Goal: Task Accomplishment & Management: Complete application form

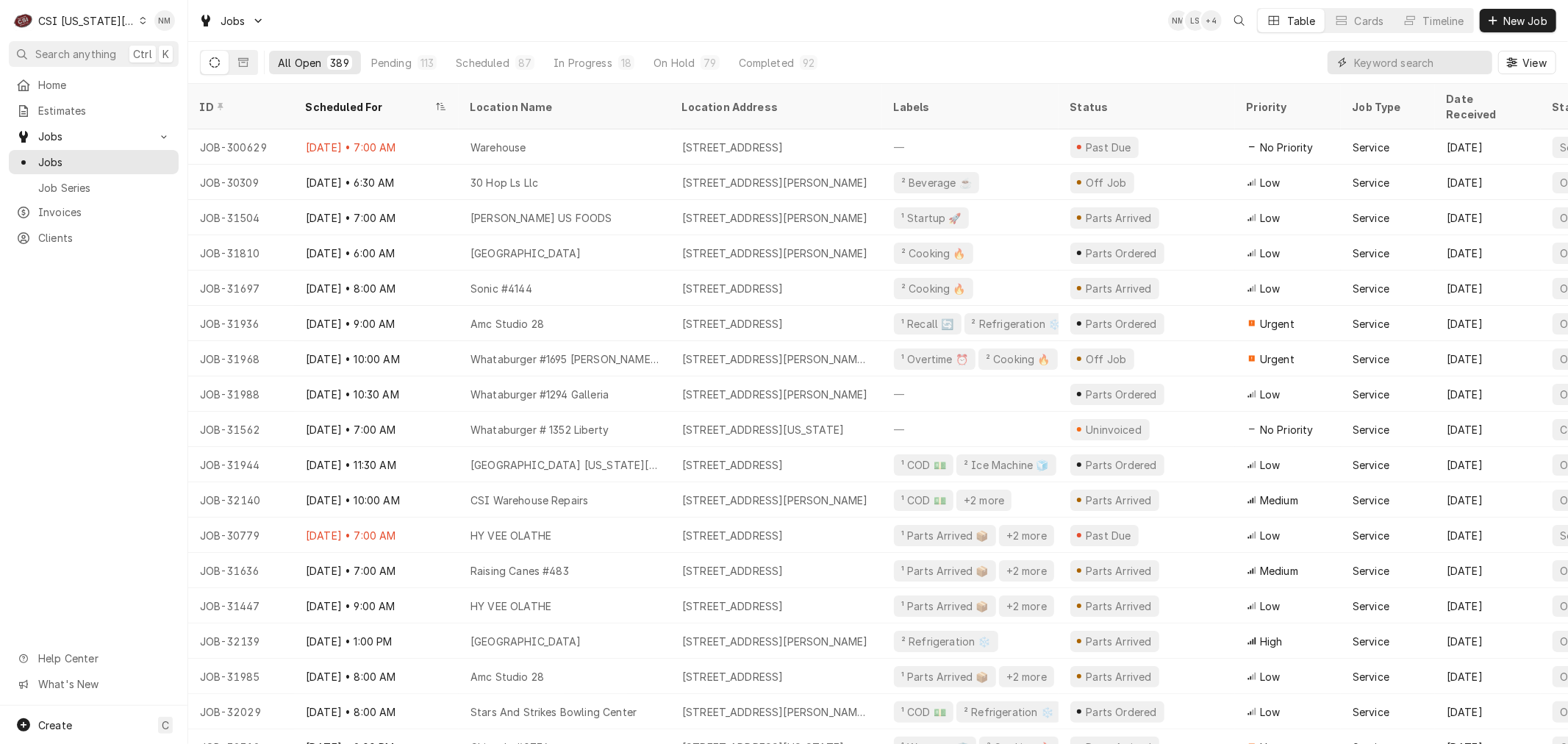
click at [1410, 64] on input "Dynamic Content Wrapper" at bounding box center [1419, 62] width 131 height 23
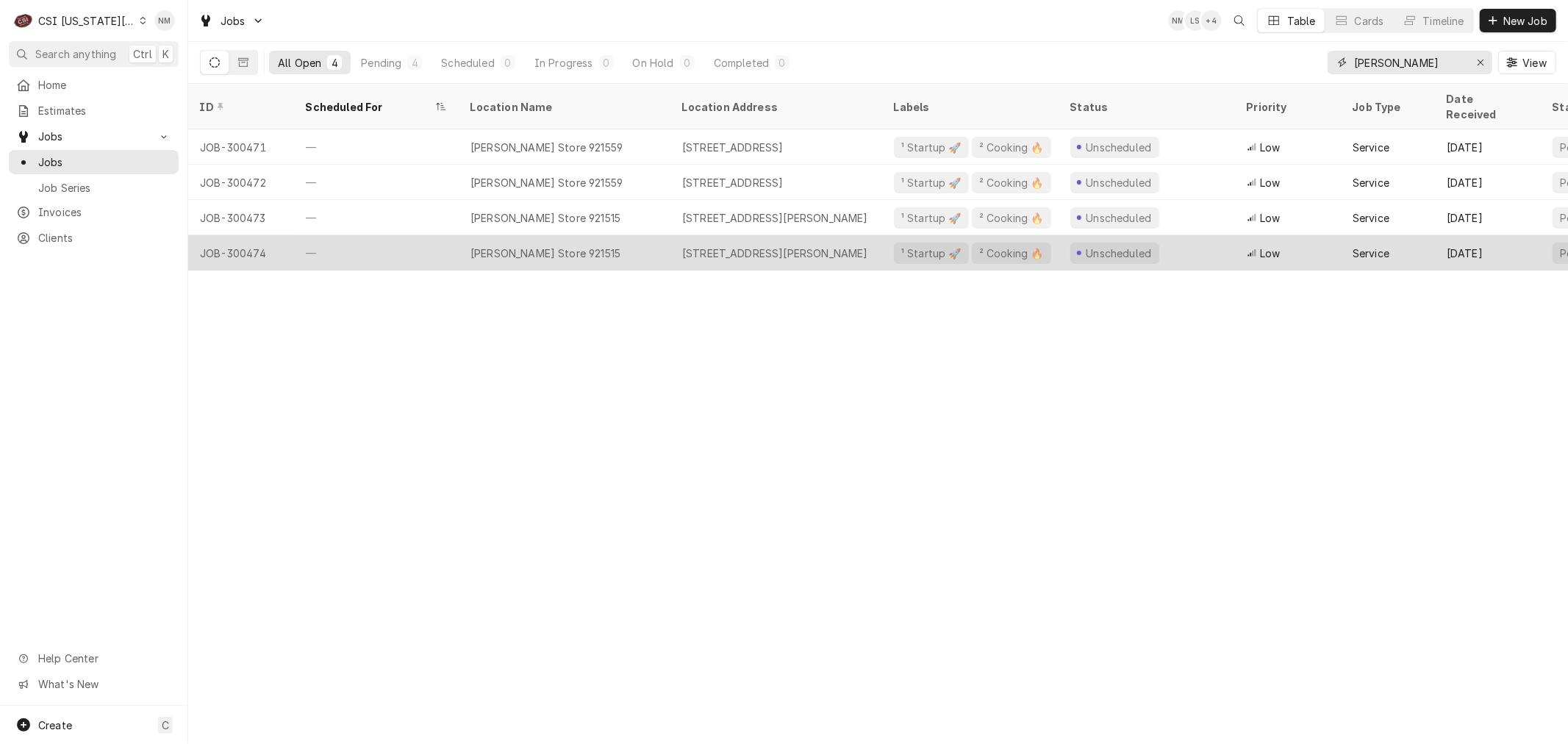
type input "tim hort"
click at [410, 240] on div "—" at bounding box center [376, 253] width 165 height 35
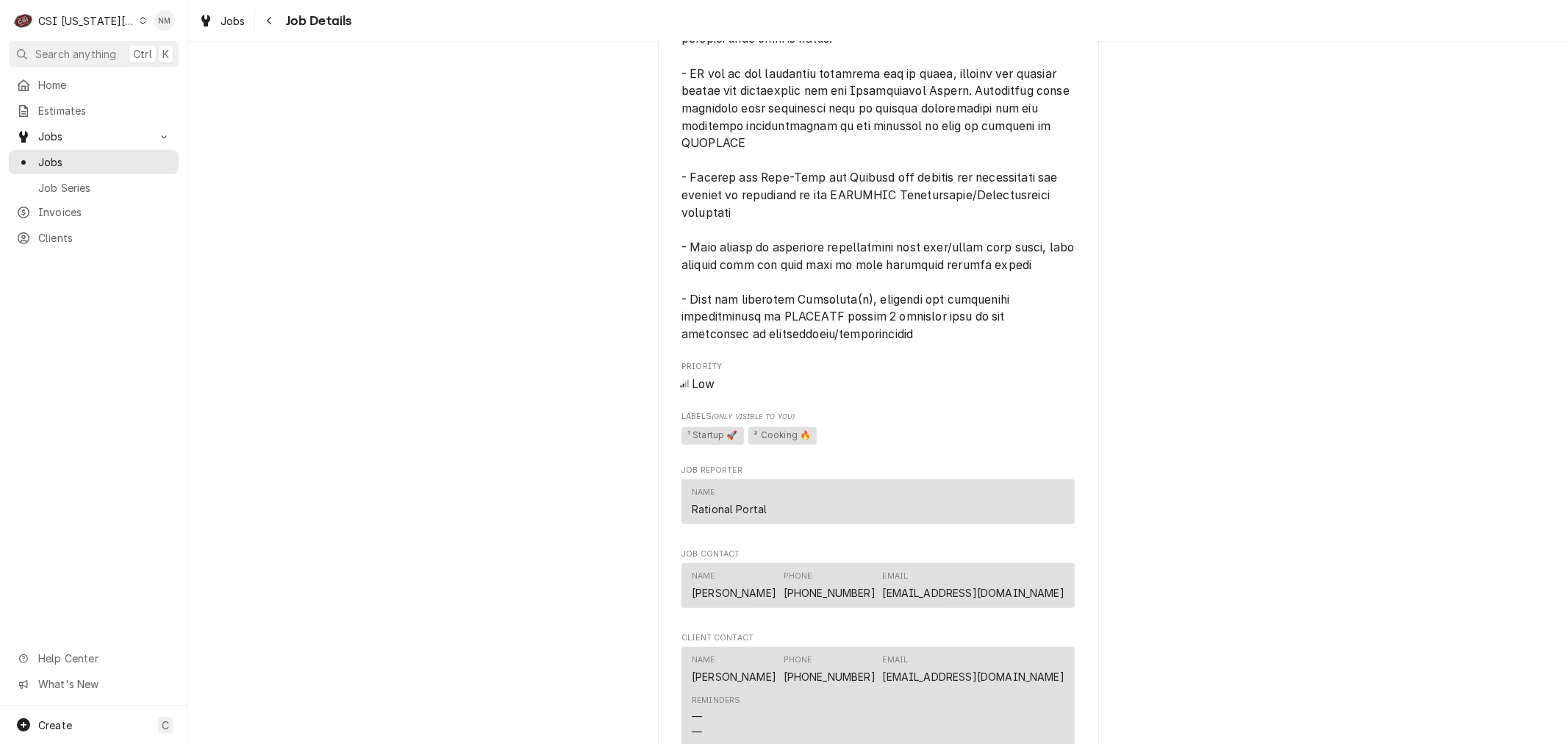
scroll to position [817, 0]
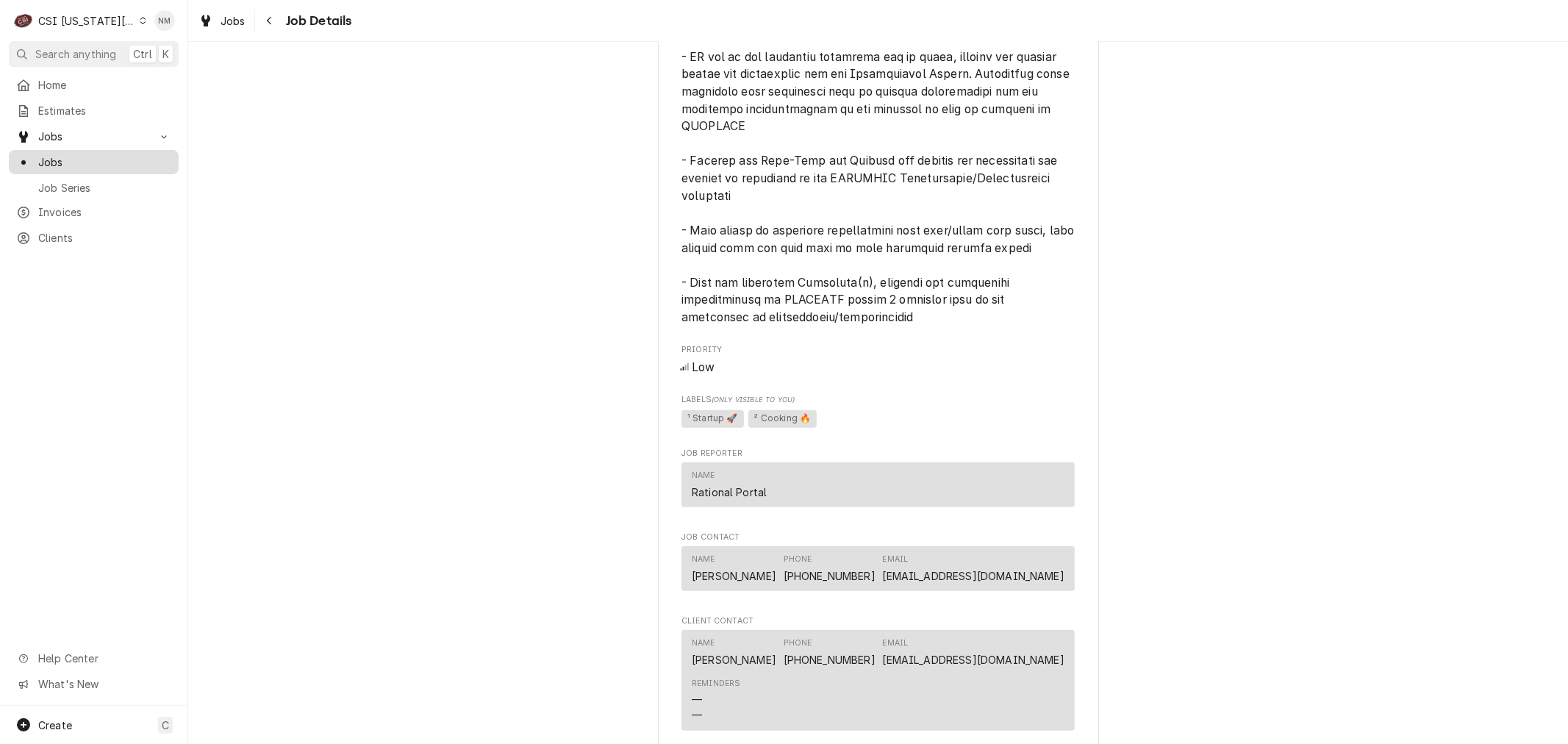
click at [60, 154] on span "Jobs" at bounding box center [104, 162] width 133 height 16
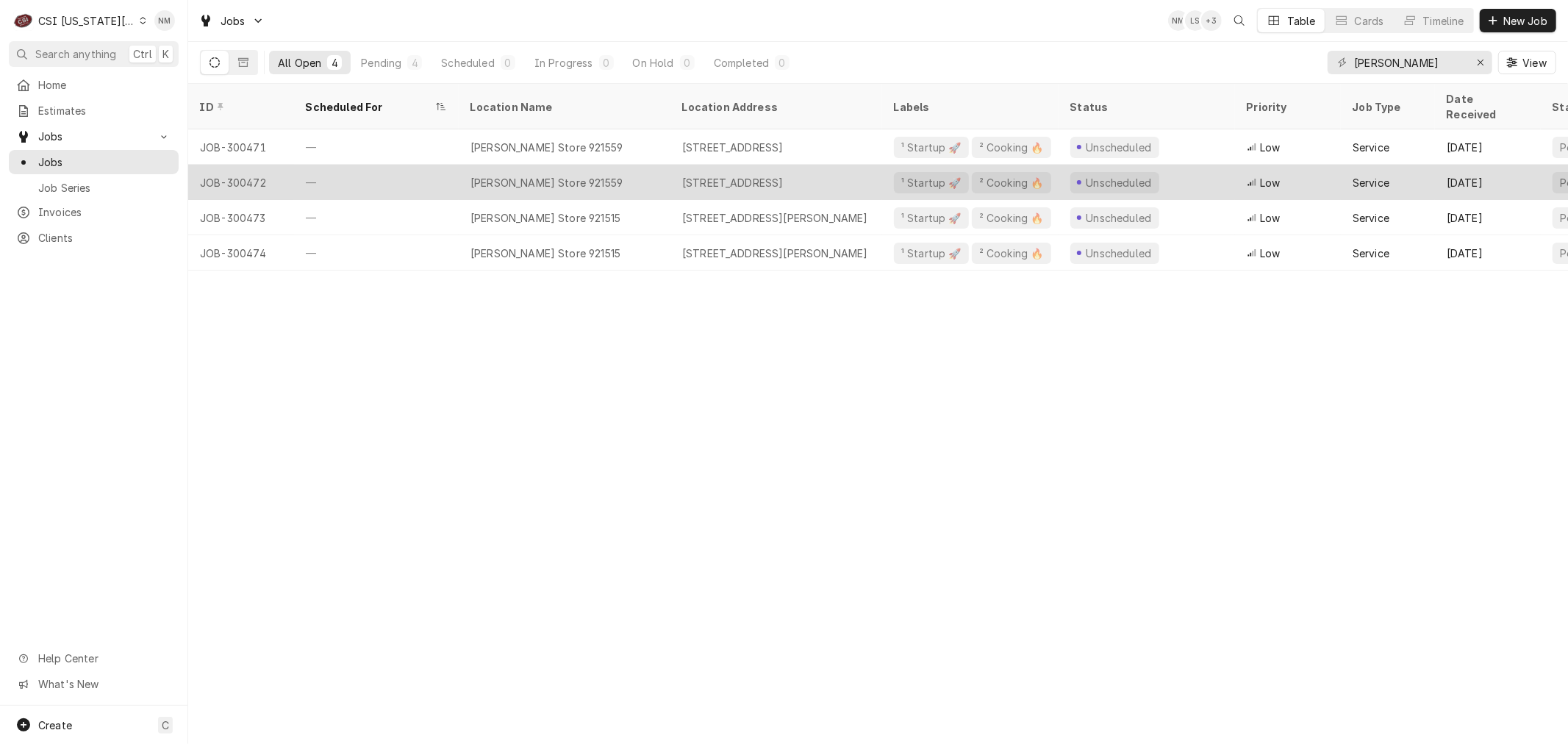
click at [387, 165] on div "—" at bounding box center [376, 182] width 165 height 35
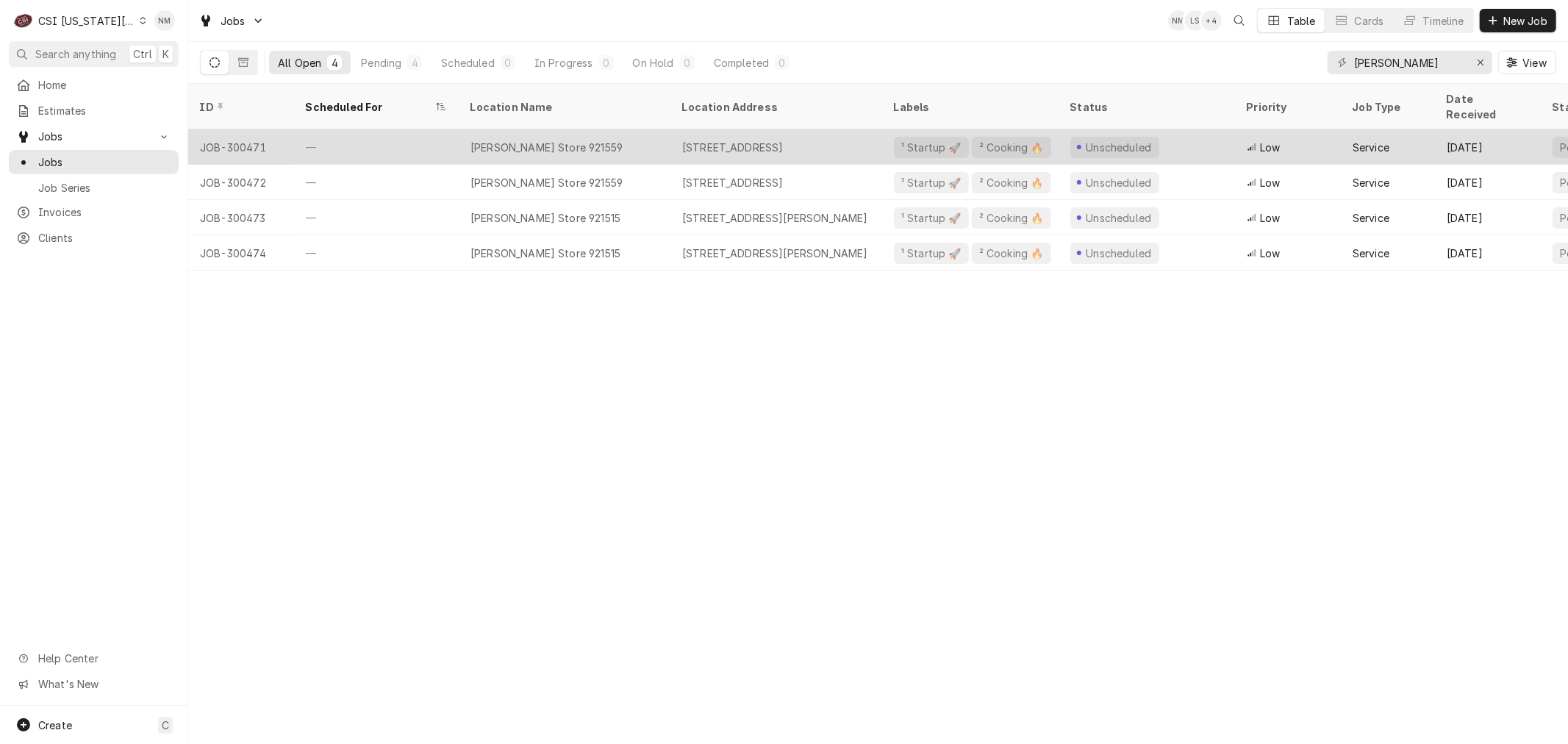
click at [651, 132] on div "[PERSON_NAME] Store 921559" at bounding box center [565, 147] width 212 height 35
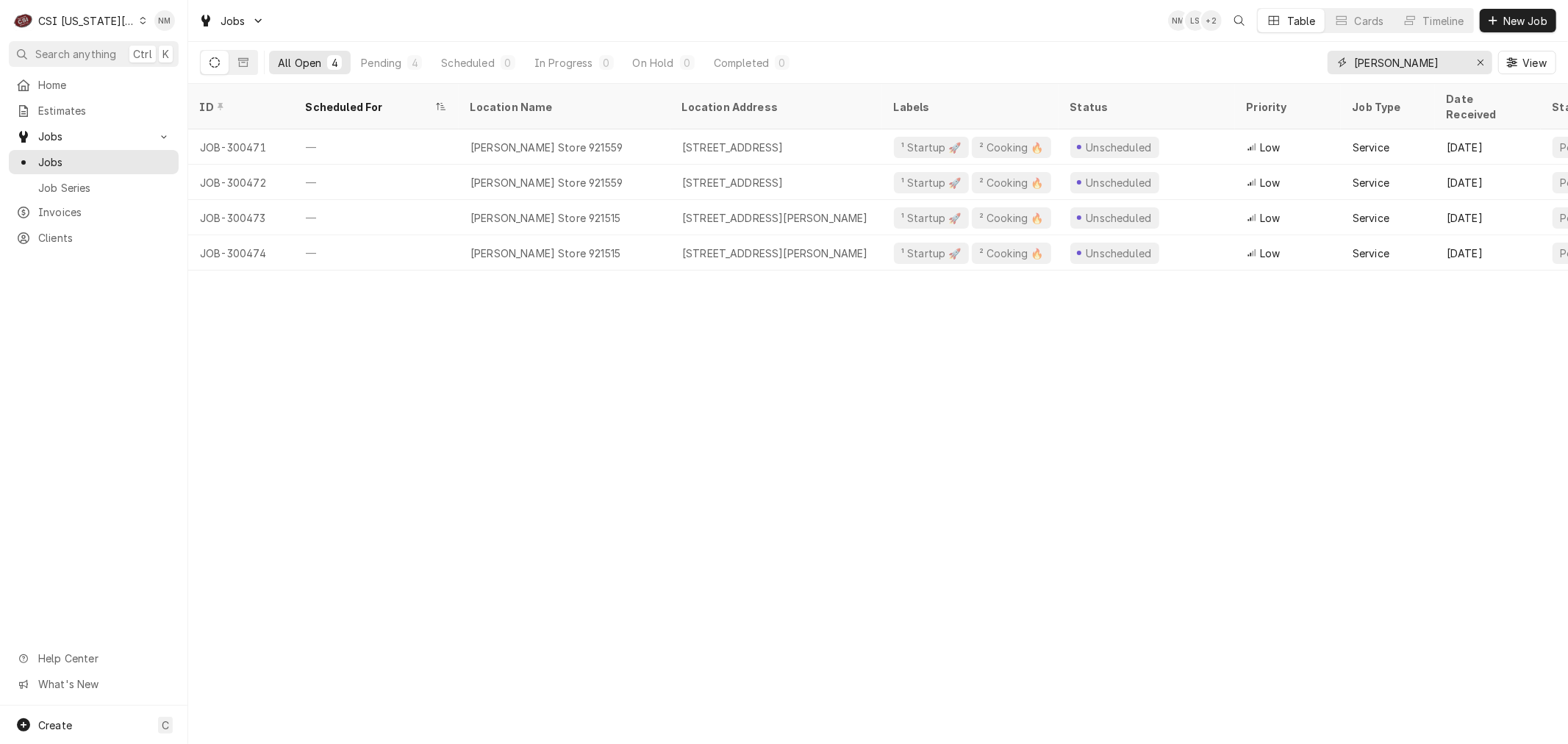
drag, startPoint x: 1420, startPoint y: 61, endPoint x: 1303, endPoint y: 48, distance: 117.7
click at [1303, 48] on div "All Open 4 Pending 4 Scheduled 0 In Progress 0 On Hold 0 Completed 0 tim hort V…" at bounding box center [878, 62] width 1357 height 41
click at [59, 230] on span "Clients" at bounding box center [104, 237] width 133 height 16
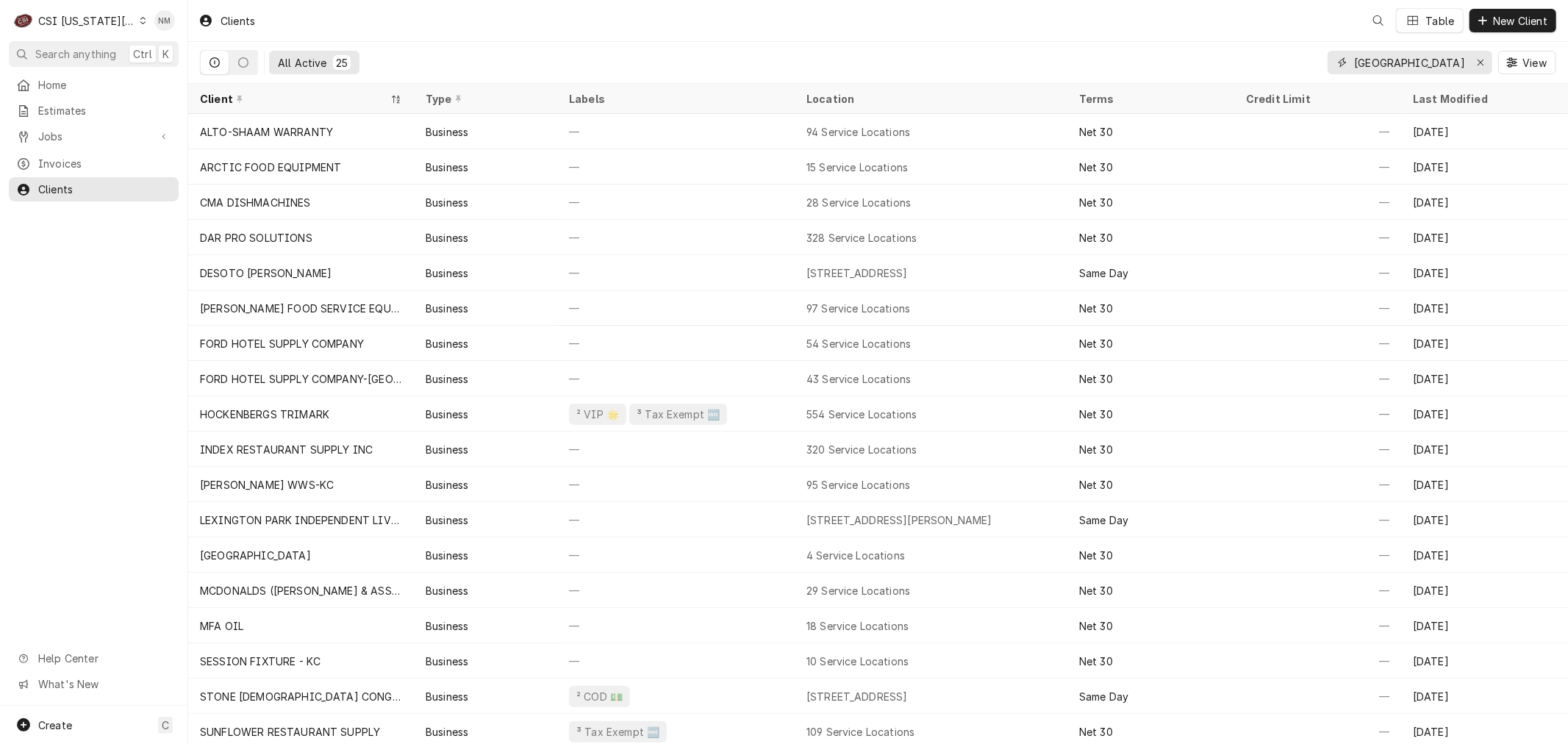
drag, startPoint x: 1415, startPoint y: 61, endPoint x: 1310, endPoint y: 60, distance: 105.0
click at [1310, 60] on div "All Active 25 [GEOGRAPHIC_DATA]" at bounding box center [878, 62] width 1357 height 41
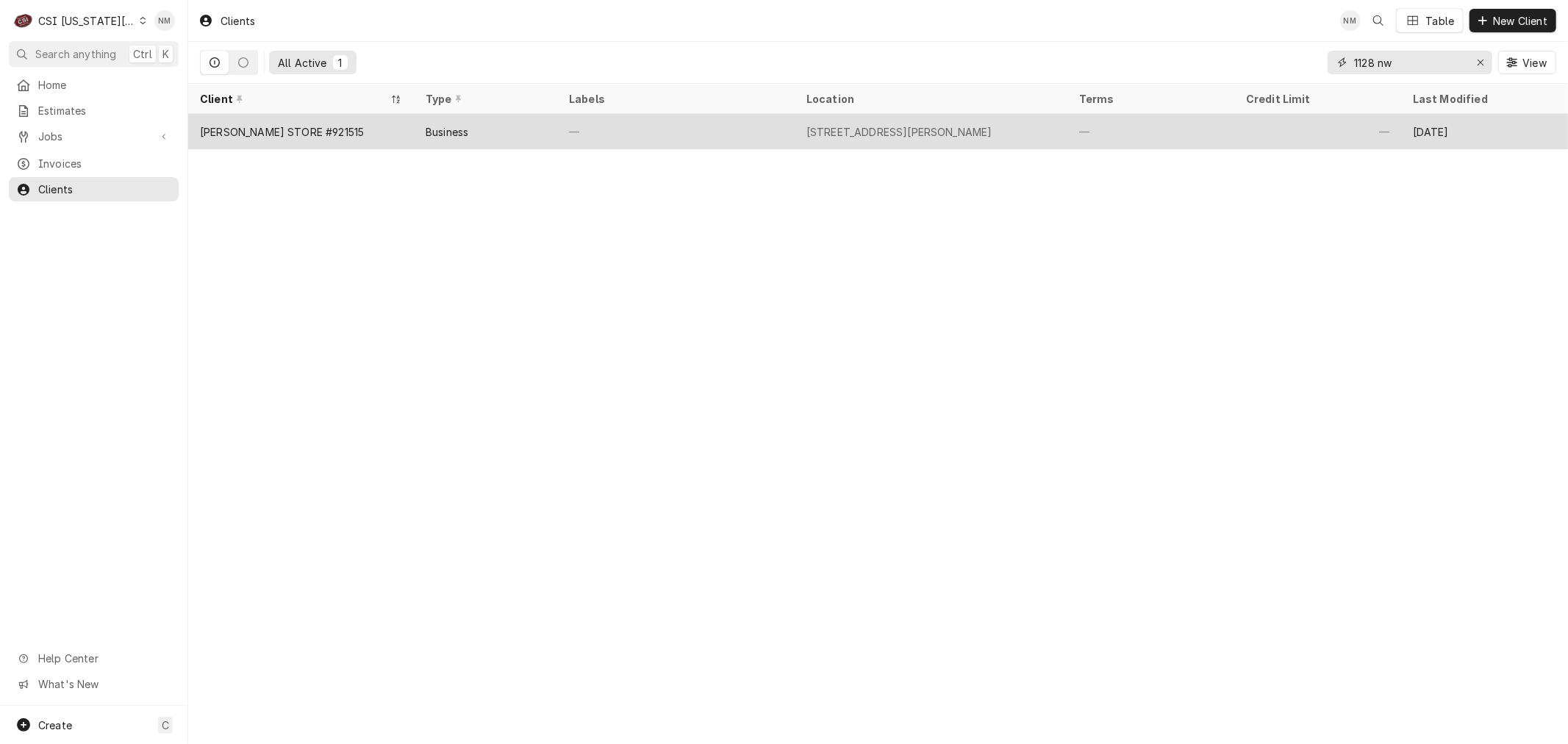
type input "1128 nw"
click at [689, 129] on div "—" at bounding box center [675, 132] width 237 height 35
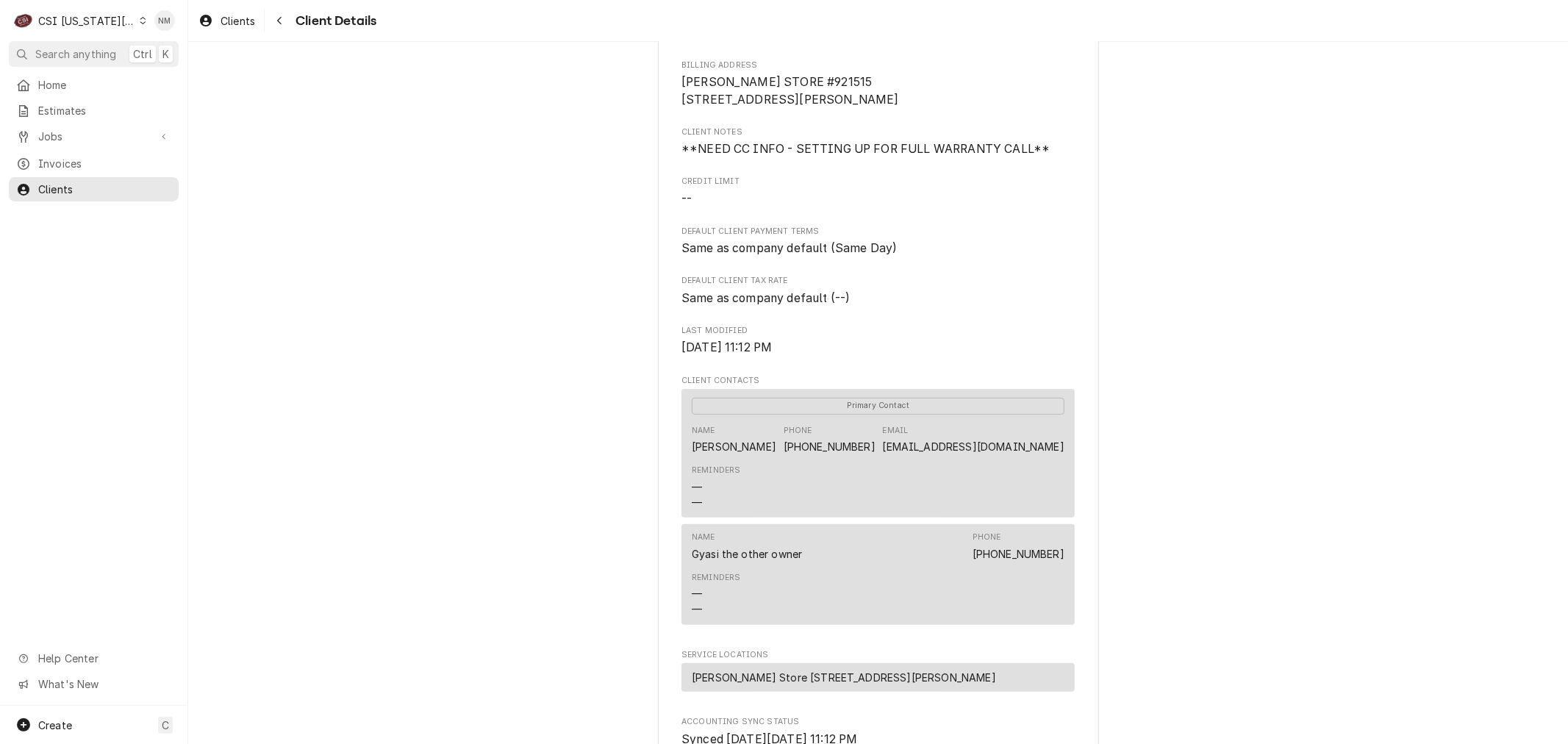
scroll to position [245, 0]
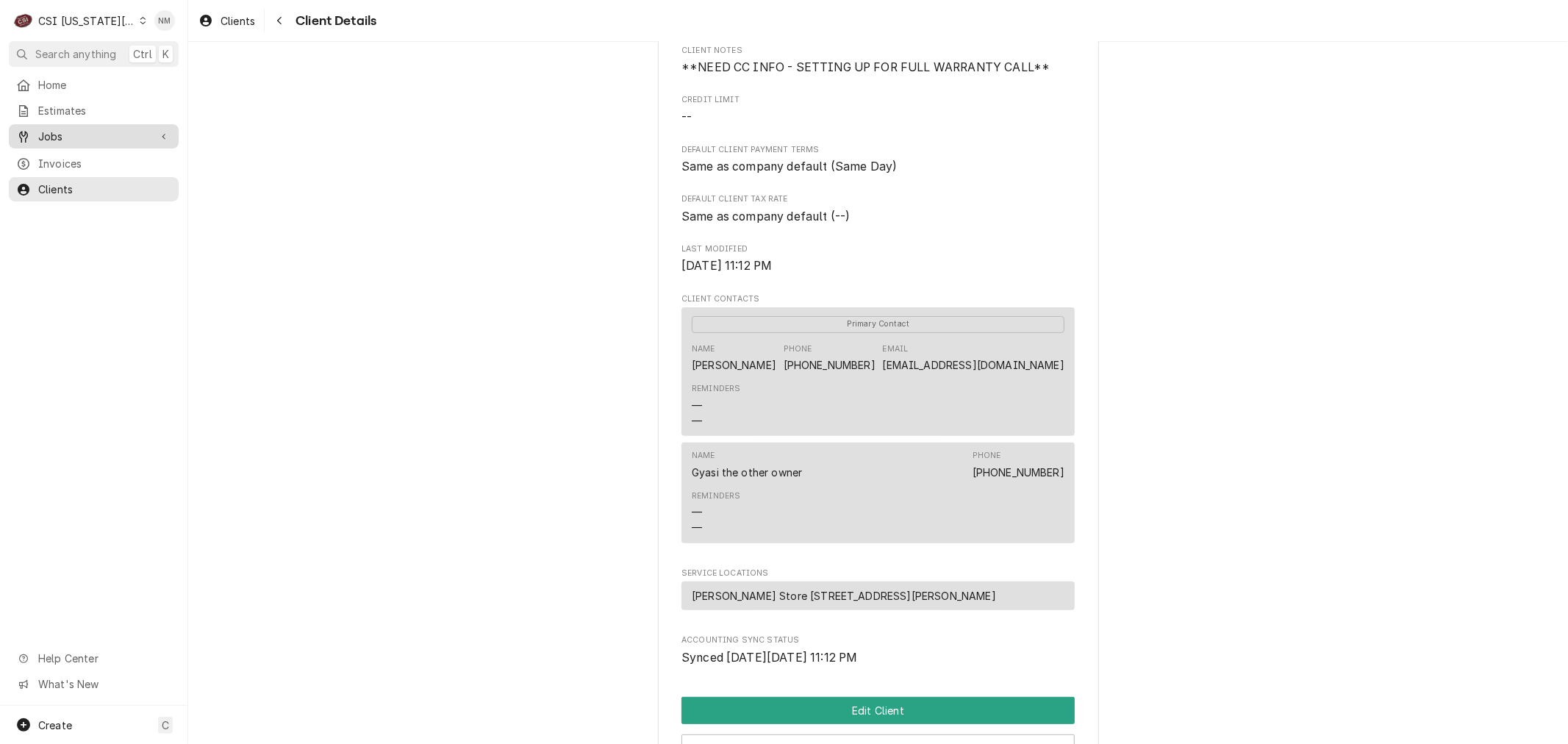
click at [106, 128] on span "Jobs" at bounding box center [93, 136] width 111 height 16
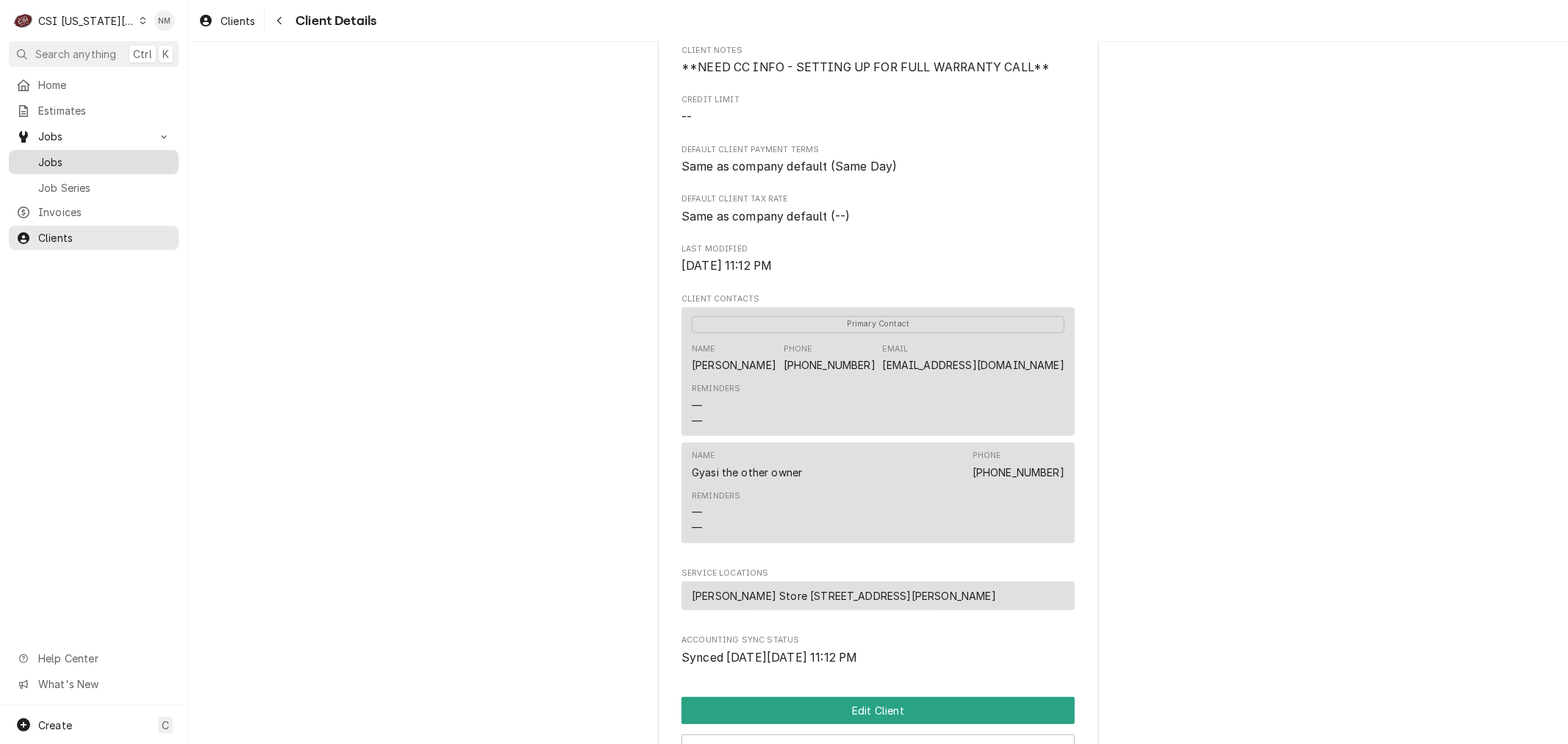
click at [100, 153] on div "Jobs" at bounding box center [94, 162] width 164 height 19
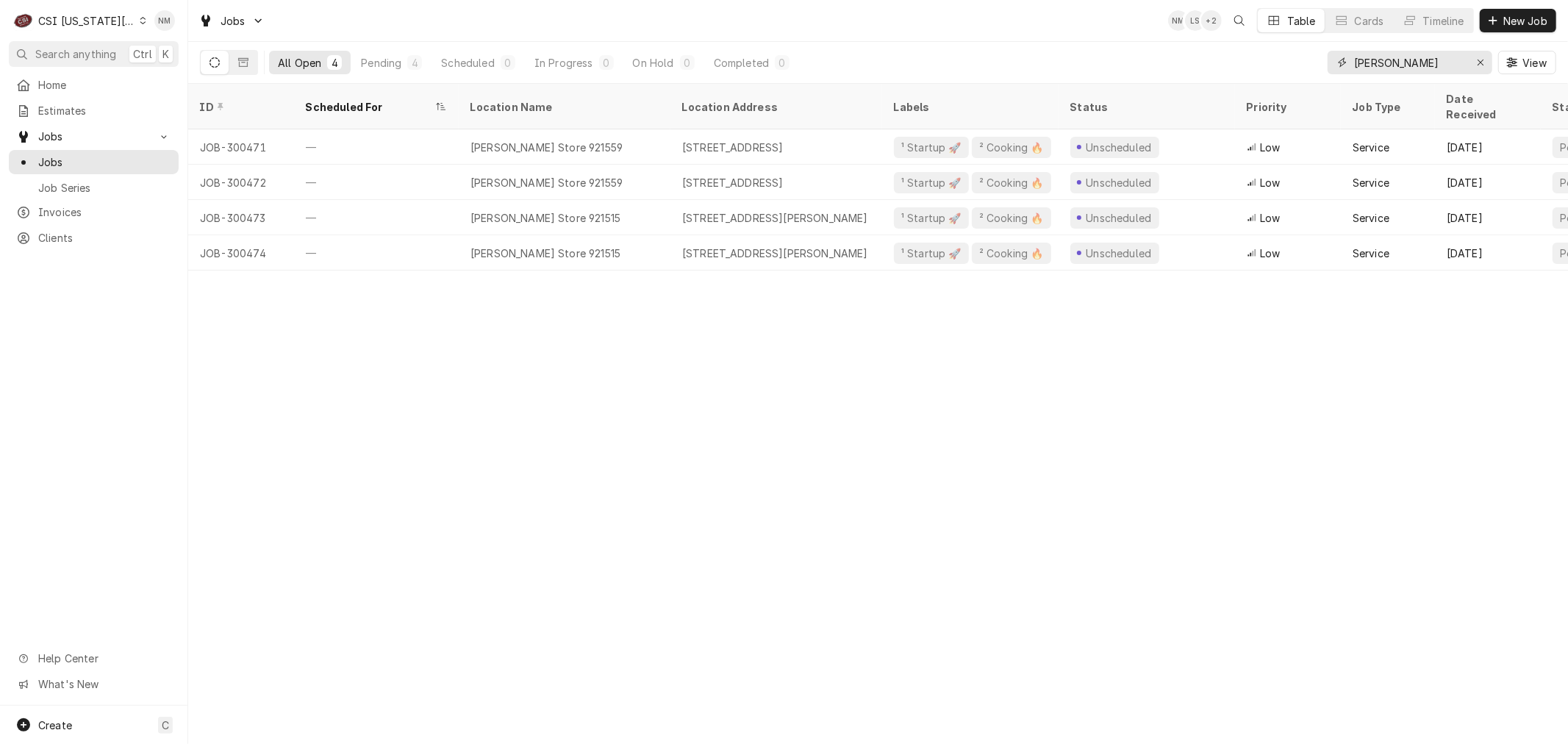
drag, startPoint x: 1442, startPoint y: 60, endPoint x: 1326, endPoint y: 63, distance: 116.0
click at [1328, 63] on div "tim hort" at bounding box center [1410, 62] width 165 height 23
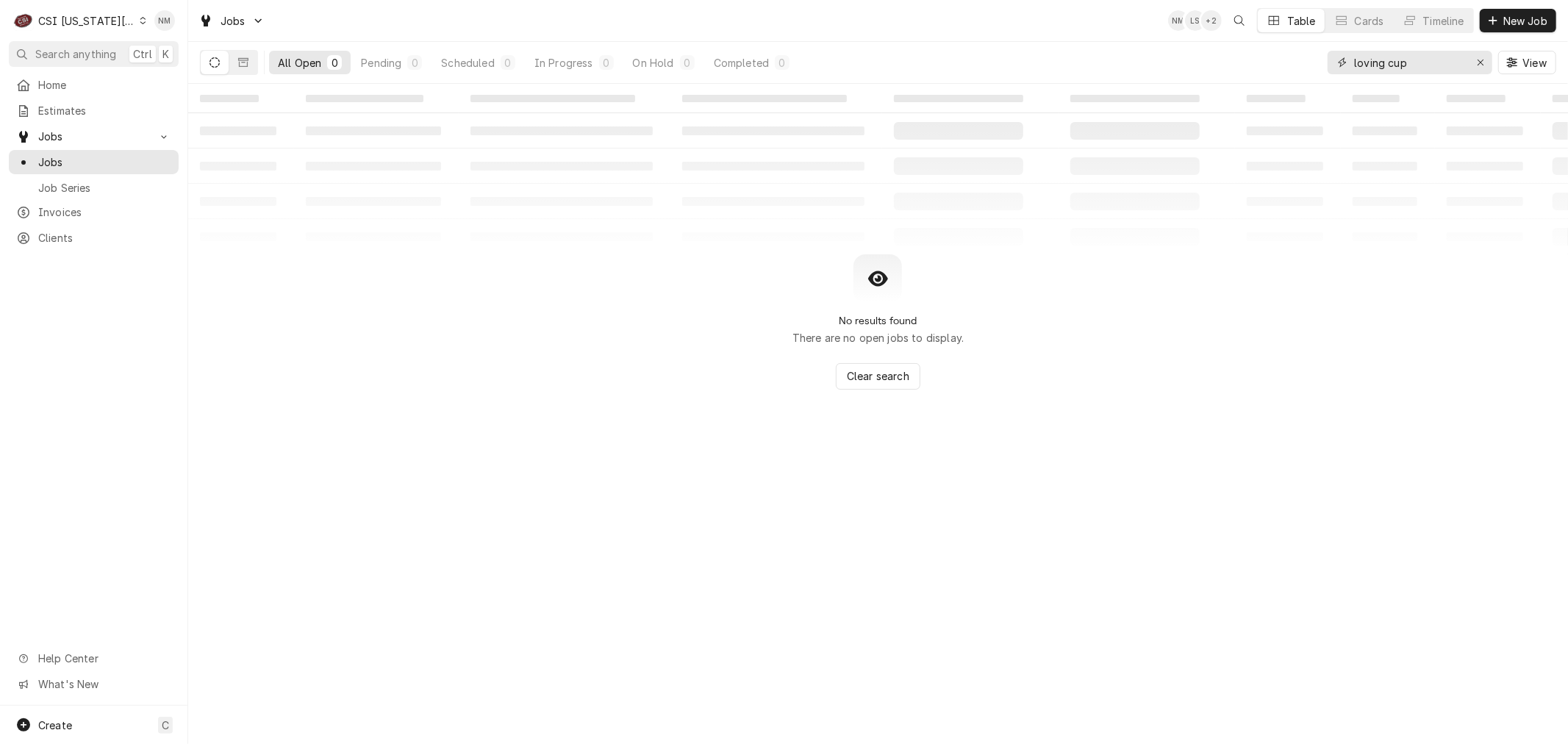
drag, startPoint x: 1422, startPoint y: 61, endPoint x: 1304, endPoint y: 60, distance: 118.0
click at [1304, 60] on div "All Open 0 Pending 0 Scheduled 0 In Progress 0 On Hold 0 Completed 0 loving cup…" at bounding box center [878, 62] width 1357 height 41
click at [244, 60] on icon "Dynamic Content Wrapper" at bounding box center [243, 61] width 10 height 8
drag, startPoint x: 1428, startPoint y: 62, endPoint x: 1314, endPoint y: 63, distance: 114.0
click at [1314, 63] on div "All Closed 0 Finalized 0 Cancelled 0 scooters rice View" at bounding box center [878, 62] width 1357 height 41
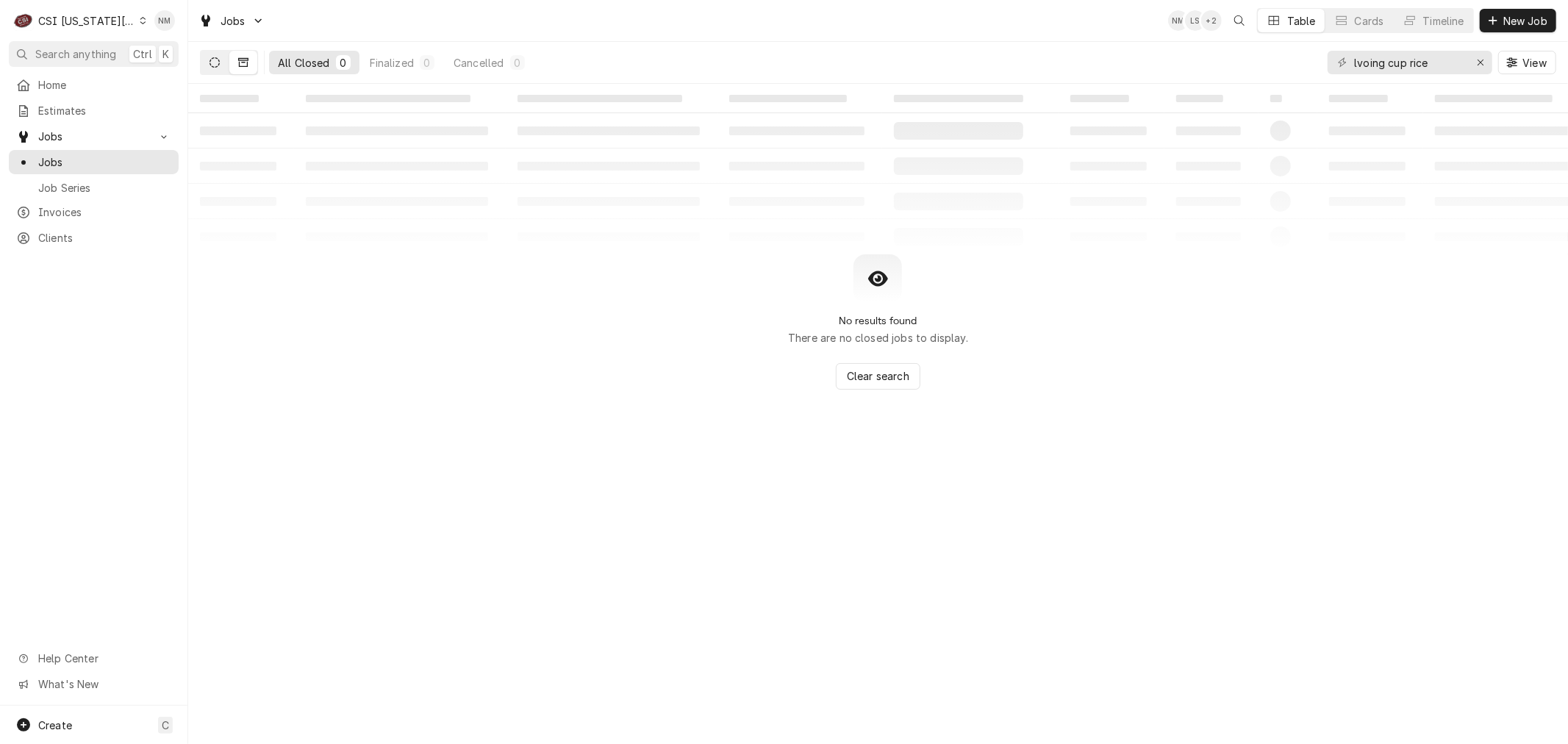
click at [204, 57] on button "Dynamic Content Wrapper" at bounding box center [215, 62] width 28 height 23
drag, startPoint x: 1438, startPoint y: 65, endPoint x: 1323, endPoint y: 66, distance: 115.0
click at [1323, 66] on div "All Open 0 Pending 0 Scheduled 0 In Progress 0 On Hold 0 Completed 0 lvoing cup…" at bounding box center [878, 62] width 1357 height 41
type input "o"
click at [246, 62] on icon "Dynamic Content Wrapper" at bounding box center [243, 62] width 10 height 10
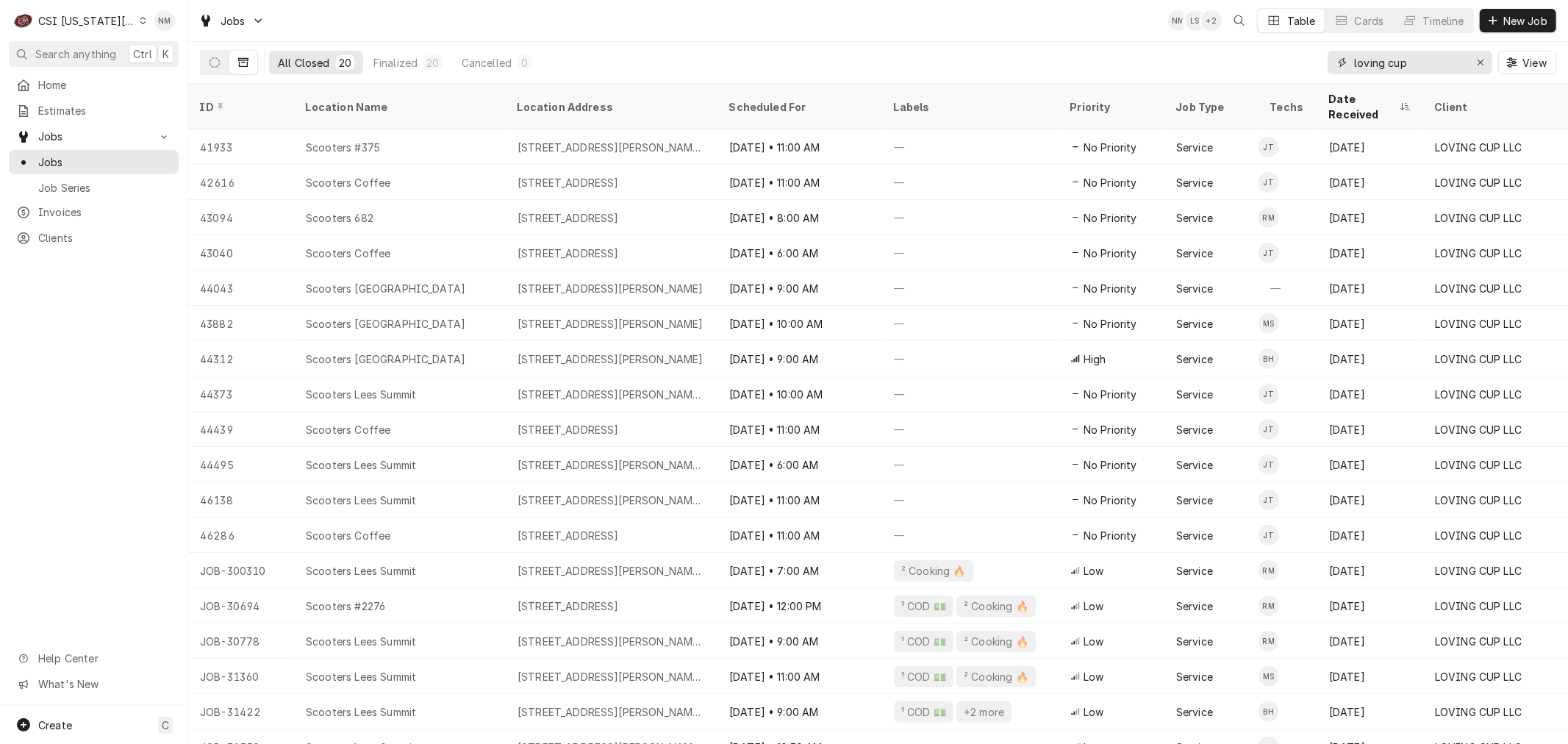
click at [1434, 61] on input "loving cup" at bounding box center [1409, 62] width 111 height 23
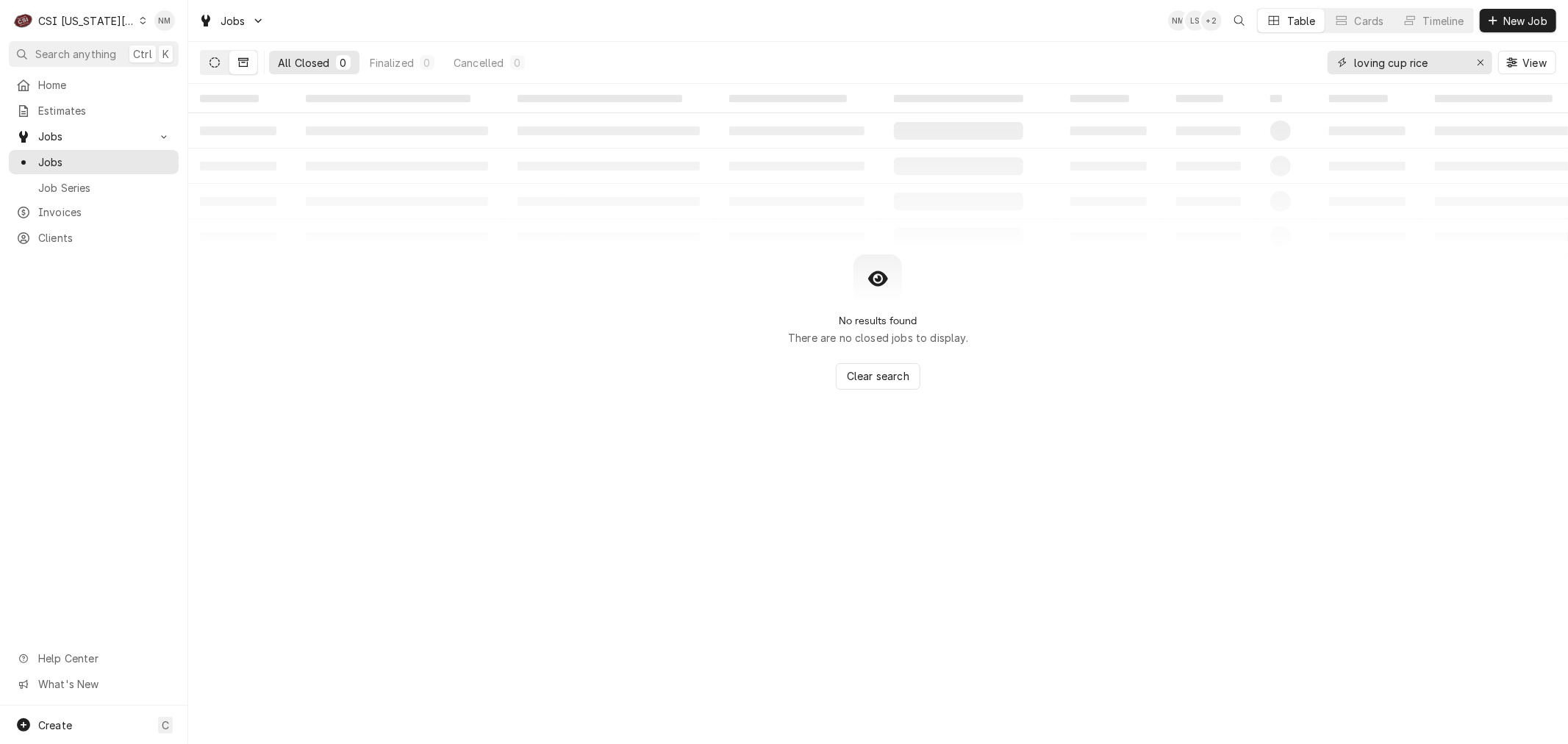
type input "loving cup rice"
click at [214, 60] on icon "Dynamic Content Wrapper" at bounding box center [214, 62] width 10 height 10
click at [53, 205] on span "Invoices" at bounding box center [104, 212] width 133 height 16
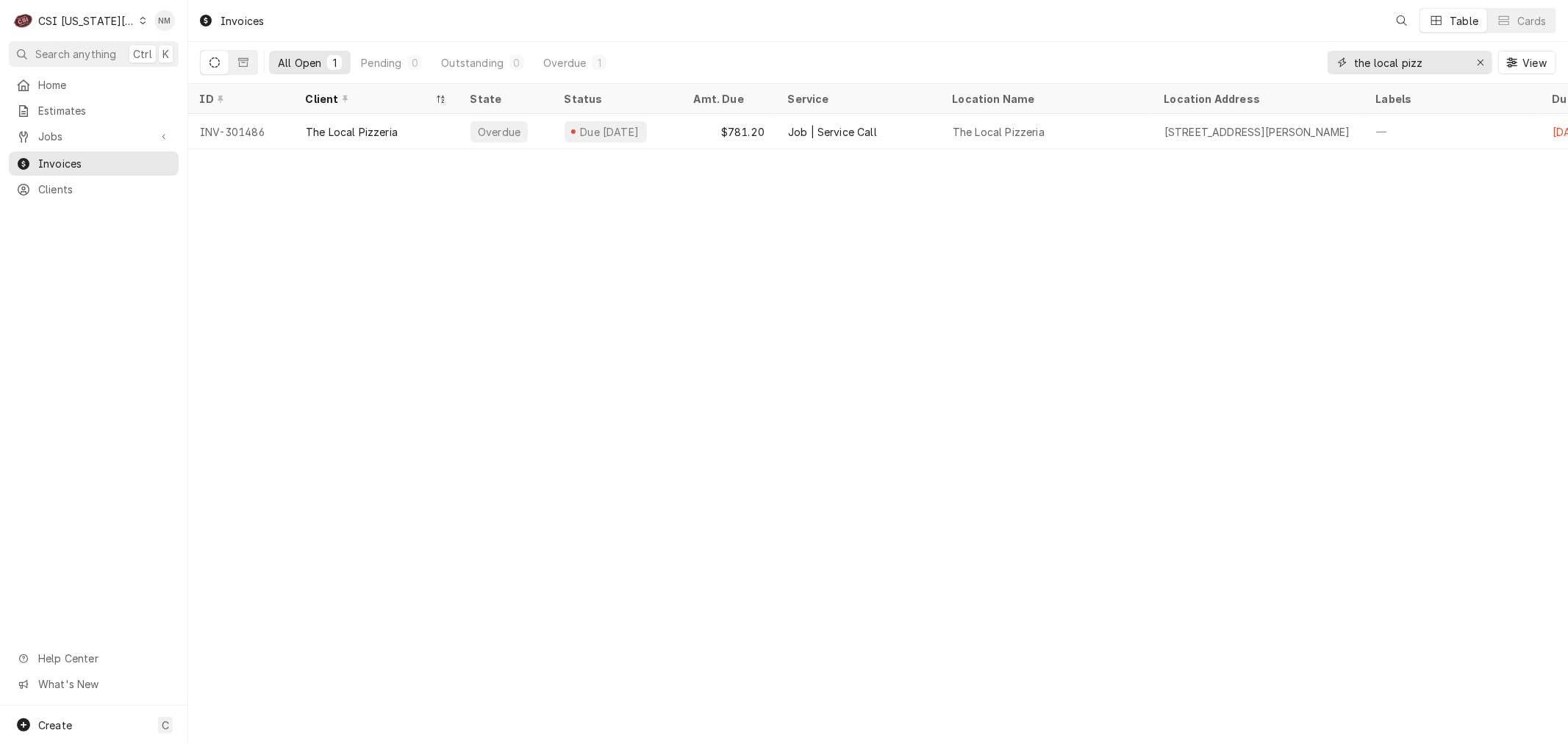
drag, startPoint x: 1452, startPoint y: 61, endPoint x: 1311, endPoint y: 58, distance: 141.0
click at [1311, 58] on div "All Open 1 Pending 0 Outstanding 0 Overdue 1 the local pizz View" at bounding box center [878, 62] width 1357 height 41
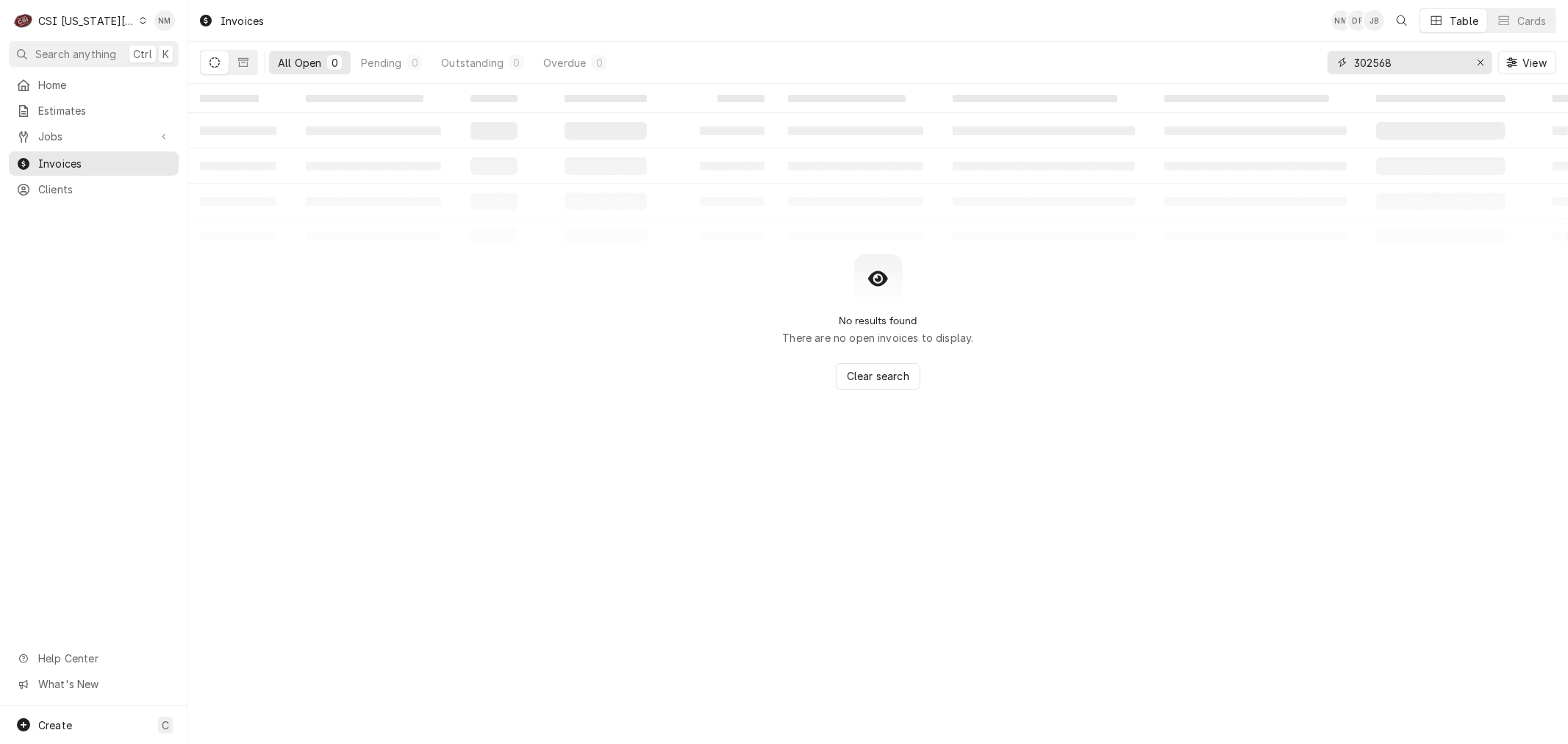
drag, startPoint x: 1417, startPoint y: 58, endPoint x: 1338, endPoint y: 60, distance: 79.0
click at [1338, 60] on div "302568" at bounding box center [1410, 62] width 165 height 23
type input "inv-302568"
click at [98, 130] on span "Jobs" at bounding box center [93, 136] width 111 height 16
click at [55, 154] on span "Jobs" at bounding box center [104, 162] width 133 height 16
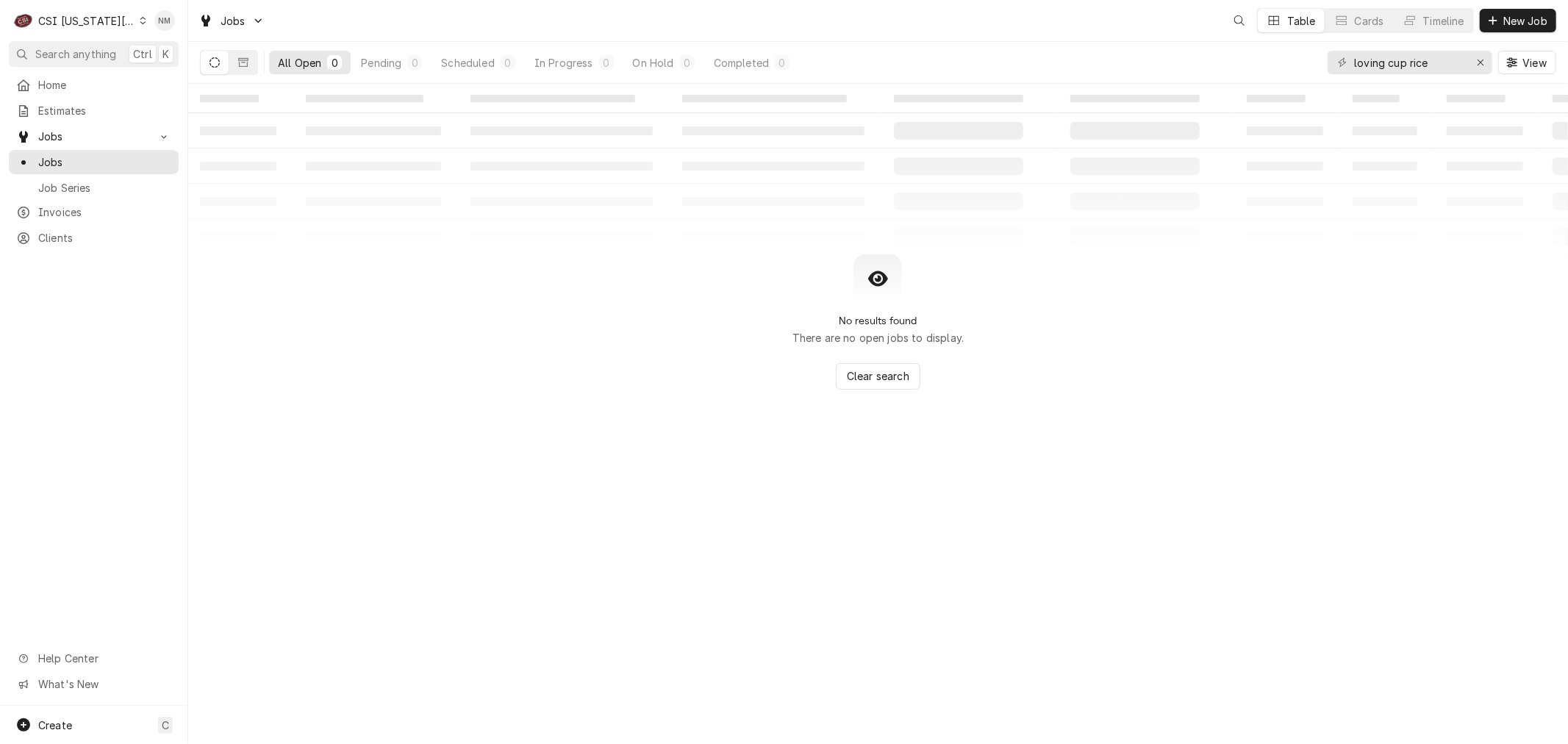
click at [219, 60] on icon "Dynamic Content Wrapper" at bounding box center [214, 62] width 10 height 10
drag, startPoint x: 1437, startPoint y: 60, endPoint x: 1296, endPoint y: 54, distance: 141.1
click at [1296, 54] on div "All Open 0 Pending 0 Scheduled 0 In Progress 0 On Hold 0 Completed 0 loving cup…" at bounding box center [878, 62] width 1357 height 41
type input "31780"
click at [243, 62] on icon "Dynamic Content Wrapper" at bounding box center [243, 62] width 10 height 10
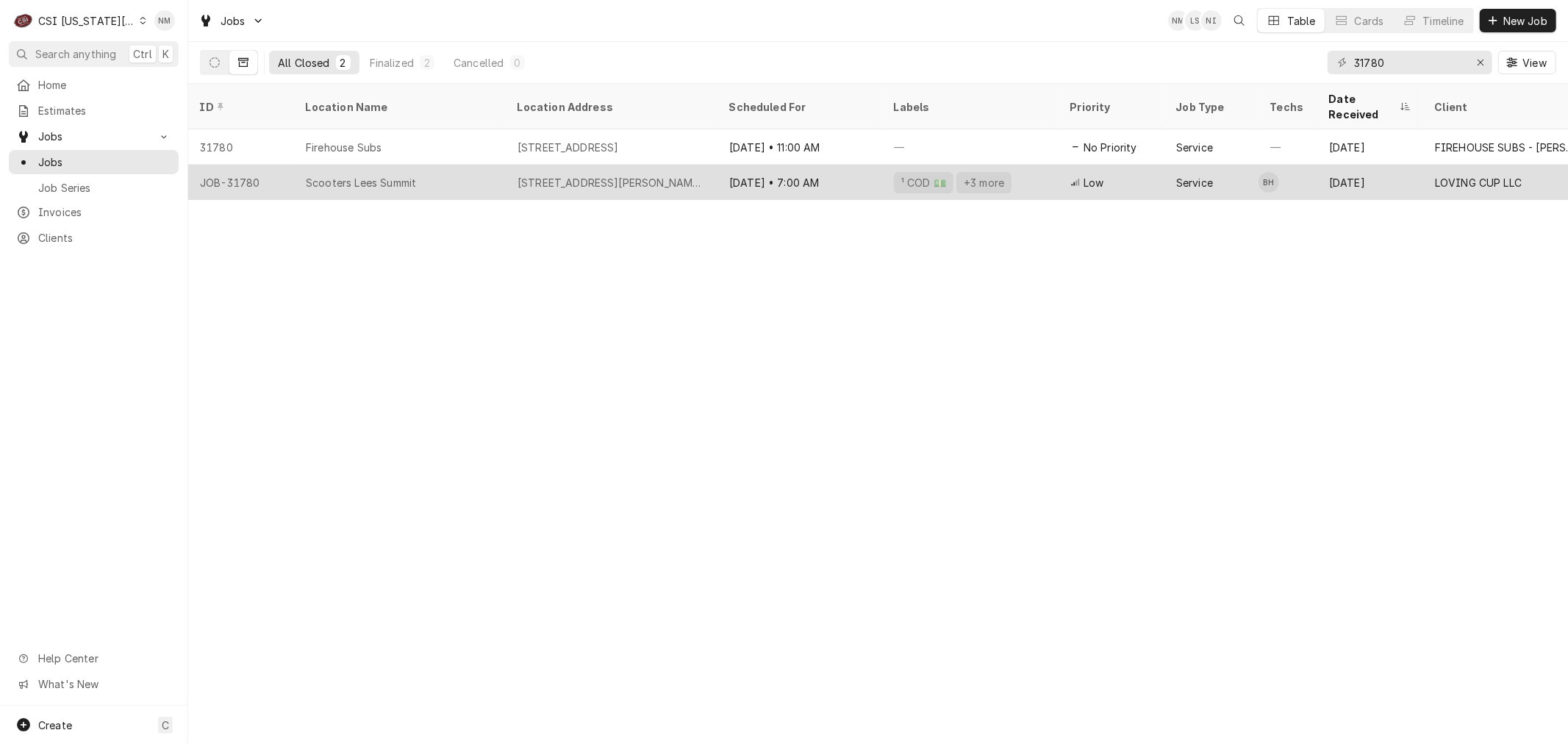
click at [472, 166] on div "Scooters Lees Summit" at bounding box center [400, 182] width 212 height 35
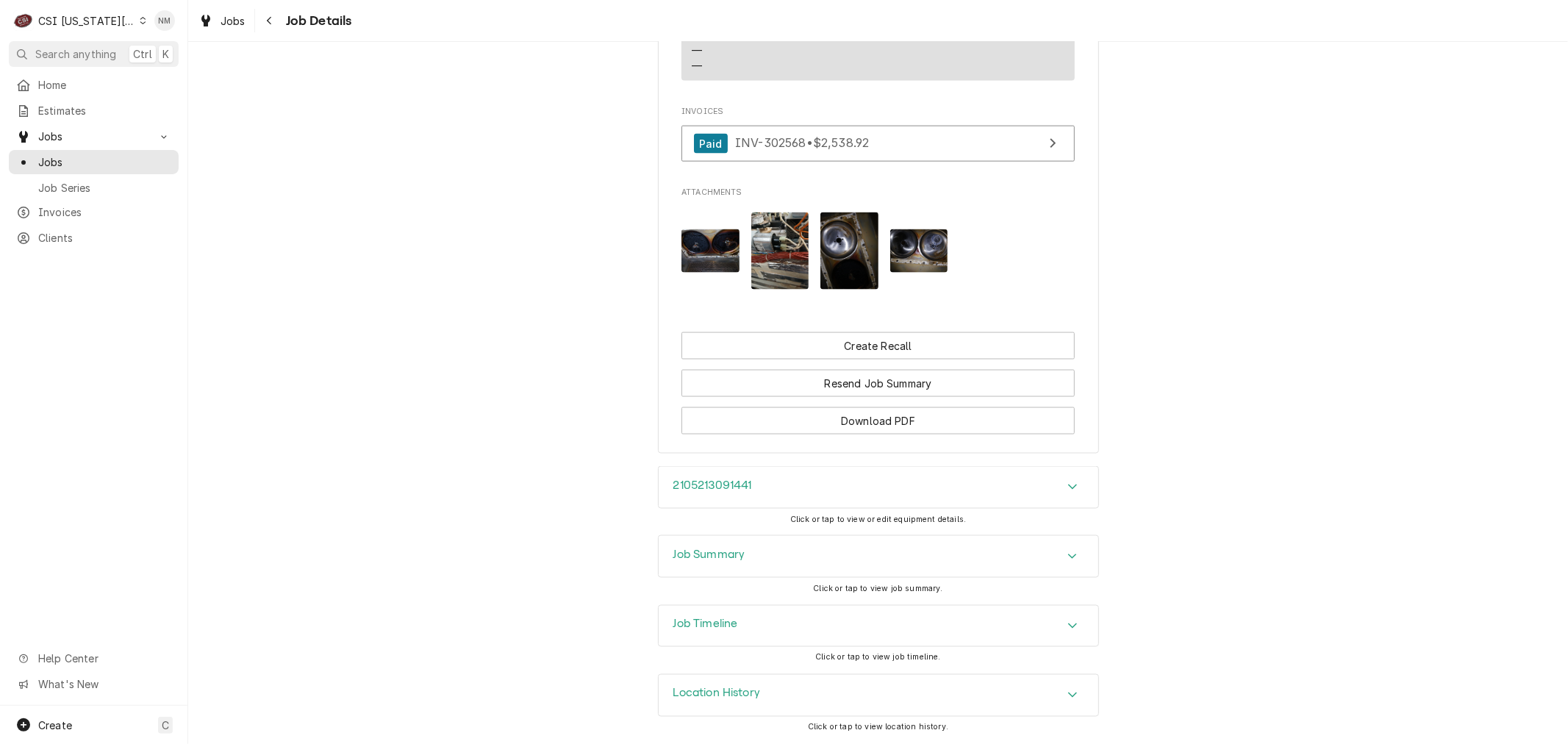
scroll to position [1864, 0]
click at [736, 552] on h3 "Job Summary" at bounding box center [709, 554] width 72 height 14
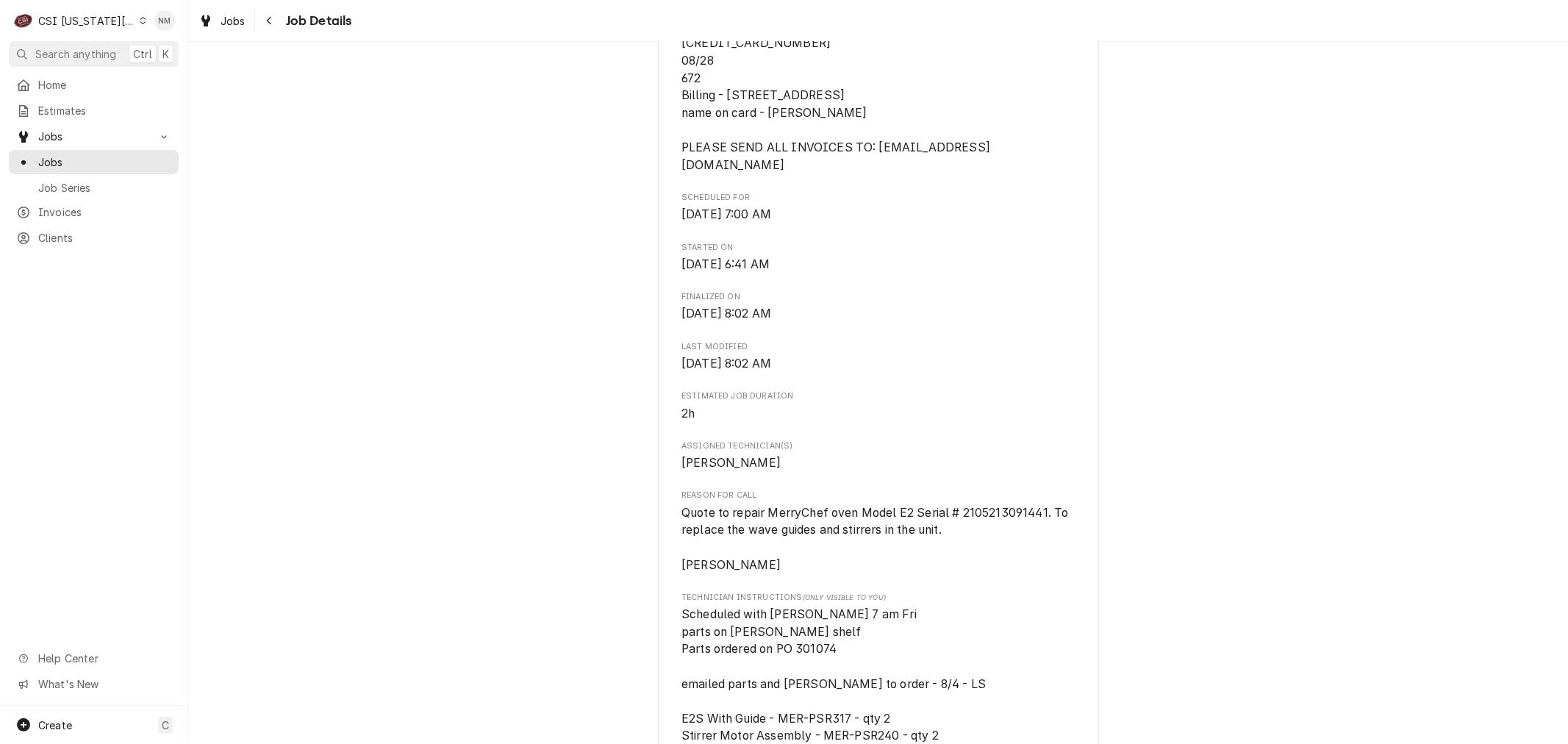
scroll to position [556, 0]
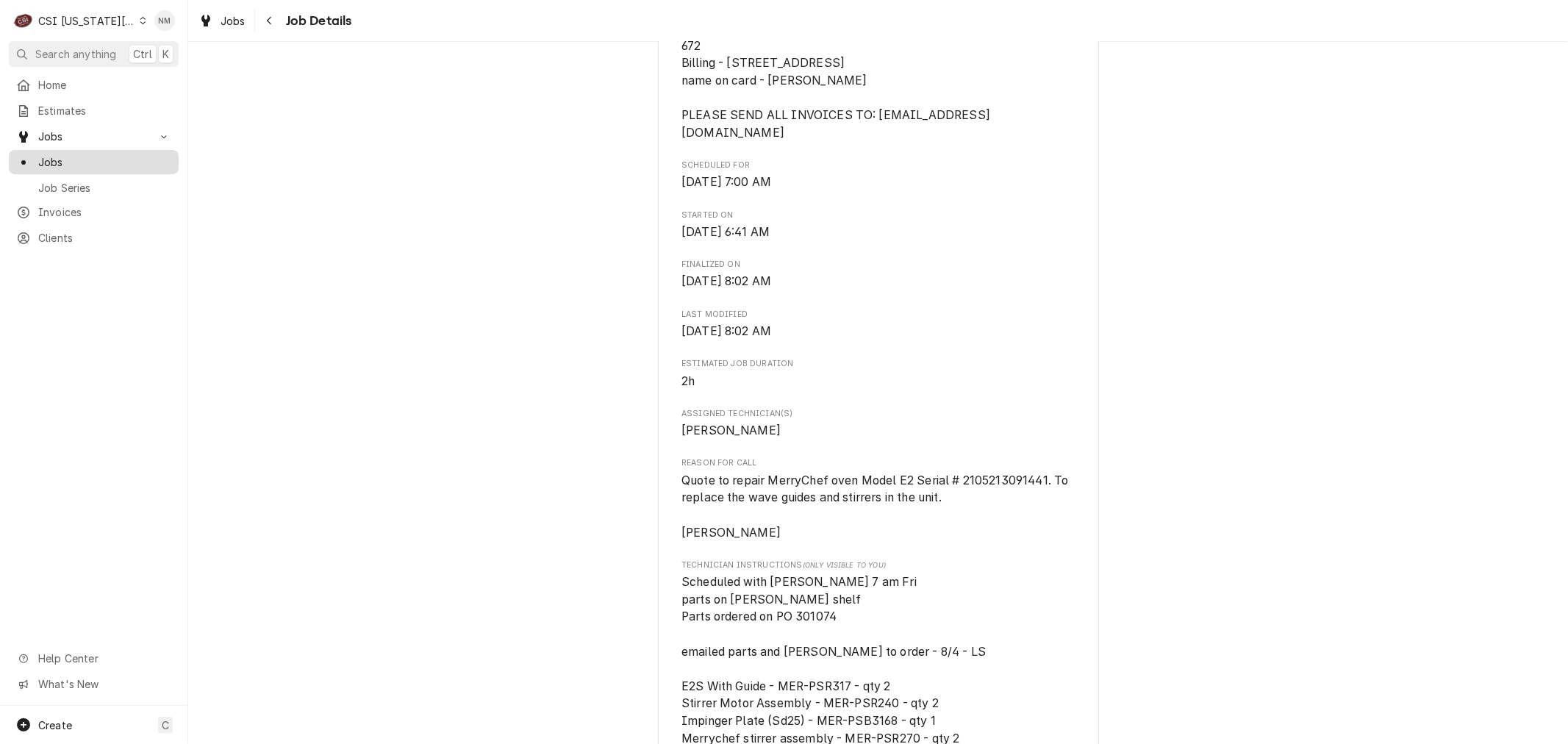
click at [49, 154] on span "Jobs" at bounding box center [104, 162] width 133 height 16
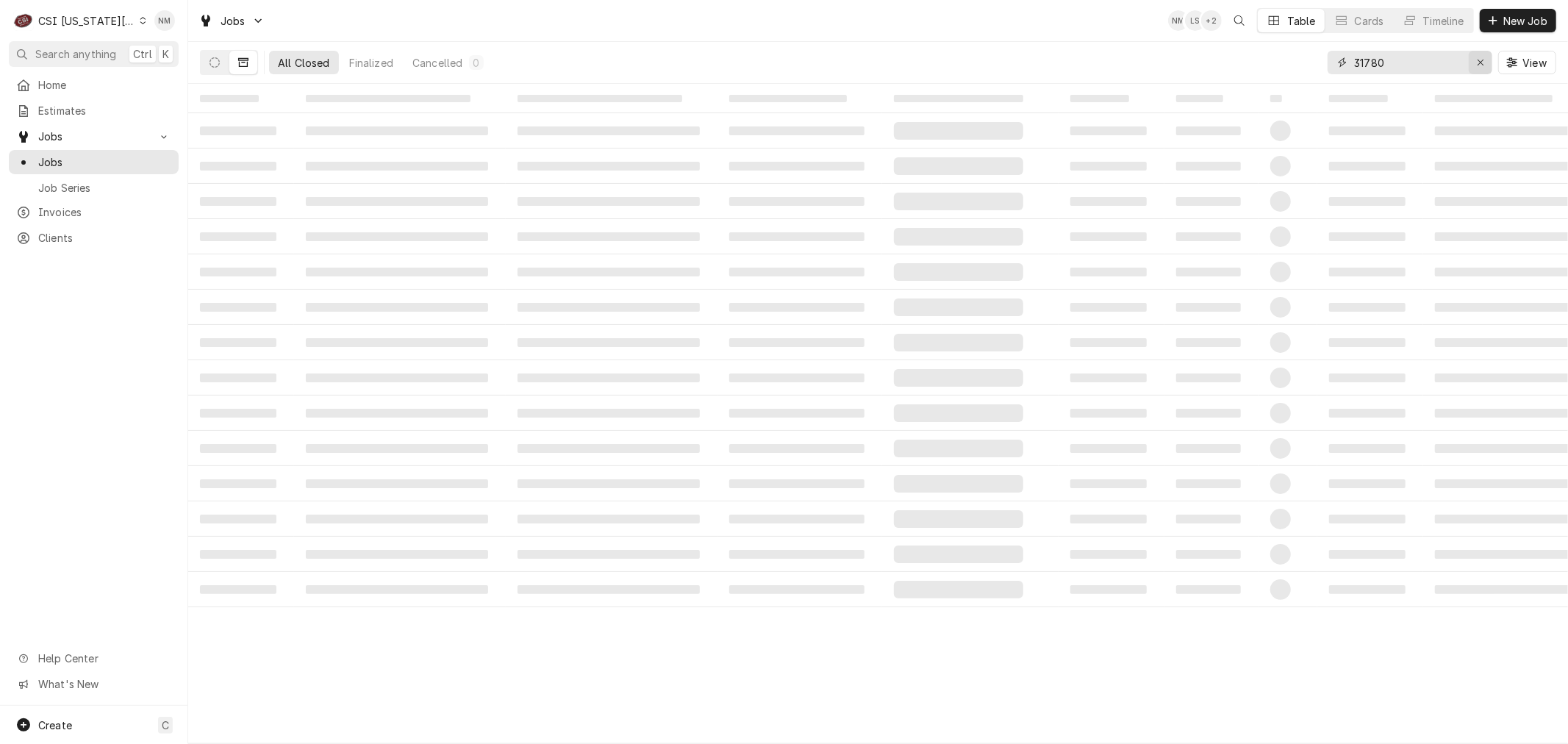
click at [1480, 62] on icon "Erase input" at bounding box center [1481, 62] width 6 height 6
click at [1506, 20] on span "New Job" at bounding box center [1526, 20] width 50 height 16
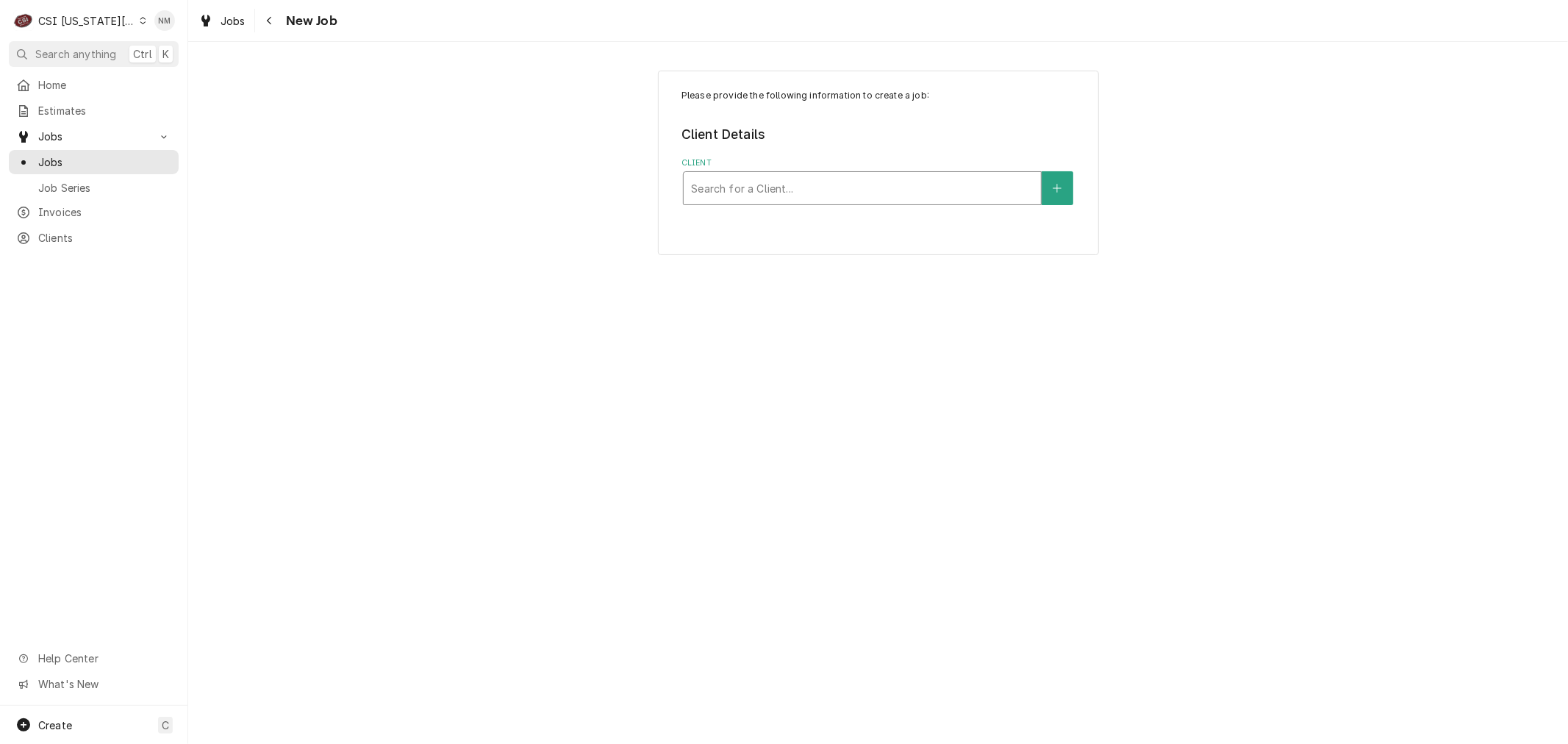
click at [812, 193] on div "Client" at bounding box center [862, 188] width 342 height 26
type input "707 ne"
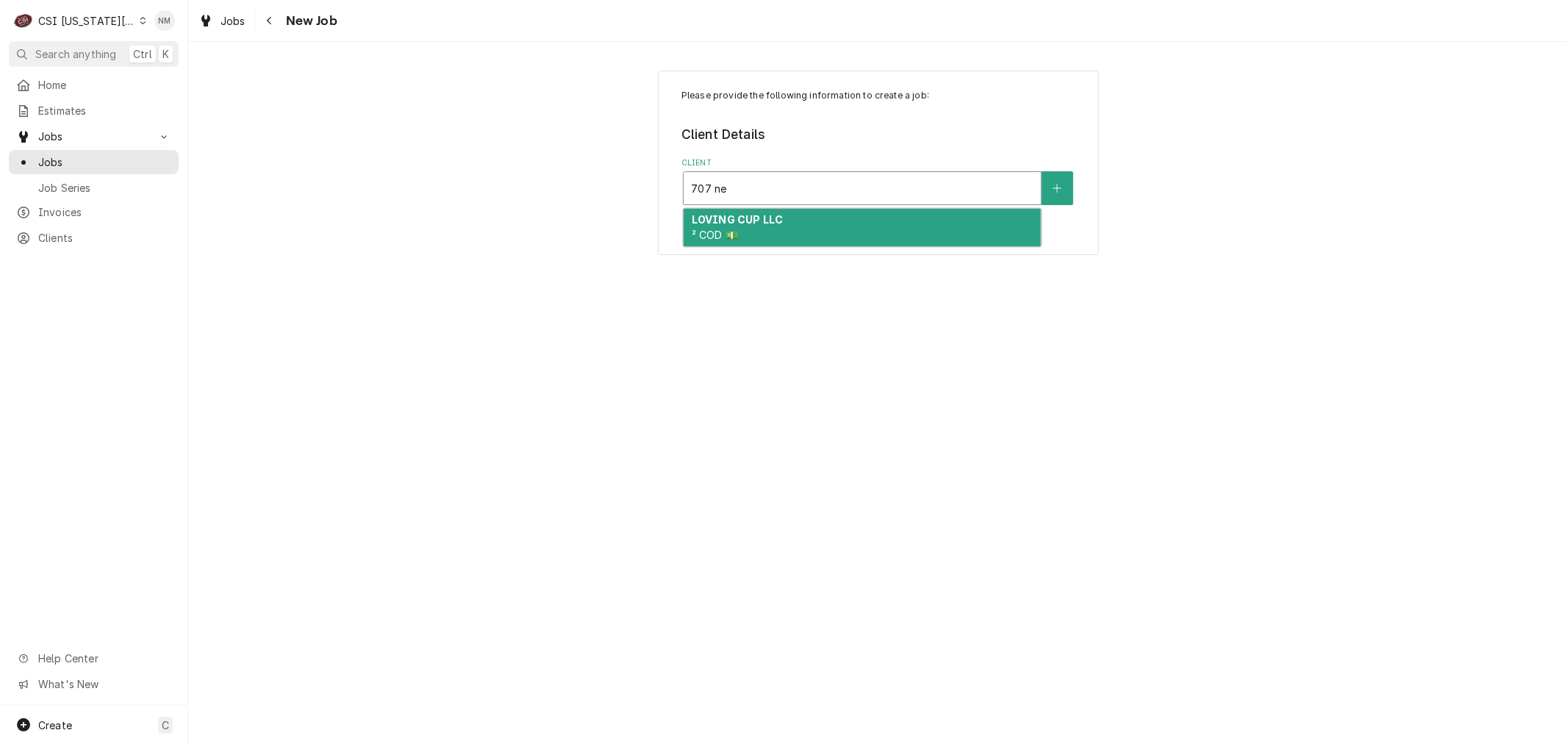
click at [817, 216] on div "LOVING CUP LLC ² COD 💵" at bounding box center [862, 228] width 357 height 38
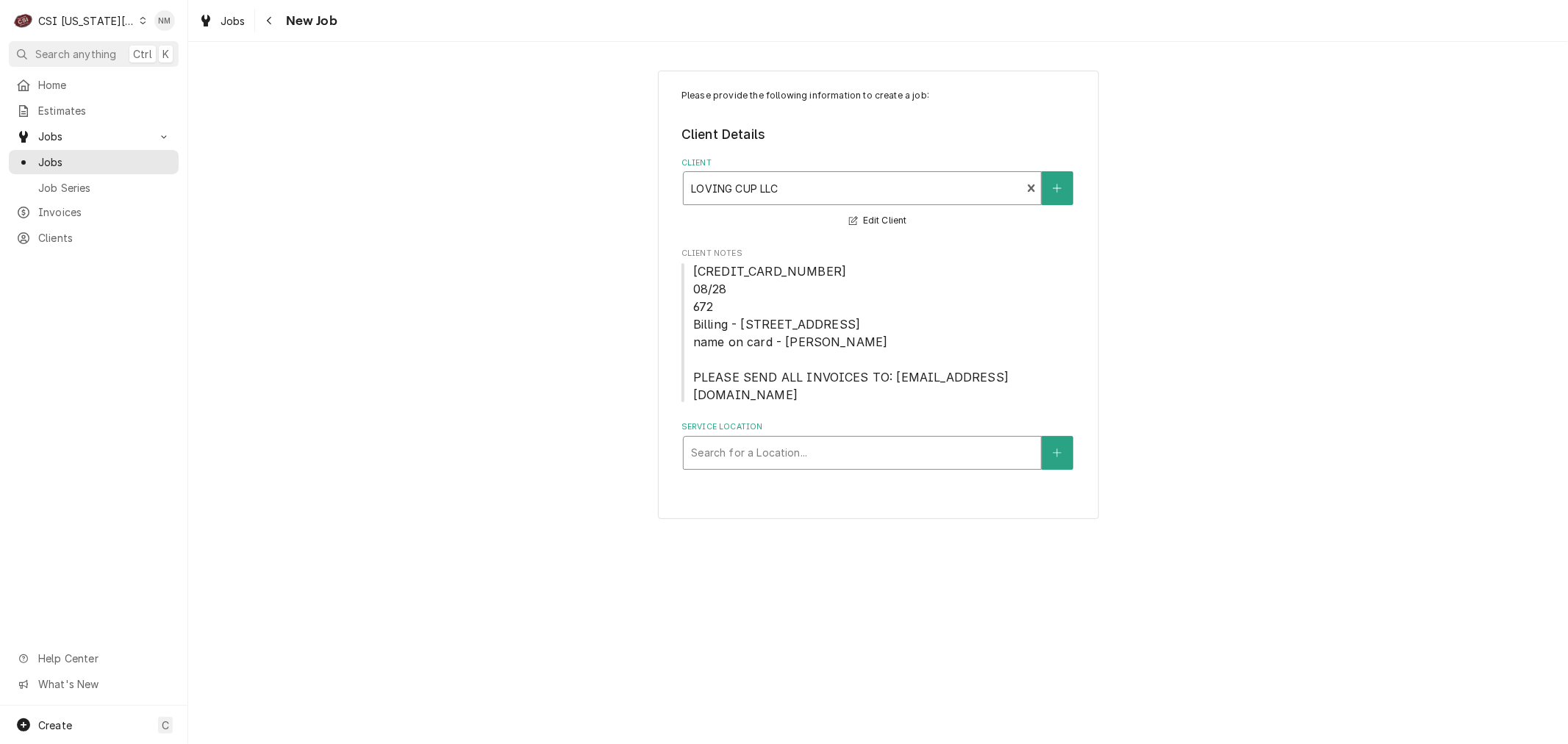
click at [844, 440] on div "Service Location" at bounding box center [862, 453] width 342 height 26
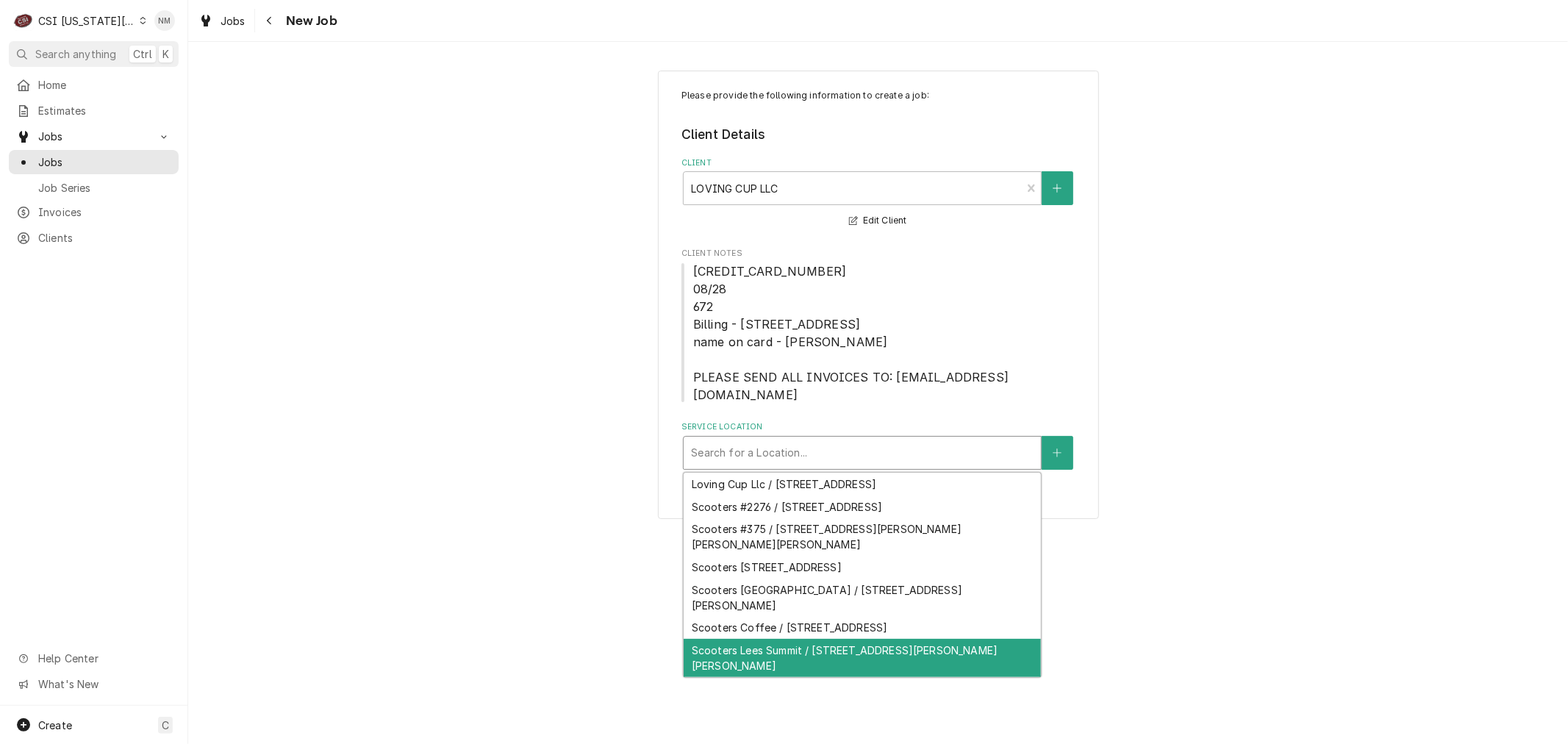
click at [839, 639] on div "Scooters Lees Summit / [STREET_ADDRESS][PERSON_NAME][PERSON_NAME]" at bounding box center [862, 658] width 357 height 38
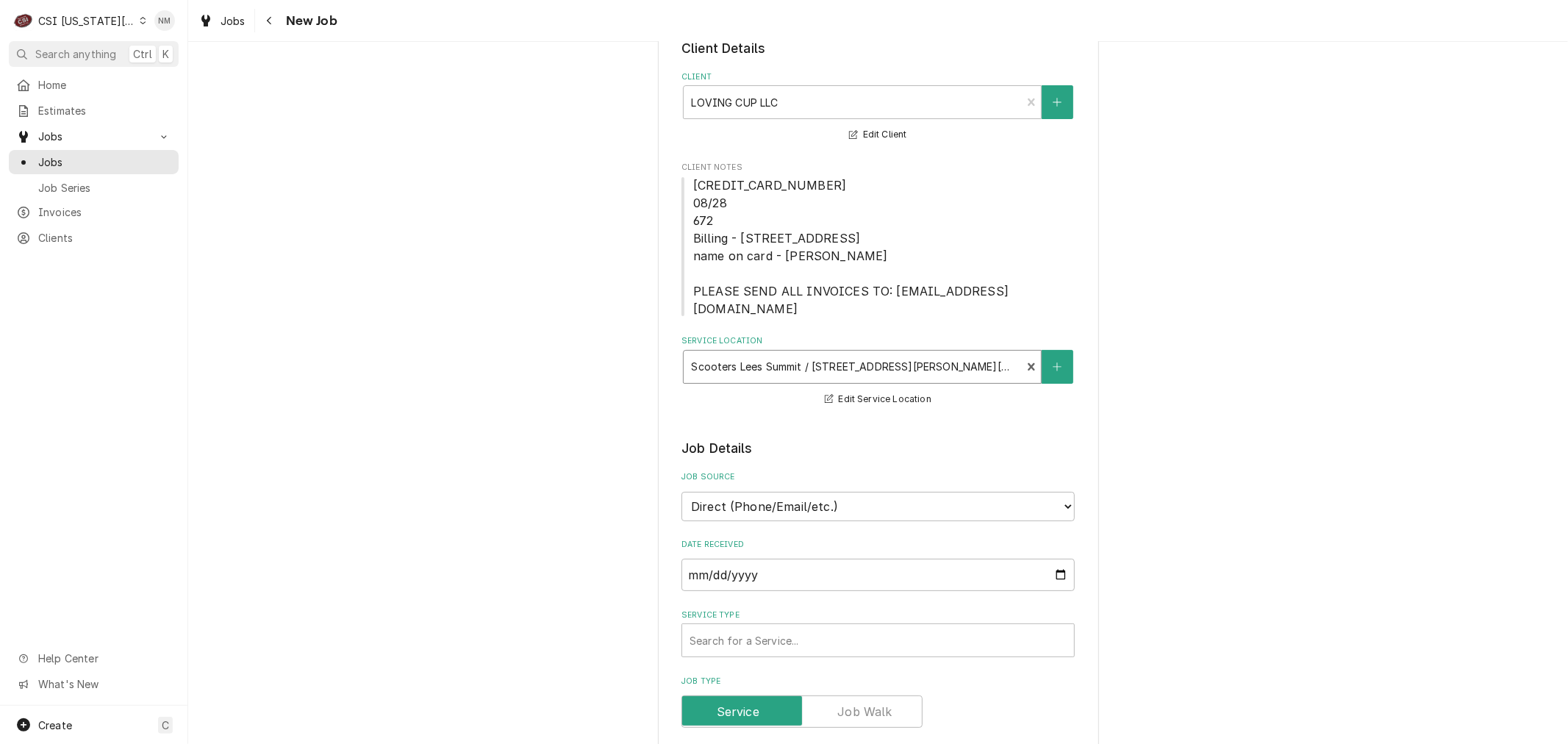
scroll to position [164, 0]
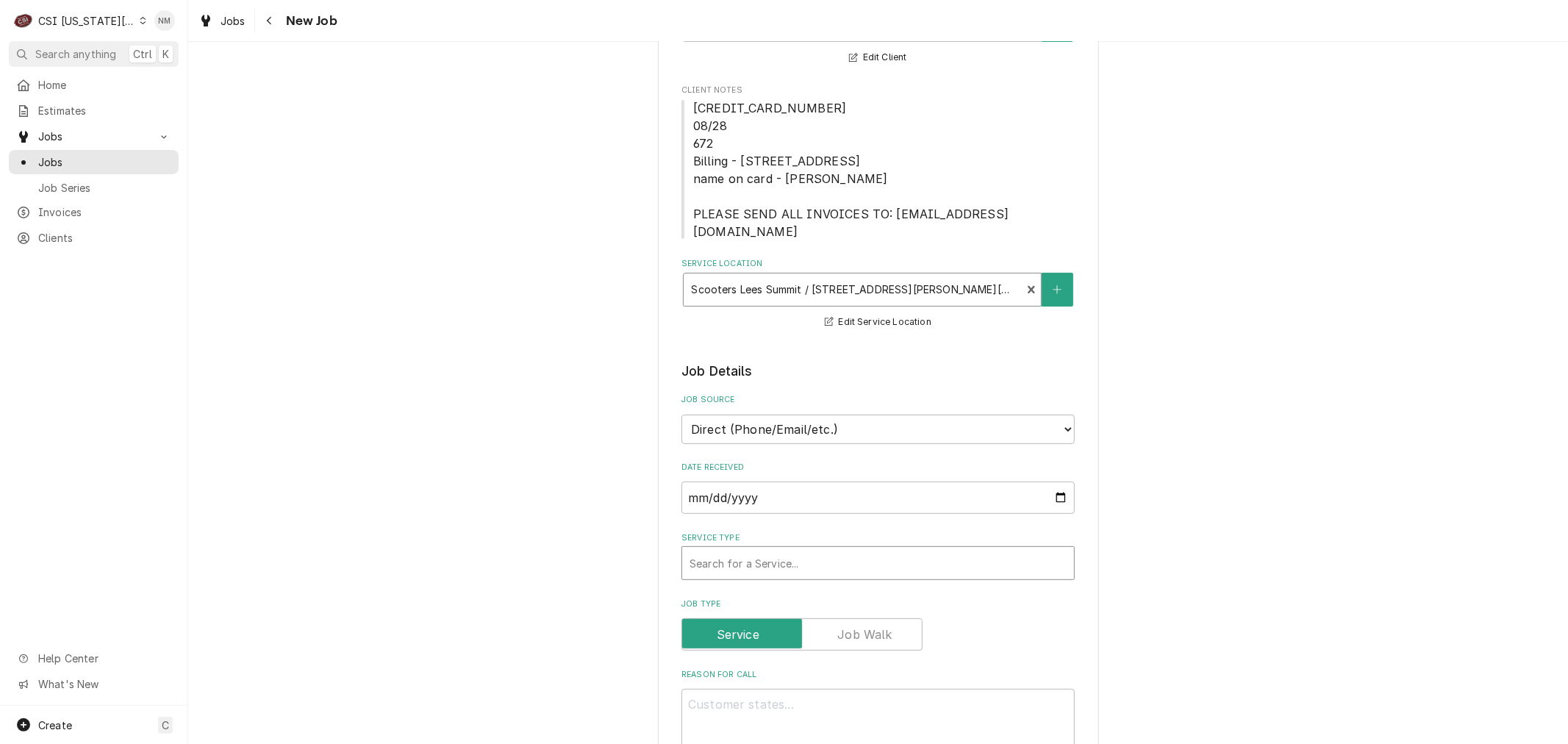
click at [858, 550] on div "Service Type" at bounding box center [879, 563] width 378 height 26
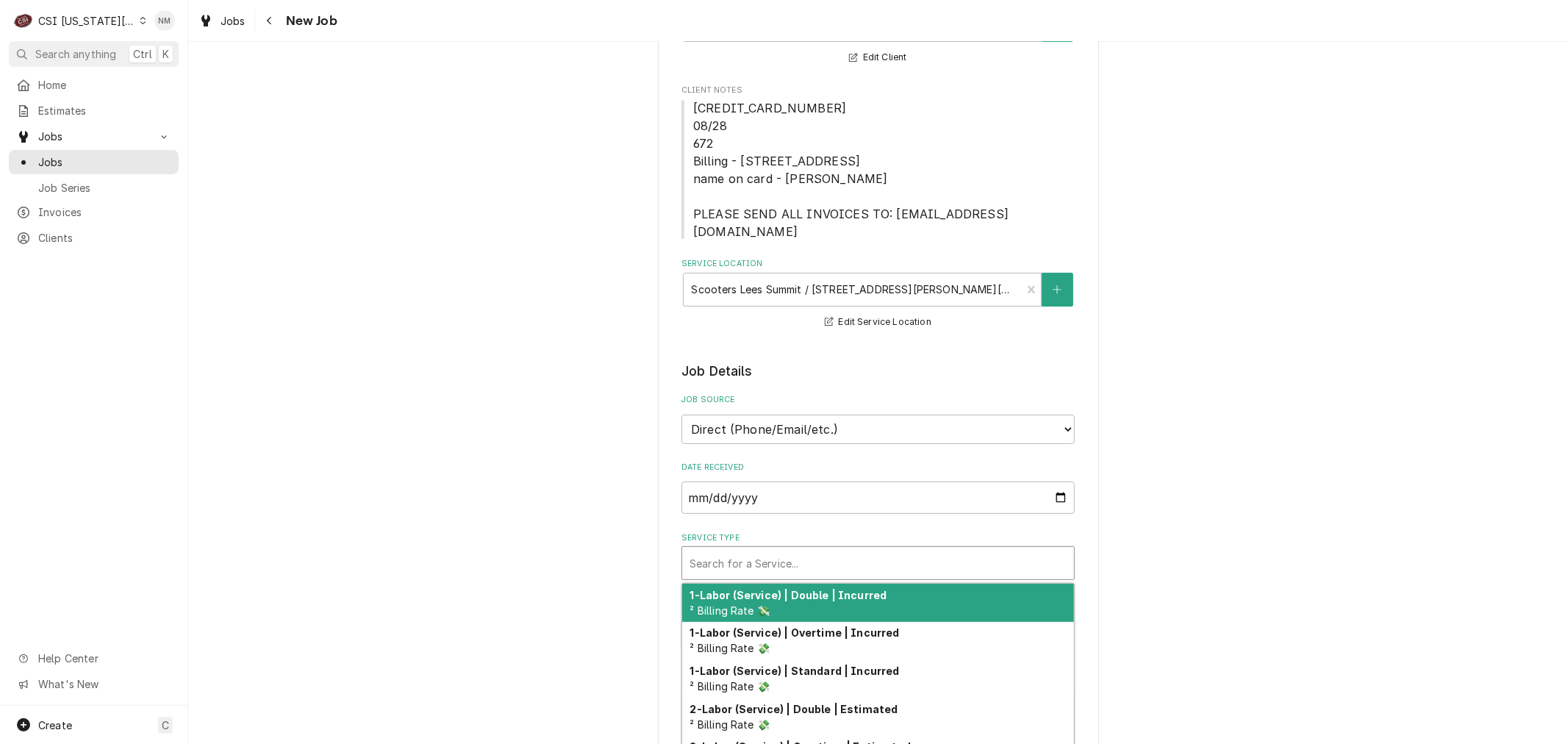
type textarea "x"
type input "s"
type textarea "x"
type input "se"
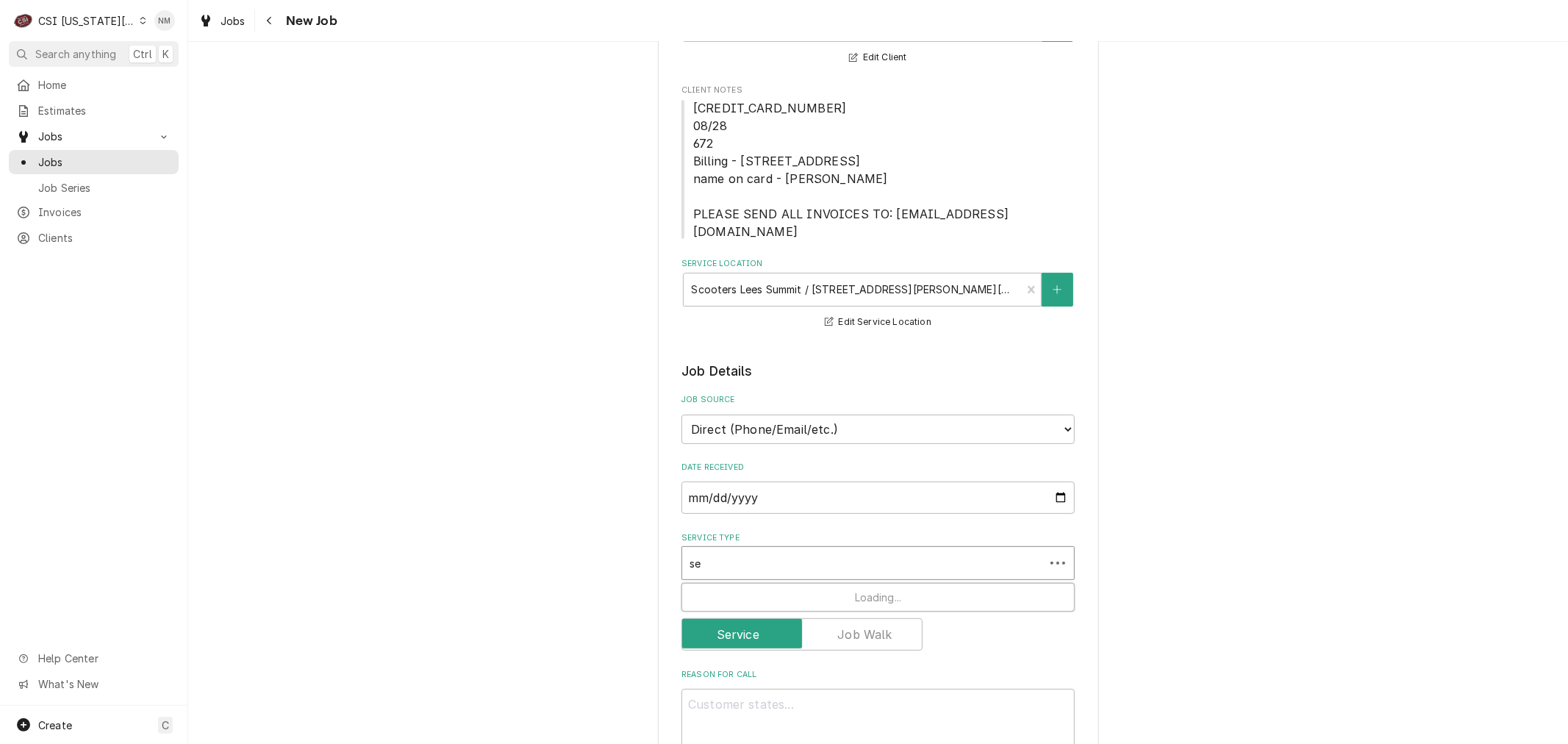
type textarea "x"
type input "ser"
type textarea "x"
type input "serv"
type textarea "x"
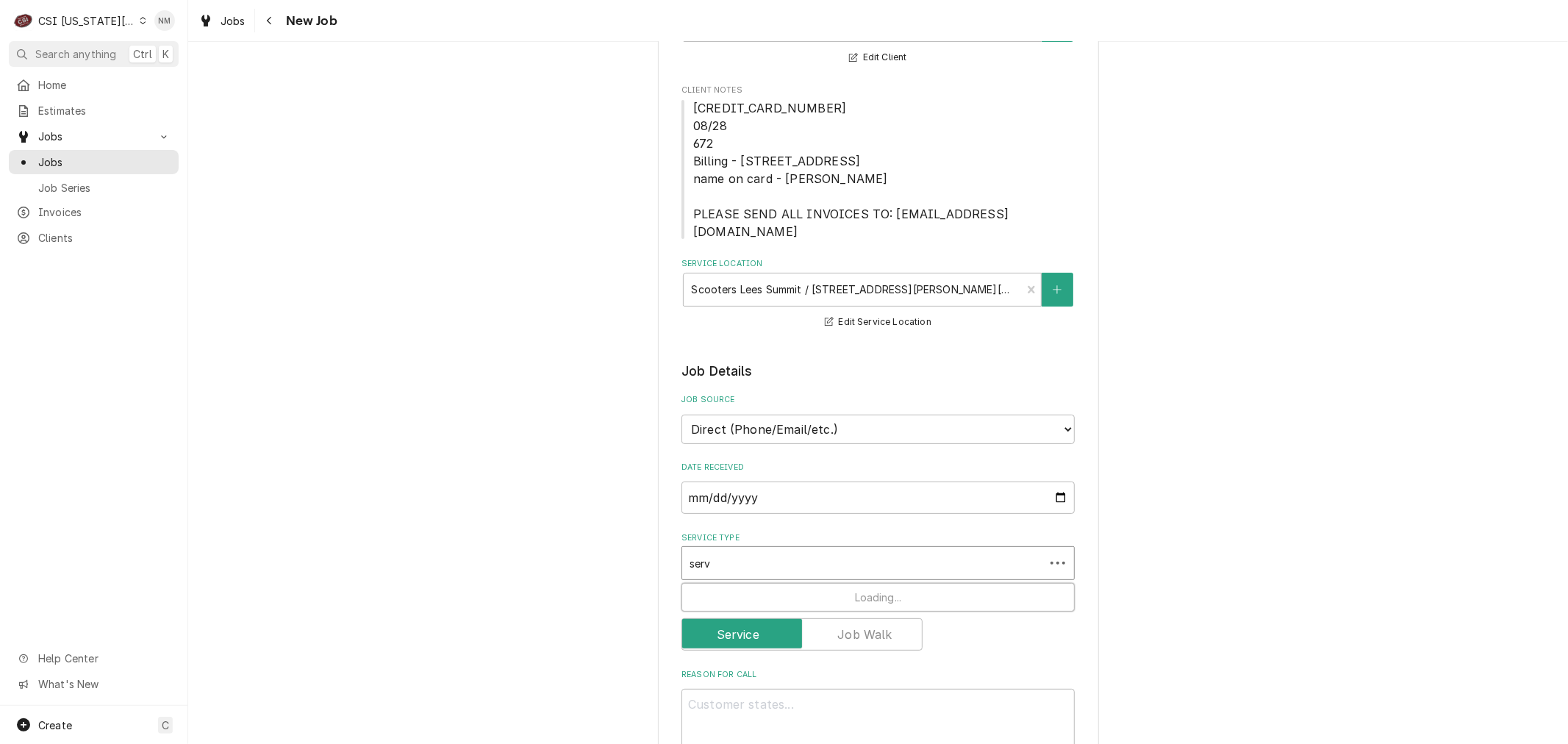
type input "servi"
type textarea "x"
type input "servic"
type textarea "x"
type input "service"
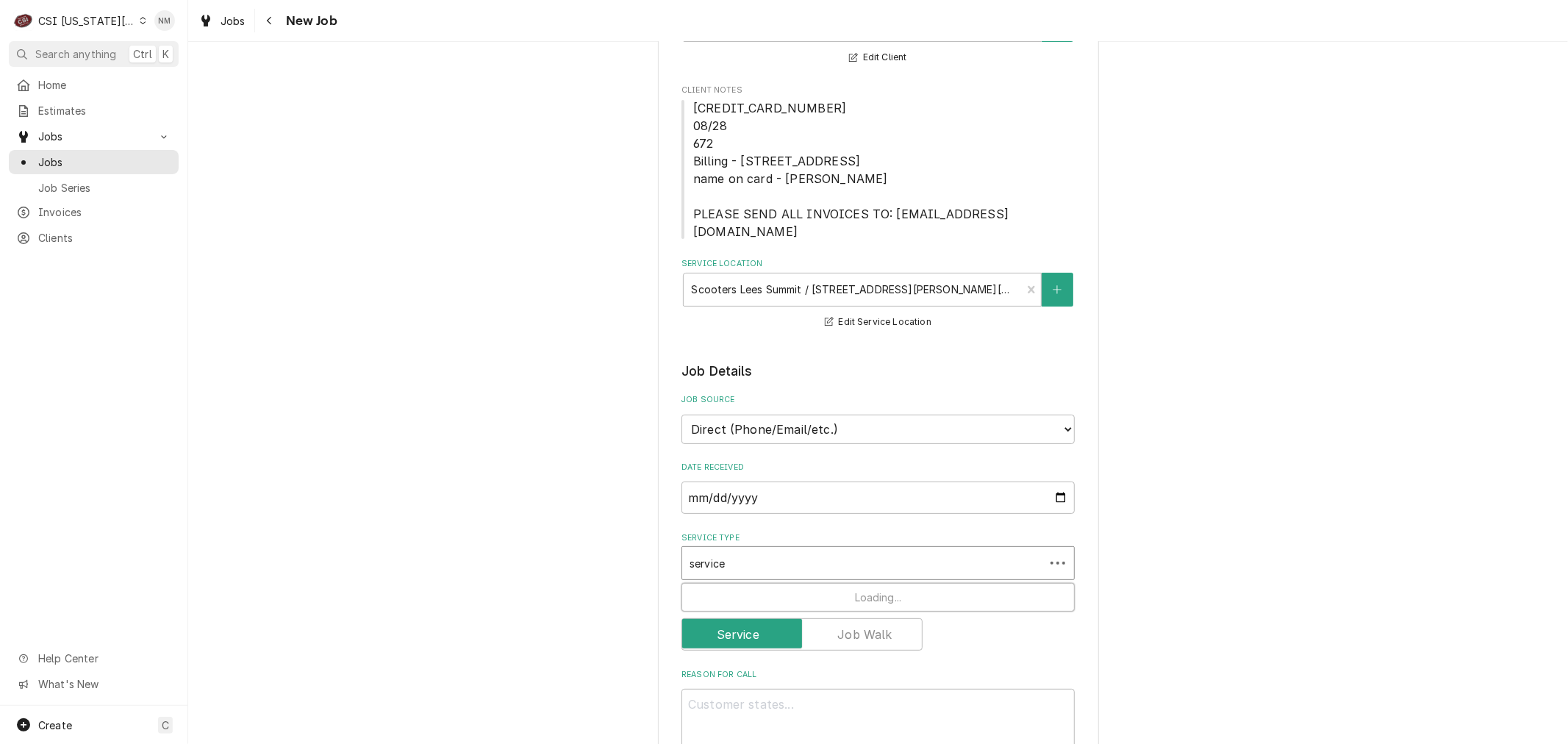
type textarea "x"
type input "service"
type textarea "x"
type input "service c"
type textarea "x"
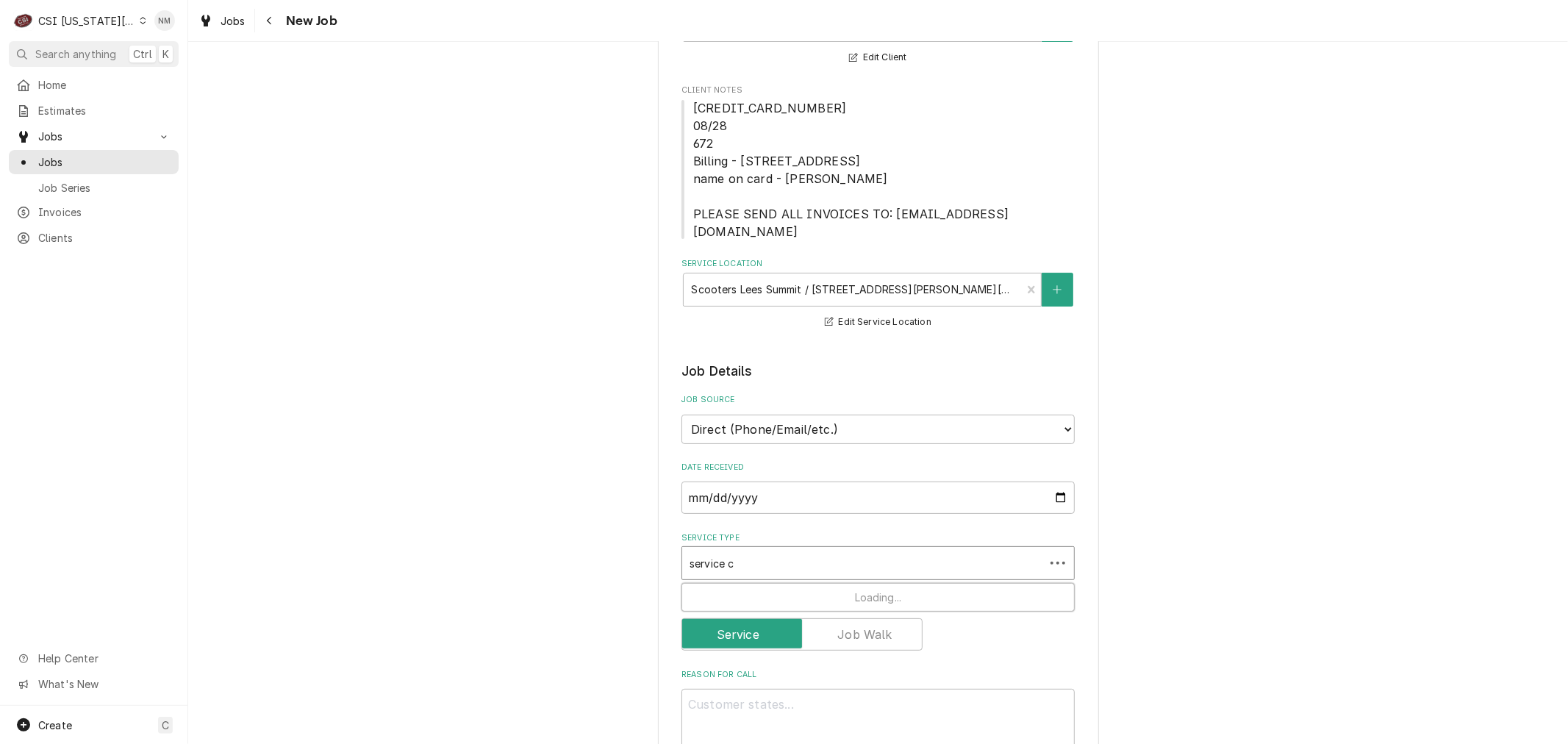
type input "service ca"
type textarea "x"
type input "service cal"
type textarea "x"
type input "service call"
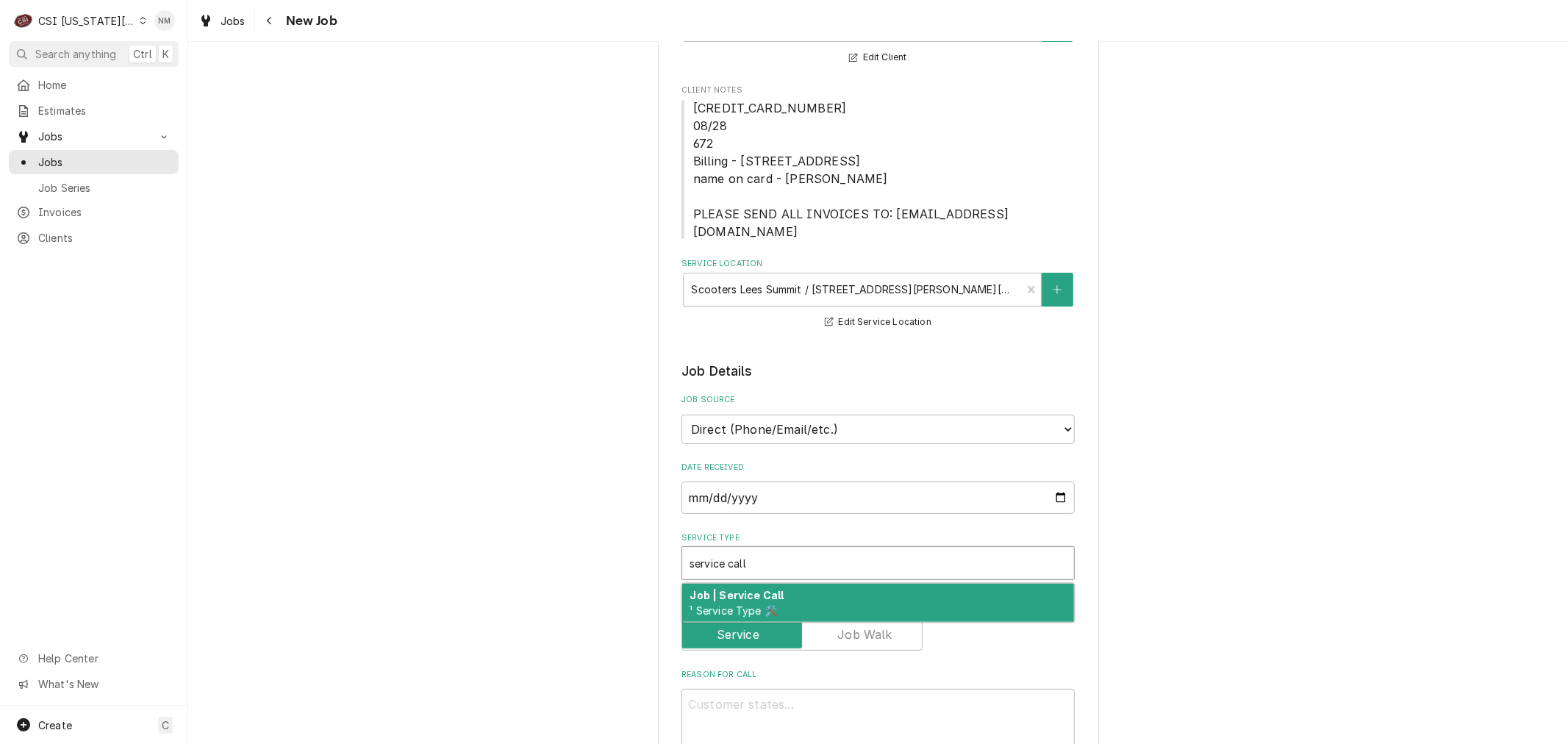
click at [864, 584] on div "Job | Service Call ¹ Service Type 🛠️" at bounding box center [878, 603] width 392 height 38
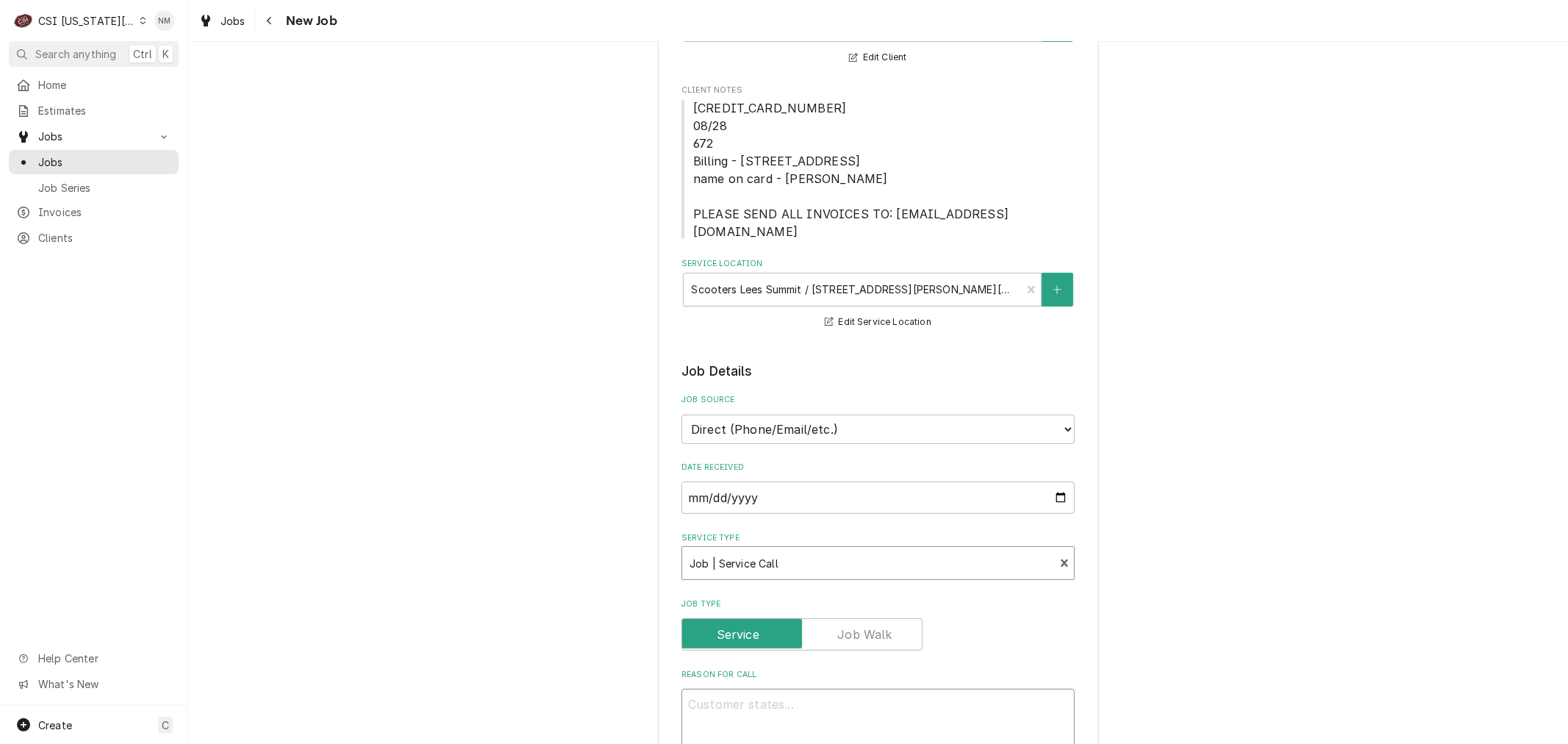
click at [817, 695] on textarea "Reason For Call" at bounding box center [878, 722] width 393 height 66
type textarea "x"
type textarea "R"
type textarea "x"
type textarea "Re"
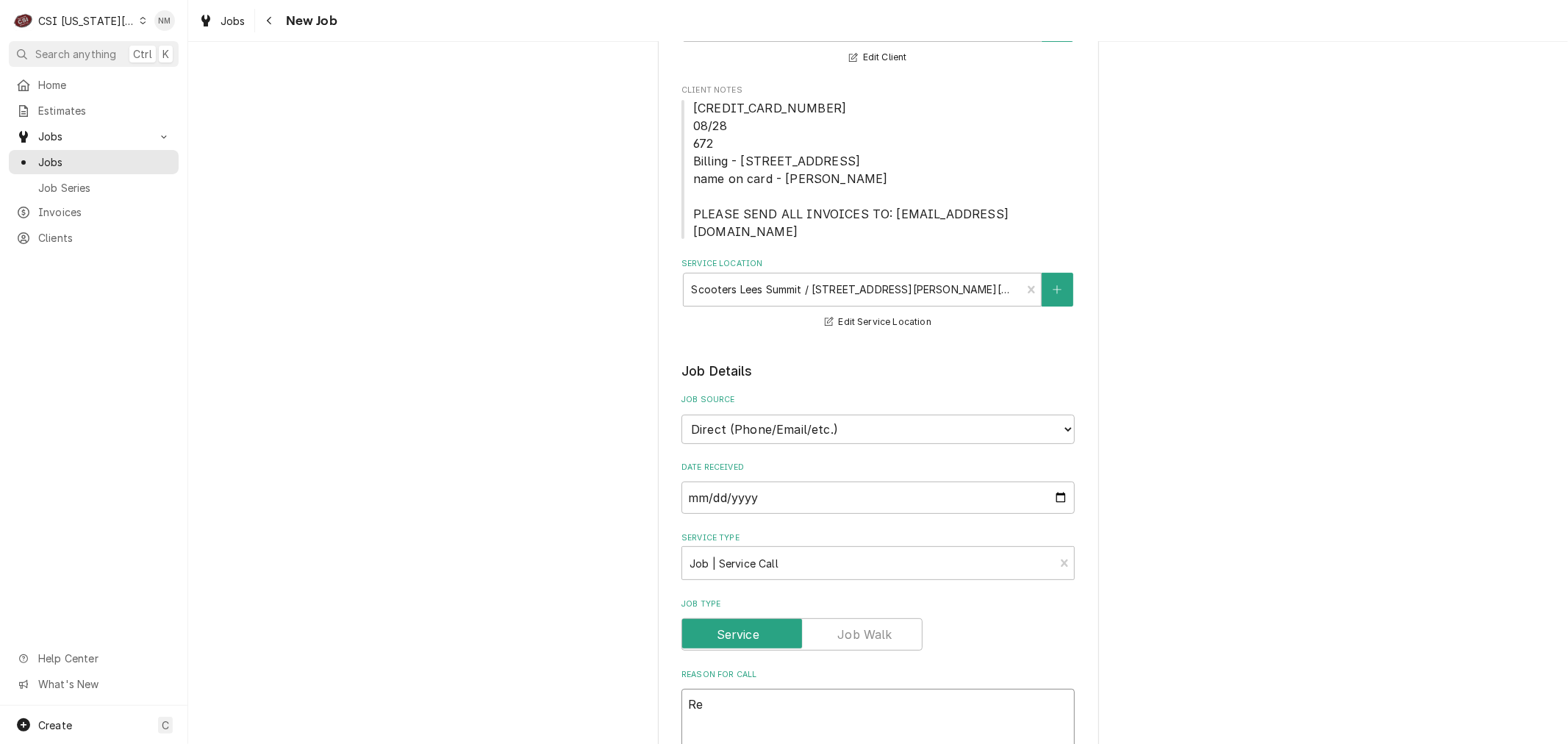
type textarea "x"
type textarea "Rec"
type textarea "x"
type textarea "Rece"
type textarea "x"
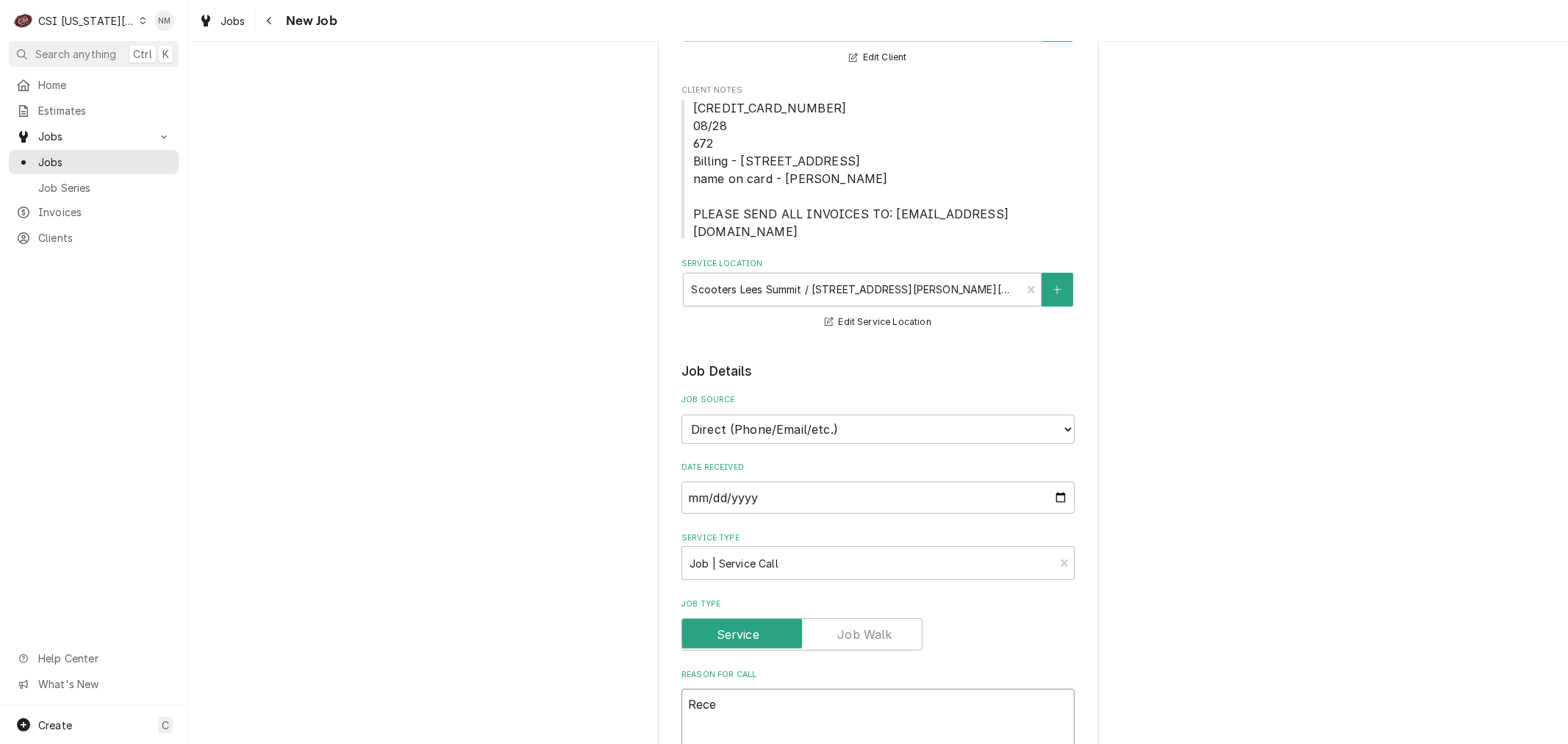
type textarea "Recen"
type textarea "x"
type textarea "Recent"
type textarea "x"
type textarea "Recente"
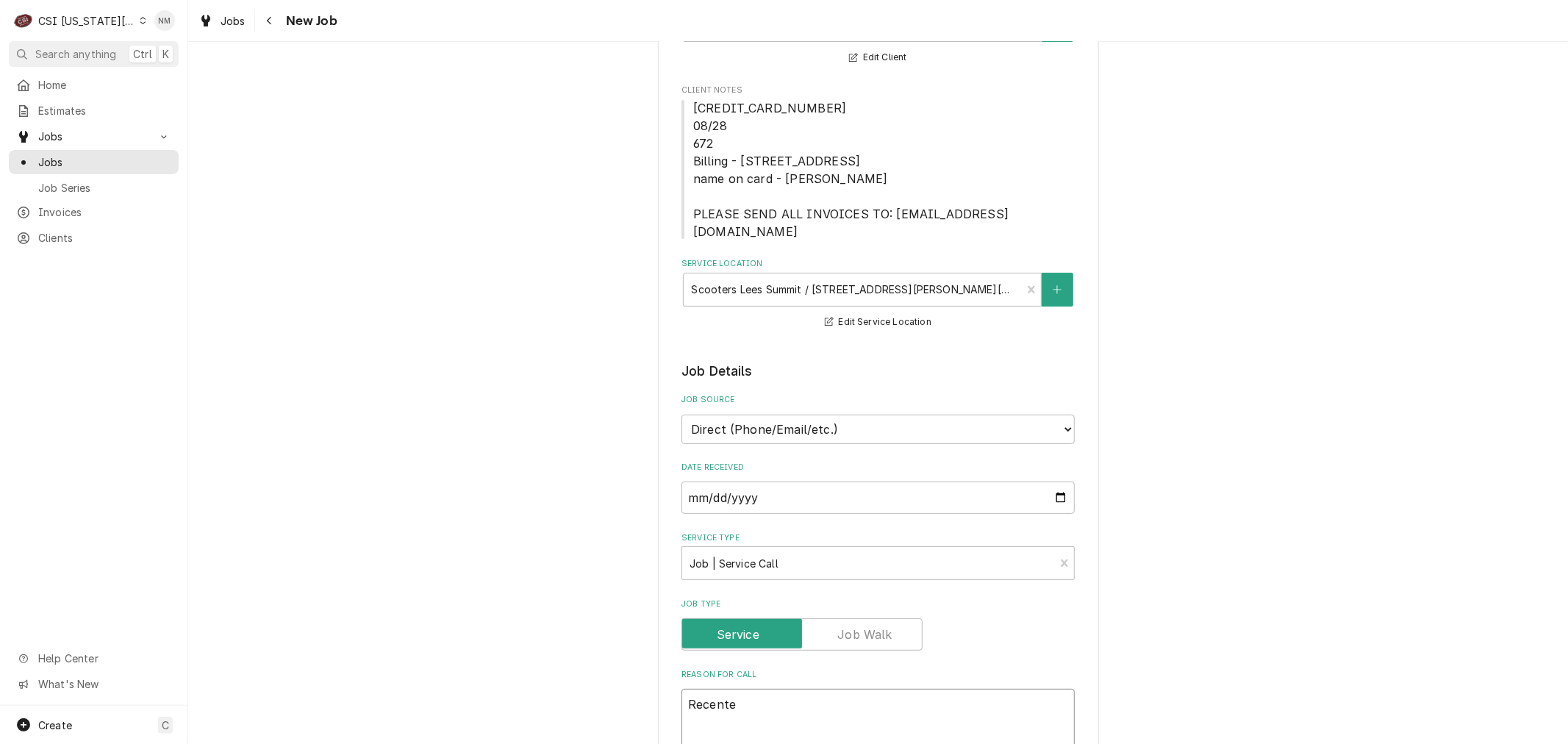
type textarea "x"
type textarea "Recentel"
type textarea "x"
type textarea "Recentely"
type textarea "x"
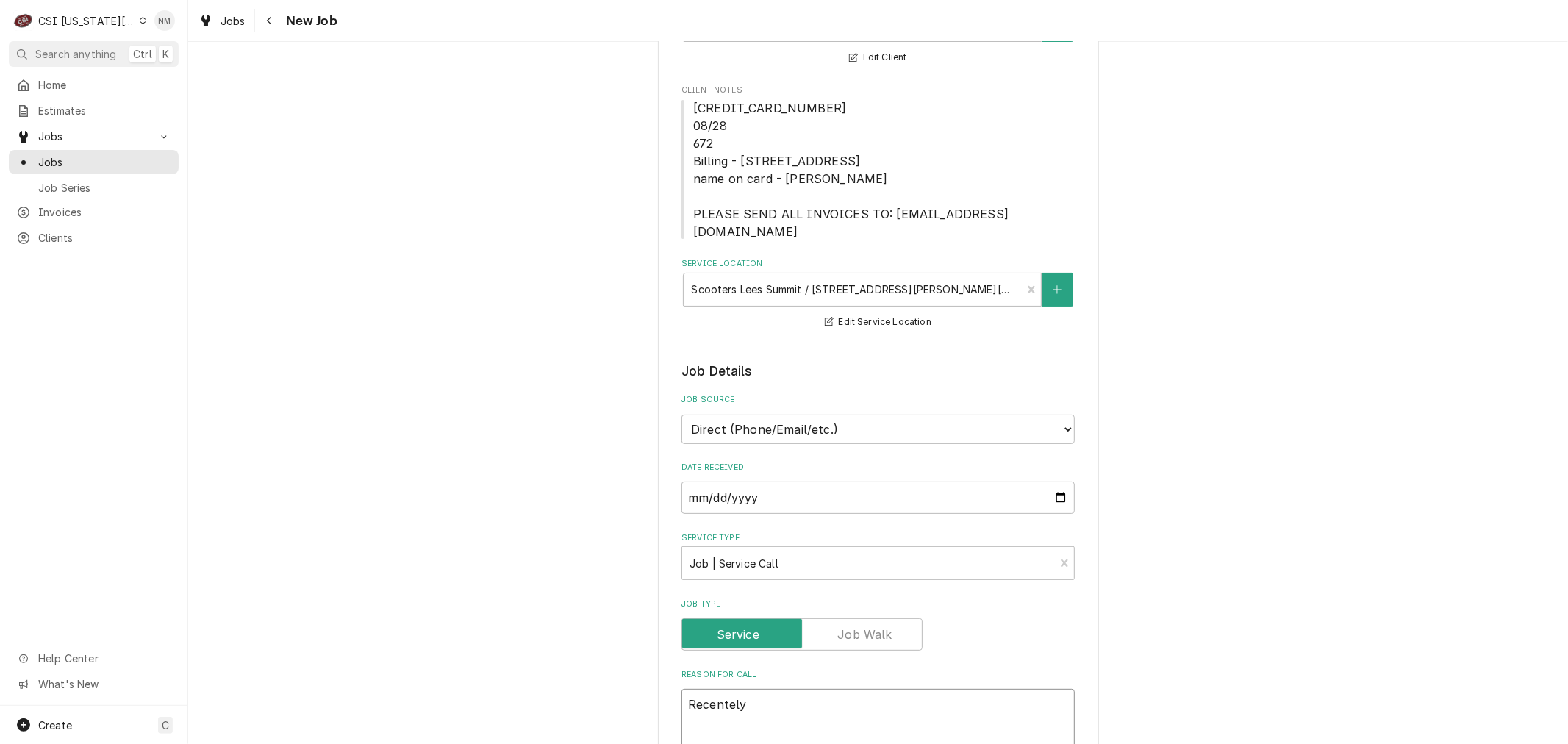
type textarea "Recentel"
type textarea "x"
type textarea "Recente"
type textarea "x"
type textarea "Recent"
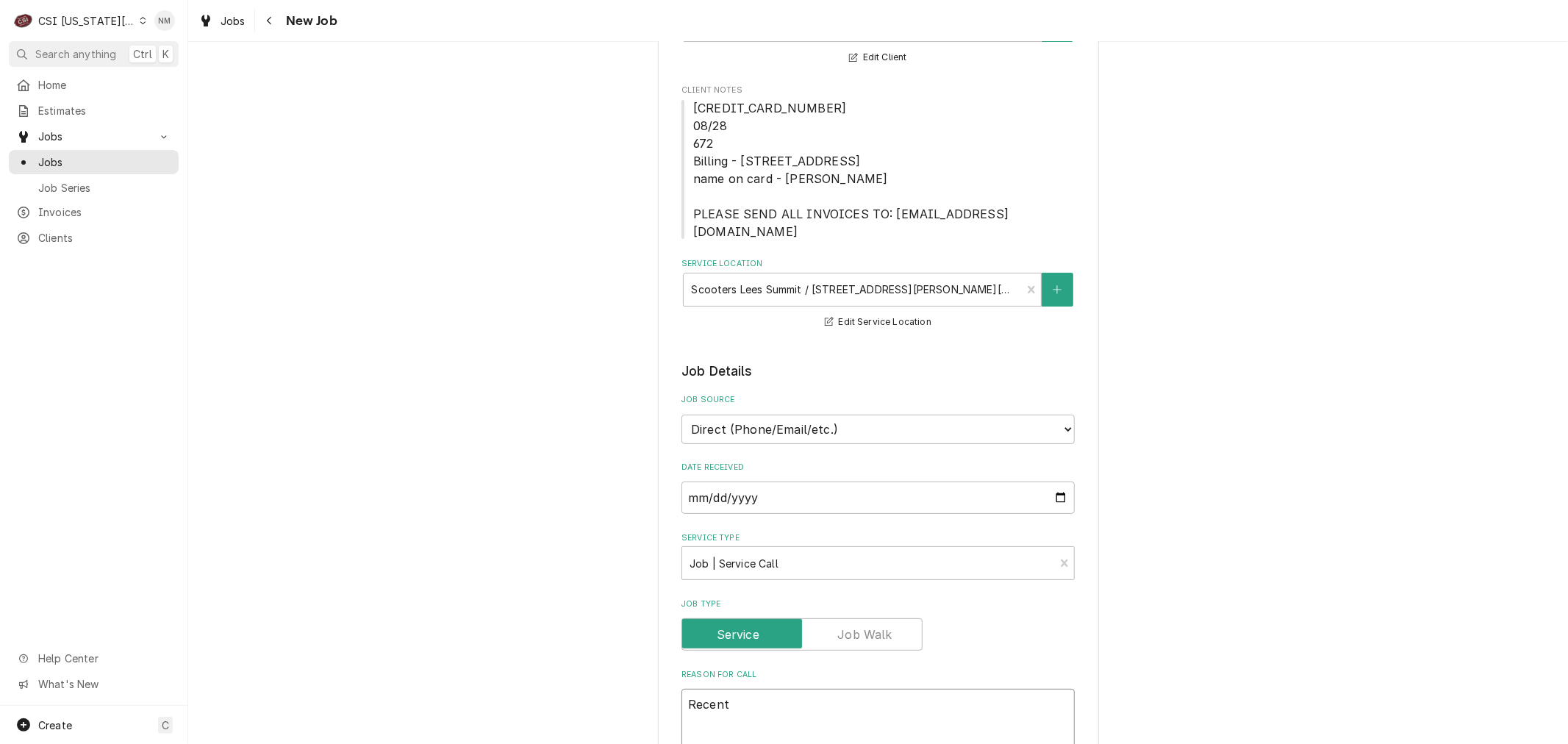
type textarea "x"
type textarea "Recentl"
type textarea "x"
type textarea "Recentle"
type textarea "x"
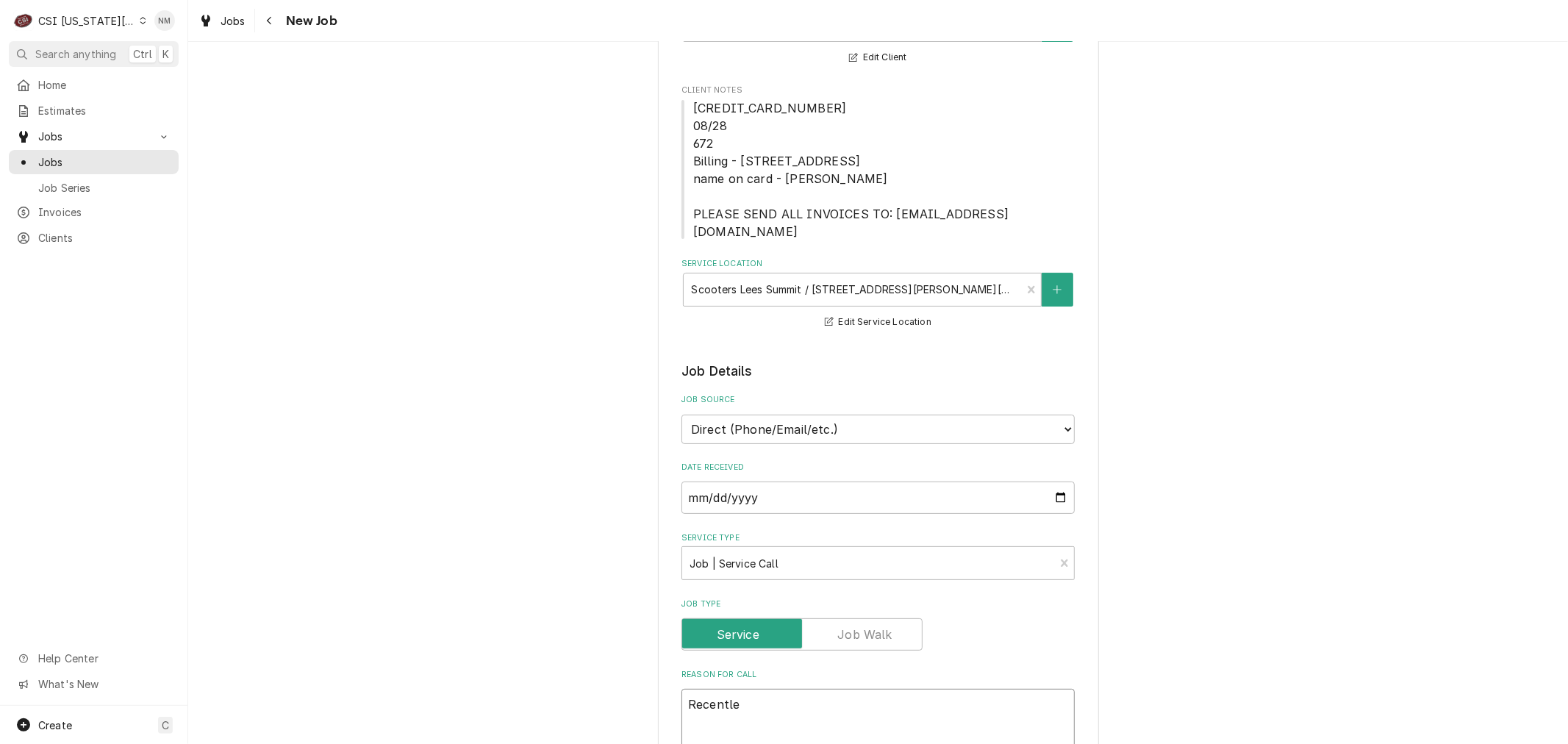
type textarea "Recentley"
type textarea "x"
type textarea "Recentley"
type textarea "x"
type textarea "Recentley r"
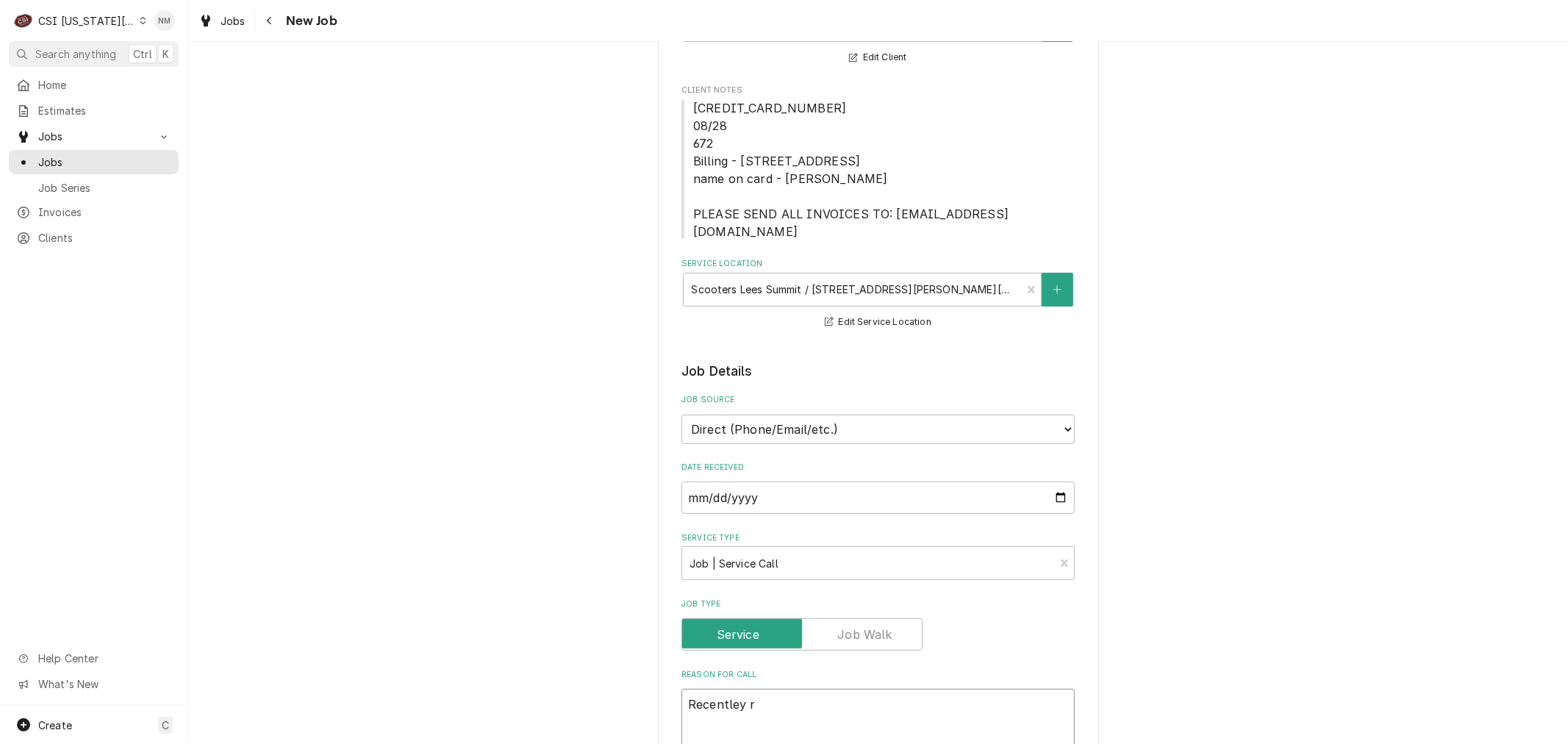
type textarea "x"
type textarea "Recentley re"
type textarea "x"
type textarea "Recentley r"
type textarea "x"
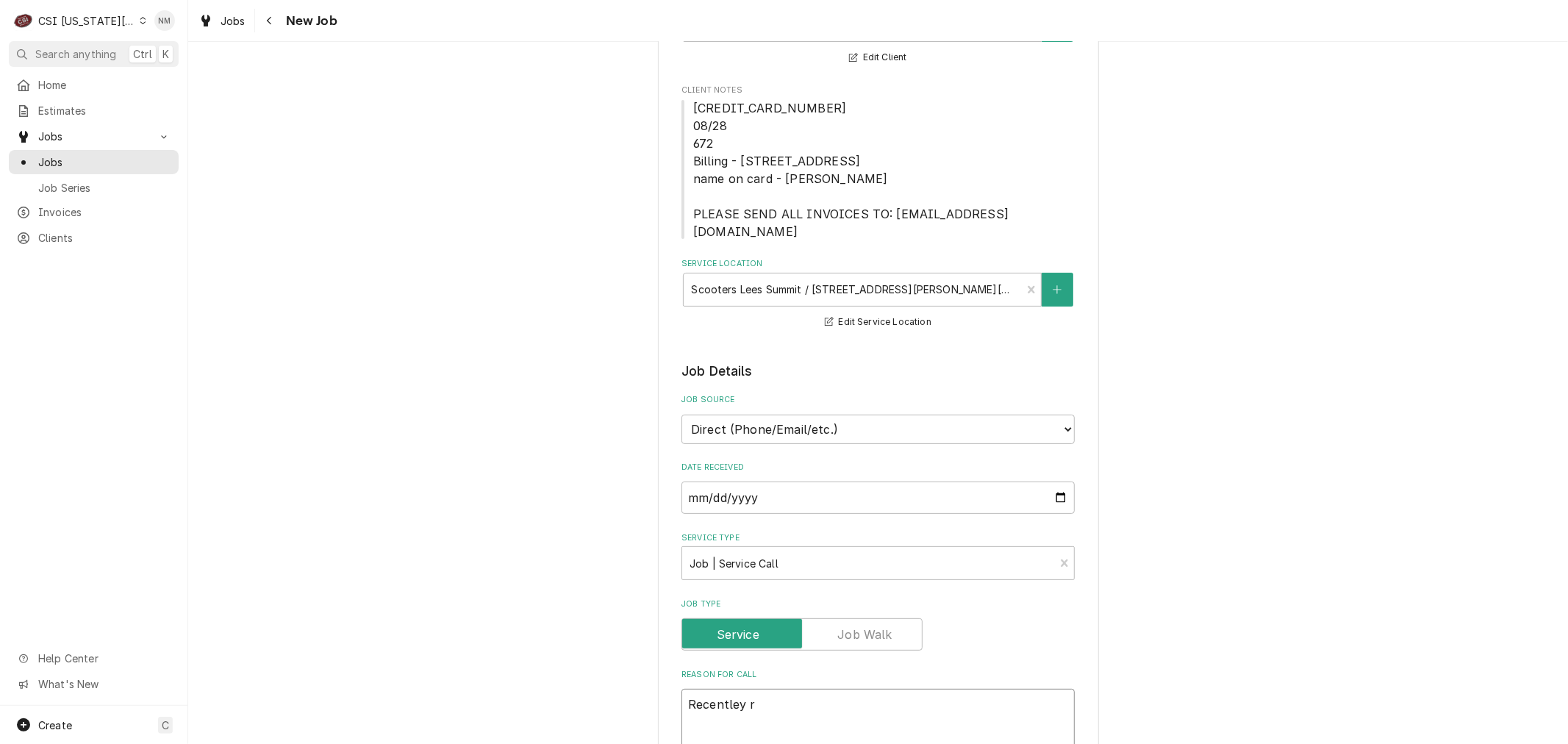
type textarea "Recentley"
type textarea "x"
type textarea "Recentley"
type textarea "x"
type textarea "Recentle"
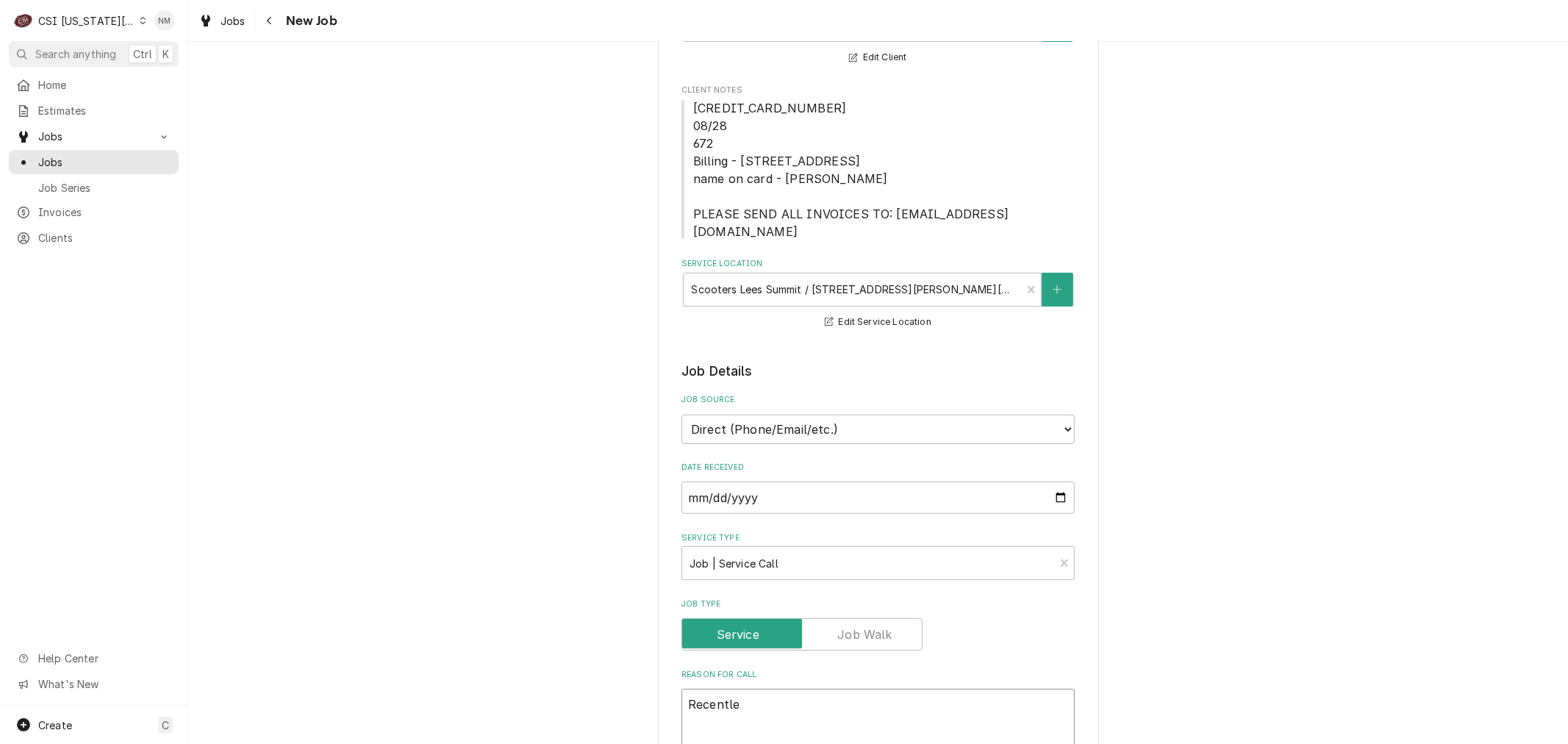
type textarea "x"
type textarea "Recentl"
type textarea "x"
type textarea "Recently"
type textarea "x"
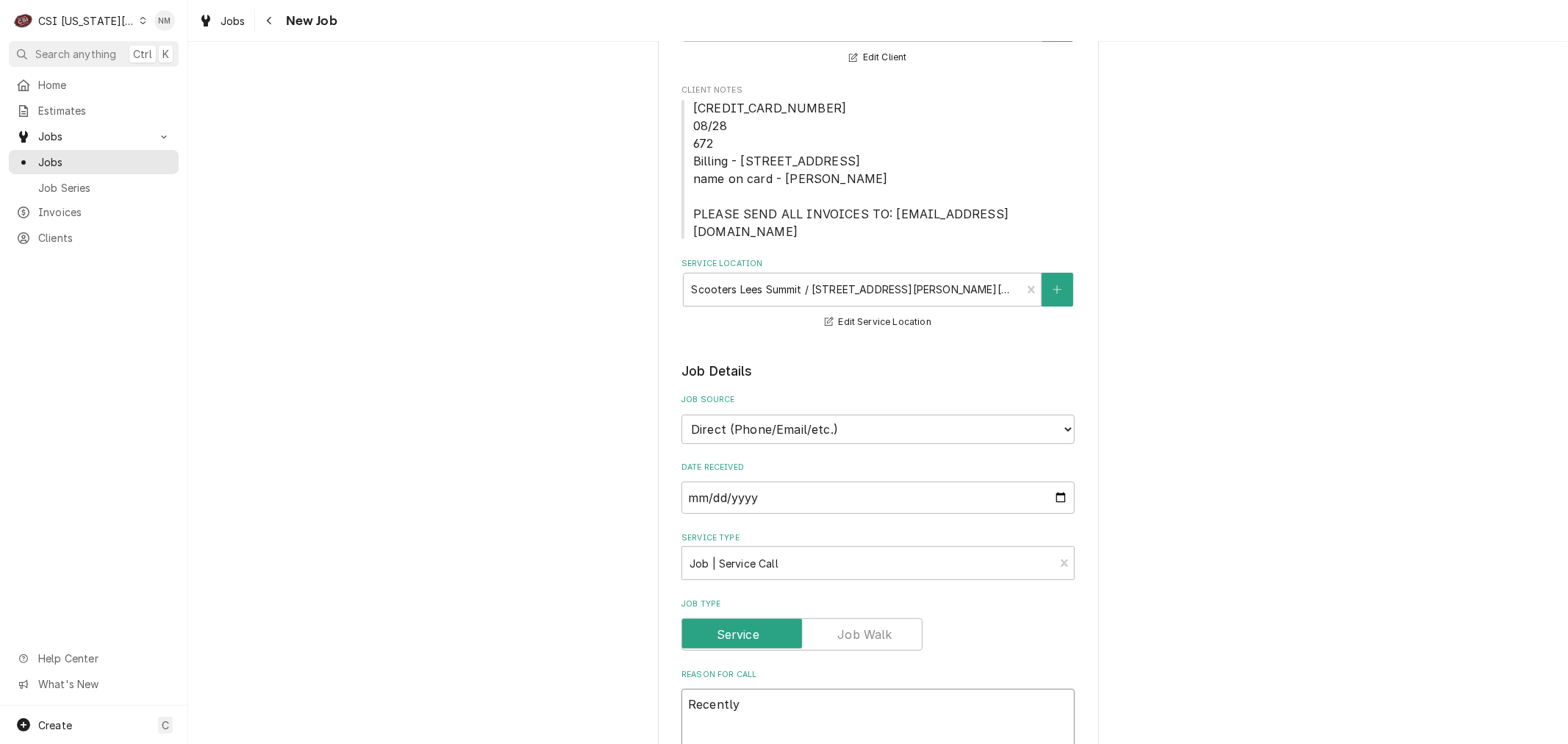
type textarea "Recently"
type textarea "x"
type textarea "Recently r"
type textarea "x"
type textarea "Recently re"
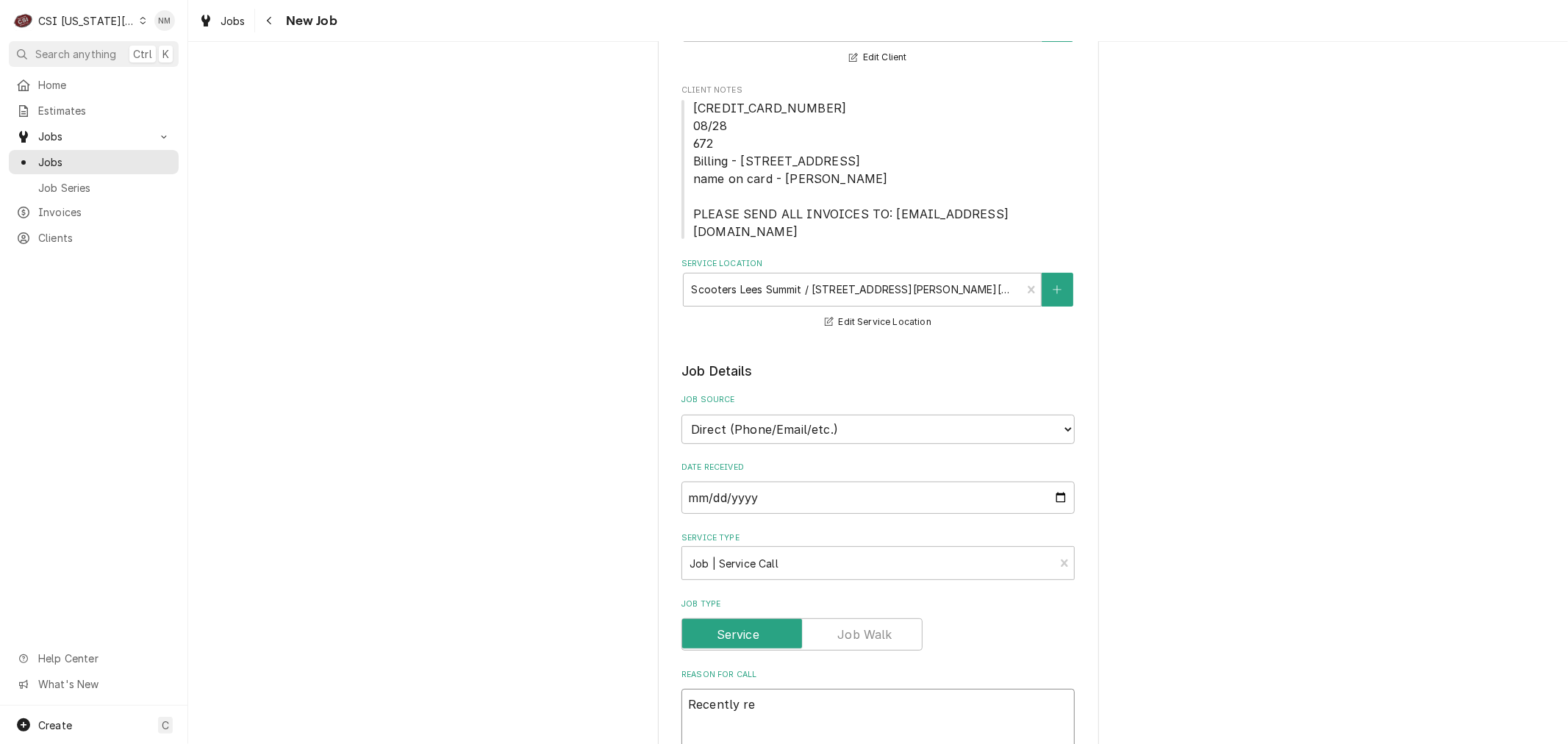
type textarea "x"
type textarea "Recently rep"
type textarea "x"
type textarea "Recently repa"
type textarea "x"
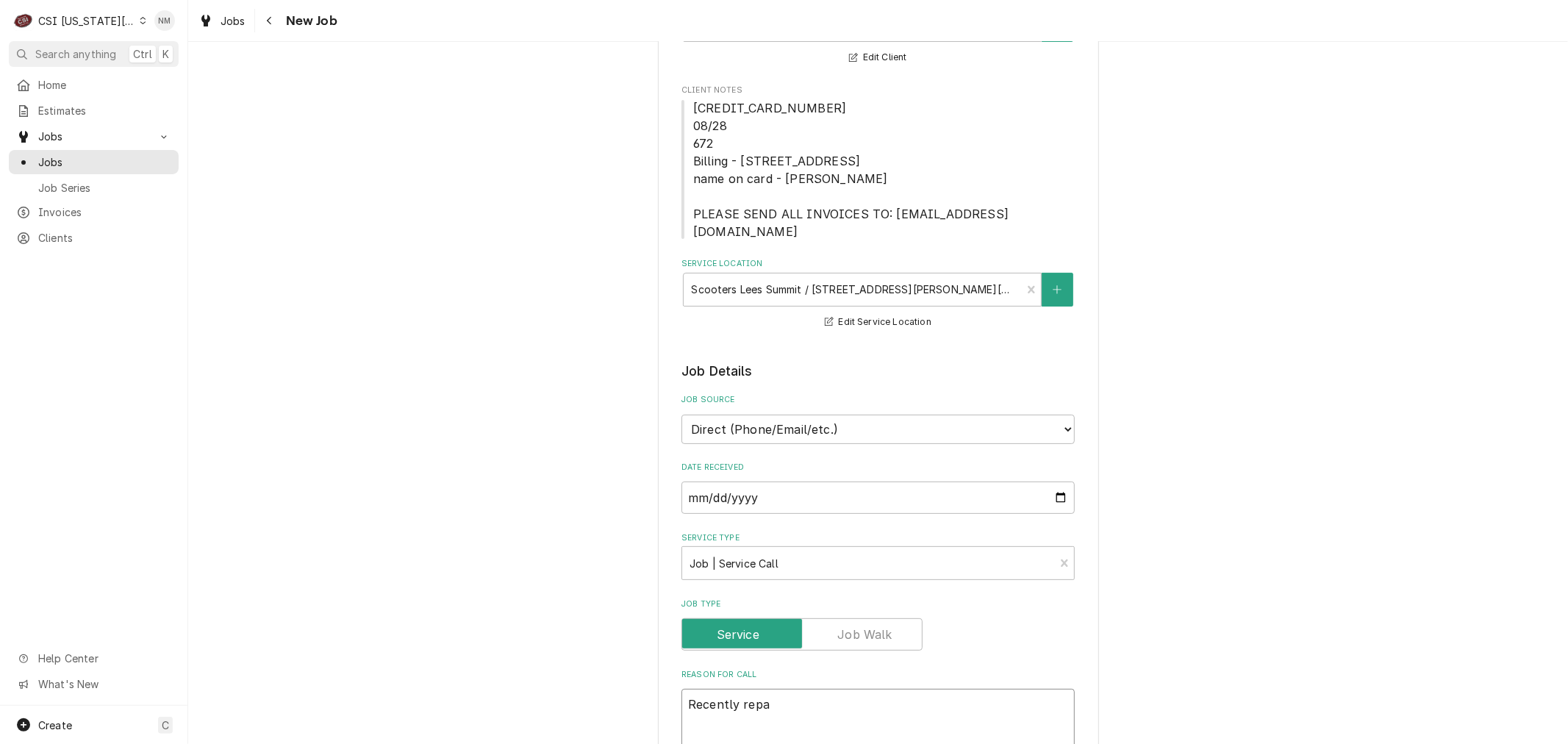
type textarea "Recently repai"
type textarea "x"
type textarea "Recently repair"
type textarea "x"
type textarea "Recently repaire"
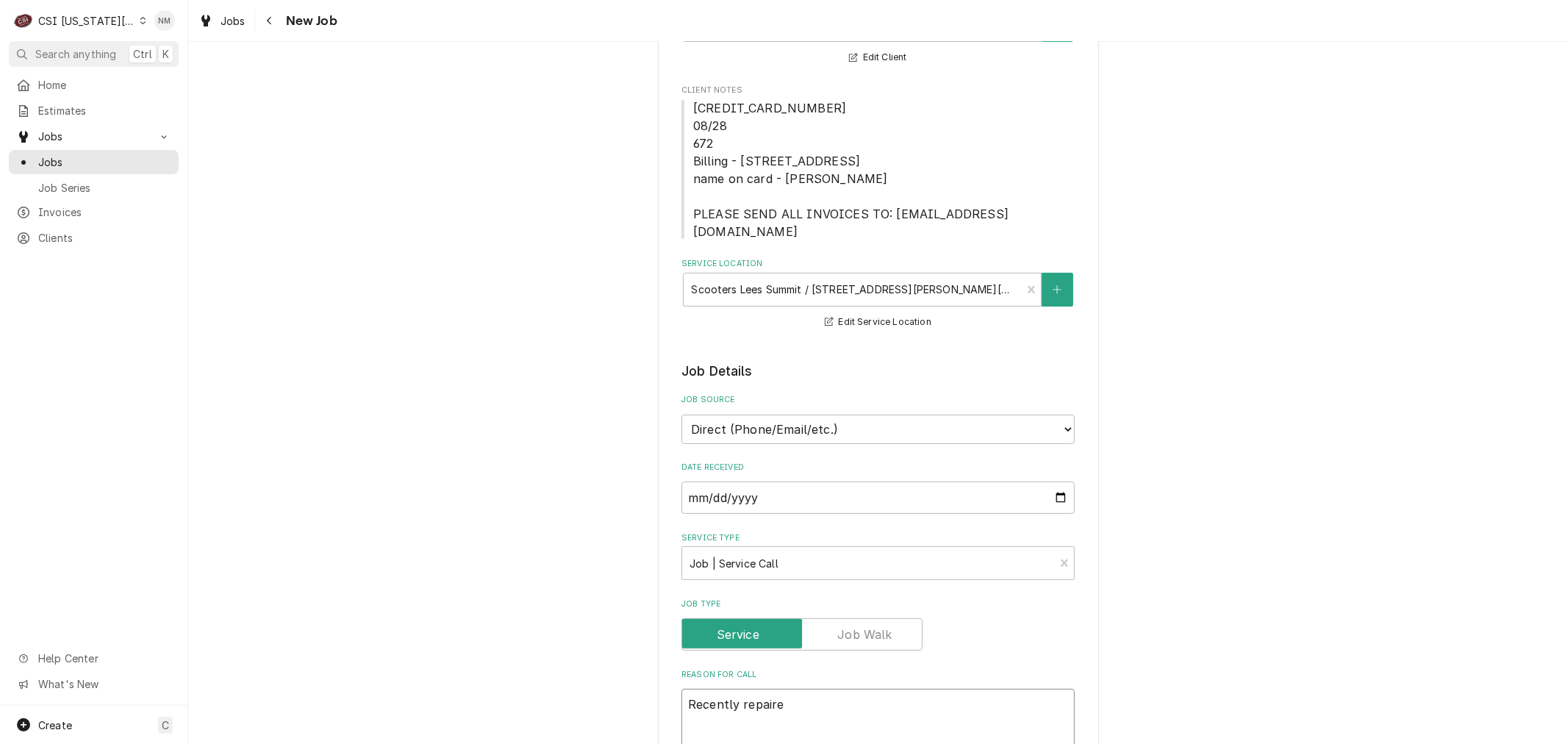
type textarea "x"
type textarea "Recently repaired"
type textarea "x"
type textarea "Recently repaired"
type textarea "x"
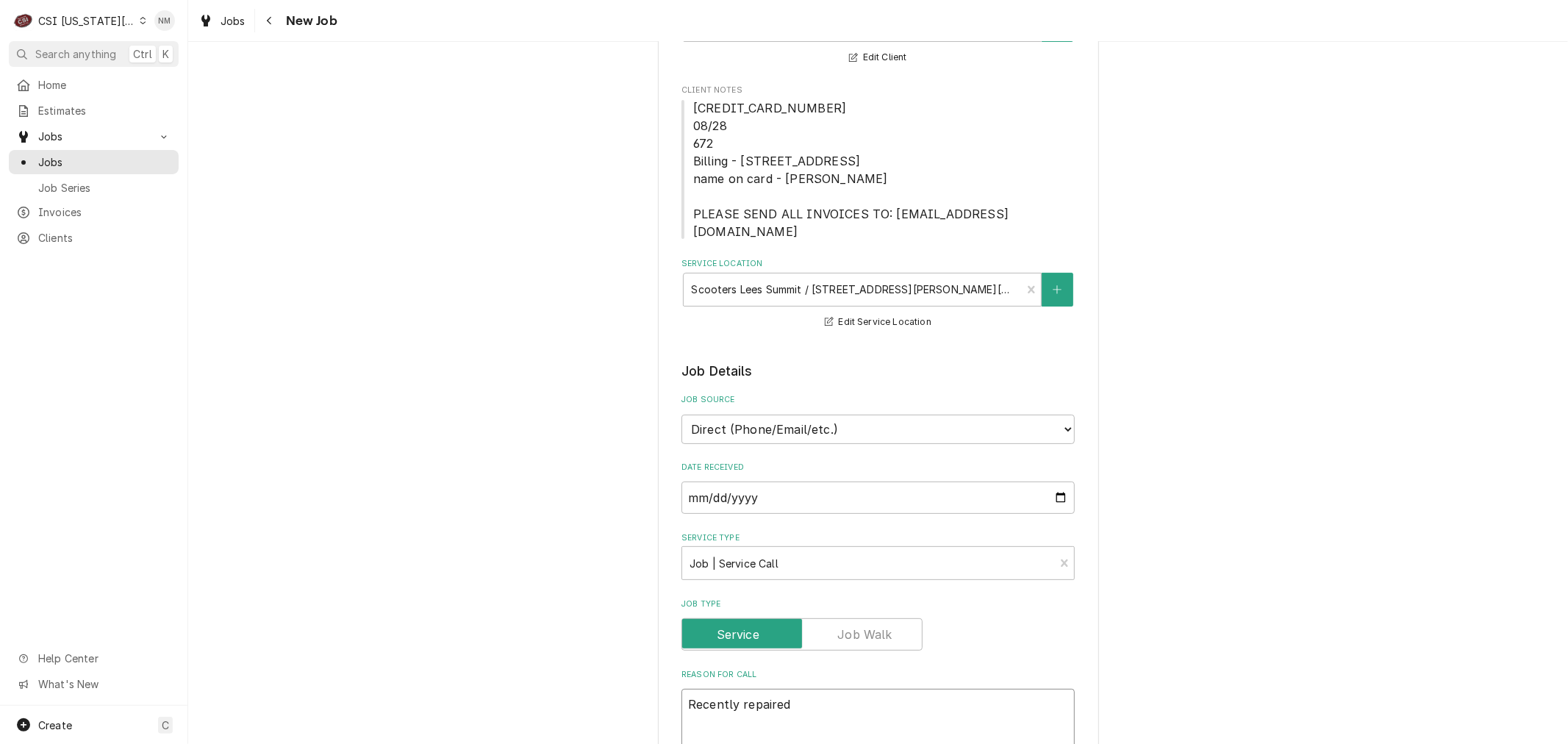
type textarea "Recently repaired u"
type textarea "x"
type textarea "Recently repaired un"
type textarea "x"
type textarea "Recently repaired uni"
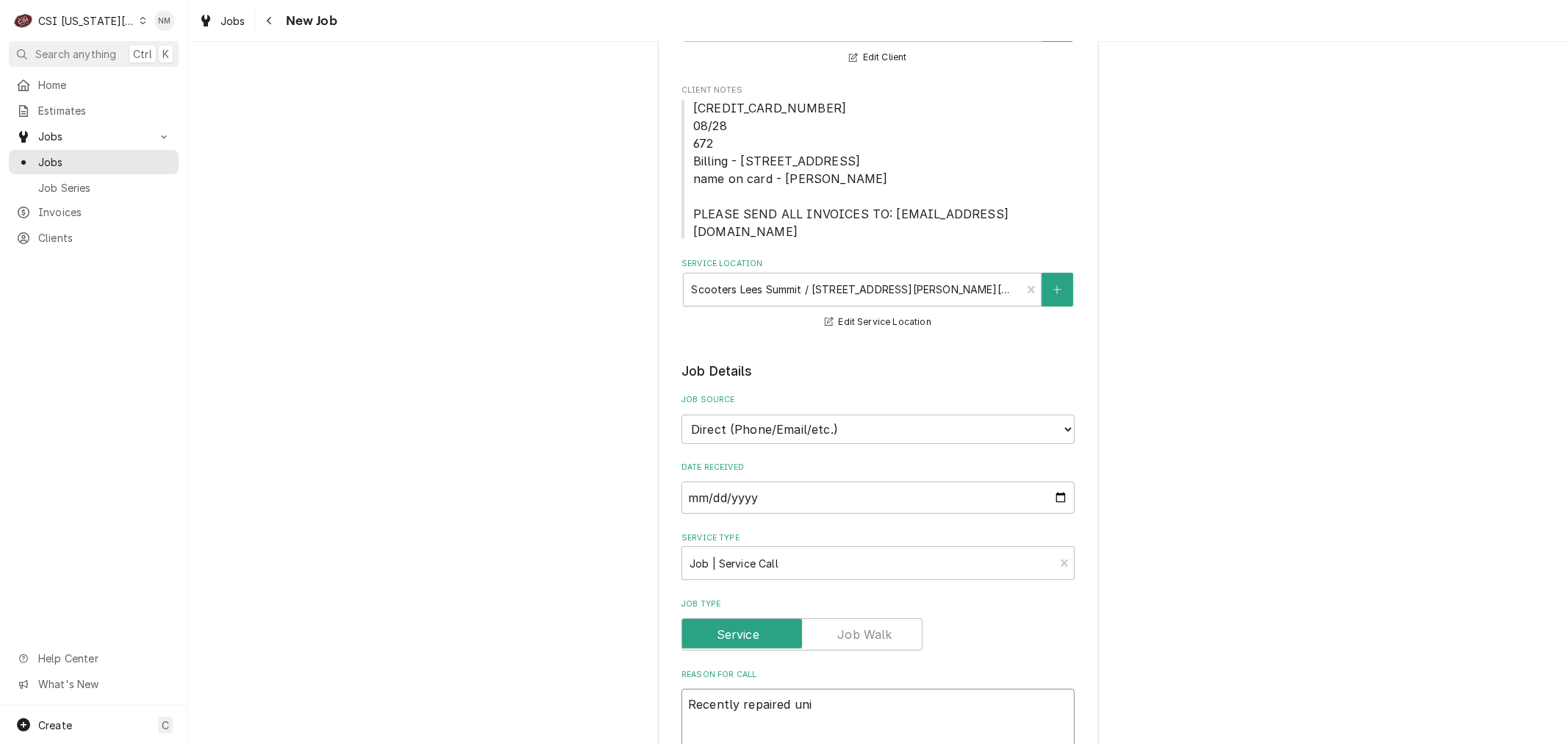
type textarea "x"
type textarea "Recently repaired unit"
type textarea "x"
type textarea "Recently repaired unit"
type textarea "x"
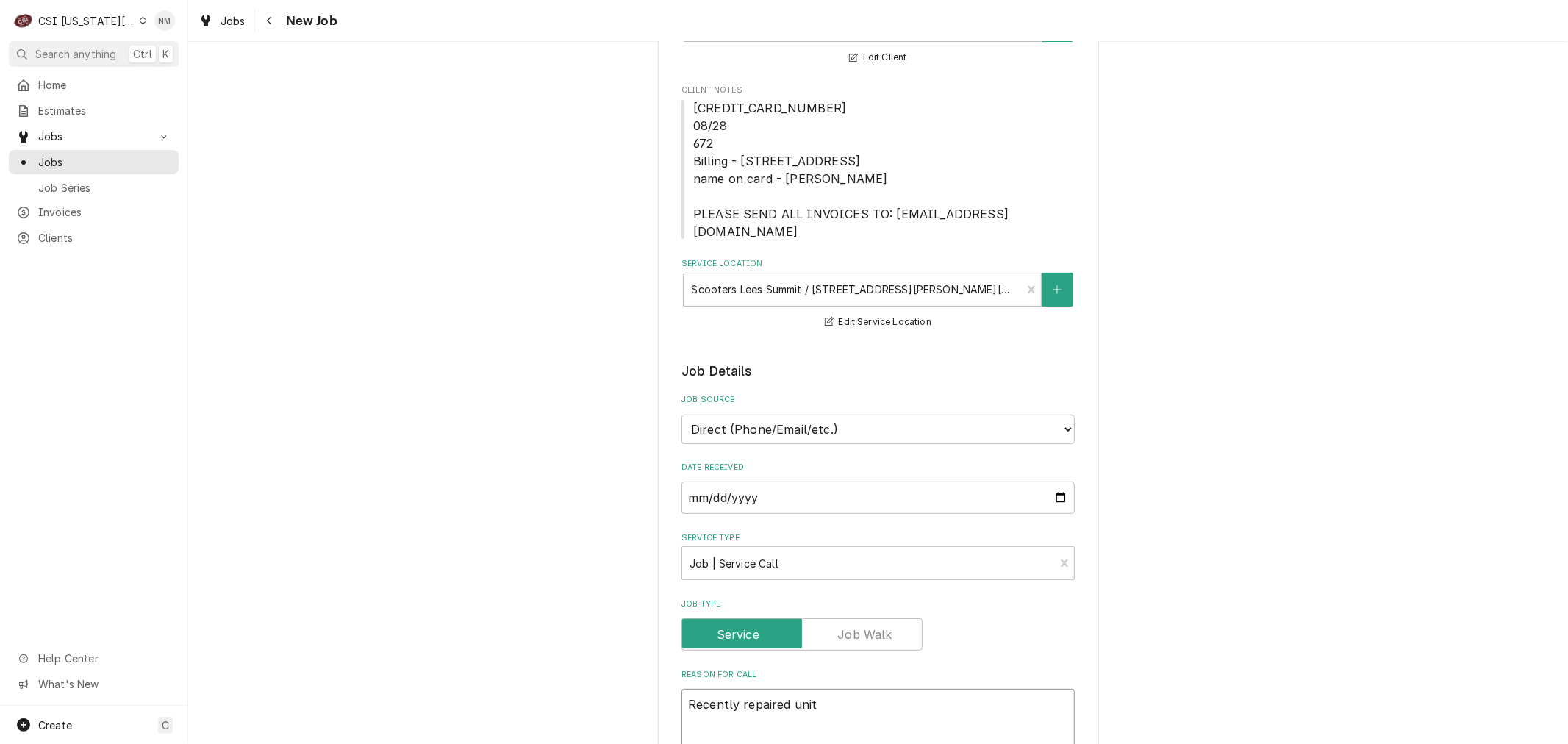
type textarea "Recently repaired unit b"
type textarea "x"
type textarea "Recently repaired unit ba"
type textarea "x"
type textarea "Recently repaired unit bac"
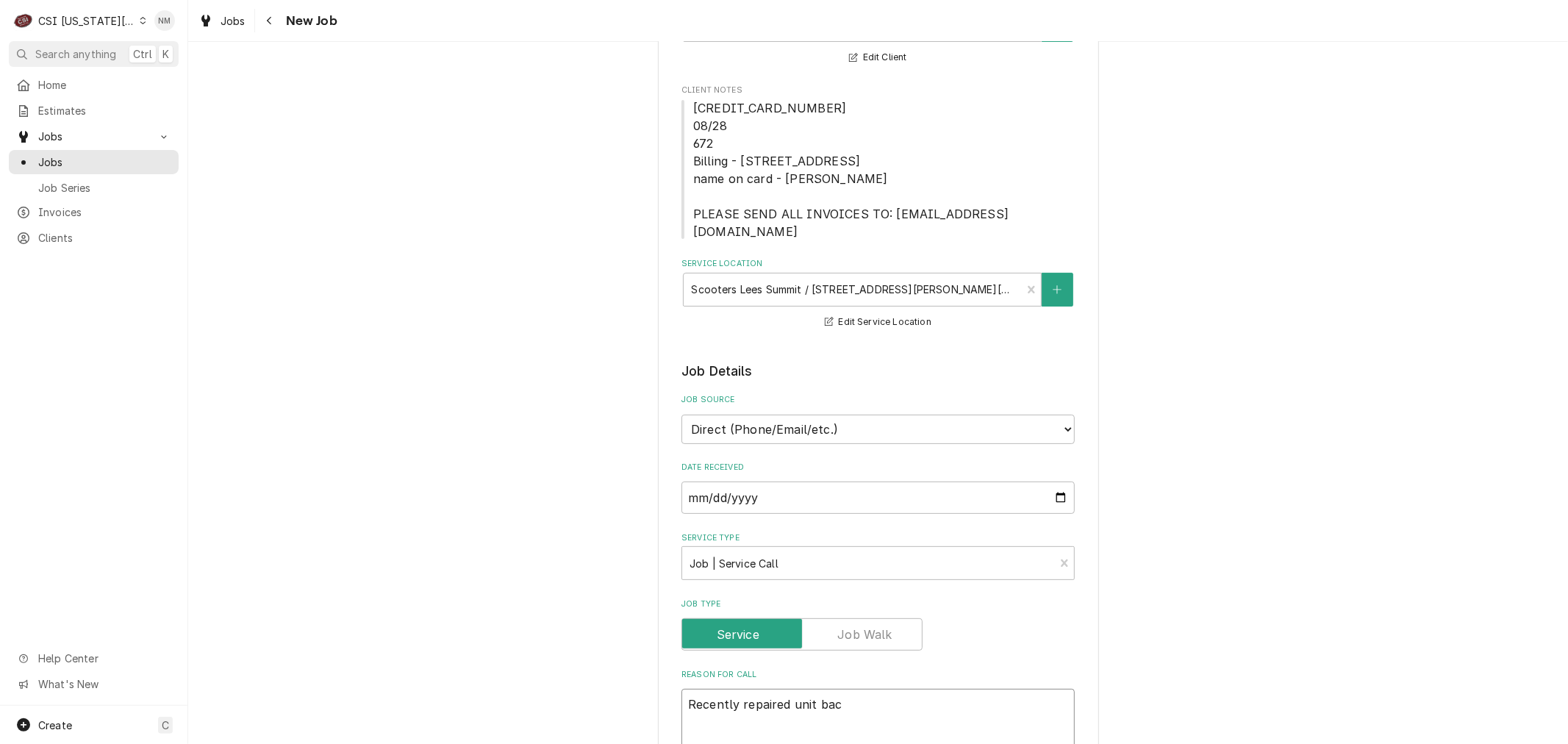
type textarea "x"
type textarea "Recently repaired unit back"
type textarea "x"
type textarea "Recently repaired unit back"
type textarea "x"
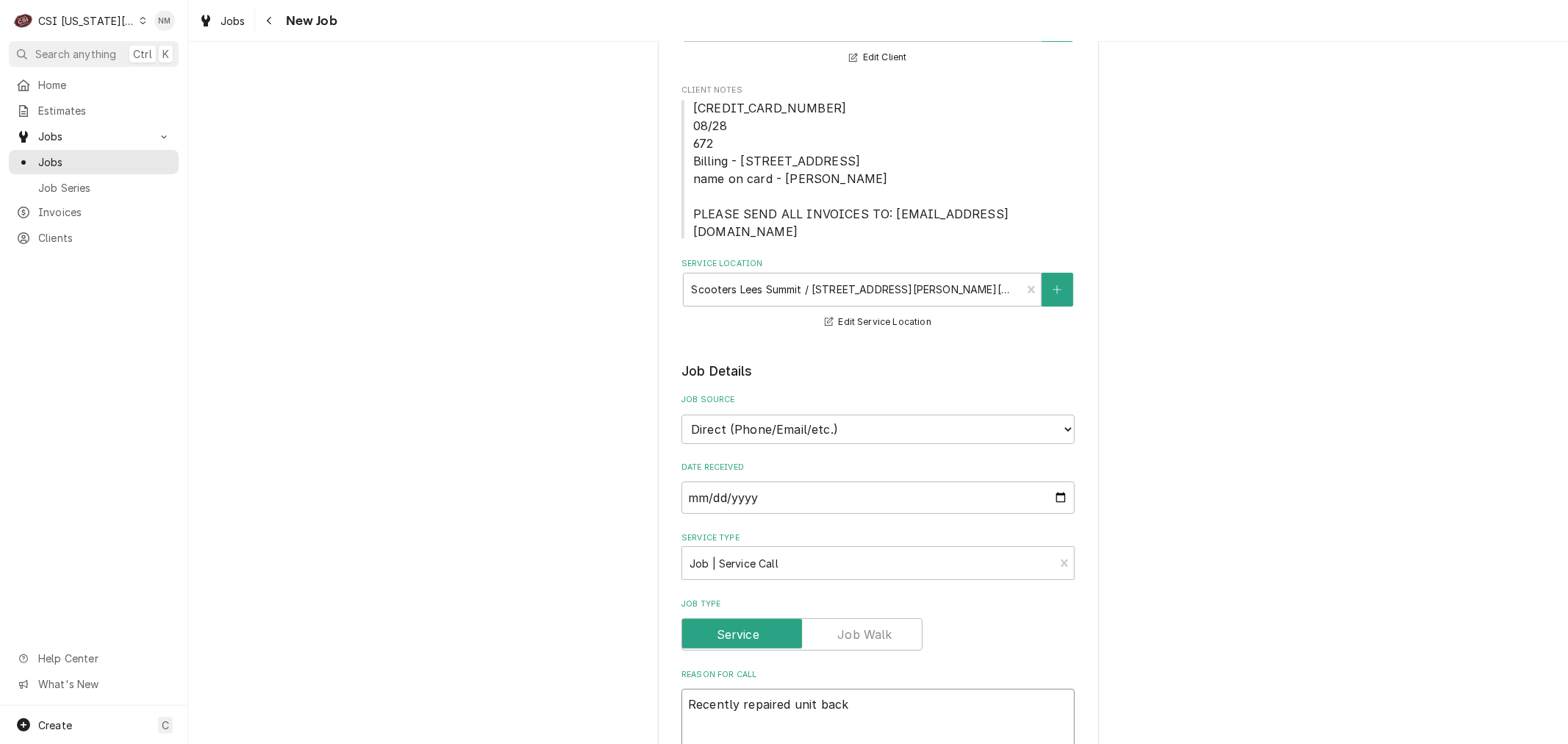
type textarea "Recently repaired unit back a"
type textarea "x"
type textarea "Recently repaired unit back at"
type textarea "x"
type textarea "Recently repaired unit back at"
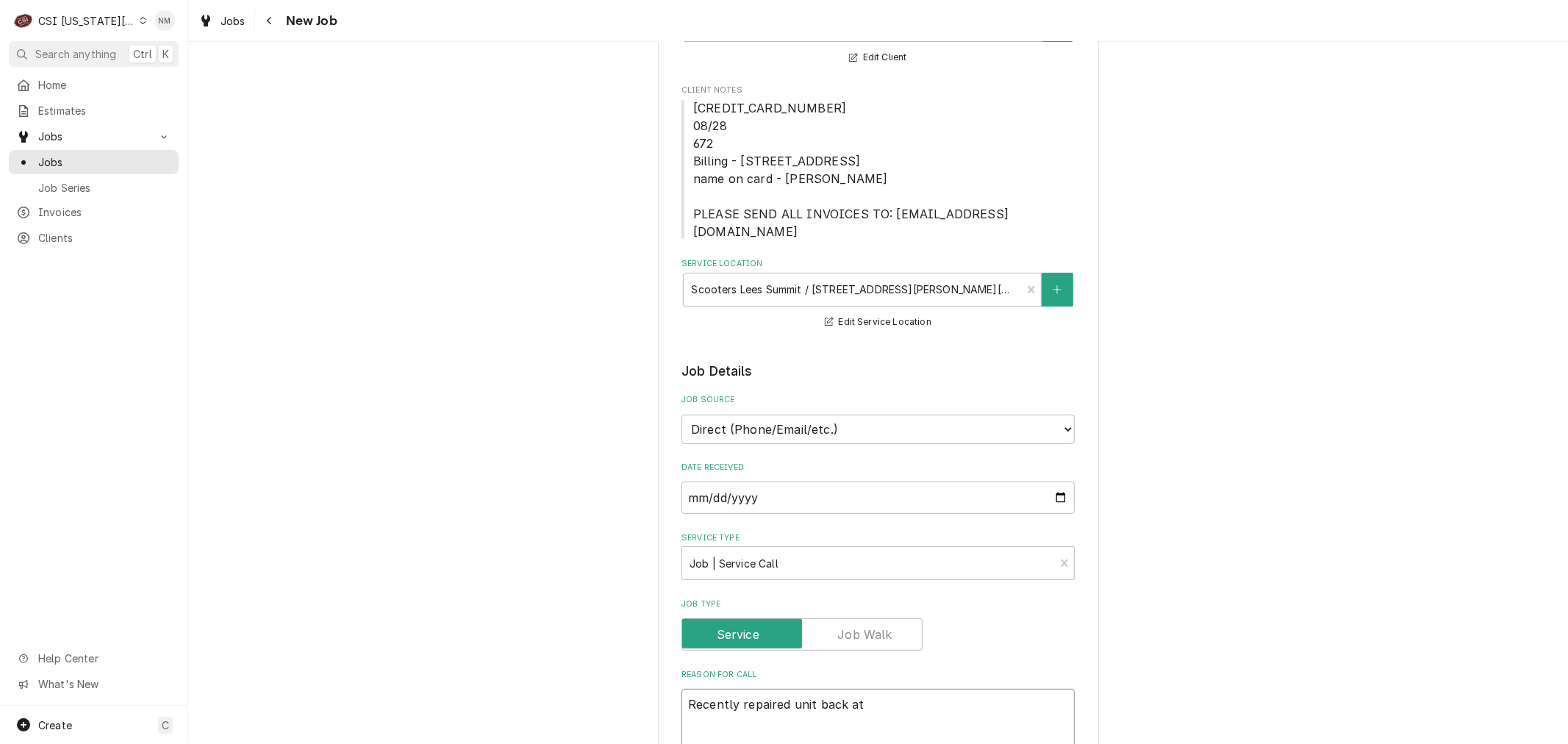
type textarea "x"
type textarea "Recently repaired unit back at t"
type textarea "x"
type textarea "Recently repaired unit back at th"
type textarea "x"
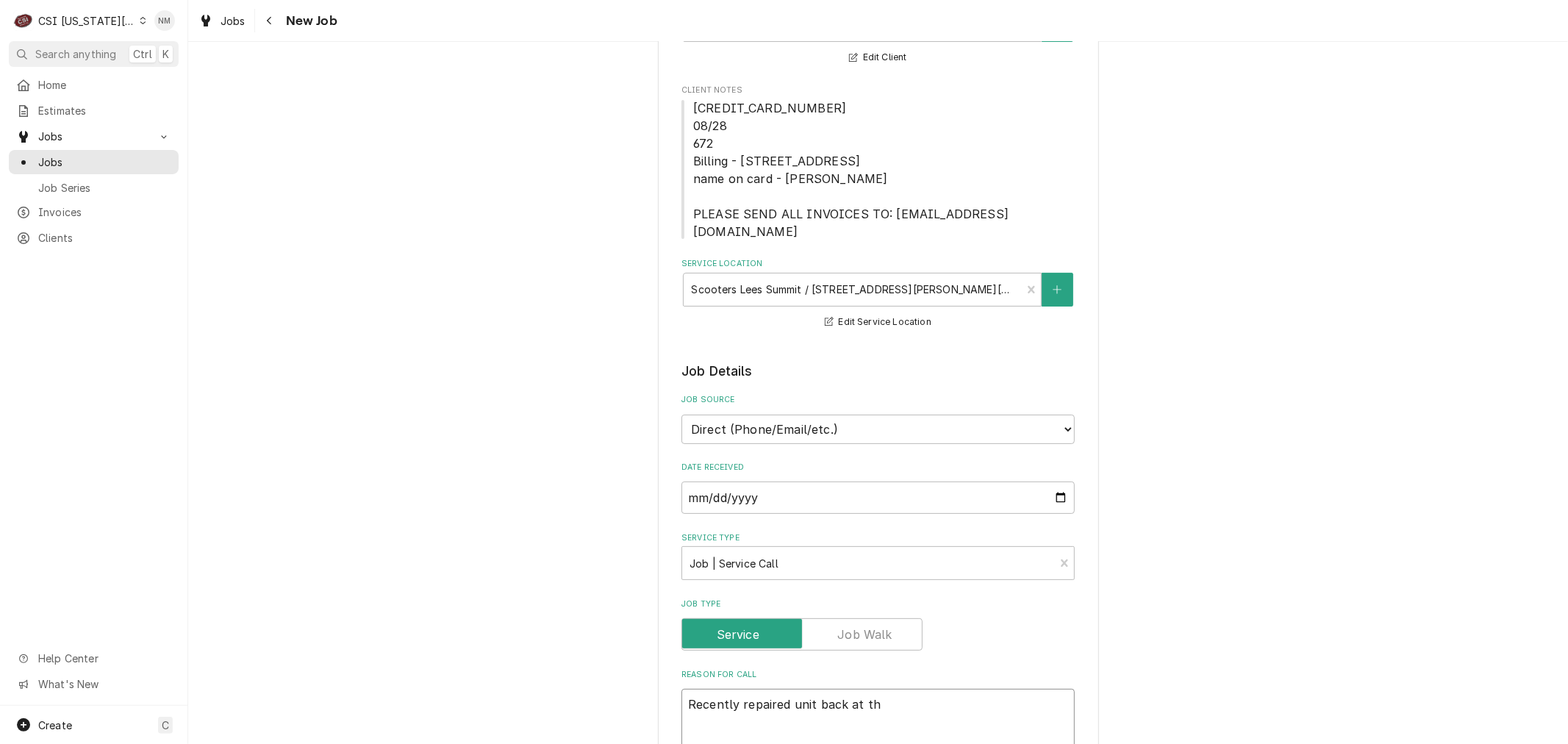
type textarea "Recently repaired unit back at the"
type textarea "x"
type textarea "Recently repaired unit back at the"
type textarea "x"
type textarea "Recently repaired unit back at the s"
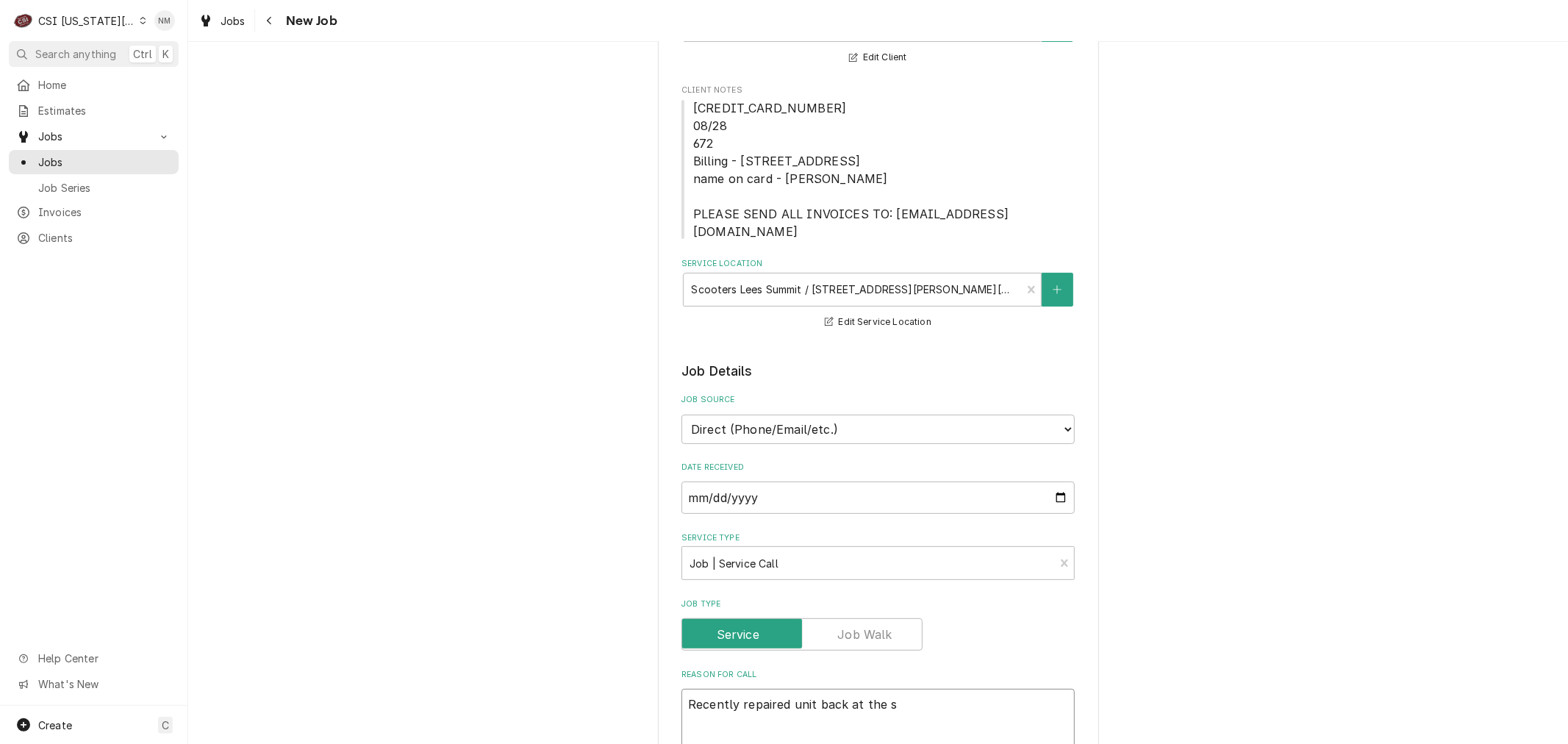
type textarea "x"
type textarea "Recently repaired unit back at the st"
type textarea "x"
type textarea "Recently repaired unit back at the sto"
type textarea "x"
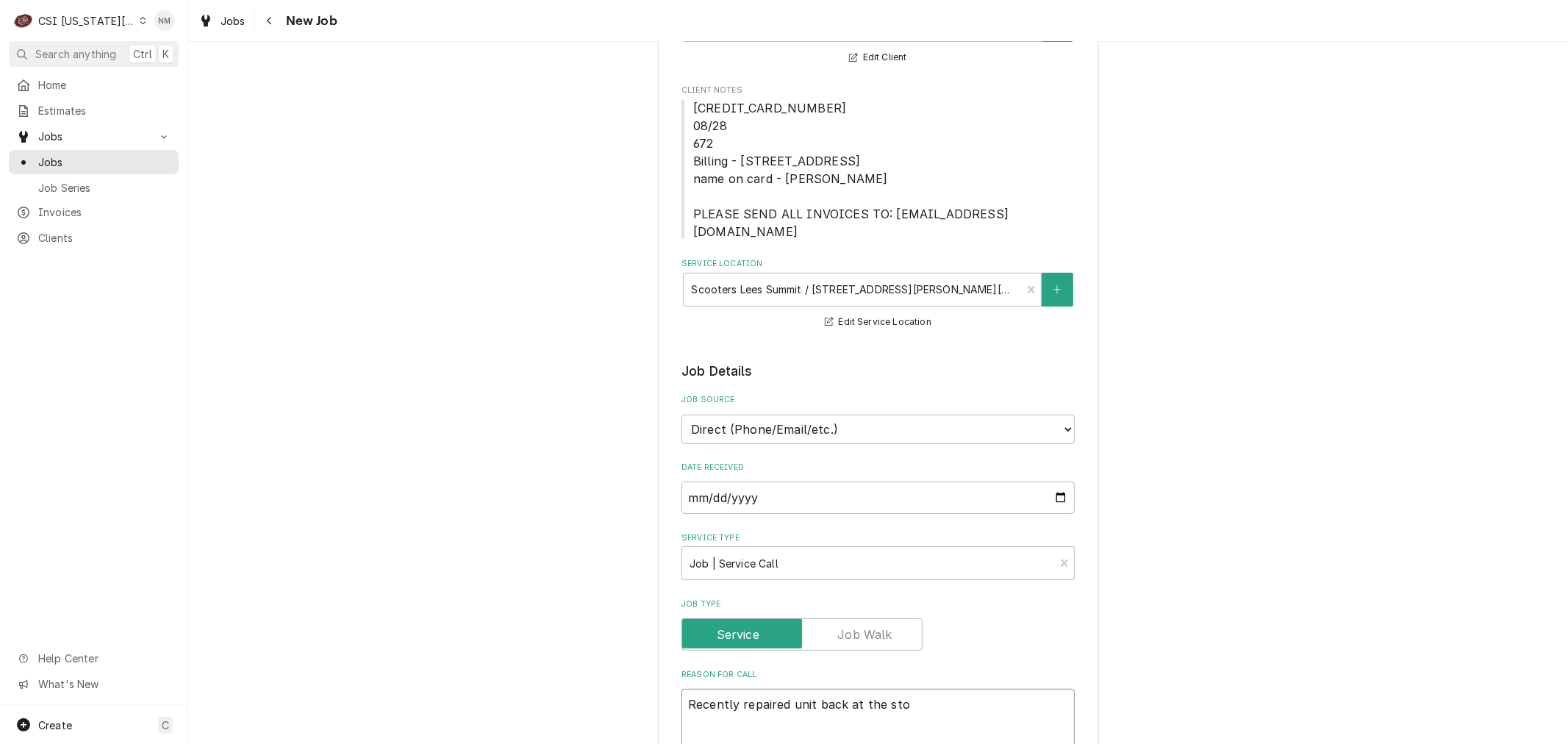
type textarea "Recently repaired unit back at the stor"
type textarea "x"
type textarea "Recently repaired unit back at the store"
type textarea "x"
type textarea "Recently repaired unit back at the store,"
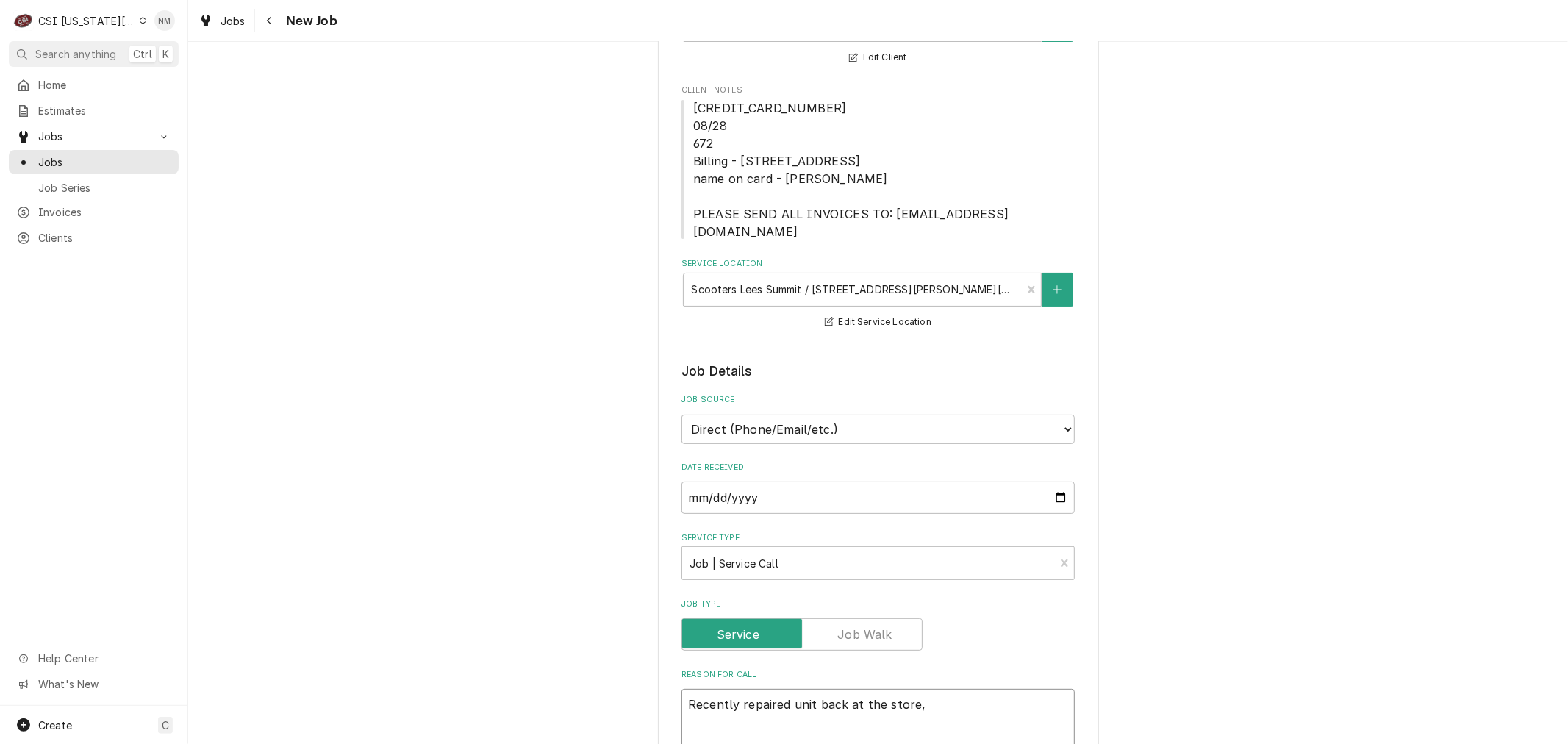
type textarea "x"
type textarea "Recently repaired unit back at the store,"
type textarea "x"
type textarea "Recently repaired unit back at the store, a"
type textarea "x"
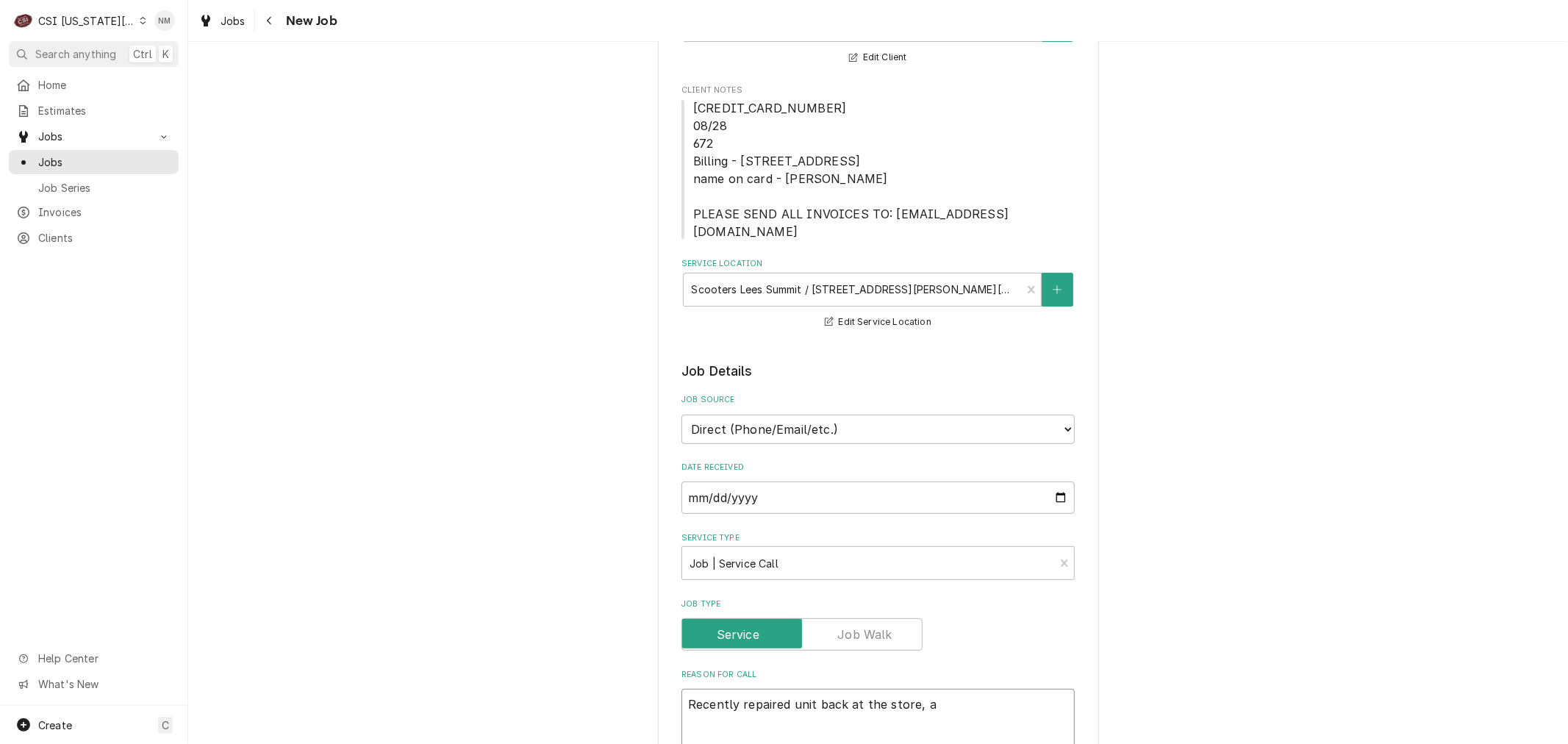
type textarea "Recently repaired unit back at the store, a"
type textarea "x"
type textarea "Recently repaired unit back at the store, a n"
type textarea "x"
type textarea "Recently repaired unit back at the store, a nu"
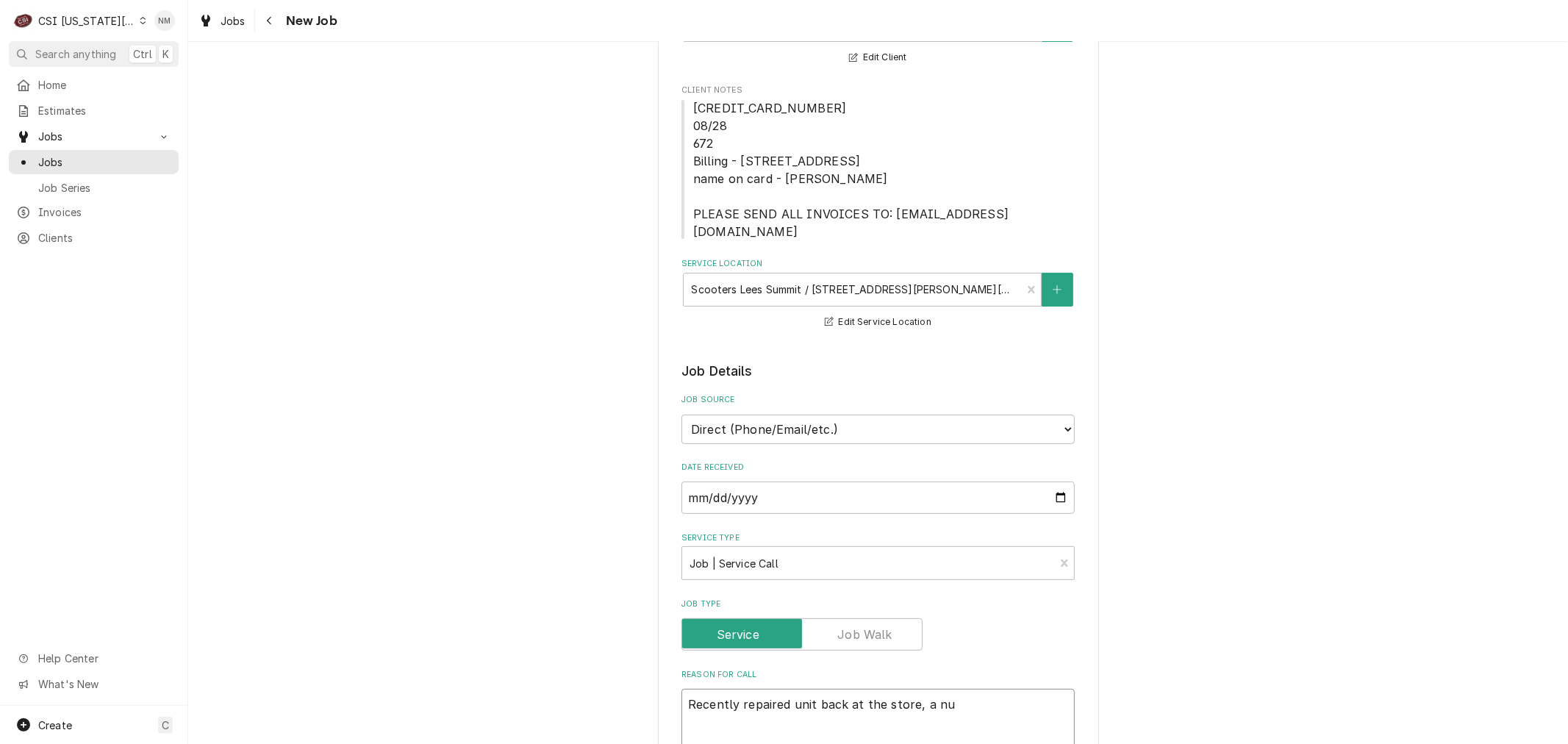
type textarea "x"
type textarea "Recently repaired unit back at the store, a nut"
type textarea "x"
type textarea "Recently repaired unit back at the store, a nut"
type textarea "x"
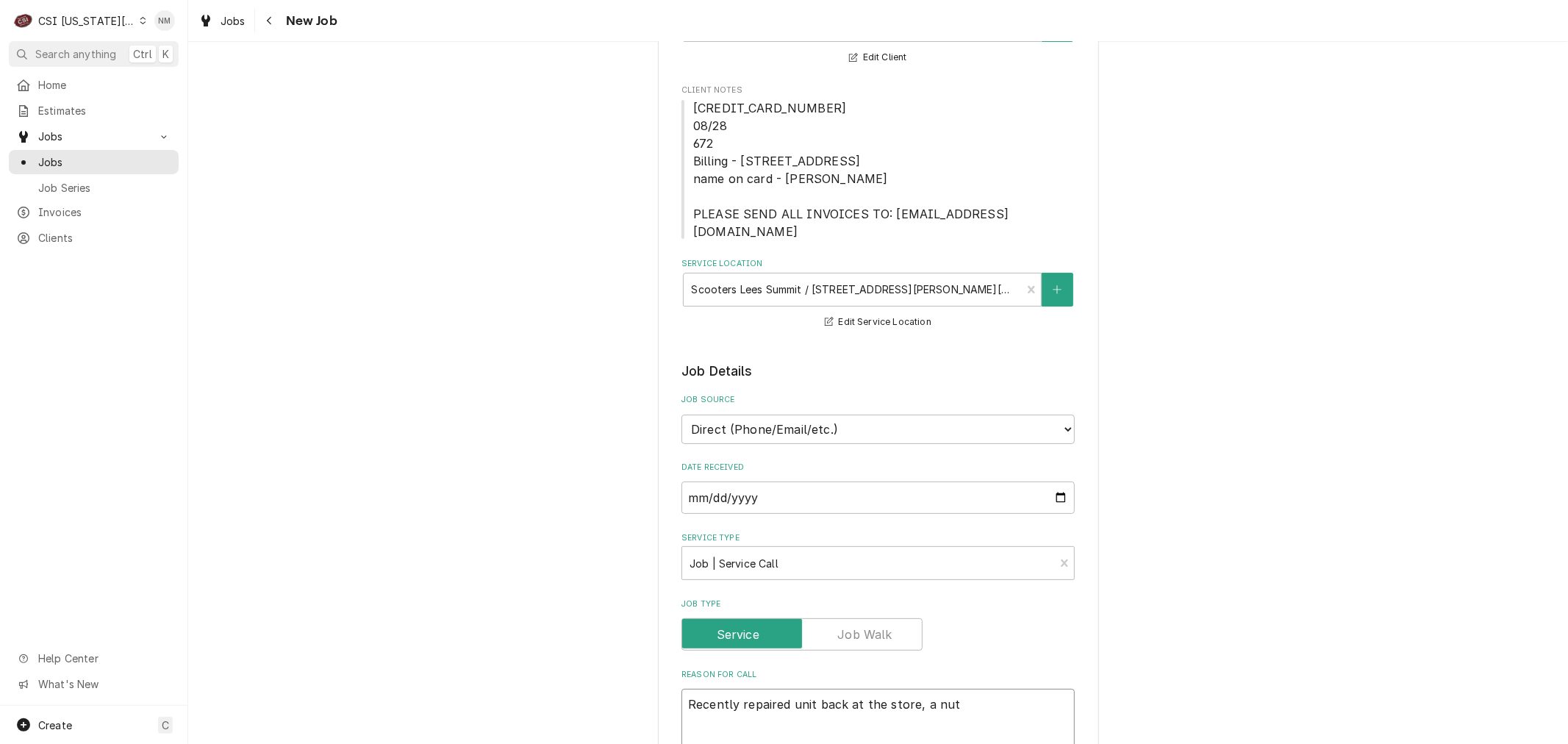
type textarea "Recently repaired unit back at the store, a nut f"
type textarea "x"
type textarea "Recently repaired unit back at the store, a nut fe"
type textarea "x"
type textarea "Recently repaired unit back at the store, a nut fel"
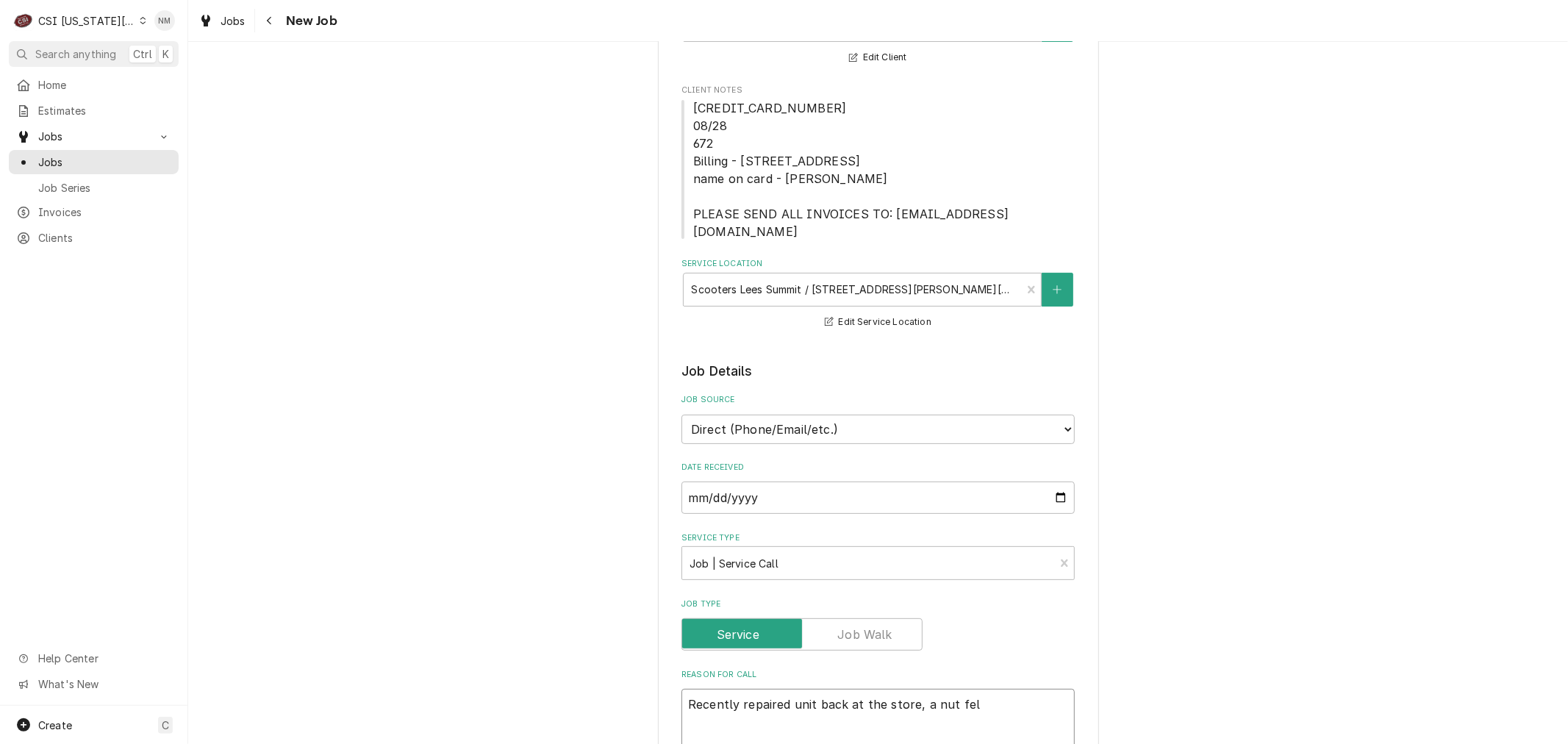
type textarea "x"
type textarea "Recently repaired unit back at the store, a nut fell"
type textarea "x"
type textarea "Recently repaired unit back at the store, a nut fell"
type textarea "x"
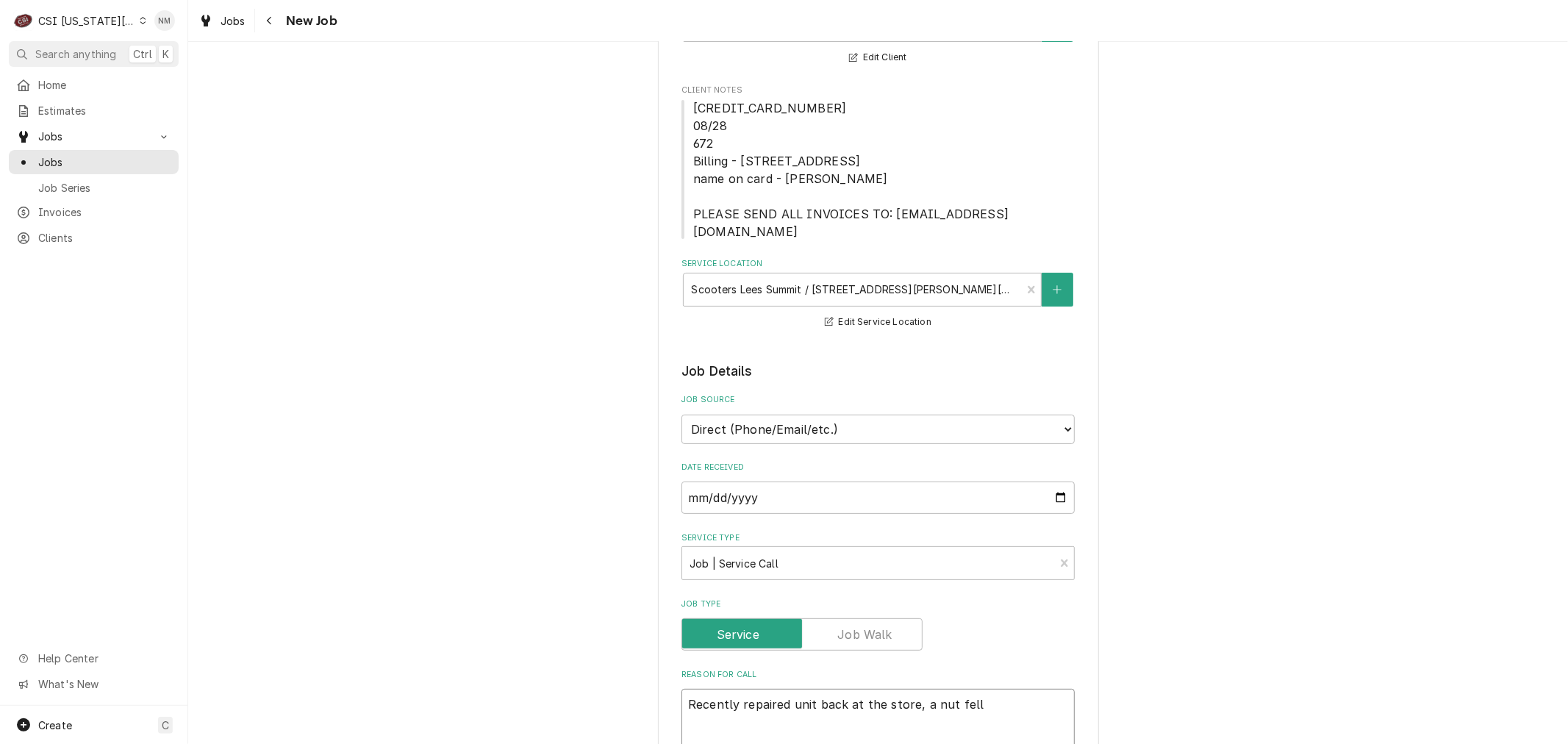
type textarea "Recently repaired unit back at the store, a nut fell o"
type textarea "x"
type textarea "Recently repaired unit back at the store, a nut fell of"
type textarea "x"
type textarea "Recently repaired unit back at the store, a nut fell off"
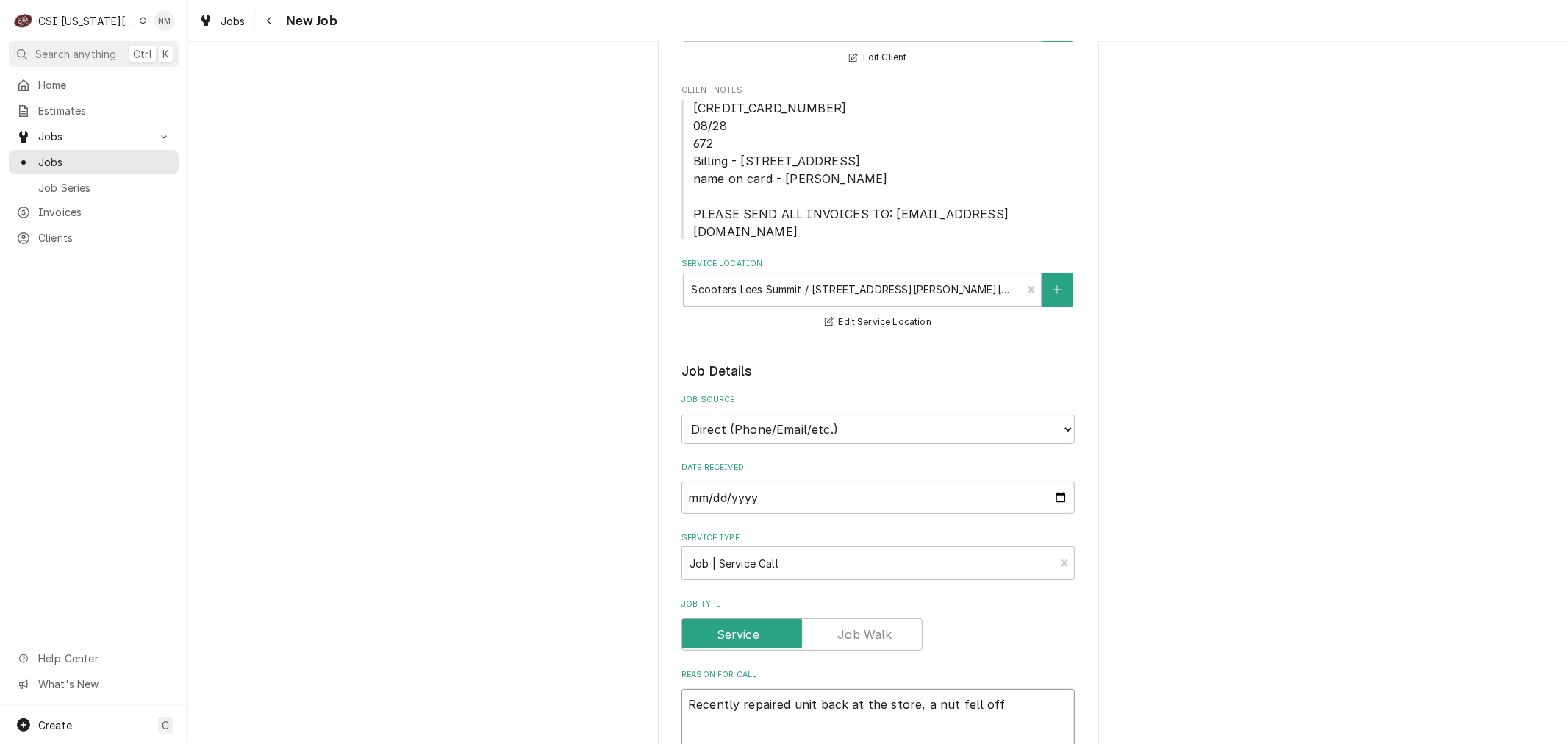
type textarea "x"
type textarea "Recently repaired unit back at the store, a nut fell off"
type textarea "x"
type textarea "Recently repaired unit back at the store, a nut fell off i"
type textarea "x"
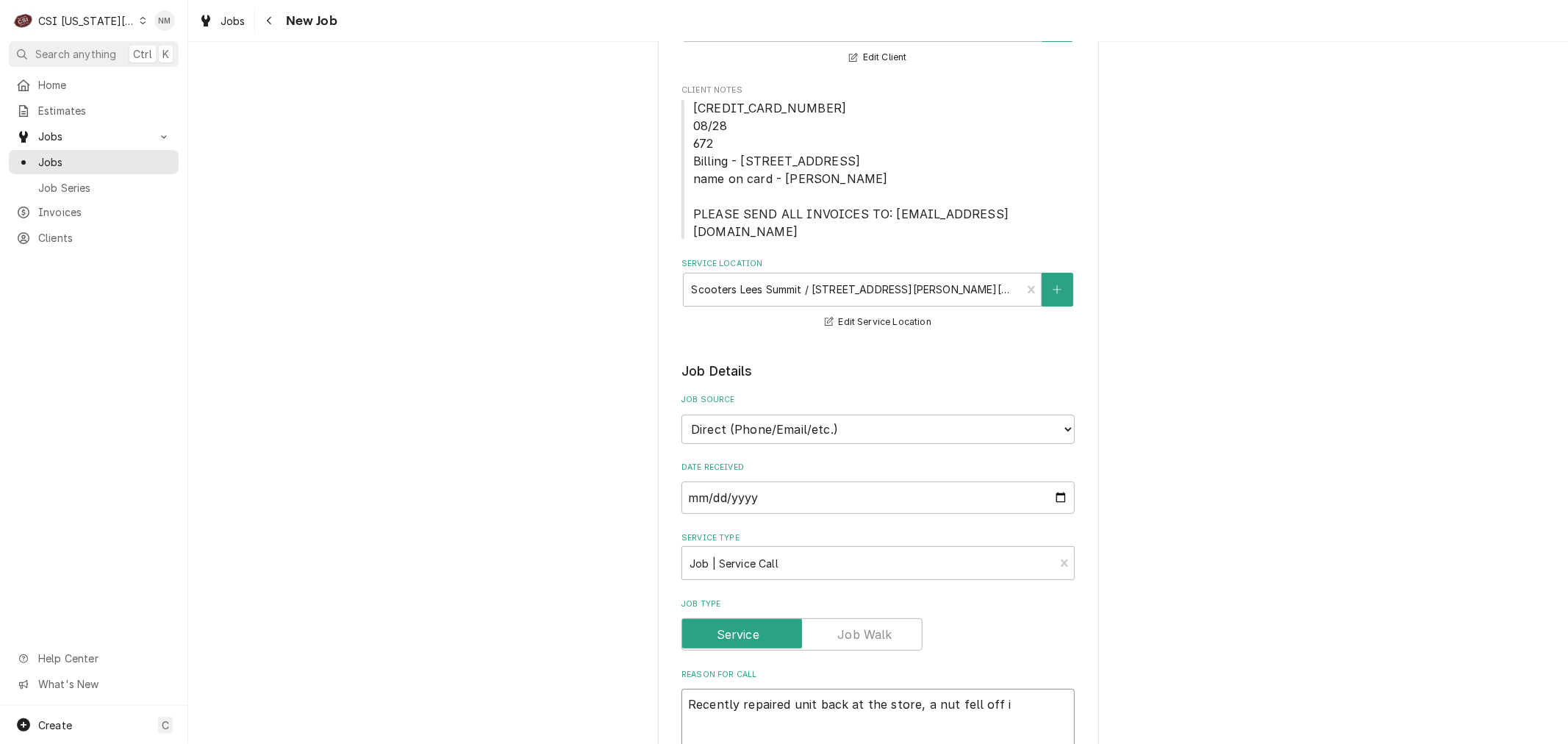
type textarea "Recently repaired unit back at the store, a nut fell off in"
type textarea "x"
type textarea "Recently repaired unit back at the store, a nut fell off ins"
type textarea "x"
type textarea "Recently repaired unit back at the store, a nut fell off insi"
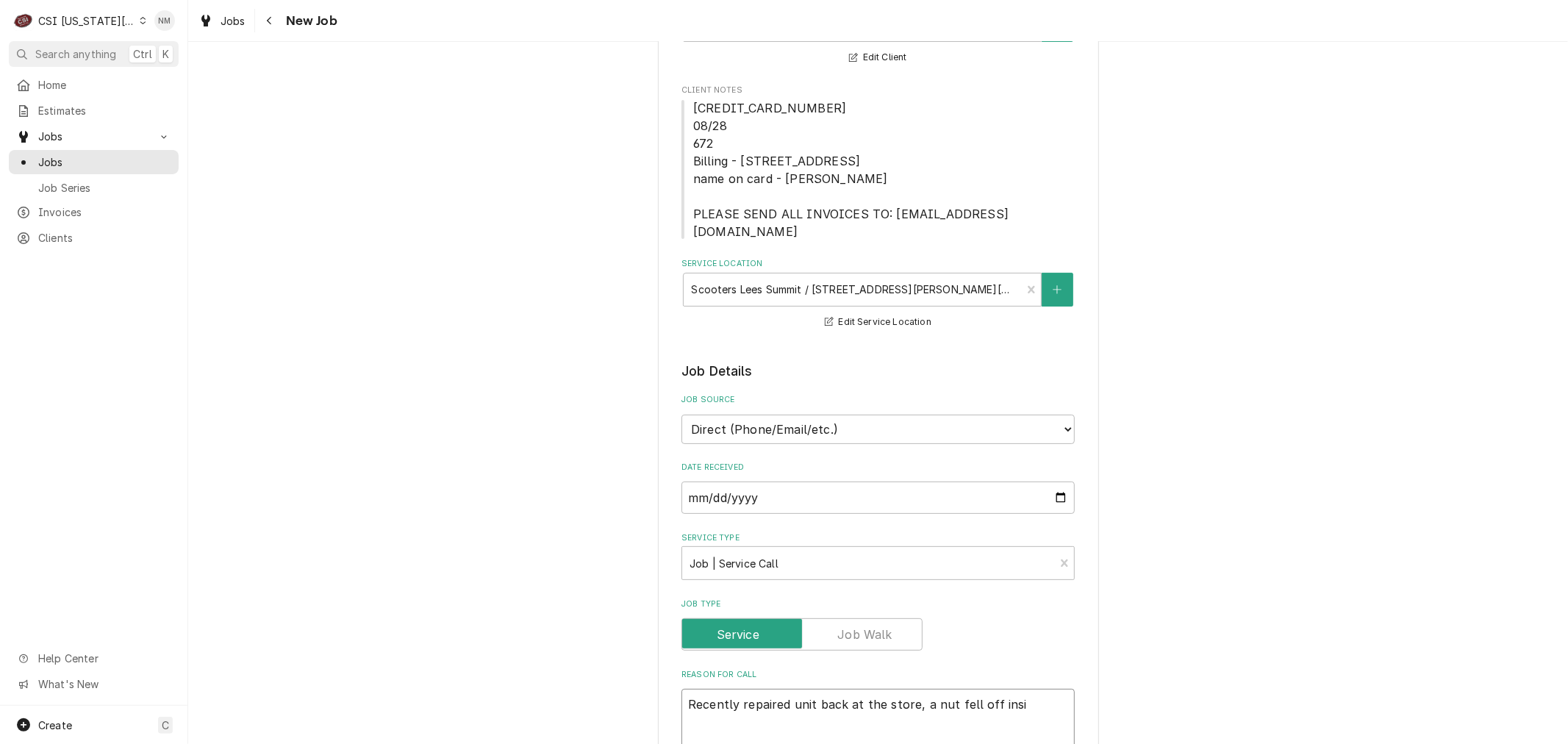
type textarea "x"
type textarea "Recently repaired unit back at the store, a nut fell off insid"
type textarea "x"
type textarea "Recently repaired unit back at the store, a nut fell off inside"
type textarea "x"
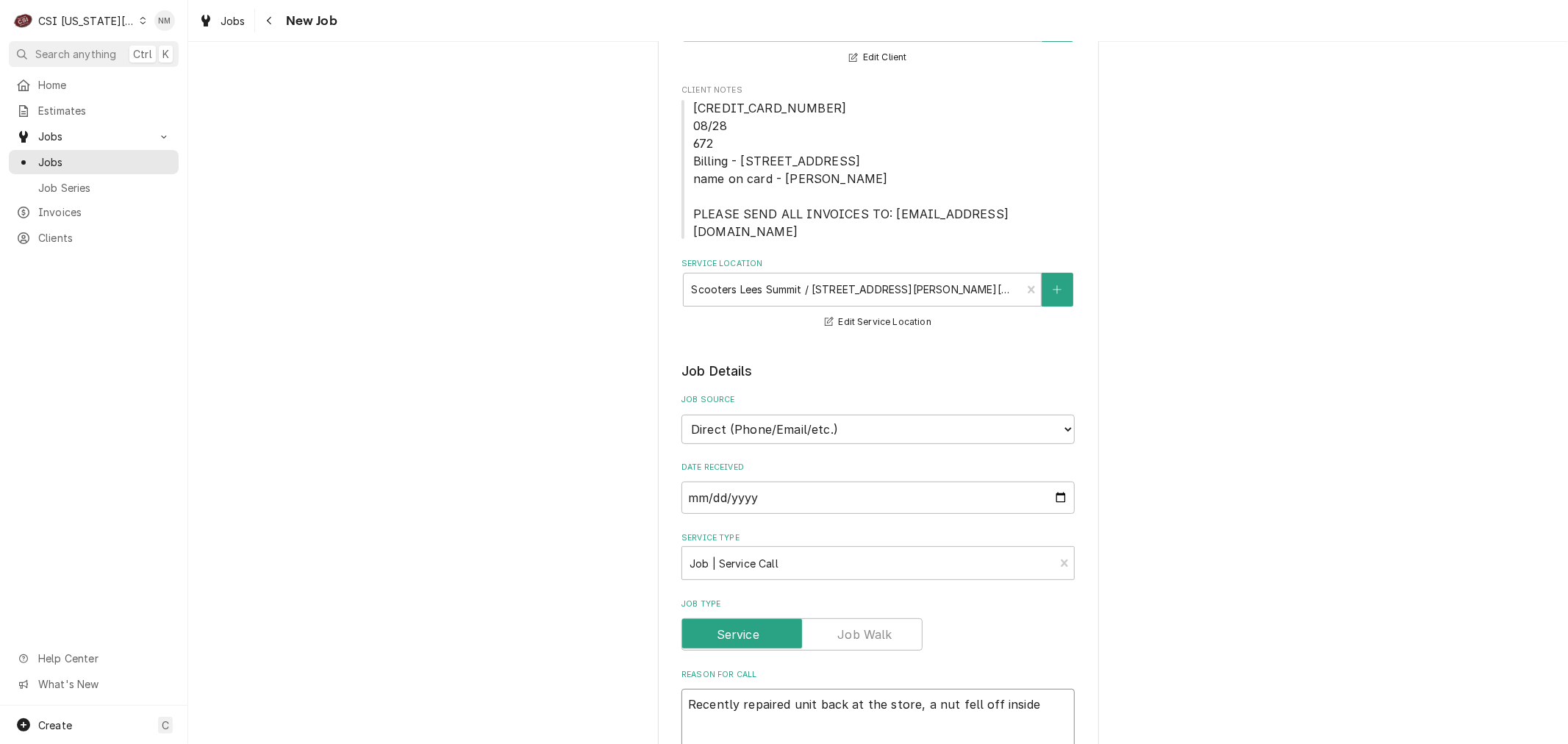
type textarea "Recently repaired unit back at the store, a nut fell off inside"
type textarea "x"
type textarea "Recently repaired unit back at the store, a nut fell off inside t"
type textarea "x"
type textarea "Recently repaired unit back at the store, a nut fell off inside th"
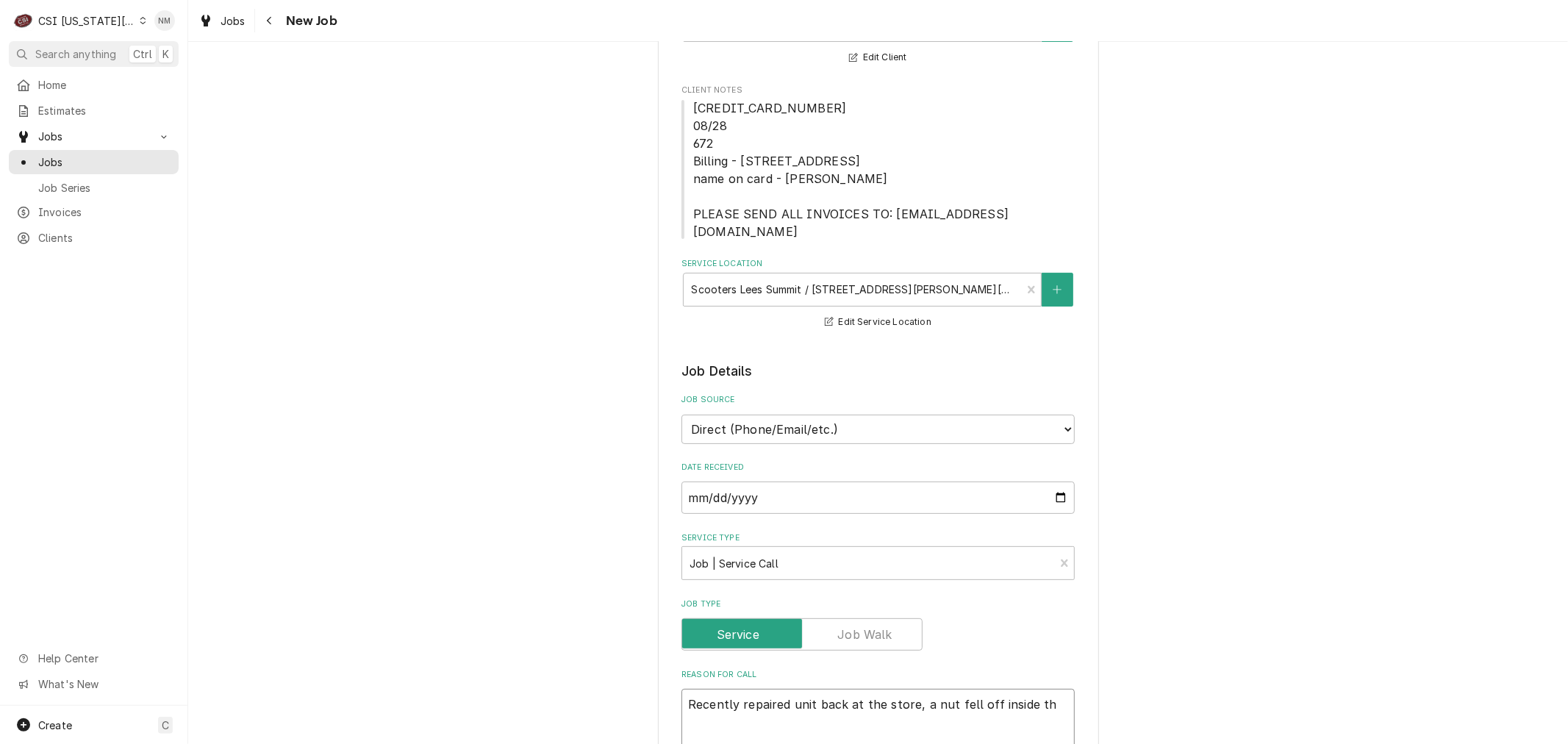
type textarea "x"
type textarea "Recently repaired unit back at the store, a nut fell off inside the"
type textarea "x"
type textarea "Recently repaired unit back at the store, a nut fell off inside the"
type textarea "x"
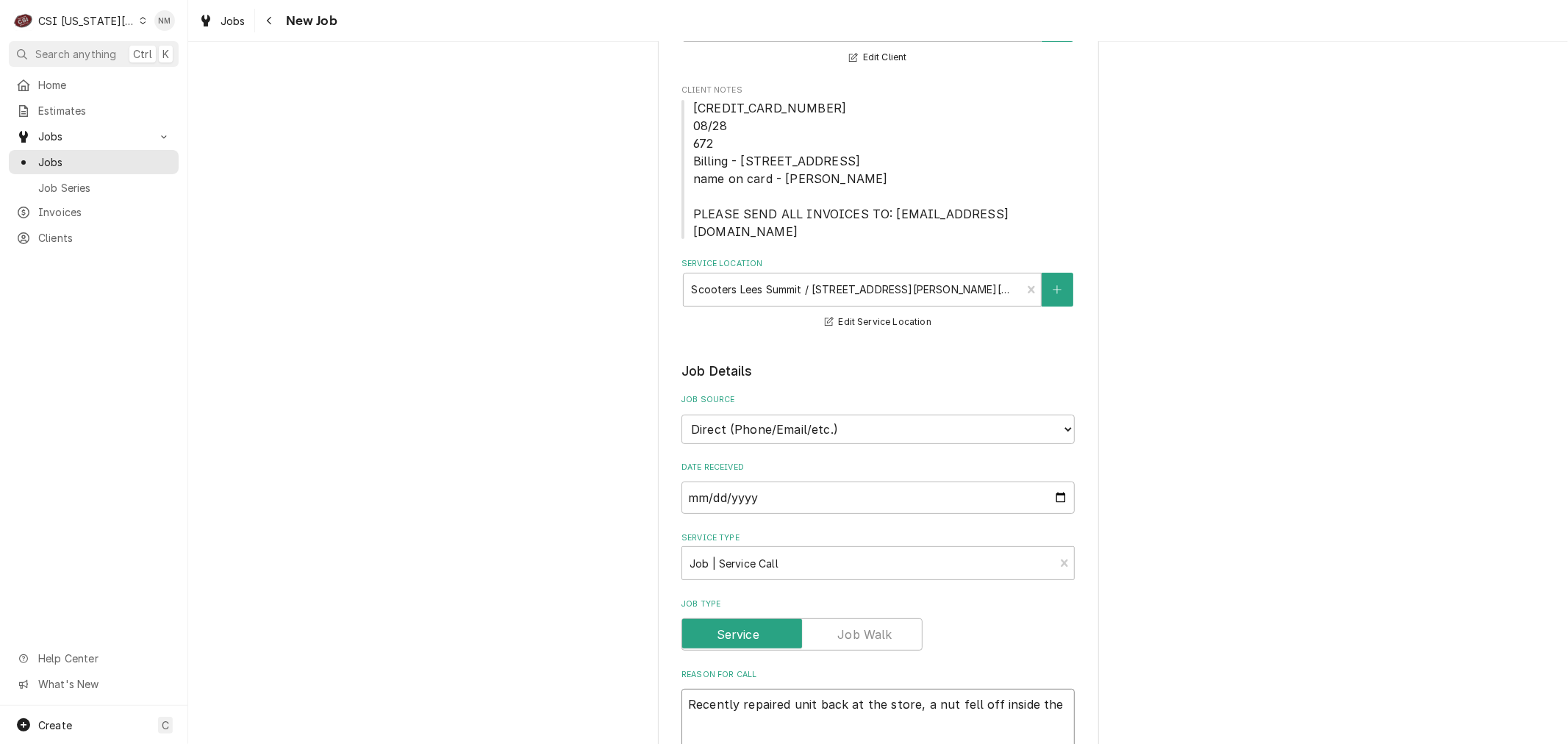
type textarea "Recently repaired unit back at the store, a nut fell off inside the u"
type textarea "x"
type textarea "Recently repaired unit back at the store, a nut fell off inside the un"
type textarea "x"
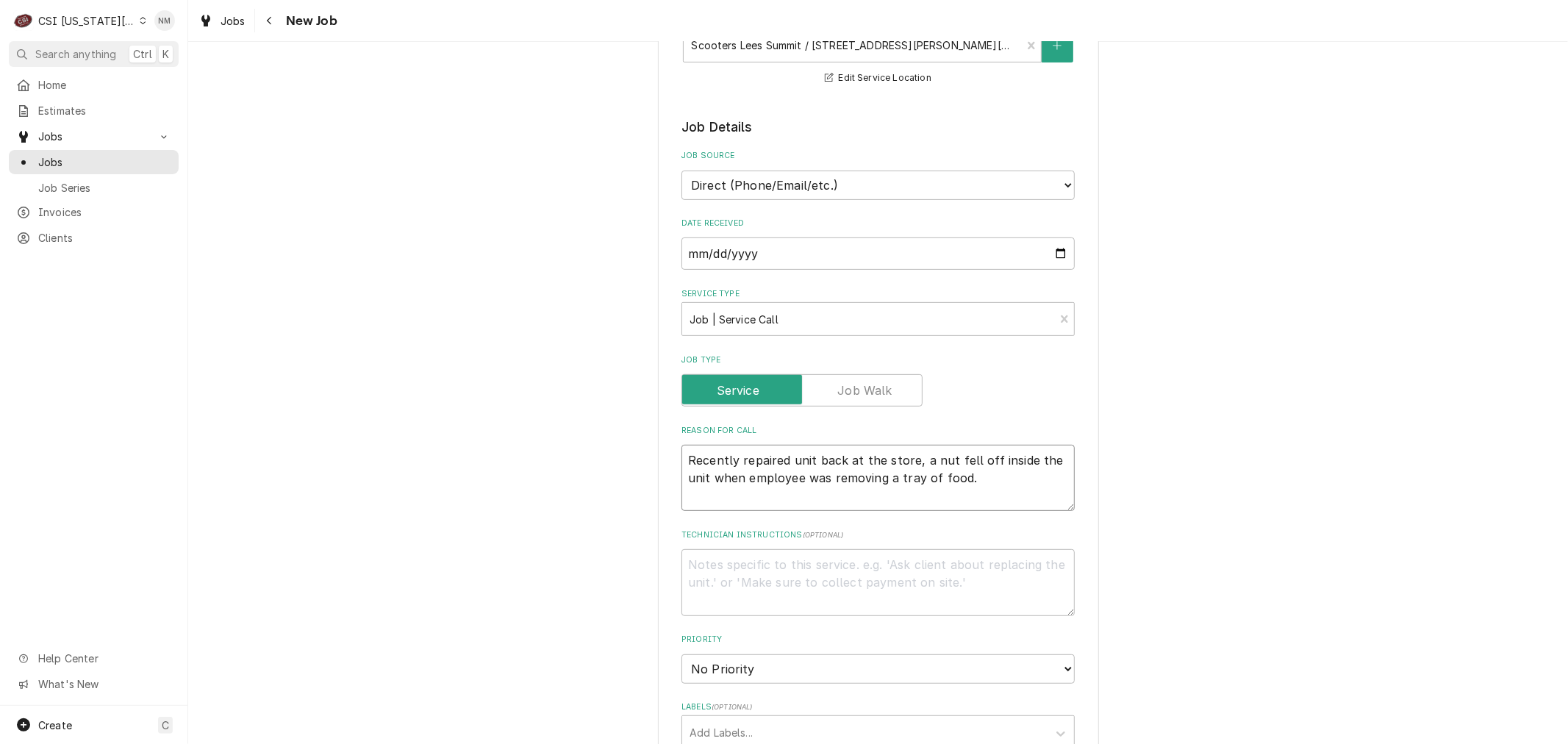
scroll to position [408, 0]
click at [780, 549] on textarea "Technician Instructions ( optional )" at bounding box center [878, 581] width 393 height 66
click at [872, 654] on select "No Priority Urgent High Medium Low" at bounding box center [878, 669] width 393 height 30
click at [682, 654] on select "No Priority Urgent High Medium Low" at bounding box center [878, 669] width 393 height 30
click at [755, 718] on div "Labels" at bounding box center [865, 731] width 351 height 26
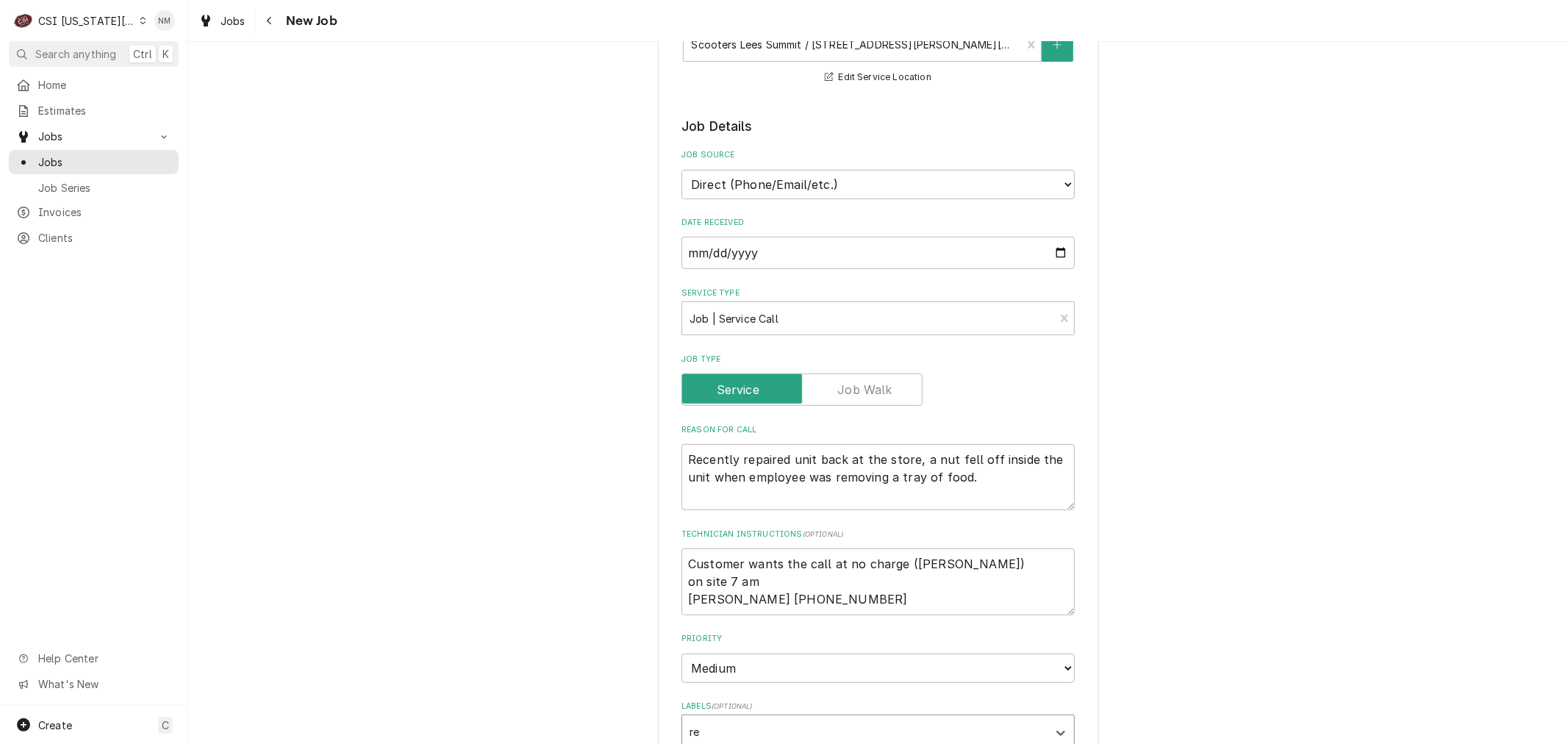
click at [682, 549] on textarea "Customer wants the call at no charge (Jason) on site 7 am Jason 816-506-0242" at bounding box center [878, 581] width 393 height 66
click at [66, 154] on span "Jobs" at bounding box center [104, 162] width 133 height 16
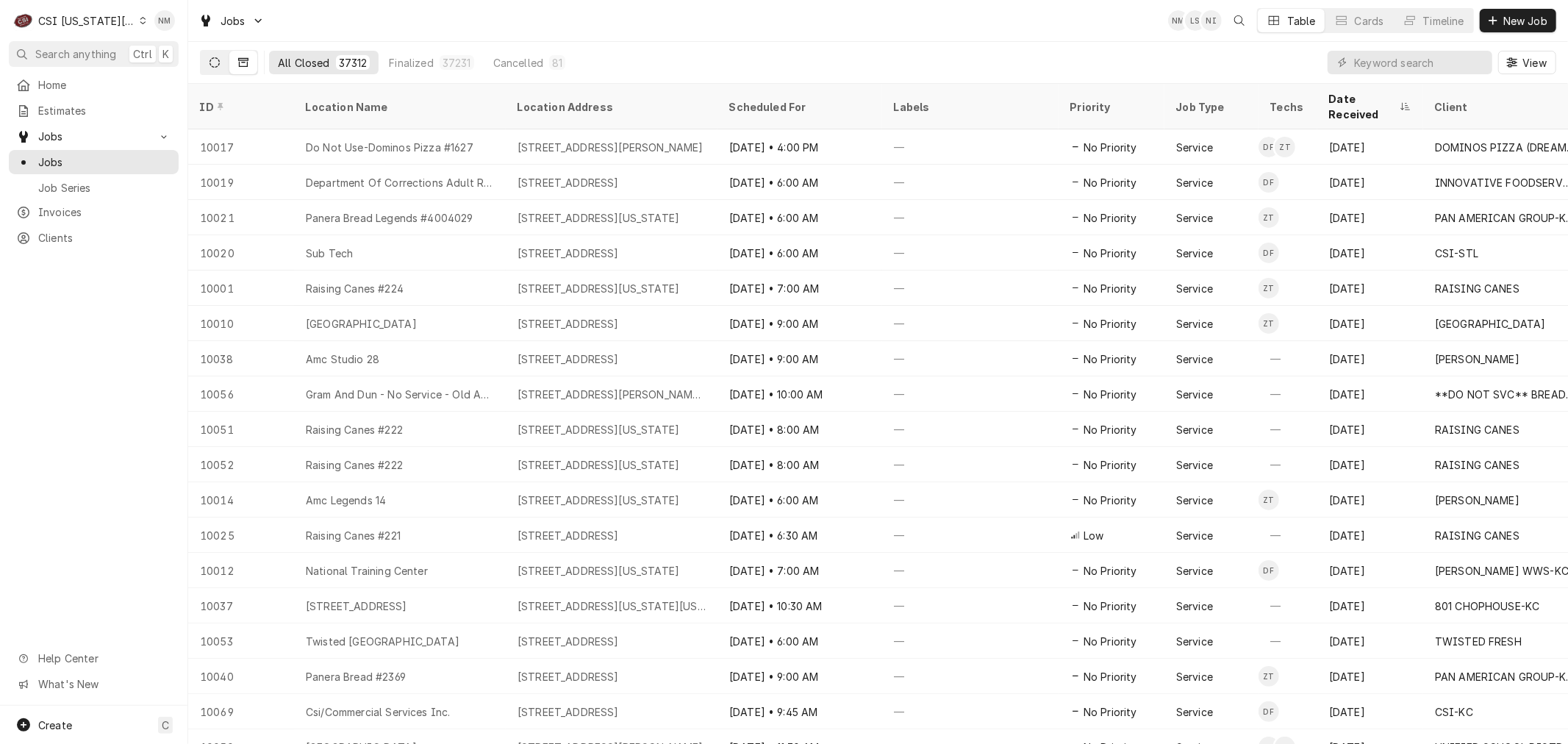
click at [217, 60] on icon "Dynamic Content Wrapper" at bounding box center [214, 62] width 10 height 10
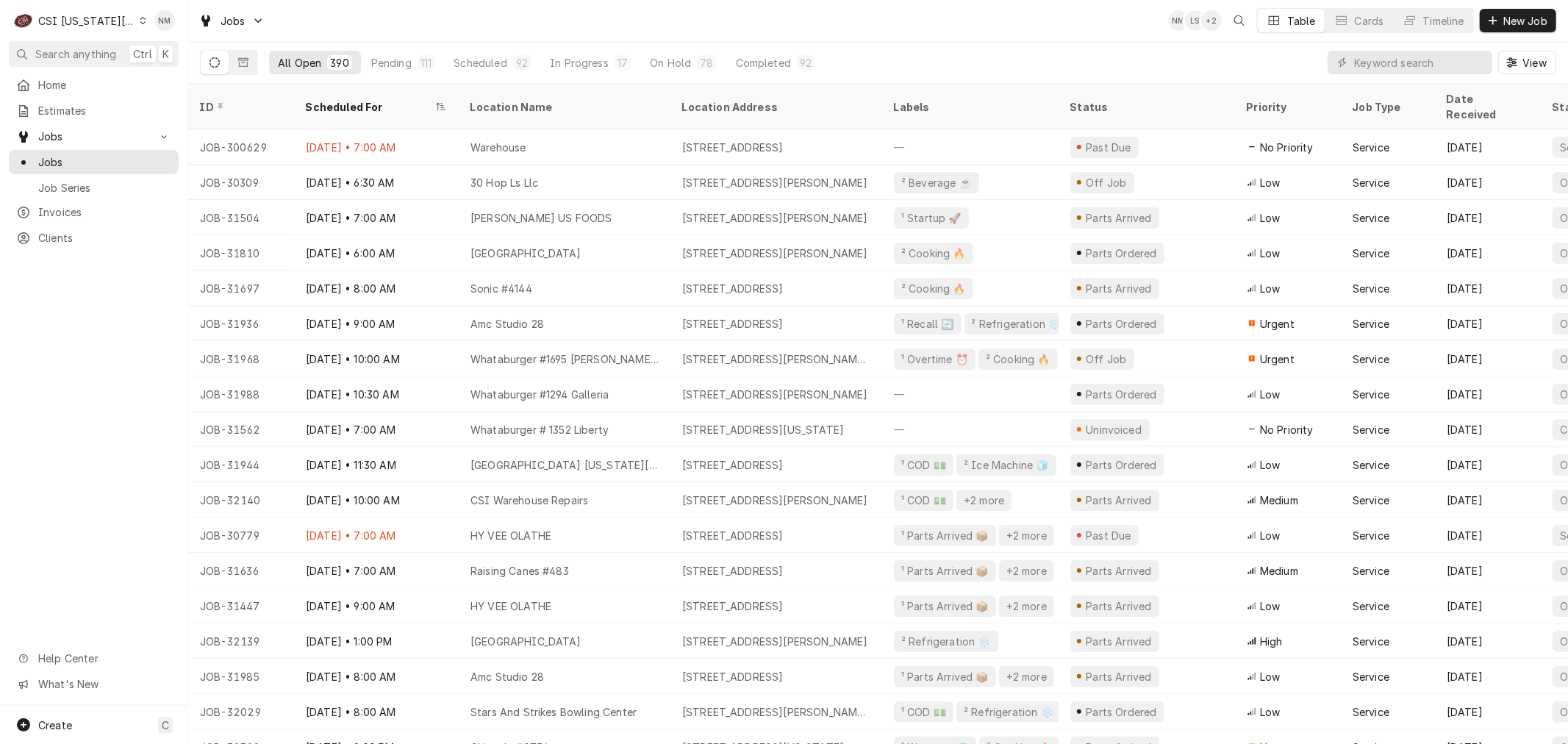
click at [140, 20] on icon "Dynamic Content Wrapper" at bounding box center [142, 20] width 7 height 7
click at [166, 73] on div "CSI St. [PERSON_NAME]" at bounding box center [252, 80] width 215 height 16
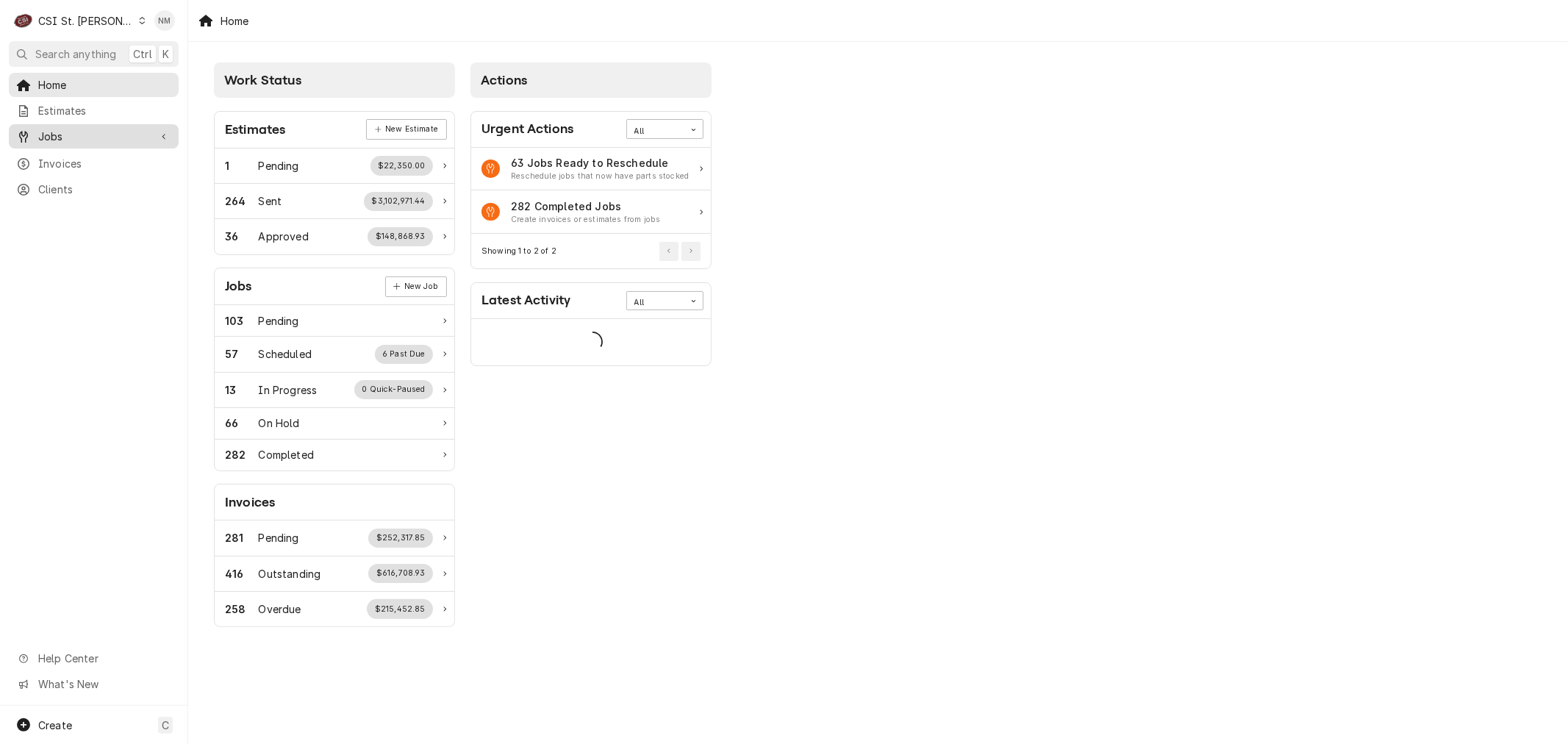
click at [86, 134] on span "Jobs" at bounding box center [93, 136] width 111 height 16
click at [73, 162] on span "Jobs" at bounding box center [104, 162] width 133 height 16
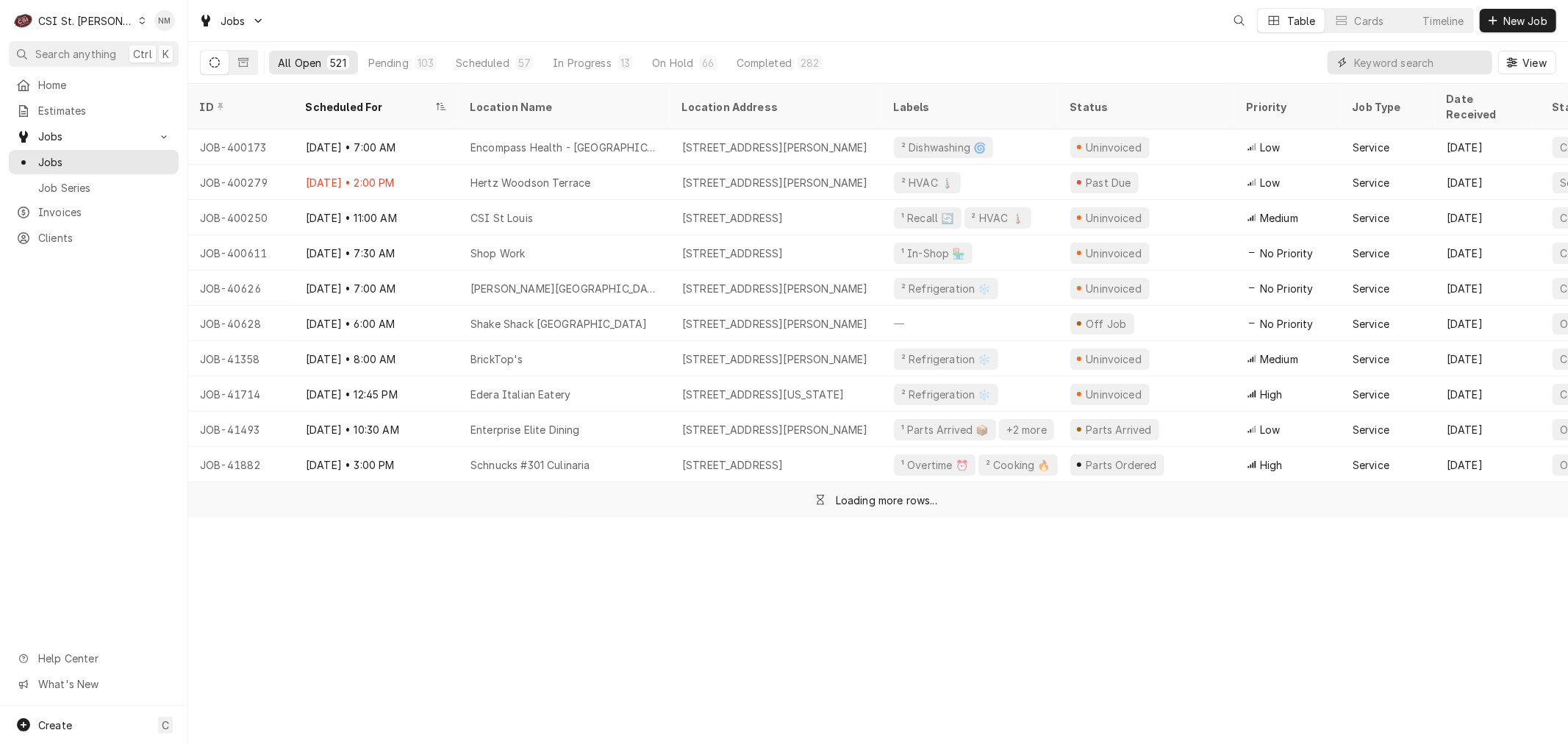
click at [1424, 60] on input "Dynamic Content Wrapper" at bounding box center [1419, 62] width 131 height 23
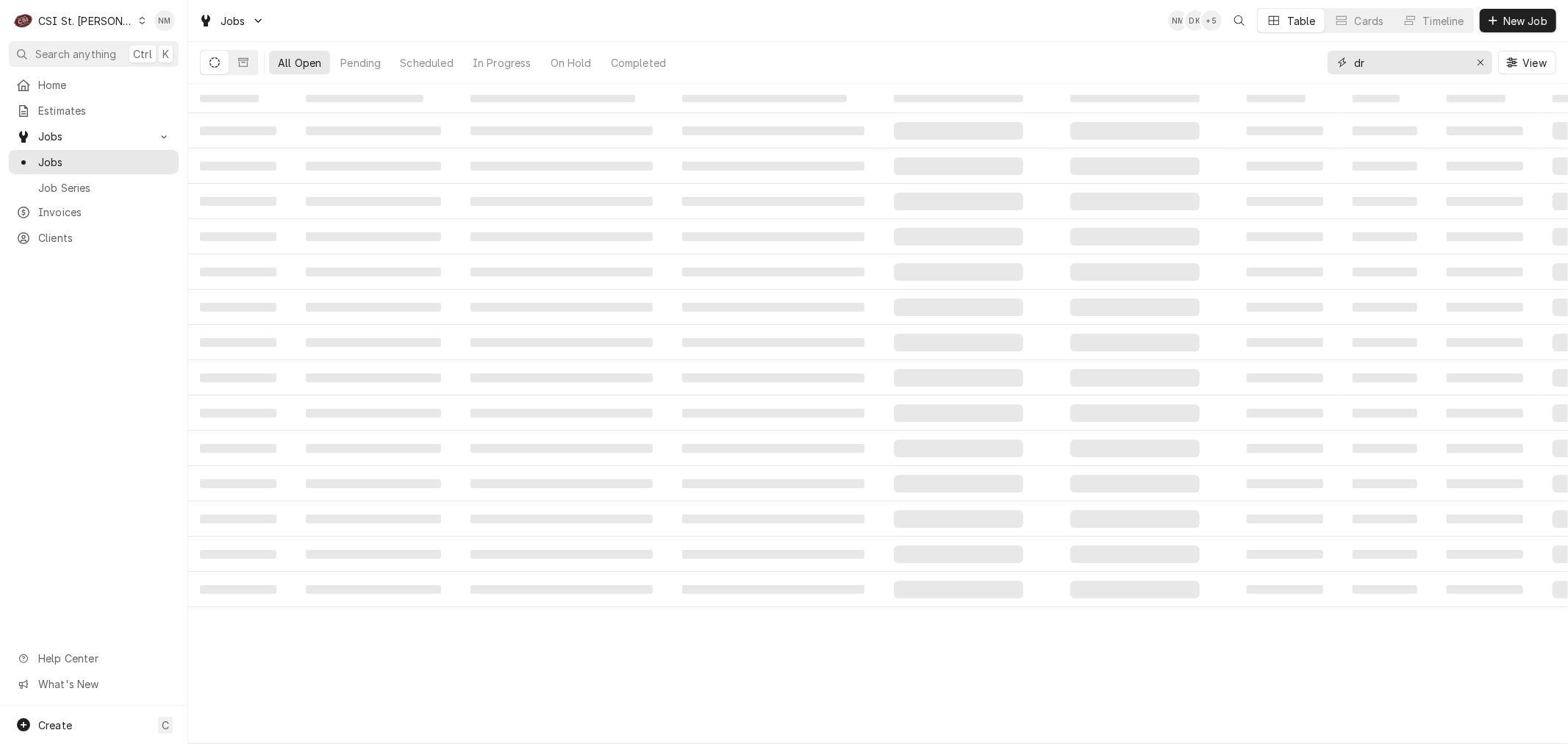
type input "d"
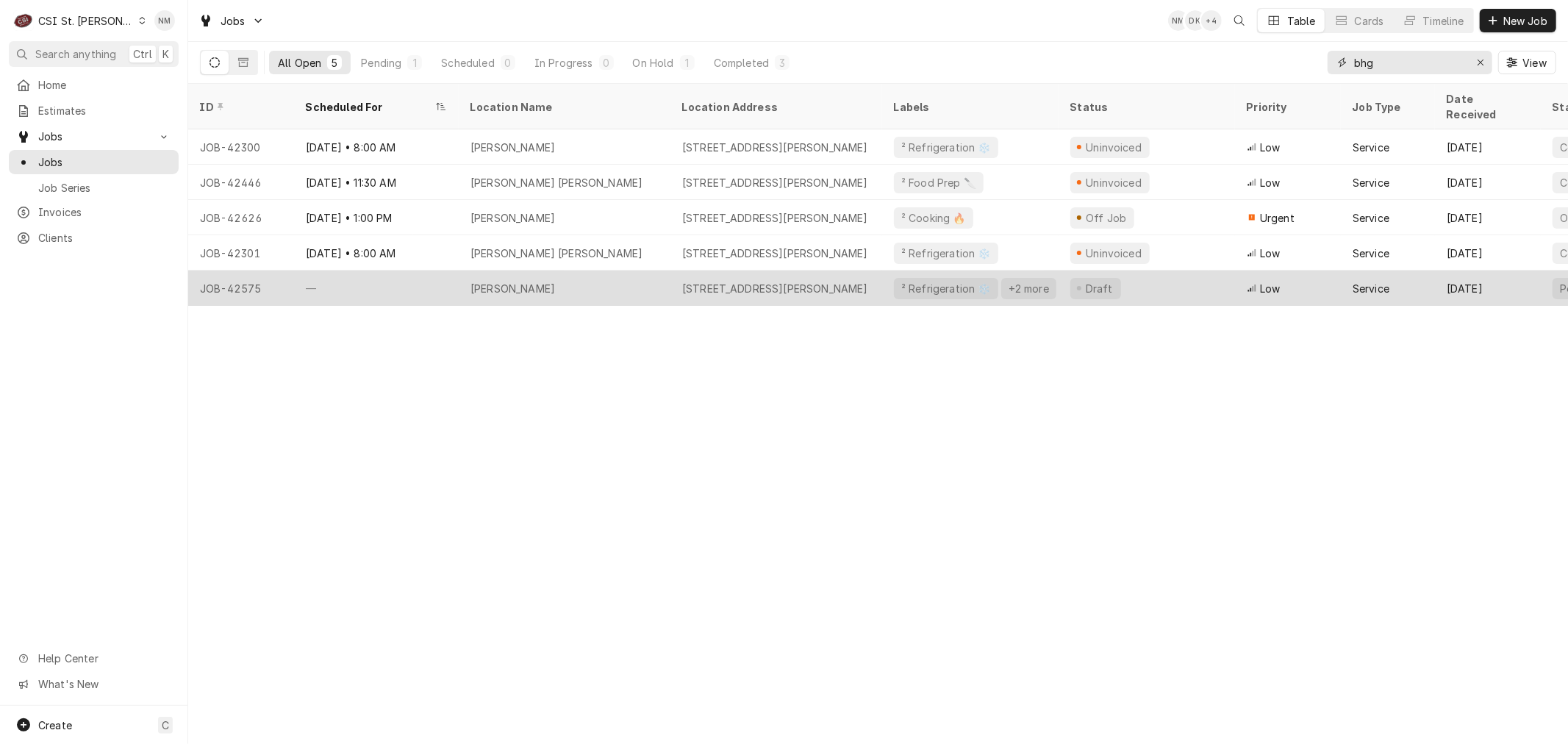
type input "bhg"
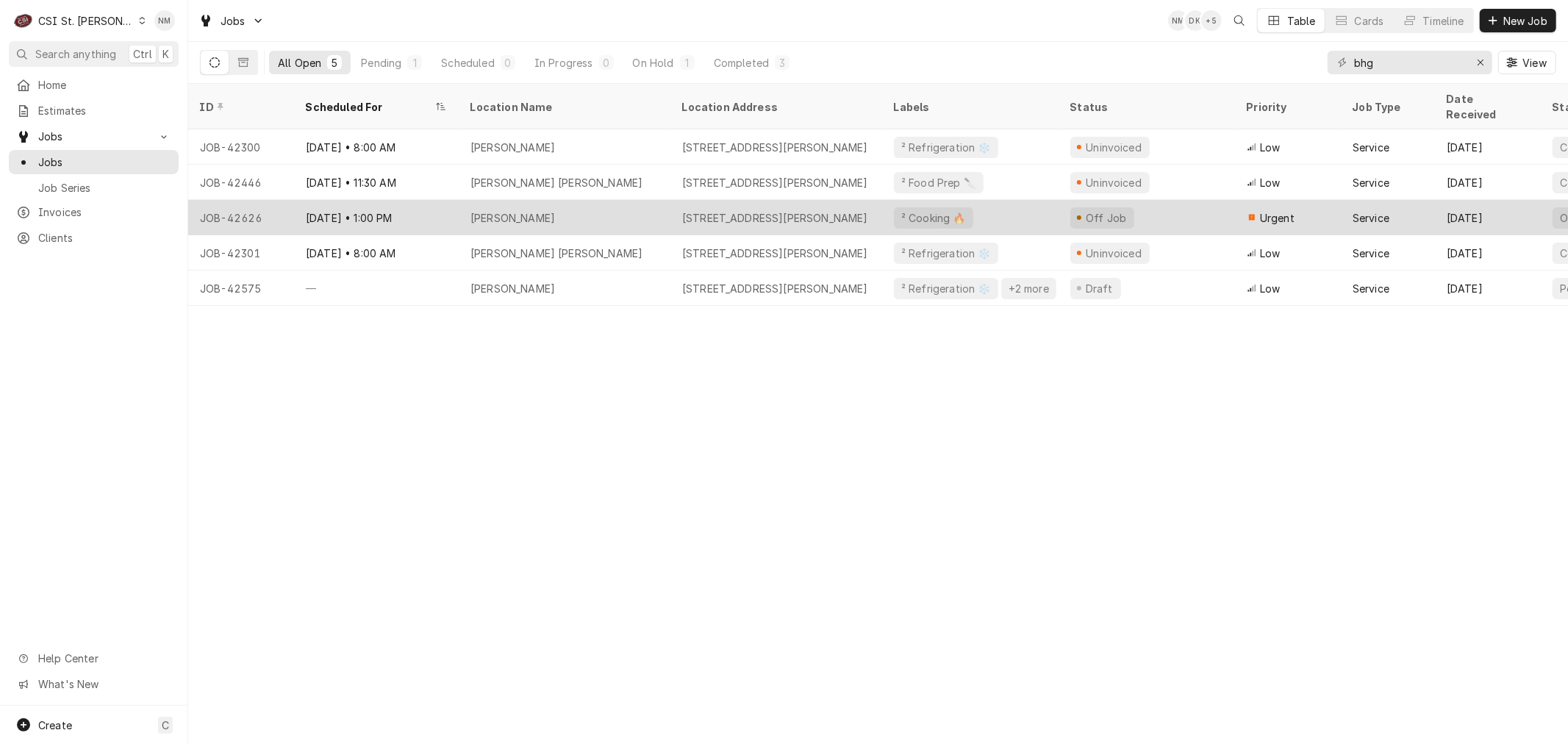
click at [618, 200] on div "[PERSON_NAME]" at bounding box center [565, 218] width 212 height 35
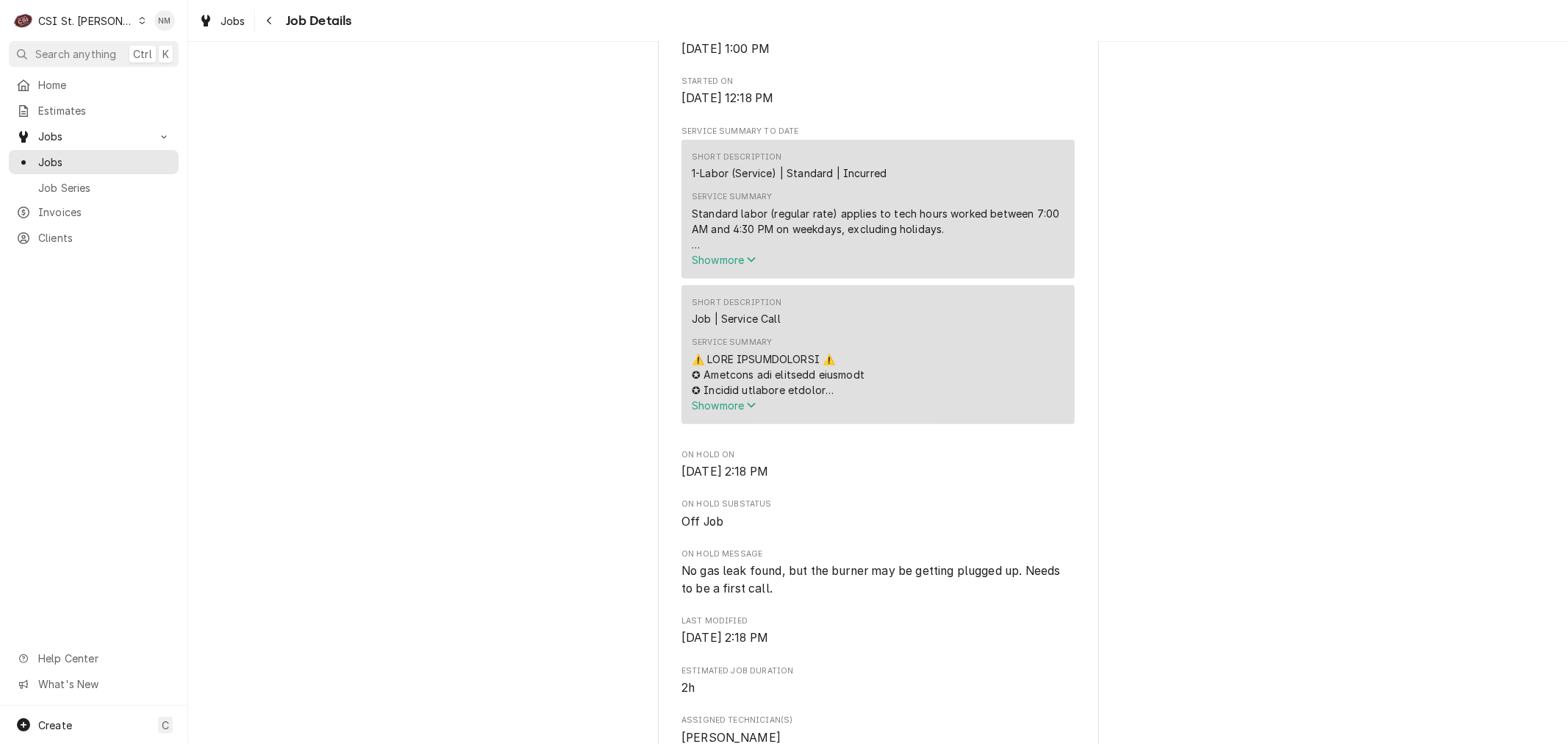
scroll to position [490, 0]
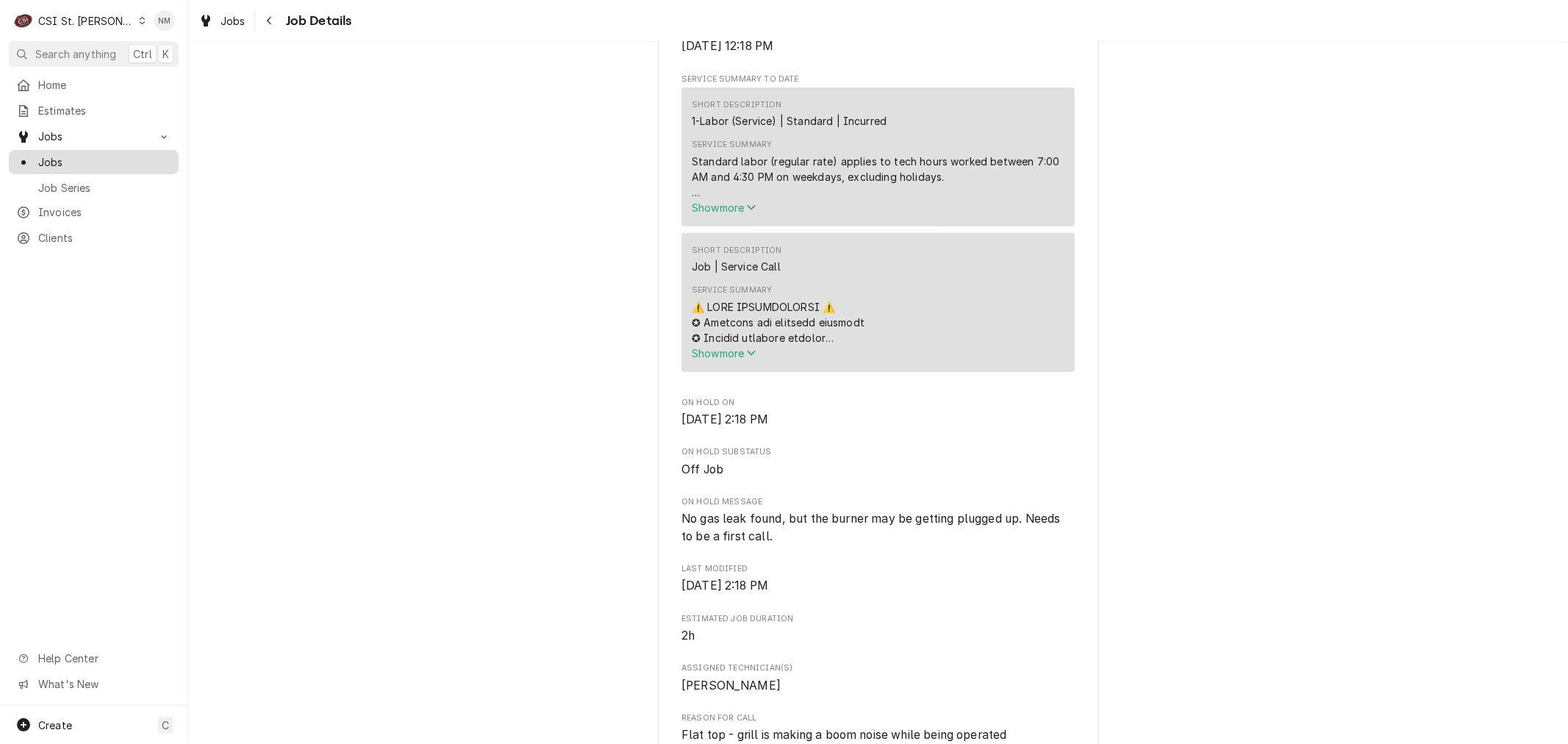
click at [47, 154] on span "Jobs" at bounding box center [104, 162] width 133 height 16
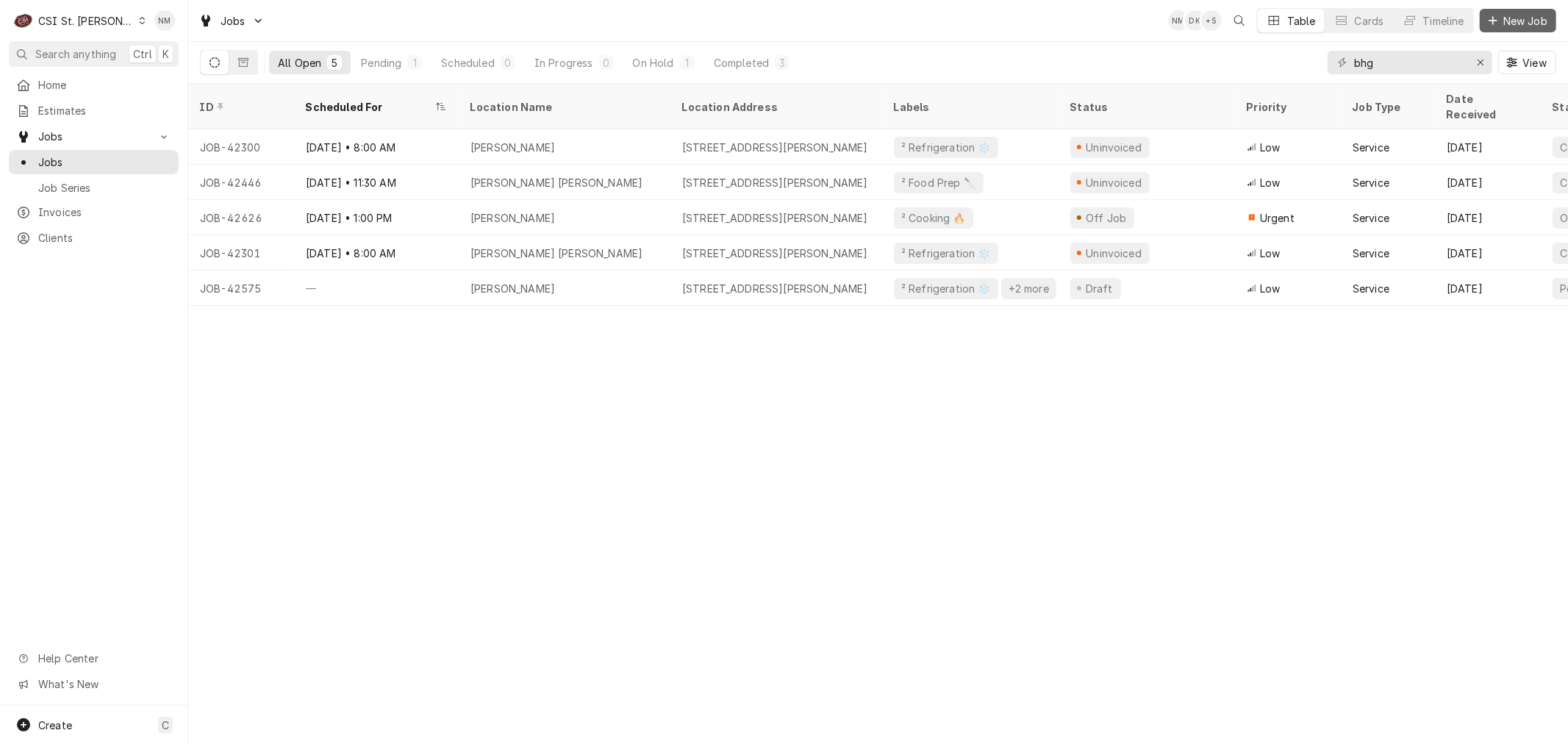
click at [1498, 19] on div "Dynamic Content Wrapper" at bounding box center [1494, 20] width 15 height 15
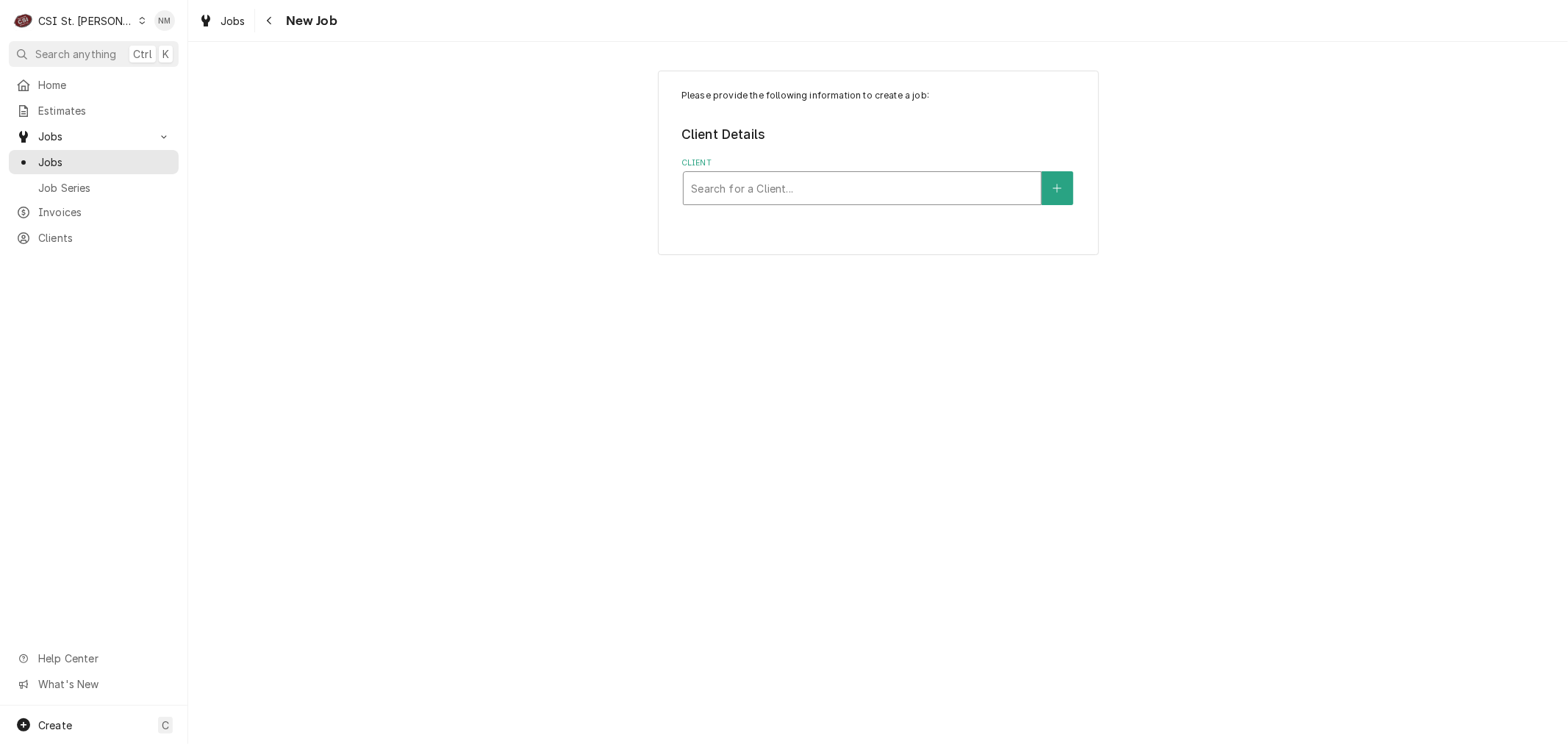
click at [825, 192] on div "Client" at bounding box center [862, 188] width 342 height 26
type input "bhg"
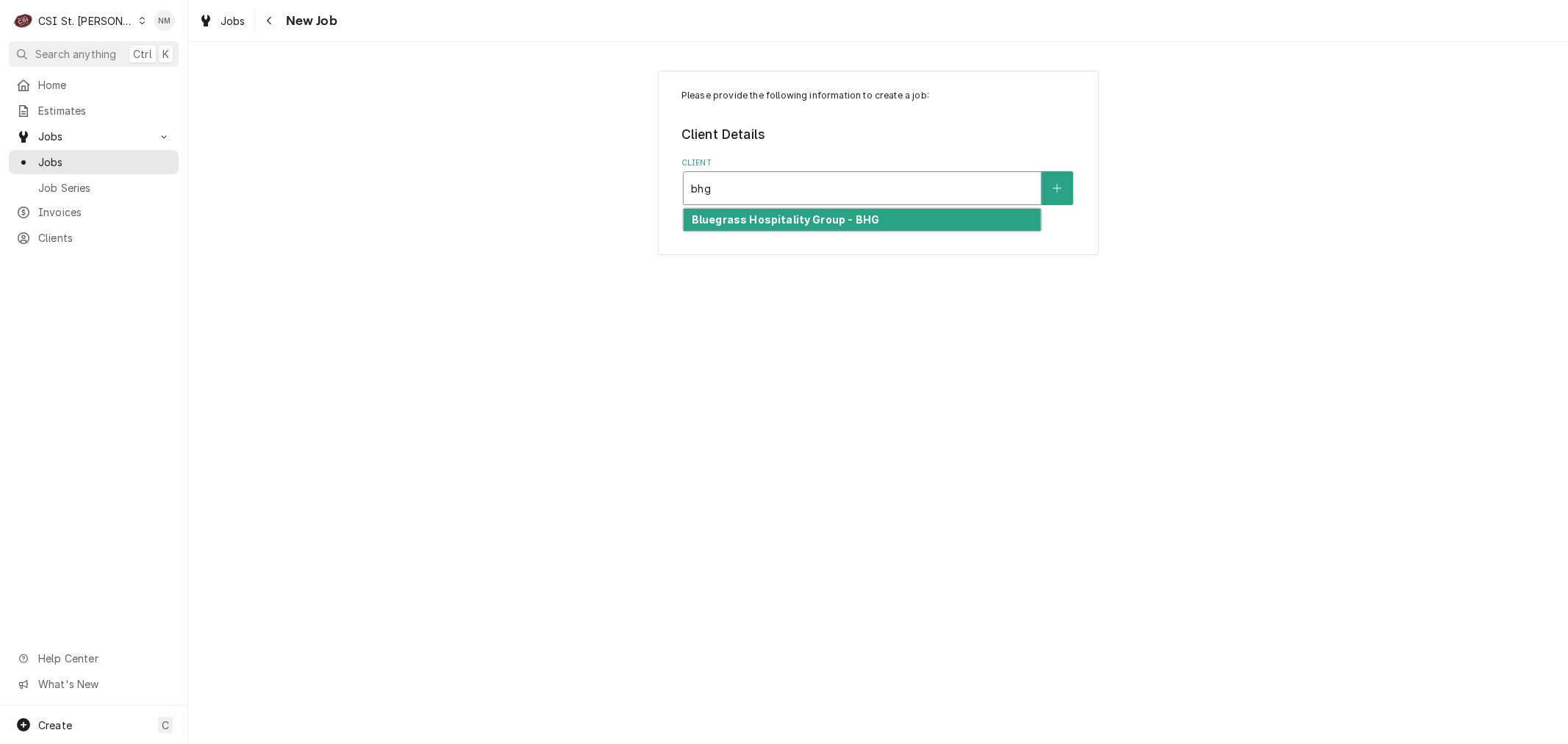
click at [813, 216] on strong "Bluegrass Hospitality Group - BHG" at bounding box center [786, 219] width 188 height 12
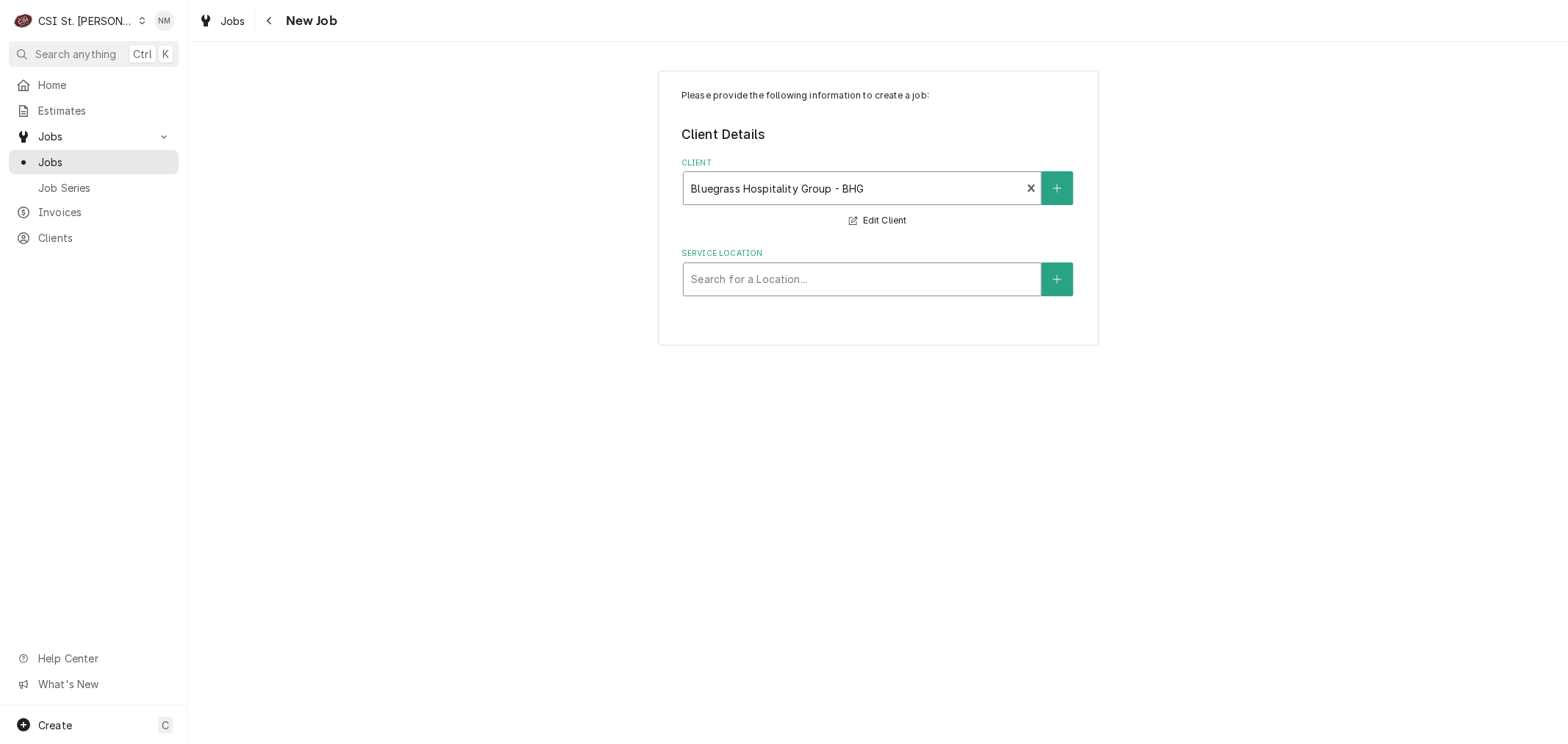
click at [822, 276] on div "Service Location" at bounding box center [862, 279] width 342 height 26
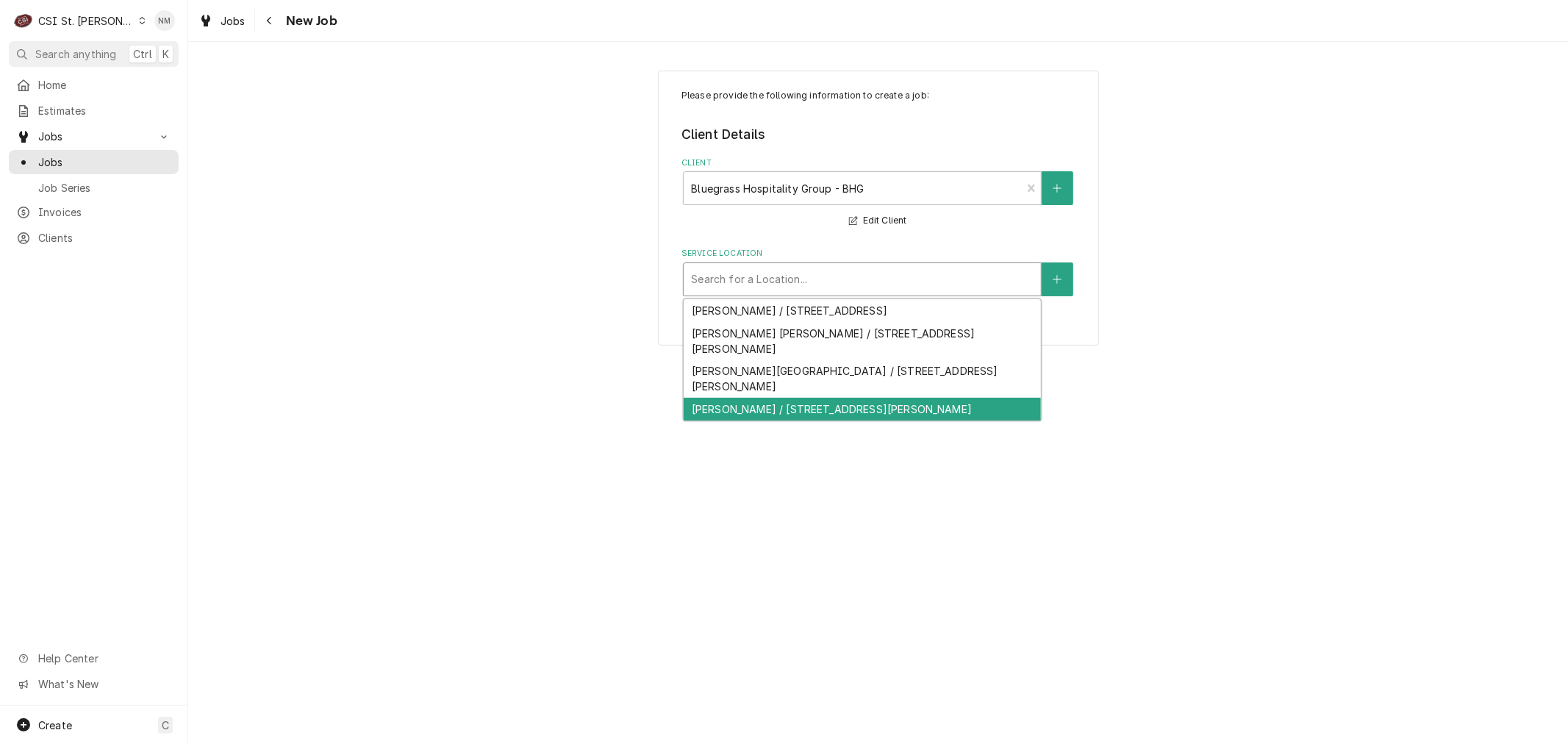
click at [826, 398] on div "Drake's Shiloh / 1160 Central Park Dr, O'Fallon, IL 62269" at bounding box center [862, 409] width 357 height 23
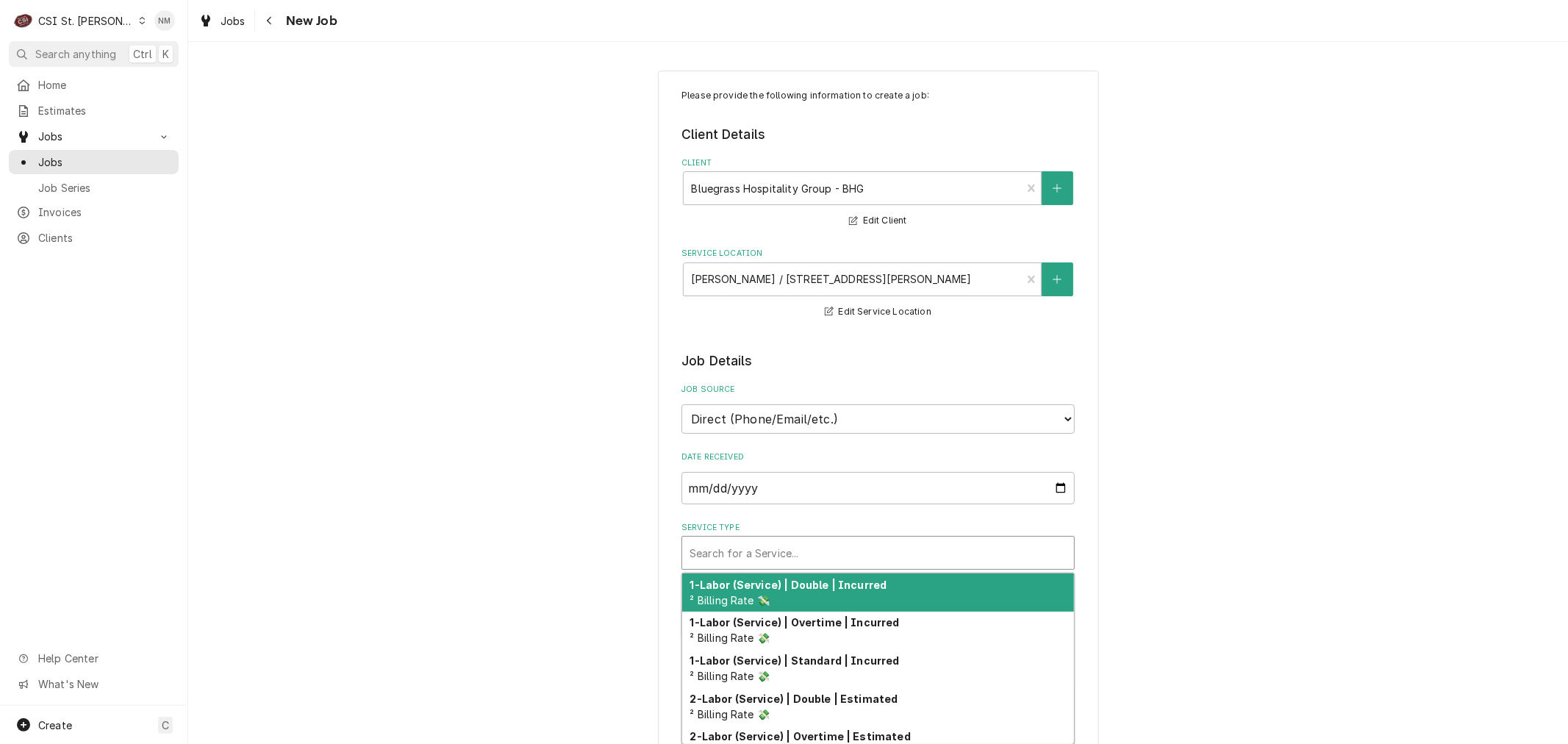
click at [914, 550] on div "Service Type" at bounding box center [879, 552] width 378 height 26
type textarea "x"
type input "s"
type textarea "x"
type input "se"
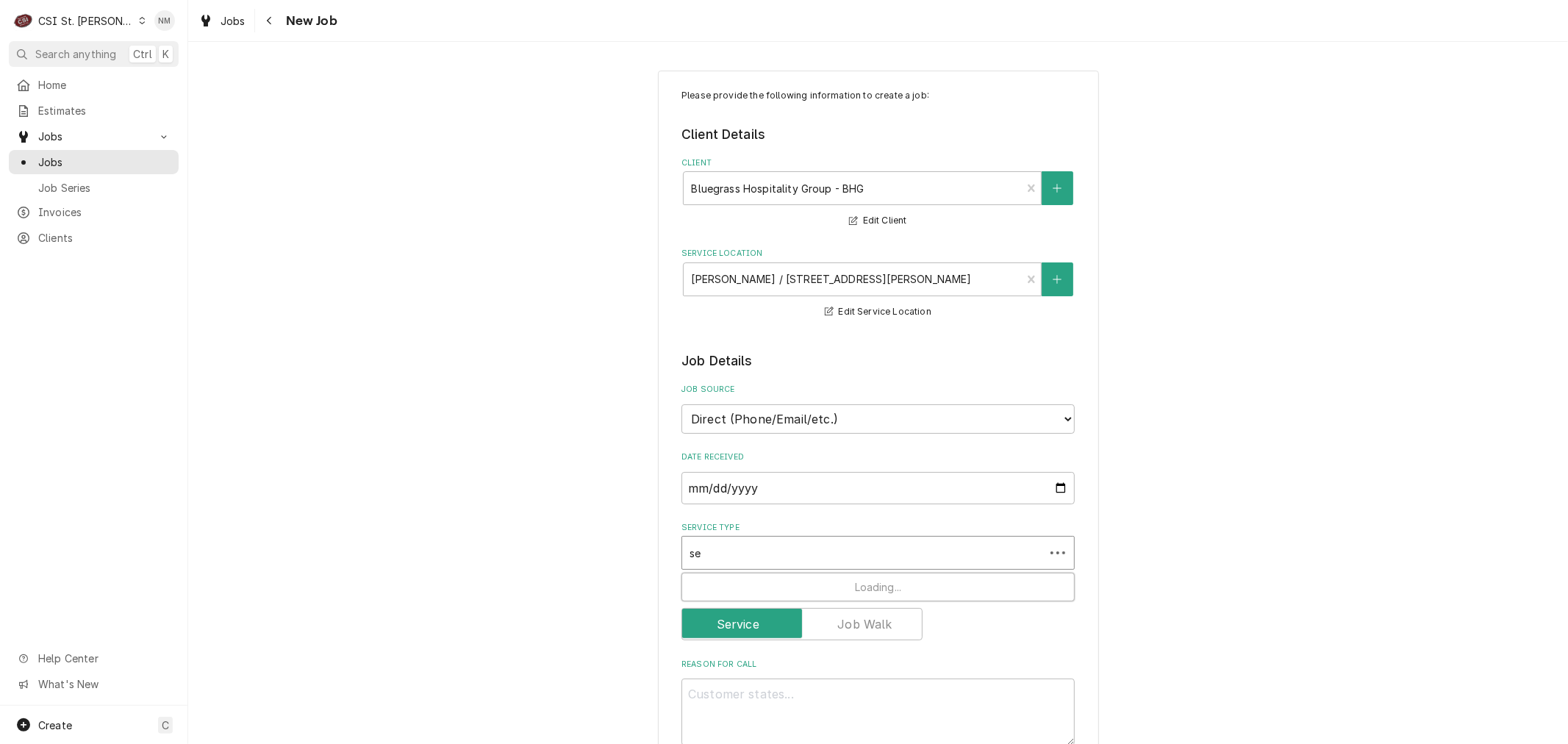
type textarea "x"
type input "ser"
type textarea "x"
type input "serv"
type textarea "x"
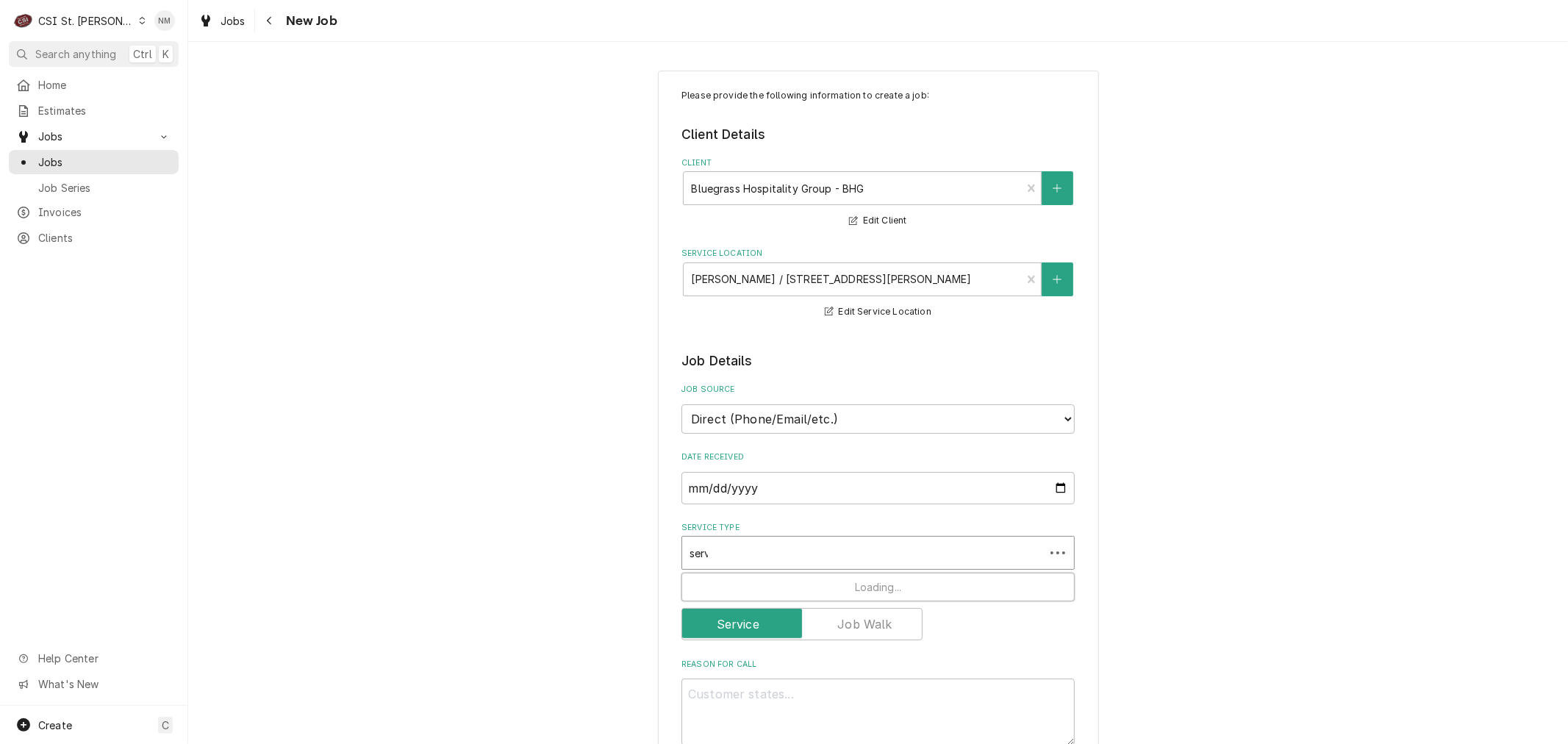
type input "servi"
type textarea "x"
type input "servic"
type textarea "x"
type input "service"
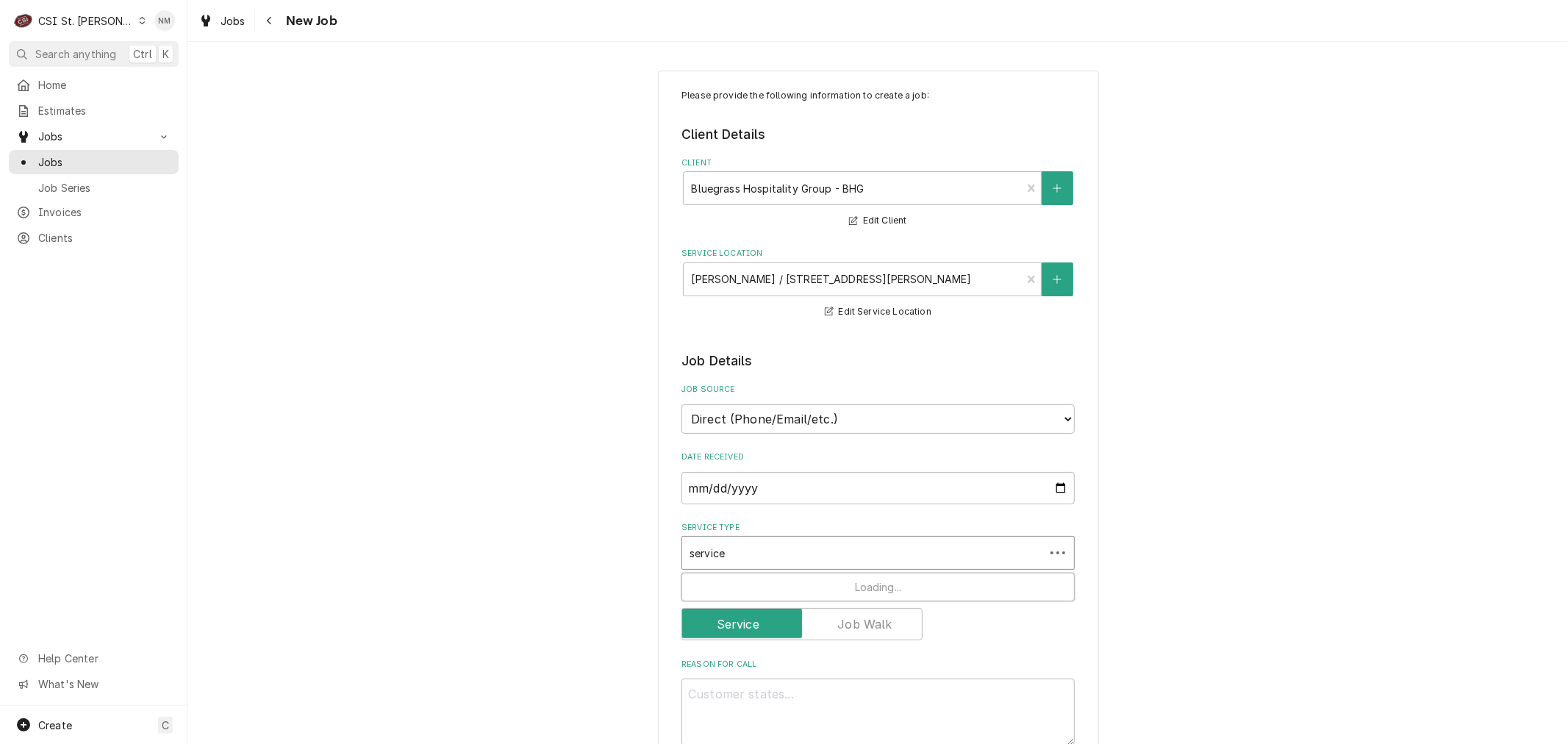
type textarea "x"
type input "service"
type textarea "x"
type input "service c"
type textarea "x"
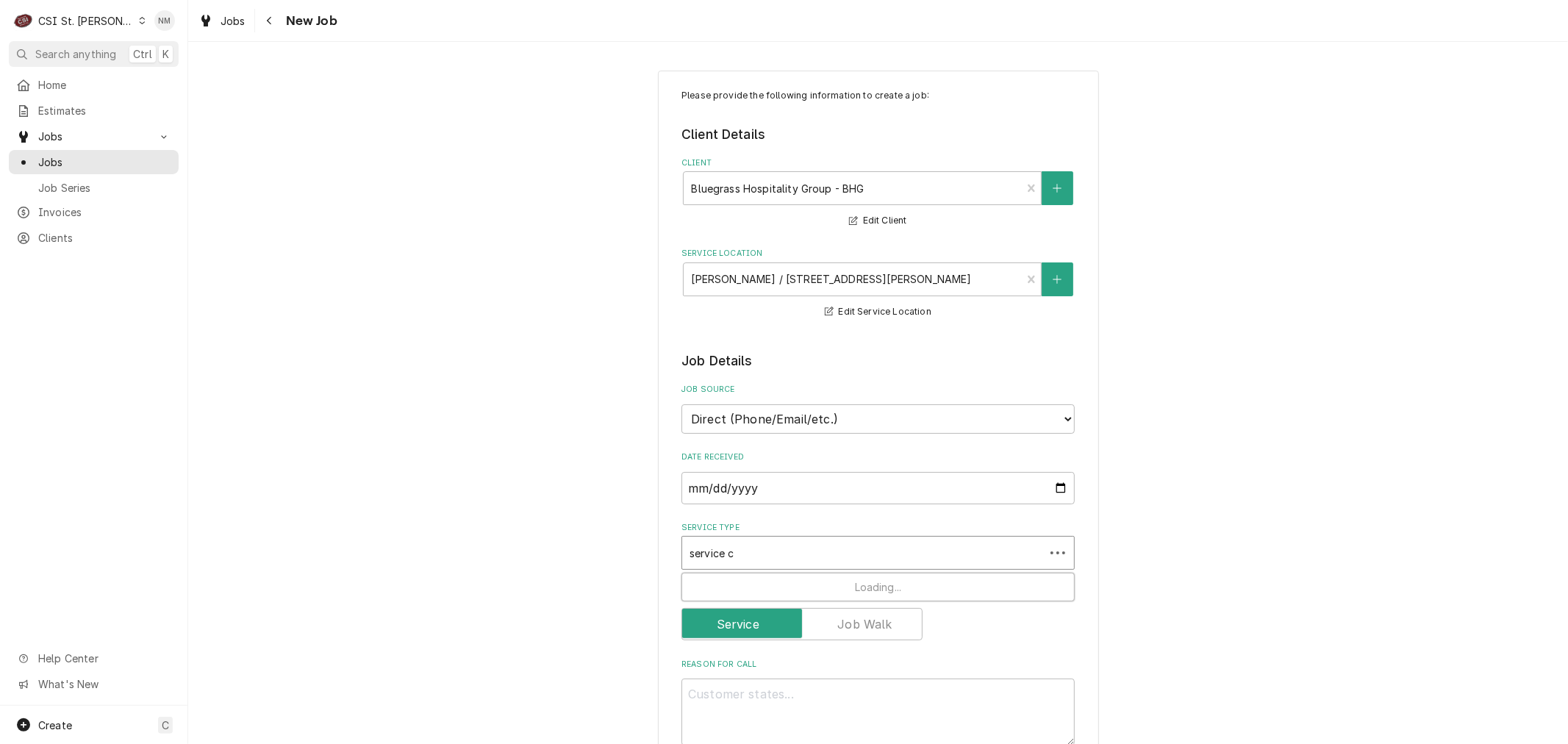
type input "service ca"
type textarea "x"
type input "service cal"
type textarea "x"
type input "service call"
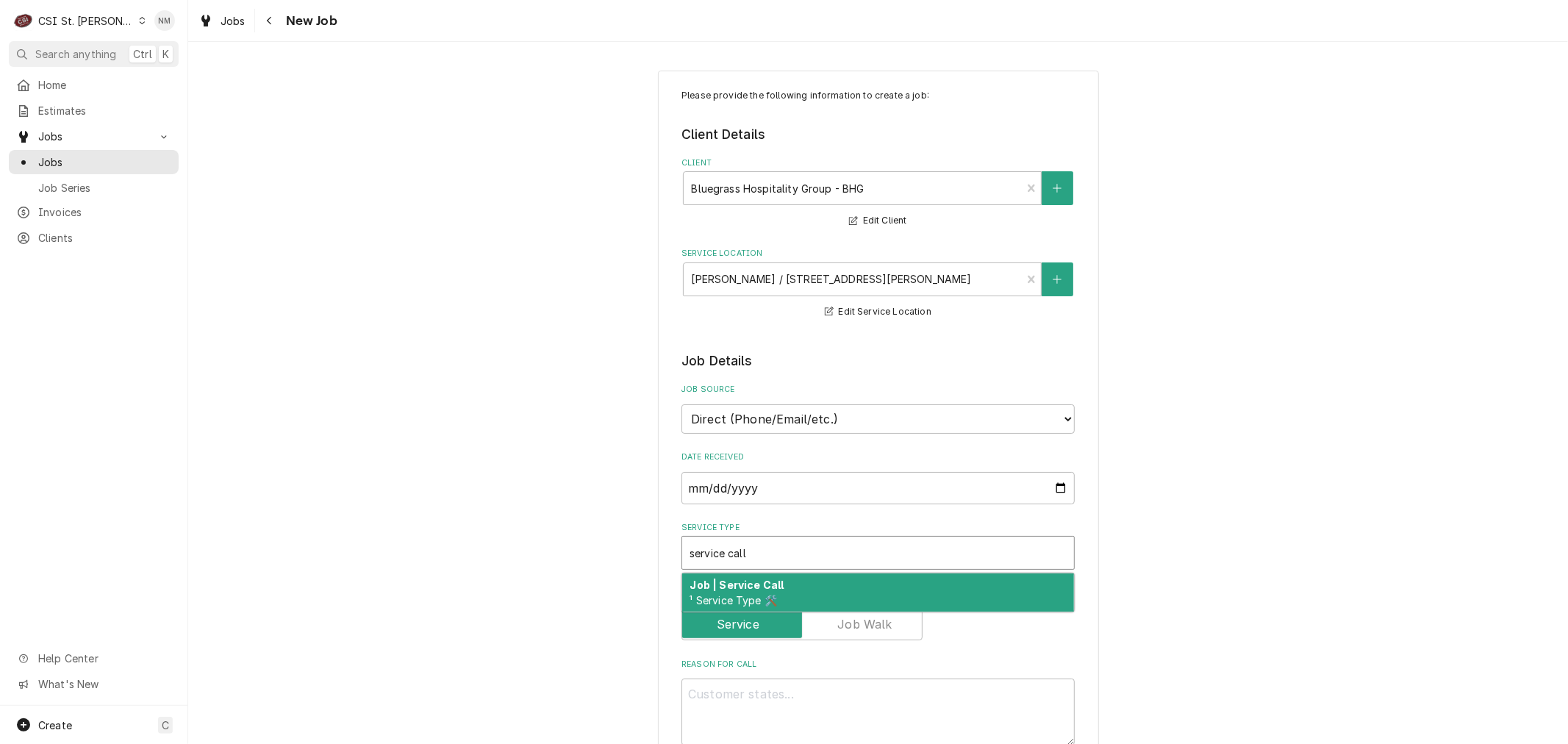
click at [883, 591] on div "Job | Service Call ¹ Service Type 🛠️" at bounding box center [878, 592] width 392 height 38
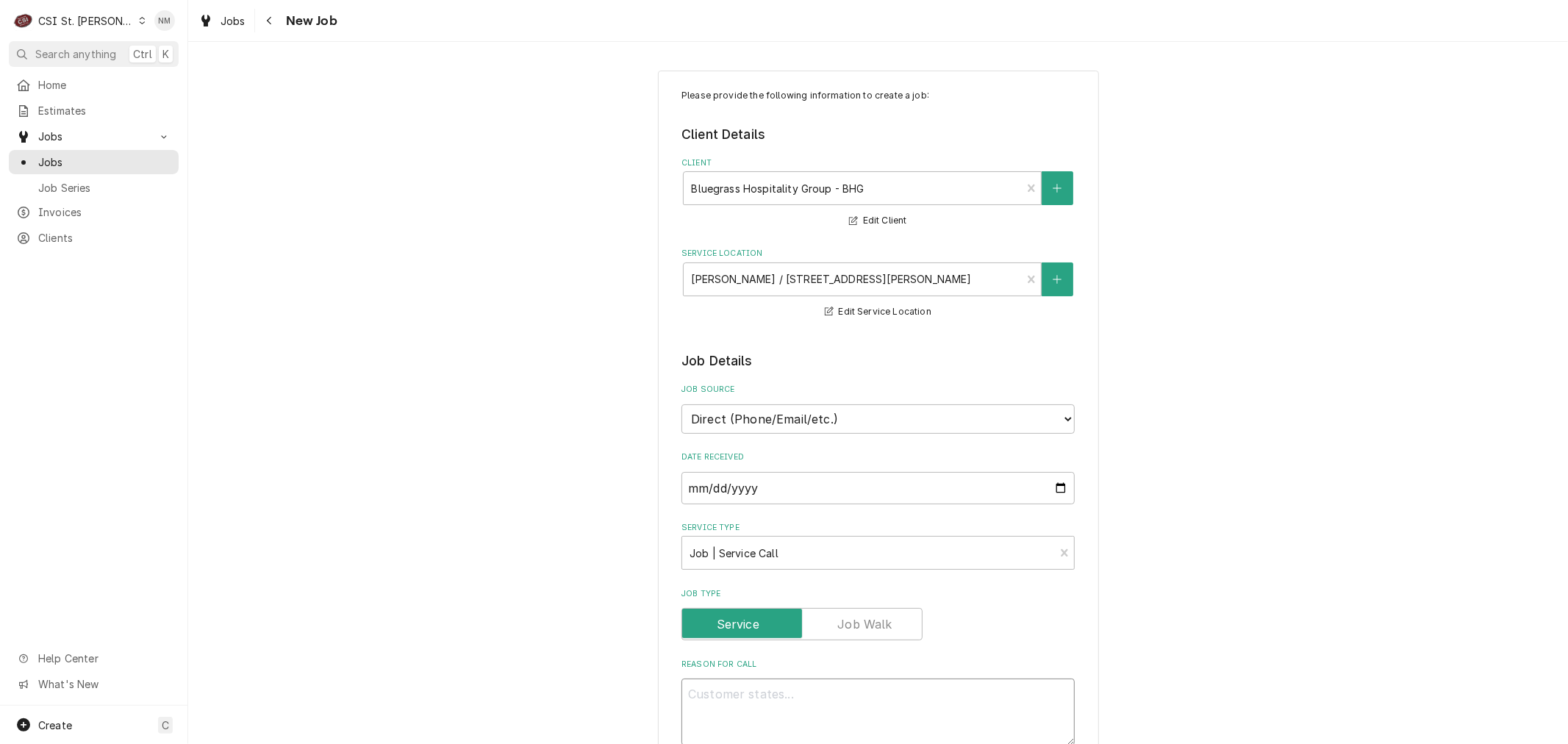
click at [865, 695] on textarea "Reason For Call" at bounding box center [878, 711] width 393 height 66
type textarea "x"
type textarea "F"
type textarea "x"
type textarea "Fl"
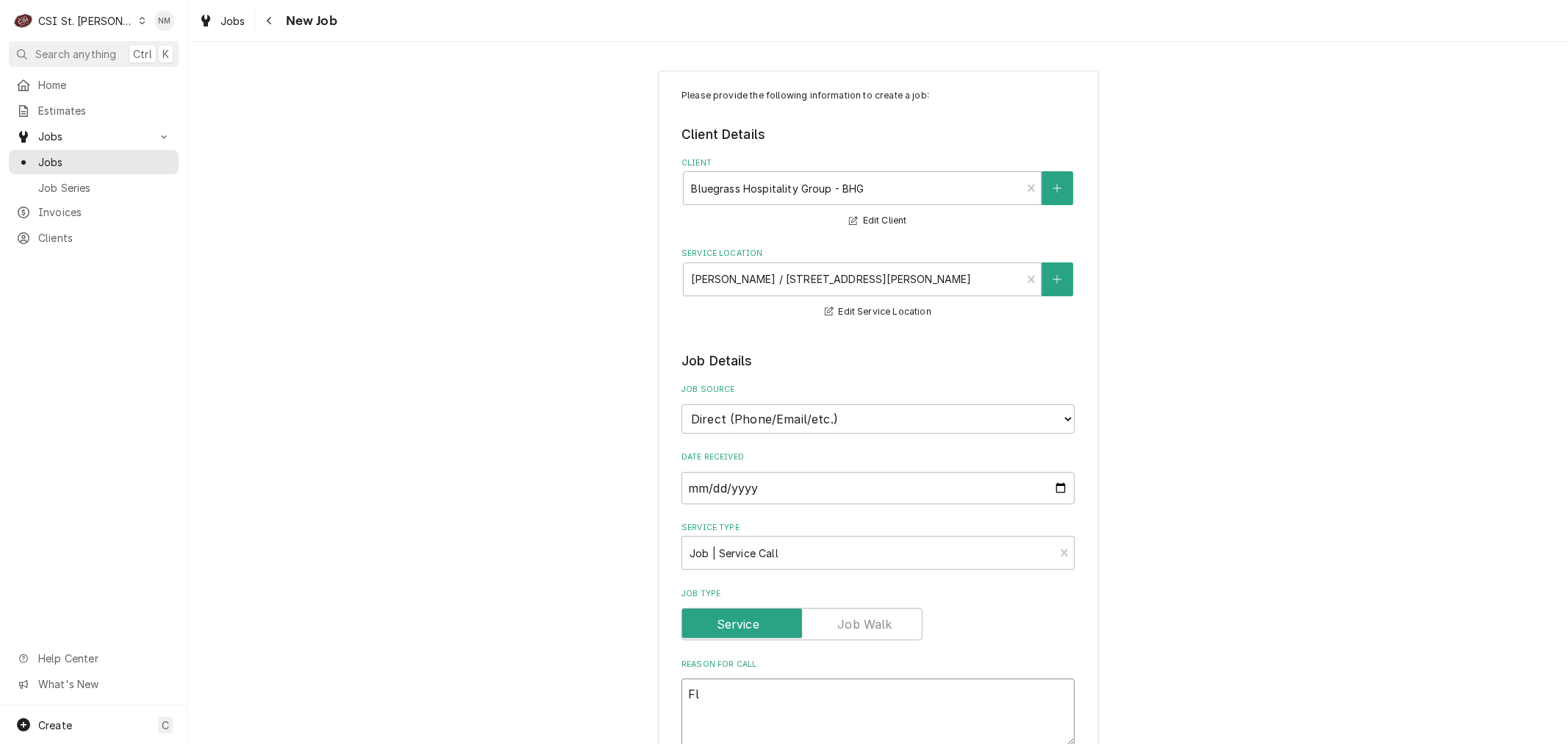
type textarea "x"
type textarea "Fla"
type textarea "x"
type textarea "Flat"
type textarea "x"
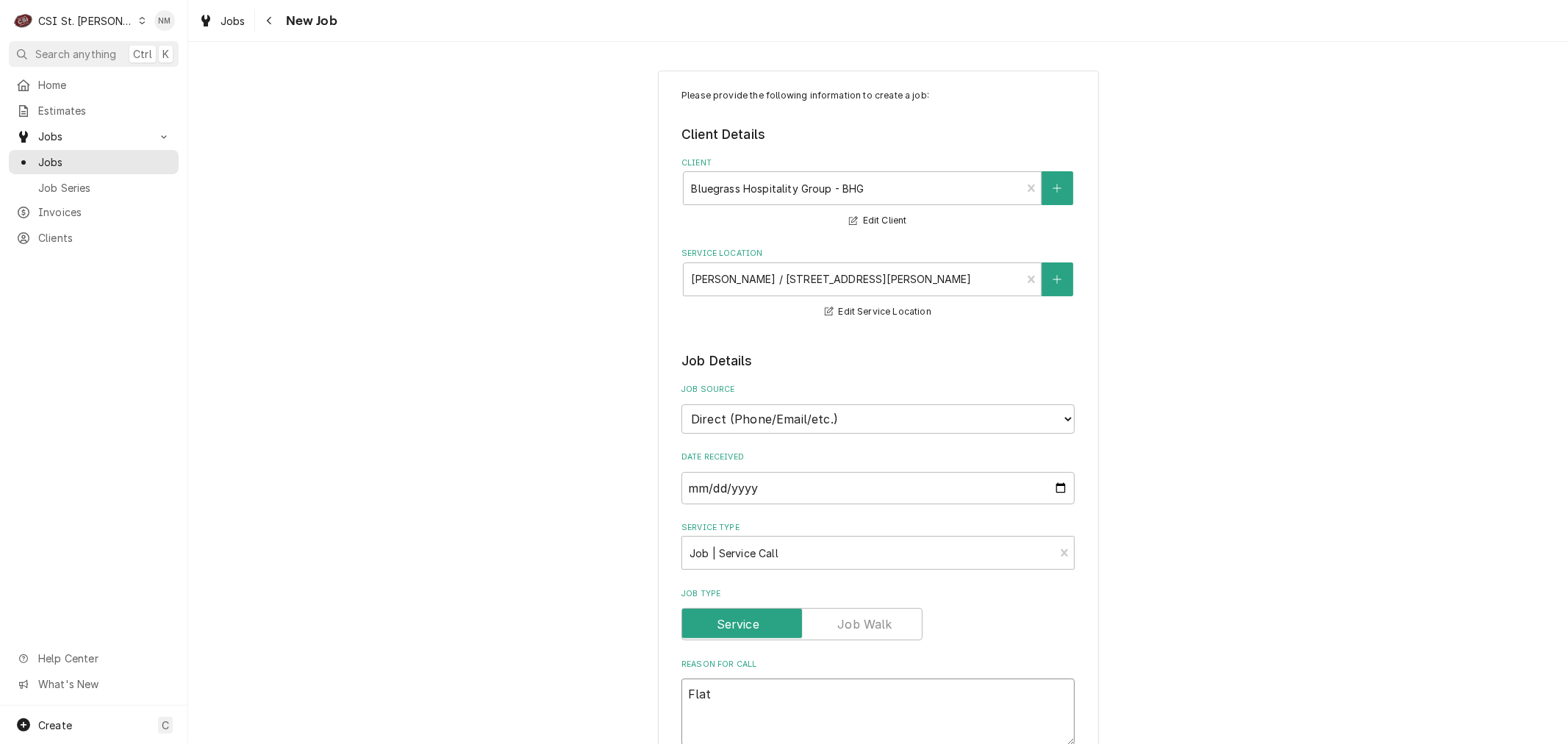
type textarea "Flat"
type textarea "x"
type textarea "Flat t"
type textarea "x"
type textarea "Flat to"
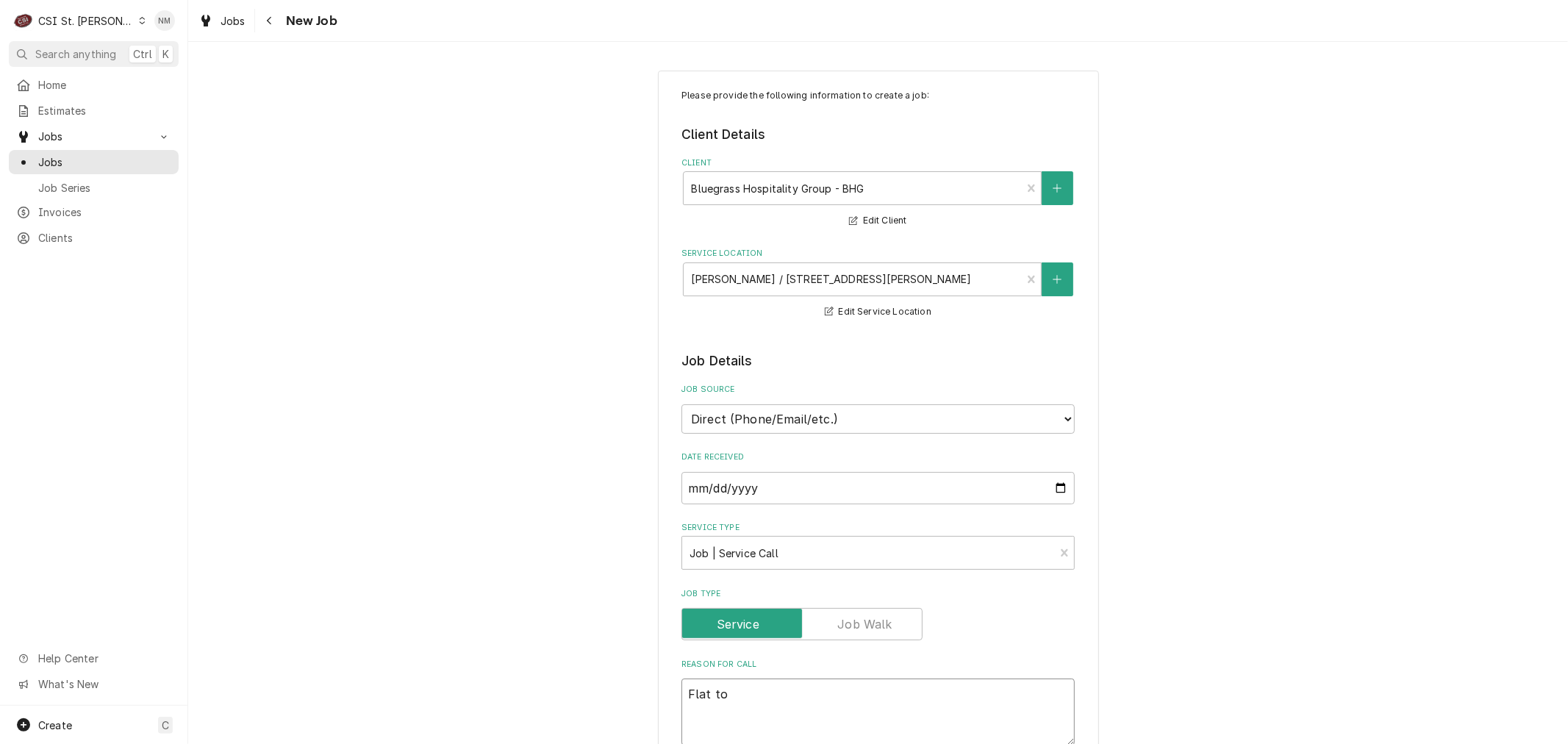
type textarea "x"
type textarea "Flat top"
type textarea "x"
type textarea "Flat top"
type textarea "x"
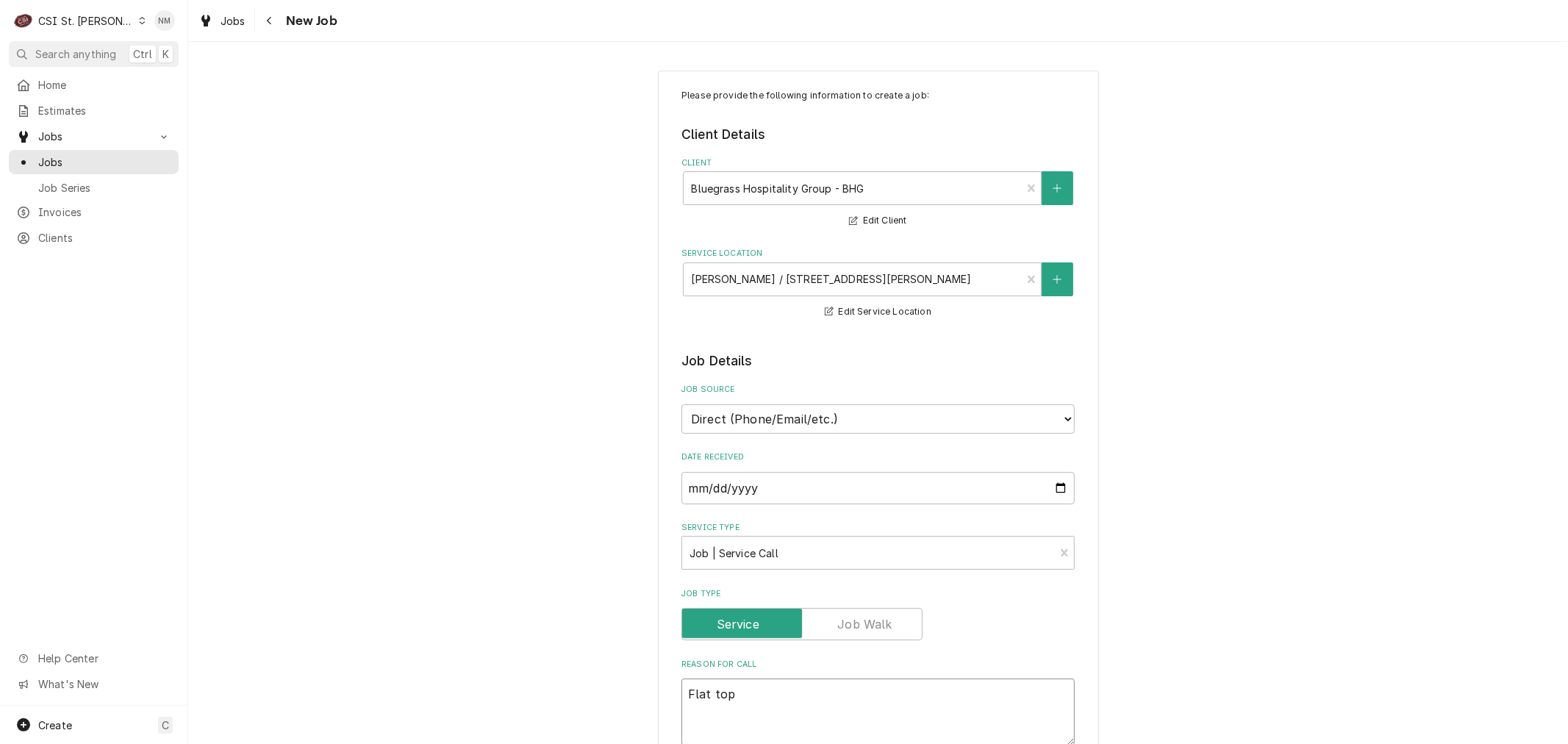
type textarea "Flat top g"
type textarea "x"
type textarea "Flat top gr"
type textarea "x"
type textarea "Flat top gri"
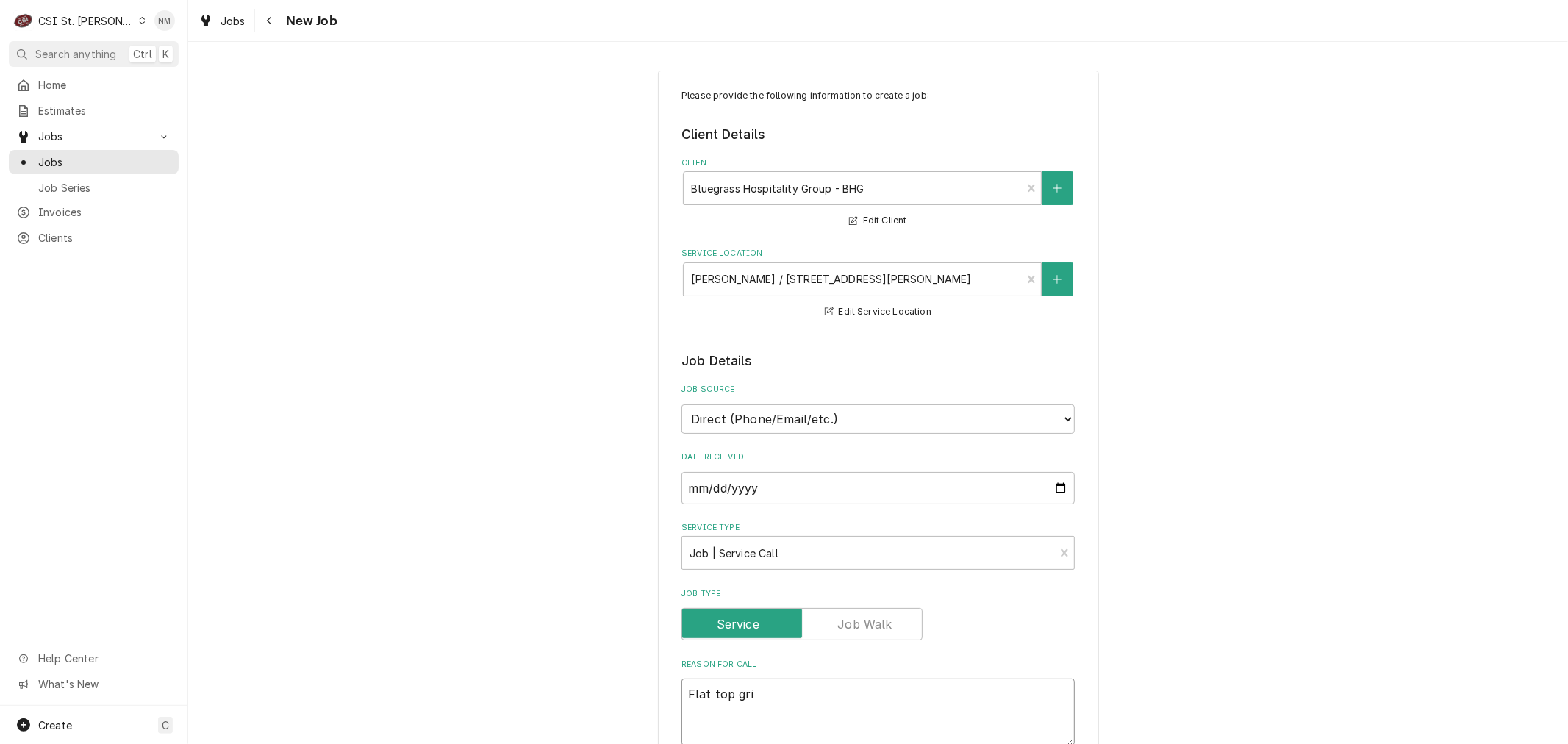
type textarea "x"
type textarea "Flat top gril"
type textarea "x"
type textarea "Flat top grill"
type textarea "x"
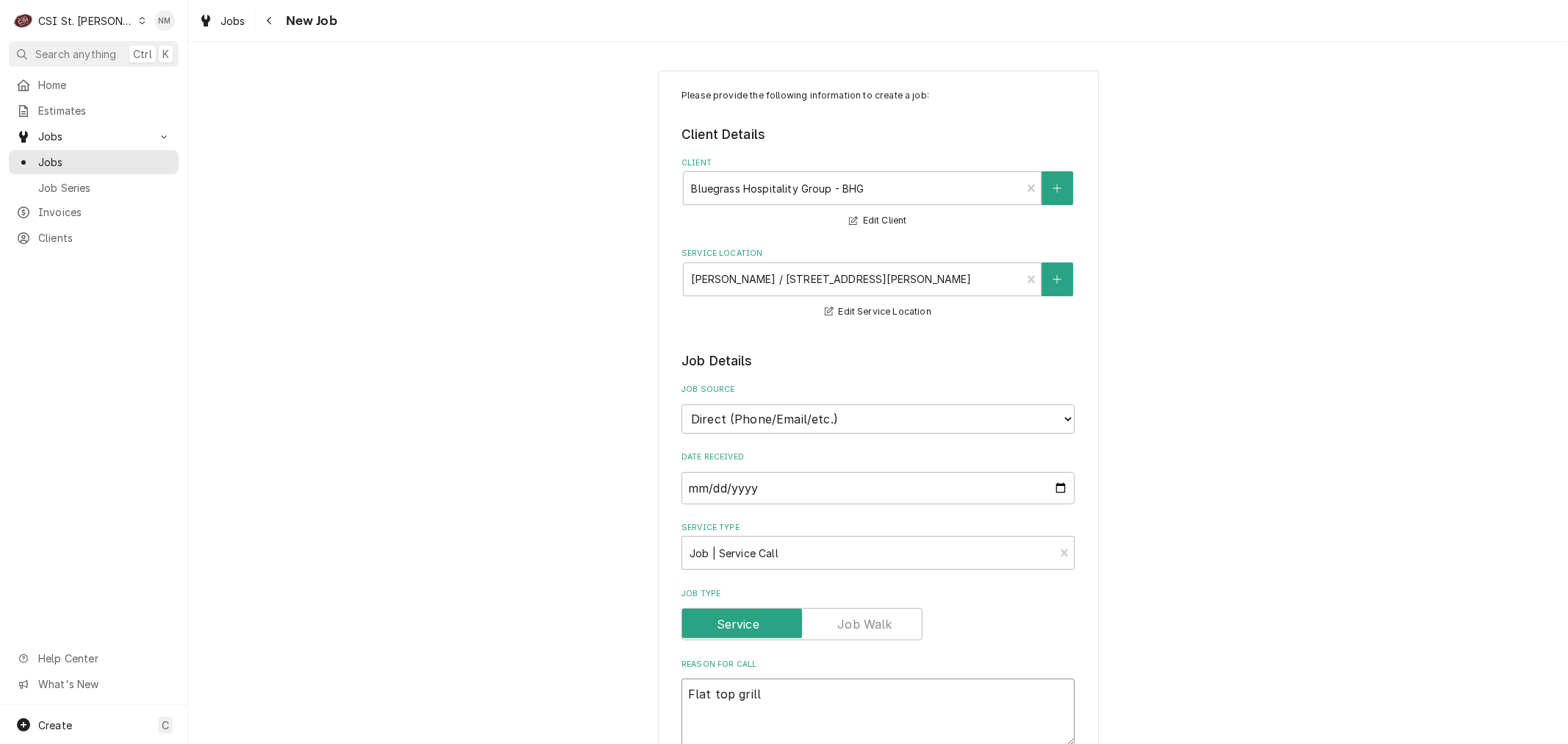
type textarea "Flat top grill"
type textarea "x"
type textarea "Flat top grill p"
type textarea "x"
type textarea "Flat top grill po"
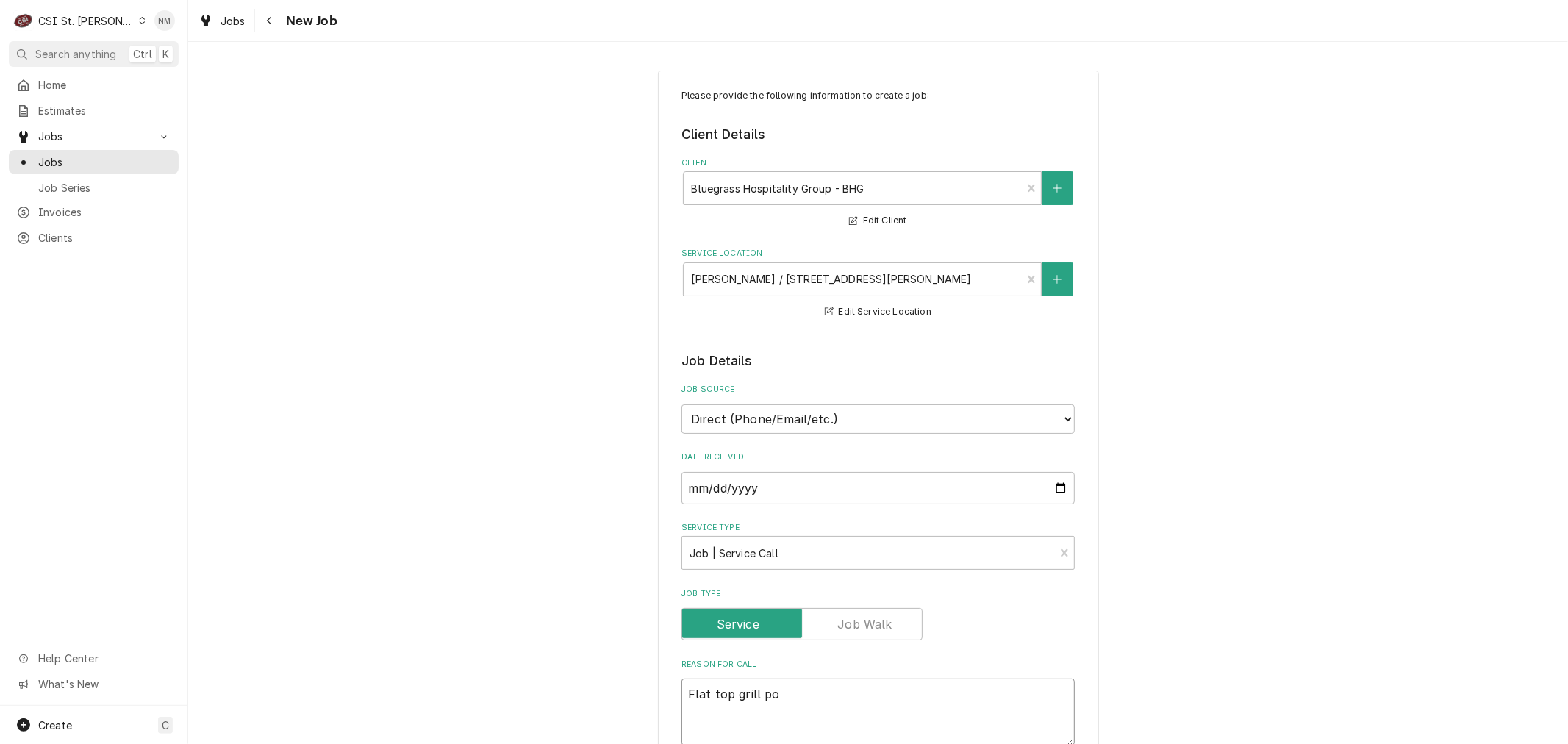
type textarea "x"
type textarea "Flat top grill pop"
type textarea "x"
type textarea "Flat top grill pops"
type textarea "x"
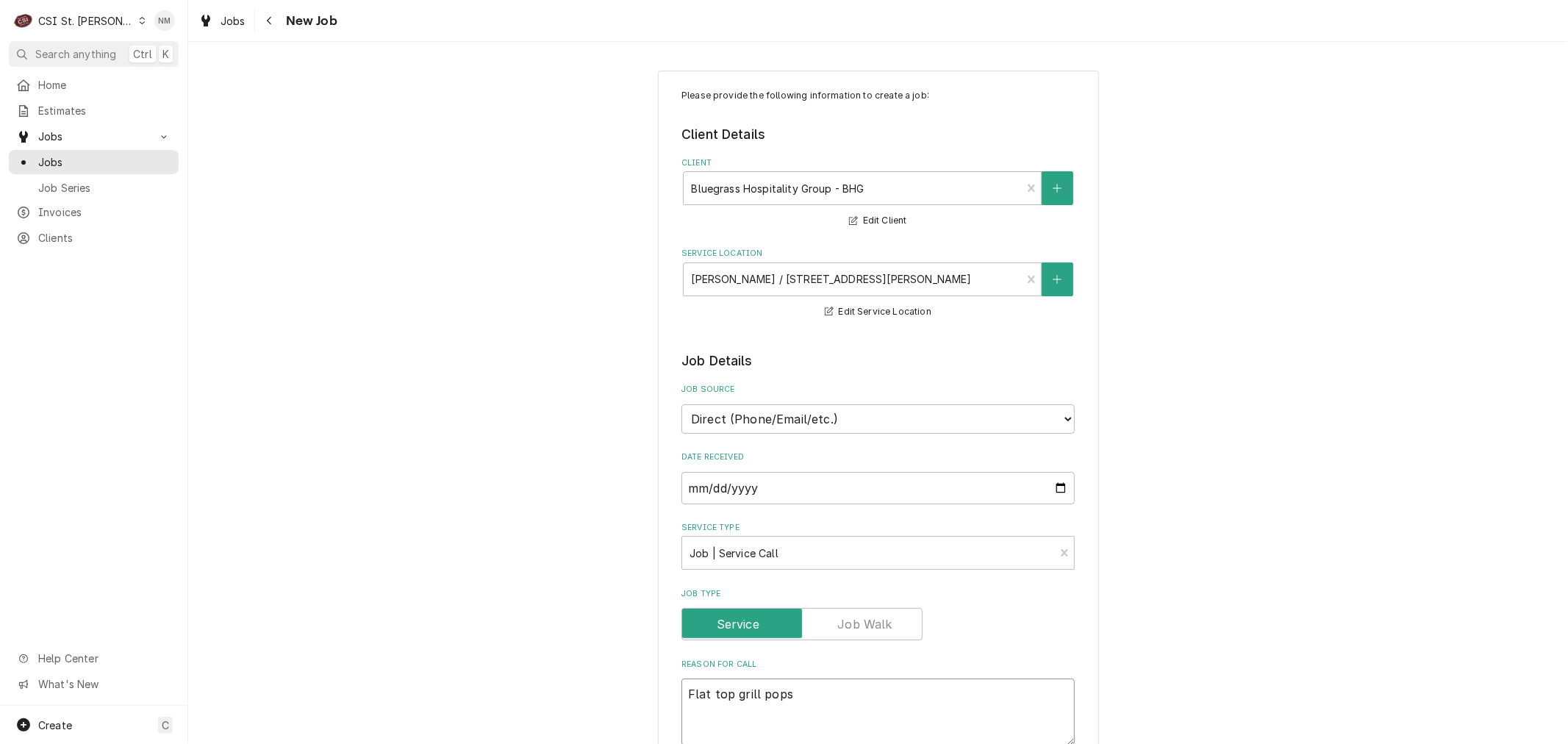
type textarea "Flat top grill pops"
type textarea "x"
type textarea "Flat top grill pops w"
type textarea "x"
type textarea "Flat top grill pops wh"
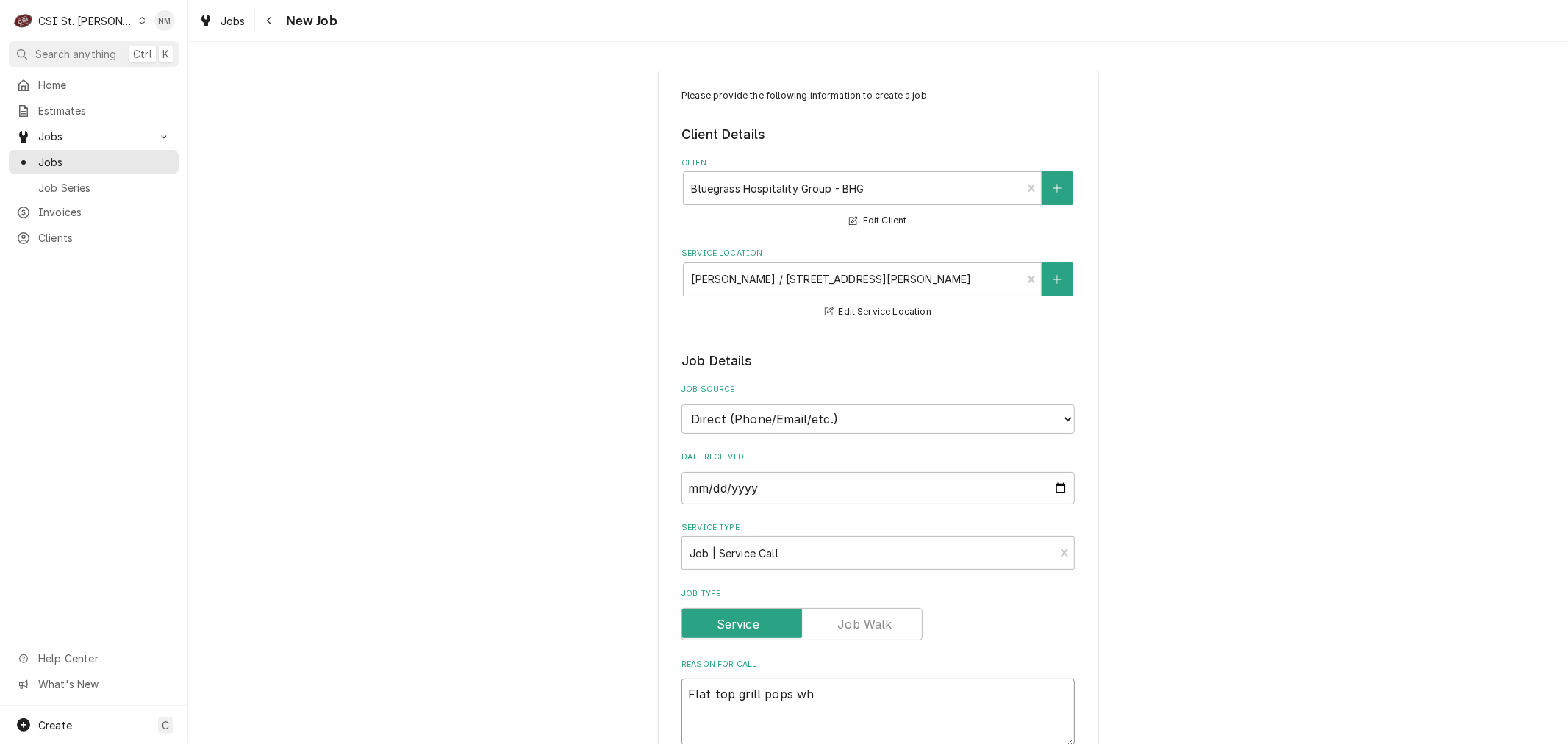
type textarea "x"
type textarea "Flat top grill pops whe"
type textarea "x"
type textarea "Flat top grill pops when"
type textarea "x"
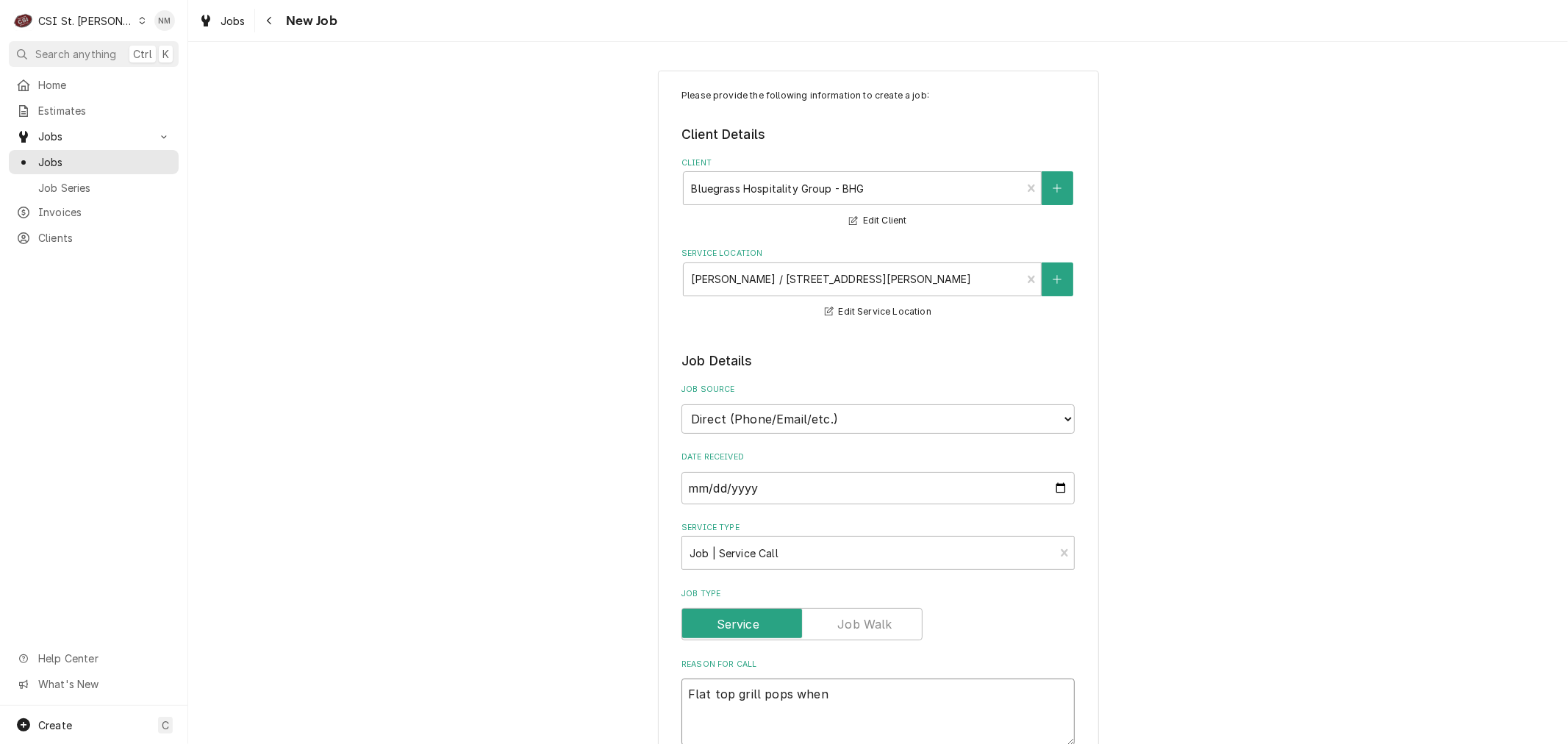
type textarea "Flat top grill pops when"
type textarea "x"
type textarea "Flat top grill pops when i"
type textarea "x"
type textarea "Flat top grill pops when in"
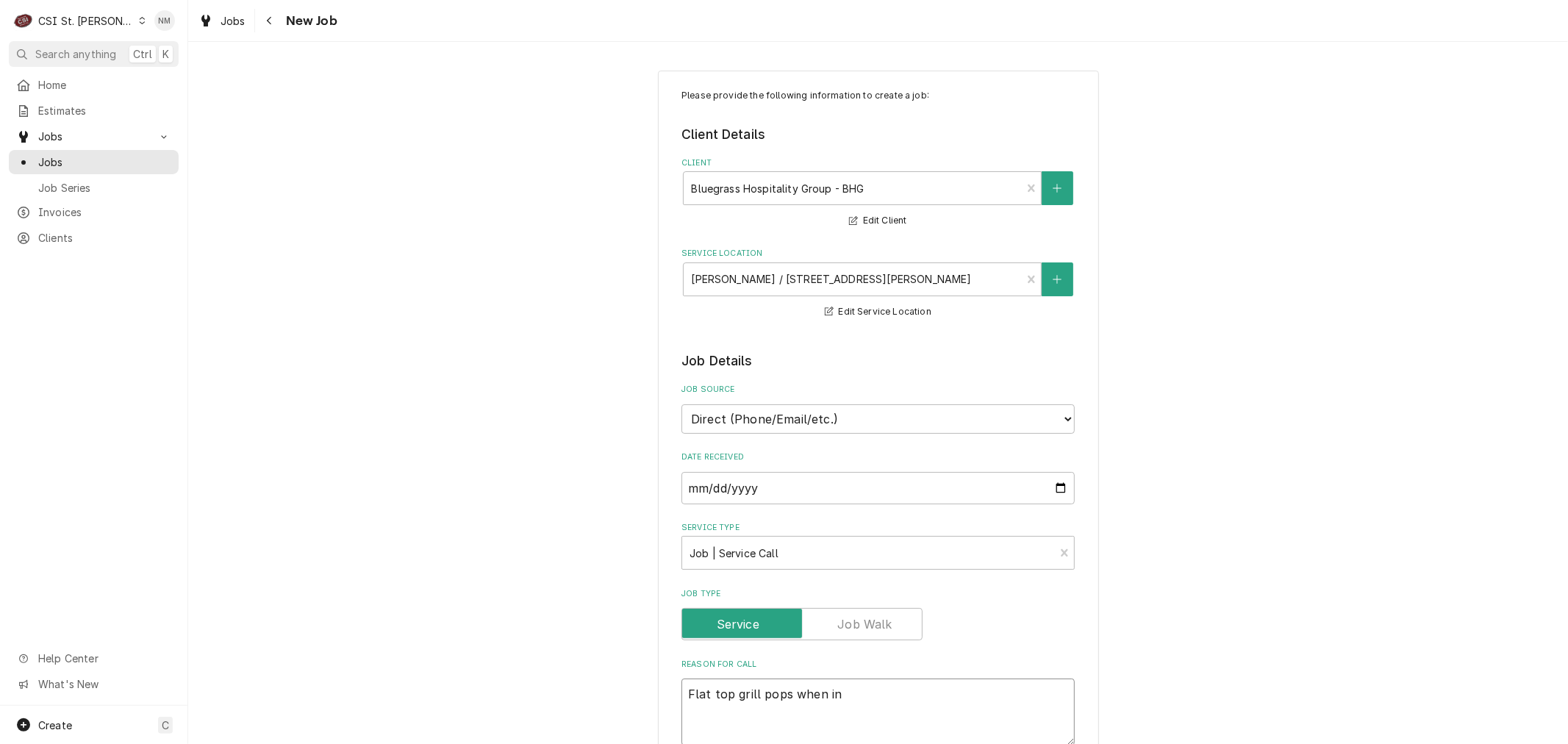
type textarea "x"
type textarea "Flat top grill pops when in"
type textarea "x"
type textarea "Flat top grill pops when in u"
type textarea "x"
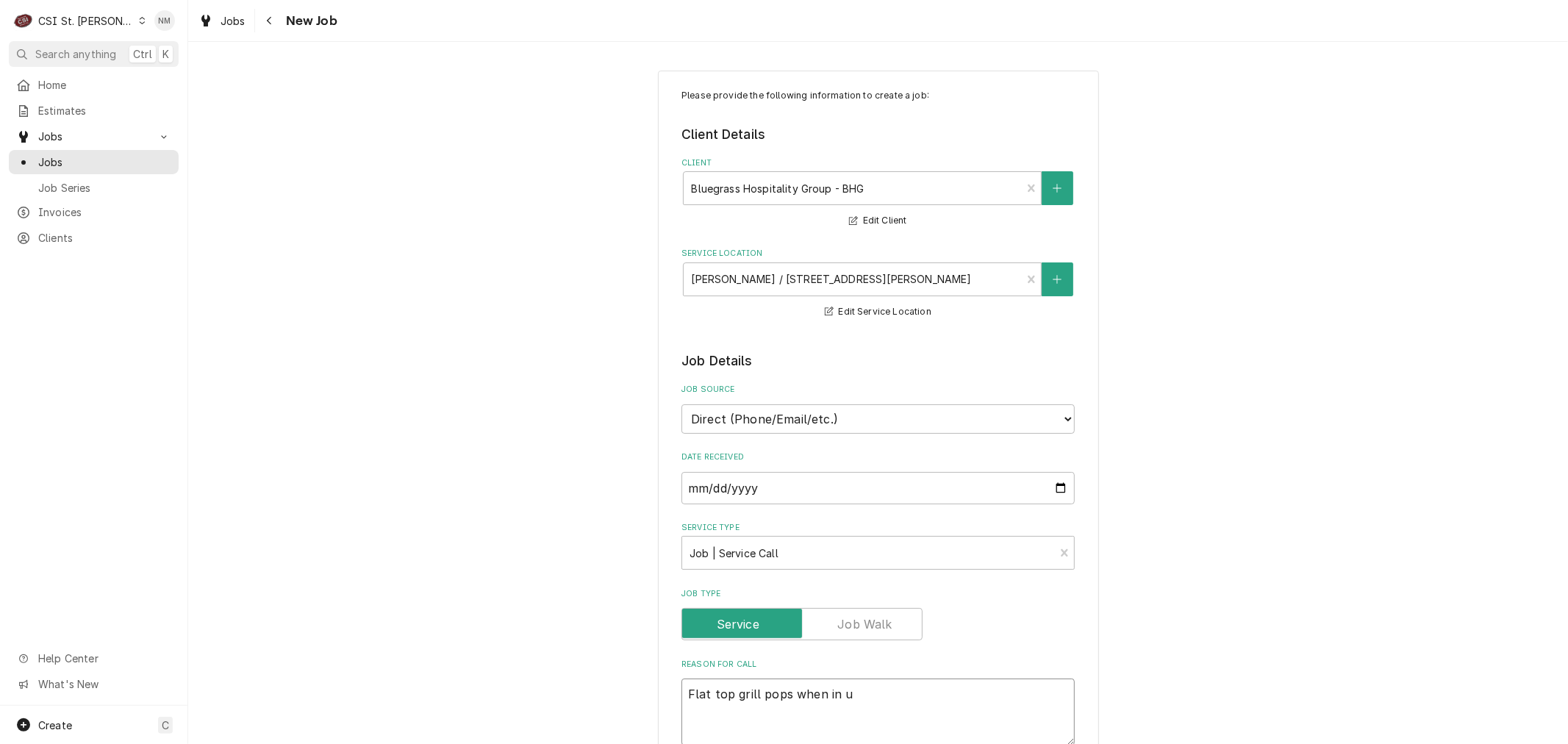
type textarea "Flat top grill pops when in us"
type textarea "x"
type textarea "Flat top grill pops when in use"
type textarea "x"
type textarea "Flat top grill pops when in use"
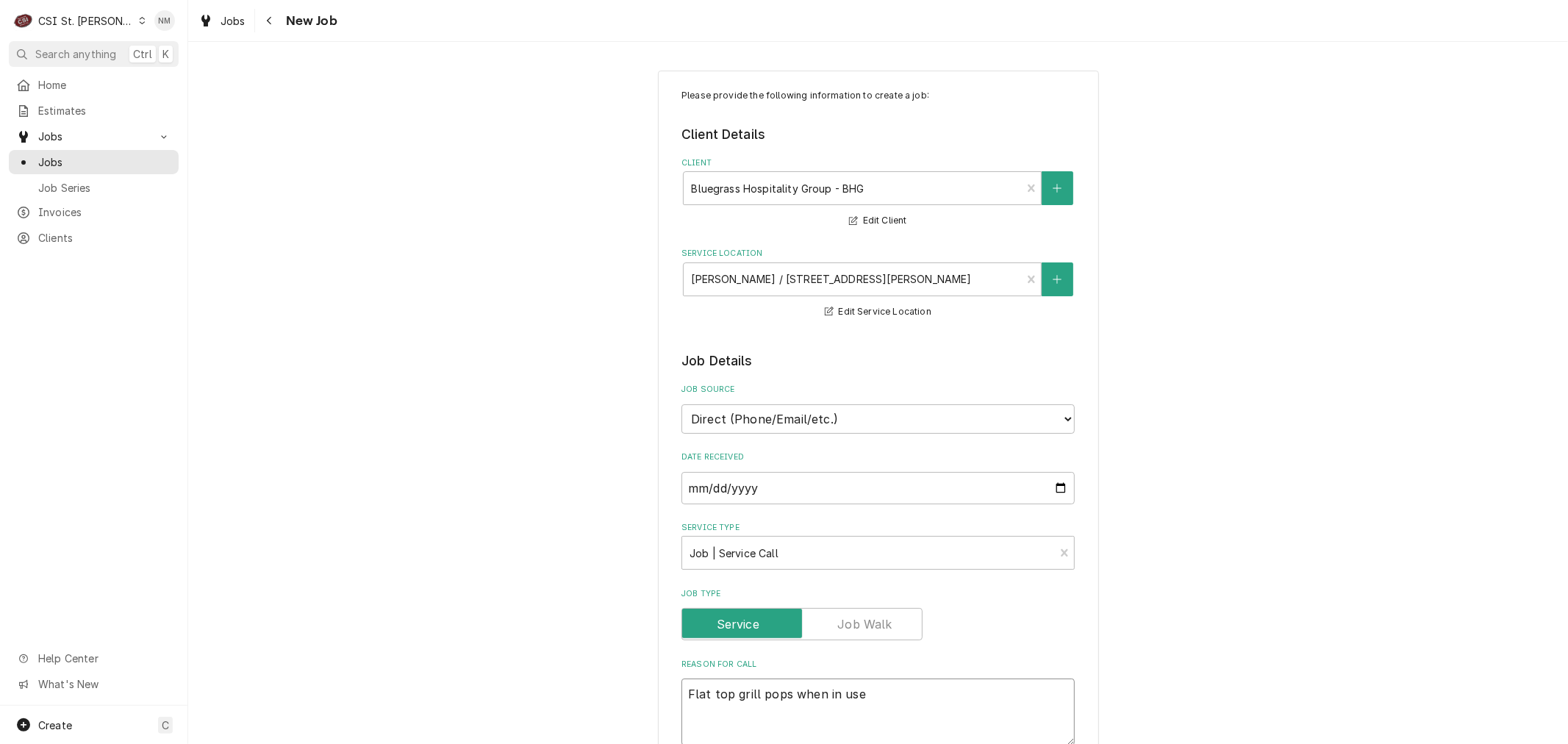
type textarea "x"
type textarea "Flat top grill pops when in use"
type textarea "x"
type textarea "Flat top grill pops when in use F"
type textarea "x"
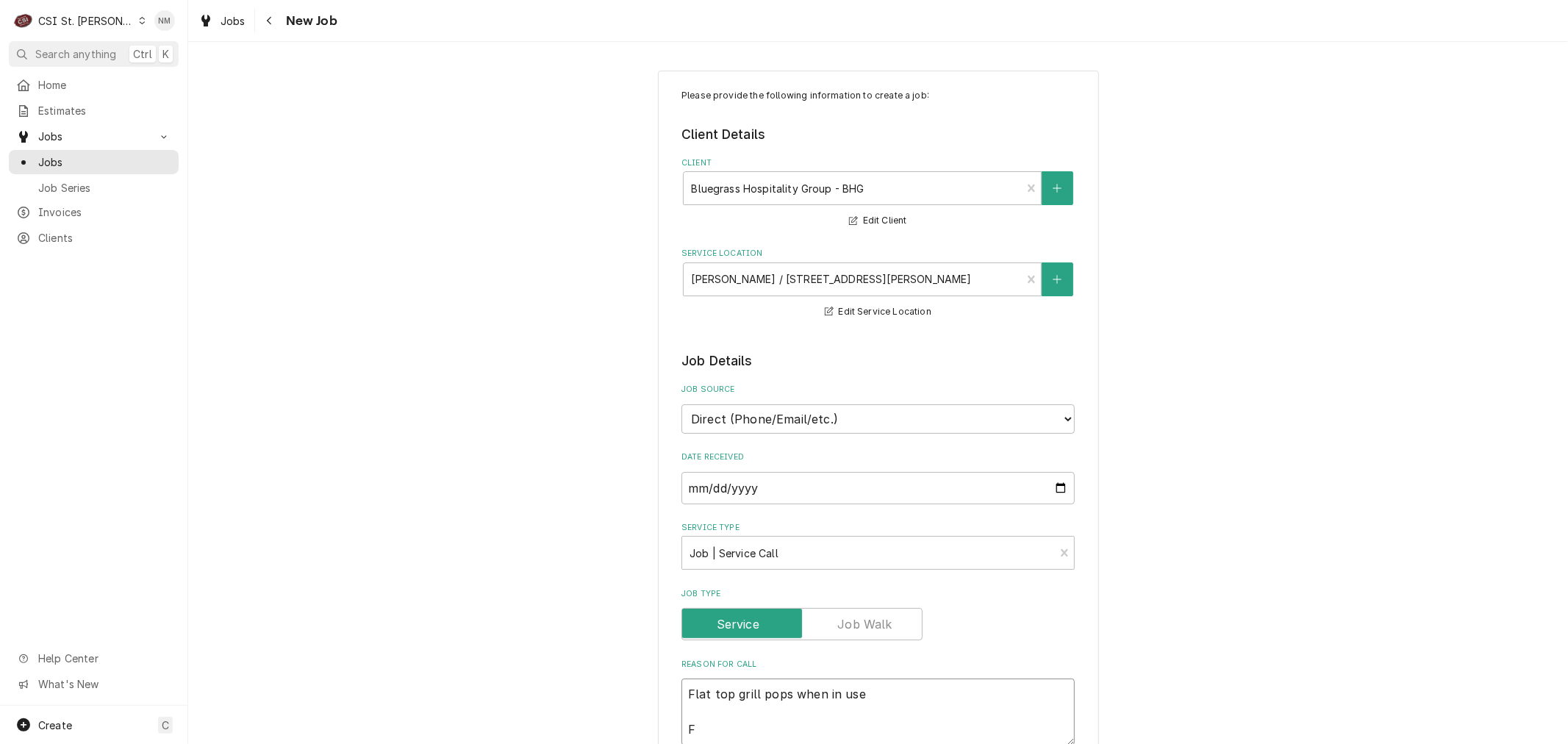
type textarea "Flat top grill pops when in use Fr"
type textarea "x"
type textarea "Flat top grill pops when in use Fry"
type textarea "x"
type textarea "Flat top grill pops when in use Frye"
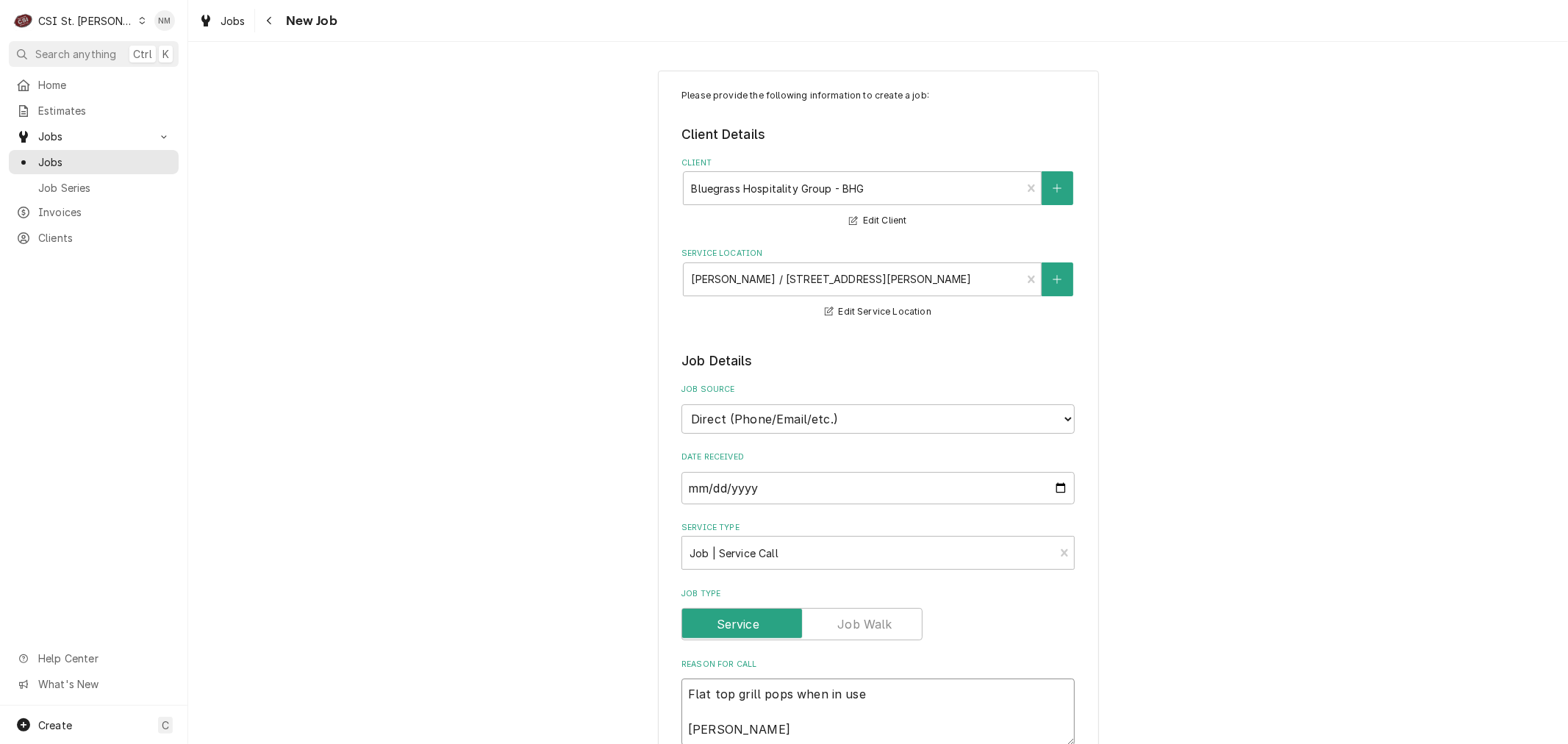
type textarea "x"
type textarea "Flat top grill pops when in use Fryer"
type textarea "x"
type textarea "Flat top grill pops when in use Fryer"
type textarea "x"
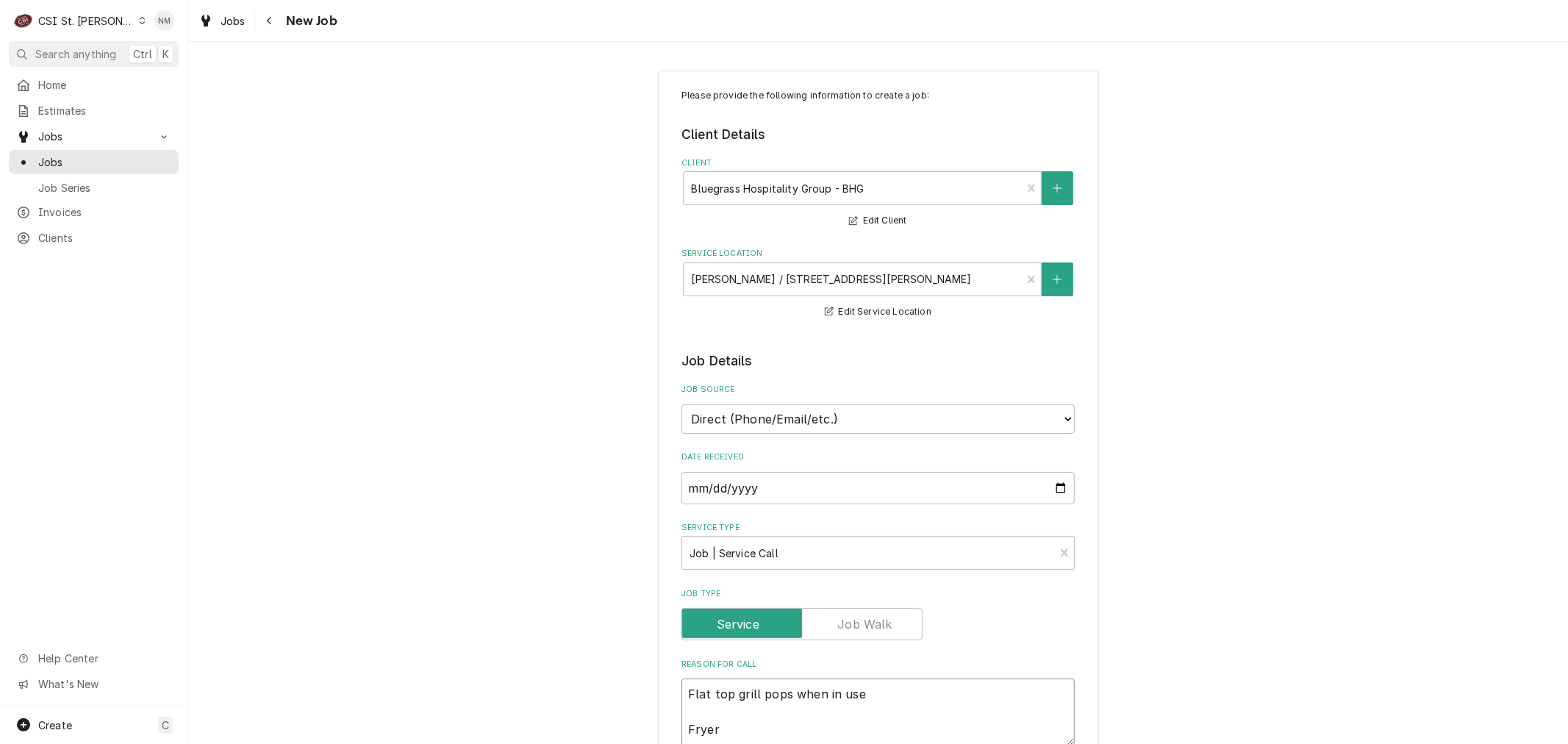
type textarea "Flat top grill pops when in use Fryer h"
type textarea "x"
type textarea "Flat top grill pops when in use Fryer ha"
type textarea "x"
type textarea "Flat top grill pops when in use Fryer has"
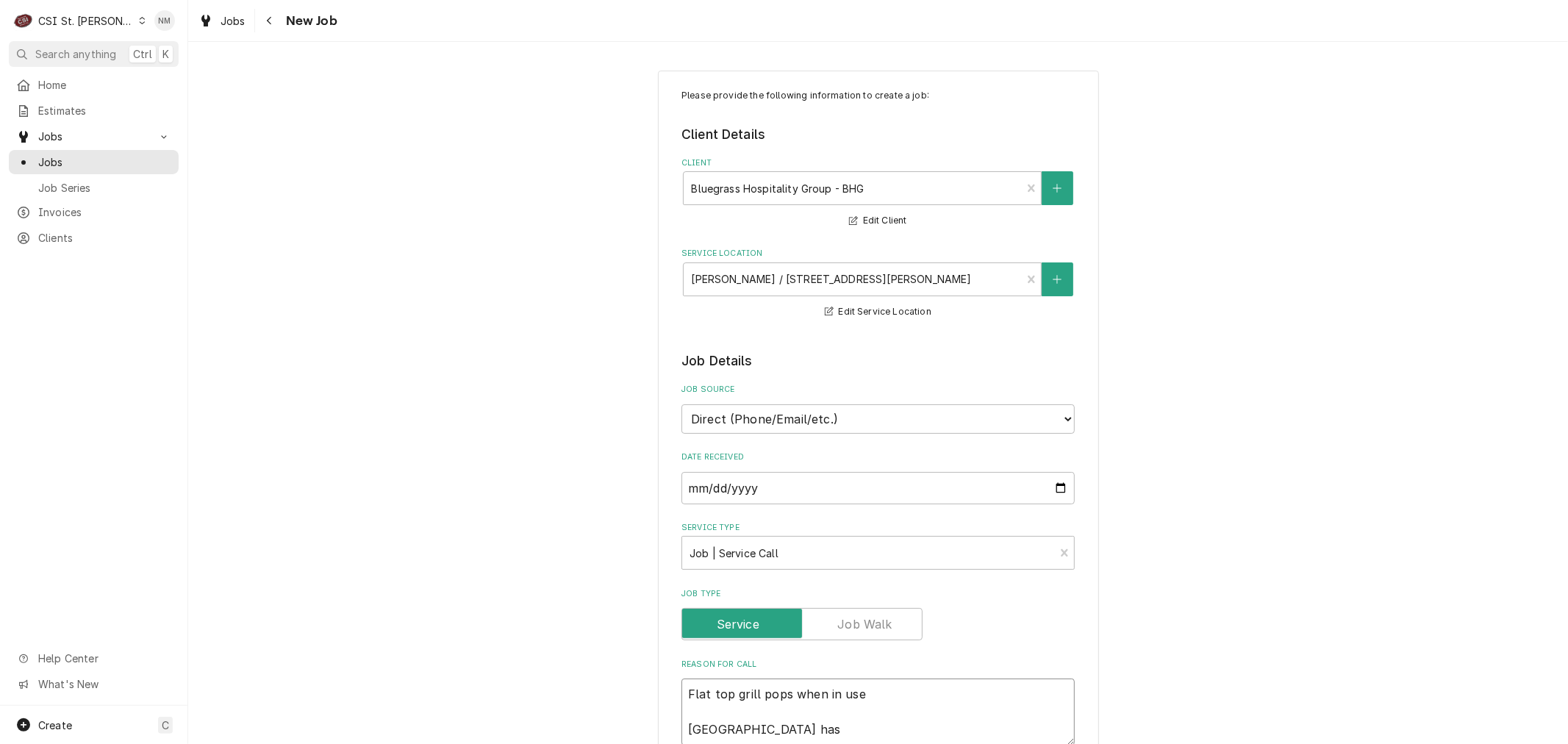
type textarea "x"
type textarea "Flat top grill pops when in use Fryer has"
type textarea "x"
type textarea "Flat top grill pops when in use Fryer has a"
type textarea "x"
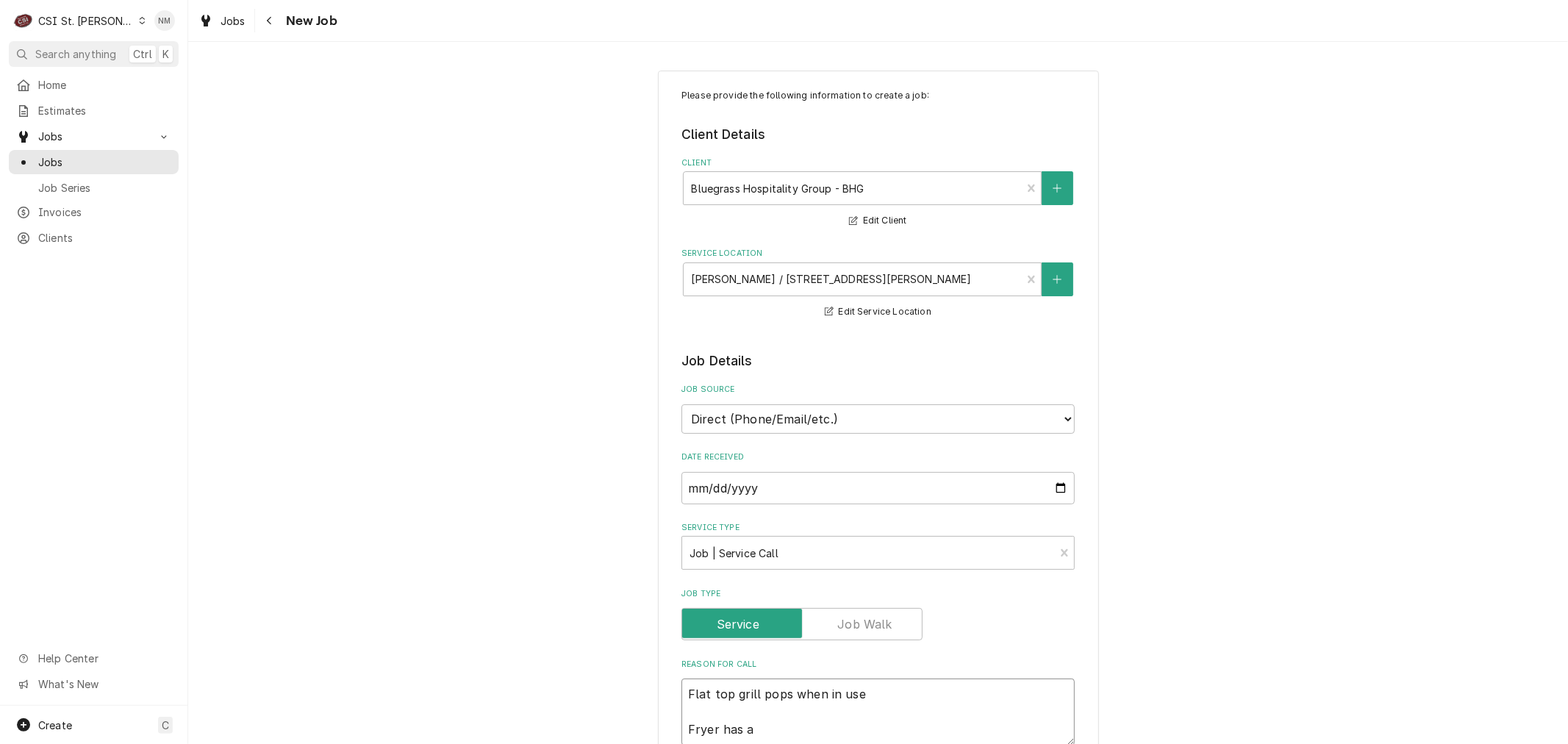
type textarea "Flat top grill pops when in use Fryer has a"
type textarea "x"
type textarea "Flat top grill pops when in use Fryer has a h"
type textarea "x"
type textarea "Flat top grill pops when in use Fryer has a ho"
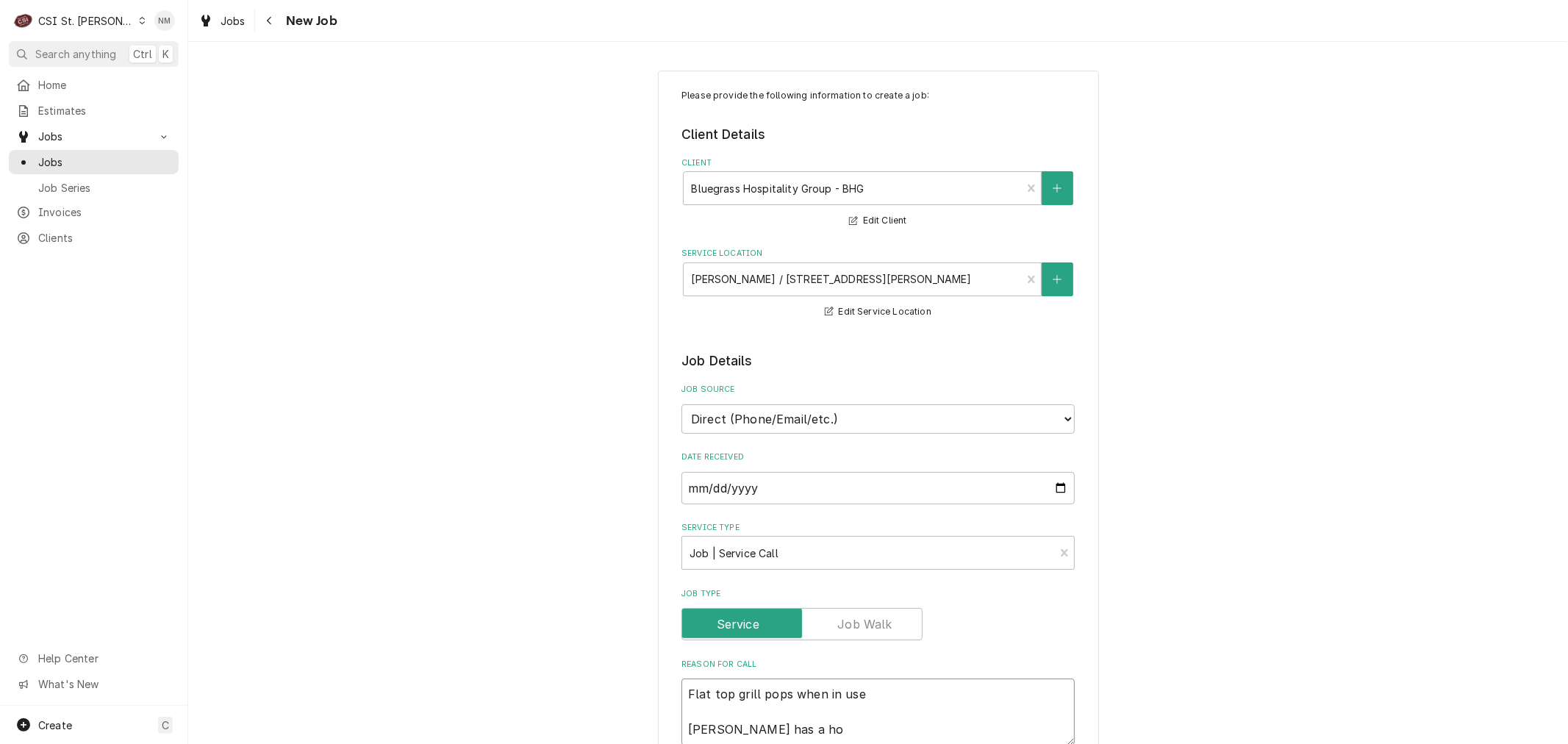
type textarea "x"
type textarea "Flat top grill pops when in use Fryer has a hol"
type textarea "x"
type textarea "Flat top grill pops when in use Fryer has a hole"
type textarea "x"
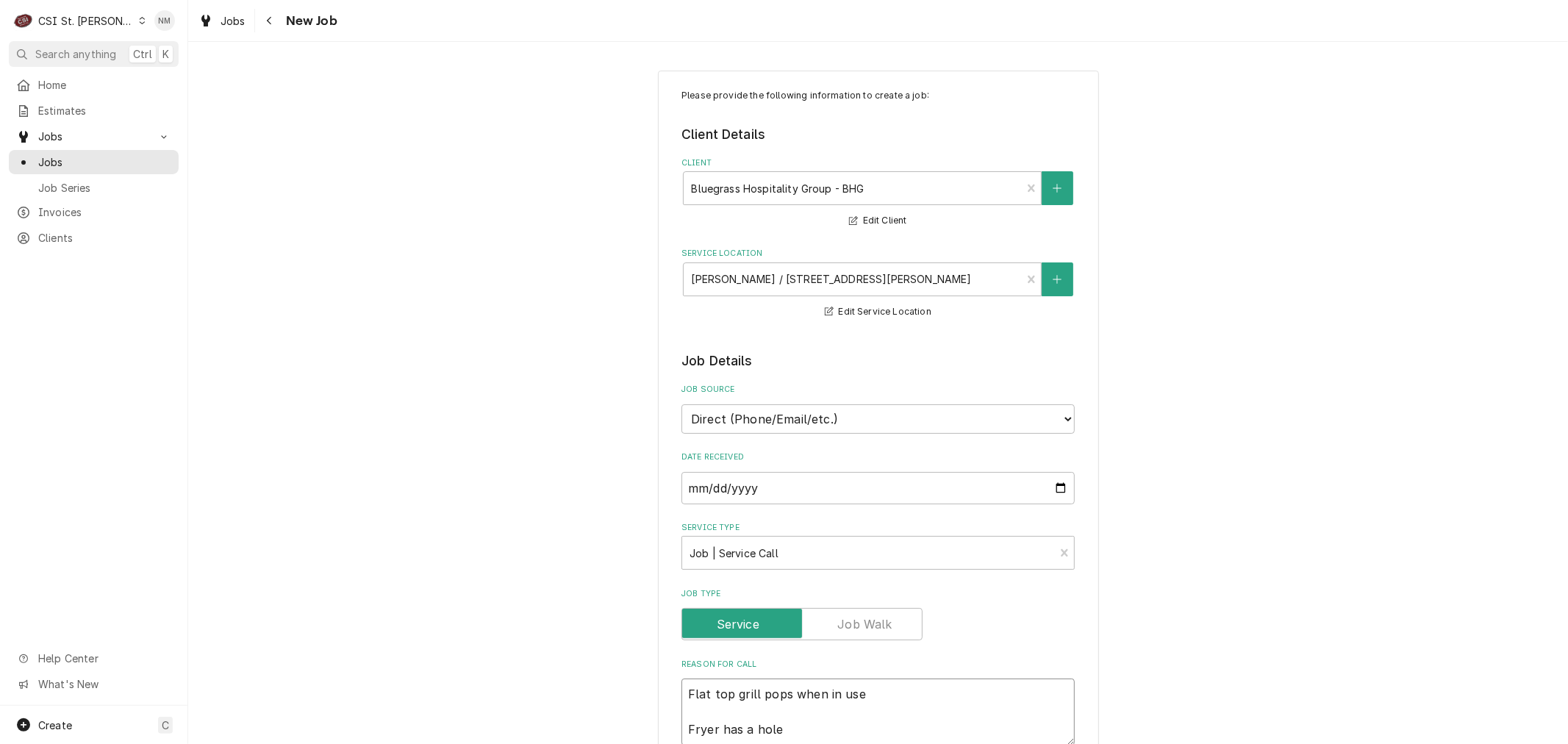
type textarea "Flat top grill pops when in use Fryer has a hole"
type textarea "x"
type textarea "Flat top grill pops when in use Fryer has a hole i"
type textarea "x"
type textarea "Flat top grill pops when in use Fryer has a hole in"
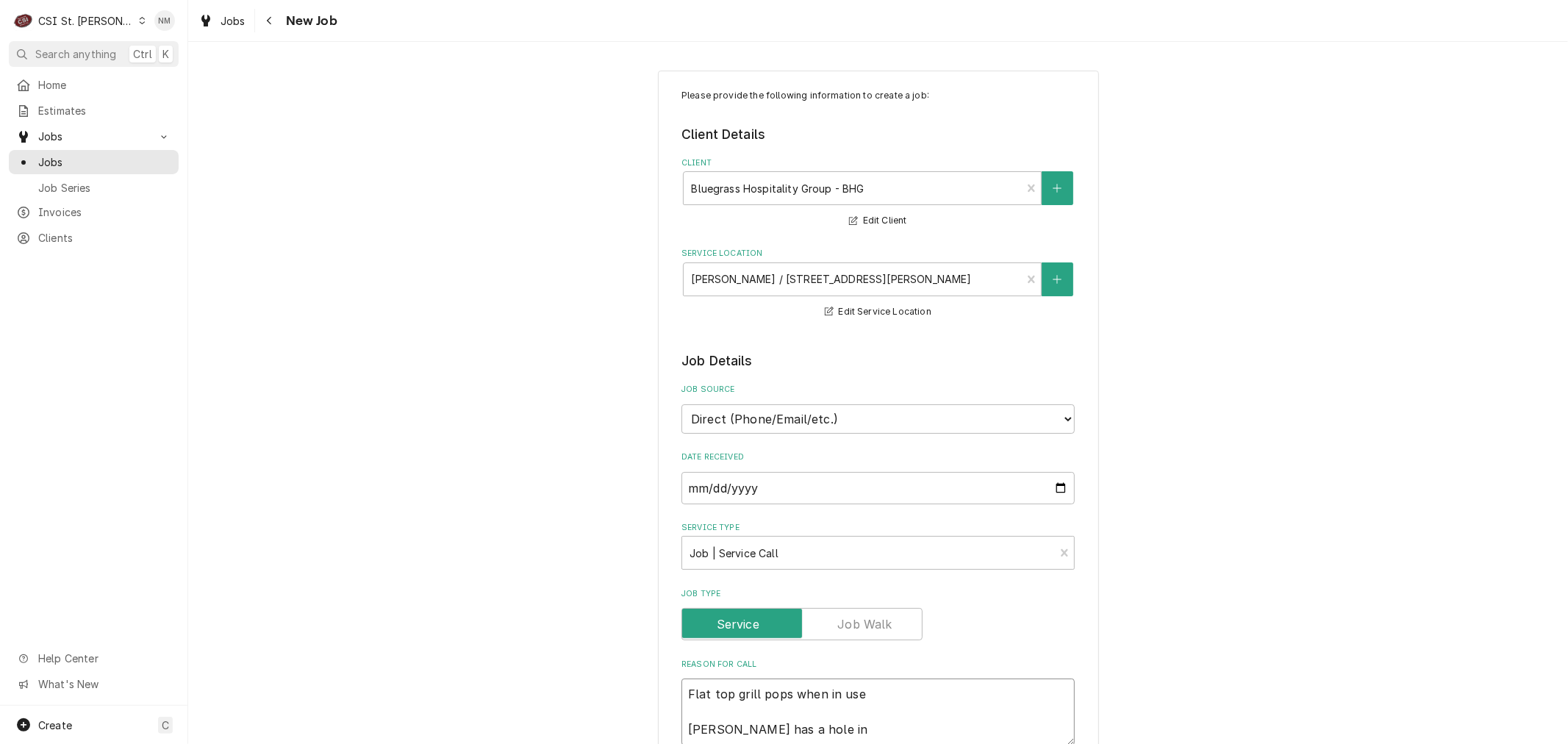
type textarea "x"
type textarea "Flat top grill pops when in use Fryer has a hole in"
type textarea "x"
type textarea "Flat top grill pops when in use Fryer has a hole in t"
type textarea "x"
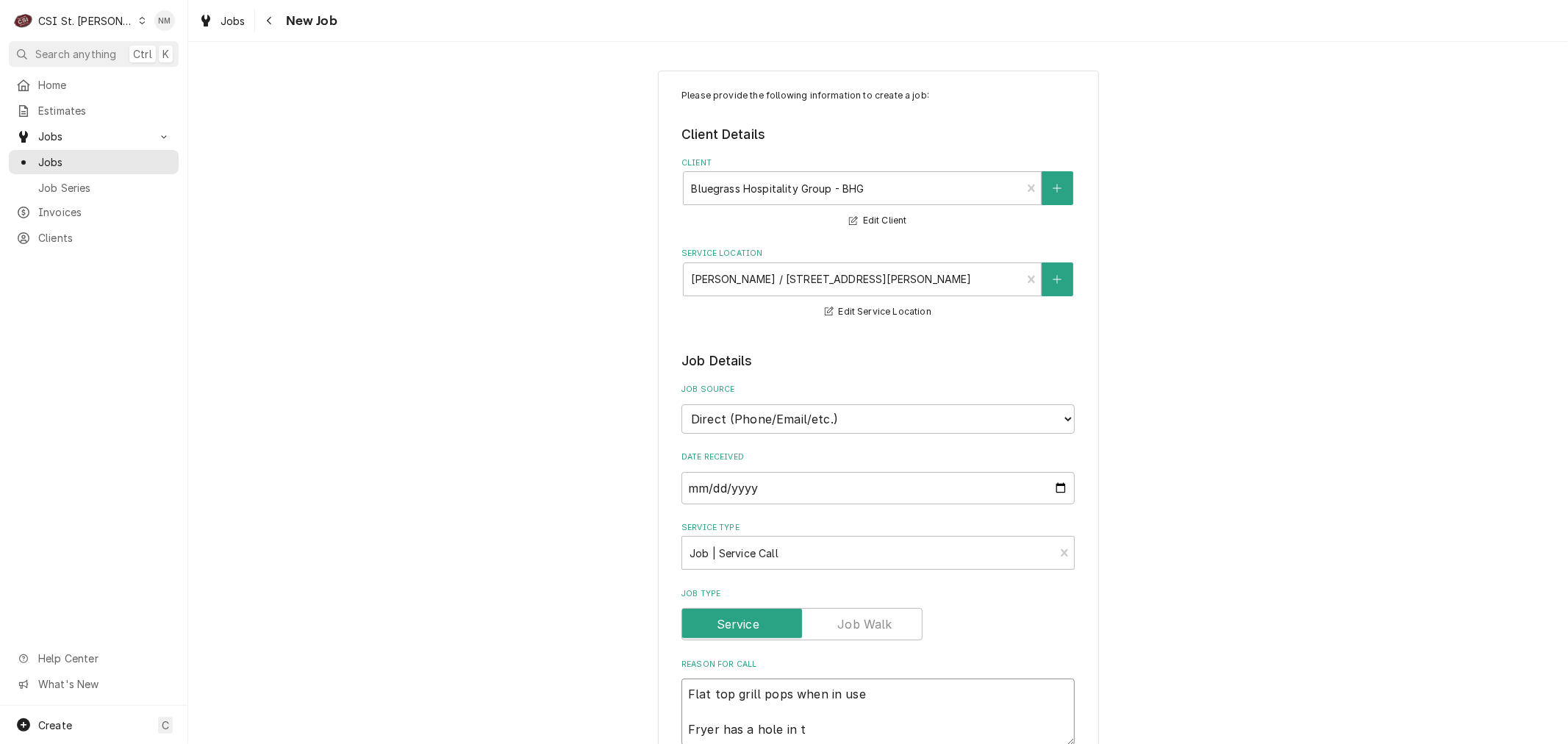
type textarea "Flat top grill pops when in use Fryer has a hole in th"
type textarea "x"
type textarea "Flat top grill pops when in use Fryer has a hole in the"
type textarea "x"
type textarea "Flat top grill pops when in use Fryer has a hole in the"
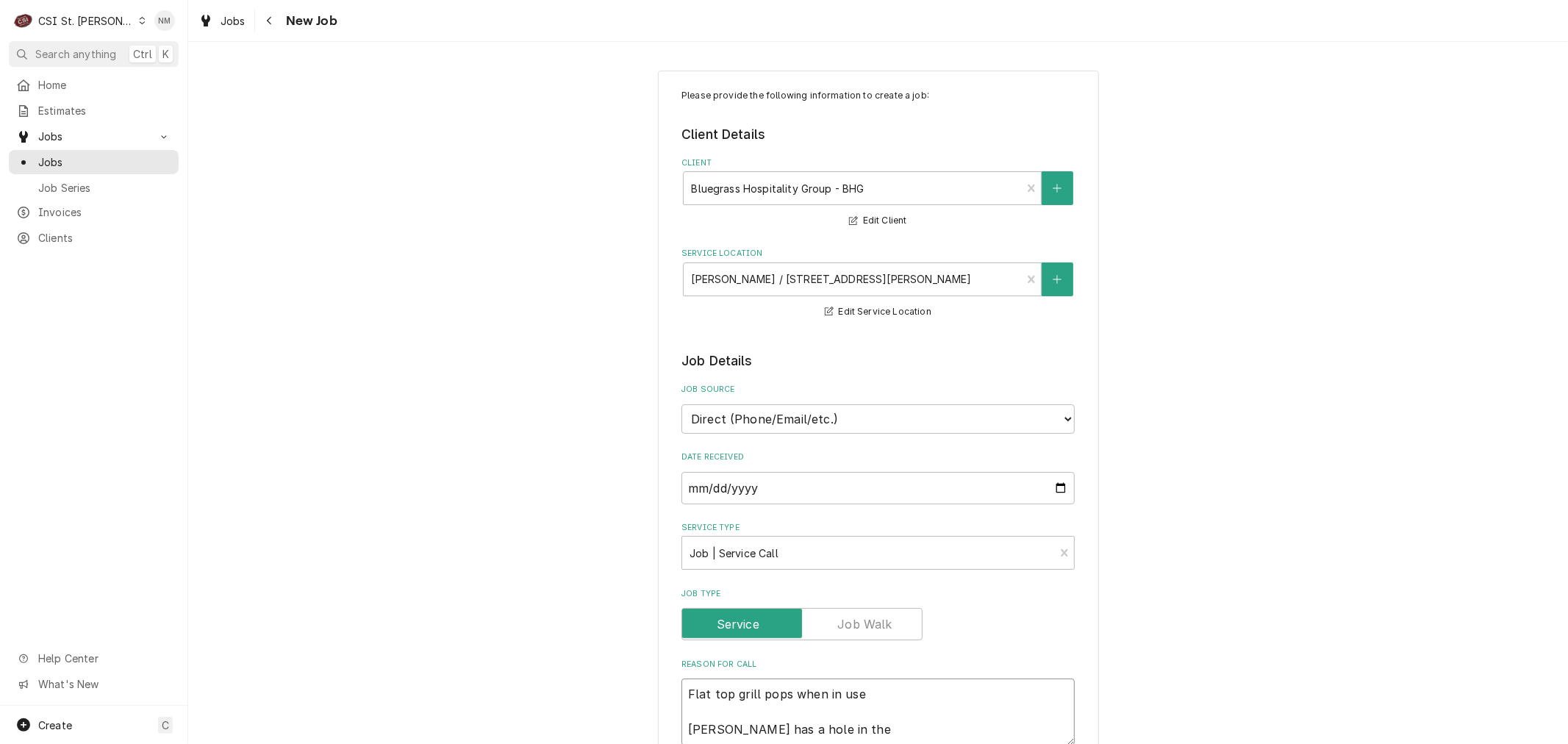
type textarea "x"
type textarea "Flat top grill pops when in use Fryer has a hole in the d"
type textarea "x"
type textarea "Flat top grill pops when in use Fryer has a hole in the dr"
type textarea "x"
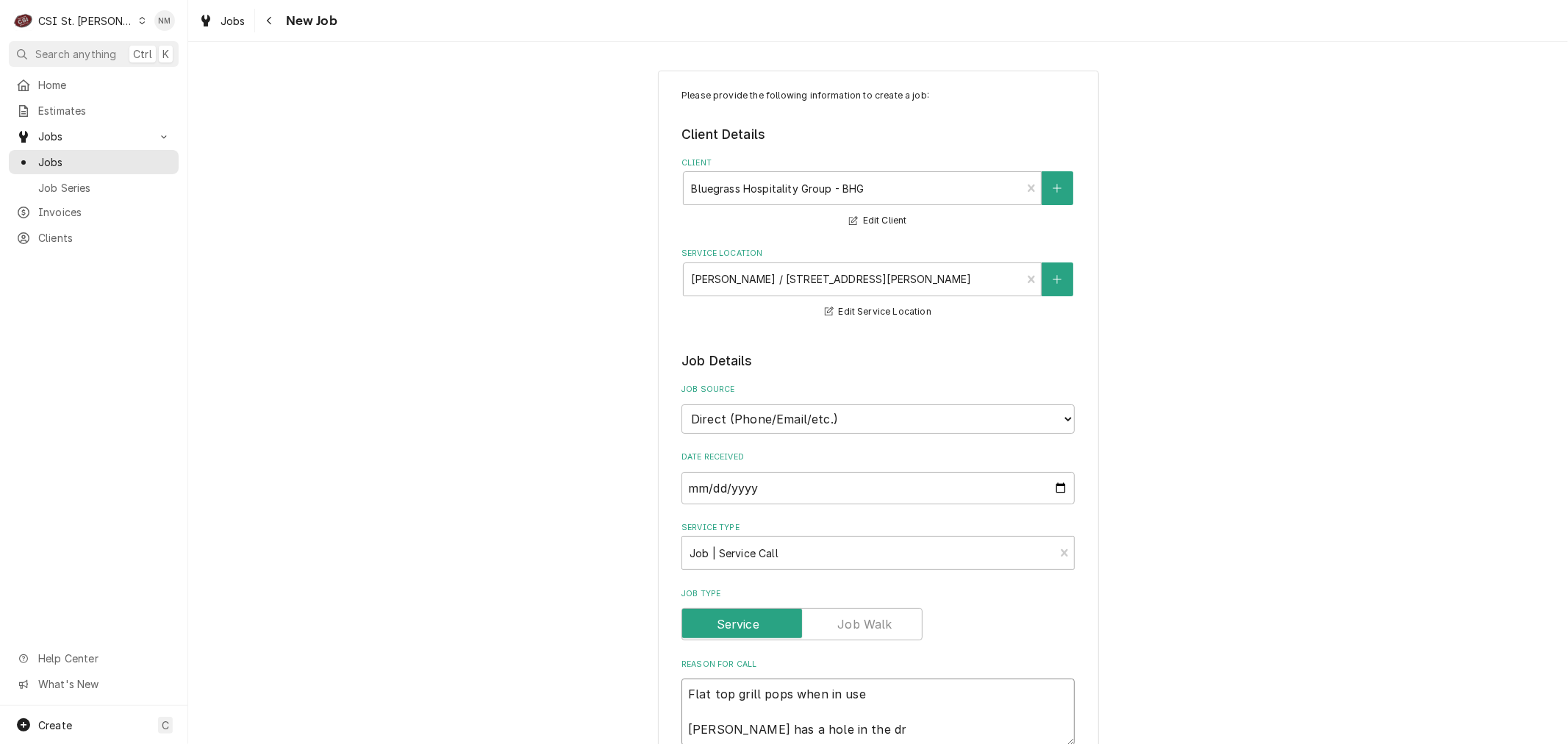
type textarea "Flat top grill pops when in use Fryer has a hole in the dra"
type textarea "x"
type textarea "Flat top grill pops when in use Fryer has a hole in the drai"
type textarea "x"
type textarea "Flat top grill pops when in use Fryer has a hole in the drain"
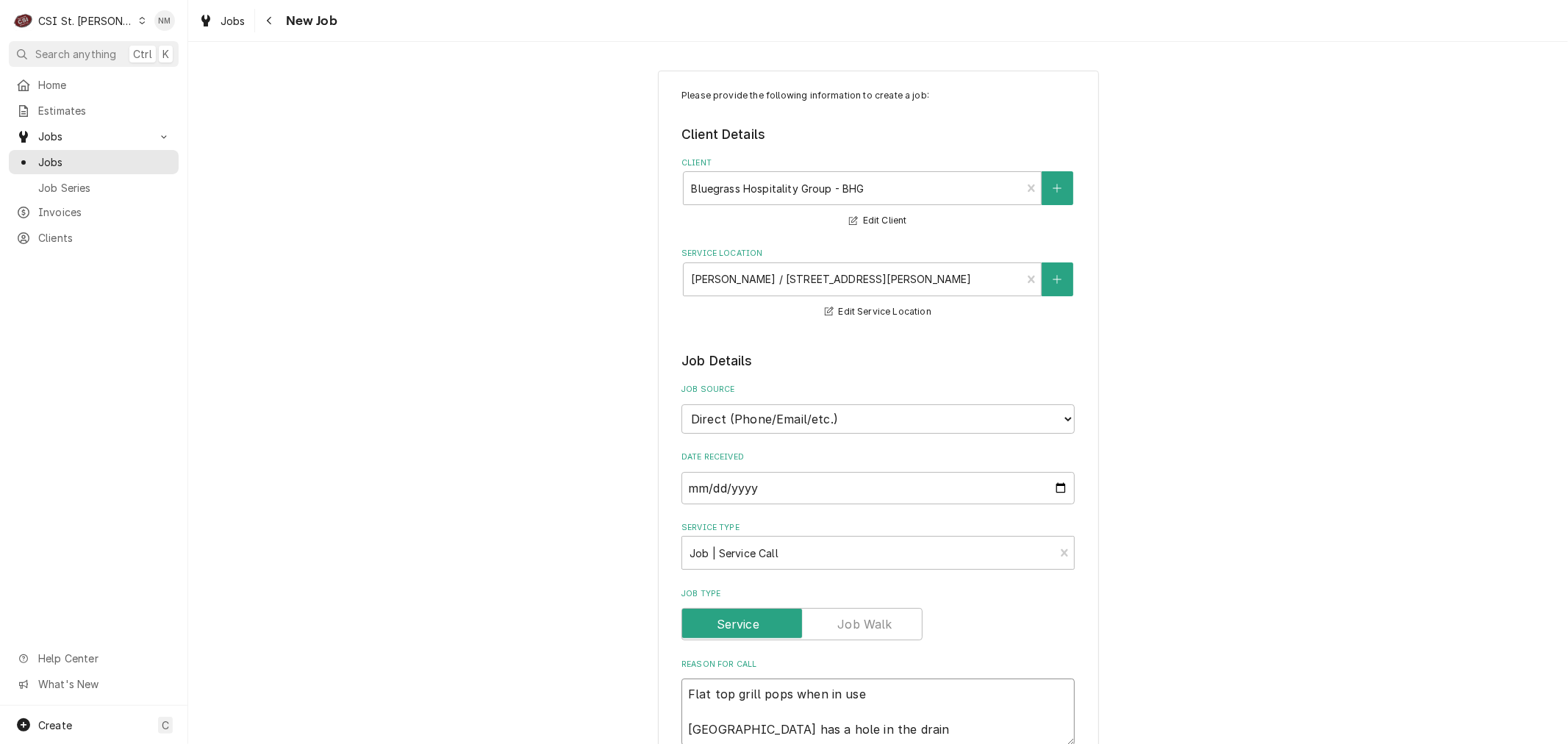
type textarea "x"
type textarea "Flat top grill pops when in use Fryer has a hole in the drain"
type textarea "x"
type textarea "Flat top grill pops when in use Fryer has a hole in the drain p"
type textarea "x"
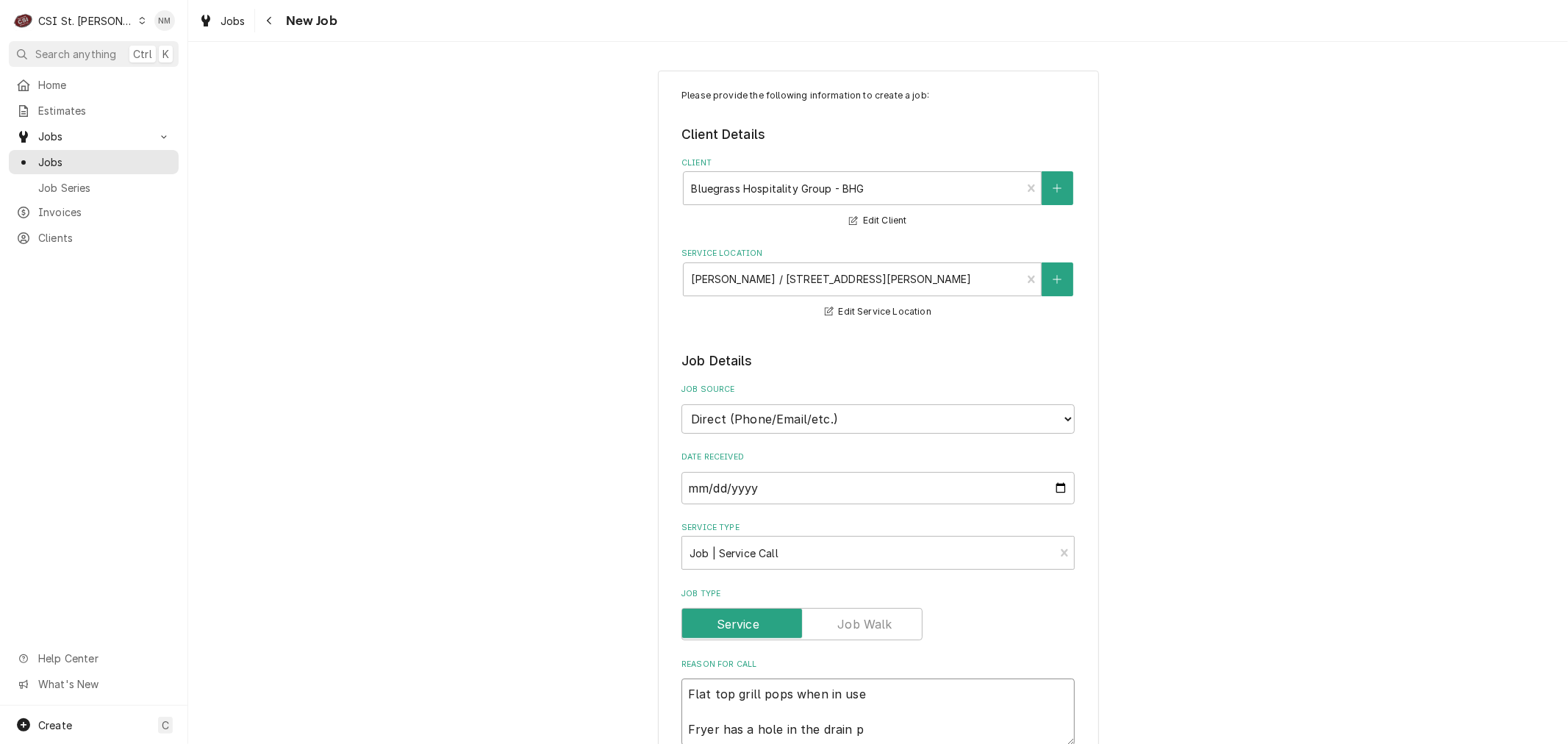
type textarea "Flat top grill pops when in use Fryer has a hole in the drain pa"
type textarea "x"
type textarea "Flat top grill pops when in use Fryer has a hole in the drain pan"
type textarea "x"
type textarea "Flat top grill pops when in use Fryer has a hole in the drain pan"
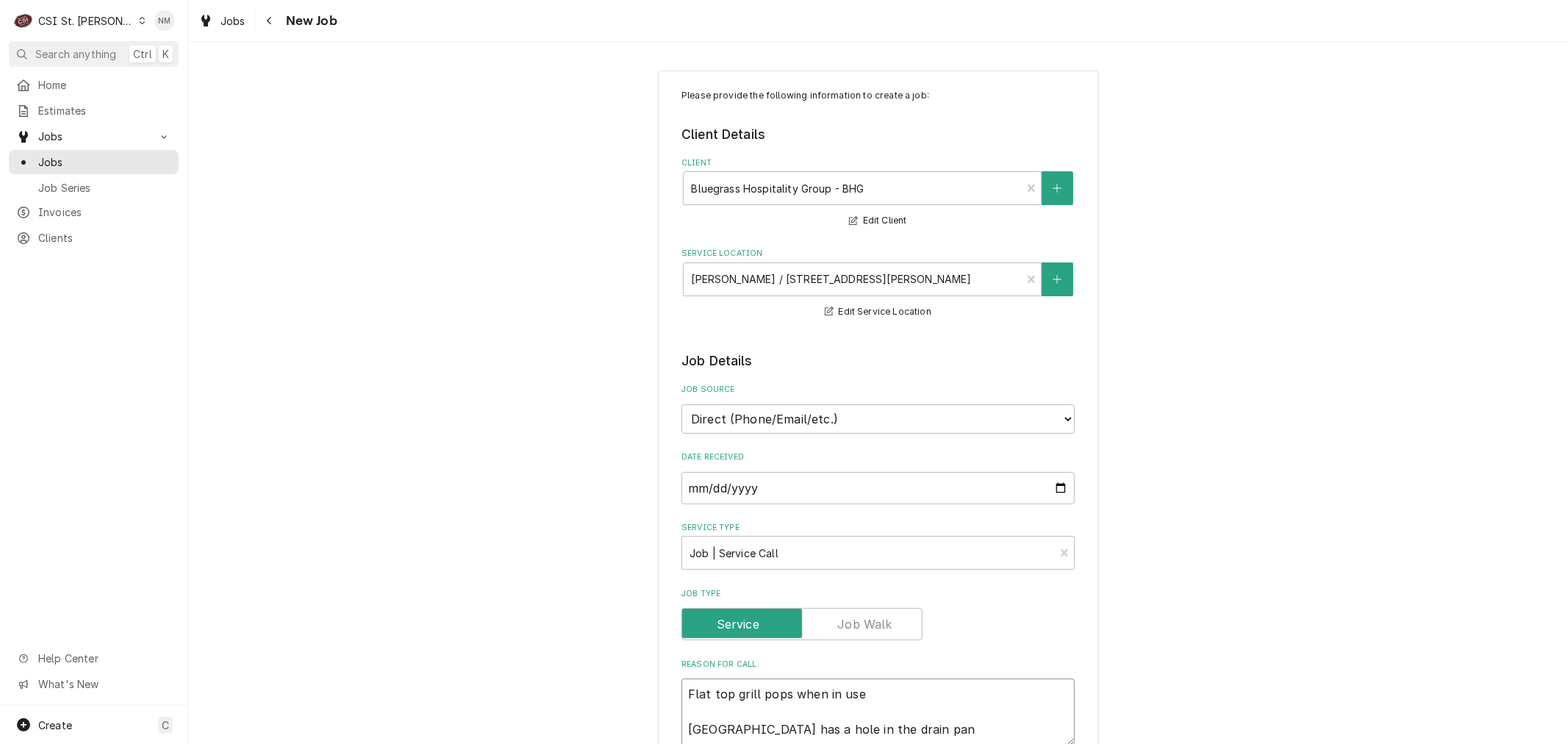
type textarea "x"
type textarea "Flat top grill pops when in use Fryer has a hole in the drain pan a"
type textarea "x"
type textarea "Flat top grill pops when in use Fryer has a hole in the drain pan an"
type textarea "x"
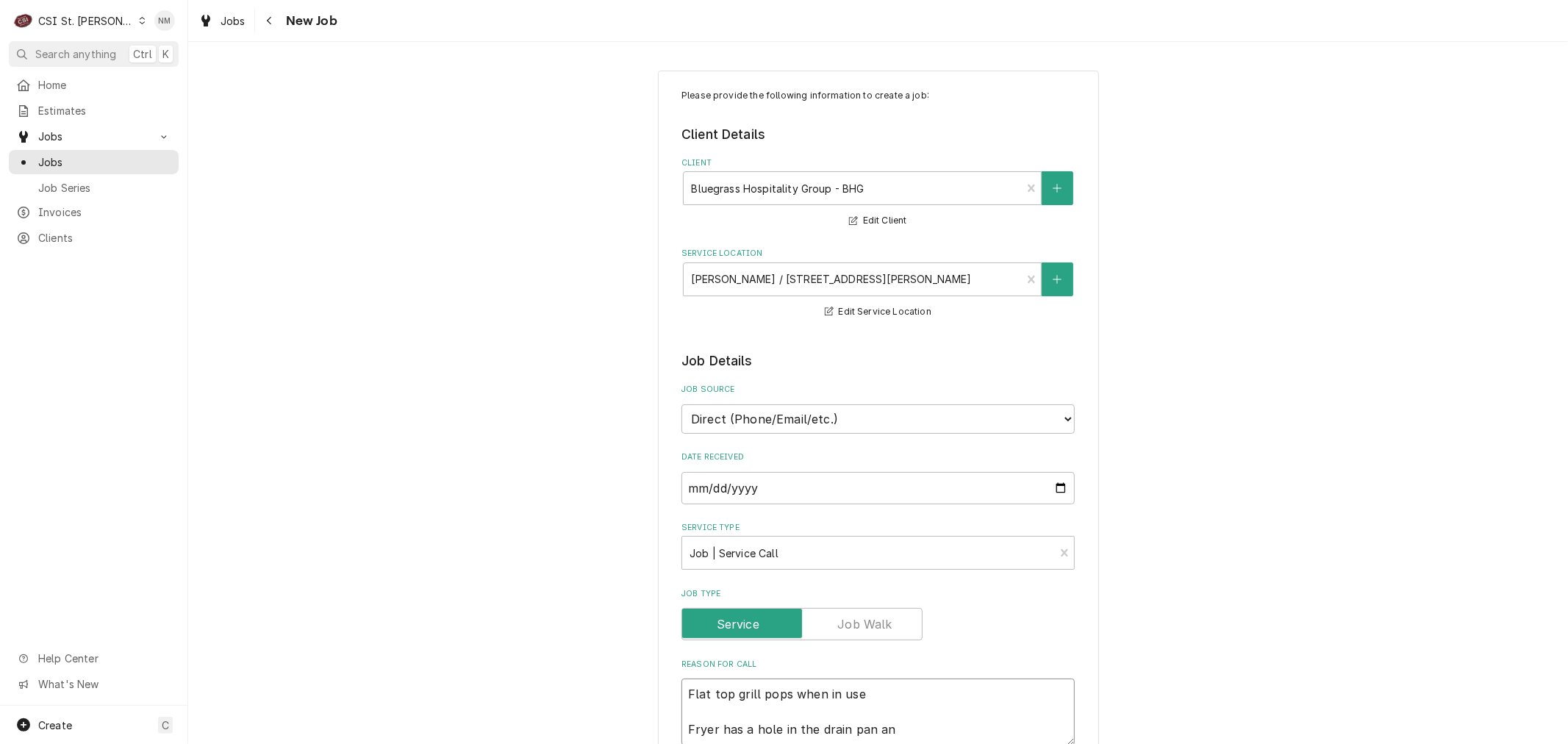
type textarea "Flat top grill pops when in use Fryer has a hole in the drain pan and"
type textarea "x"
type textarea "Flat top grill pops when in use Fryer has a hole in the drain pan and"
type textarea "x"
type textarea "Flat top grill pops when in use Fryer has a hole in the drain pan and n"
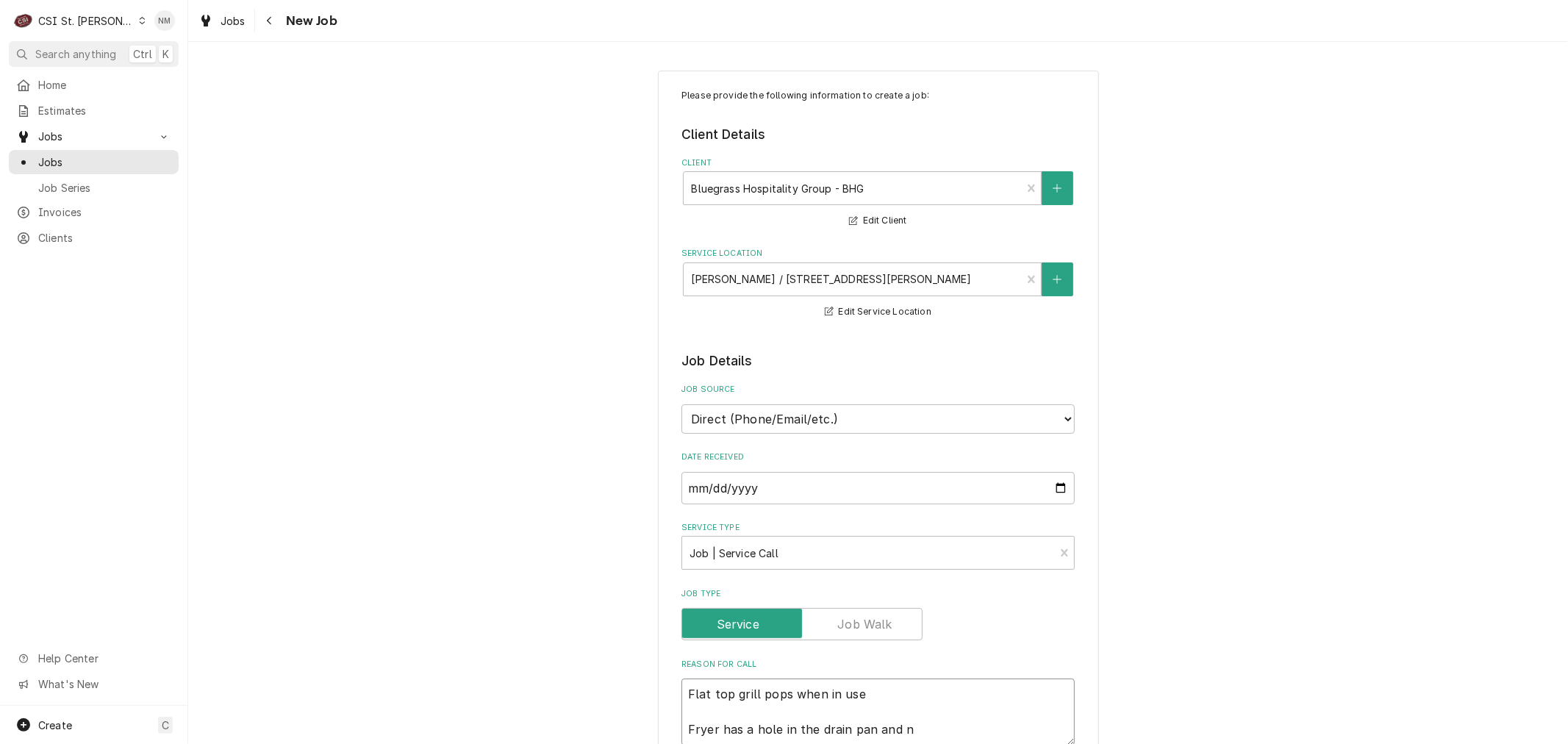
type textarea "x"
type textarea "Flat top grill pops when in use Fryer has a hole in the drain pan and ne"
type textarea "x"
type textarea "Flat top grill pops when in use Fryer has a hole in the drain pan and nee"
type textarea "x"
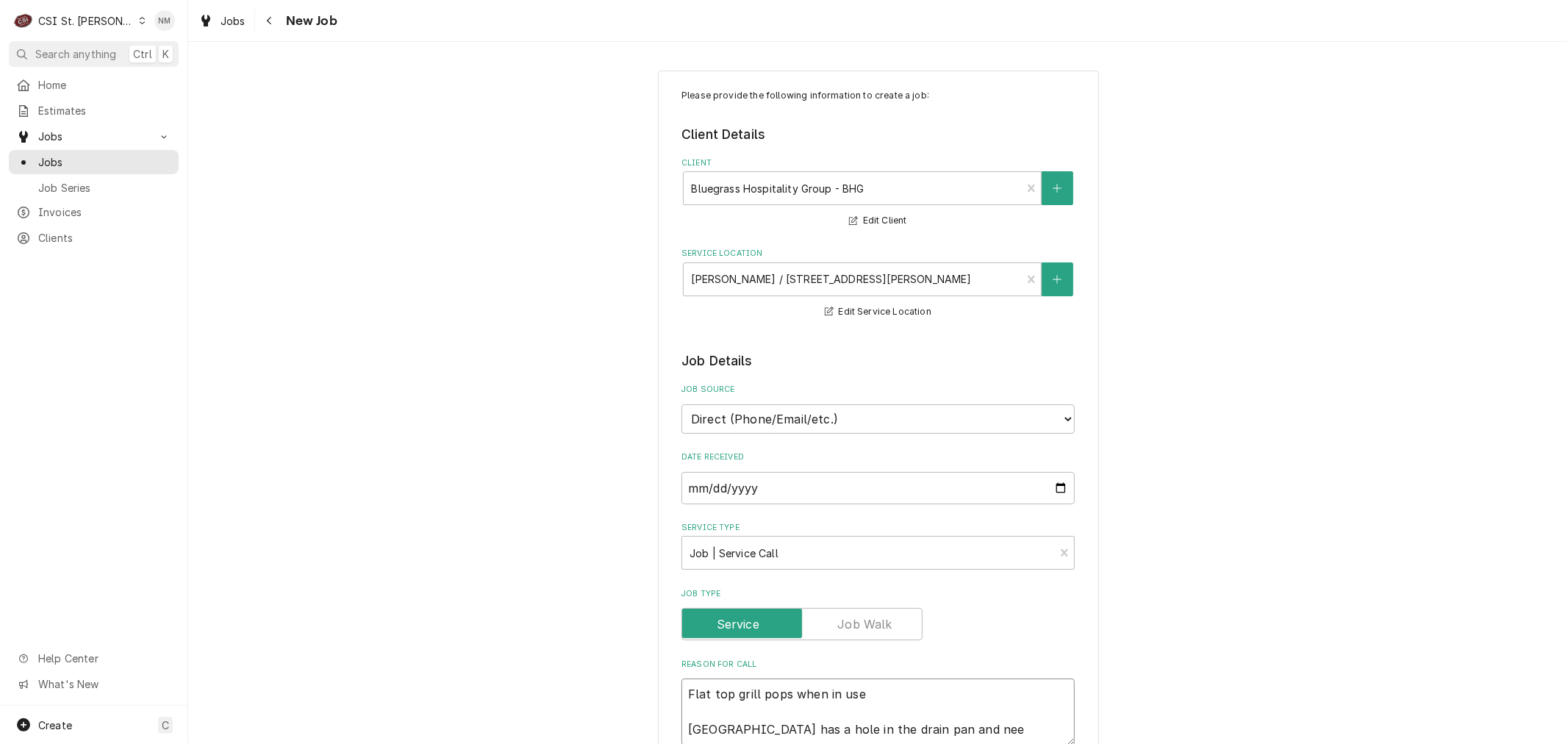
type textarea "Flat top grill pops when in use Fryer has a hole in the drain pan and need"
type textarea "x"
type textarea "Flat top grill pops when in use Fryer has a hole in the drain pan and needs"
type textarea "x"
type textarea "Flat top grill pops when in use Fryer has a hole in the drain pan and needs"
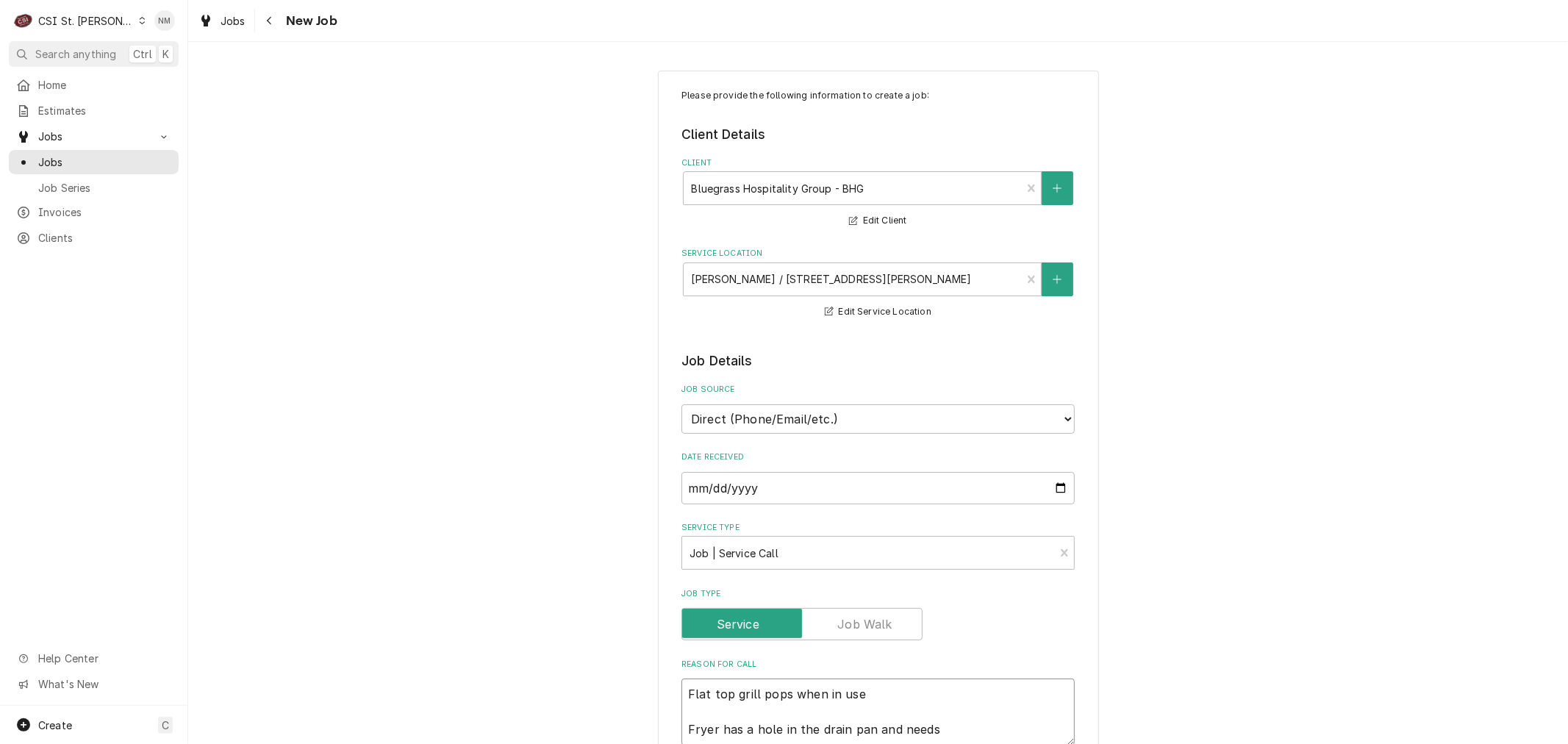
type textarea "x"
type textarea "Flat top grill pops when in use Fryer has a hole in the drain pan and needs t"
type textarea "x"
type textarea "Flat top grill pops when in use Fryer has a hole in the drain pan and needs to"
type textarea "x"
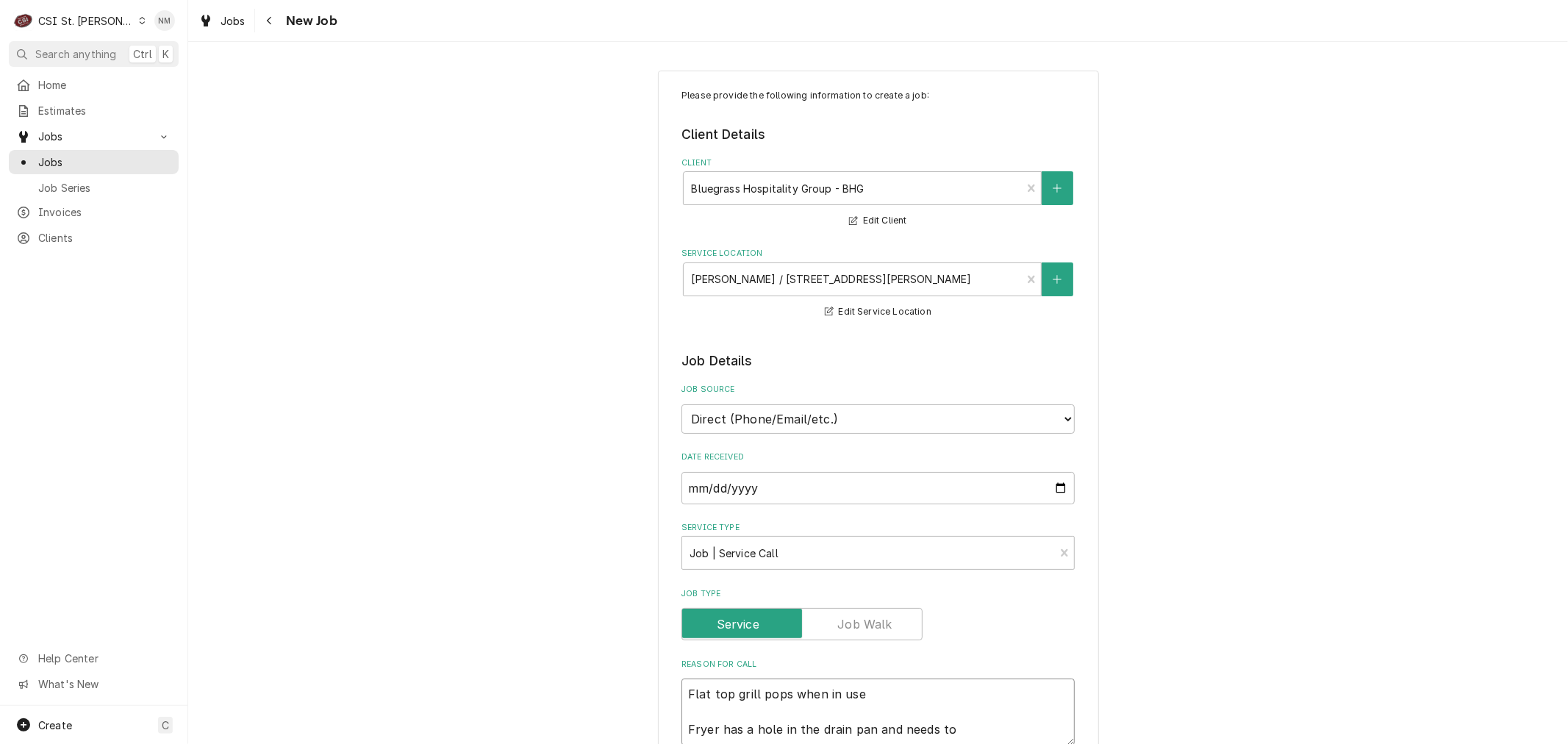
type textarea "Flat top grill pops when in use Fryer has a hole in the drain pan and needs to"
type textarea "x"
type textarea "Flat top grill pops when in use Fryer has a hole in the drain pan and needs to b"
type textarea "x"
type textarea "Flat top grill pops when in use Fryer has a hole in the drain pan and needs to …"
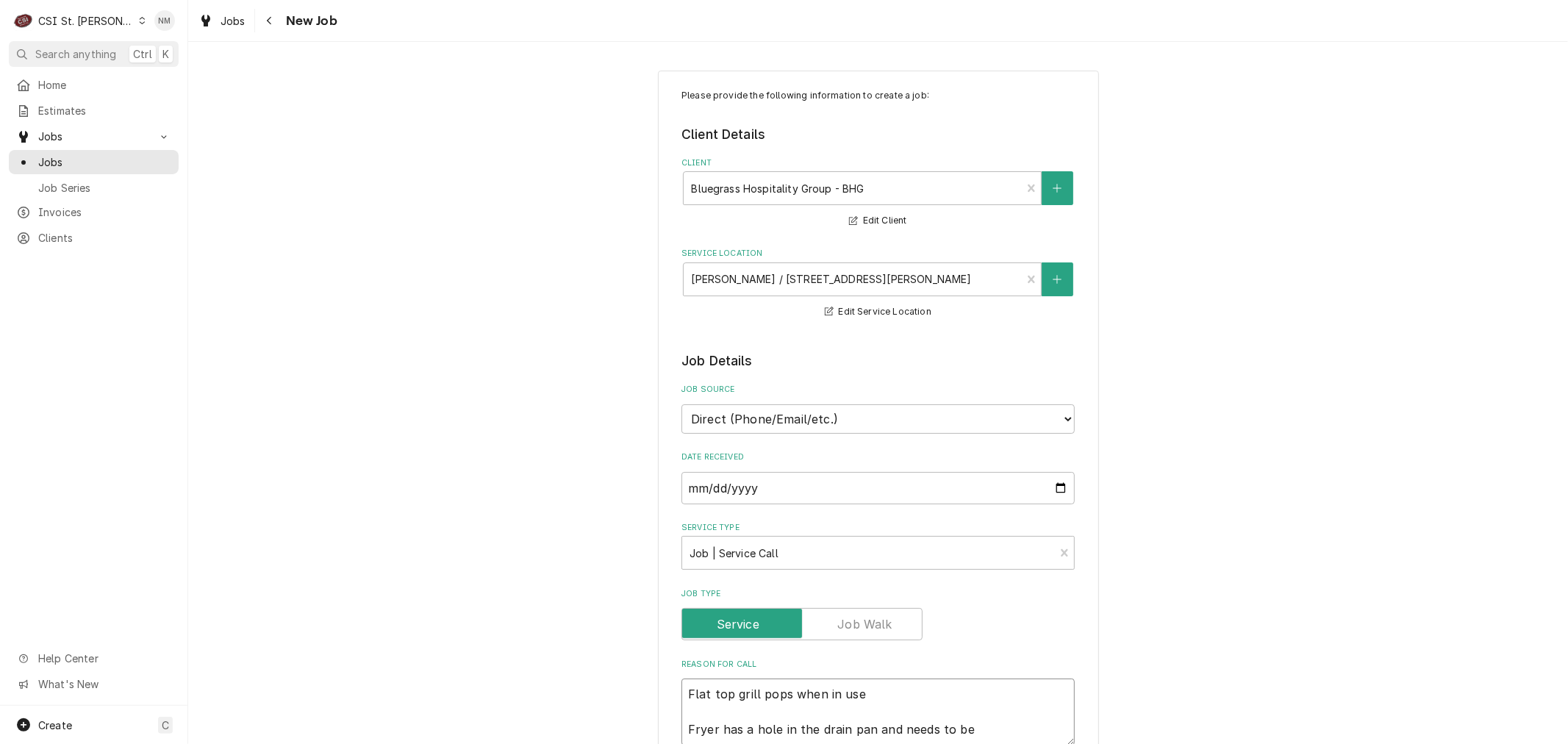
type textarea "x"
type textarea "Flat top grill pops when in use Fryer has a hole in the drain pan and needs to …"
type textarea "x"
type textarea "Flat top grill pops when in use Fryer has a hole in the drain pan and needs to …"
type textarea "x"
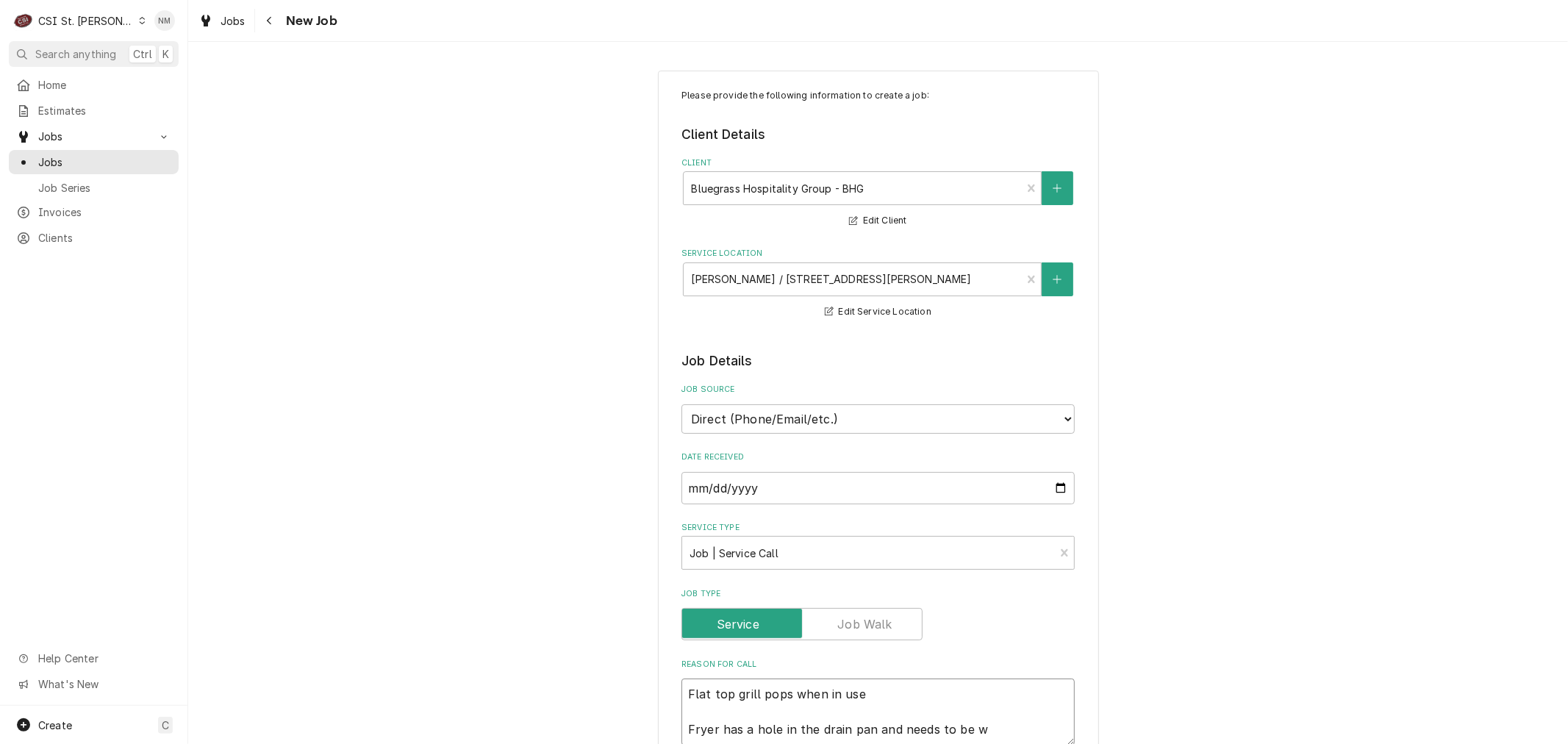
type textarea "Flat top grill pops when in use Fryer has a hole in the drain pan and needs to …"
type textarea "x"
type textarea "Flat top grill pops when in use Fryer has a hole in the drain pan and needs to …"
type textarea "x"
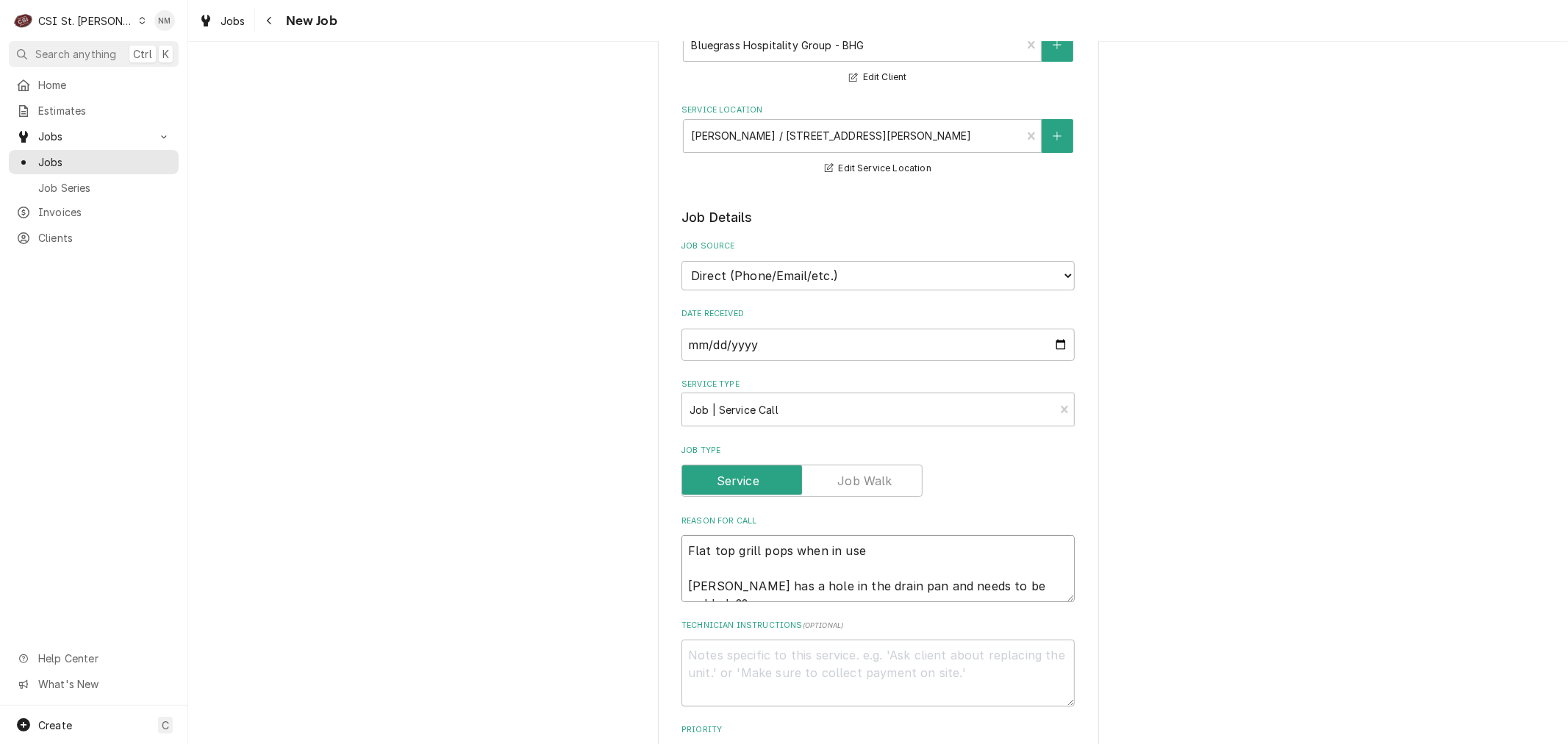
scroll to position [326, 0]
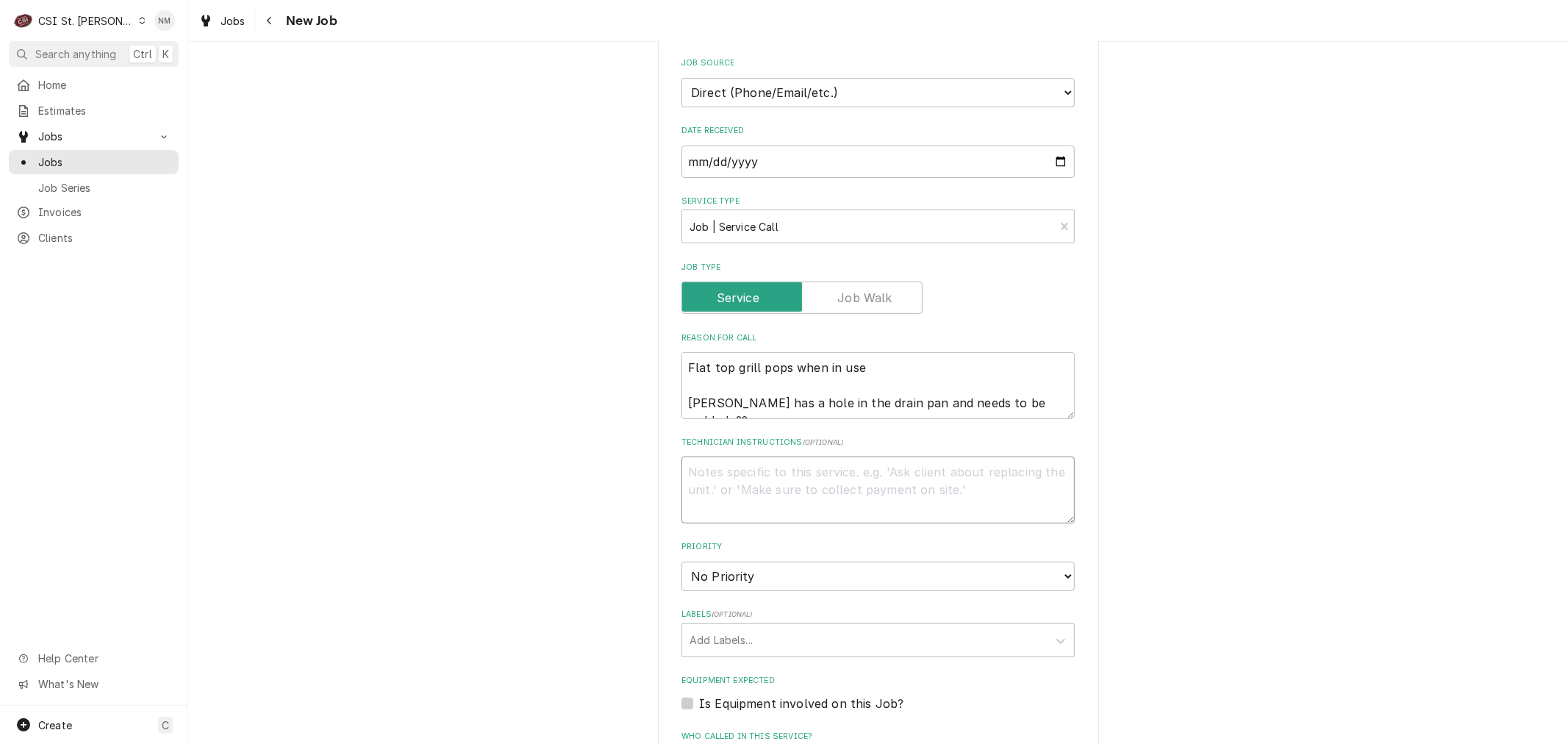
click at [722, 480] on textarea "Technician Instructions ( optional )" at bounding box center [878, 489] width 393 height 66
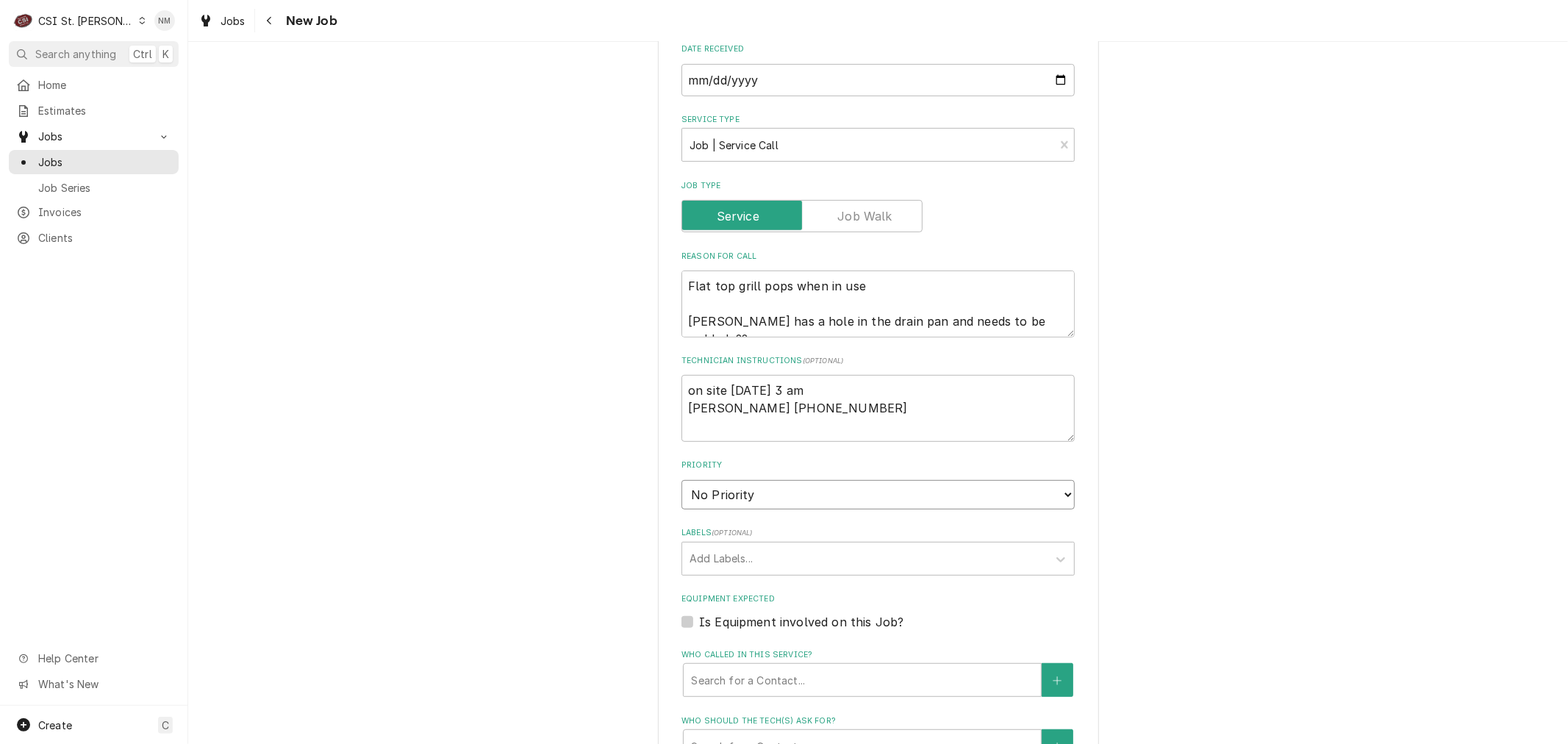
click at [924, 493] on select "No Priority Urgent High Medium Low" at bounding box center [878, 495] width 393 height 30
click at [682, 480] on select "No Priority Urgent High Medium Low" at bounding box center [878, 495] width 393 height 30
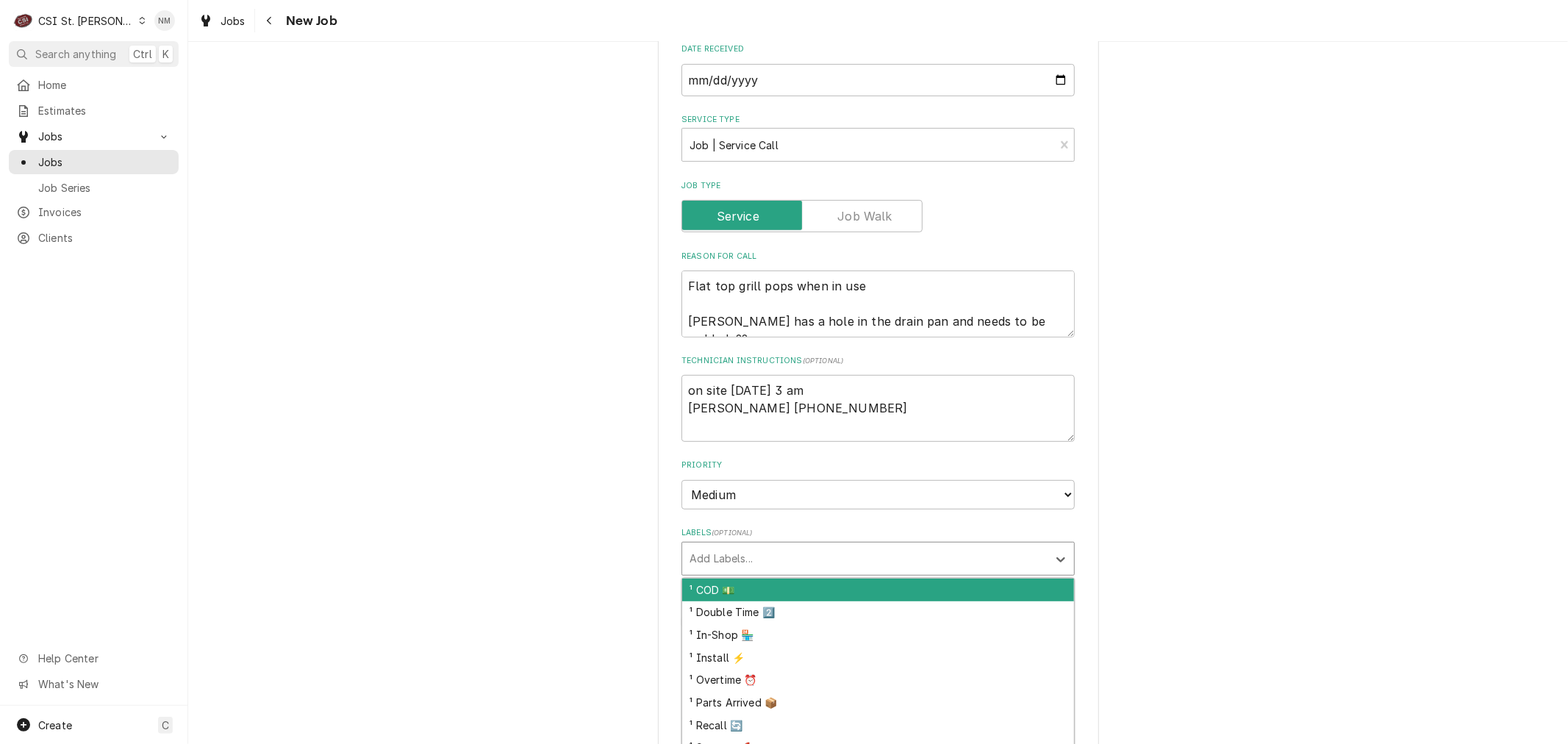
click at [835, 548] on div "Labels" at bounding box center [865, 559] width 351 height 26
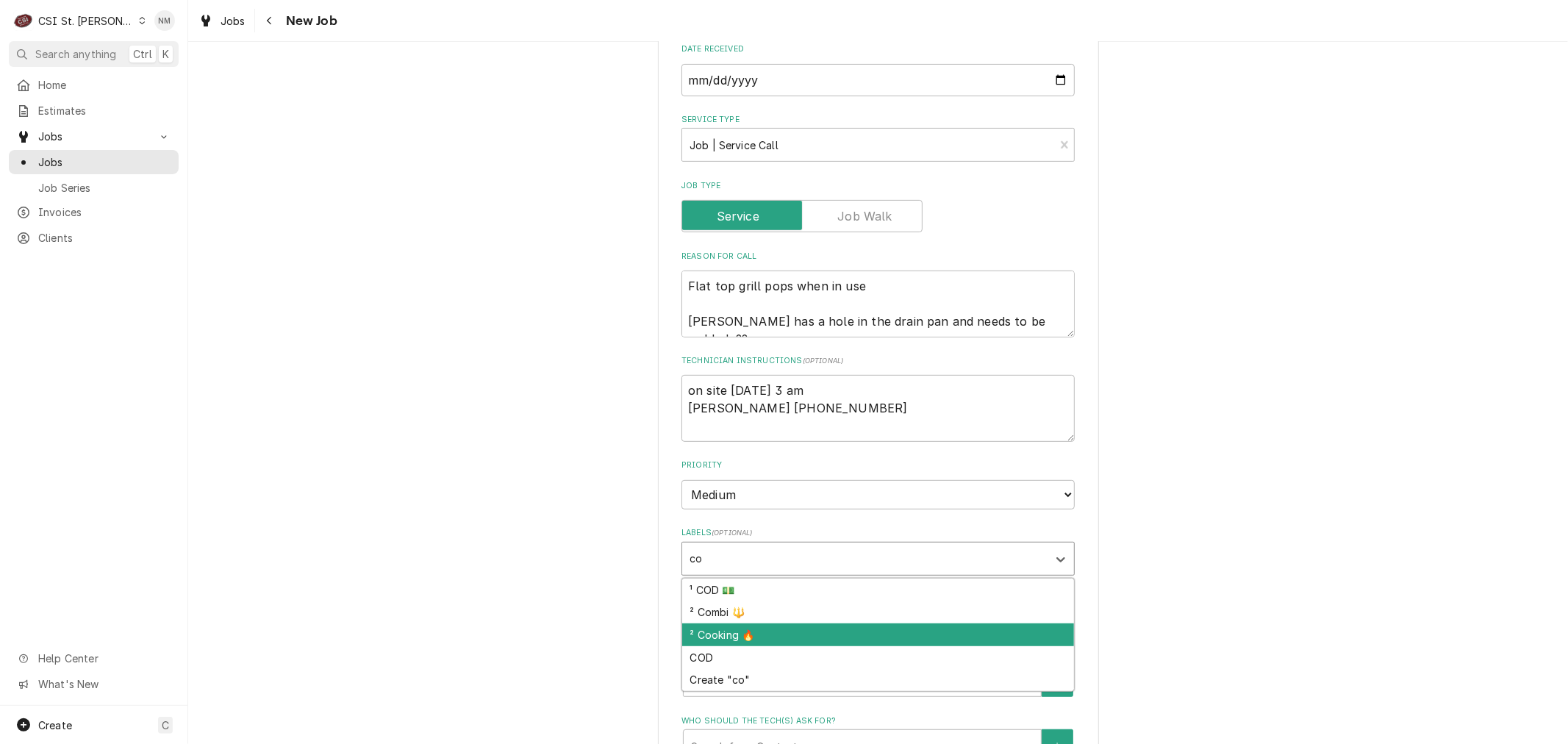
click at [803, 626] on div "² Cooking 🔥" at bounding box center [878, 634] width 392 height 23
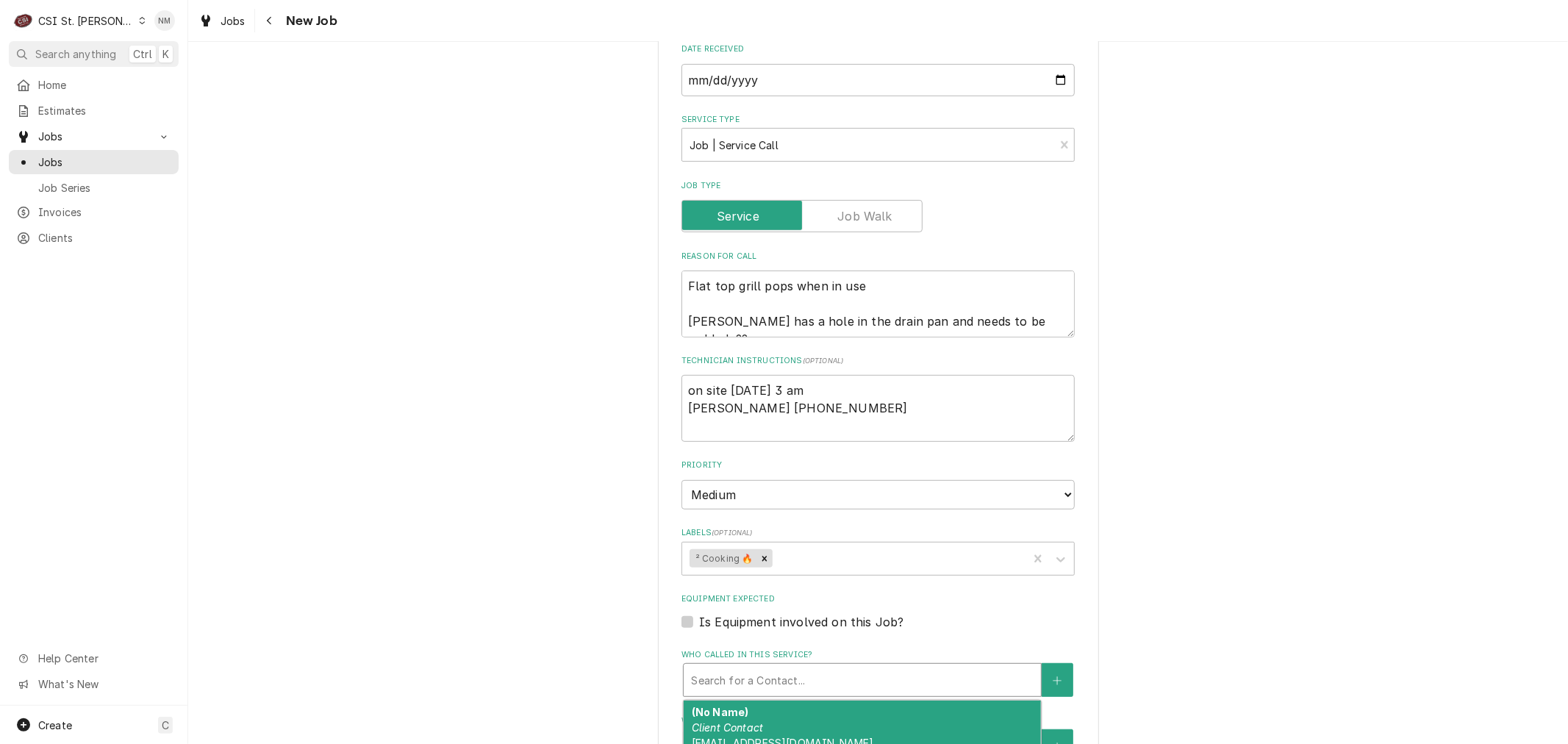
click at [804, 673] on div "Who called in this service?" at bounding box center [862, 680] width 342 height 26
click at [817, 715] on div "Jennifer Location Contact (618) 604-1747" at bounding box center [862, 727] width 357 height 54
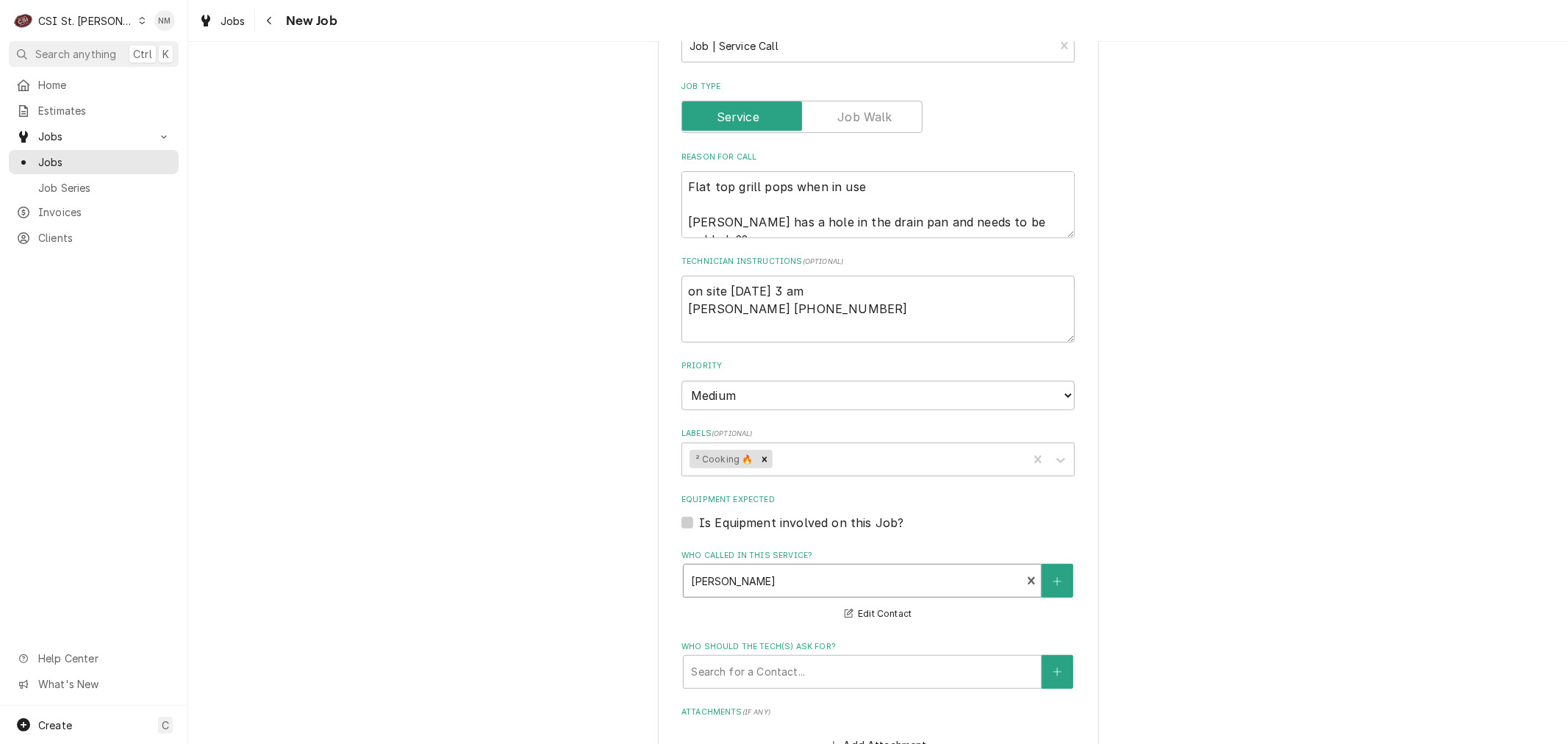
scroll to position [653, 0]
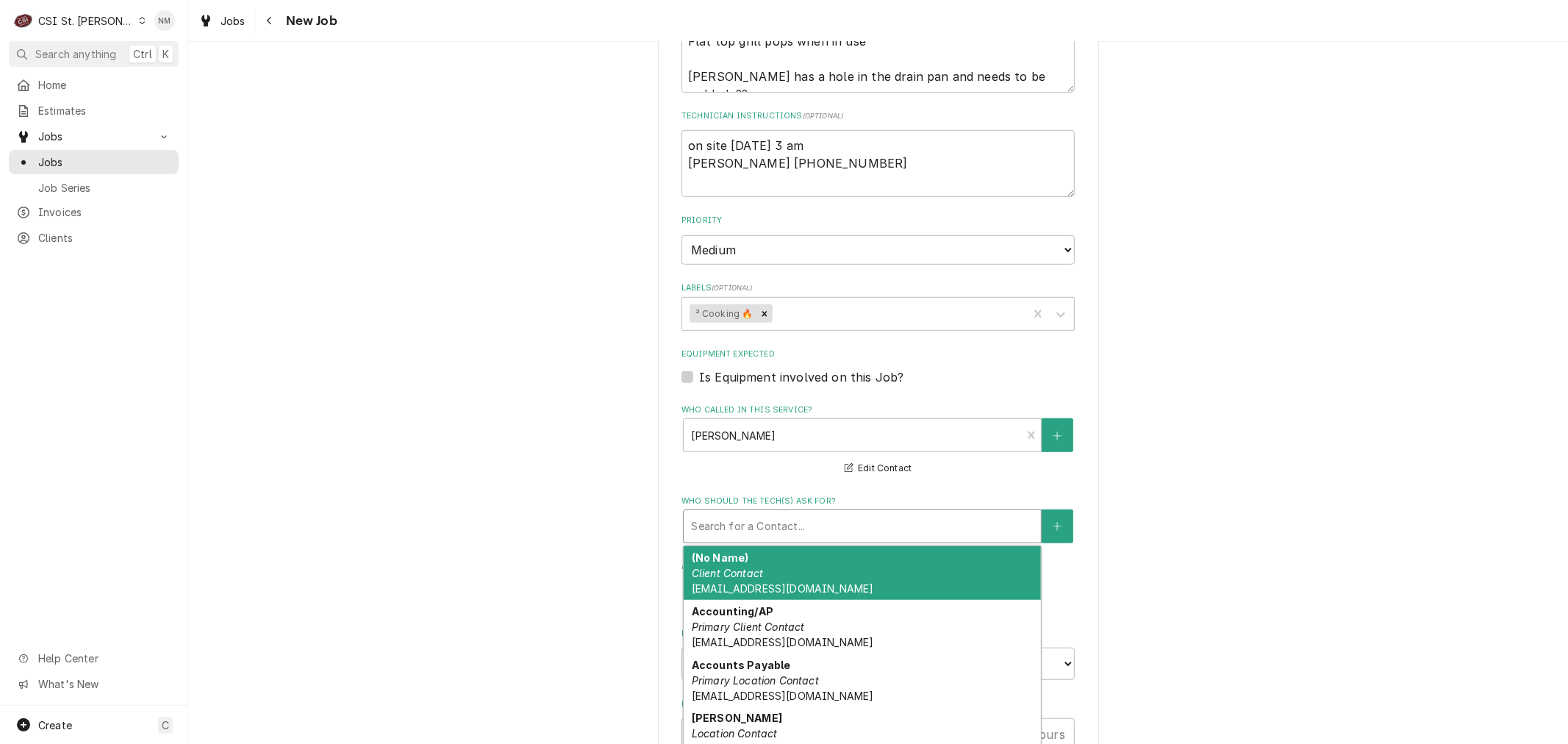
click at [822, 525] on div "Who should the tech(s) ask for?" at bounding box center [862, 526] width 342 height 26
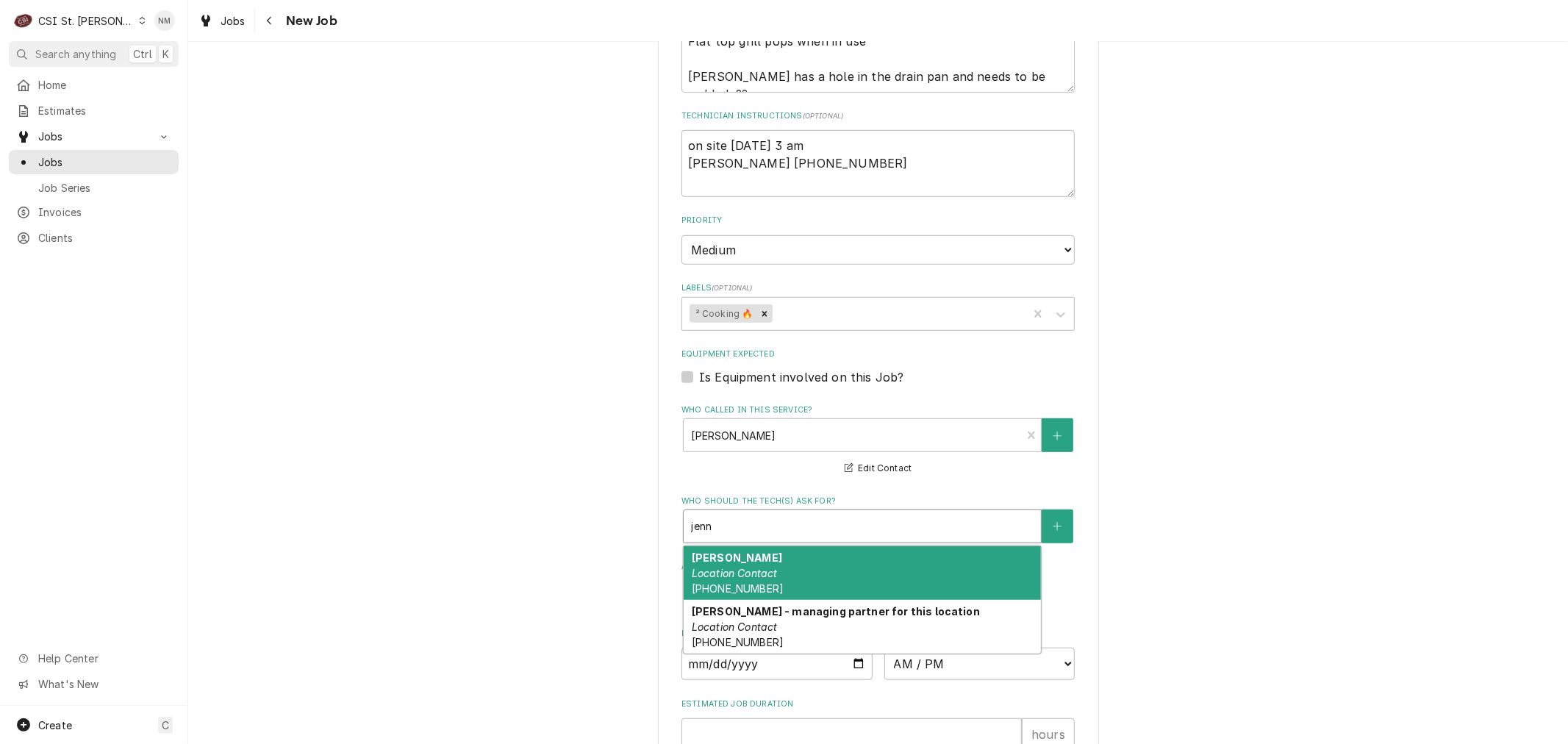
click at [806, 574] on div "Jennifer Location Contact (618) 604-1747" at bounding box center [862, 573] width 357 height 54
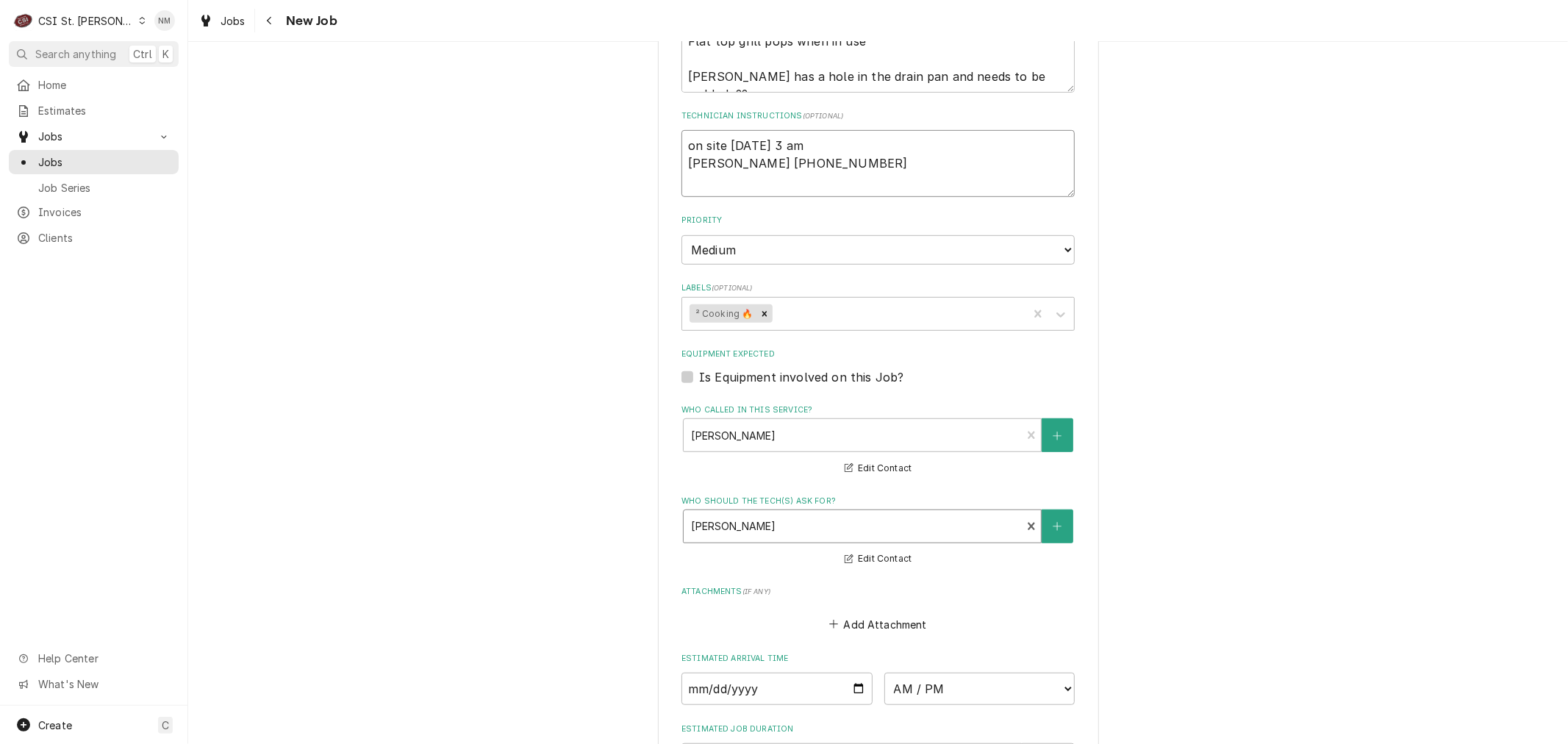
click at [828, 162] on textarea "on site Monday 3 am Jennifer 618-604-1747" at bounding box center [878, 163] width 393 height 66
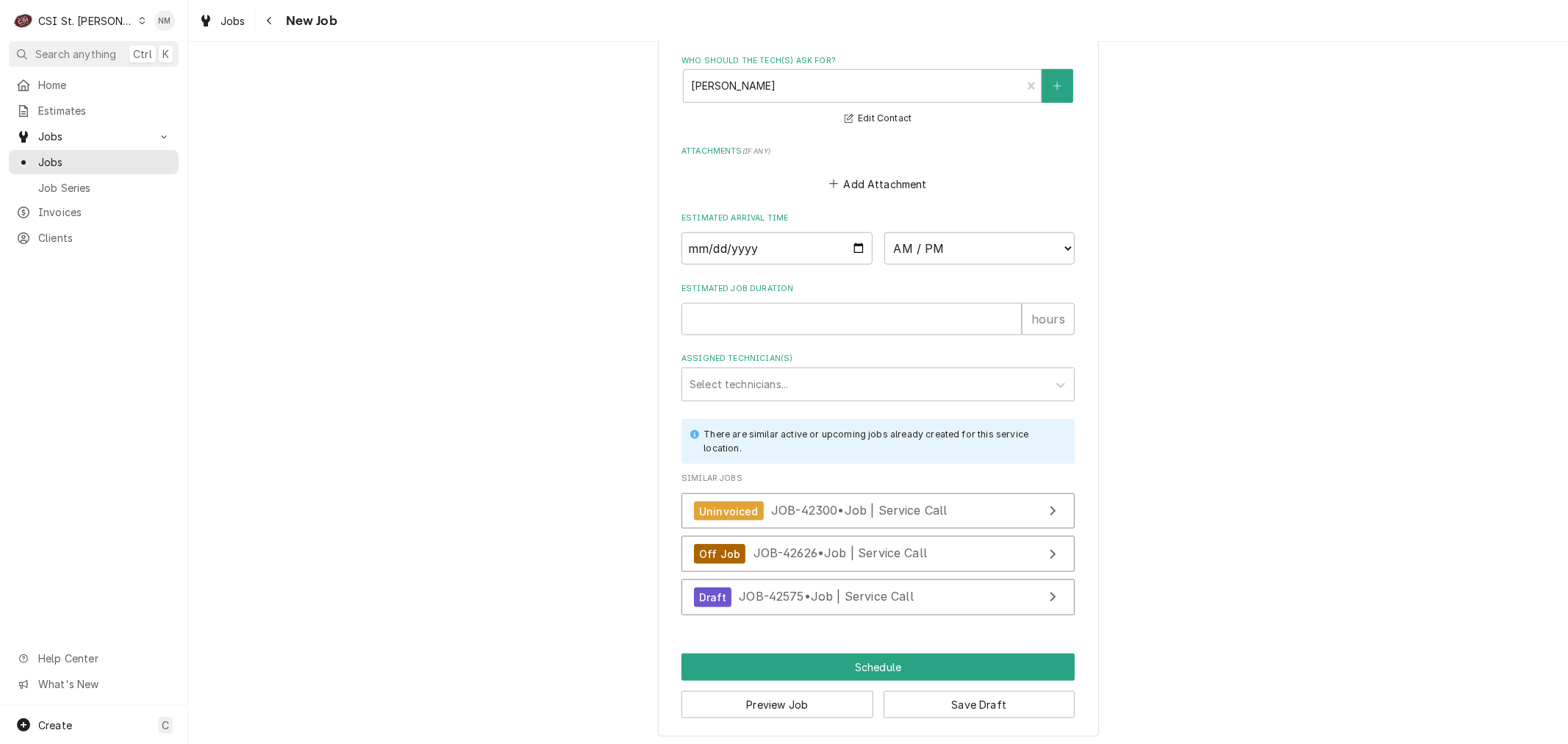
scroll to position [1097, 0]
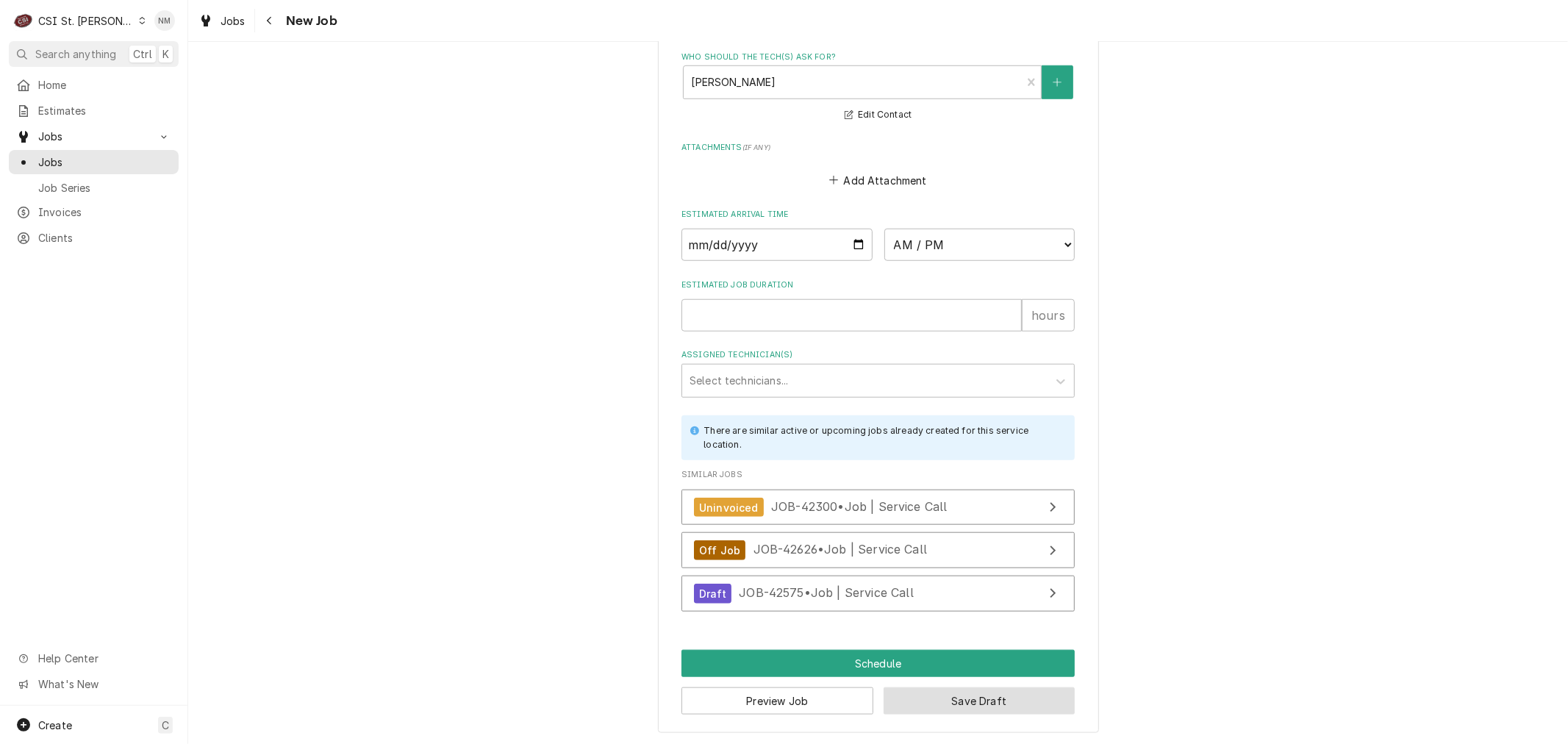
click at [965, 695] on button "Save Draft" at bounding box center [979, 700] width 192 height 27
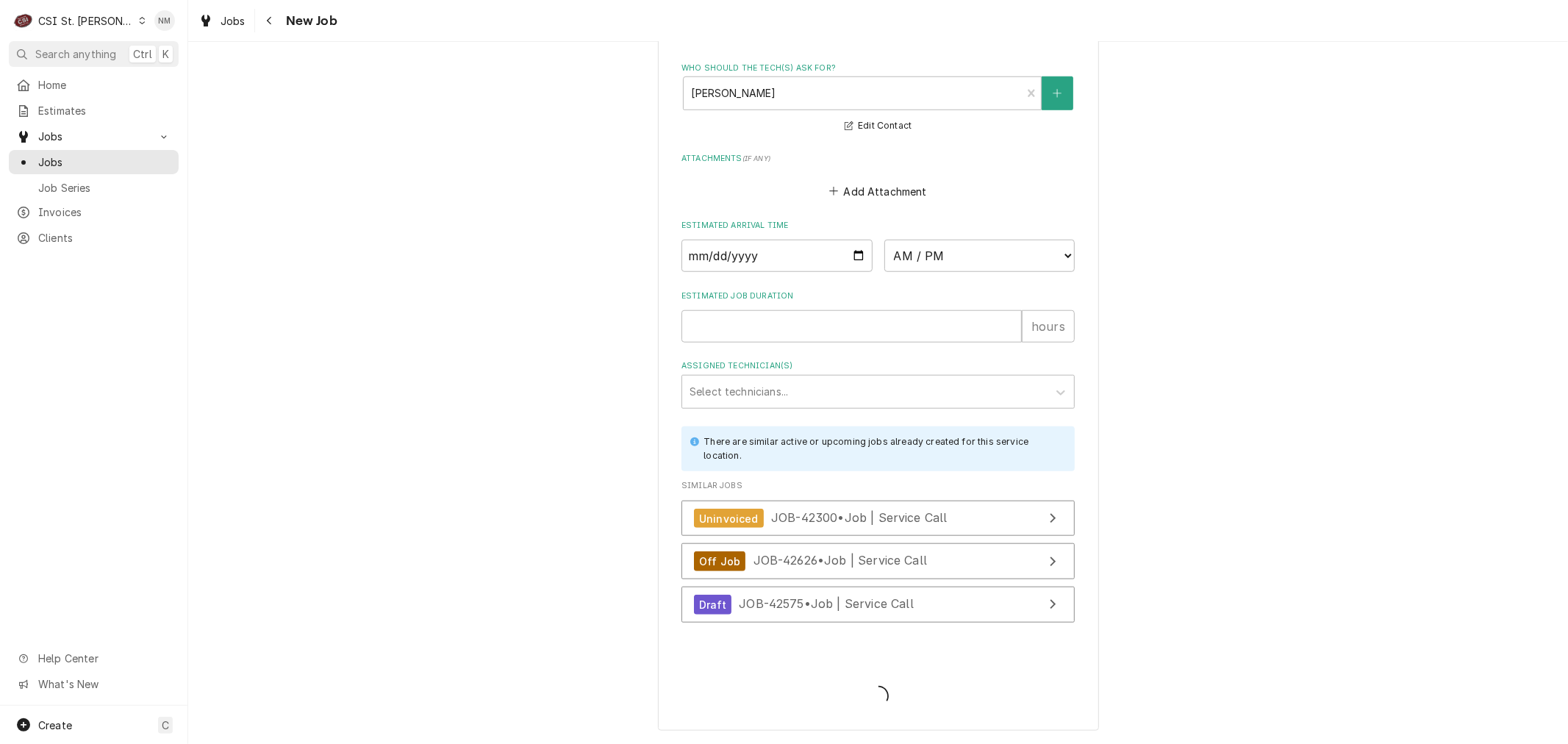
scroll to position [1083, 0]
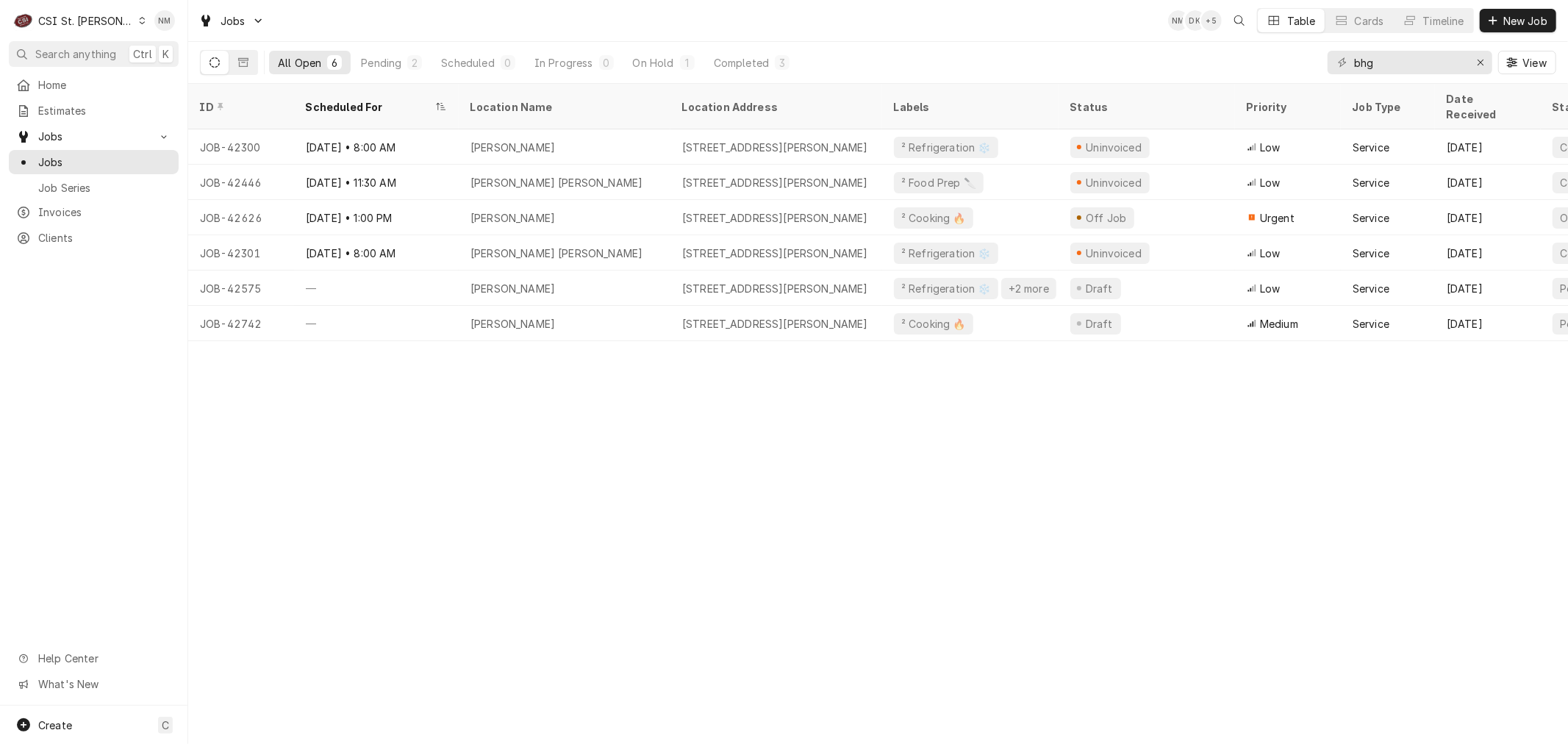
click at [139, 20] on icon "Dynamic Content Wrapper" at bounding box center [141, 20] width 7 height 7
click at [193, 27] on div "CSI Kansas City" at bounding box center [225, 29] width 194 height 16
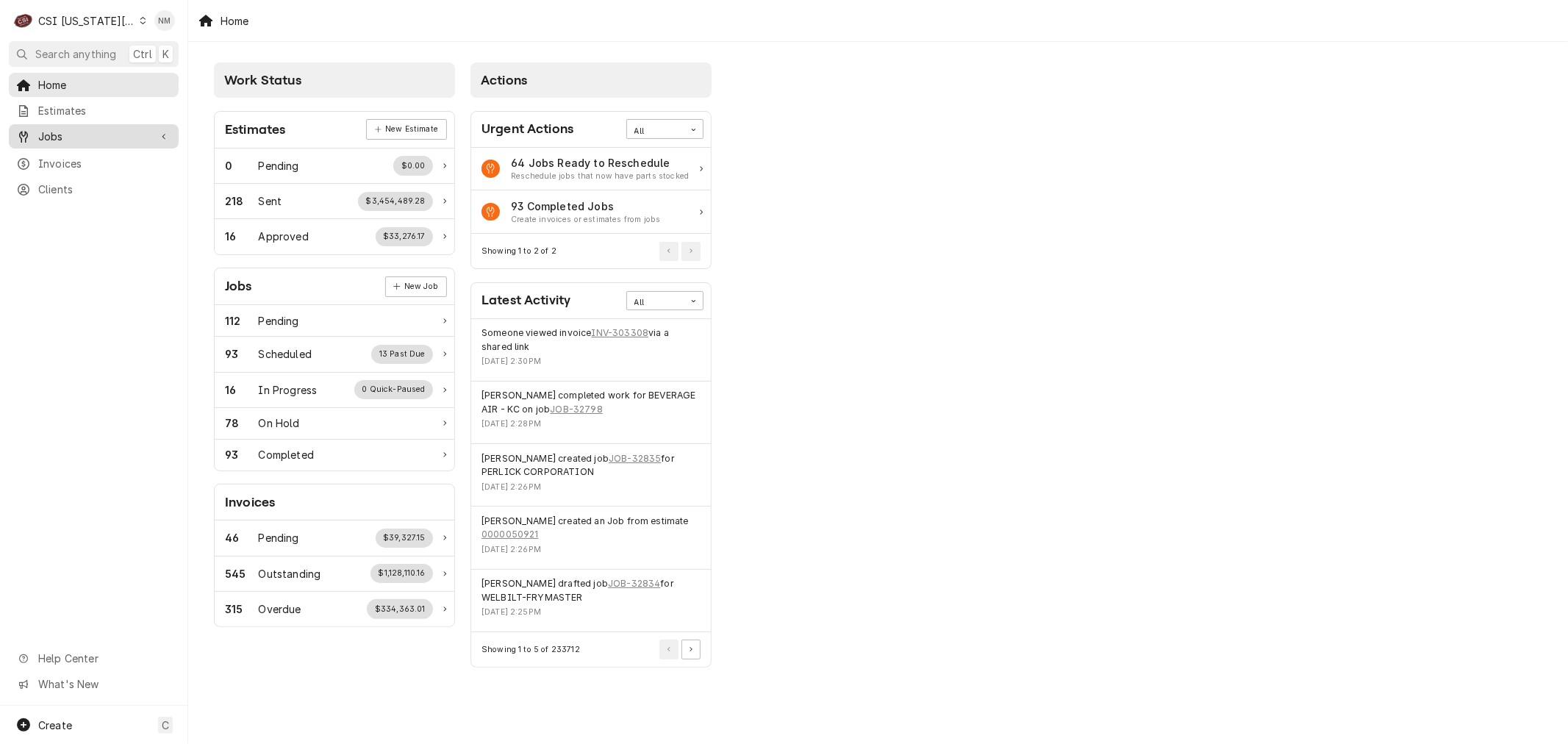
click at [65, 136] on span "Jobs" at bounding box center [93, 136] width 111 height 16
click at [62, 156] on span "Jobs" at bounding box center [104, 162] width 133 height 16
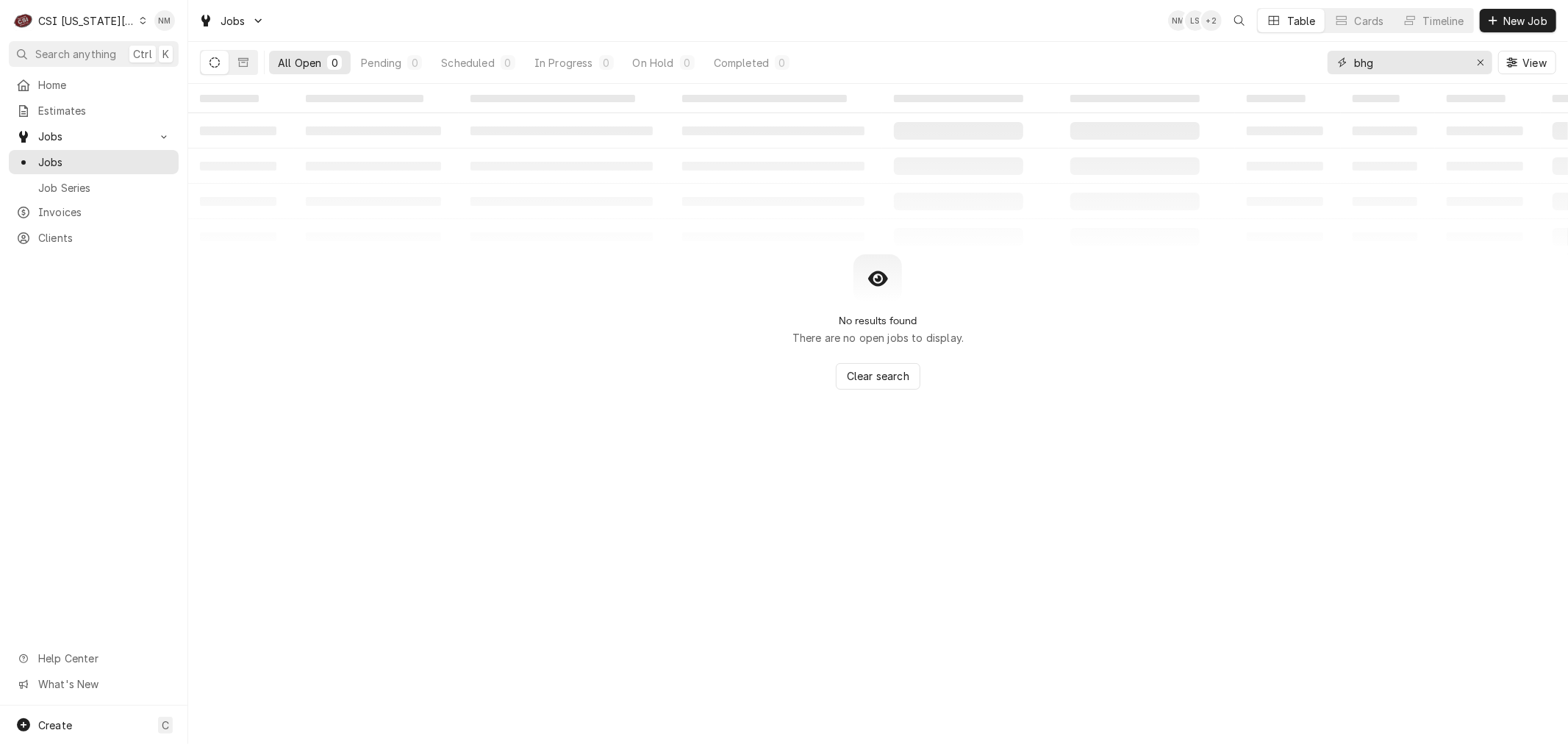
drag, startPoint x: 1401, startPoint y: 62, endPoint x: 1334, endPoint y: 63, distance: 67.0
click at [1334, 63] on div "bhg" at bounding box center [1410, 62] width 165 height 23
type input "31780"
click at [239, 59] on icon "Dynamic Content Wrapper" at bounding box center [243, 61] width 10 height 8
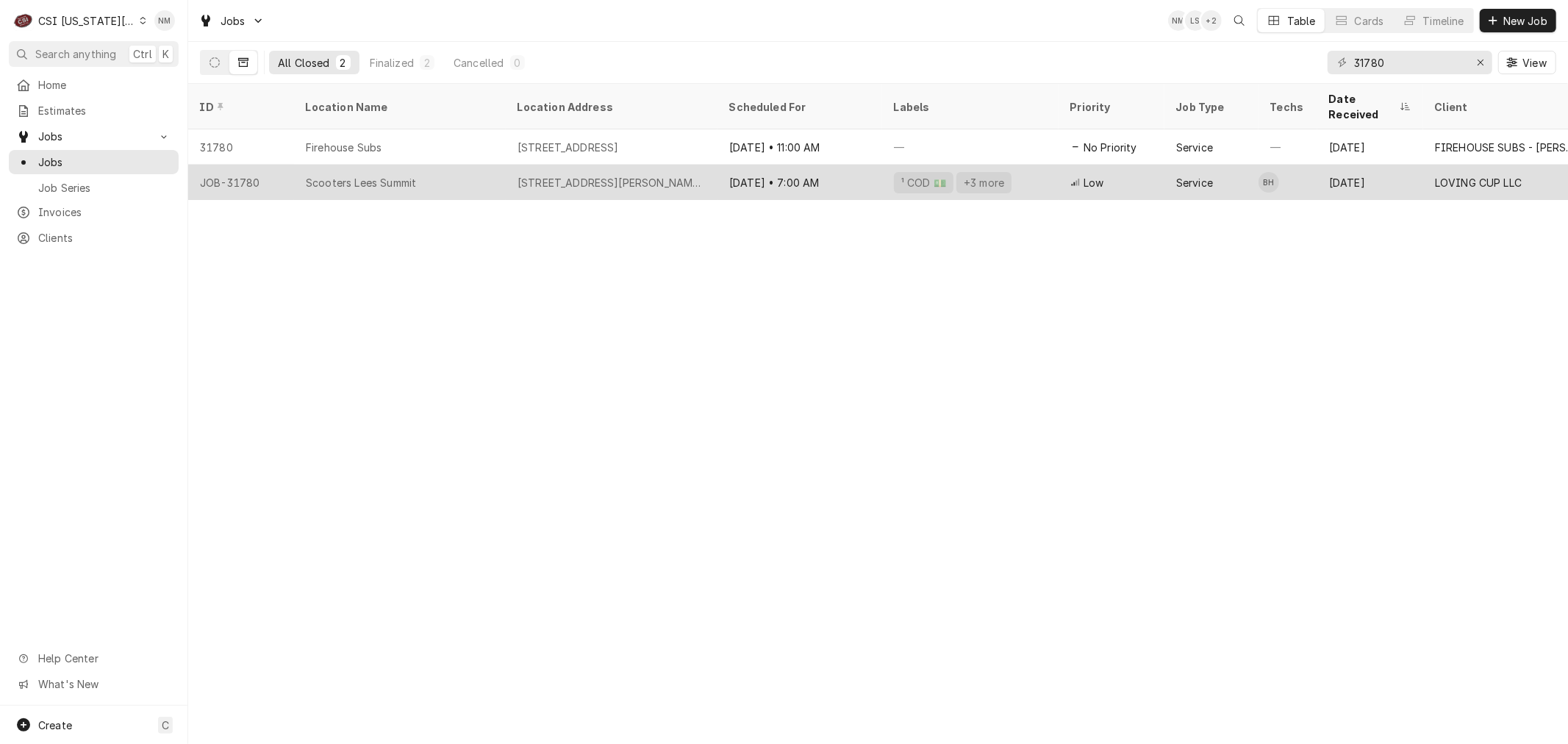
click at [473, 165] on div "Scooters Lees Summit" at bounding box center [400, 182] width 212 height 35
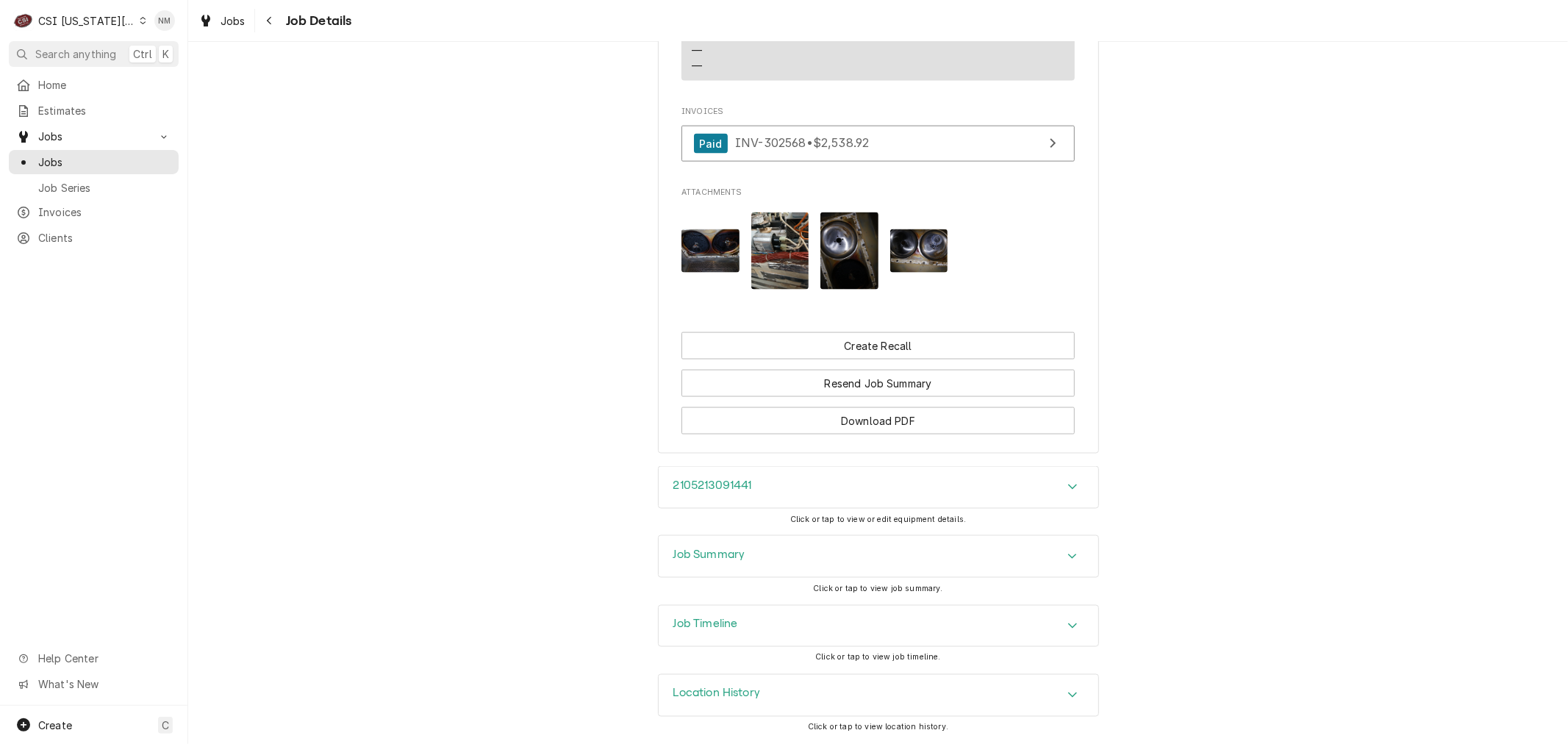
scroll to position [1797, 0]
click at [850, 360] on button "Create Recall" at bounding box center [878, 345] width 393 height 27
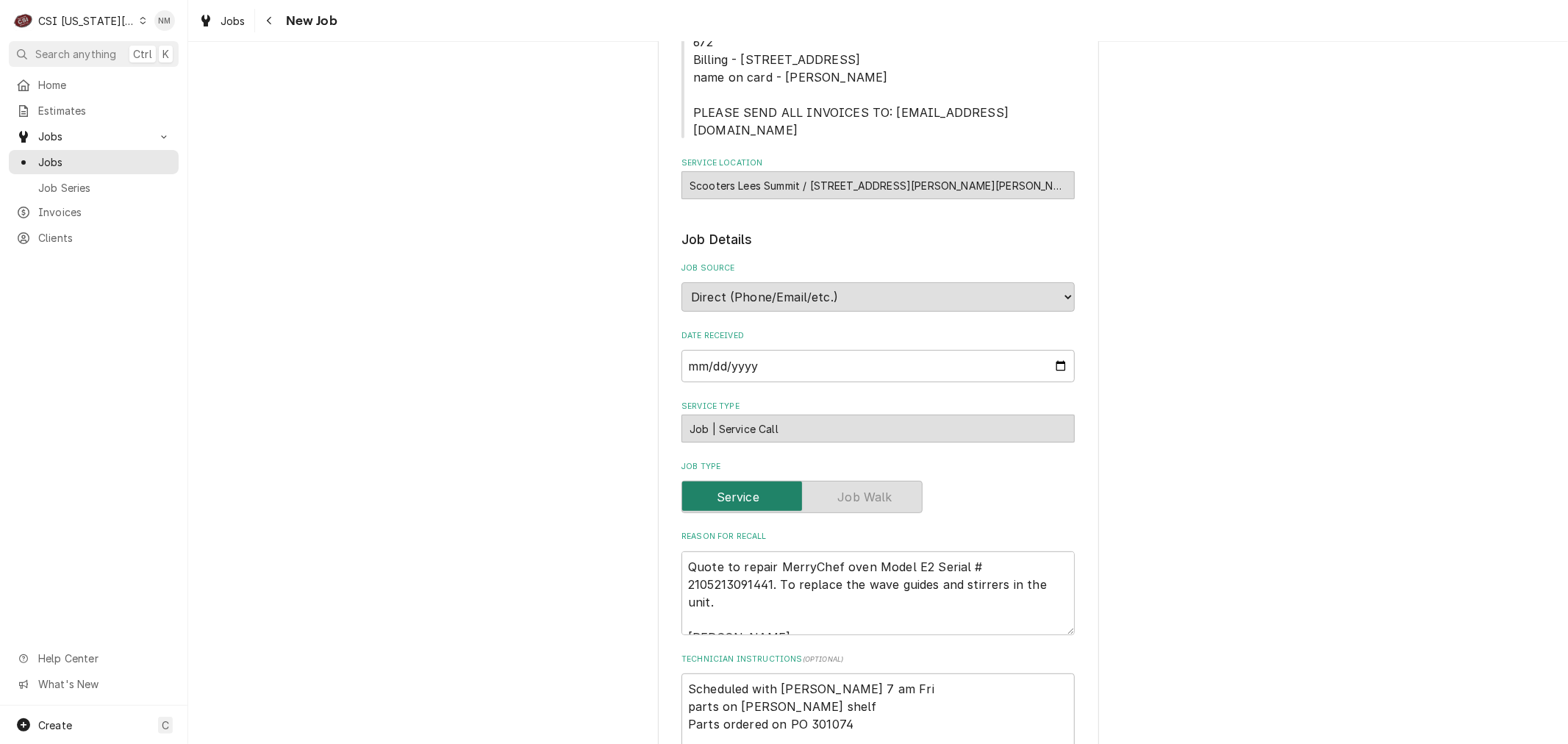
scroll to position [326, 0]
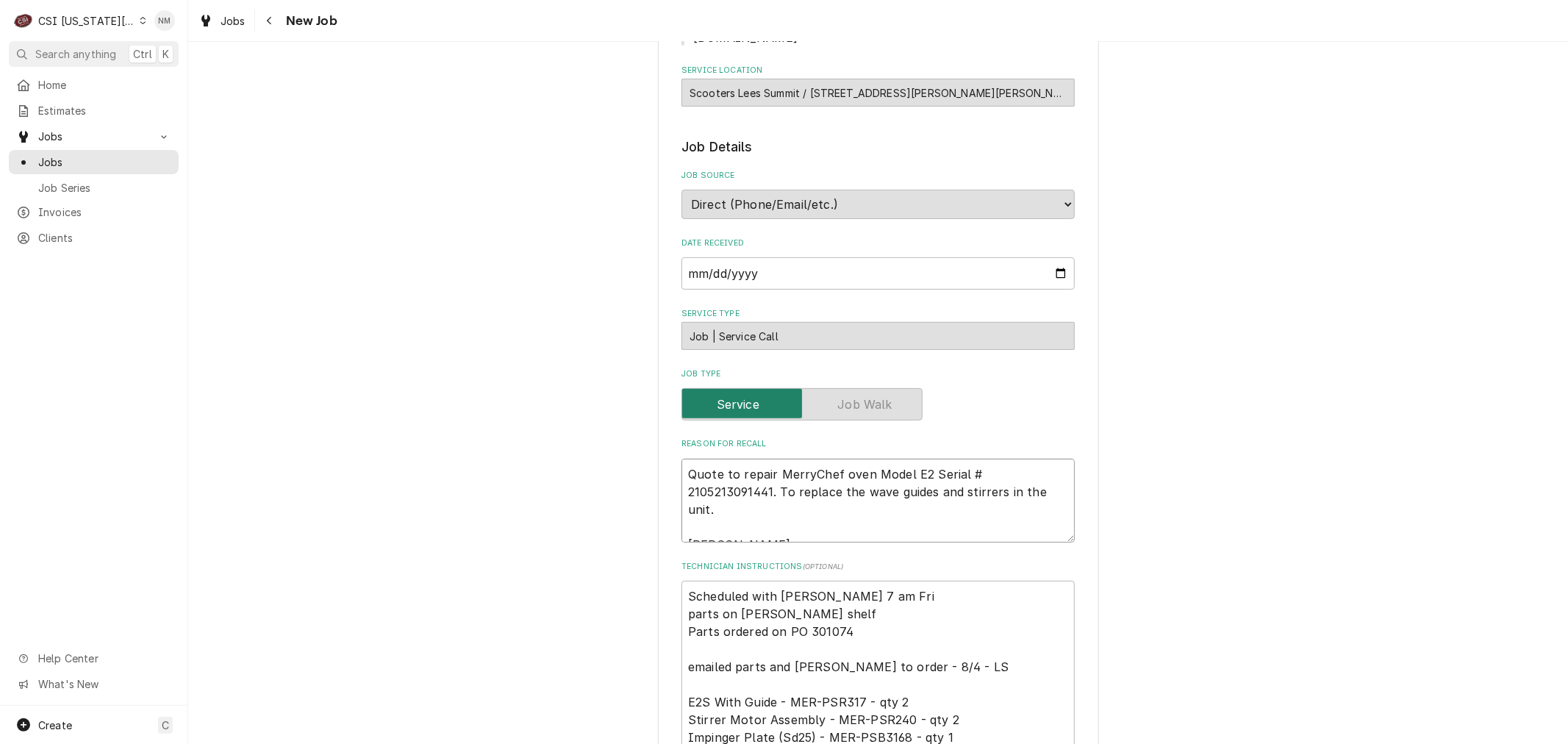
click at [682, 458] on textarea "Quote to repair MerryChef oven Model E2 Serial # 2105213091441. To replace the …" at bounding box center [878, 500] width 393 height 84
type textarea "x"
type textarea "Quote to repair MerryChef oven Model E2 Serial # 2105213091441. To replace the …"
type textarea "x"
type textarea "Quote to repair MerryChef oven Model E2 Serial # 2105213091441. To replace the …"
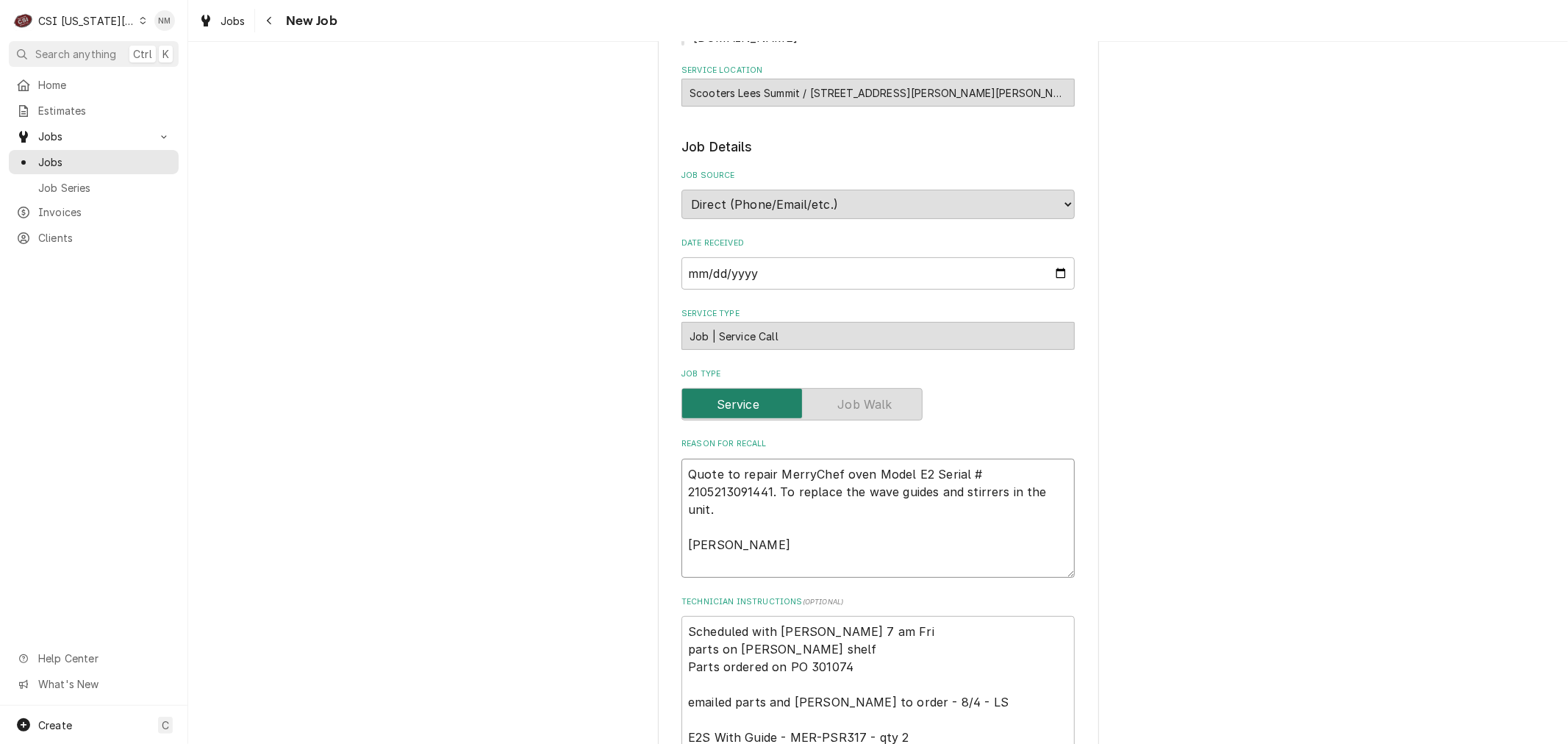
type textarea "x"
type textarea "R Quote to repair MerryChef oven Model E2 Serial # 2105213091441. To replace th…"
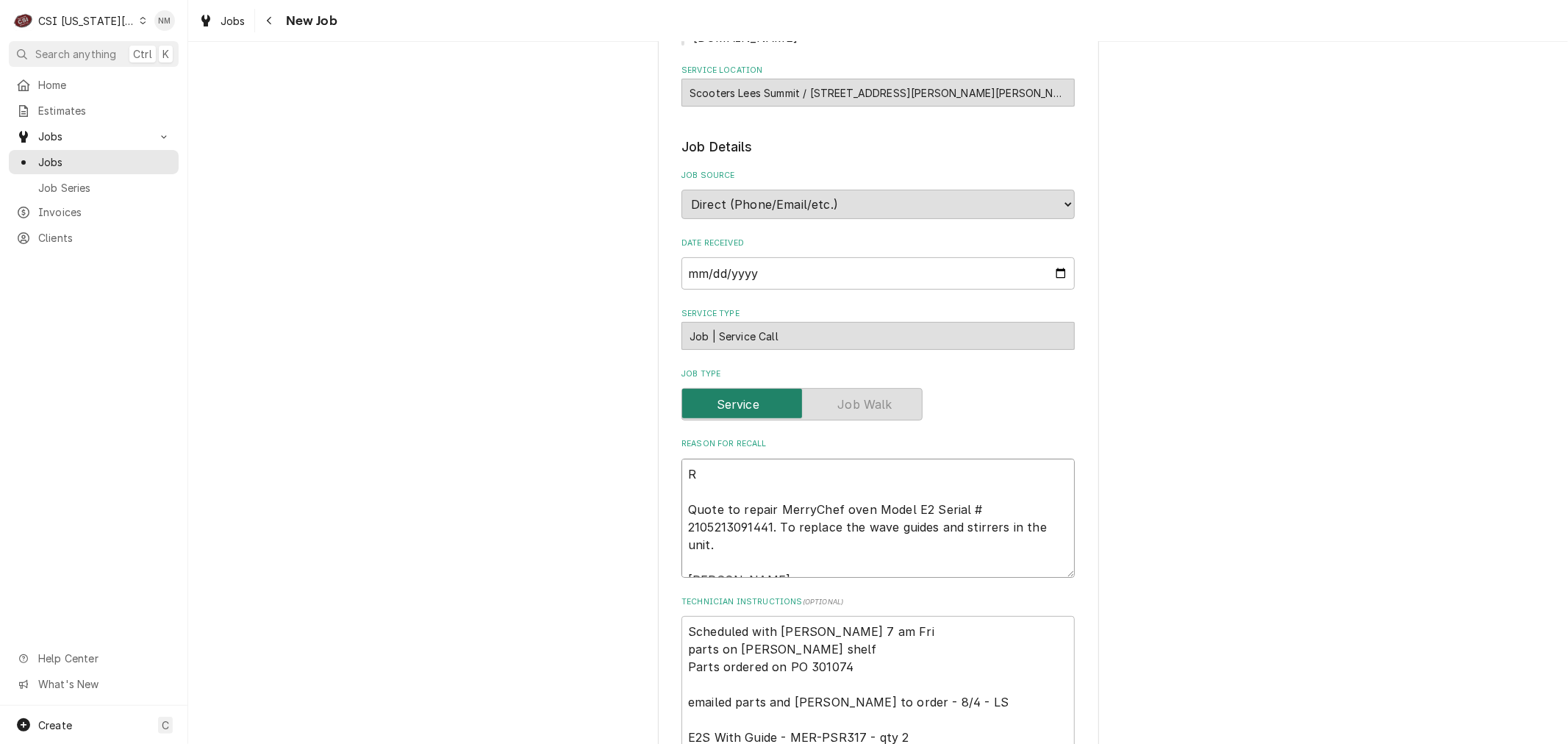
type textarea "x"
type textarea "Re Quote to repair MerryChef oven Model E2 Serial # 2105213091441. To replace t…"
type textarea "x"
type textarea "Rec Quote to repair MerryChef oven Model E2 Serial # 2105213091441. To replace …"
type textarea "x"
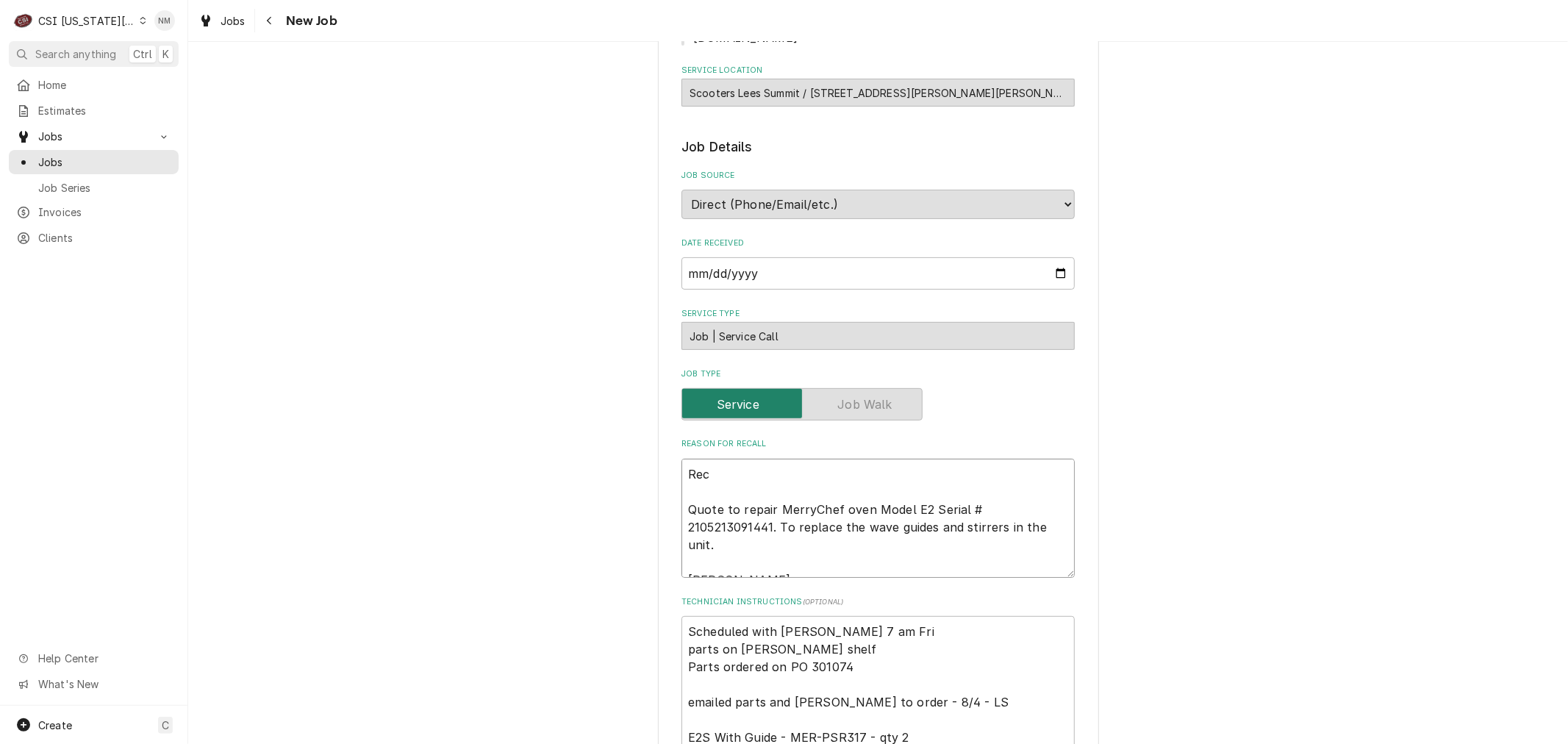
type textarea "Rece Quote to repair MerryChef oven Model E2 Serial # 2105213091441. To replace…"
type textarea "x"
type textarea "Recen Quote to repair MerryChef oven Model E2 Serial # 2105213091441. To replac…"
type textarea "x"
type textarea "Recent Quote to repair MerryChef oven Model E2 Serial # 2105213091441. To repla…"
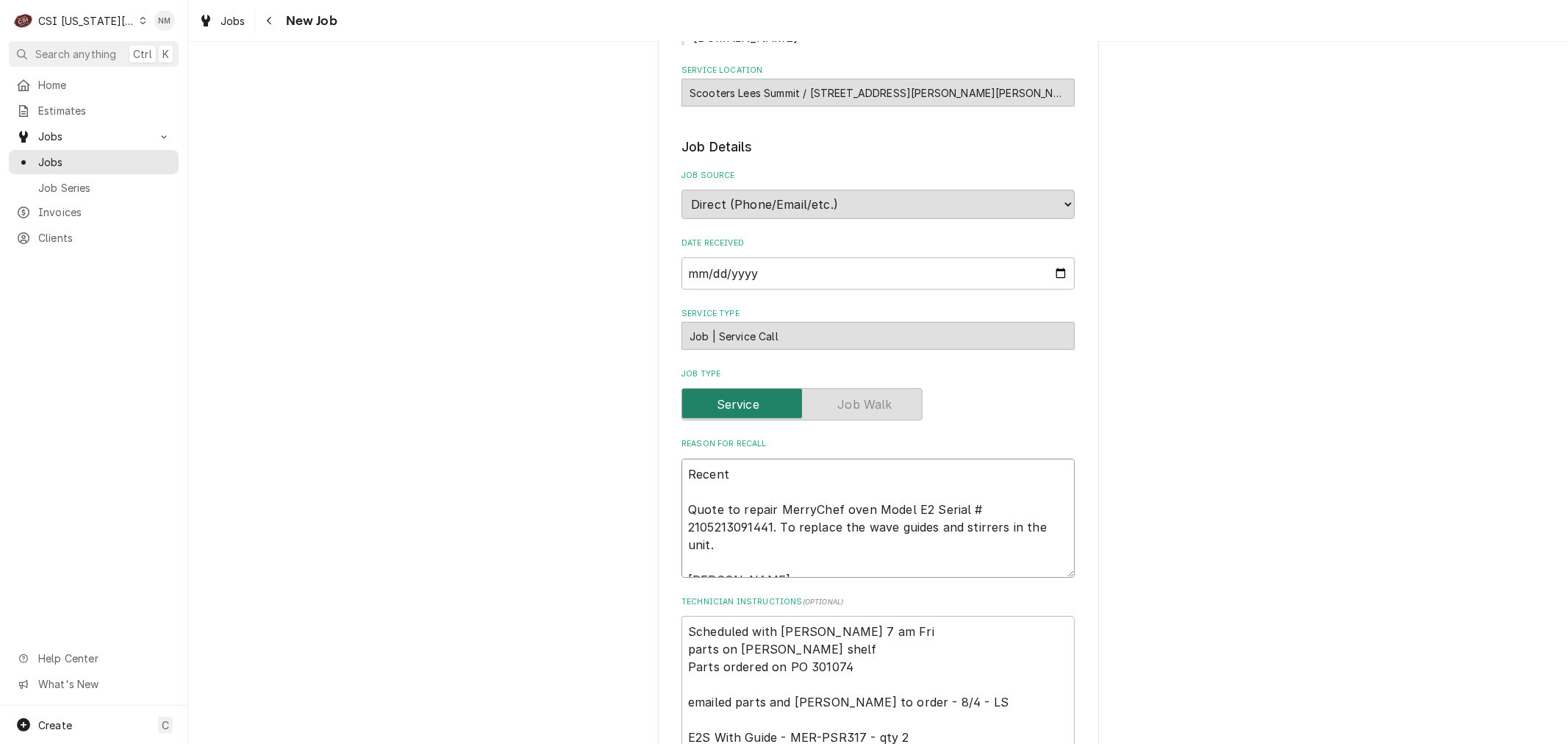
type textarea "x"
type textarea "Recentl Quote to repair MerryChef oven Model E2 Serial # 2105213091441. To repl…"
type textarea "x"
type textarea "Recently Quote to repair MerryChef oven Model E2 Serial # 2105213091441. To rep…"
type textarea "x"
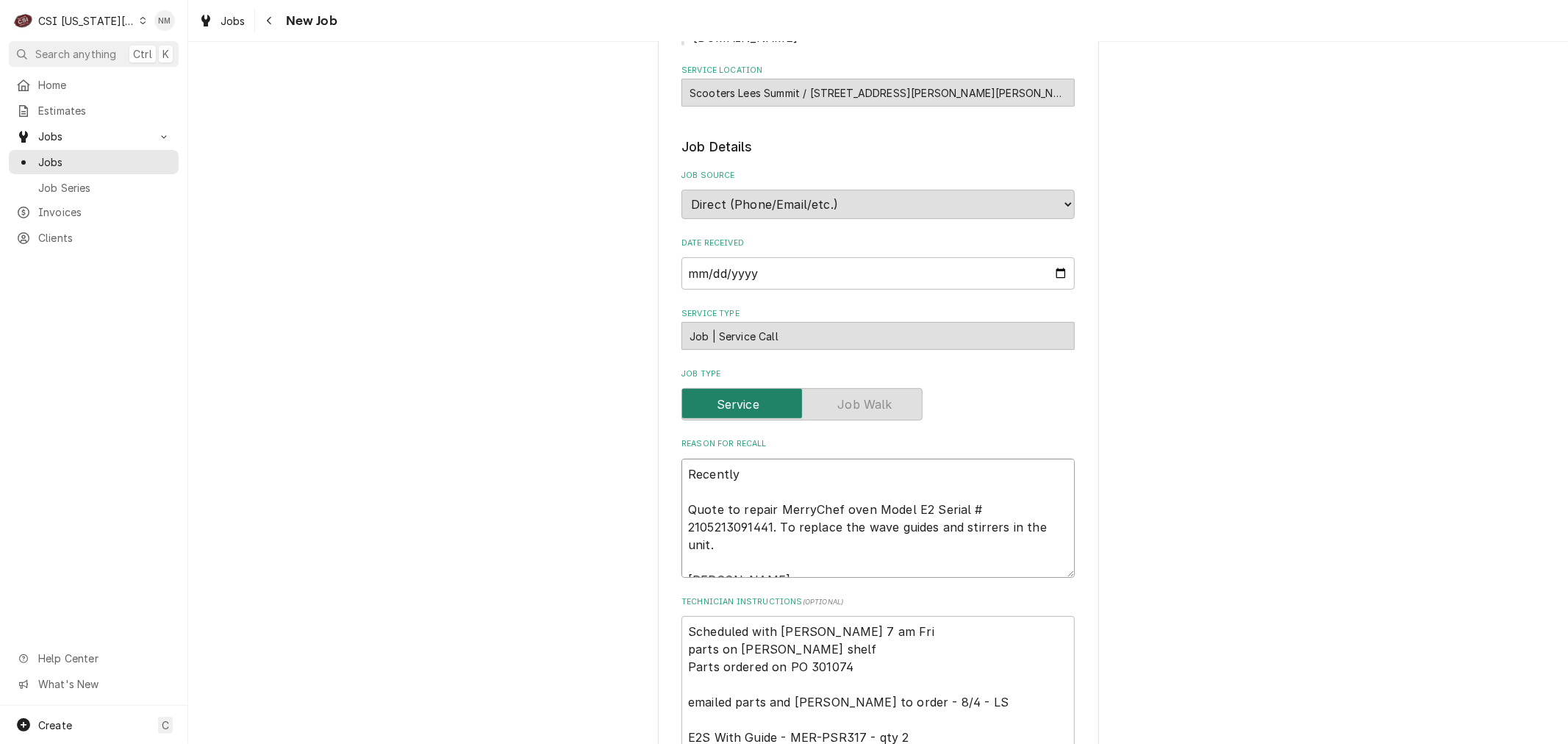
type textarea "Recently Quote to repair MerryChef oven Model E2 Serial # 2105213091441. To rep…"
type textarea "x"
type textarea "Recently r Quote to repair MerryChef oven Model E2 Serial # 2105213091441. To r…"
type textarea "x"
type textarea "Recently re Quote to repair MerryChef oven Model E2 Serial # 2105213091441. To …"
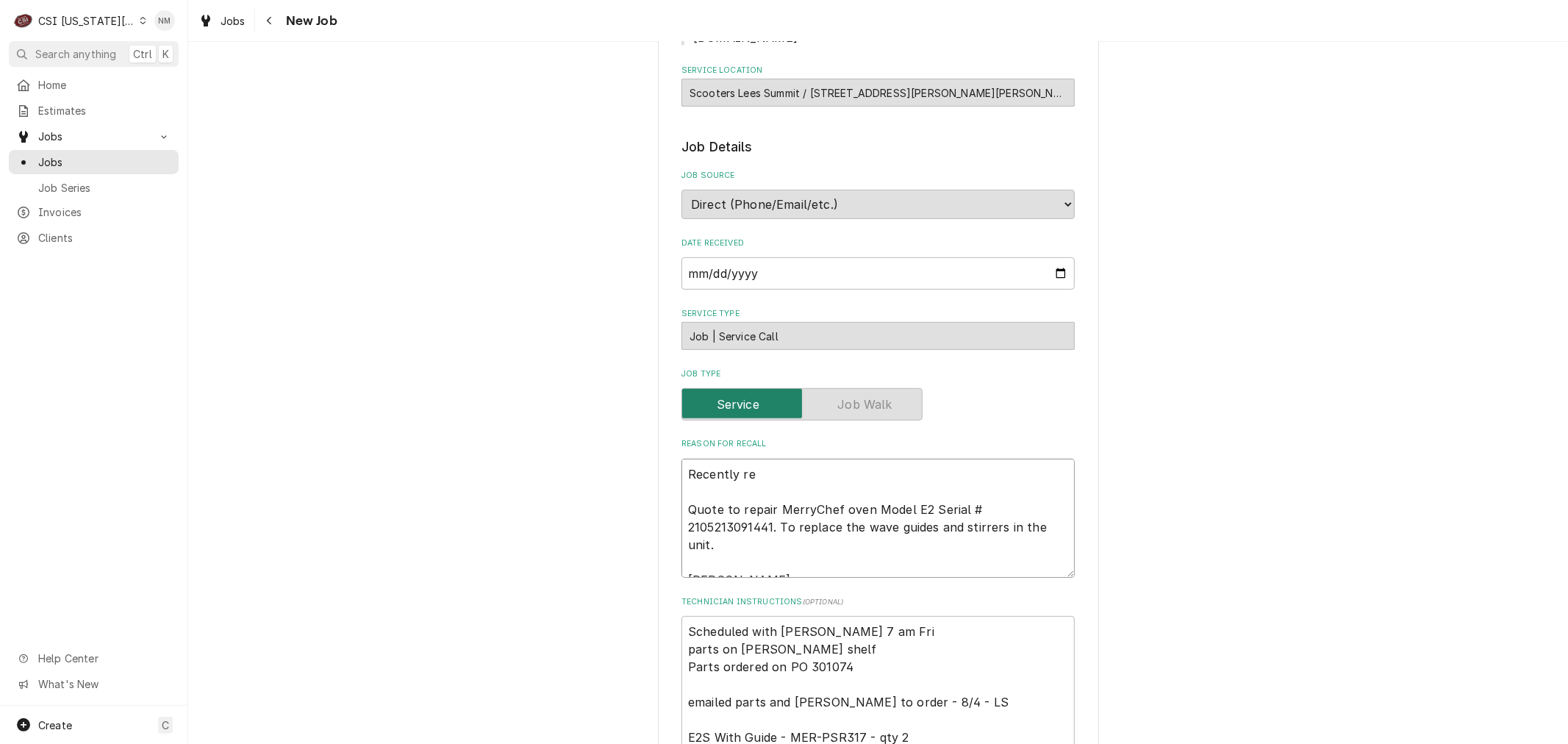
type textarea "x"
type textarea "Recently rep Quote to repair MerryChef oven Model E2 Serial # 2105213091441. To…"
type textarea "x"
type textarea "Recently repa Quote to repair MerryChef oven Model E2 Serial # 2105213091441. T…"
type textarea "x"
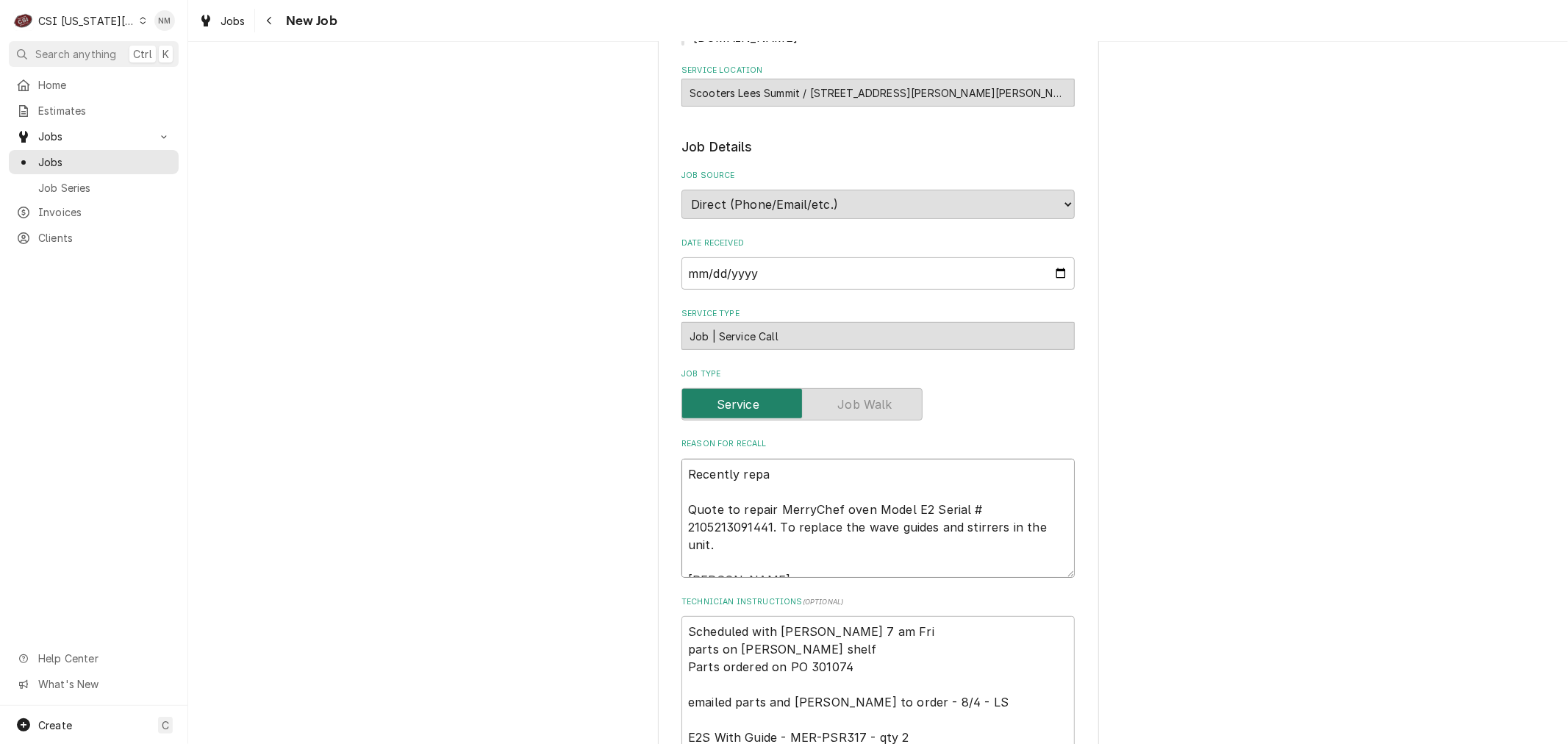
type textarea "Recently repai Quote to repair MerryChef oven Model E2 Serial # 2105213091441. …"
type textarea "x"
type textarea "Recently repair Quote to repair MerryChef oven Model E2 Serial # 2105213091441.…"
type textarea "x"
type textarea "Recently repaire Quote to repair MerryChef oven Model E2 Serial # 2105213091441…"
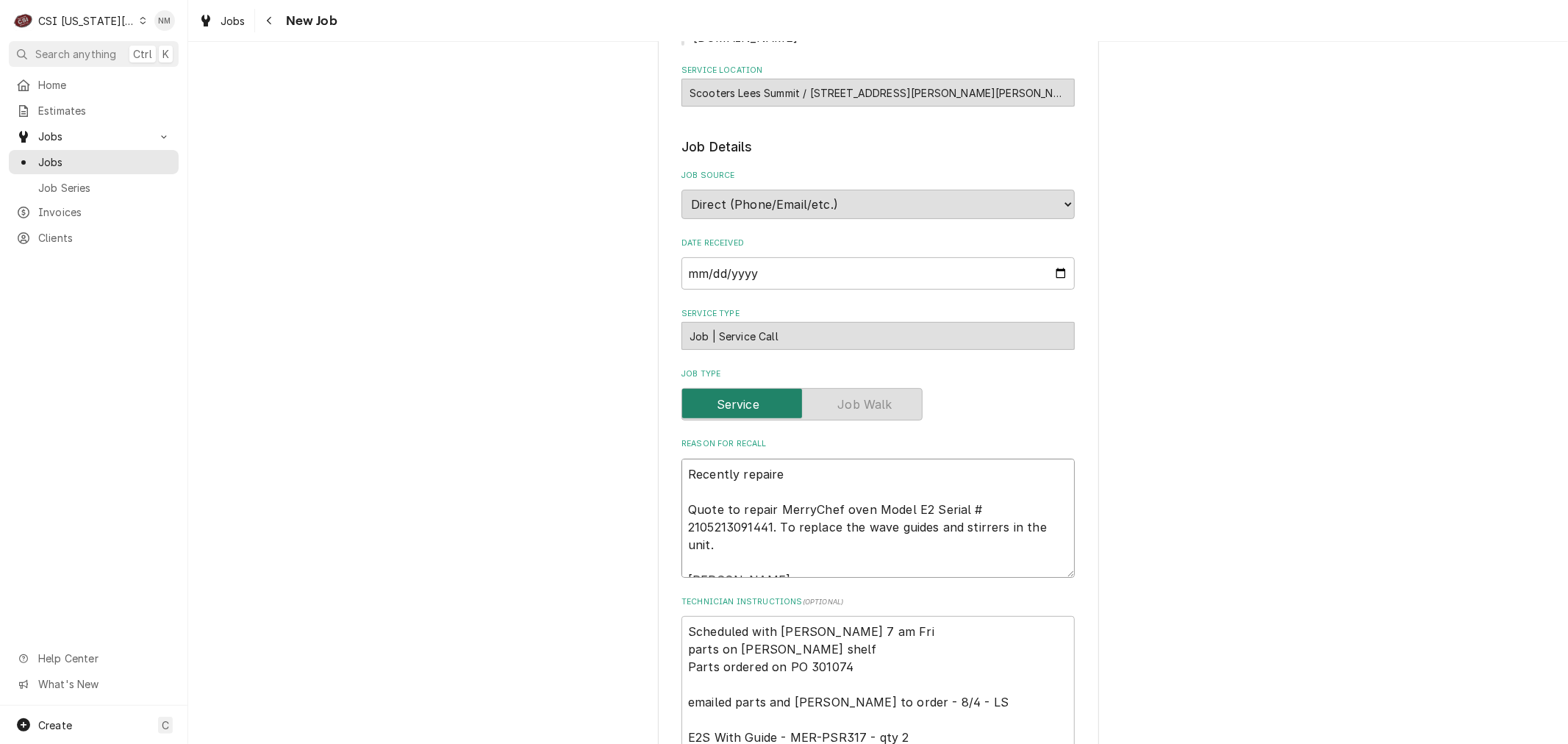
type textarea "x"
type textarea "Recently repaired Quote to repair MerryChef oven Model E2 Serial # 210521309144…"
type textarea "x"
type textarea "Recently repaired Quote to repair MerryChef oven Model E2 Serial # 210521309144…"
type textarea "x"
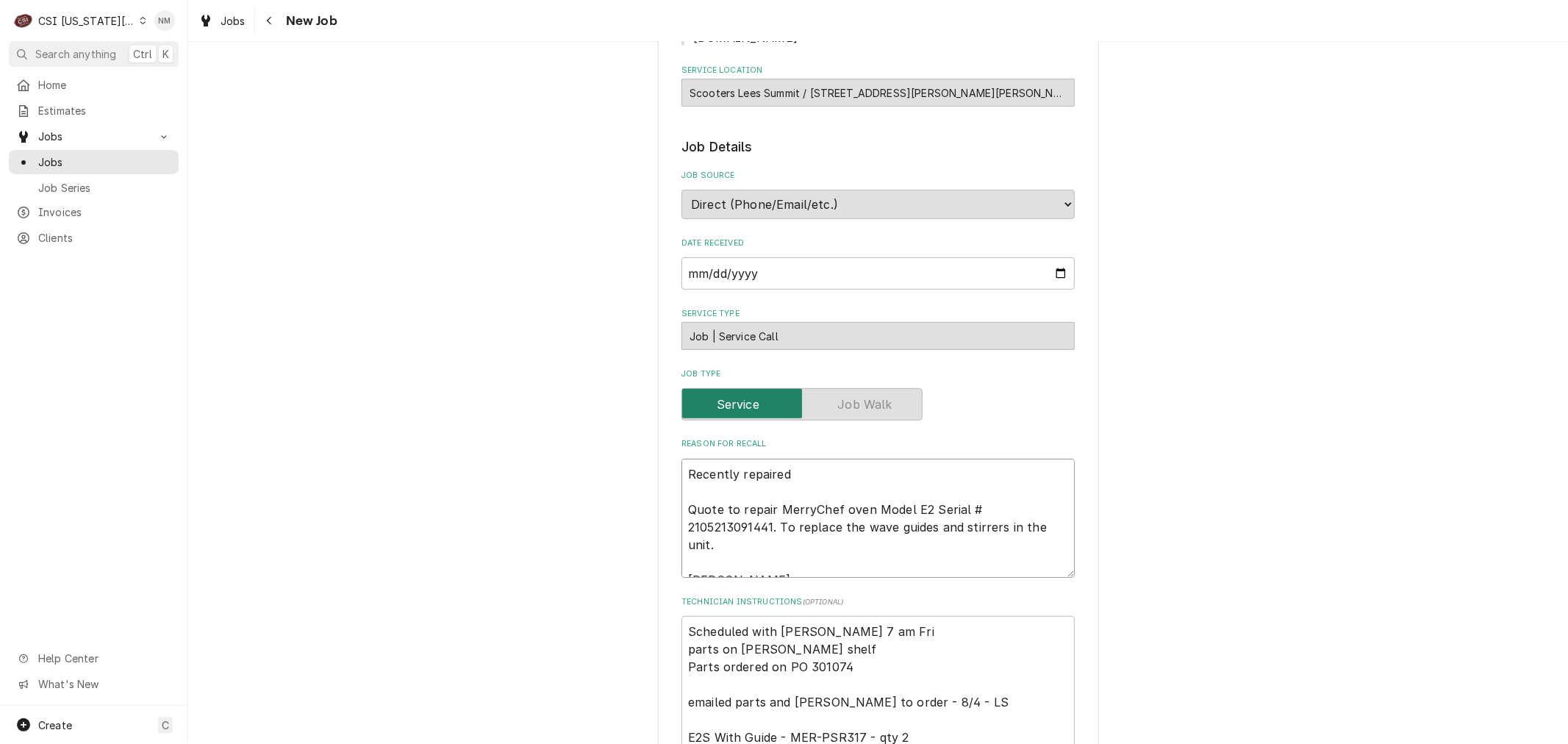
type textarea "Recently repaired o Quote to repair MerryChef oven Model E2 Serial # 2105213091…"
type textarea "x"
type textarea "Recently repaired ov Quote to repair MerryChef oven Model E2 Serial # 210521309…"
type textarea "x"
type textarea "Recently repaired ove Quote to repair MerryChef oven Model E2 Serial # 21052130…"
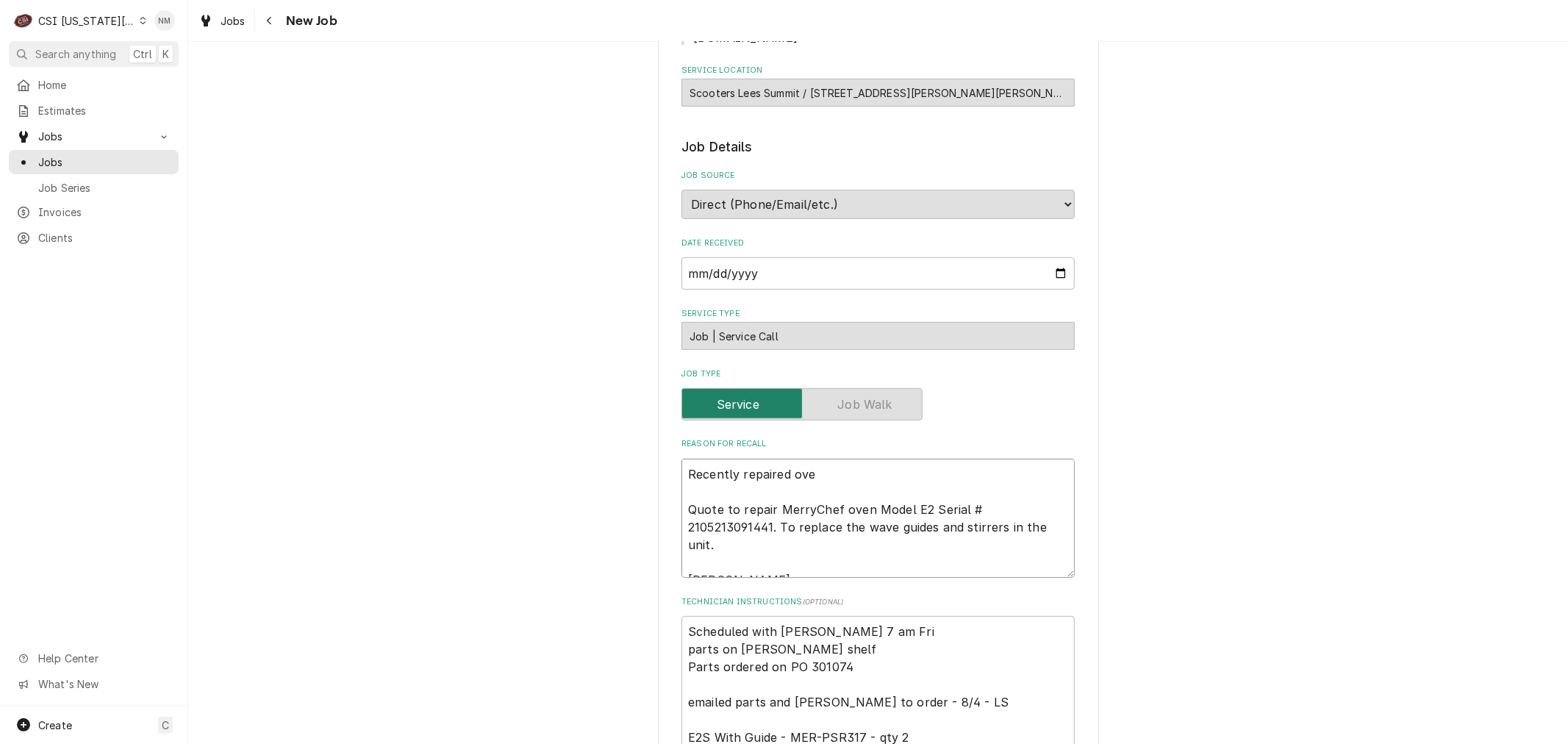
type textarea "x"
type textarea "Recently repaired oven Quote to repair MerryChef oven Model E2 Serial # 2105213…"
type textarea "x"
type textarea "Recently repaired oven Quote to repair MerryChef oven Model E2 Serial # 2105213…"
type textarea "x"
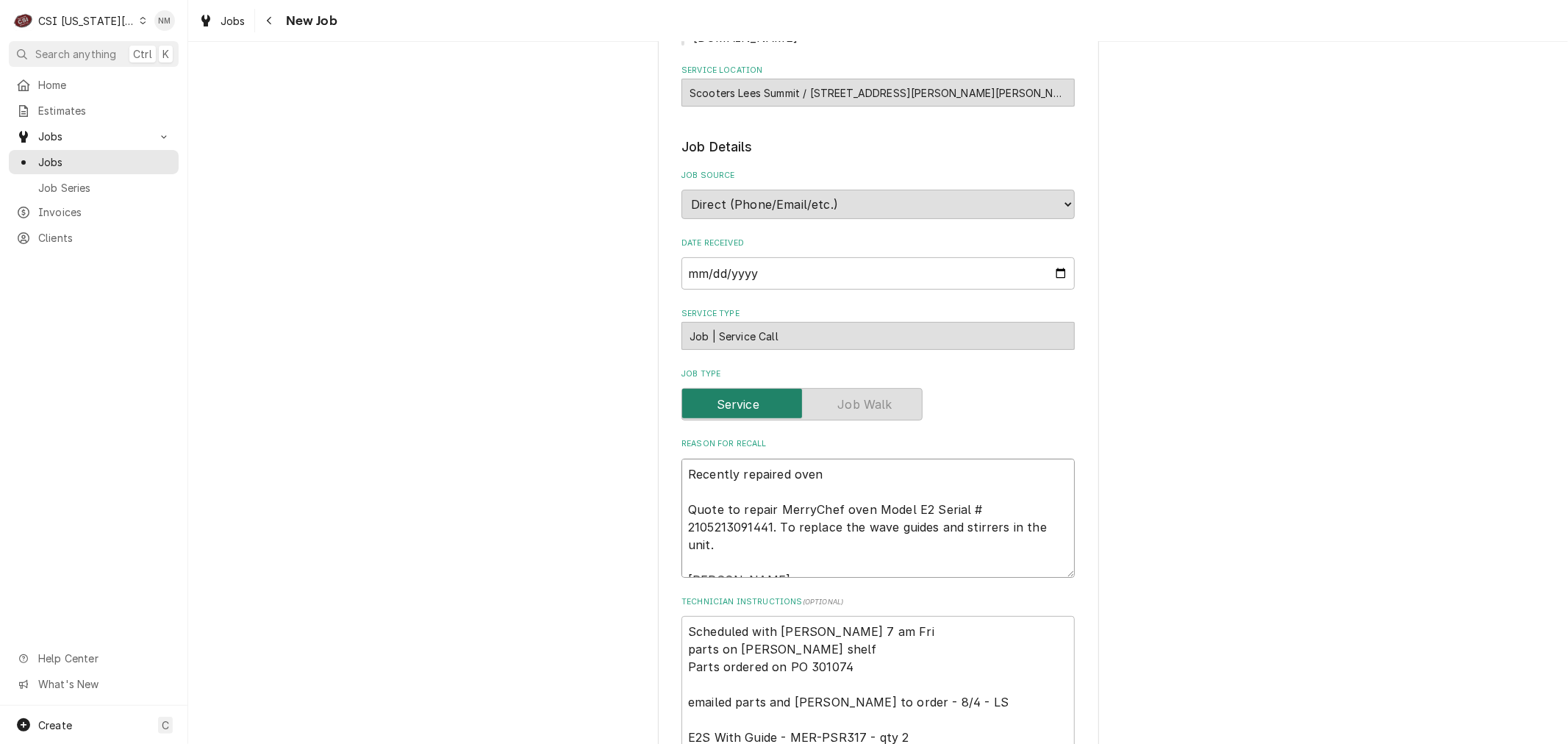
type textarea "Recently repaired oven - Quote to repair MerryChef oven Model E2 Serial # 21052…"
type textarea "x"
type textarea "Recently repaired oven - Quote to repair MerryChef oven Model E2 Serial # 21052…"
type textarea "x"
type textarea "Recently repaired oven - c Quote to repair MerryChef oven Model E2 Serial # 210…"
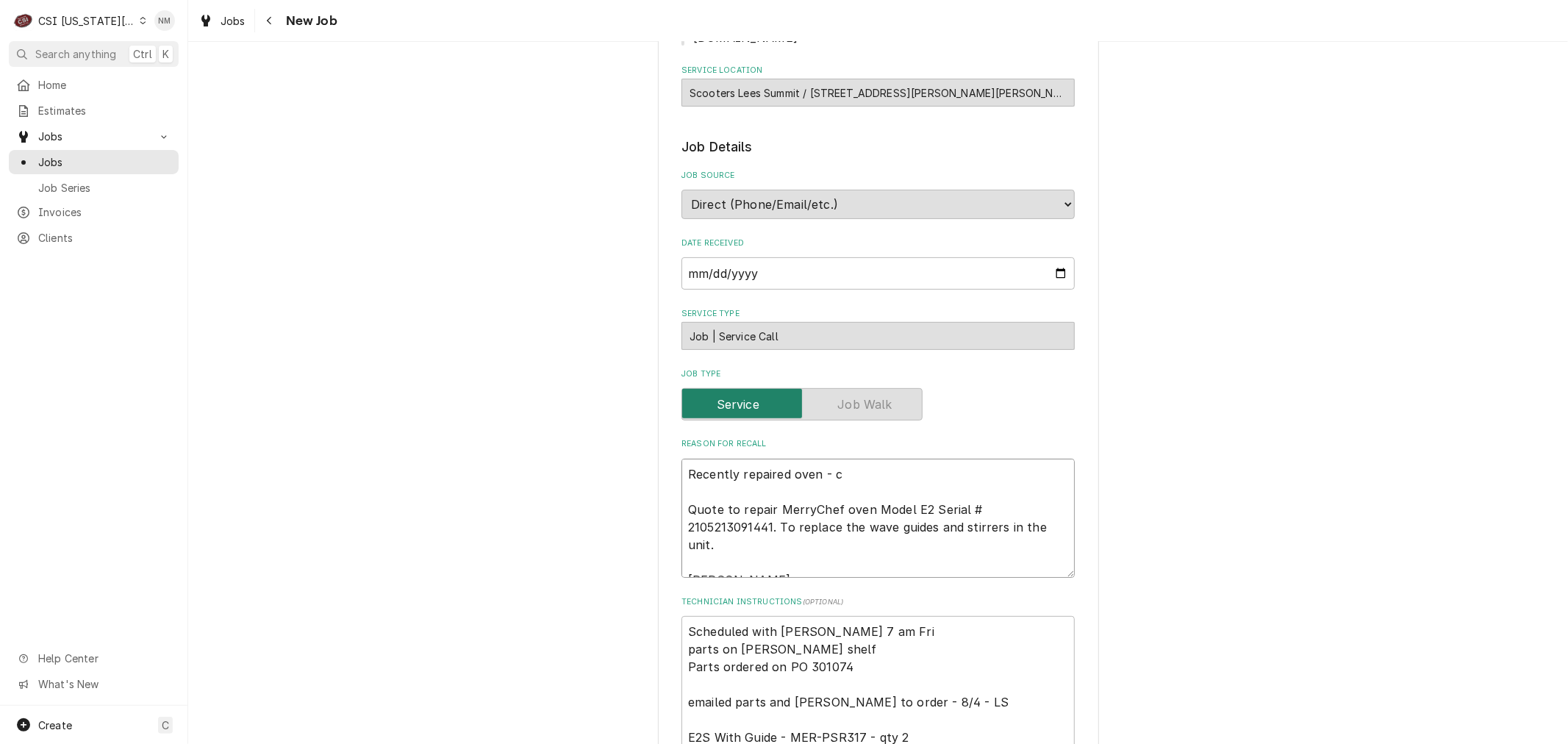
type textarea "x"
type textarea "Recently repaired oven - cu Quote to repair MerryChef oven Model E2 Serial # 21…"
type textarea "x"
type textarea "Recently repaired oven - cus Quote to repair MerryChef oven Model E2 Serial # 2…"
type textarea "x"
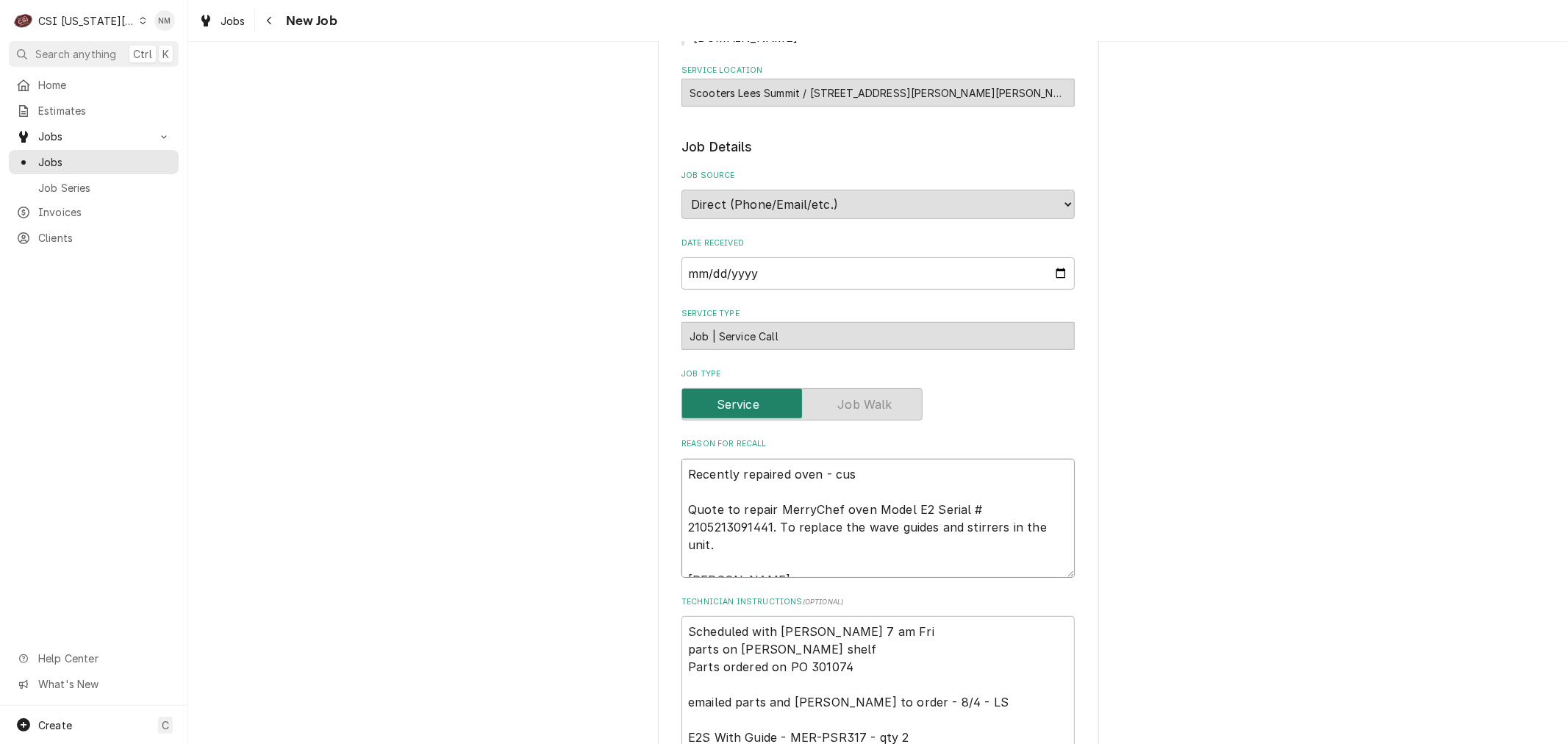
type textarea "Recently repaired oven - cust Quote to repair MerryChef oven Model E2 Serial # …"
type textarea "x"
type textarea "Recently repaired oven - custo Quote to repair MerryChef oven Model E2 Serial #…"
type textarea "x"
type textarea "Recently repaired oven - custom Quote to repair MerryChef oven Model E2 Serial …"
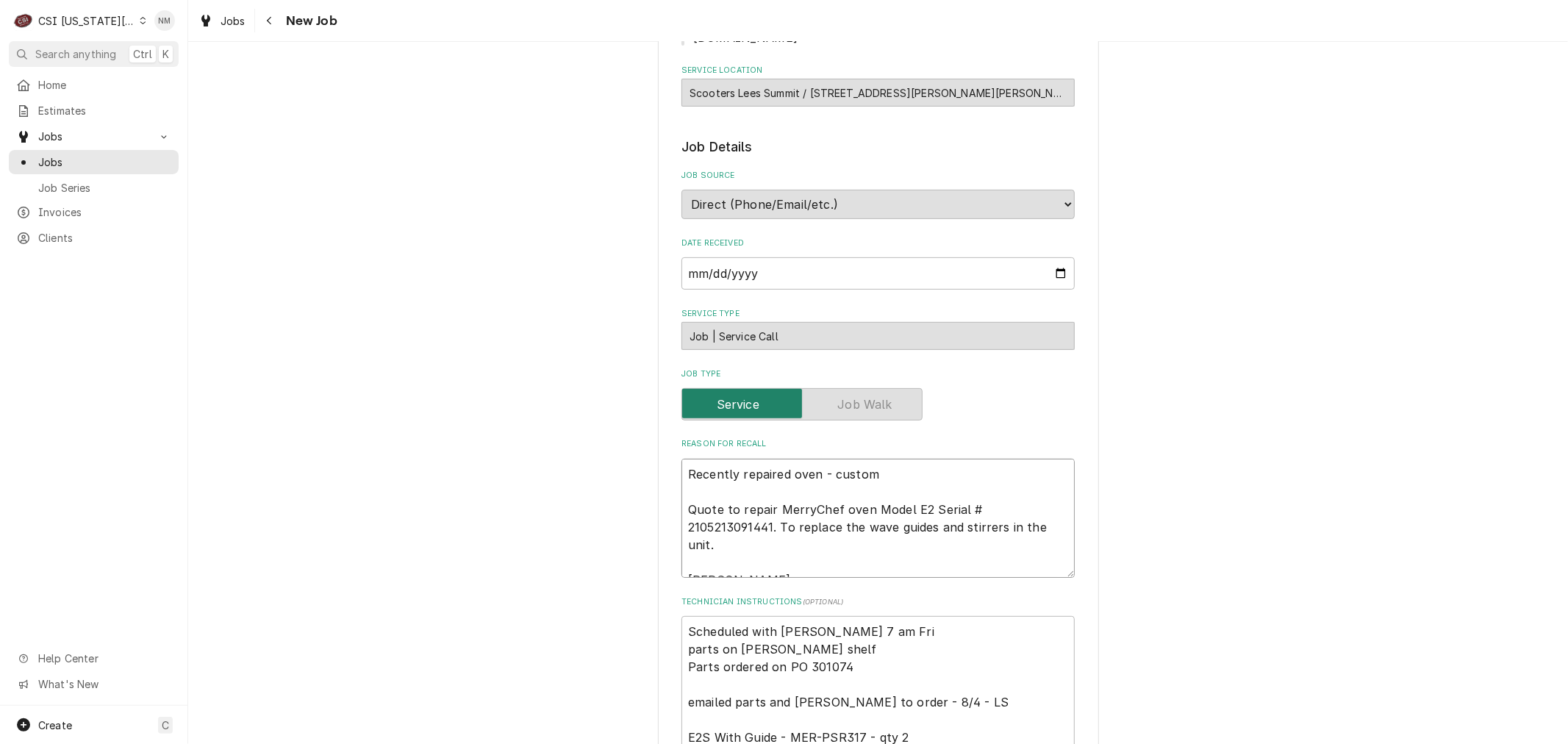
type textarea "x"
type textarea "Recently repaired oven - custome Quote to repair MerryChef oven Model E2 Serial…"
type textarea "x"
type textarea "Recently repaired oven - customer Quote to repair MerryChef oven Model E2 Seria…"
type textarea "x"
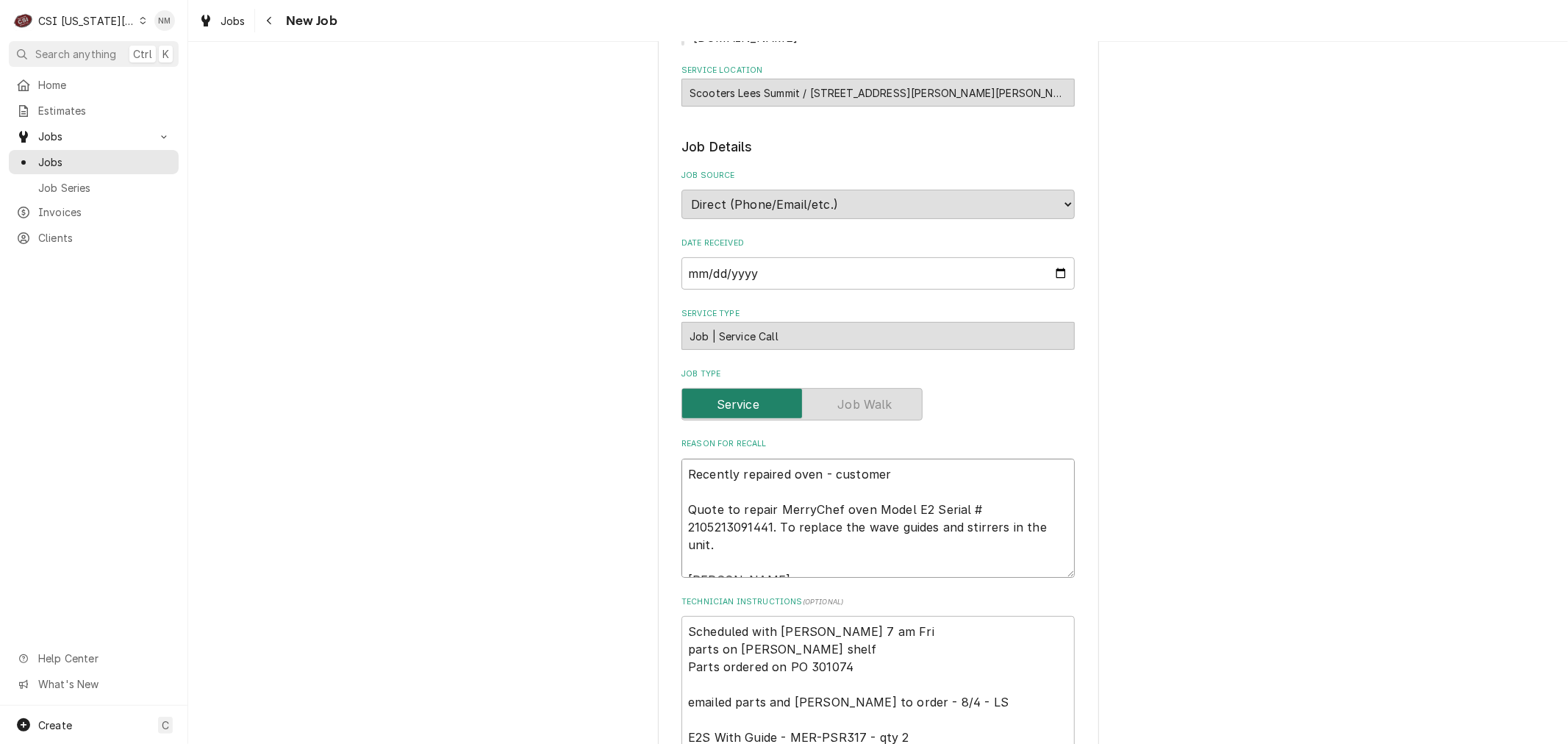
type textarea "Recently repaired oven - customer Quote to repair MerryChef oven Model E2 Seria…"
type textarea "x"
type textarea "Recently repaired oven - customer u Quote to repair MerryChef oven Model E2 Ser…"
type textarea "x"
type textarea "Recently repaired oven - customer us Quote to repair MerryChef oven Model E2 Se…"
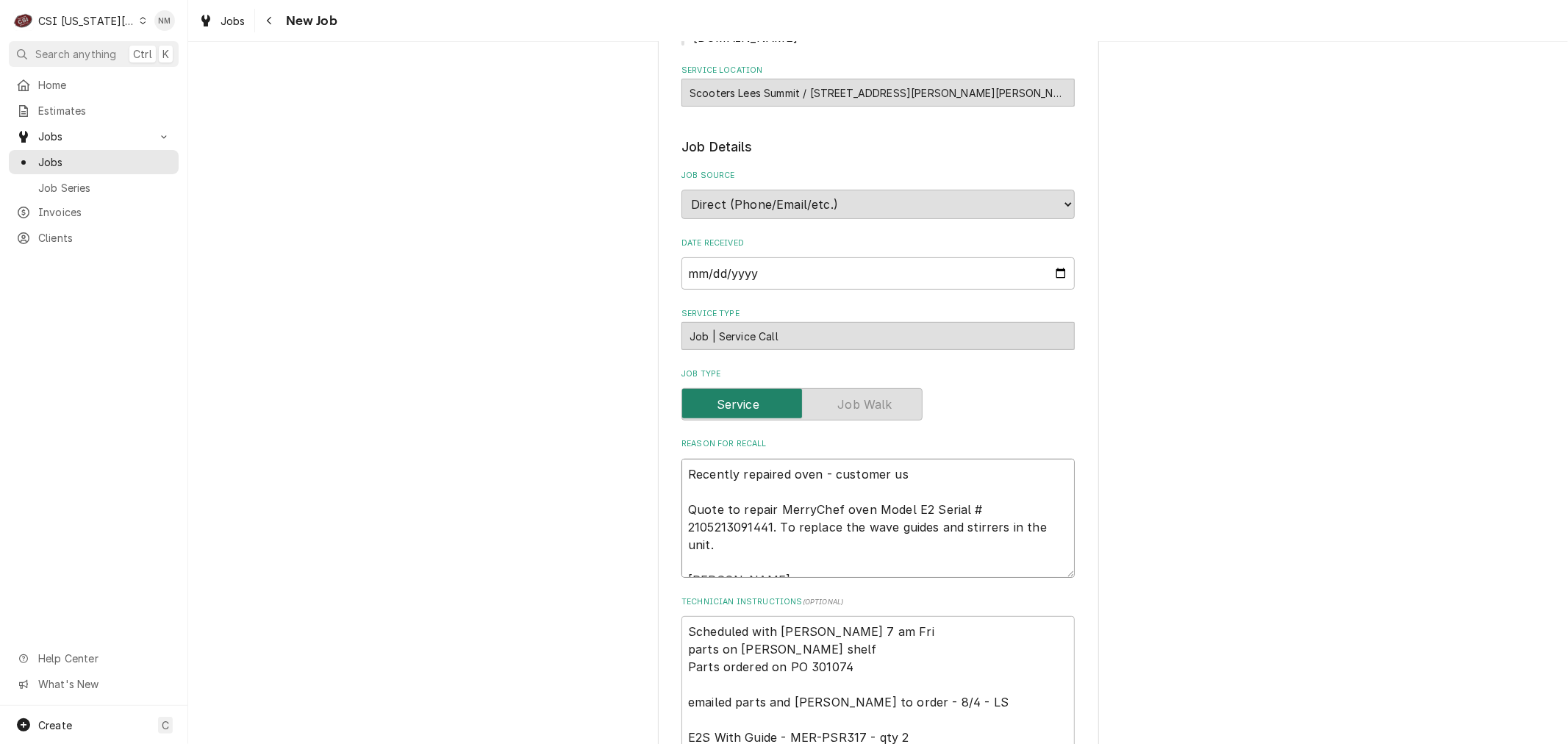
type textarea "x"
type textarea "Recently repaired oven - customer usi Quote to repair MerryChef oven Model E2 S…"
type textarea "x"
type textarea "Recently repaired oven - customer usin Quote to repair MerryChef oven Model E2 …"
type textarea "x"
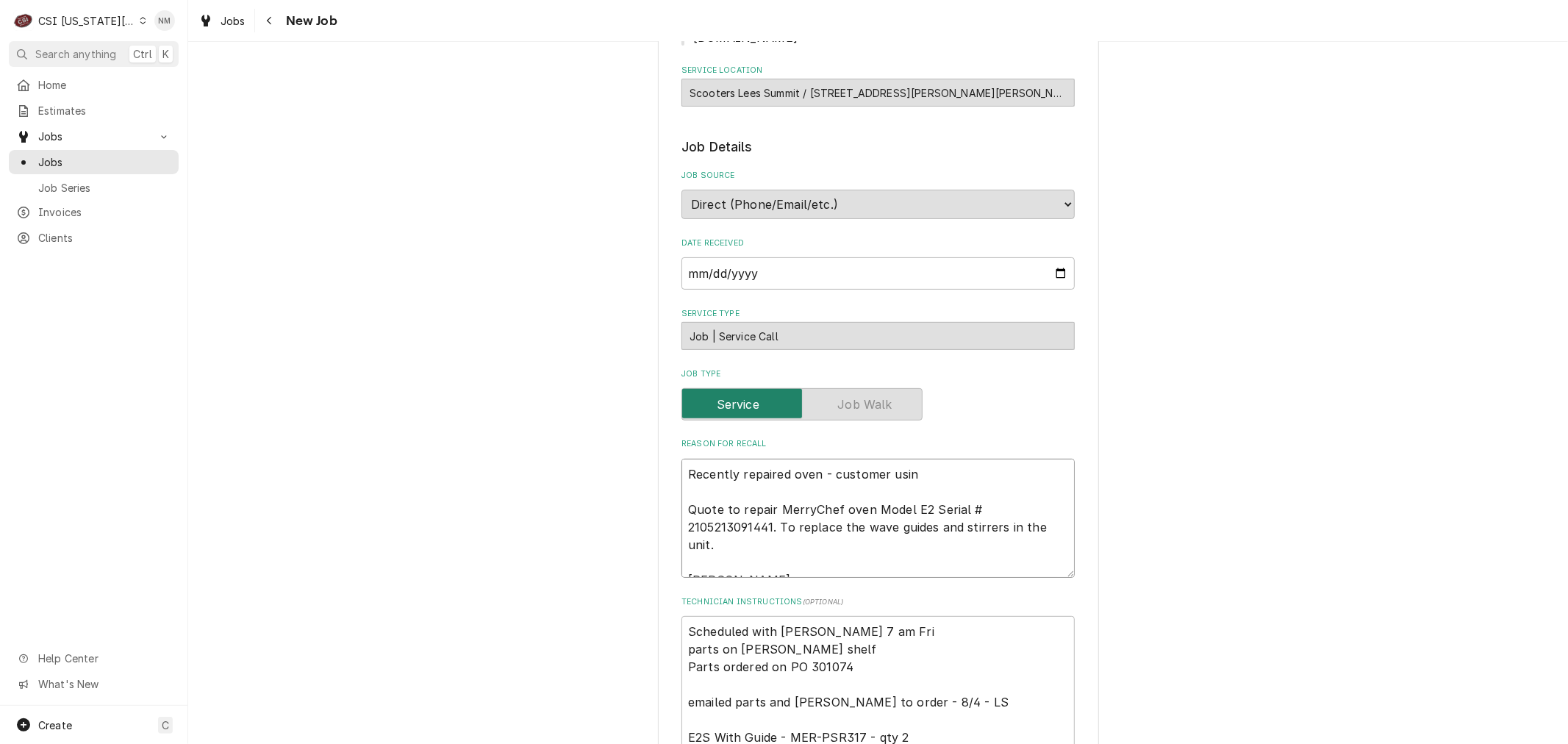
type textarea "Recently repaired oven - customer using Quote to repair MerryChef oven Model E2…"
type textarea "x"
type textarea "Recently repaired oven - customer using Quote to repair MerryChef oven Model E2…"
type textarea "x"
type textarea "Recently repaired oven - customer using t Quote to repair MerryChef oven Model …"
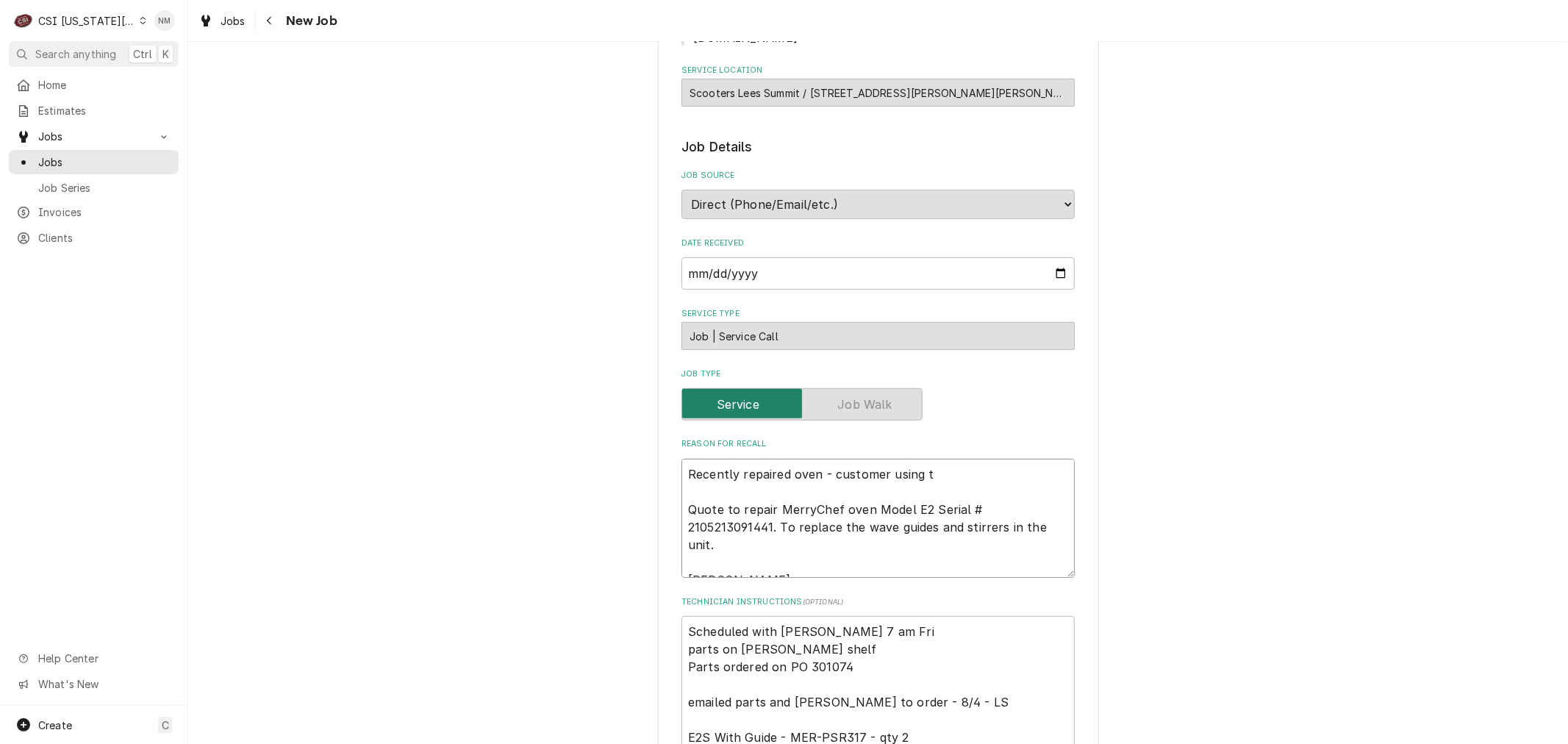
type textarea "x"
type textarea "Recently repaired oven - customer using to Quote to repair MerryChef oven Model…"
type textarea "x"
type textarea "Recently repaired oven - customer using tod Quote to repair MerryChef oven Mode…"
type textarea "x"
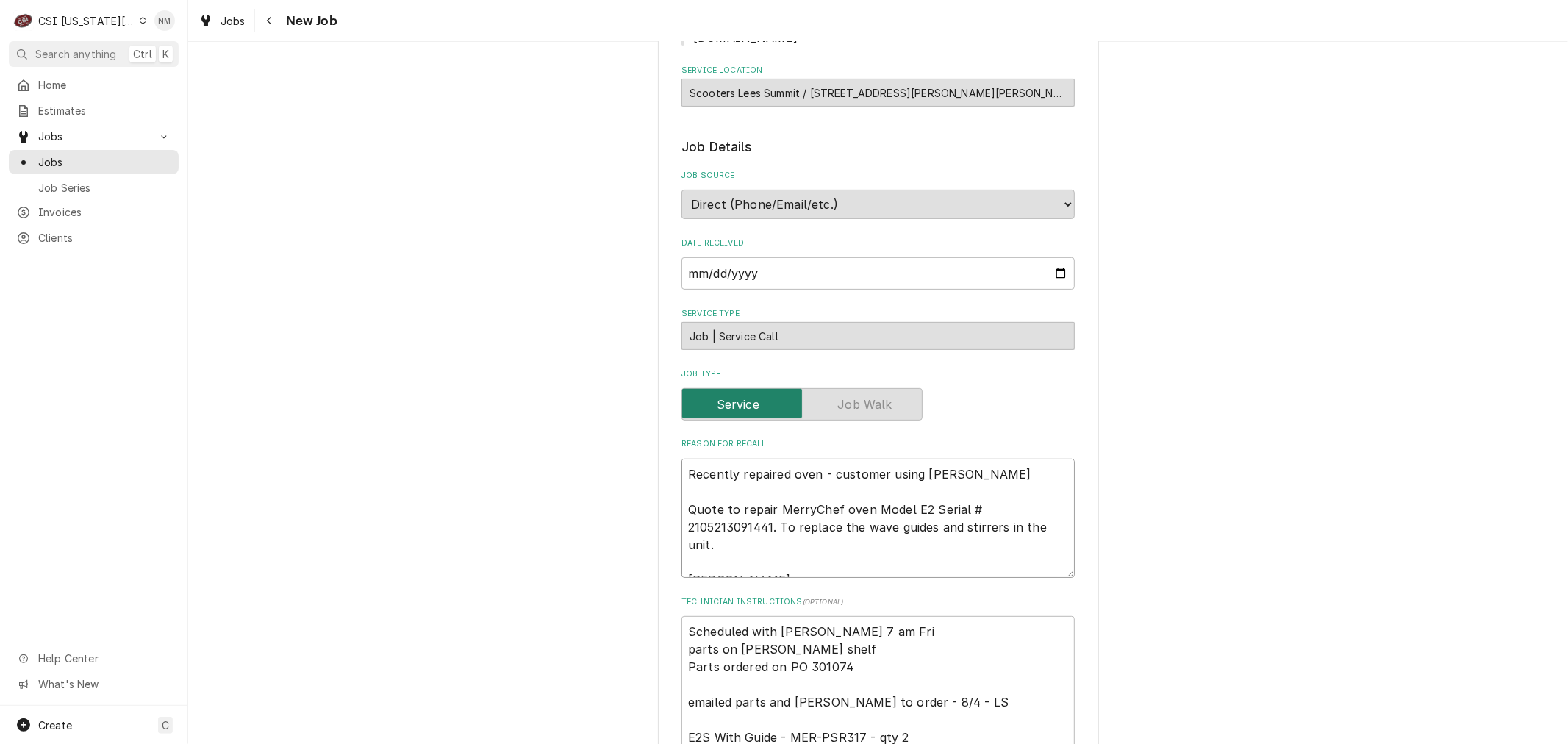
type textarea "Recently repaired oven - customer using toda Quote to repair MerryChef oven Mod…"
type textarea "x"
type textarea "Recently repaired oven - customer using today Quote to repair MerryChef oven Mo…"
type textarea "x"
type textarea "Recently repaired oven - customer using today/ Quote to repair MerryChef oven M…"
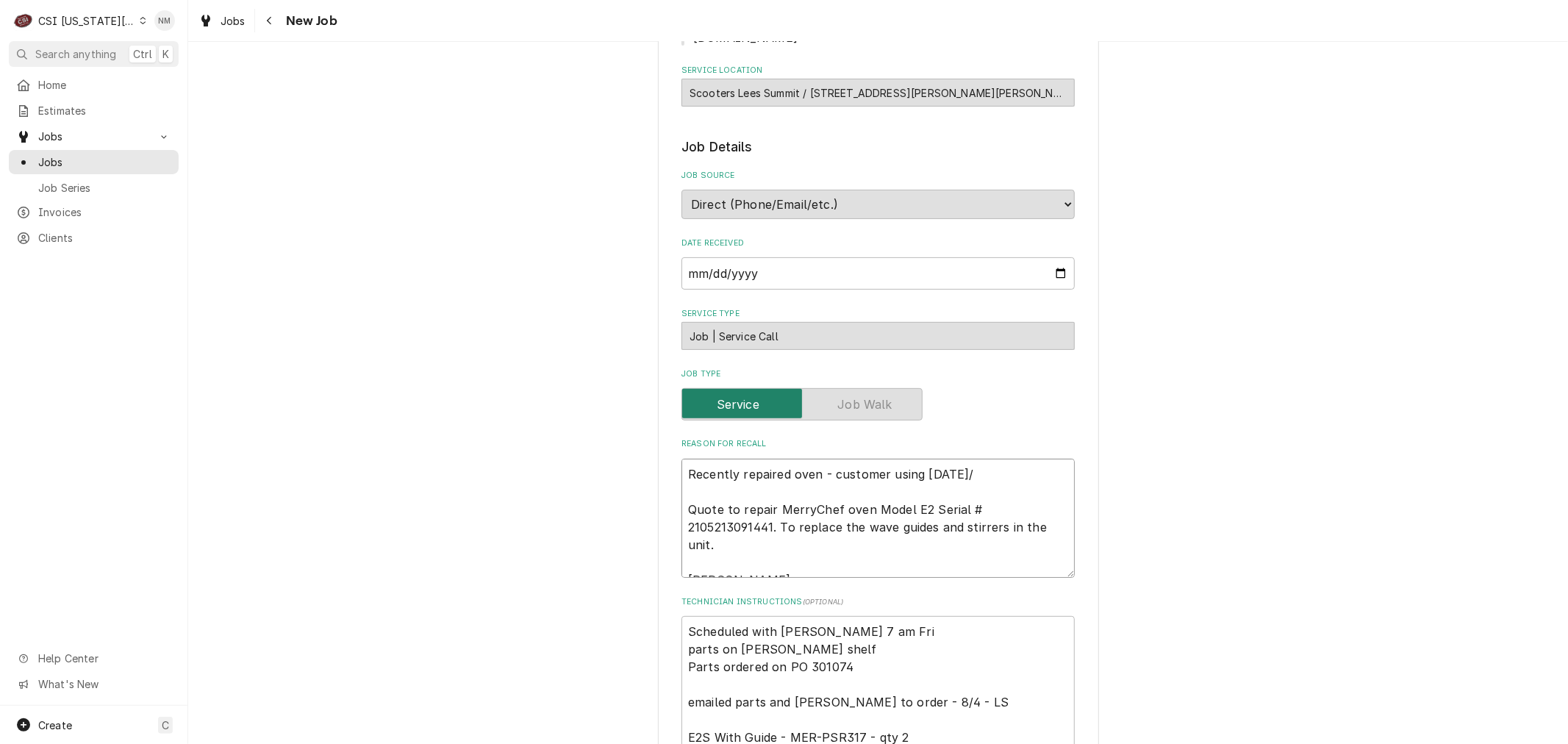
type textarea "x"
type textarea "Recently repaired oven - customer using today/W Quote to repair MerryChef oven …"
type textarea "x"
type textarea "Recently repaired oven - customer using today/WE Quote to repair MerryChef oven…"
type textarea "x"
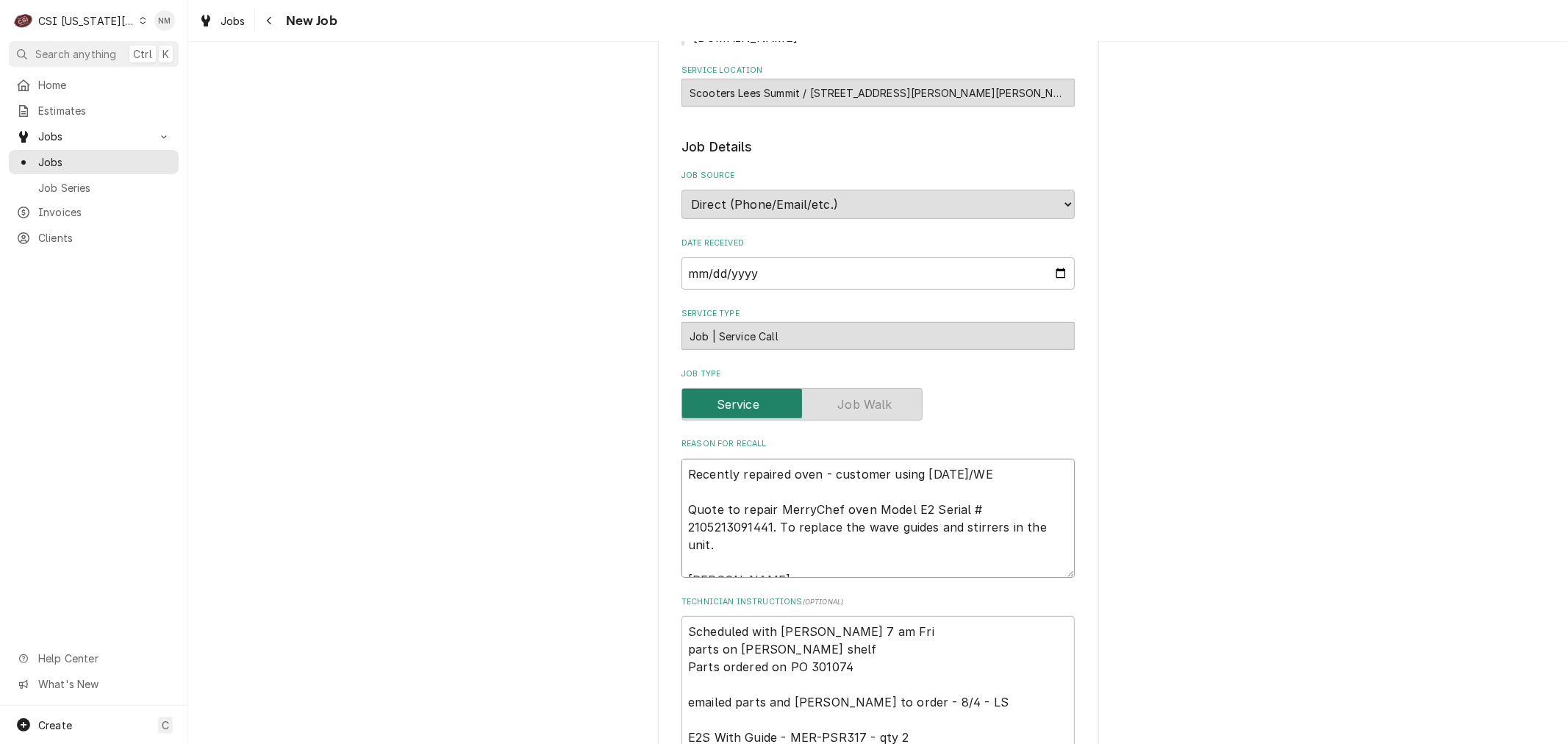
type textarea "Recently repaired oven - customer using today/WEd Quote to repair MerryChef ove…"
type textarea "x"
type textarea "Recently repaired oven - customer using today/WEds Quote to repair MerryChef ov…"
type textarea "x"
type textarea "Recently repaired oven - customer using today/WEd Quote to repair MerryChef ove…"
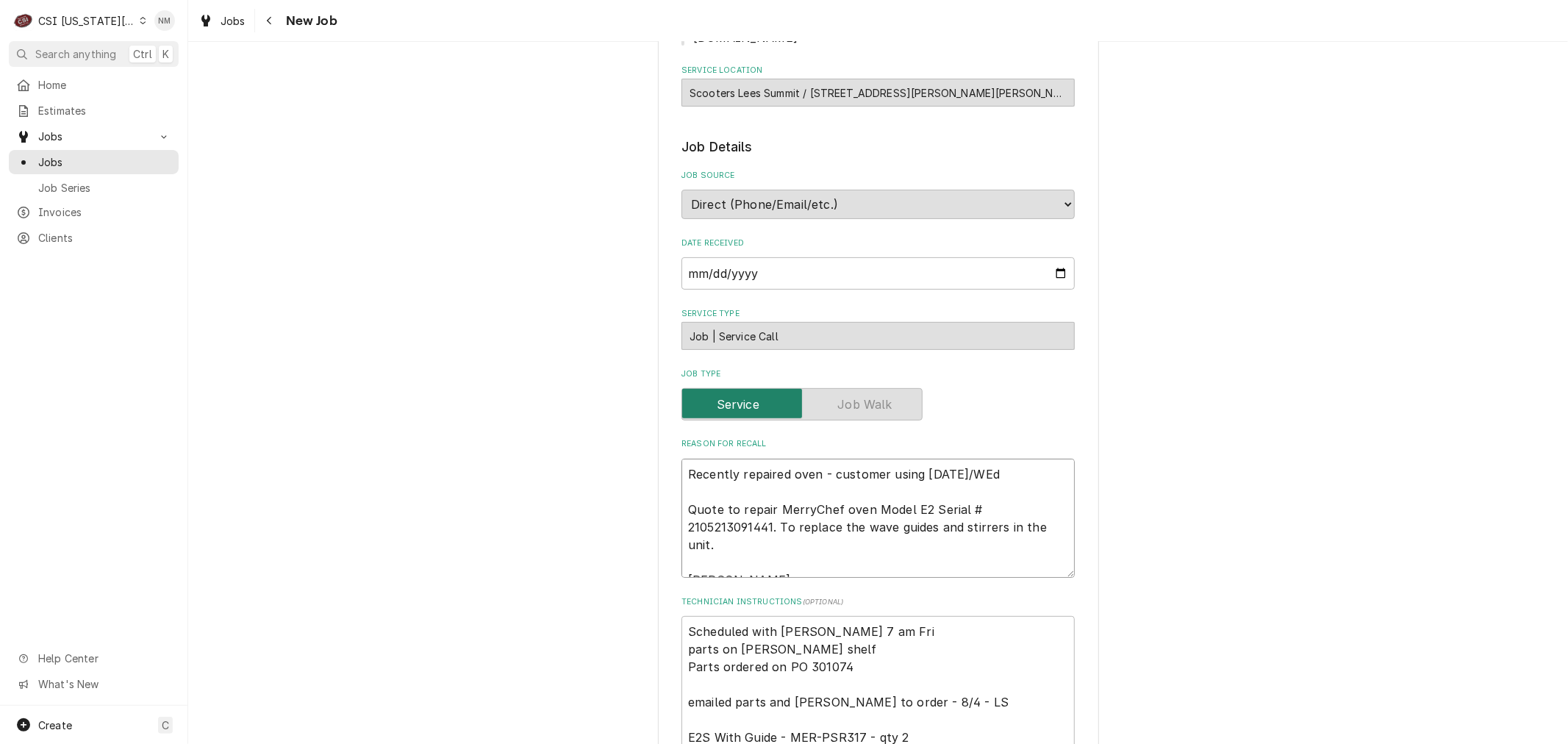
type textarea "x"
type textarea "Recently repaired oven - customer using today/WE Quote to repair MerryChef oven…"
type textarea "x"
type textarea "Recently repaired oven - customer using today/W Quote to repair MerryChef oven …"
type textarea "x"
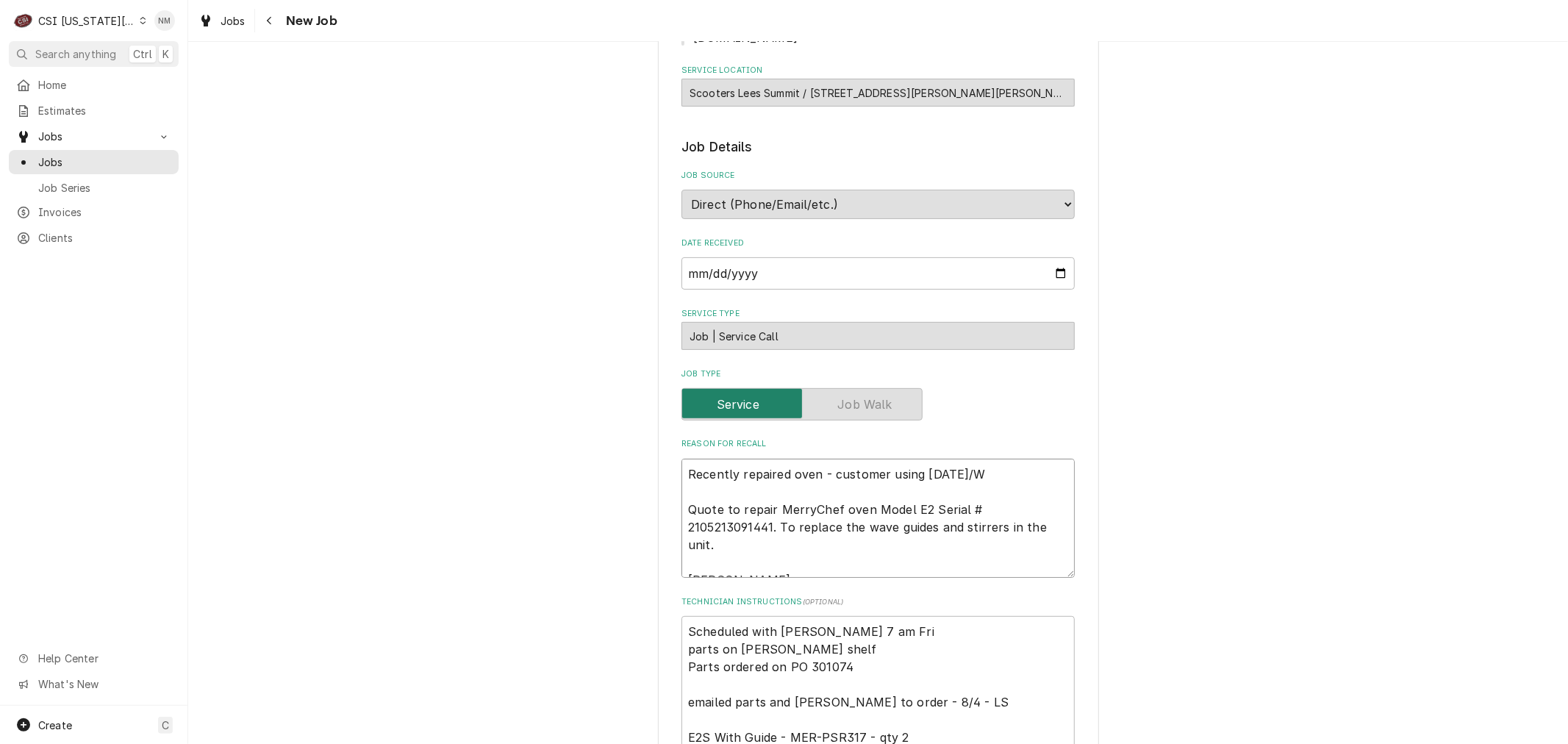
type textarea "Recently repaired oven - customer using today/We Quote to repair MerryChef oven…"
type textarea "x"
type textarea "Recently repaired oven - customer using today/Wed Quote to repair MerryChef ove…"
type textarea "x"
type textarea "Recently repaired oven - customer using today/Weds Quote to repair MerryChef ov…"
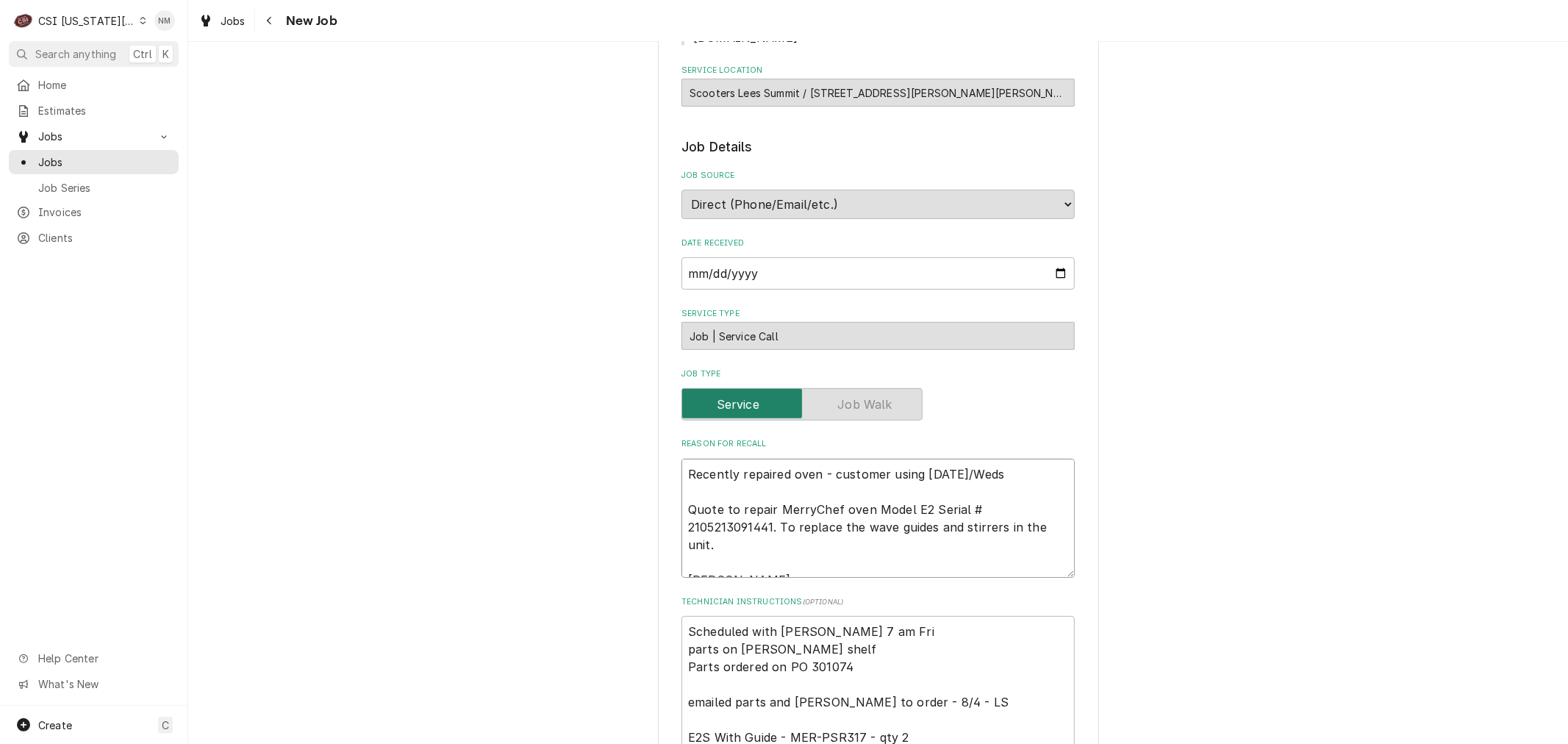
type textarea "x"
type textarea "Recently repaired oven - customer using today/Weds Quote to repair MerryChef ov…"
type textarea "x"
type textarea "Recently repaired oven - customer using today/Weds a Quote to repair MerryChef …"
type textarea "x"
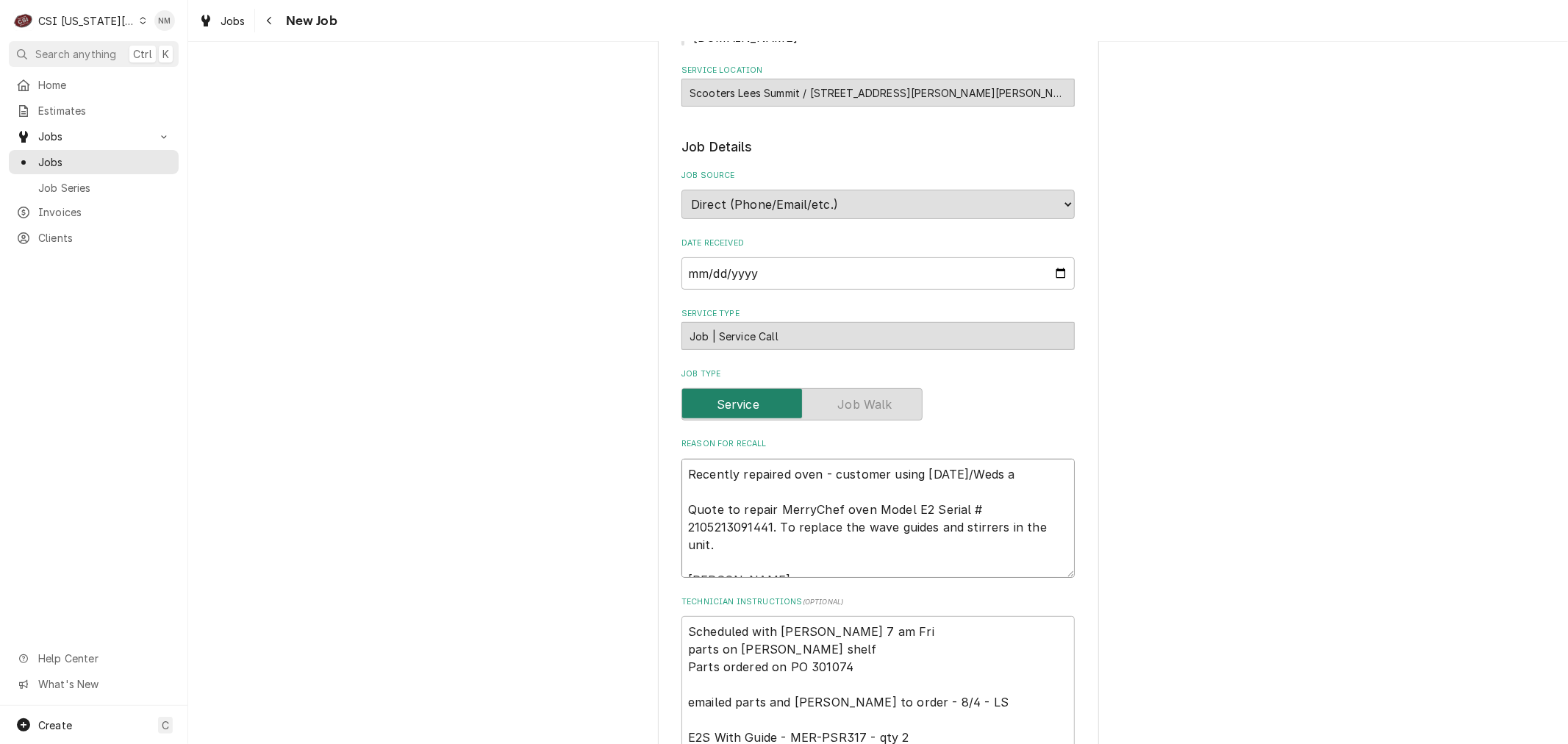
type textarea "Recently repaired oven - customer using today/Weds an Quote to repair MerryChef…"
type textarea "x"
type textarea "Recently repaired oven - customer using today/Weds and Quote to repair MerryChe…"
type textarea "x"
type textarea "Recently repaired oven - customer using today/Weds and Quote to repair MerryChe…"
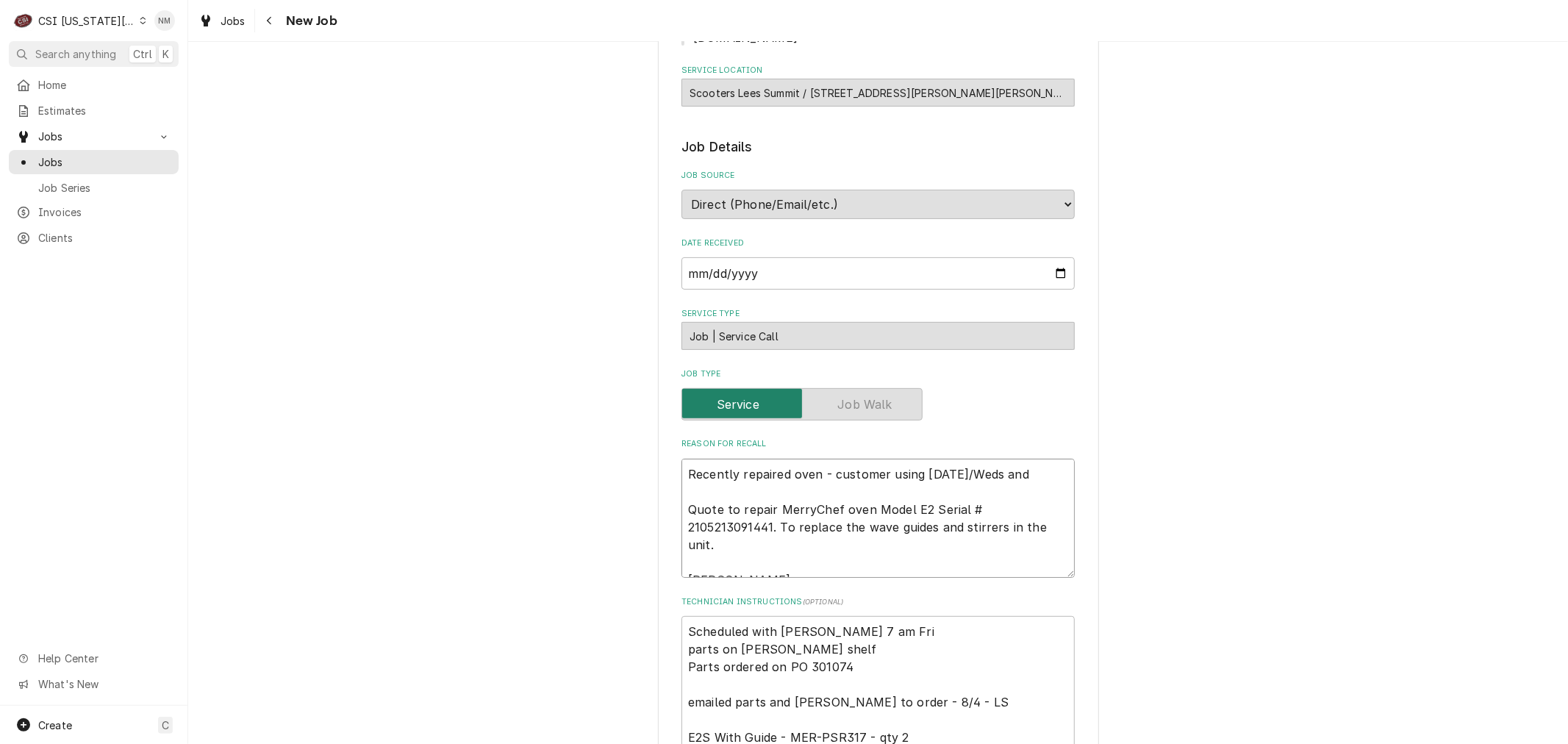
type textarea "x"
type textarea "Recently repaired oven - customer using today/Weds and a Quote to repair MerryC…"
type textarea "x"
type textarea "Recently repaired oven - customer using today/Weds and a Quote to repair MerryC…"
type textarea "x"
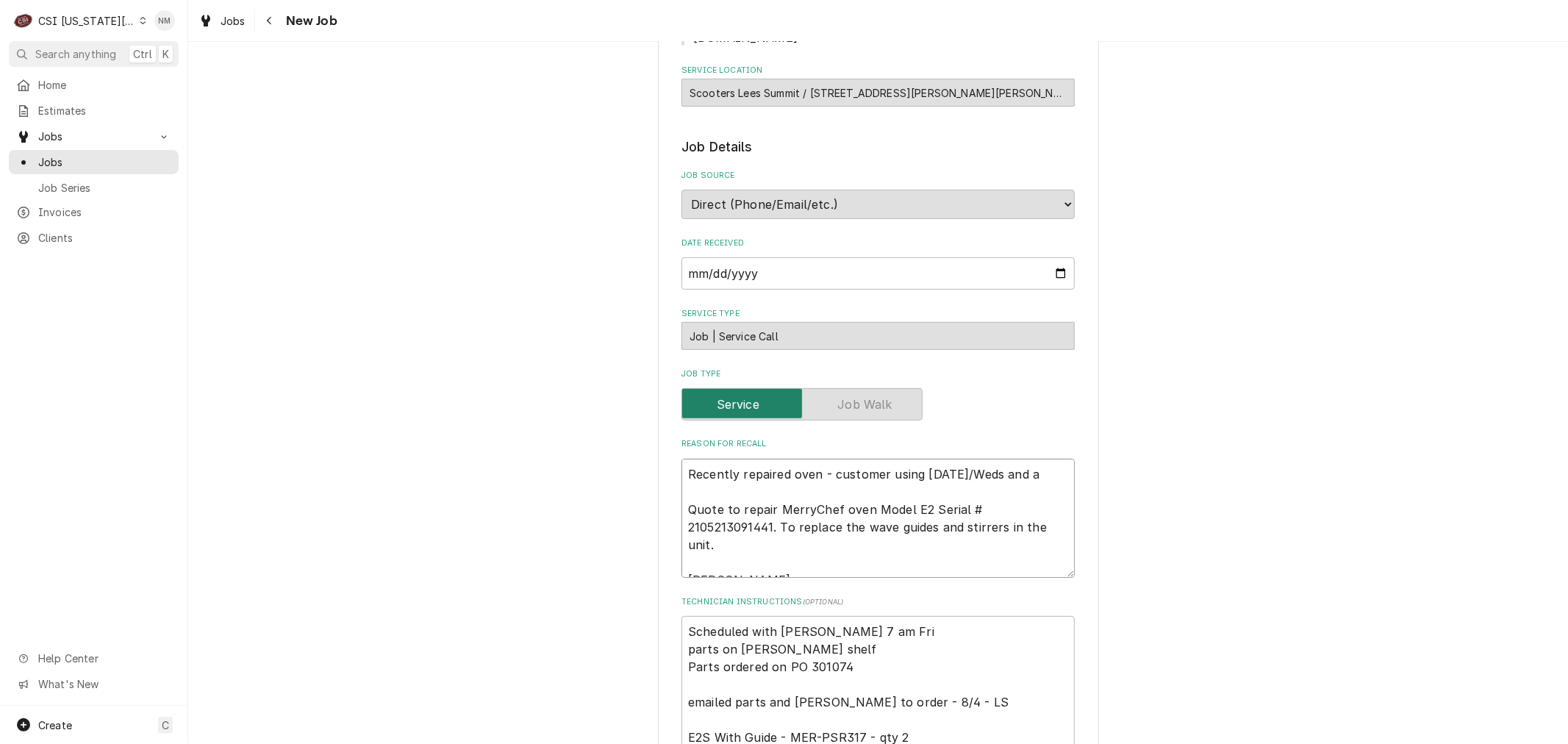
type textarea "Recently repaired oven - customer using today/Weds and a n Quote to repair Merr…"
type textarea "x"
type textarea "Recently repaired oven - customer using today/Weds and a nu Quote to repair Mer…"
type textarea "x"
type textarea "Recently repaired oven - customer using today/Weds and a nut Quote to repair Me…"
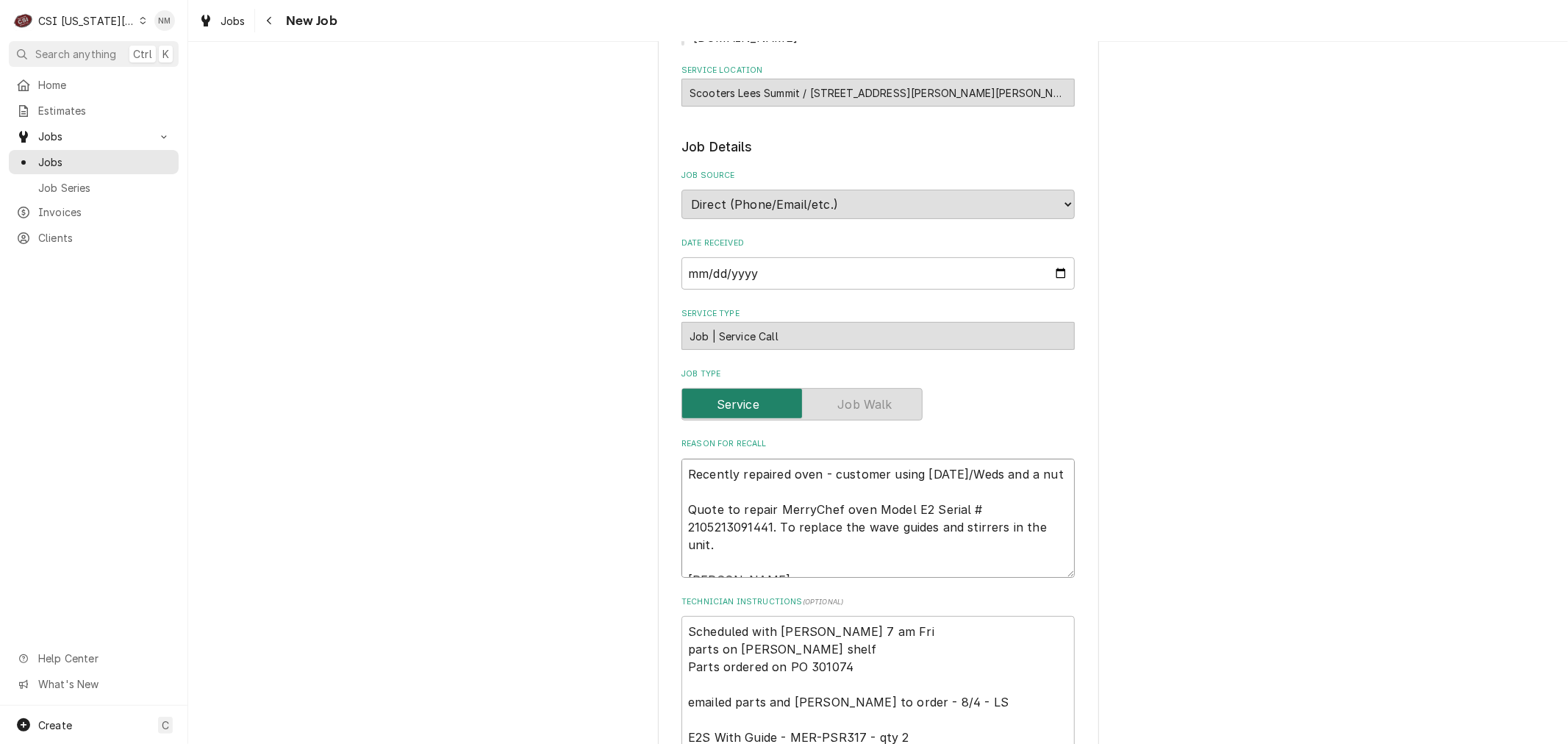
type textarea "x"
type textarea "Recently repaired oven - customer using today/Weds and a nut Quote to repair Me…"
type textarea "x"
type textarea "Recently repaired oven - customer using today/Weds and a nut f Quote to repair …"
type textarea "x"
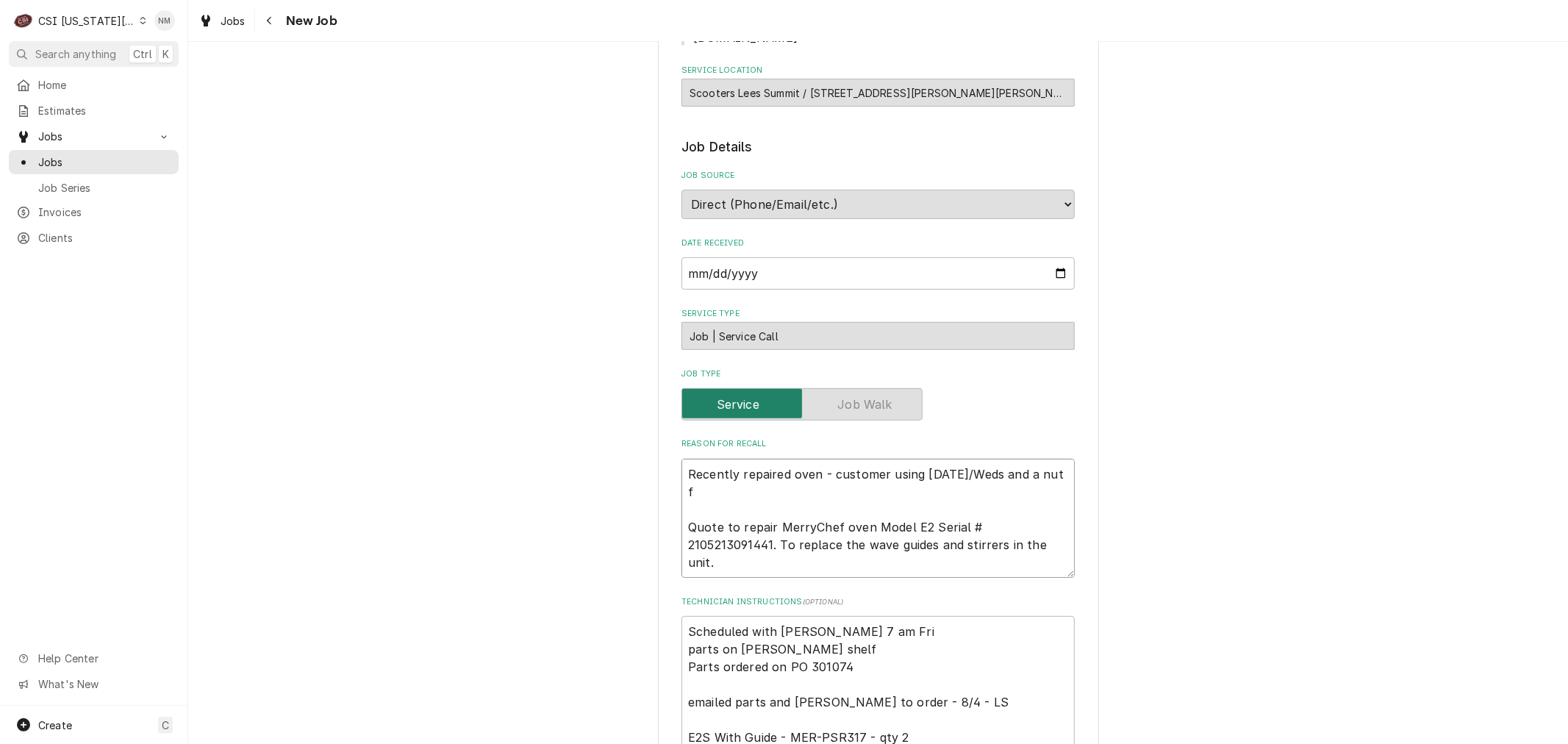
type textarea "Recently repaired oven - customer using today/Weds and a nut fe Quote to repair…"
type textarea "x"
type textarea "Recently repaired oven - customer using today/Weds and a nut fel Quote to repai…"
type textarea "x"
type textarea "Recently repaired oven - customer using today/Weds and a nut fell Quote to repa…"
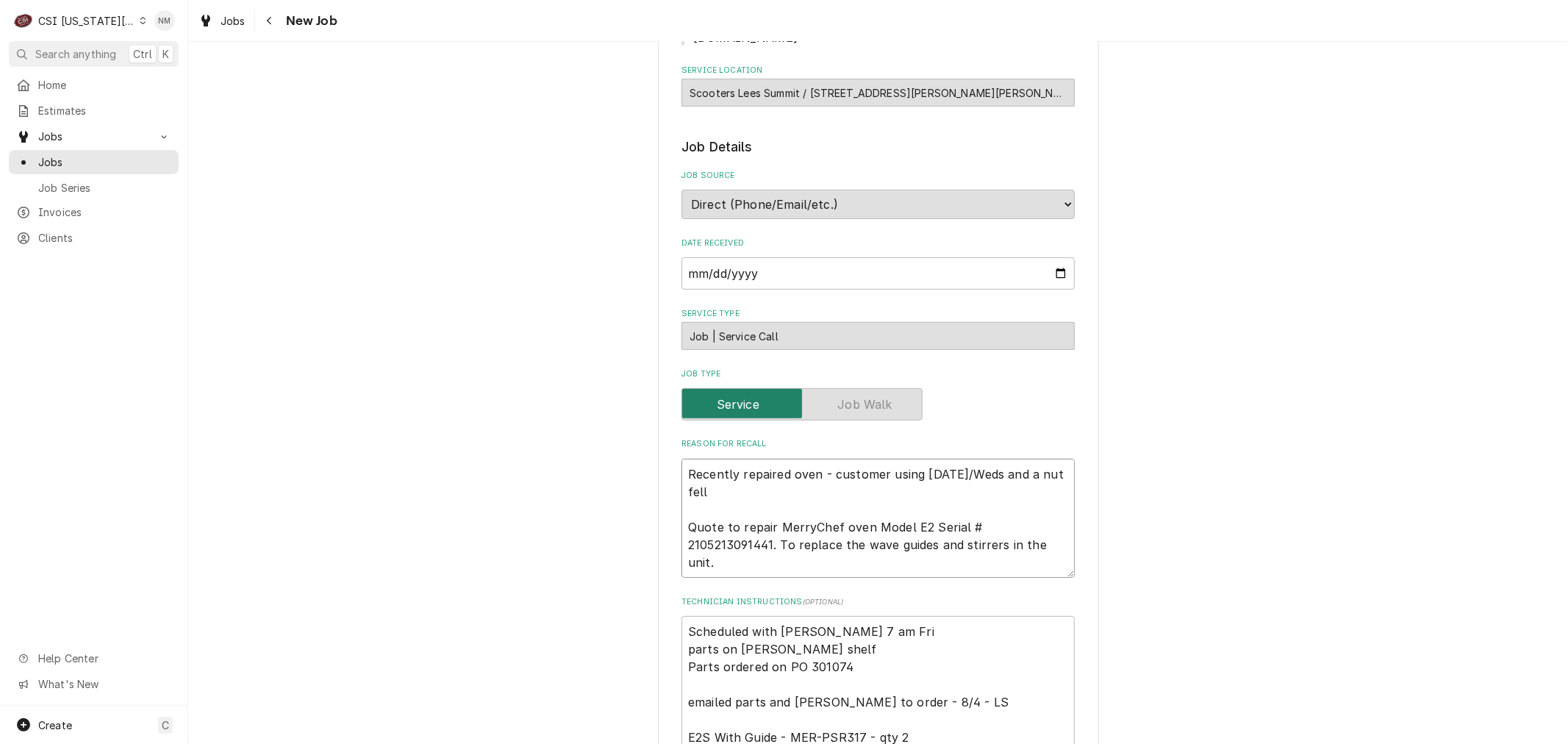
type textarea "x"
type textarea "Recently repaired oven - customer using today/Weds and a nut fell Quote to repa…"
type textarea "x"
type textarea "Recently repaired oven - customer using today/Weds and a nut fell o Quote to re…"
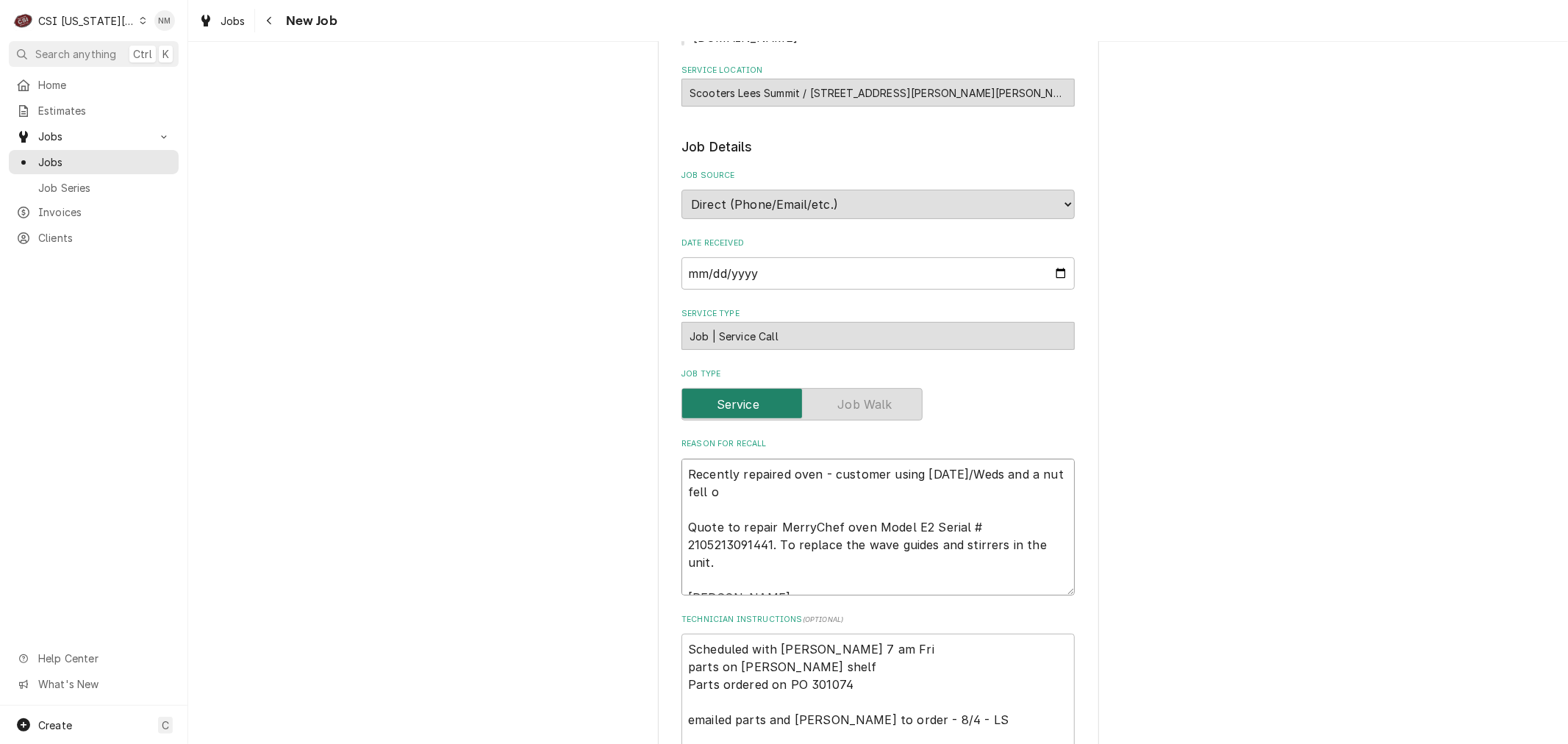
type textarea "x"
type textarea "Recently repaired oven - customer using today/Weds and a nut fell on Quote to r…"
type textarea "x"
type textarea "Recently repaired oven - customer using today/Weds and a nut fell o Quote to re…"
type textarea "x"
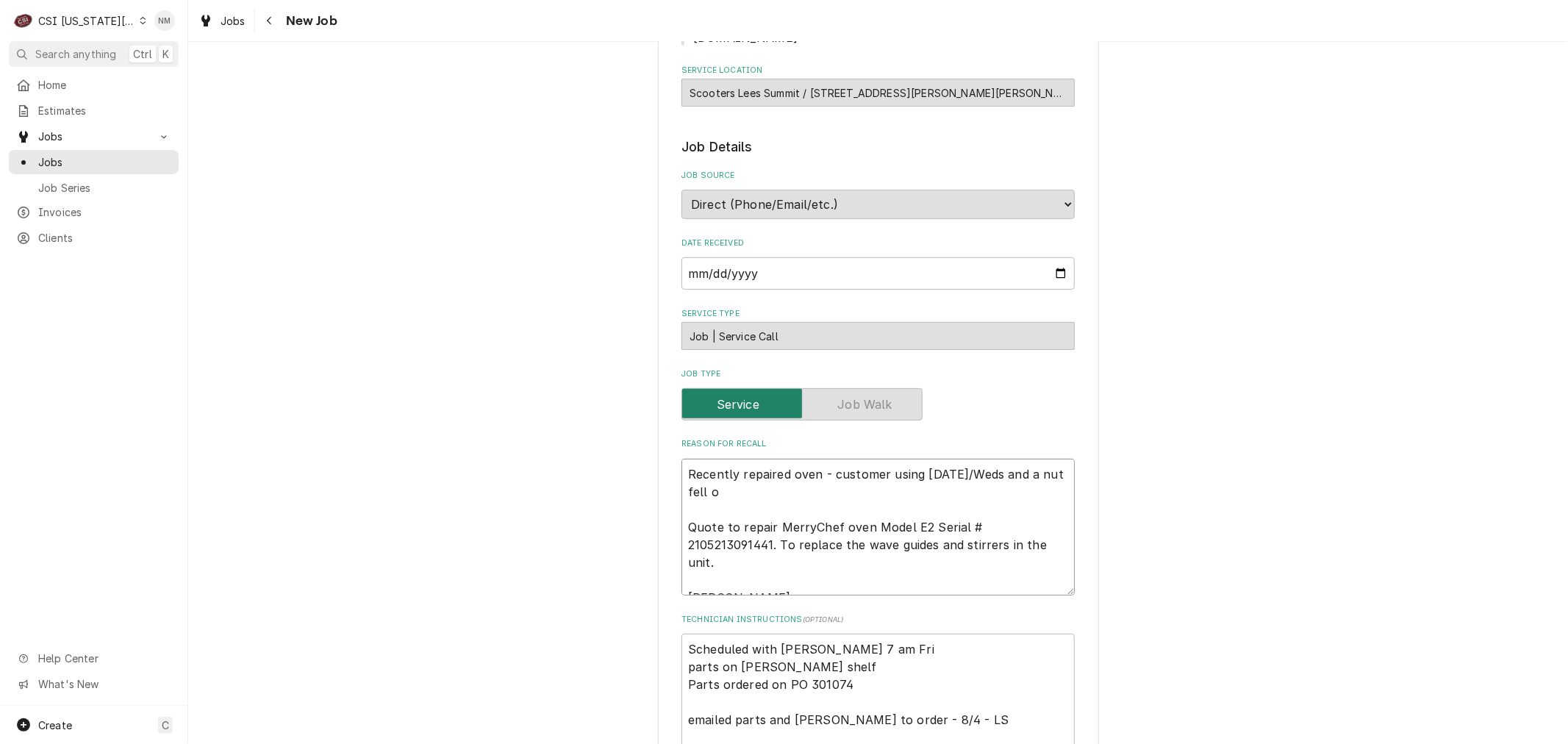
type textarea "Recently repaired oven - customer using today/Weds and a nut fell oo Quote to r…"
type textarea "x"
type textarea "Recently repaired oven - customer using today/Weds and a nut fell o Quote to re…"
type textarea "x"
type textarea "Recently repaired oven - customer using today/Weds and a nut fell of Quote to r…"
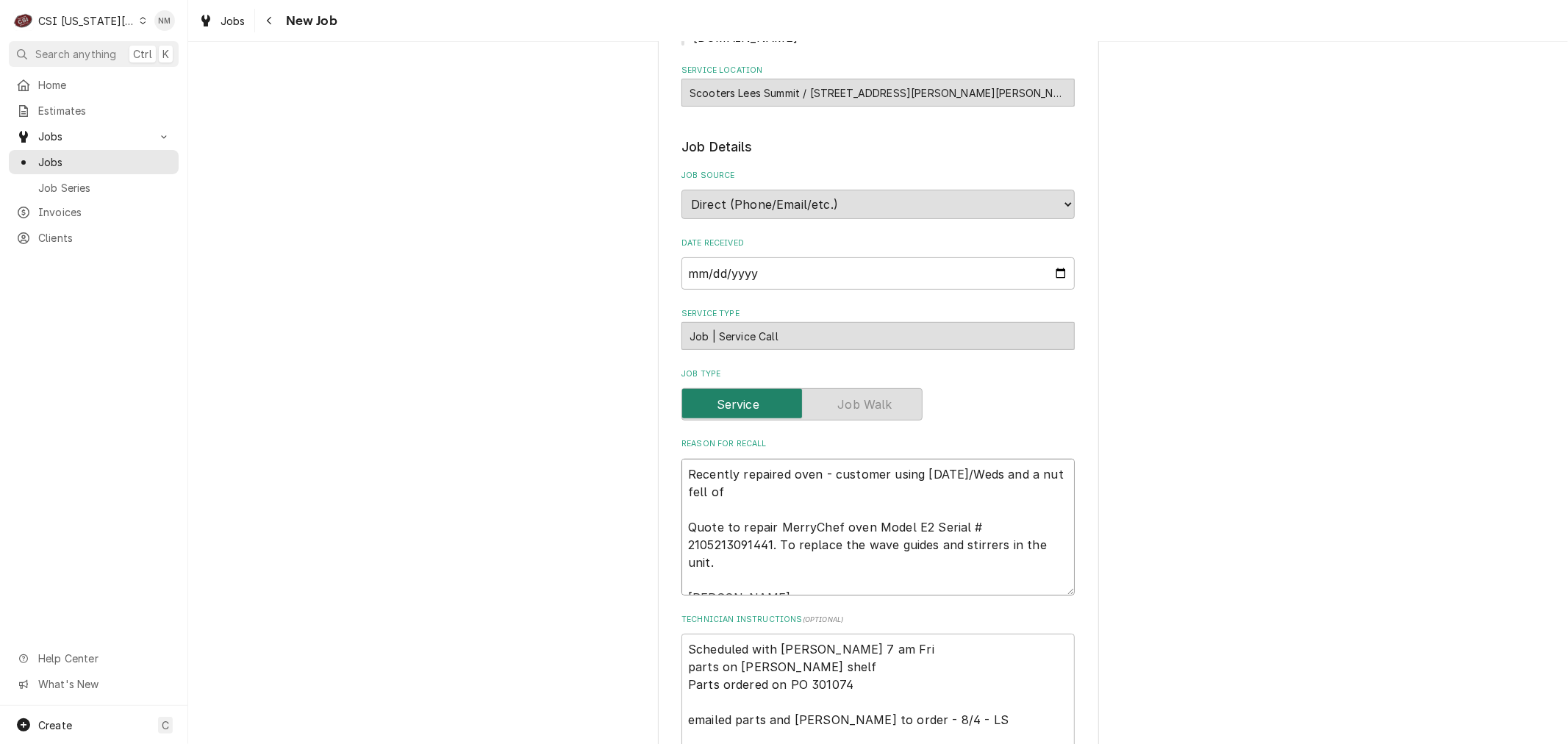
type textarea "x"
type textarea "Recently repaired oven - customer using today/Weds and a nut fell off Quote to …"
type textarea "x"
type textarea "Recently repaired oven - customer using today/Weds and a nut fell off Quote to …"
type textarea "x"
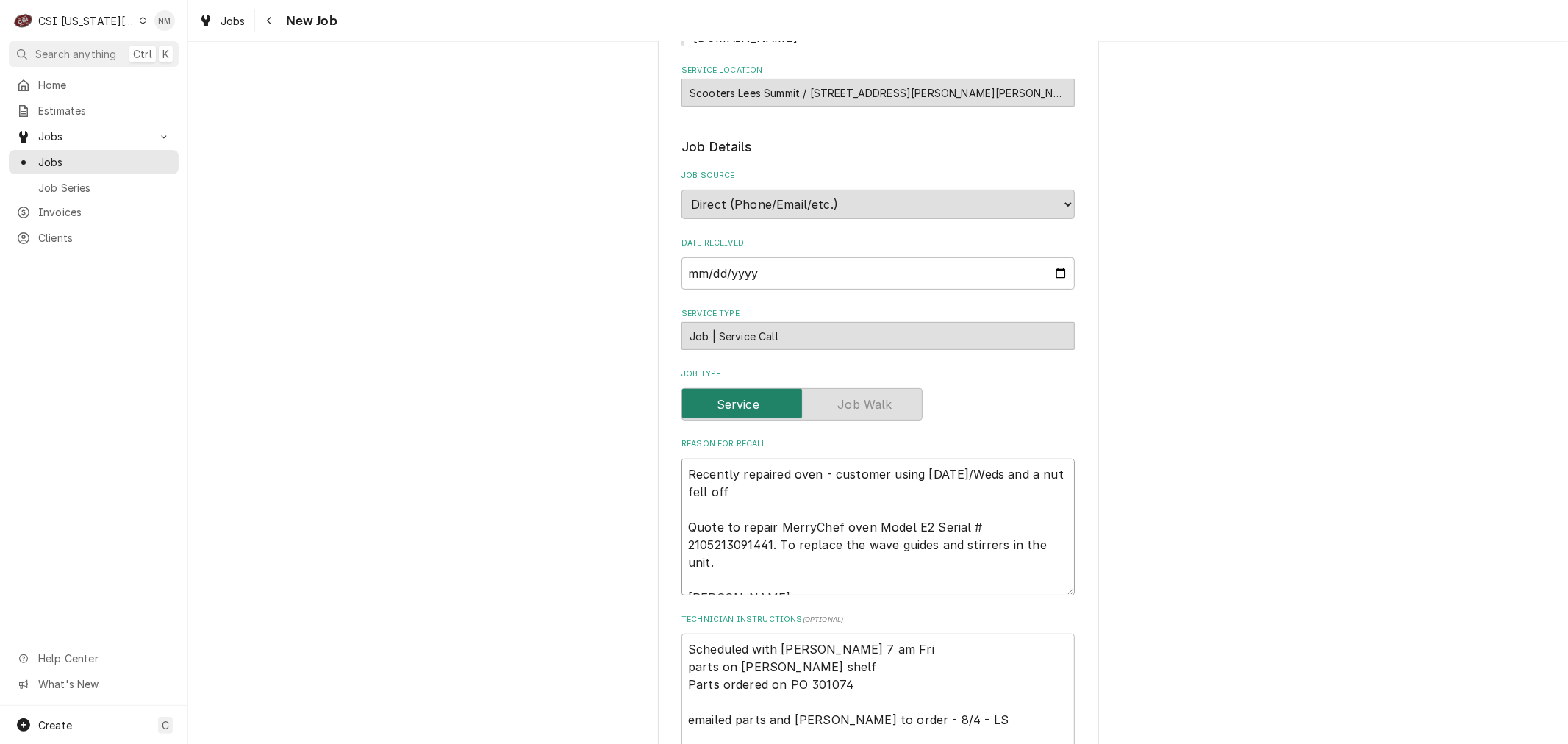
type textarea "Recently repaired oven - customer using today/Weds and a nut fell off o Quote t…"
type textarea "x"
type textarea "Recently repaired oven - customer using today/Weds and a nut fell off on Quote …"
type textarea "x"
type textarea "Recently repaired oven - customer using today/Weds and a nut fell off ont Quote…"
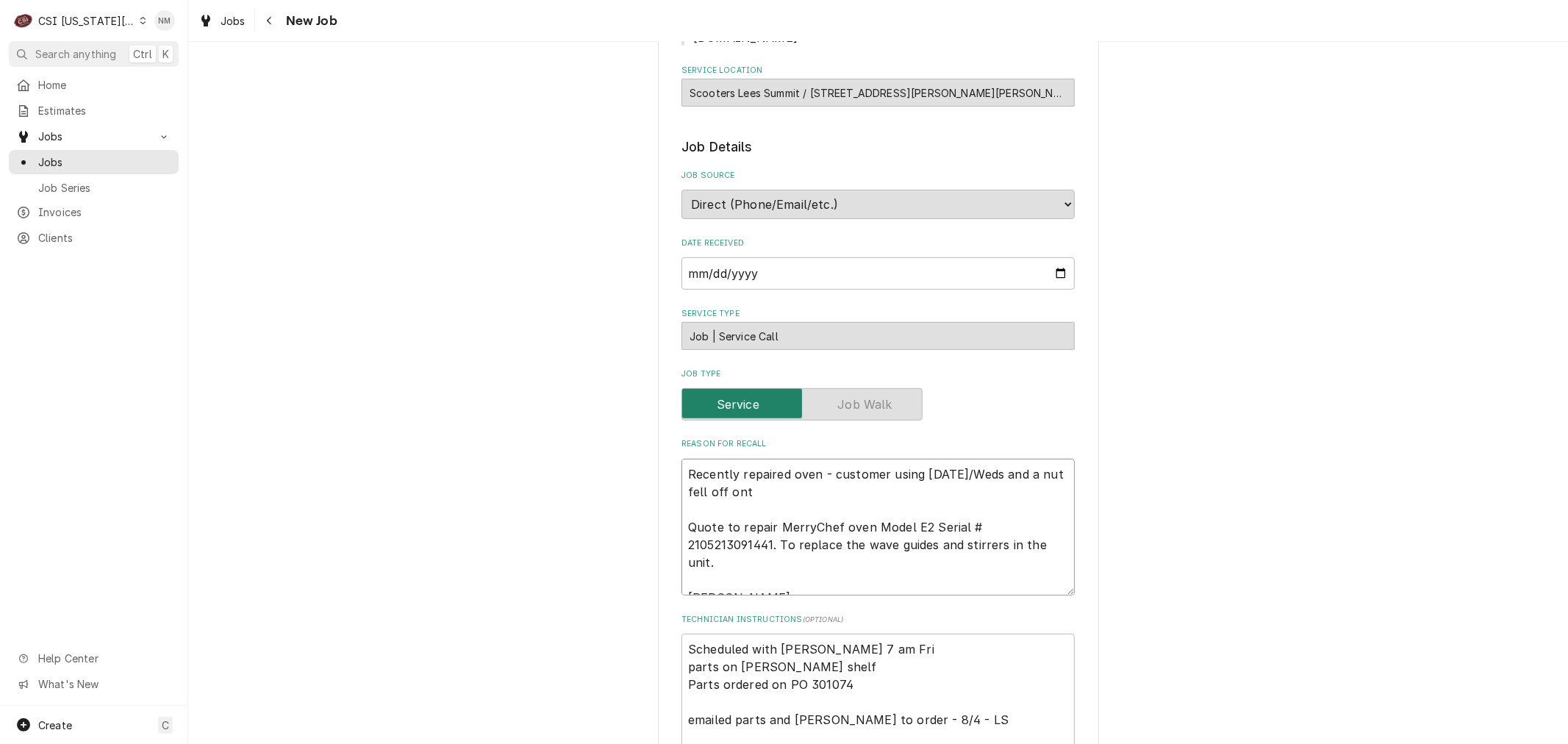
type textarea "x"
type textarea "Recently repaired oven - customer using today/Weds and a nut fell off onto Quot…"
type textarea "x"
type textarea "Recently repaired oven - customer using today/Weds and a nut fell off onto Quot…"
type textarea "x"
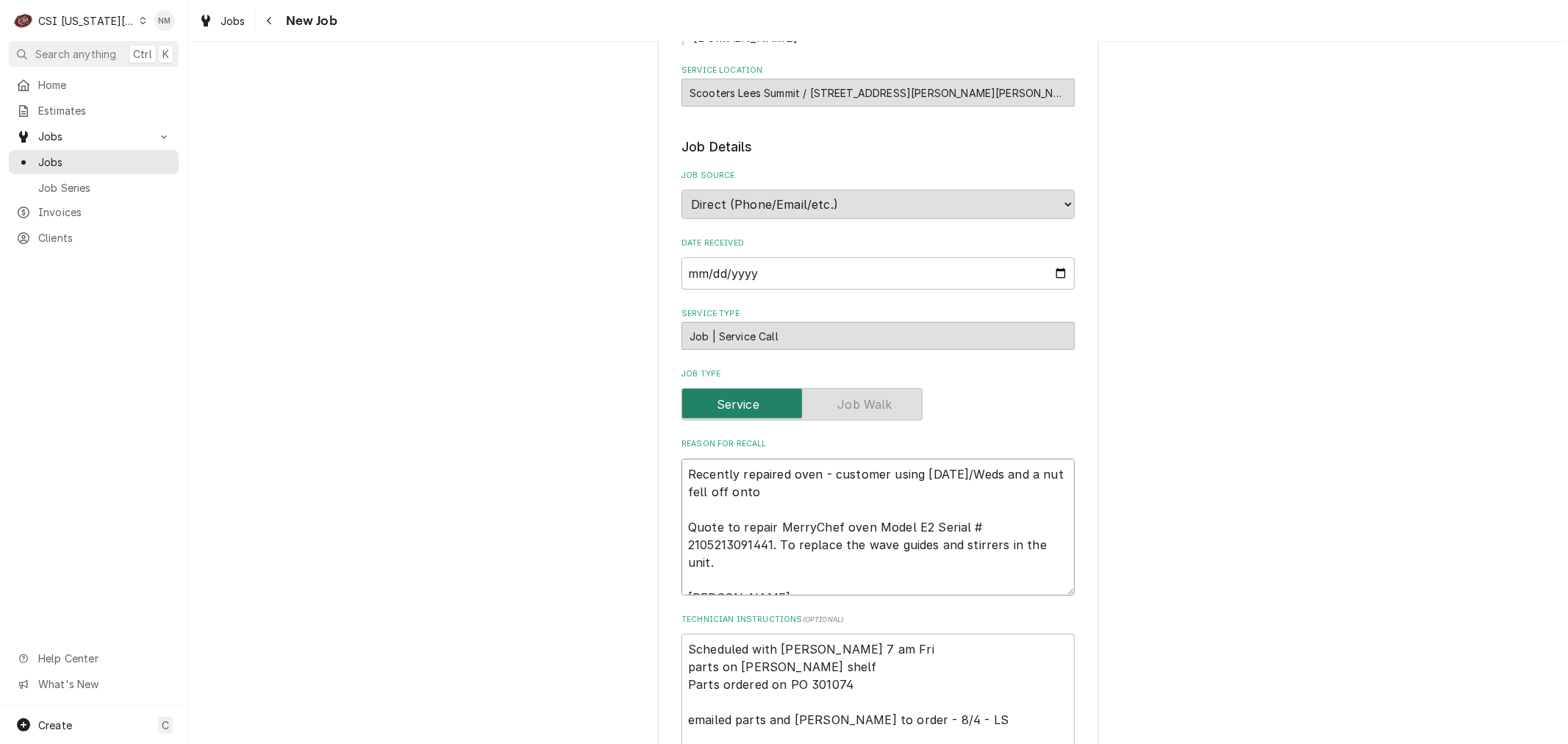
type textarea "Recently repaired oven - customer using today/Weds and a nut fell off onto t Qu…"
type textarea "x"
type textarea "Recently repaired oven - customer using today/Weds and a nut fell off onto th Q…"
type textarea "x"
type textarea "Recently repaired oven - customer using today/Weds and a nut fell off onto the …"
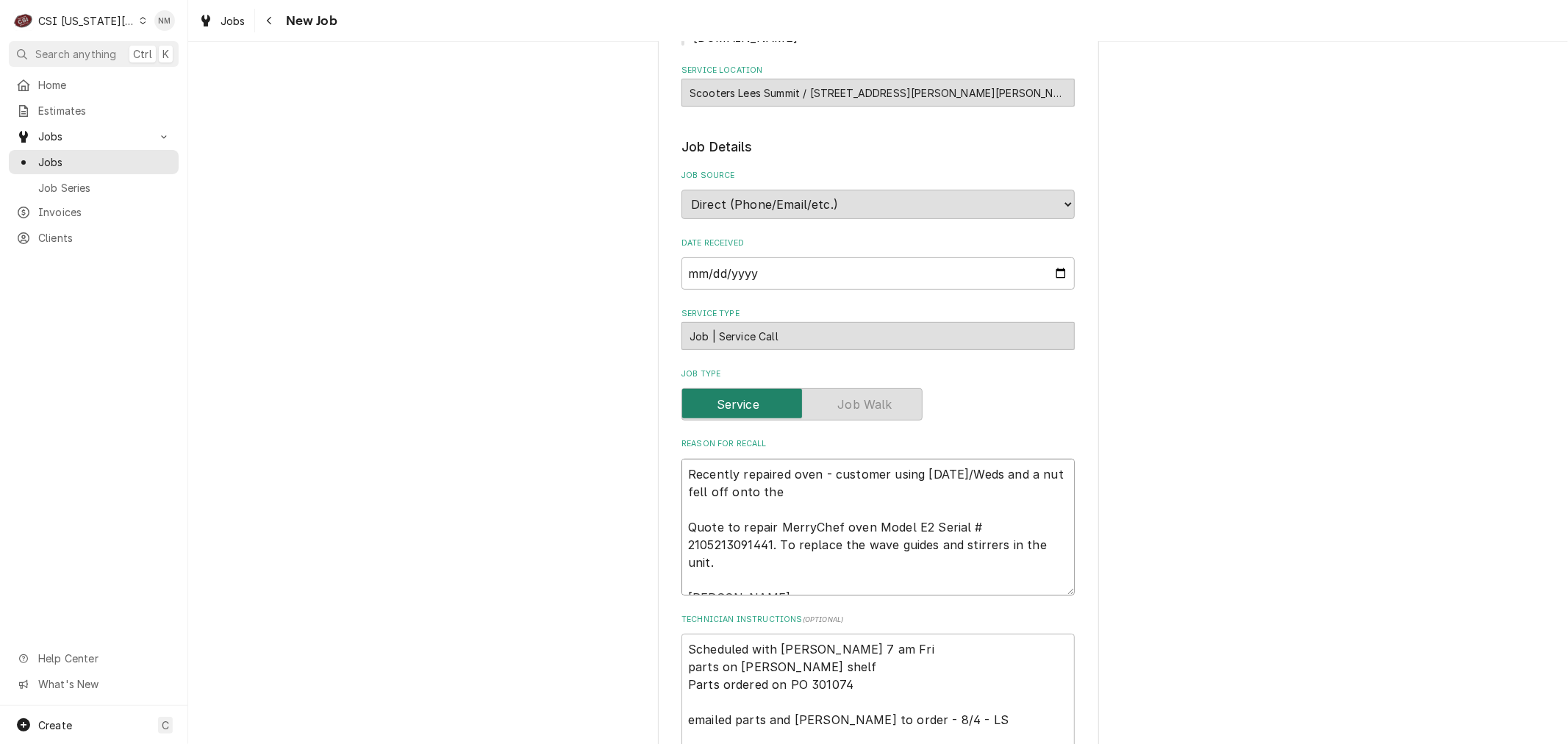
type textarea "x"
type textarea "Recently repaired oven - customer using today/Weds and a nut fell off onto the …"
type textarea "x"
type textarea "Recently repaired oven - customer using today/Weds and a nut fell off onto the …"
type textarea "x"
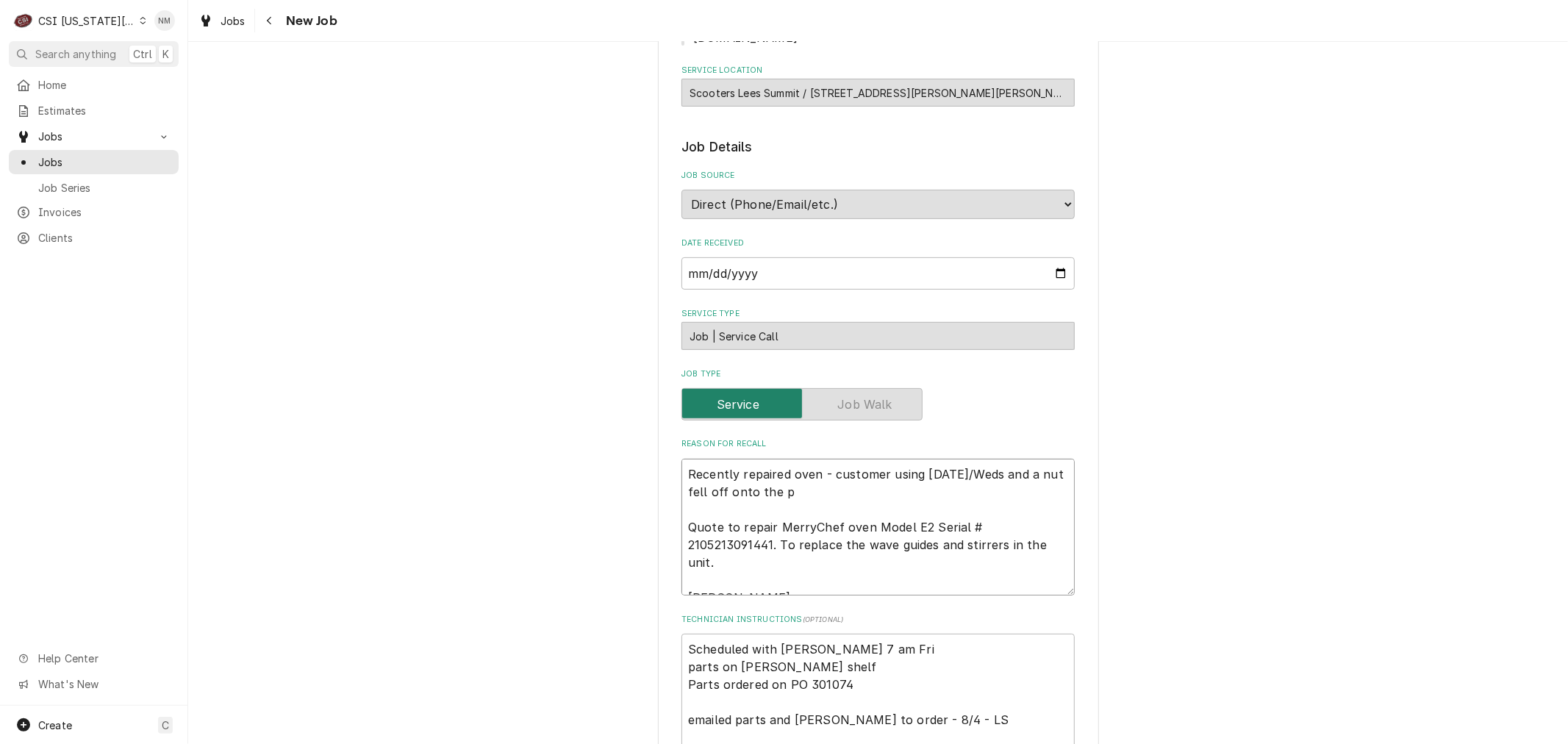
type textarea "Recently repaired oven - customer using today/Weds and a nut fell off onto the …"
type textarea "x"
type textarea "Recently repaired oven - customer using today/Weds and a nut fell off onto the …"
type textarea "x"
type textarea "Recently repaired oven - customer using today/Weds and a nut fell off onto the …"
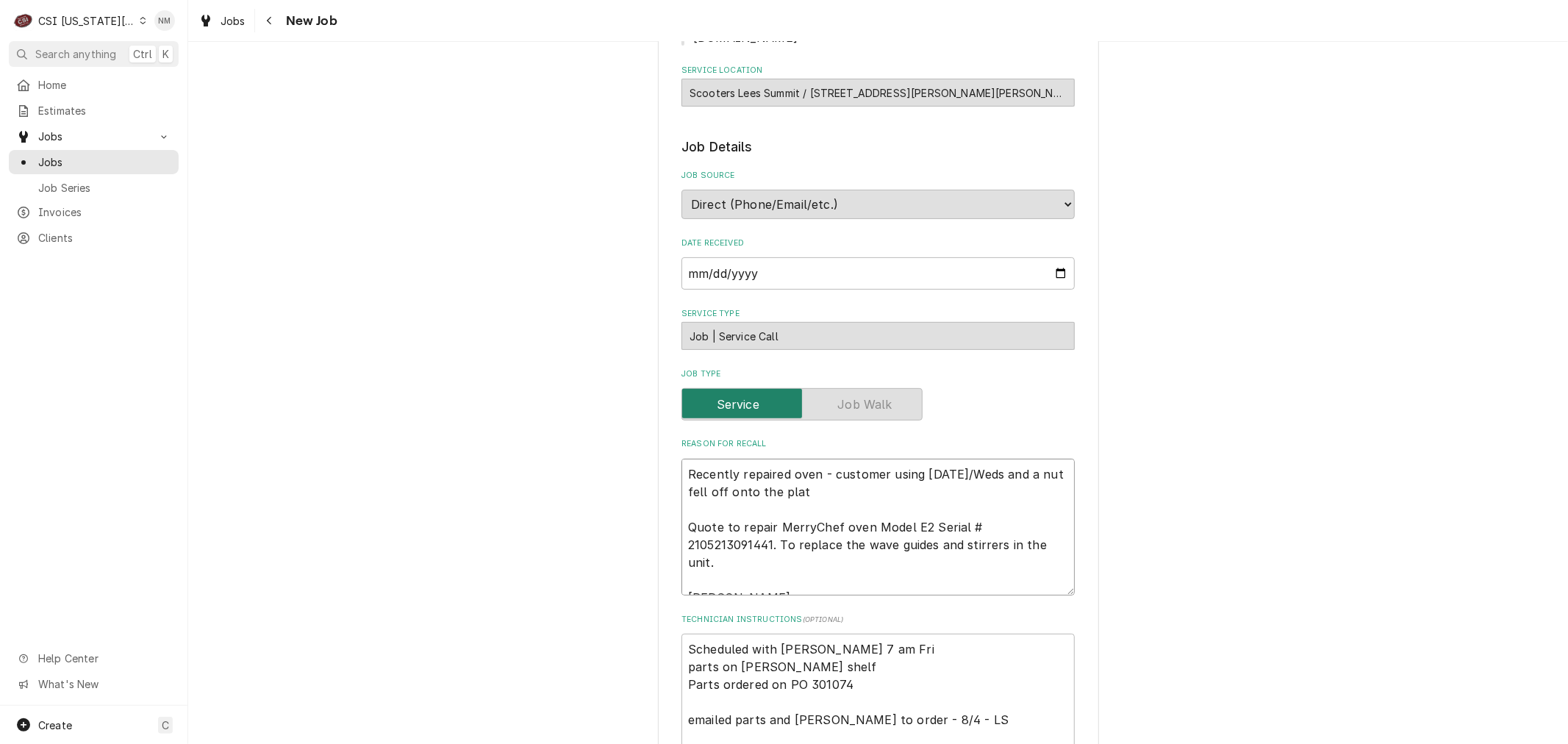
type textarea "x"
type textarea "Recently repaired oven - customer using today/Weds and a nut fell off onto the …"
type textarea "x"
type textarea "Recently repaired oven - customer using today/Weds and a nut fell off onto the …"
type textarea "x"
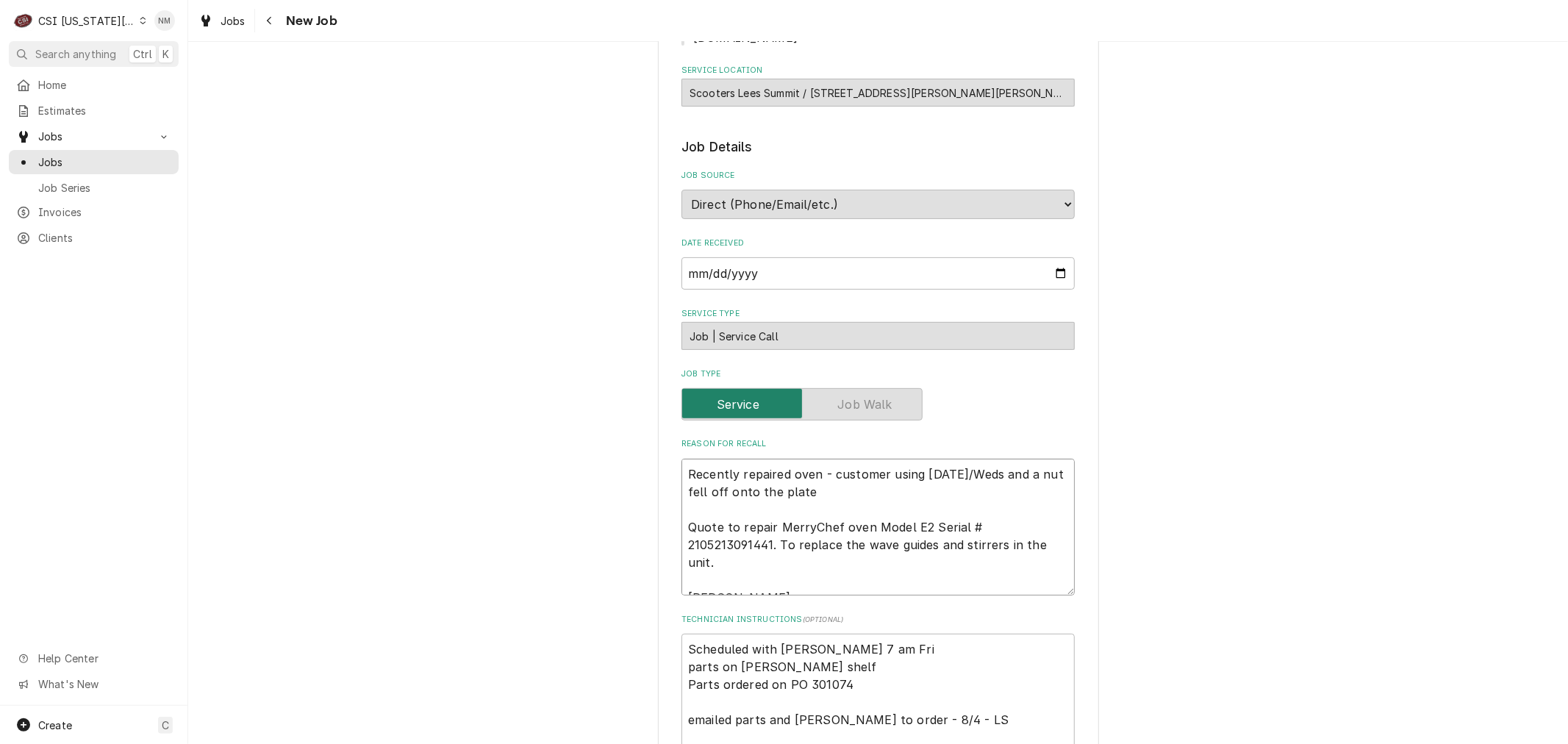
type textarea "Recently repaired oven - customer using today/Weds and a nut fell off onto the …"
type textarea "x"
type textarea "Recently repaired oven - customer using today/Weds and a nut fell off onto the …"
type textarea "x"
type textarea "Recently repaired oven - customer using today/Weds and a nut fell off onto the …"
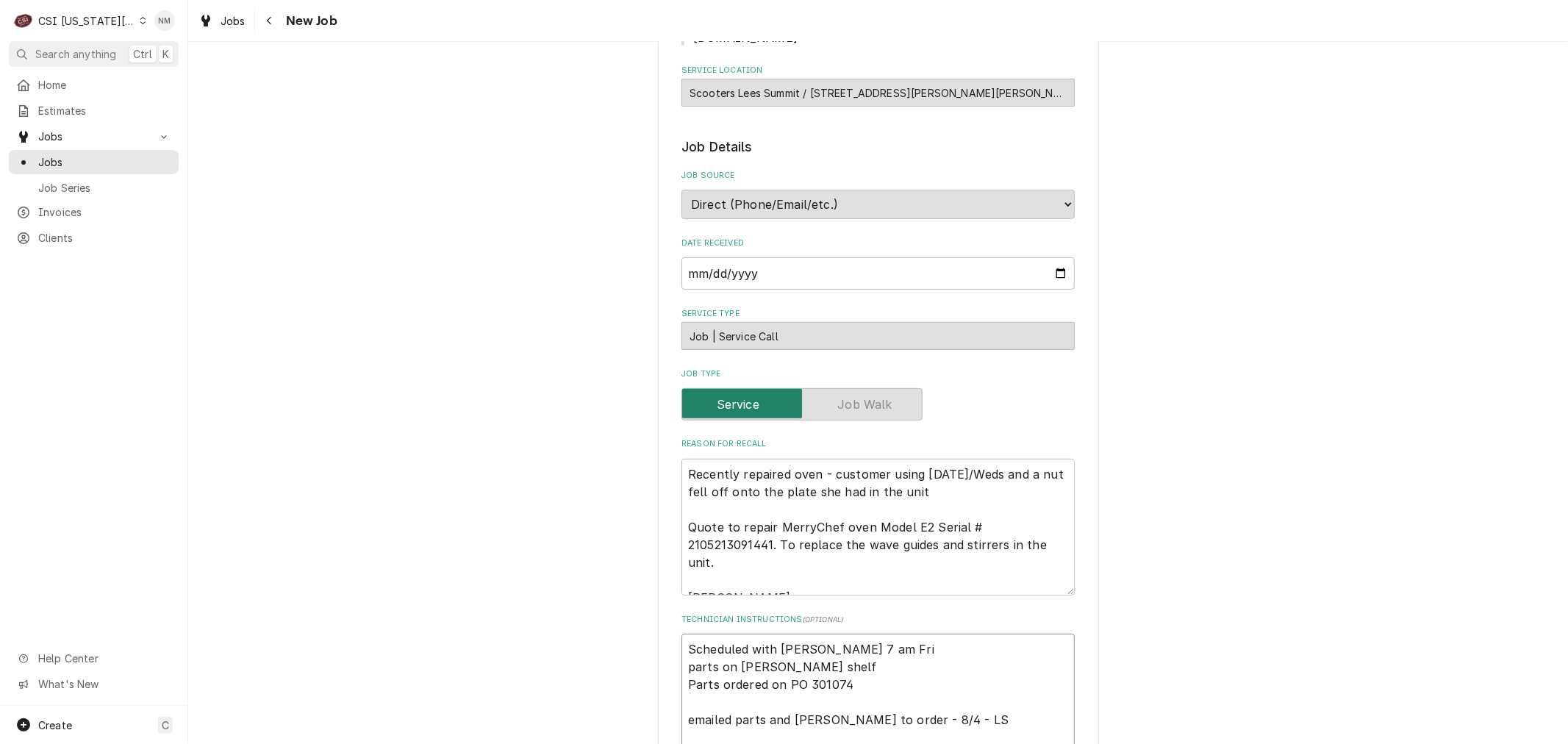
click at [682, 633] on textarea "Scheduled with Jason 7 am Fri parts on hawkins shelf Parts ordered on PO 301074…" at bounding box center [878, 737] width 393 height 207
click at [916, 475] on textarea "Recently repaired oven - customer using today/Weds and a nut fell off onto the …" at bounding box center [878, 526] width 393 height 137
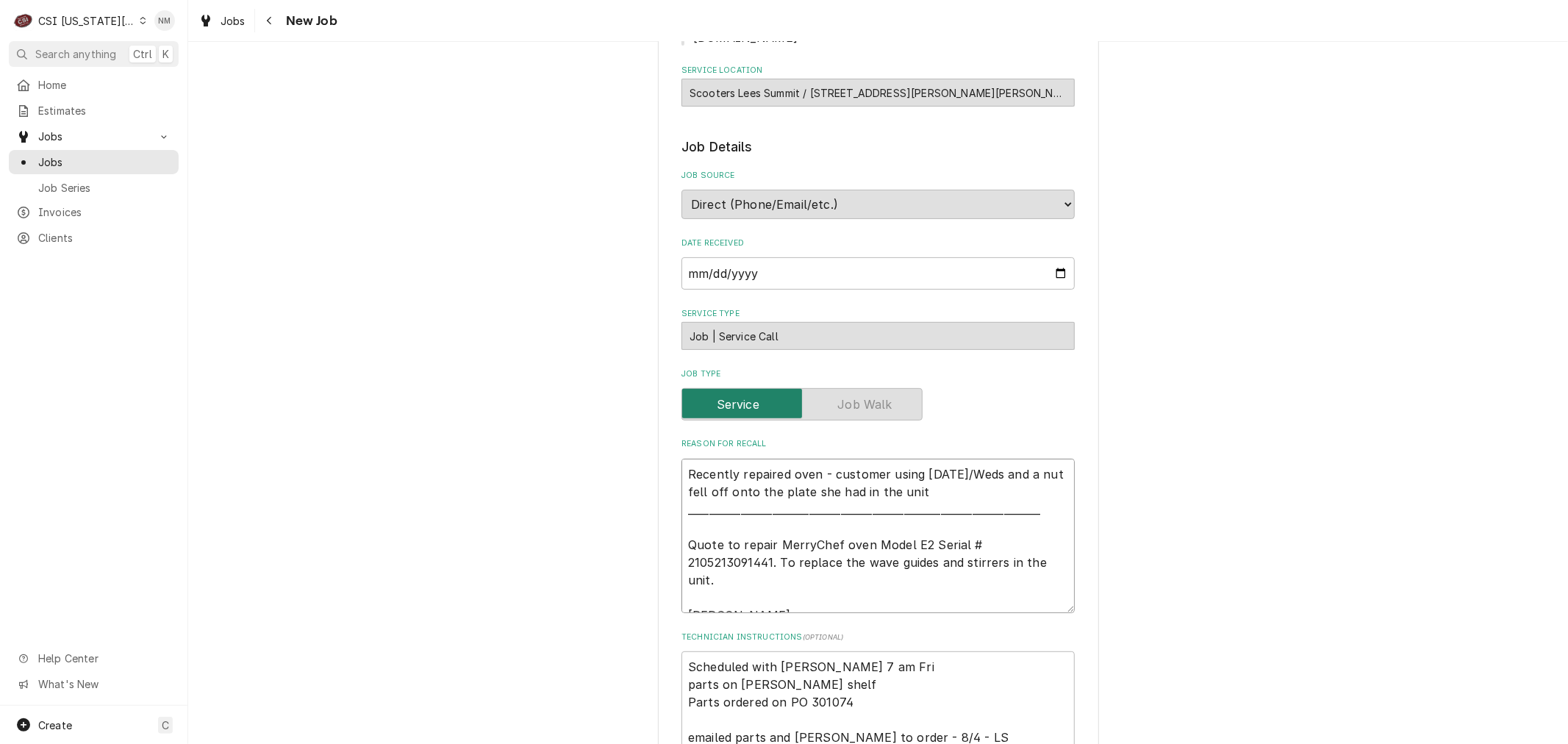
click at [697, 504] on textarea "Recently repaired oven - customer using today/Weds and a nut fell off onto the …" at bounding box center [878, 536] width 393 height 154
click at [683, 458] on textarea "Recently repaired oven - customer using today/Weds and a nut fell off onto the …" at bounding box center [878, 536] width 393 height 154
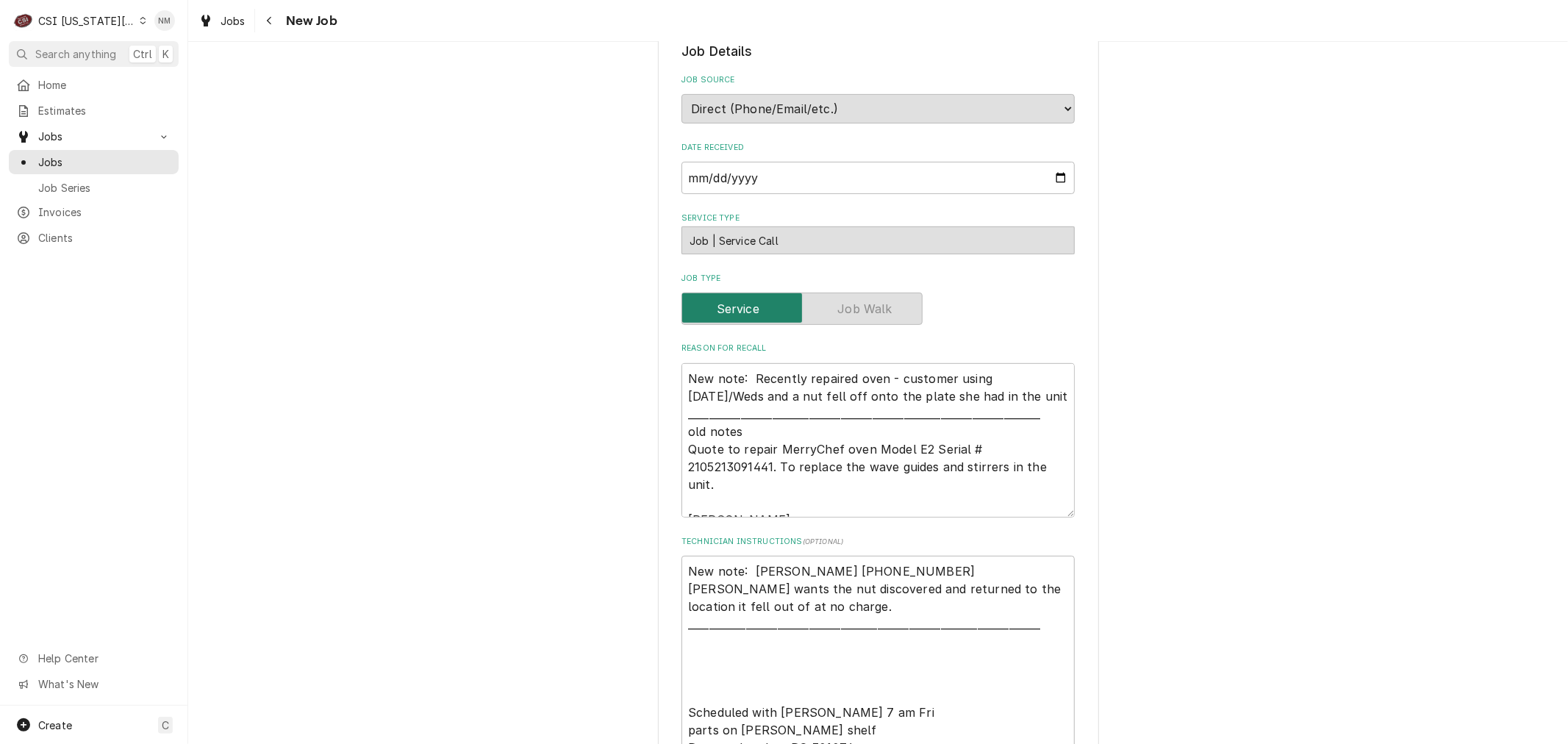
scroll to position [571, 0]
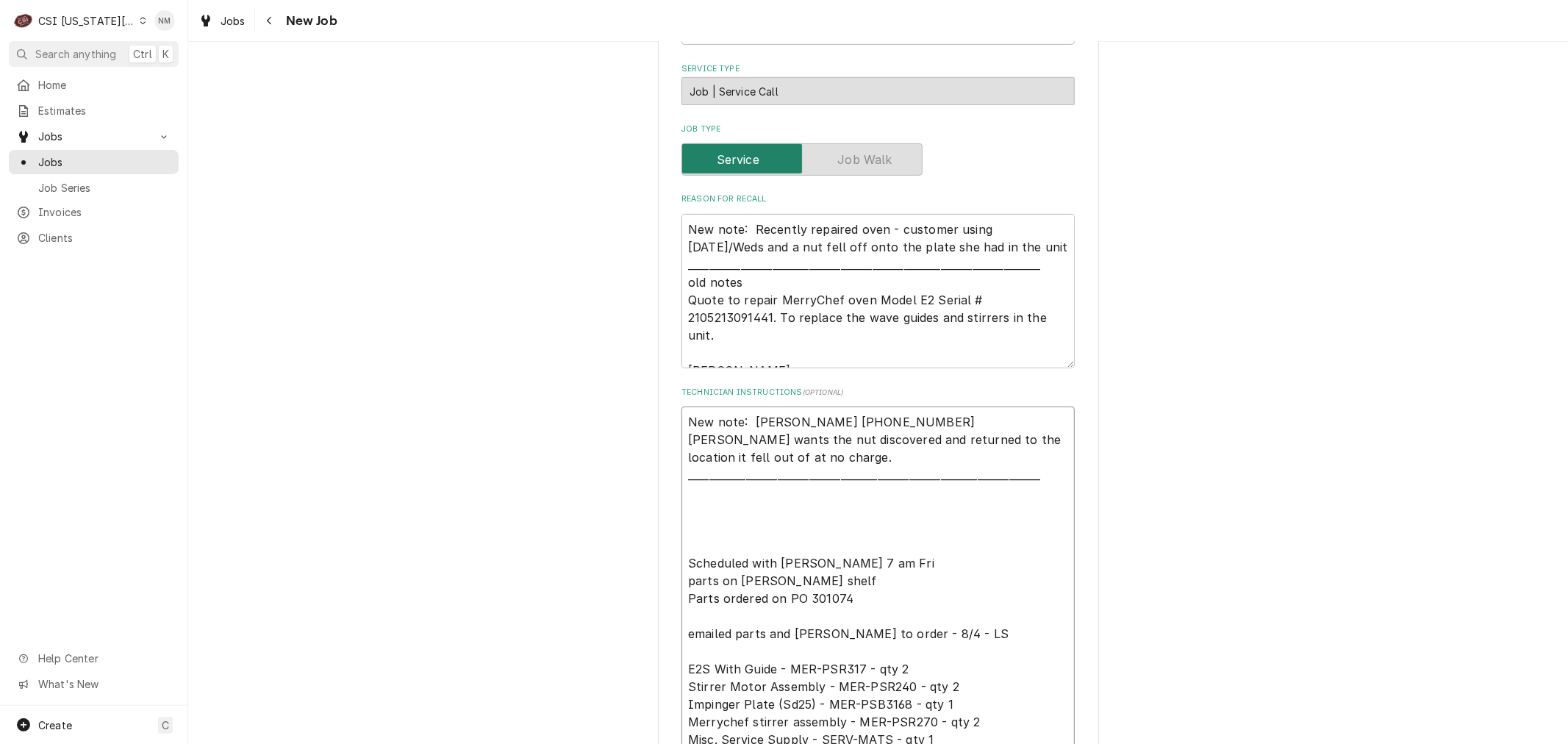
click at [803, 475] on textarea "New note: Jason 816-506-0242 Jason wants the nut discovered and returned to the…" at bounding box center [878, 580] width 393 height 349
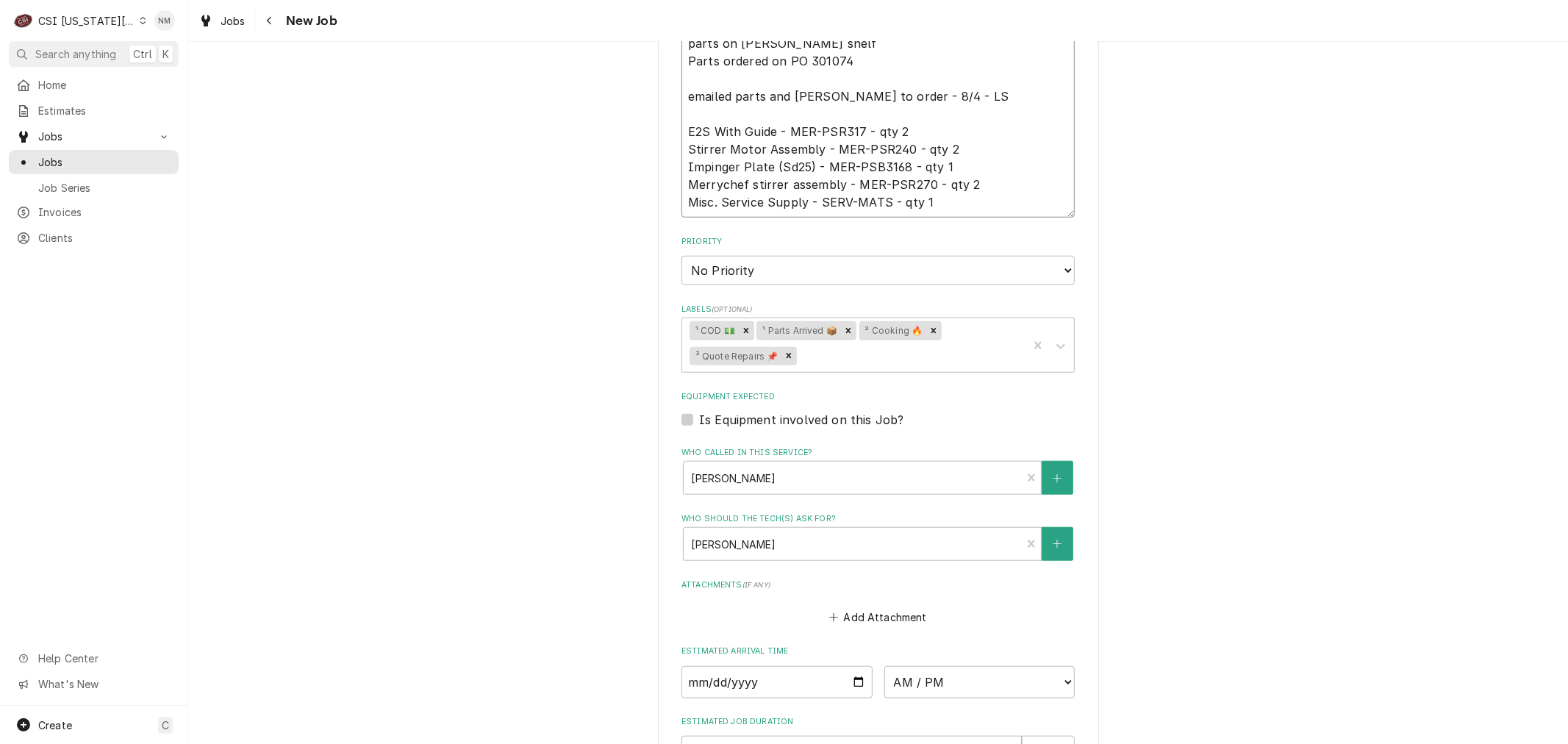
scroll to position [1062, 0]
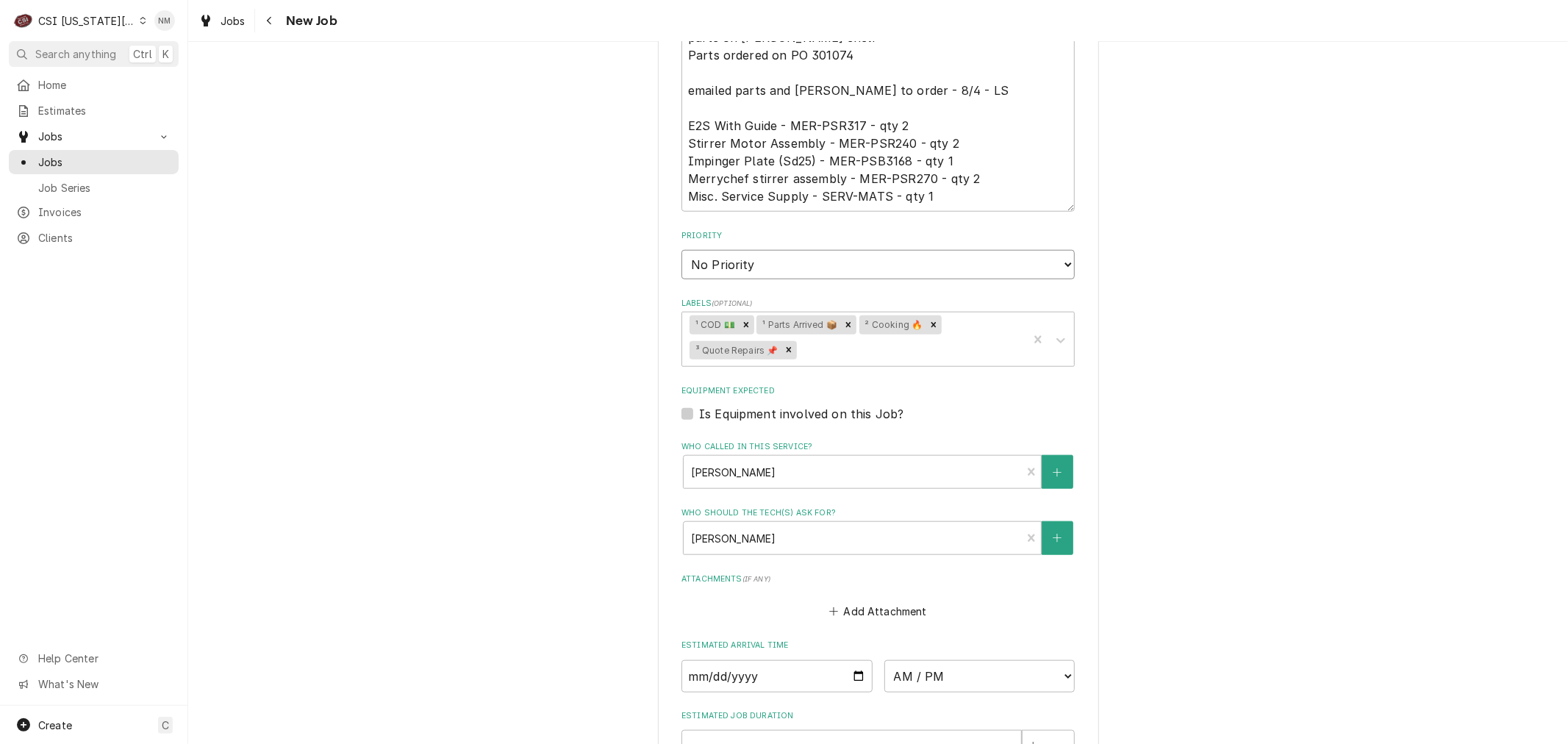
click at [785, 250] on select "No Priority Urgent High Medium Low" at bounding box center [878, 265] width 393 height 30
click at [682, 250] on select "No Priority Urgent High Medium Low" at bounding box center [878, 265] width 393 height 30
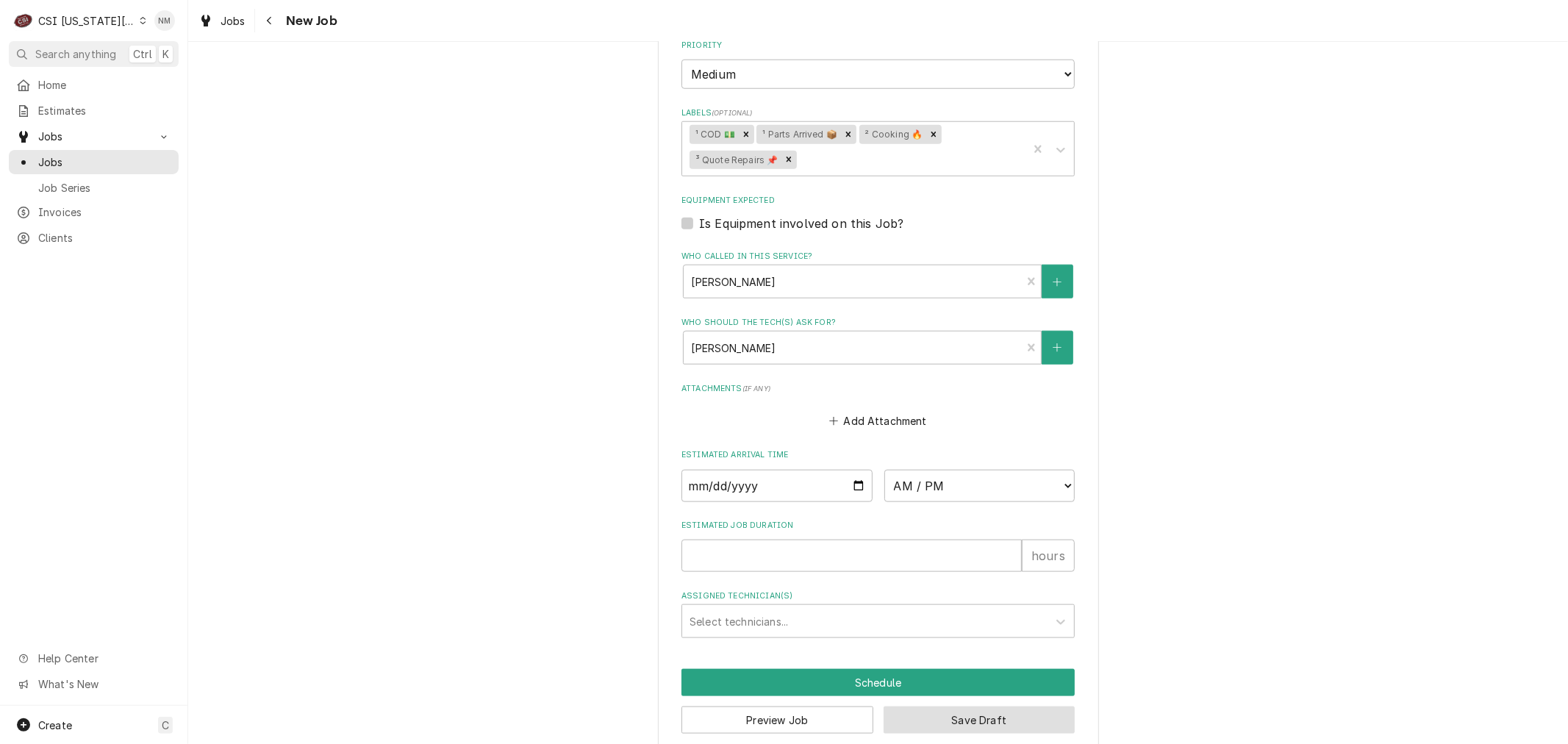
click at [963, 707] on button "Save Draft" at bounding box center [979, 720] width 192 height 27
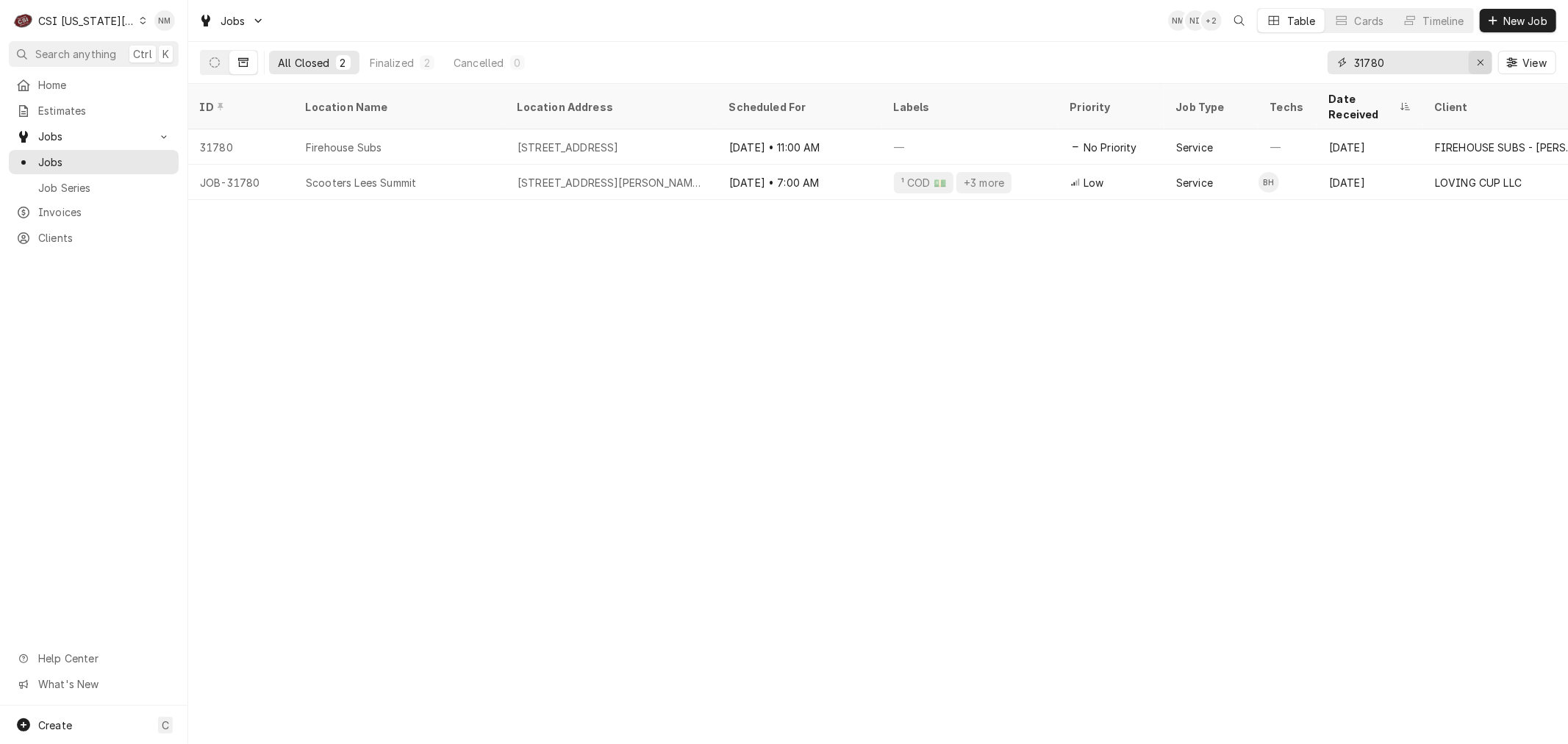
click at [1478, 60] on icon "Erase input" at bounding box center [1481, 62] width 8 height 10
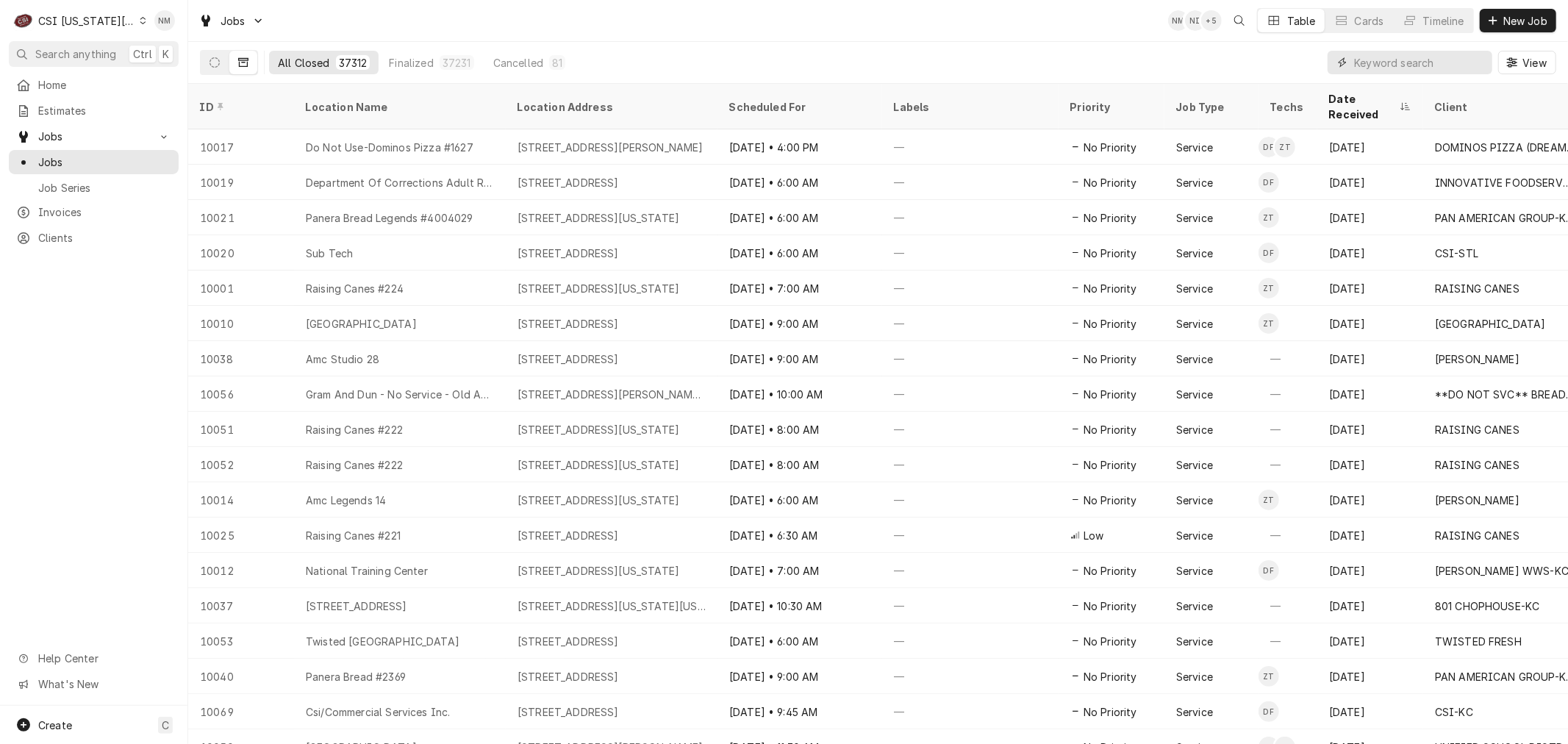
click at [1377, 61] on input "Dynamic Content Wrapper" at bounding box center [1419, 62] width 131 height 23
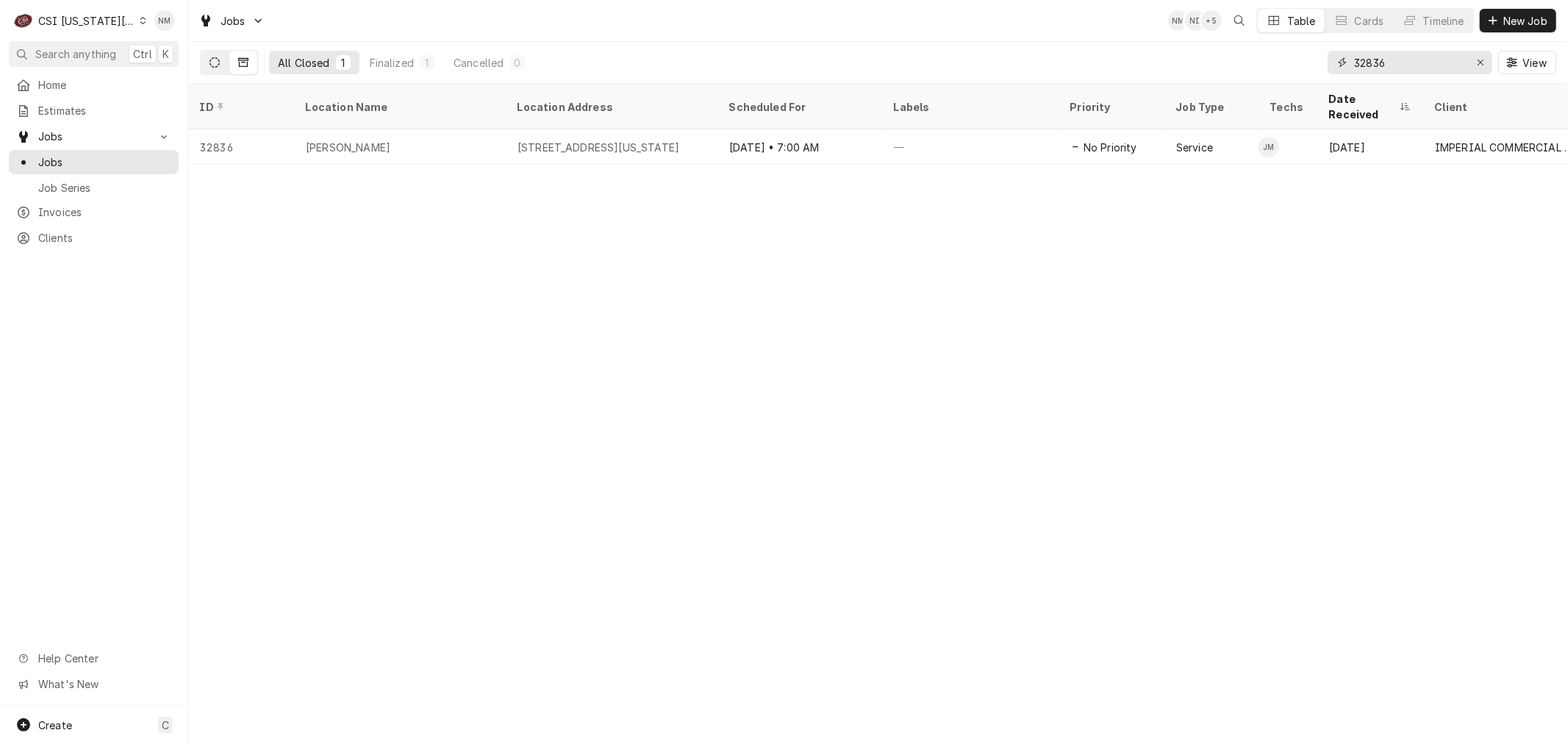
type input "32836"
click at [220, 60] on button "Dynamic Content Wrapper" at bounding box center [215, 62] width 28 height 23
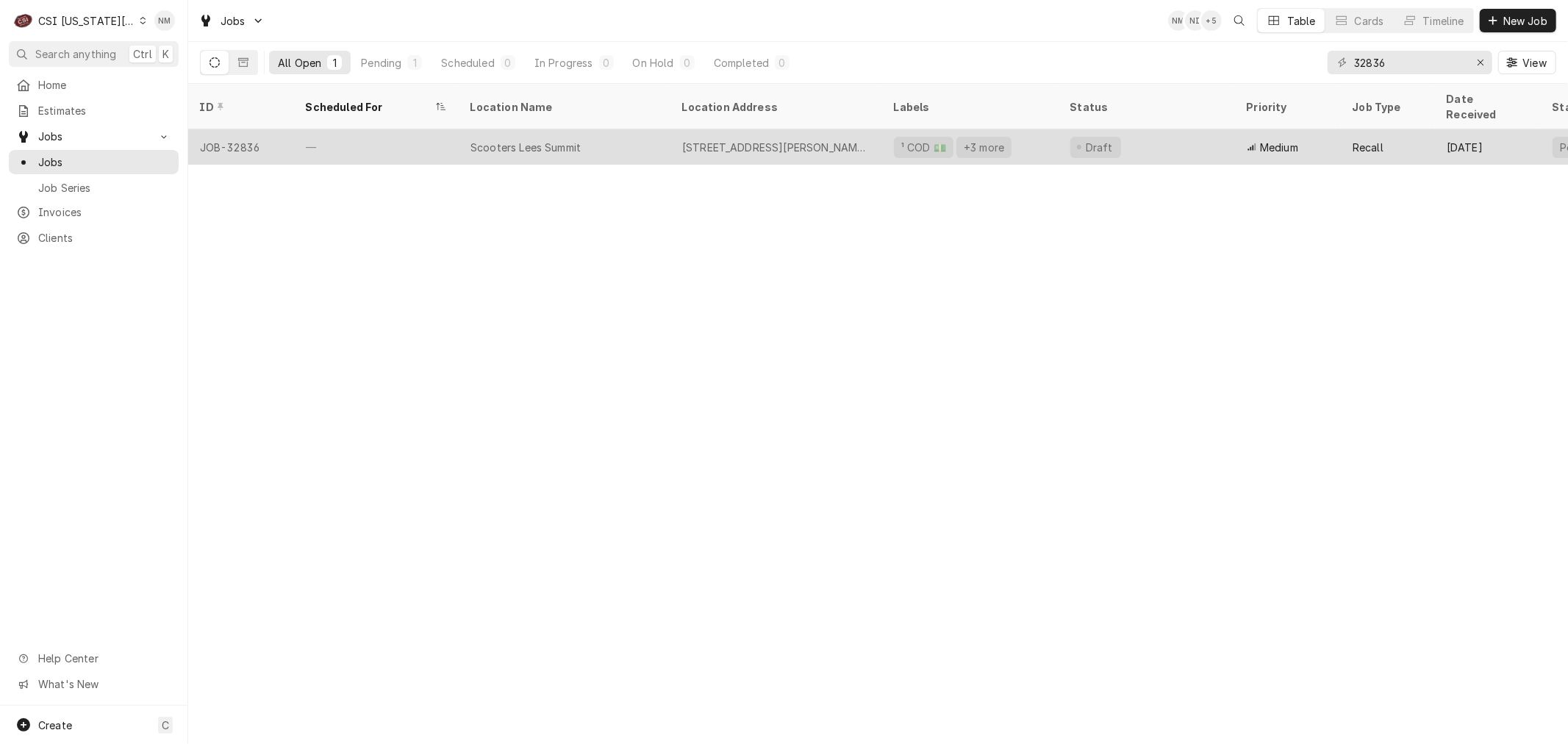
click at [633, 129] on div "Scooters Lees Summit" at bounding box center [565, 147] width 212 height 35
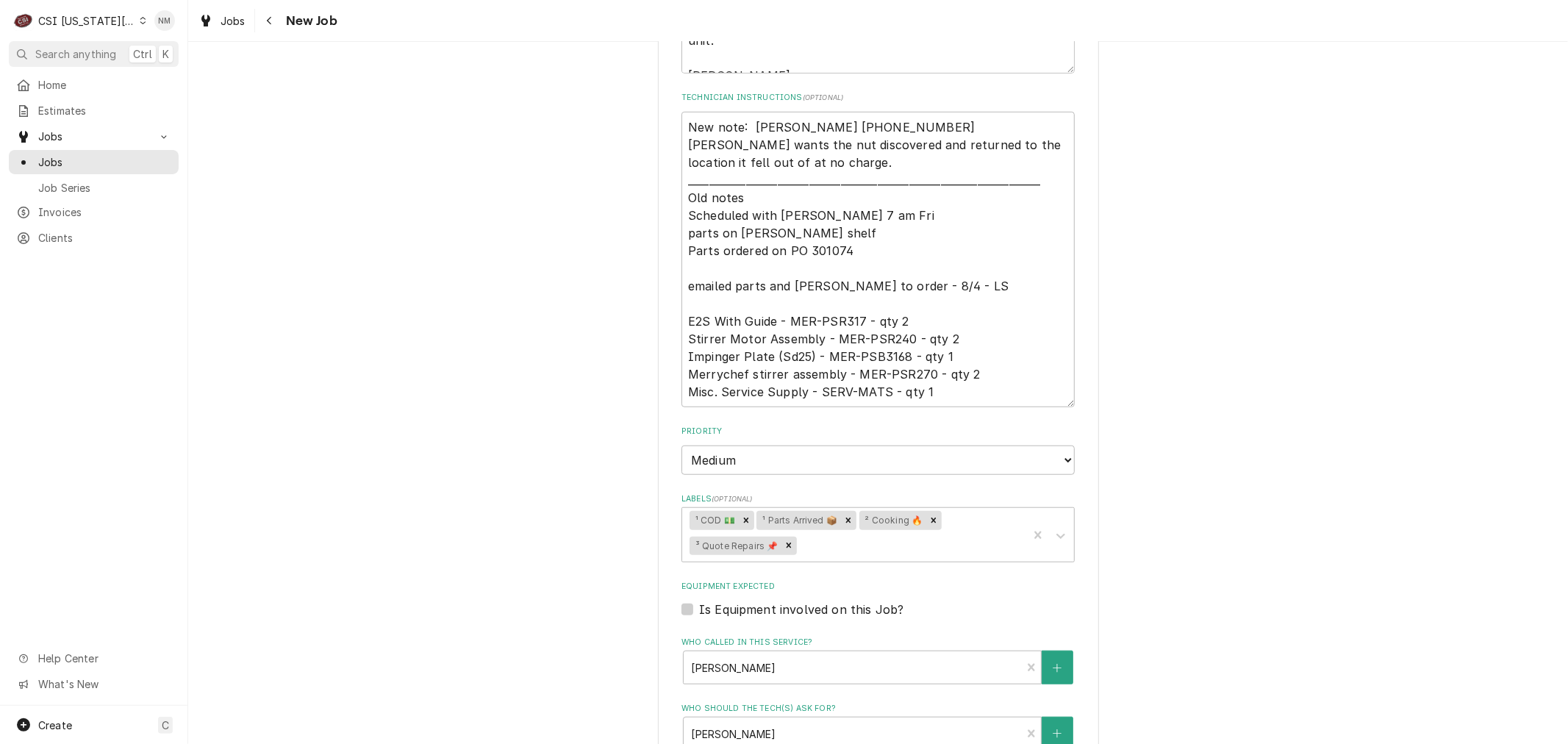
scroll to position [898, 0]
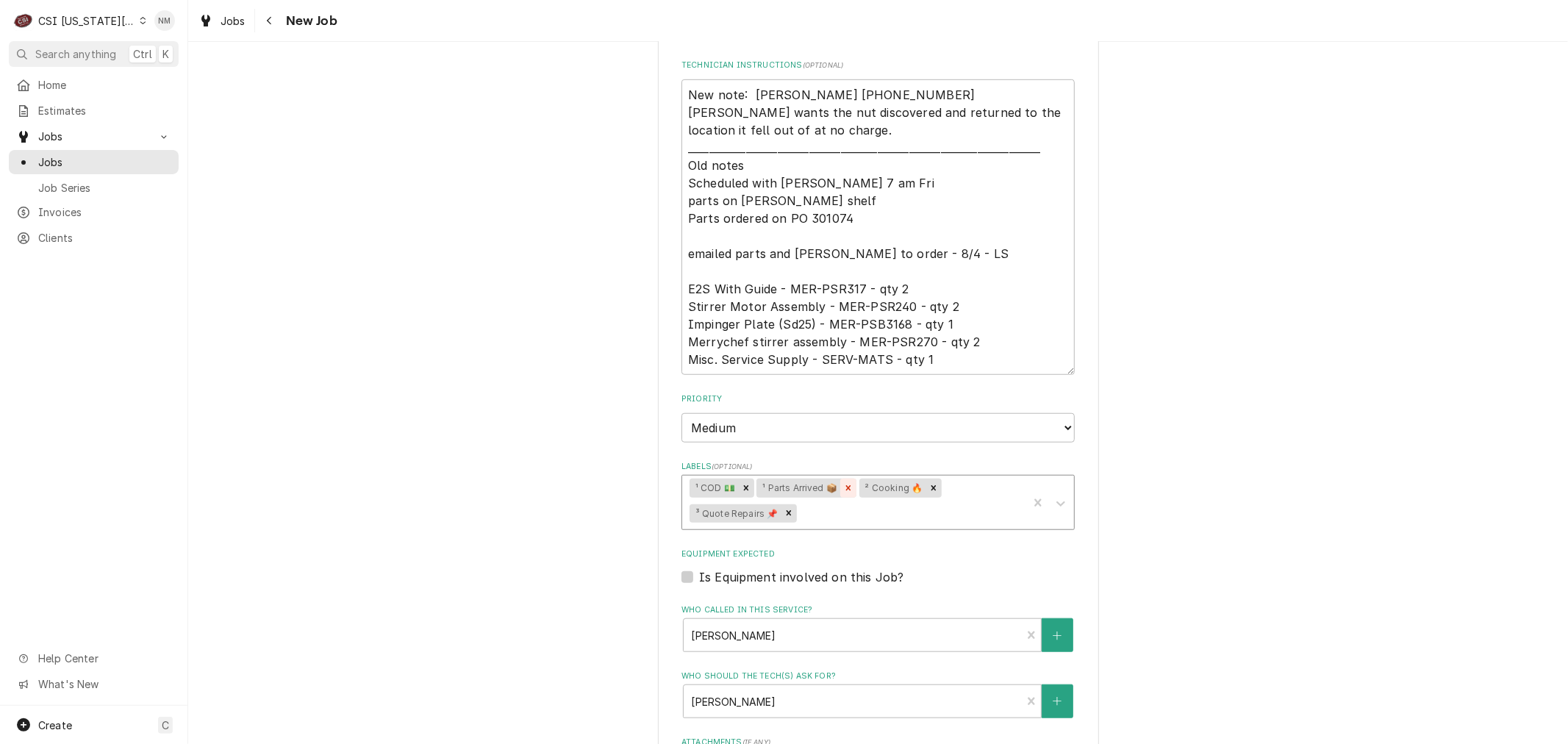
click at [844, 483] on icon "Remove ¹ Parts Arrived 📦" at bounding box center [848, 487] width 10 height 10
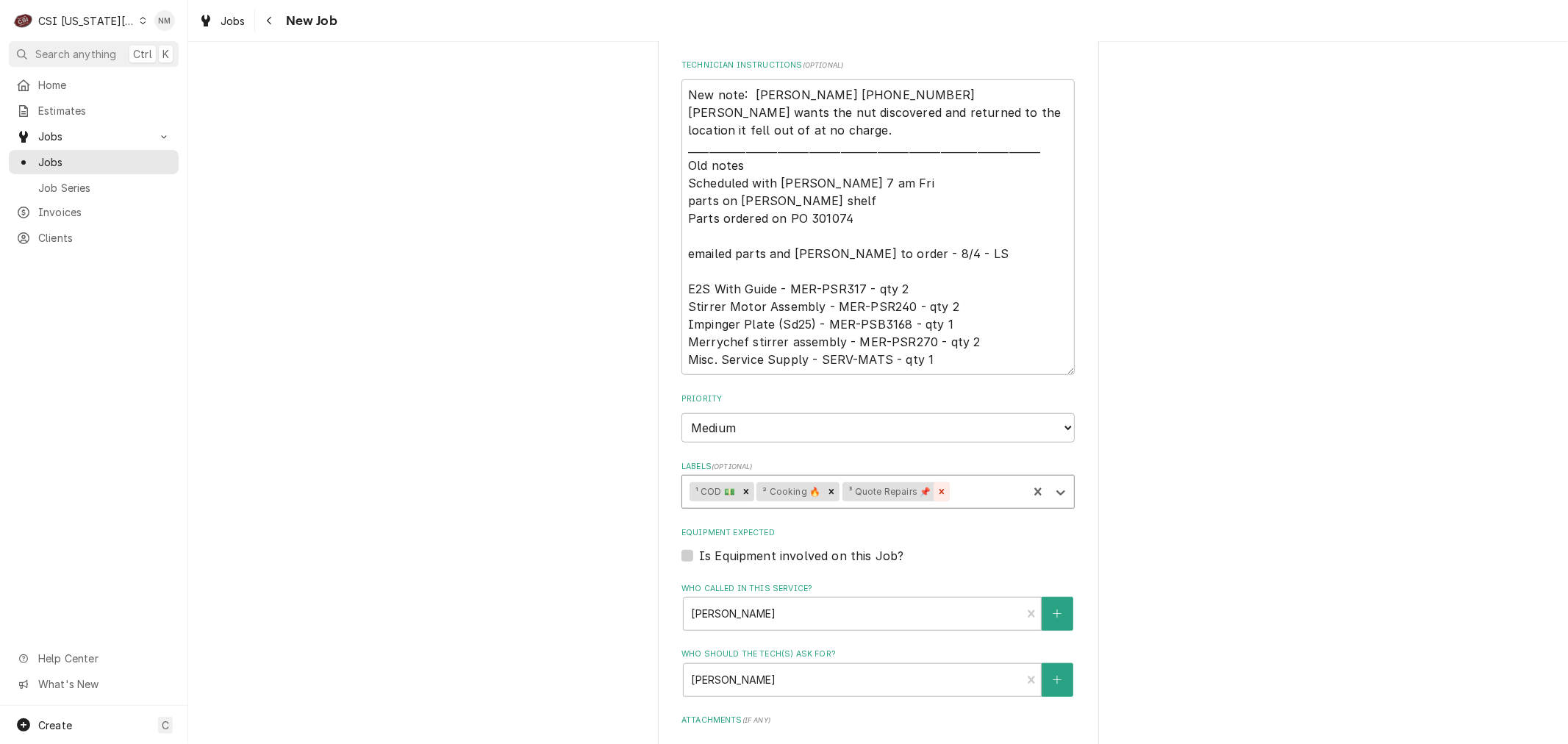
click at [937, 486] on icon "Remove ³ Quote Repairs 📌" at bounding box center [941, 491] width 10 height 10
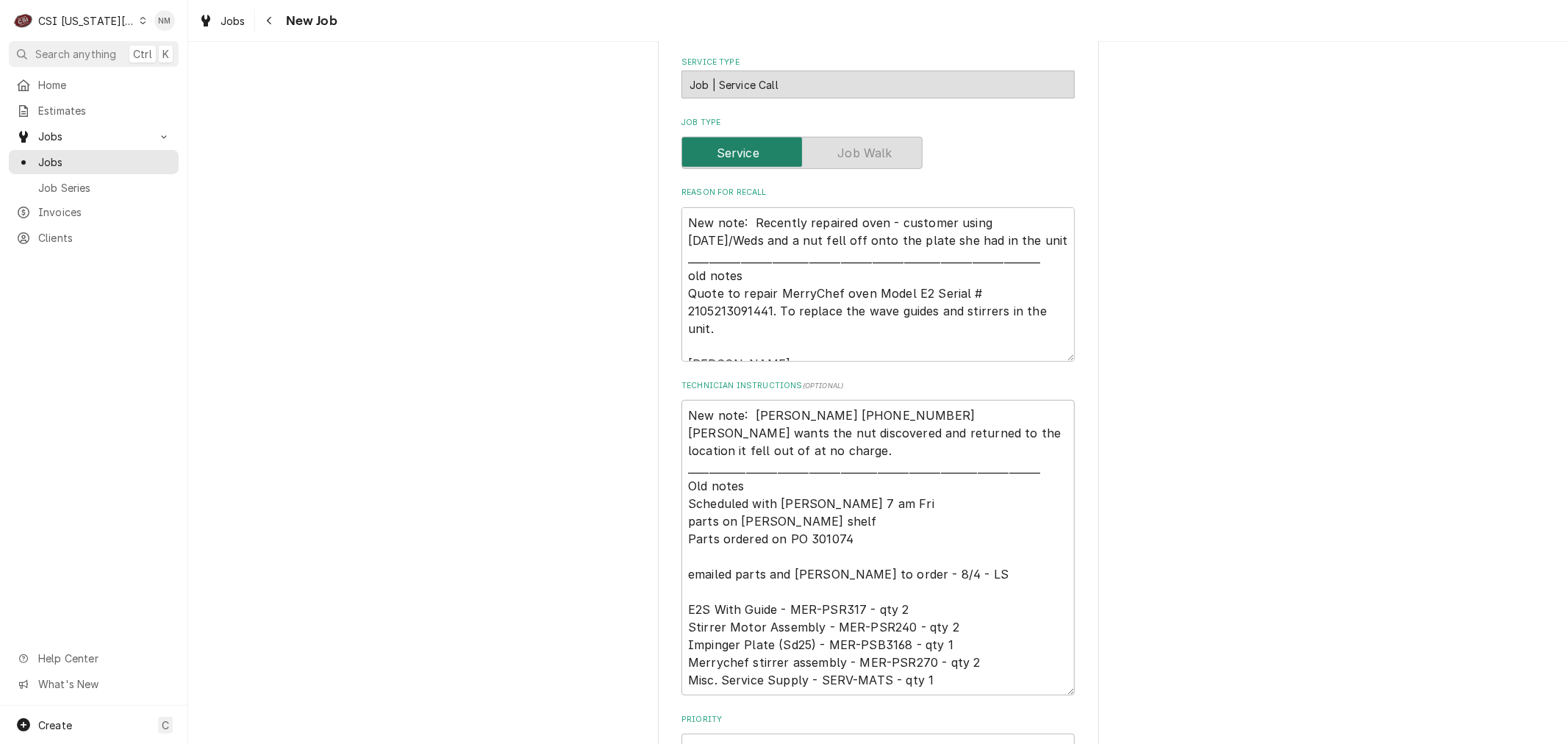
scroll to position [571, 0]
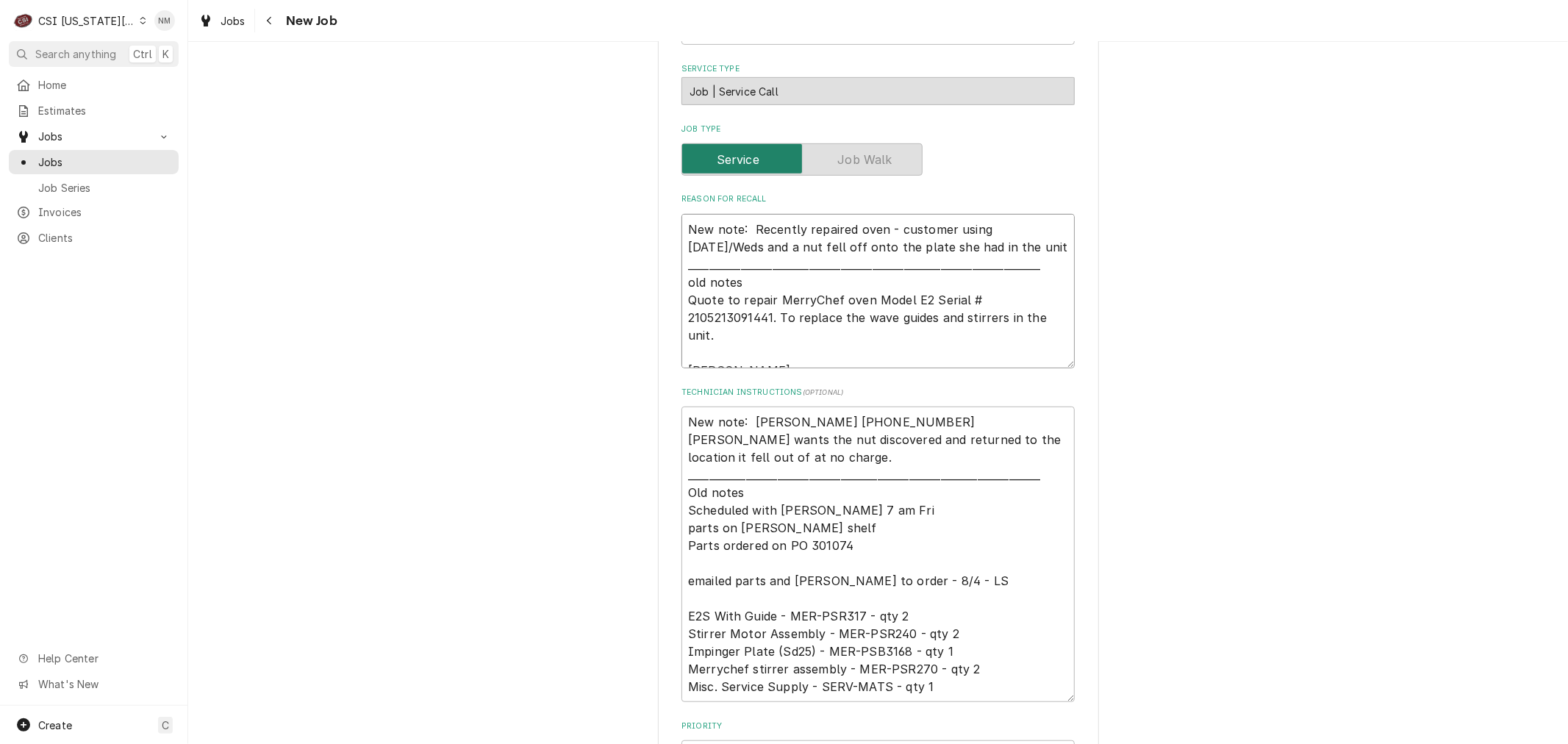
click at [971, 223] on textarea "New note: Recently repaired oven - customer using [DATE]/Weds and a nut fell of…" at bounding box center [878, 291] width 393 height 154
type textarea "x"
type textarea "New note: Recently repaired oven - customer using [DATE]/Weds and a nut fell of…"
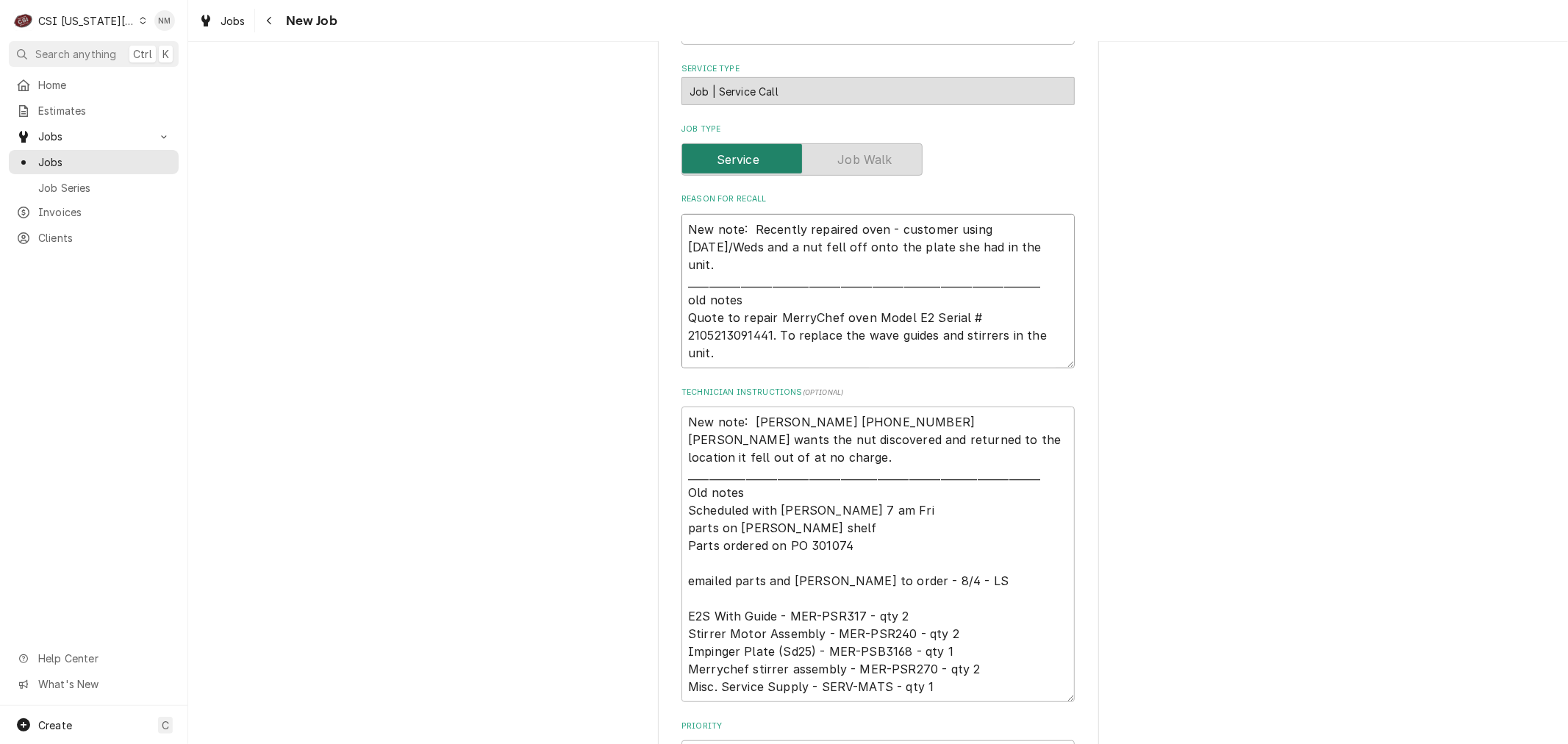
type textarea "x"
type textarea "New note: Recently repaired oven - customer using [DATE]/Weds and a nut fell of…"
type textarea "x"
type textarea "New note: Recently repaired oven - customer using [DATE]/Weds and a nut fell of…"
type textarea "x"
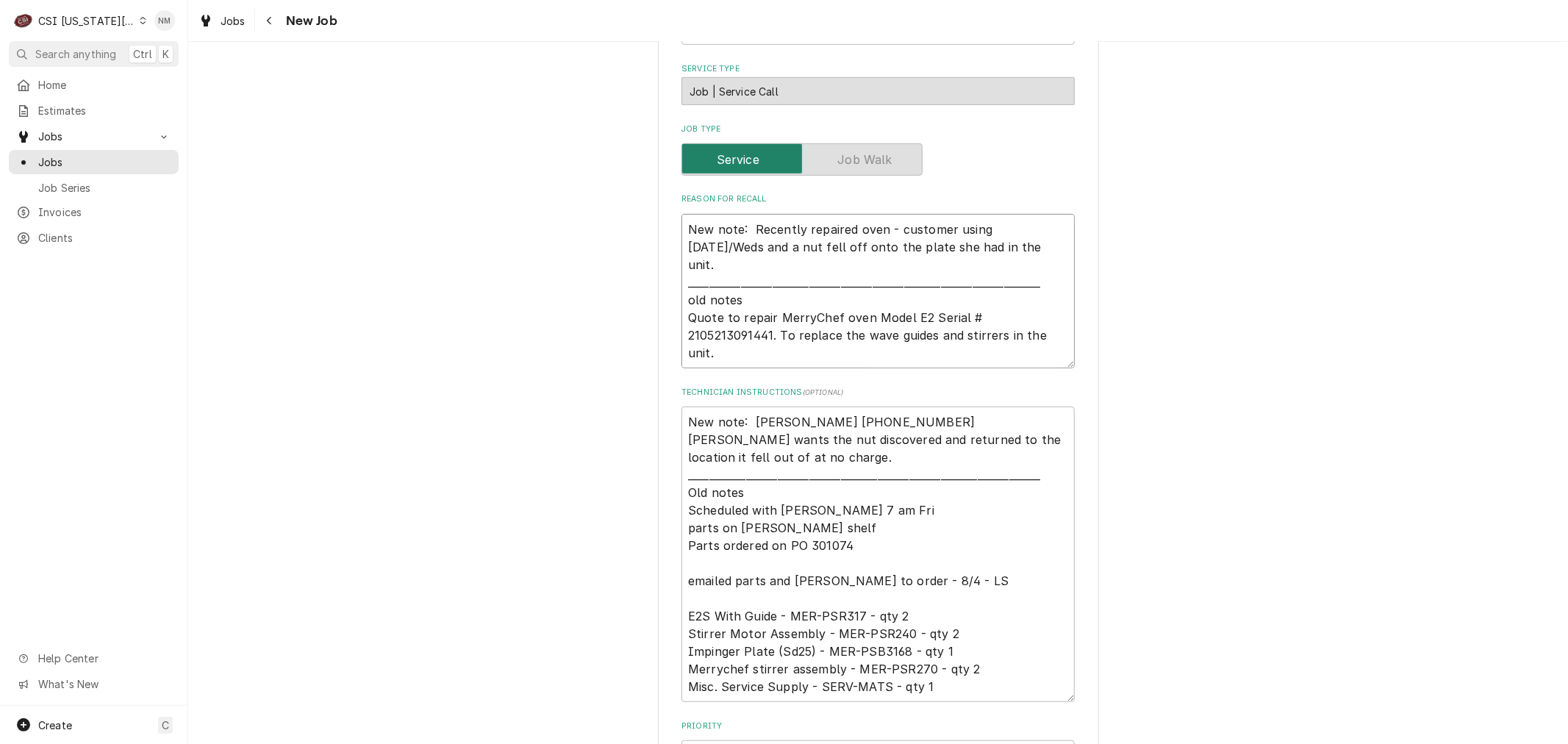
type textarea "New note: Recently repaired oven - customer using [DATE]/Weds and a nut fell of…"
type textarea "x"
type textarea "New note: Recently repaired oven - customer using [DATE]/Weds and a nut fell of…"
type textarea "x"
type textarea "New note: Recently repaired oven - customer using [DATE]/Weds and a nut fell of…"
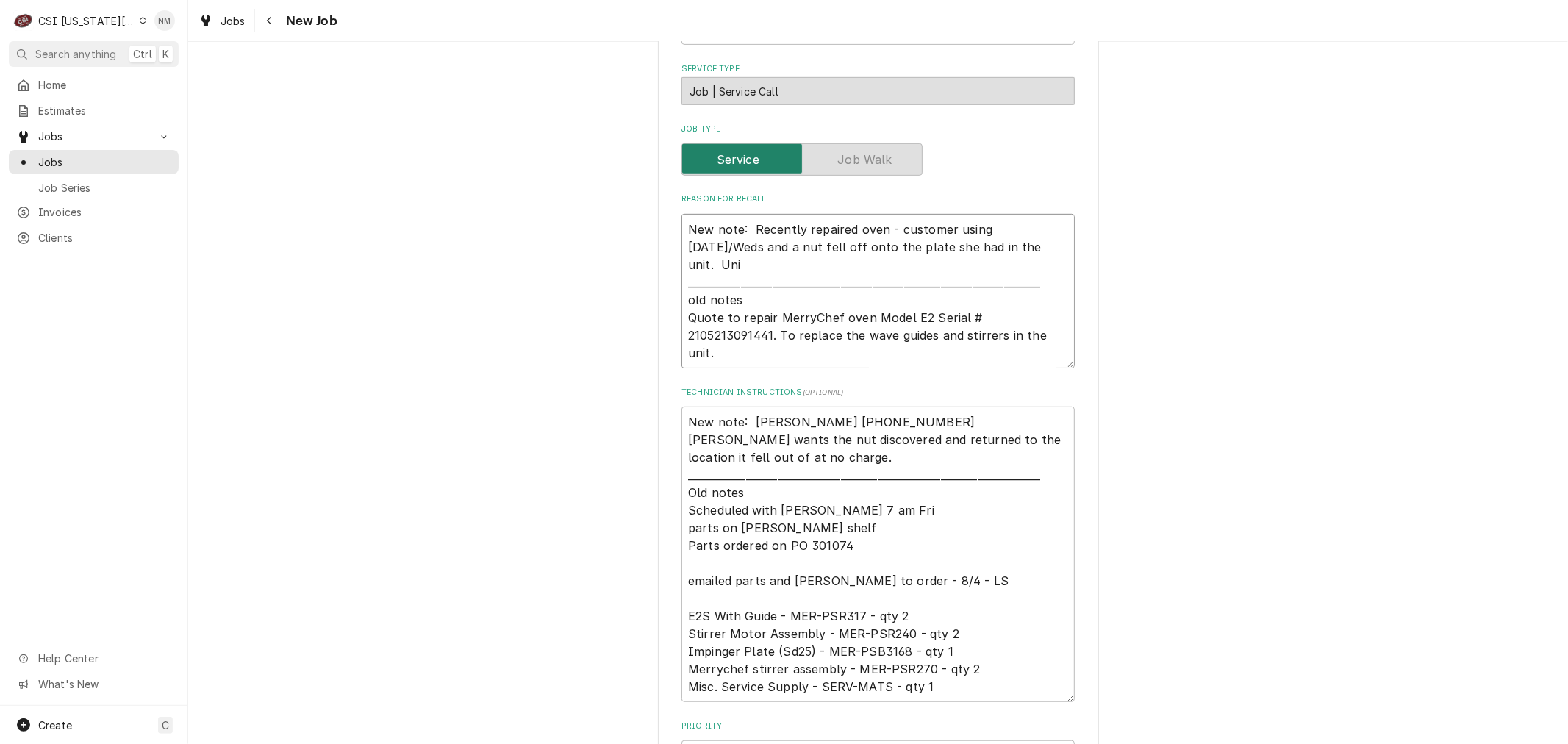
type textarea "x"
type textarea "New note: Recently repaired oven - customer using [DATE]/Weds and a nut fell of…"
type textarea "x"
type textarea "New note: Recently repaired oven - customer using [DATE]/Weds and a nut fell of…"
type textarea "x"
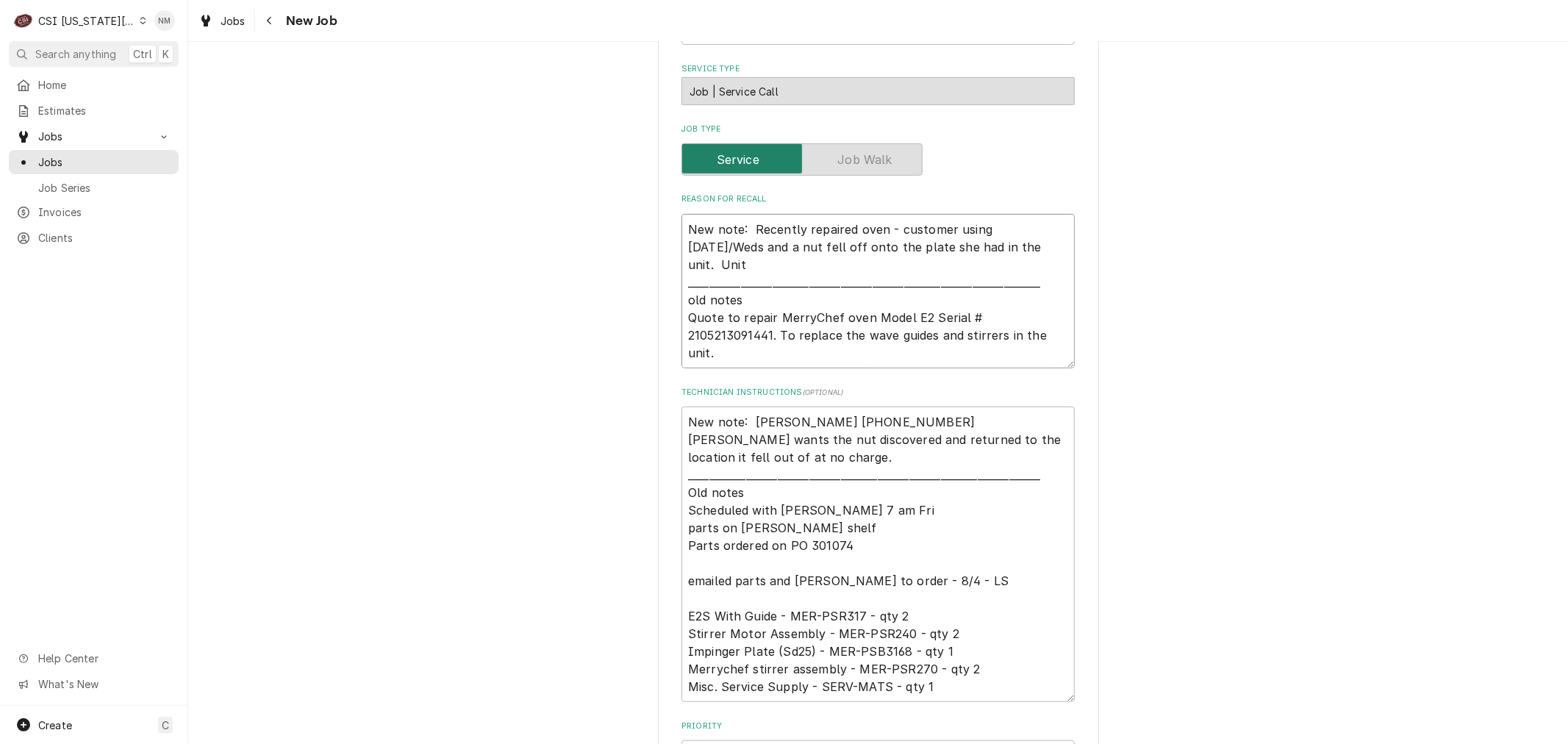
type textarea "New note: Recently repaired oven - customer using [DATE]/Weds and a nut fell of…"
type textarea "x"
type textarea "New note: Recently repaired oven - customer using [DATE]/Weds and a nut fell of…"
type textarea "x"
type textarea "New note: Recently repaired oven - customer using [DATE]/Weds and a nut fell of…"
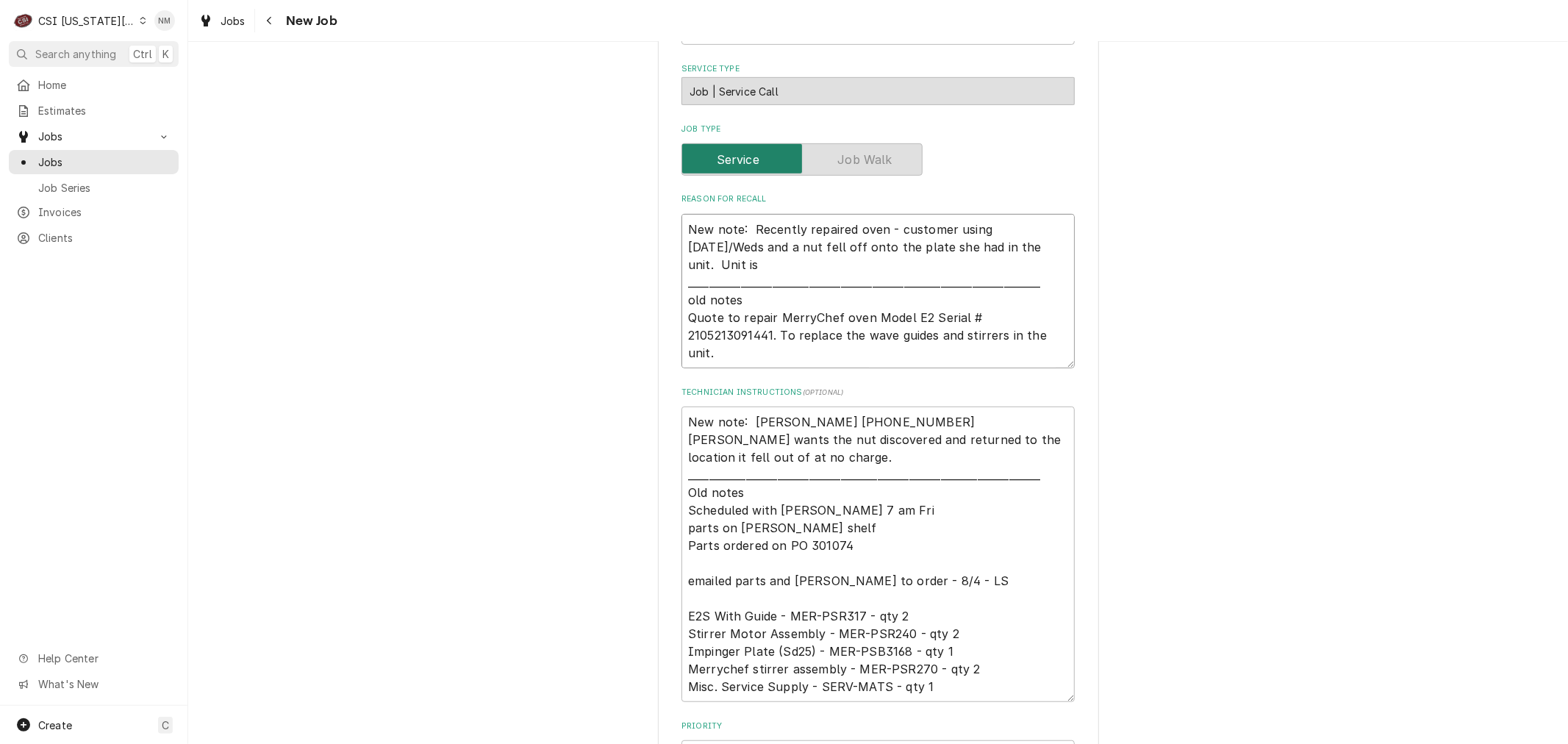
type textarea "x"
type textarea "New note: Recently repaired oven - customer using [DATE]/Weds and a nut fell of…"
type textarea "x"
type textarea "New note: Recently repaired oven - customer using [DATE]/Weds and a nut fell of…"
type textarea "x"
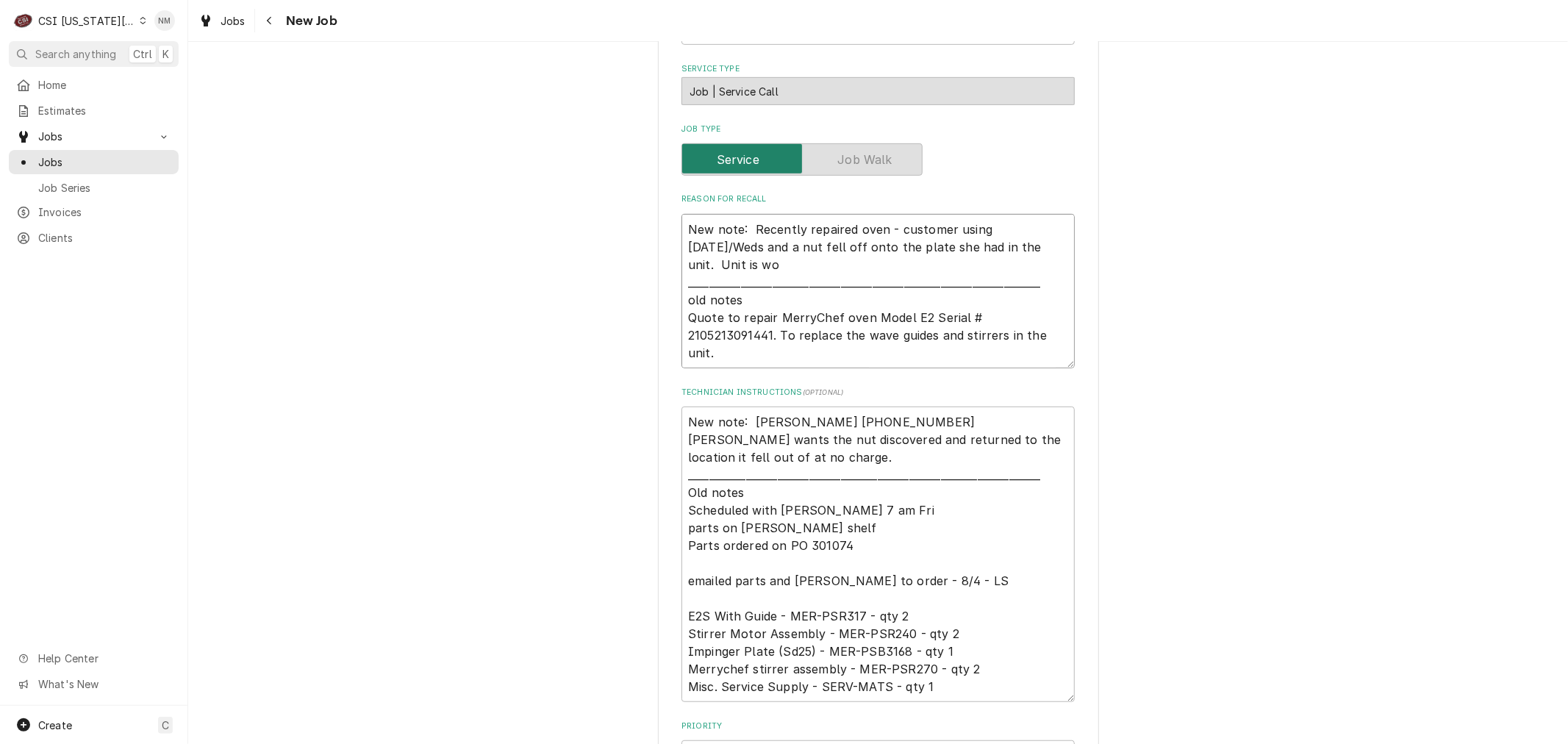
type textarea "New note: Recently repaired oven - customer using [DATE]/Weds and a nut fell of…"
type textarea "x"
type textarea "New note: Recently repaired oven - customer using [DATE]/Weds and a nut fell of…"
type textarea "x"
type textarea "New note: Recently repaired oven - customer using [DATE]/Weds and a nut fell of…"
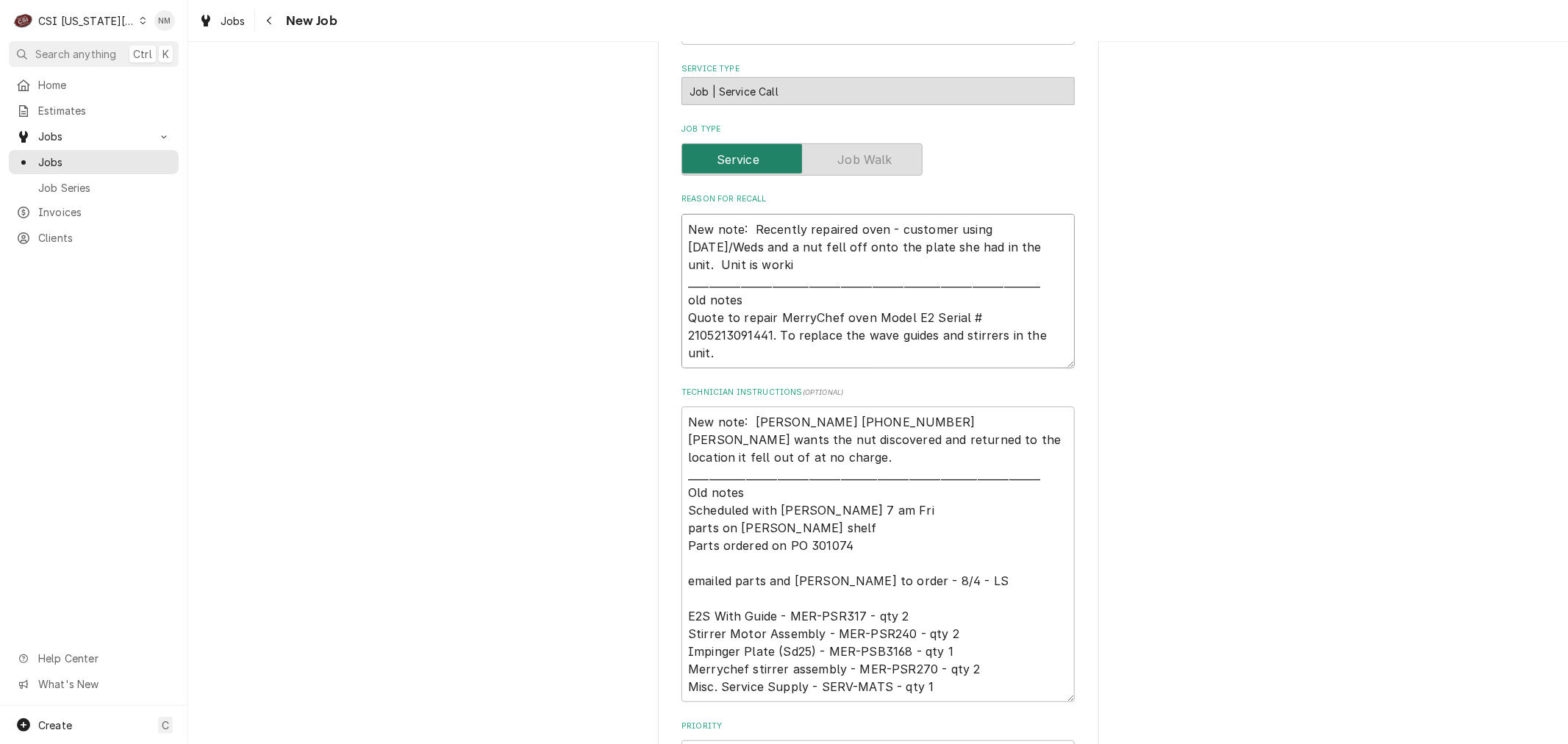
type textarea "x"
type textarea "New note: Recently repaired oven - customer using [DATE]/Weds and a nut fell of…"
type textarea "x"
type textarea "New note: Recently repaired oven - customer using [DATE]/Weds and a nut fell of…"
type textarea "x"
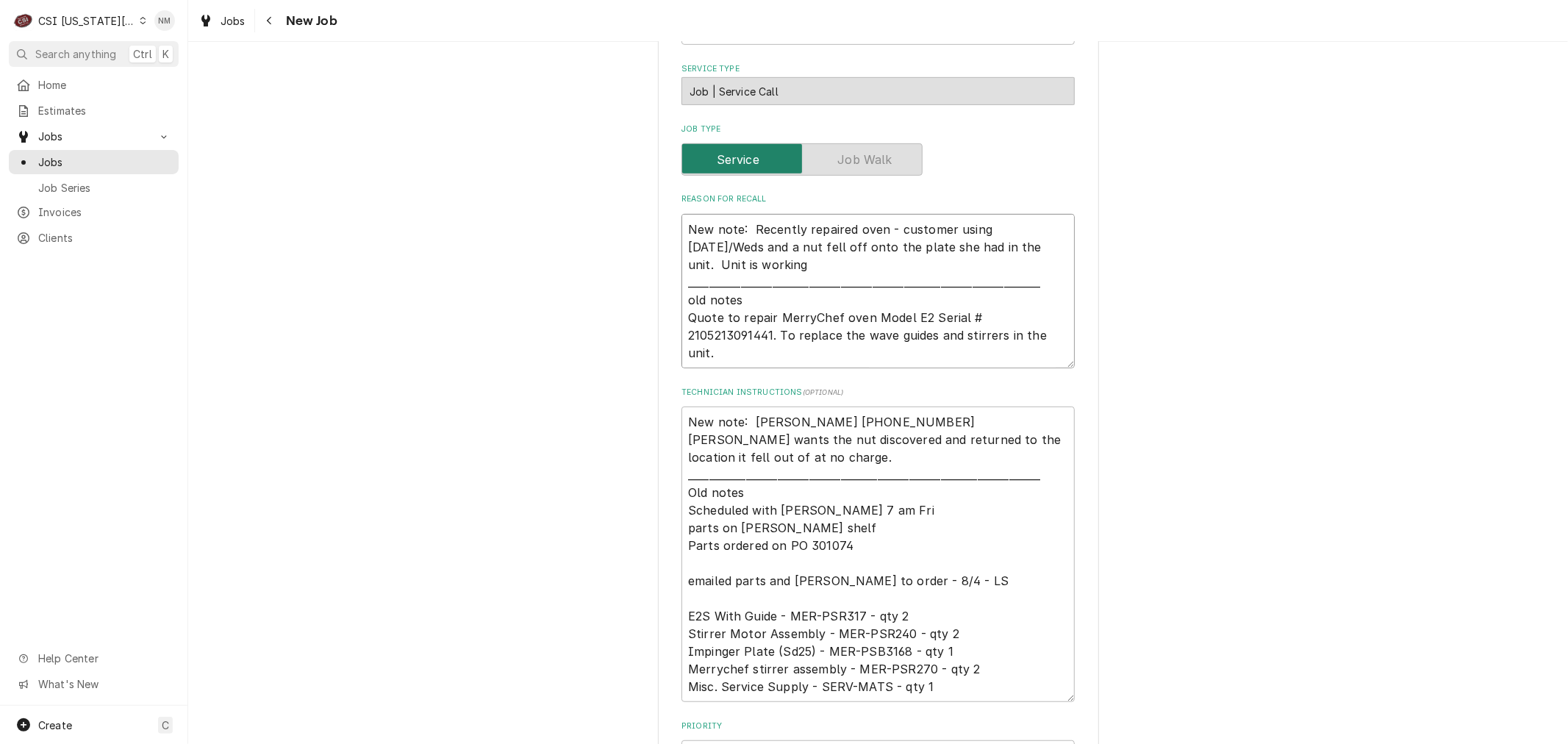
type textarea "New note: Recently repaired oven - customer using [DATE]/Weds and a nut fell of…"
type textarea "x"
type textarea "New note: Recently repaired oven - customer using [DATE]/Weds and a nut fell of…"
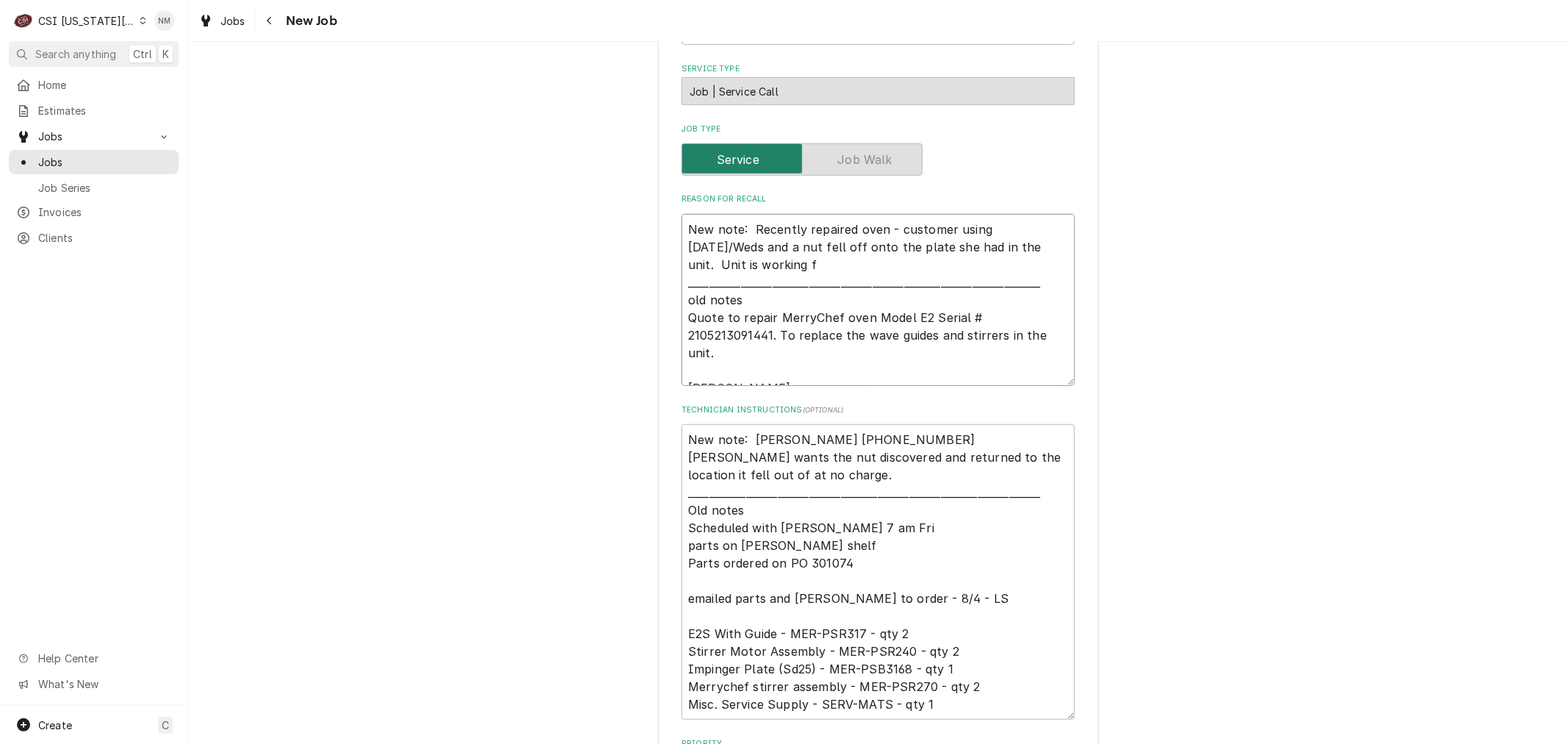
type textarea "x"
type textarea "New note: Recently repaired oven - customer using [DATE]/Weds and a nut fell of…"
type textarea "x"
type textarea "New note: Recently repaired oven - customer using [DATE]/Weds and a nut fell of…"
type textarea "x"
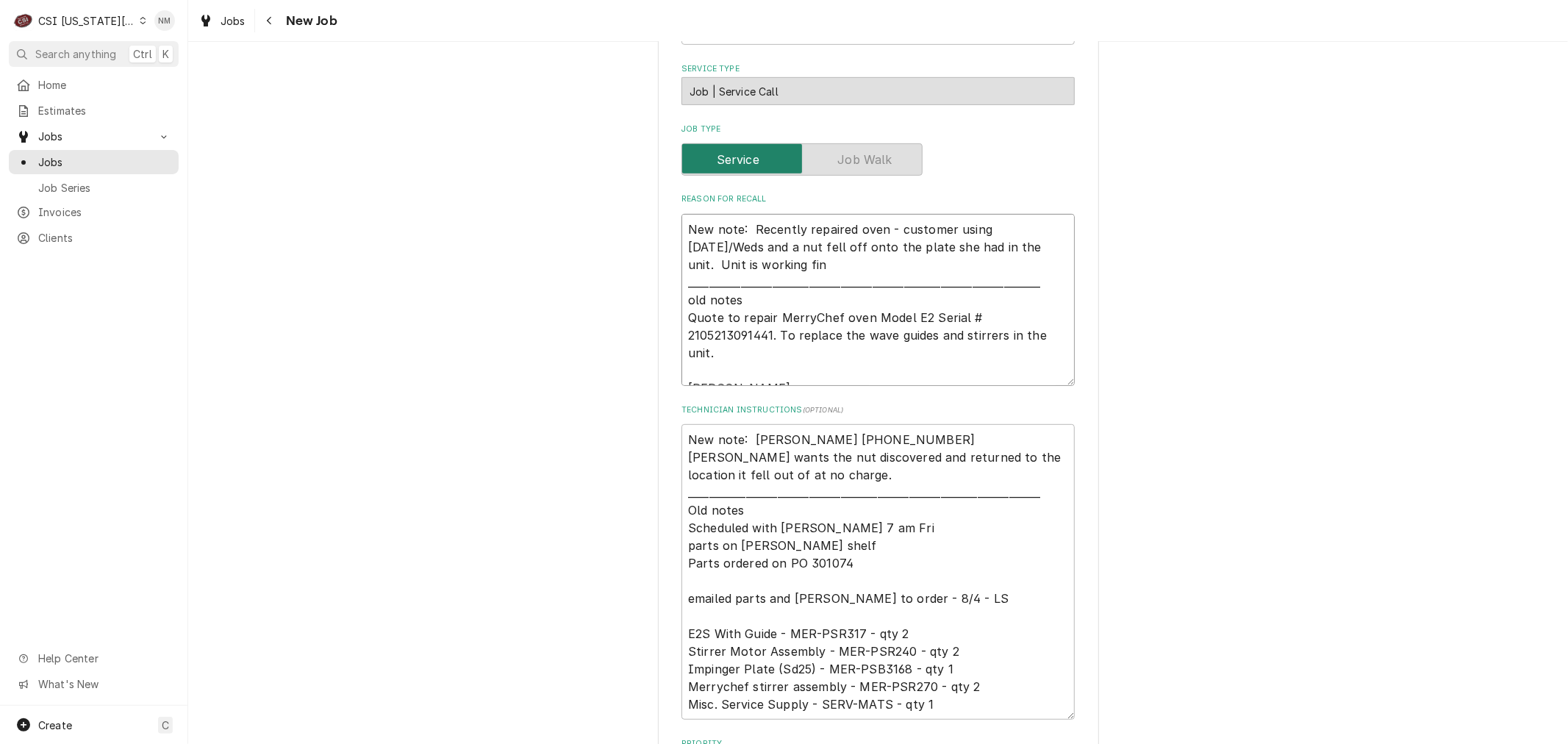
type textarea "New note: Recently repaired oven - customer using [DATE]/Weds and a nut fell of…"
type textarea "x"
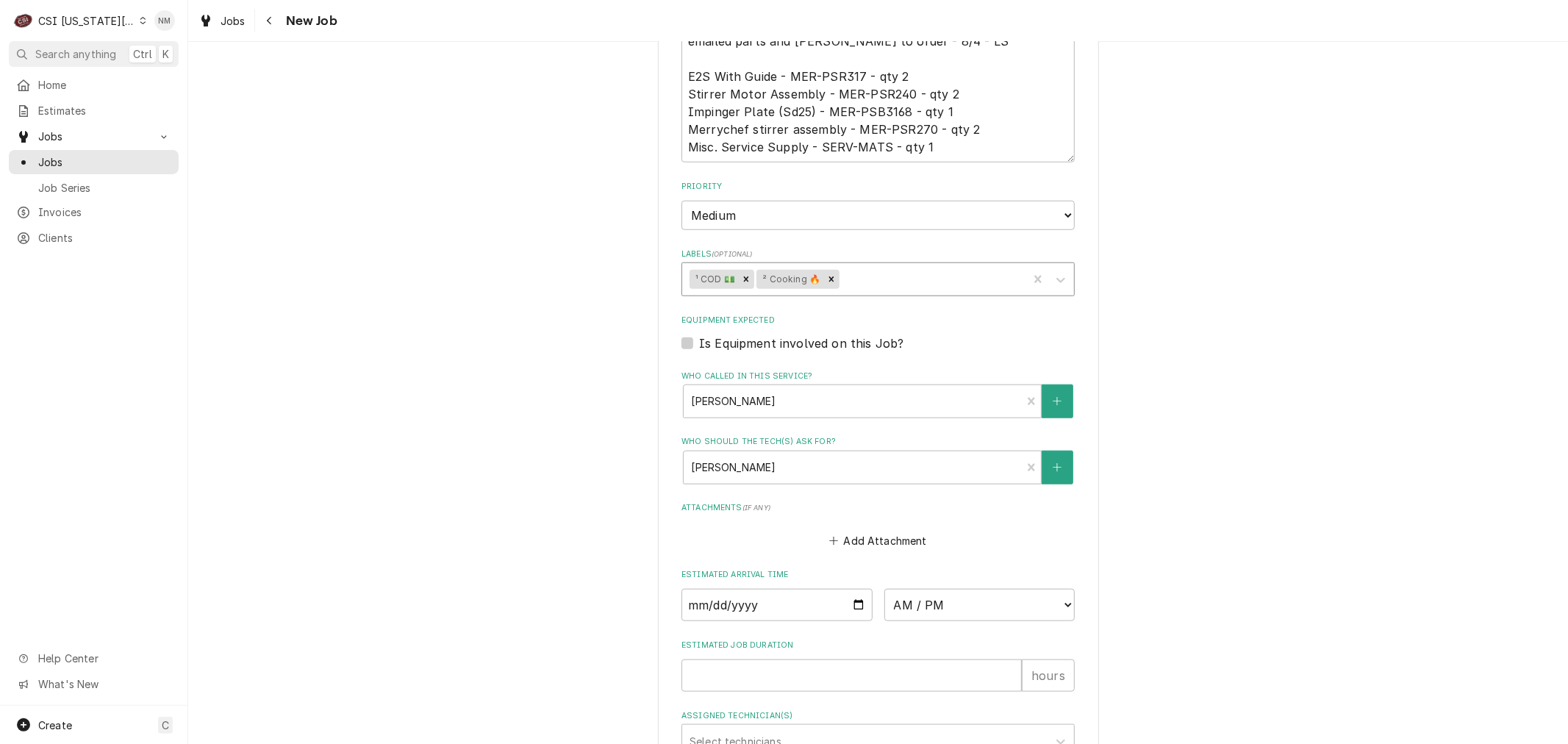
scroll to position [1287, 0]
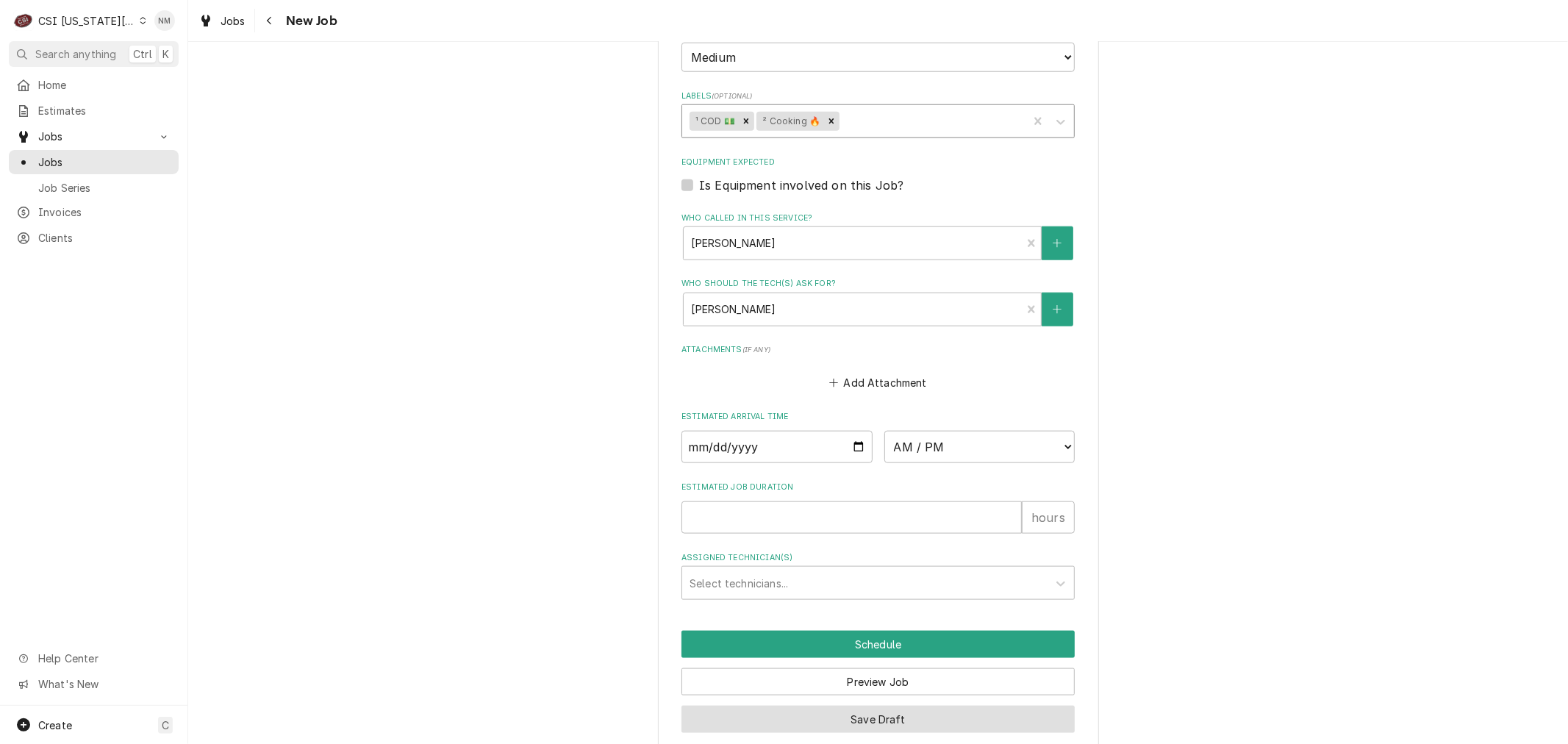
type textarea "New note: Recently repaired oven - customer using [DATE]/Weds and a nut fell of…"
click at [866, 706] on button "Save Draft" at bounding box center [878, 719] width 393 height 27
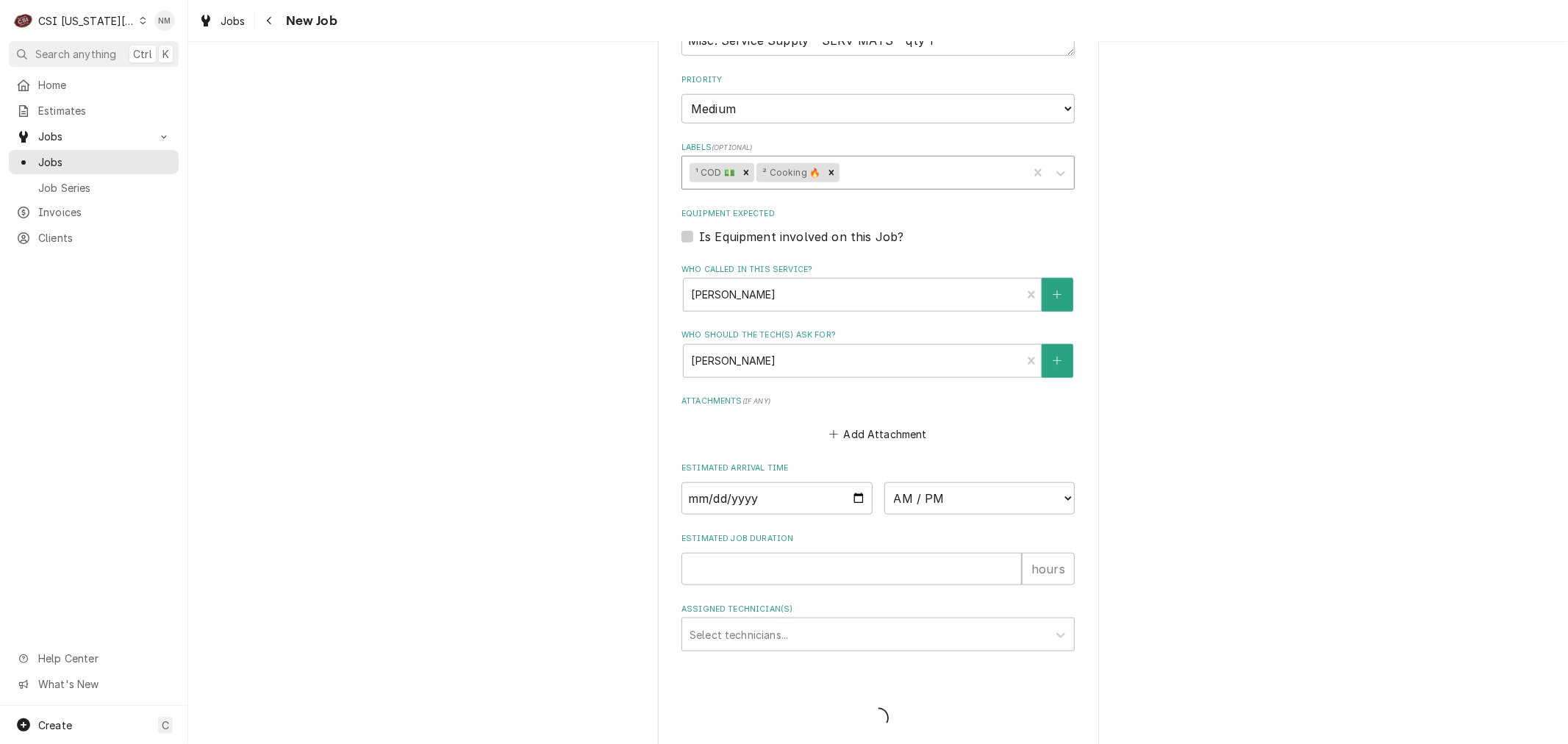
type textarea "x"
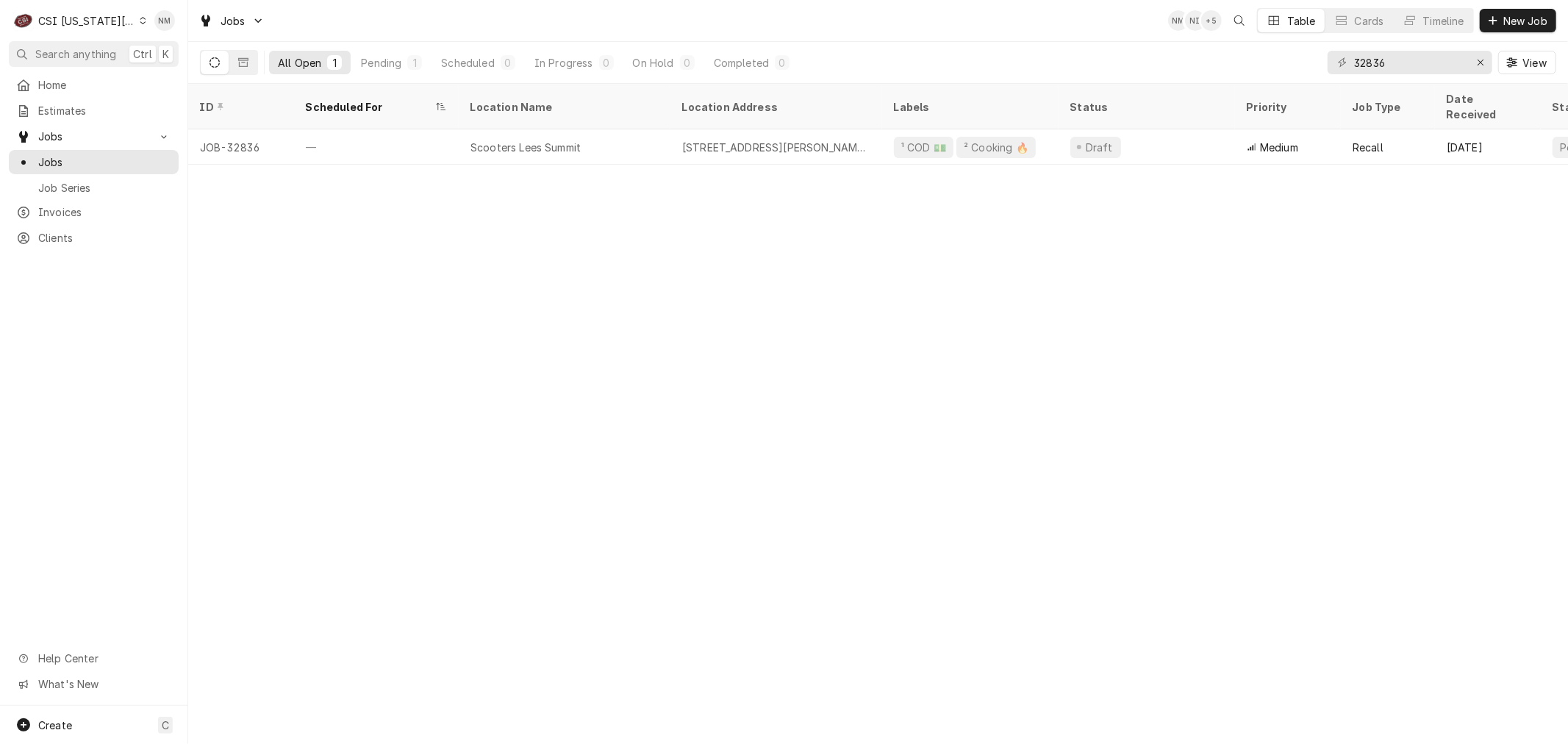
click at [1347, 72] on div "32836" at bounding box center [1410, 62] width 165 height 23
drag, startPoint x: 1404, startPoint y: 67, endPoint x: 1335, endPoint y: 61, distance: 69.3
click at [1335, 61] on div "32836" at bounding box center [1410, 62] width 165 height 23
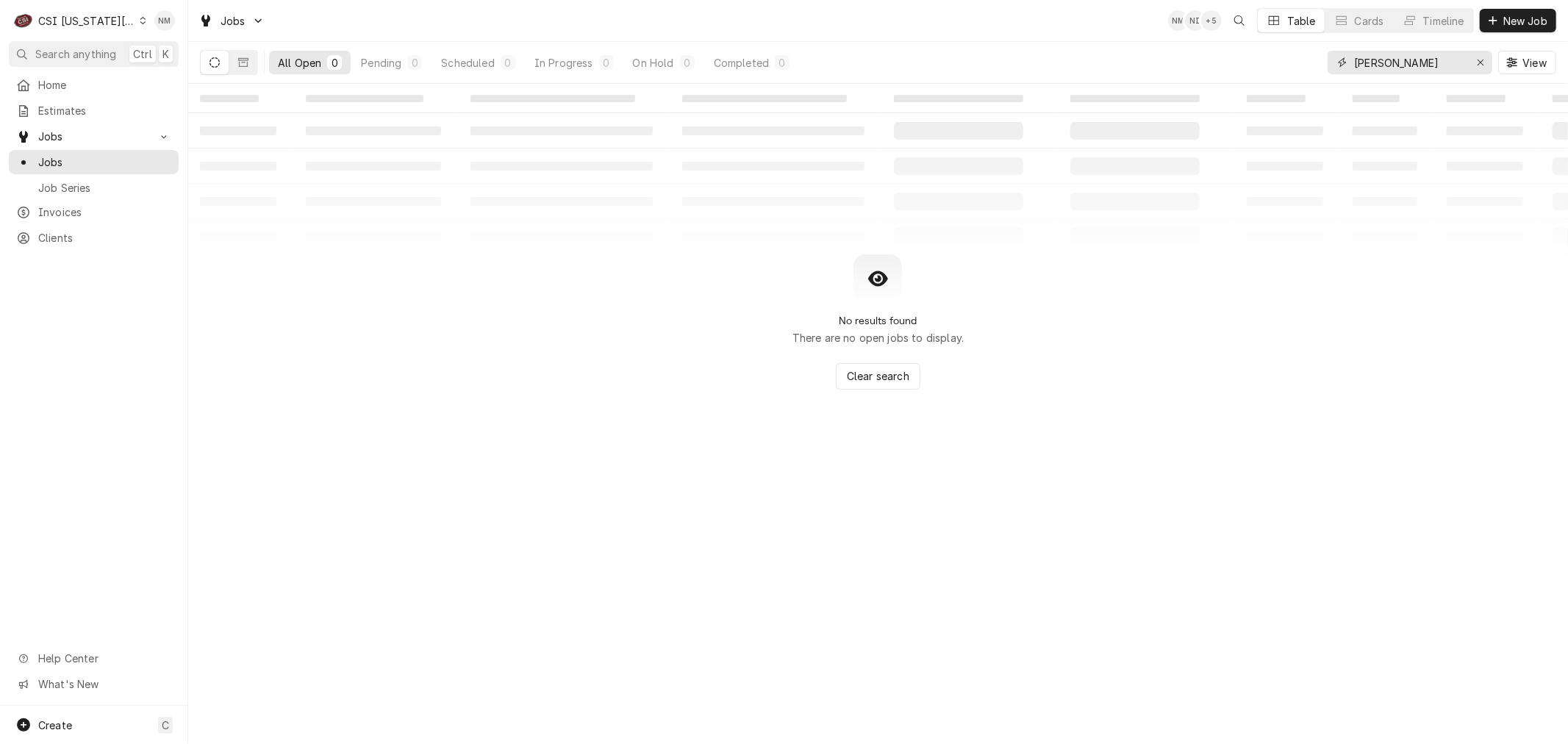
drag, startPoint x: 1392, startPoint y: 61, endPoint x: 1333, endPoint y: 61, distance: 59.0
click at [1333, 61] on div "[PERSON_NAME]" at bounding box center [1410, 62] width 165 height 23
click at [1399, 69] on input "[PERSON_NAME]" at bounding box center [1409, 62] width 111 height 23
drag, startPoint x: 1399, startPoint y: 67, endPoint x: 1339, endPoint y: 67, distance: 60.0
click at [1339, 67] on div "[PERSON_NAME]" at bounding box center [1410, 62] width 165 height 23
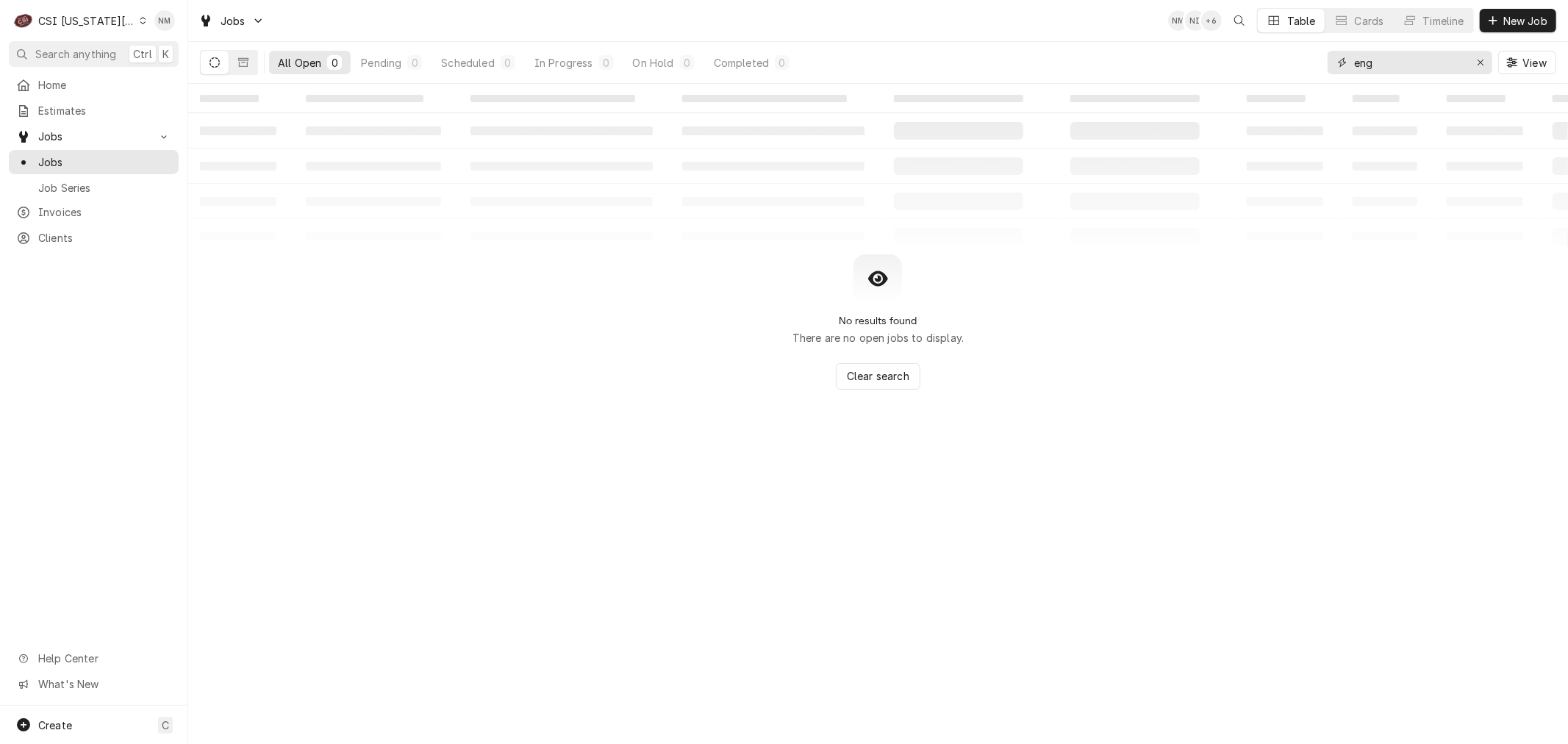
drag, startPoint x: 1385, startPoint y: 62, endPoint x: 1322, endPoint y: 62, distance: 63.0
click at [1322, 62] on div "All Open 0 Pending 0 Scheduled 0 In Progress 0 On Hold 0 Completed 0 eng View" at bounding box center [878, 62] width 1357 height 41
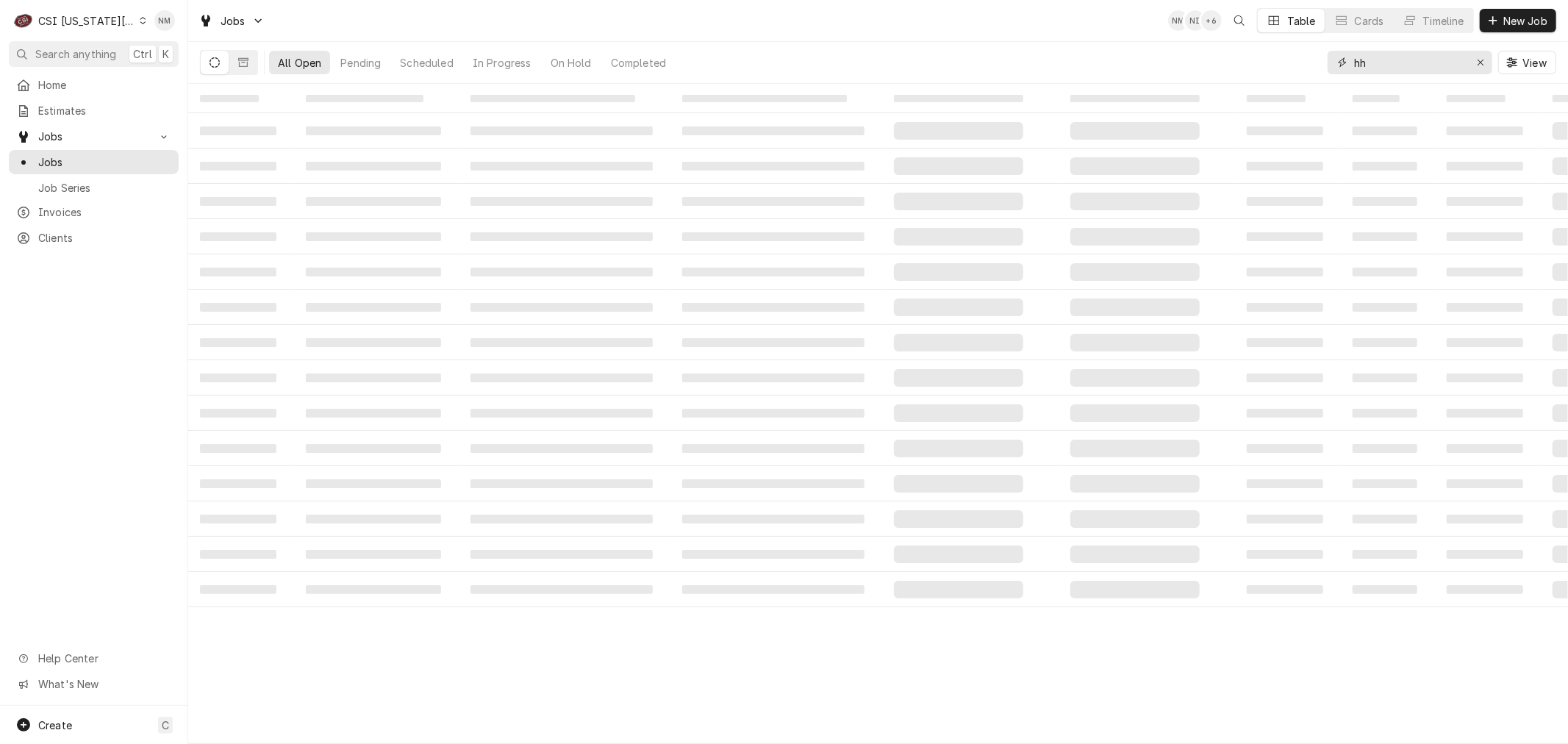
type input "h"
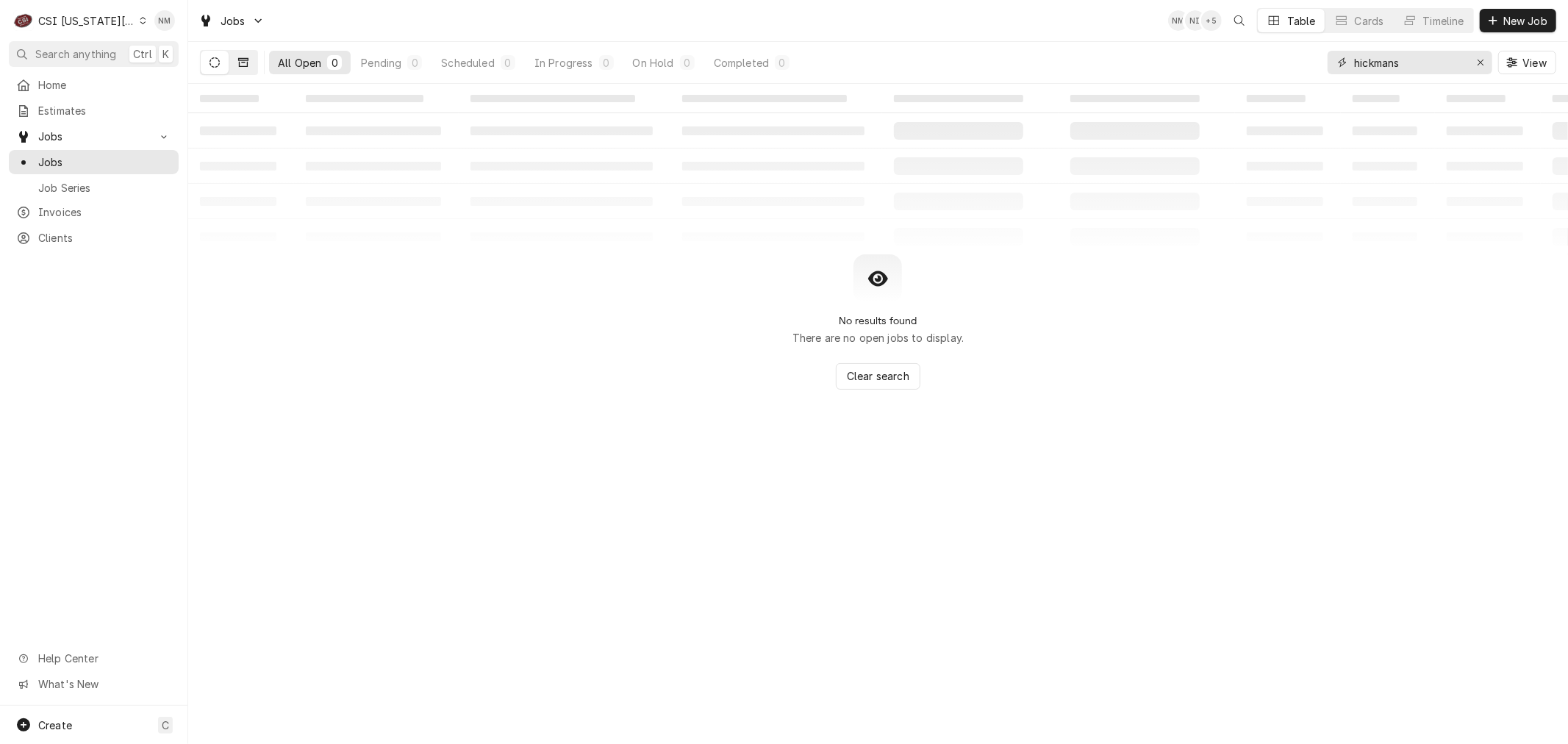
type input "hickmans"
click at [239, 61] on icon "Dynamic Content Wrapper" at bounding box center [243, 61] width 10 height 8
click at [63, 231] on span "Clients" at bounding box center [104, 237] width 133 height 16
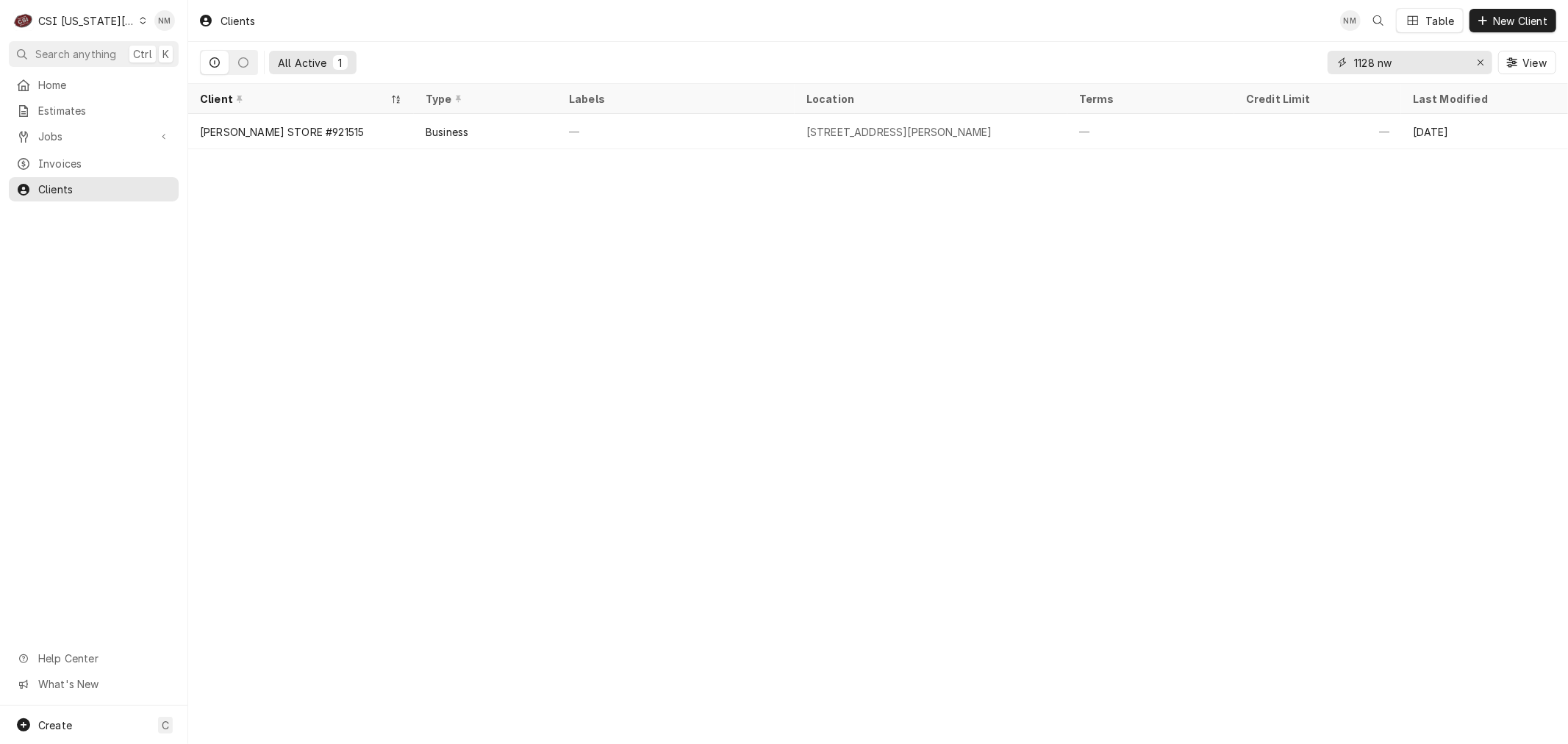
drag, startPoint x: 1414, startPoint y: 62, endPoint x: 1278, endPoint y: 62, distance: 136.0
click at [1278, 62] on div "All Active 1 1128 nw View" at bounding box center [878, 62] width 1357 height 41
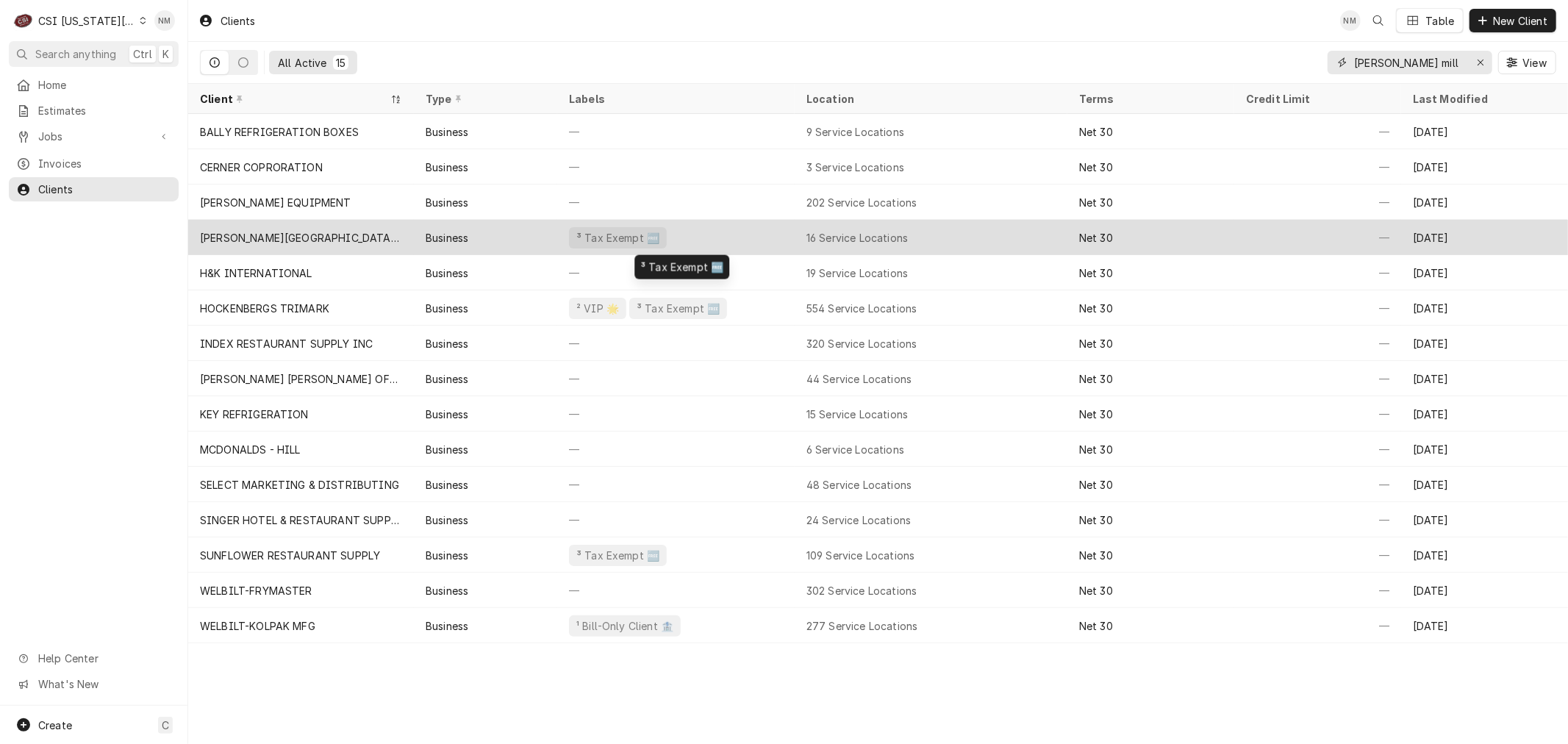
type input "[PERSON_NAME] mill"
click at [739, 237] on div "³ Tax Exempt 🆓" at bounding box center [675, 237] width 237 height 35
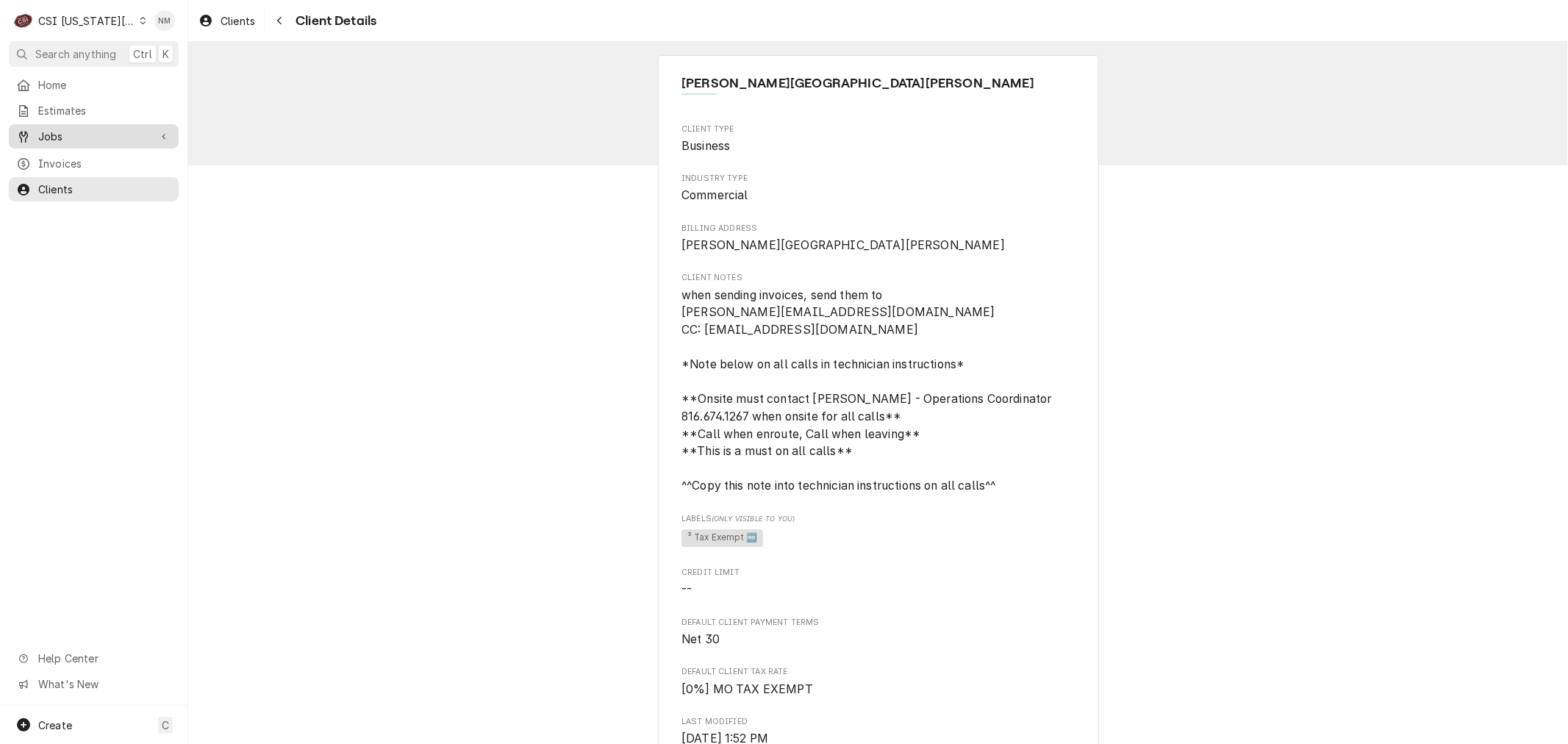
click at [84, 131] on span "Jobs" at bounding box center [93, 136] width 111 height 16
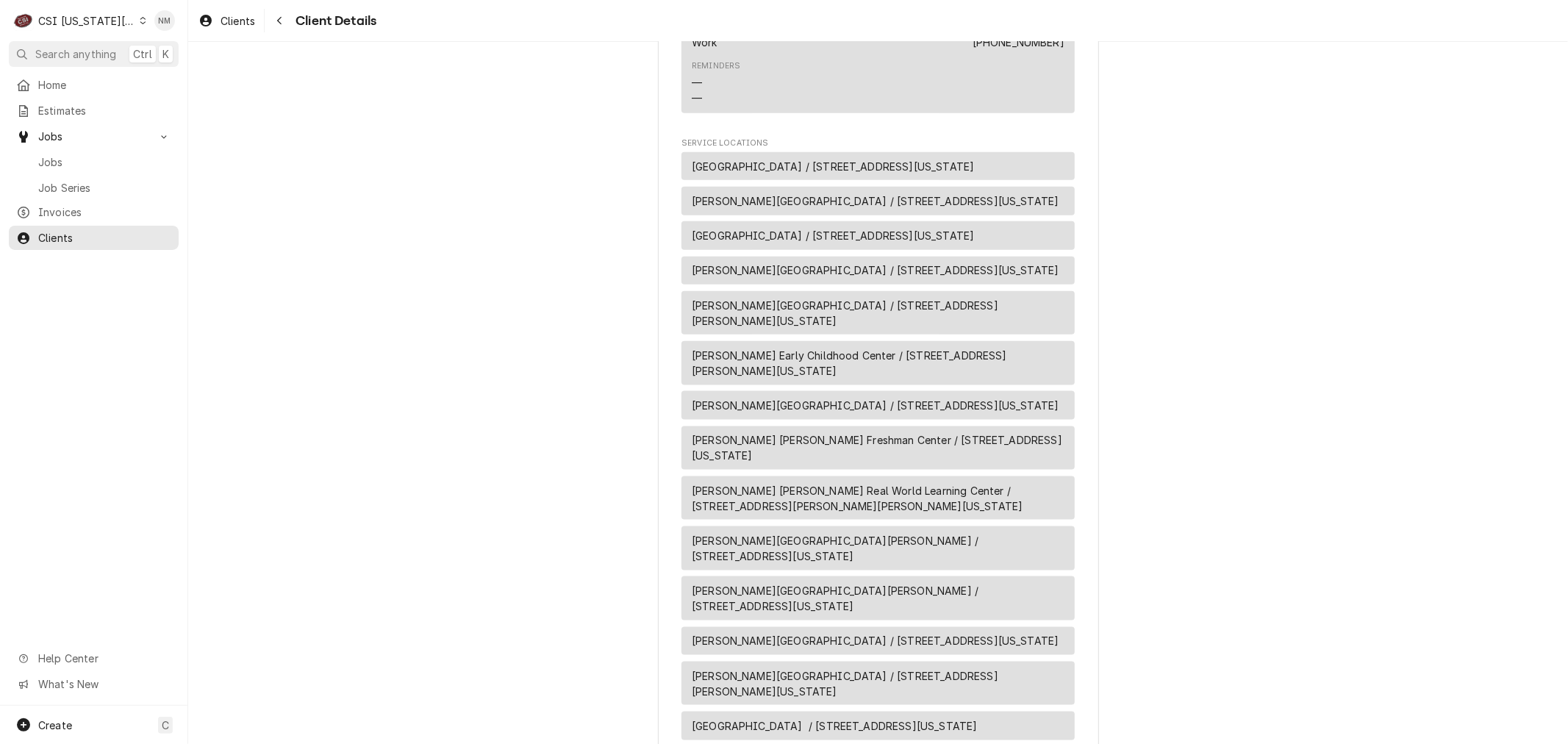
scroll to position [1470, 0]
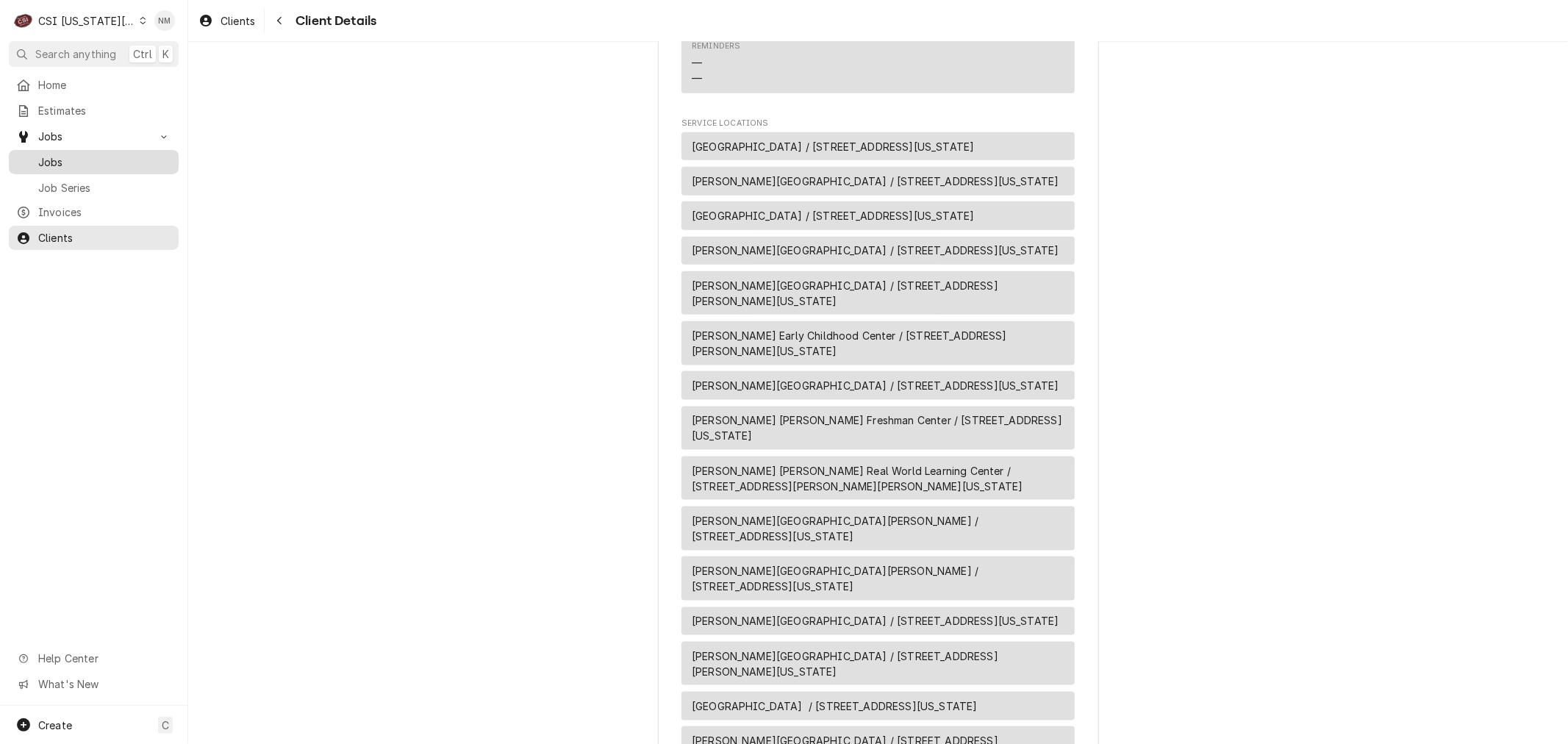
click at [121, 163] on span "Jobs" at bounding box center [104, 162] width 133 height 16
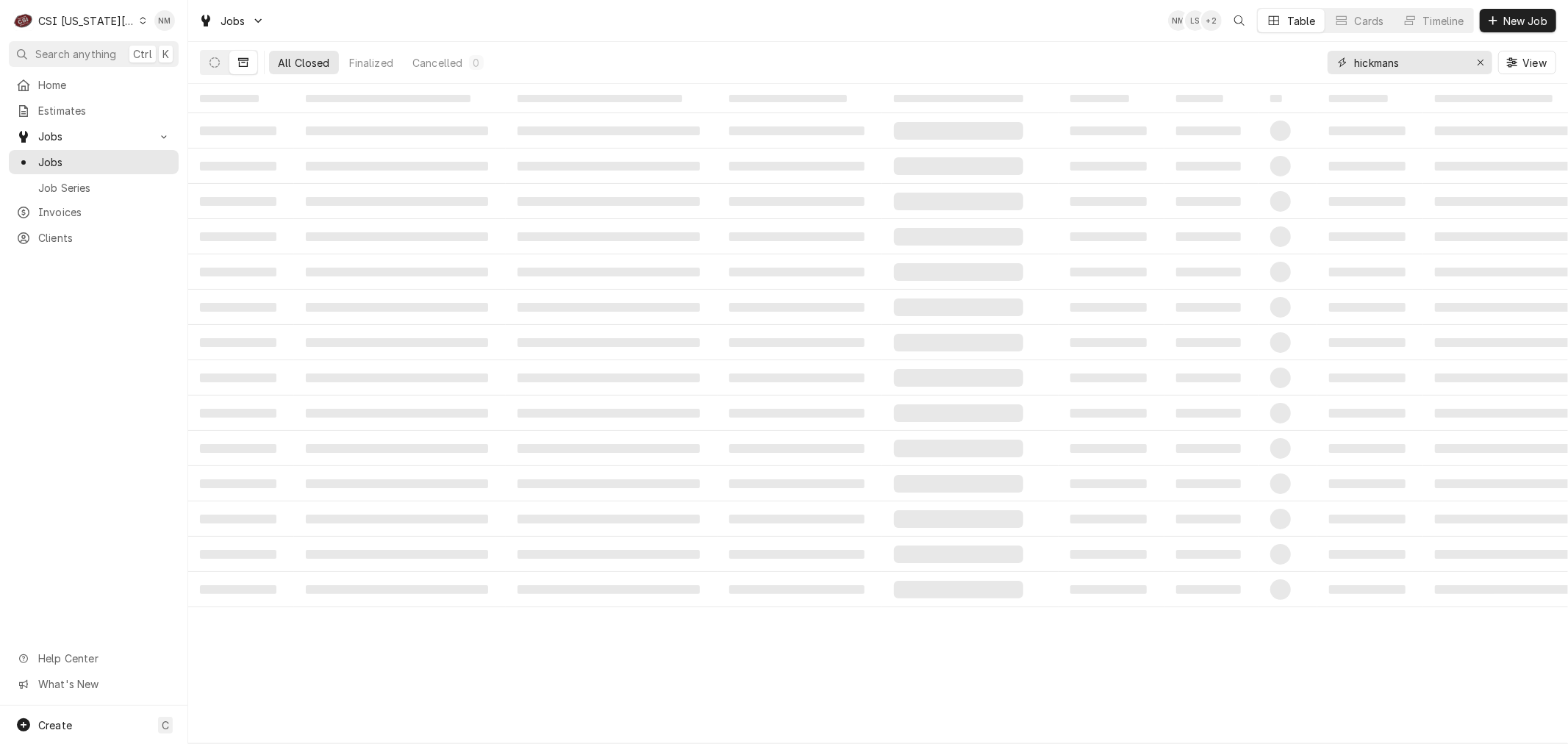
drag, startPoint x: 1420, startPoint y: 65, endPoint x: 1349, endPoint y: 61, distance: 71.1
click at [1349, 61] on div "hickmans" at bounding box center [1410, 62] width 165 height 23
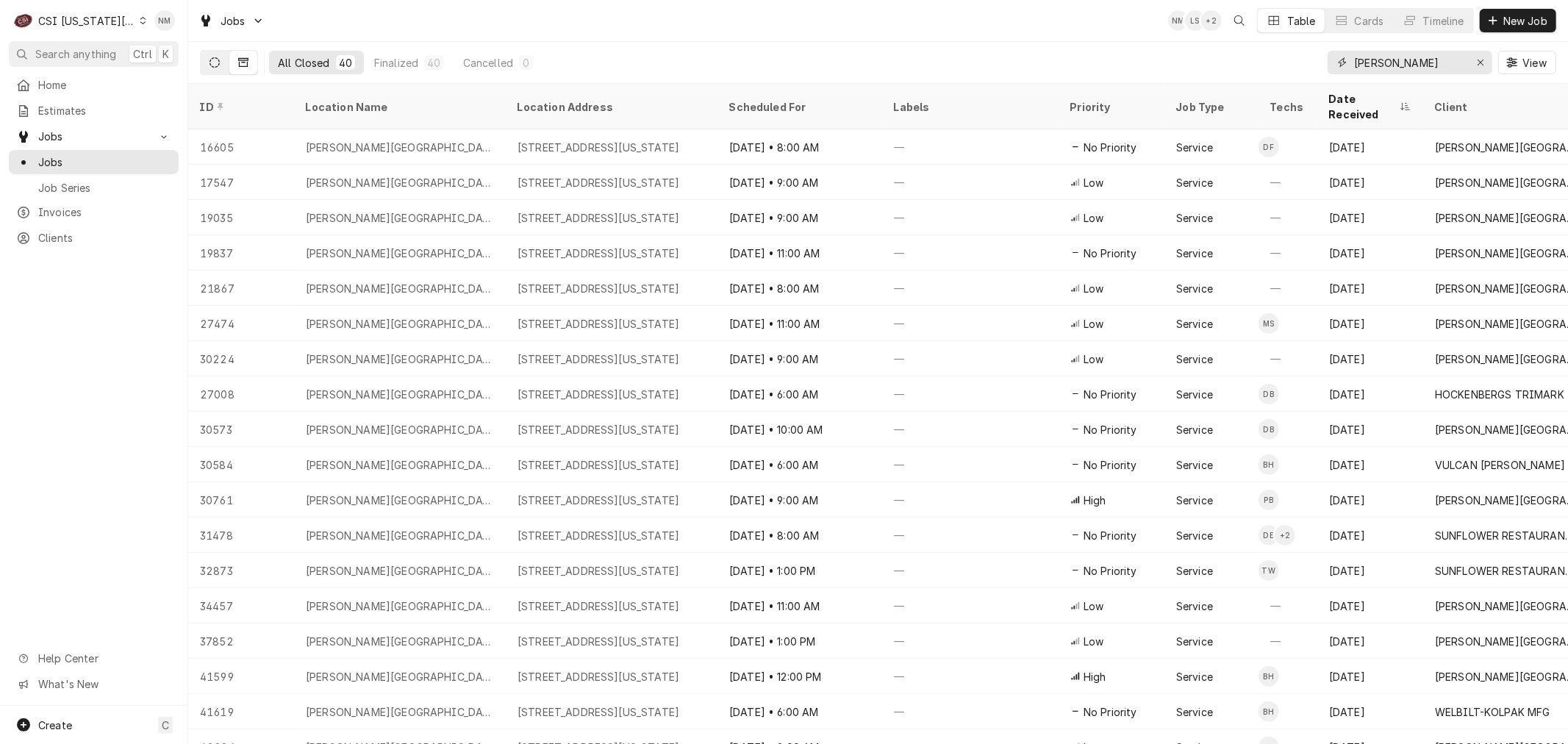
type input "[PERSON_NAME]"
click at [209, 60] on icon "Dynamic Content Wrapper" at bounding box center [214, 62] width 10 height 10
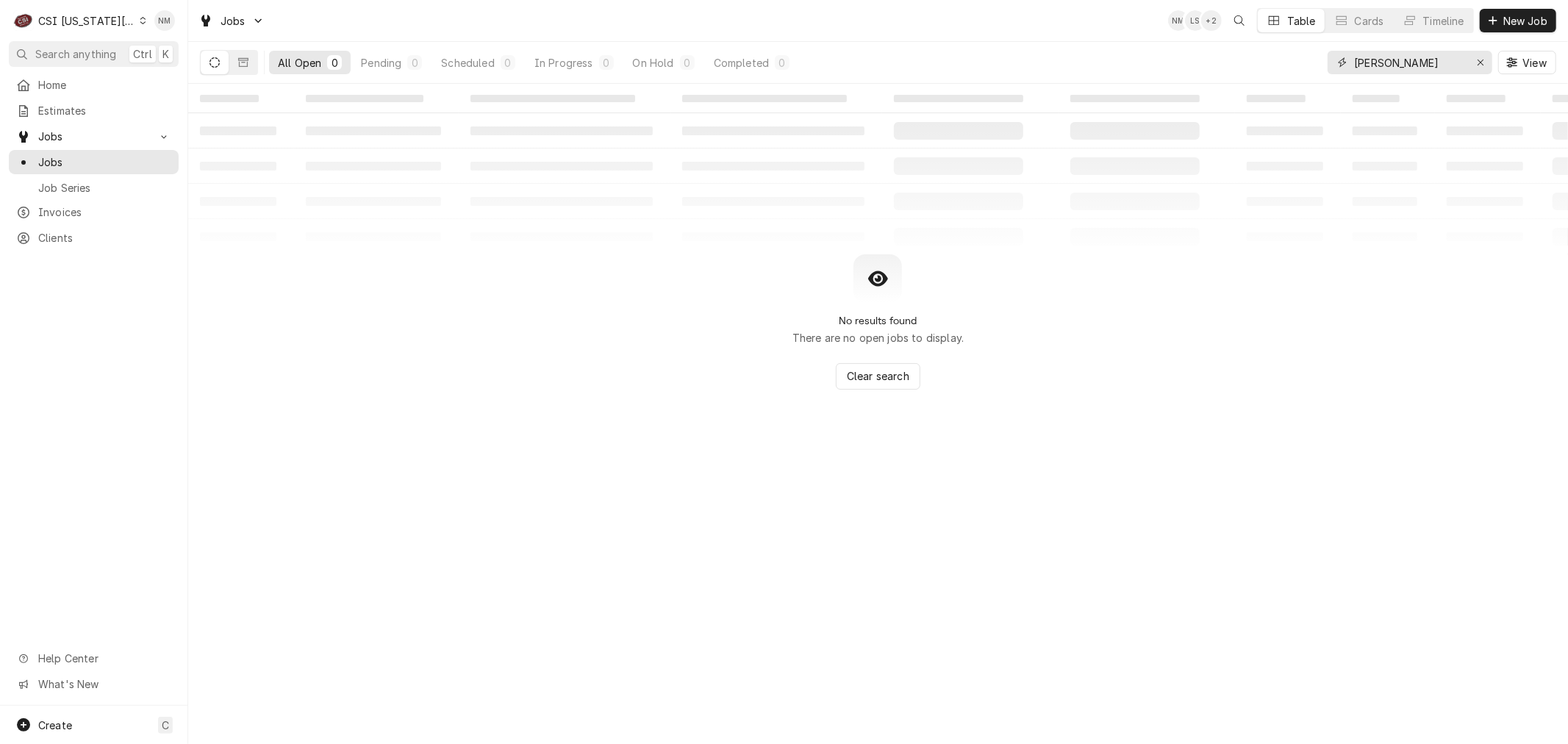
click at [1442, 57] on input "[PERSON_NAME]" at bounding box center [1409, 62] width 111 height 23
click at [236, 61] on button "Dynamic Content Wrapper" at bounding box center [244, 62] width 28 height 23
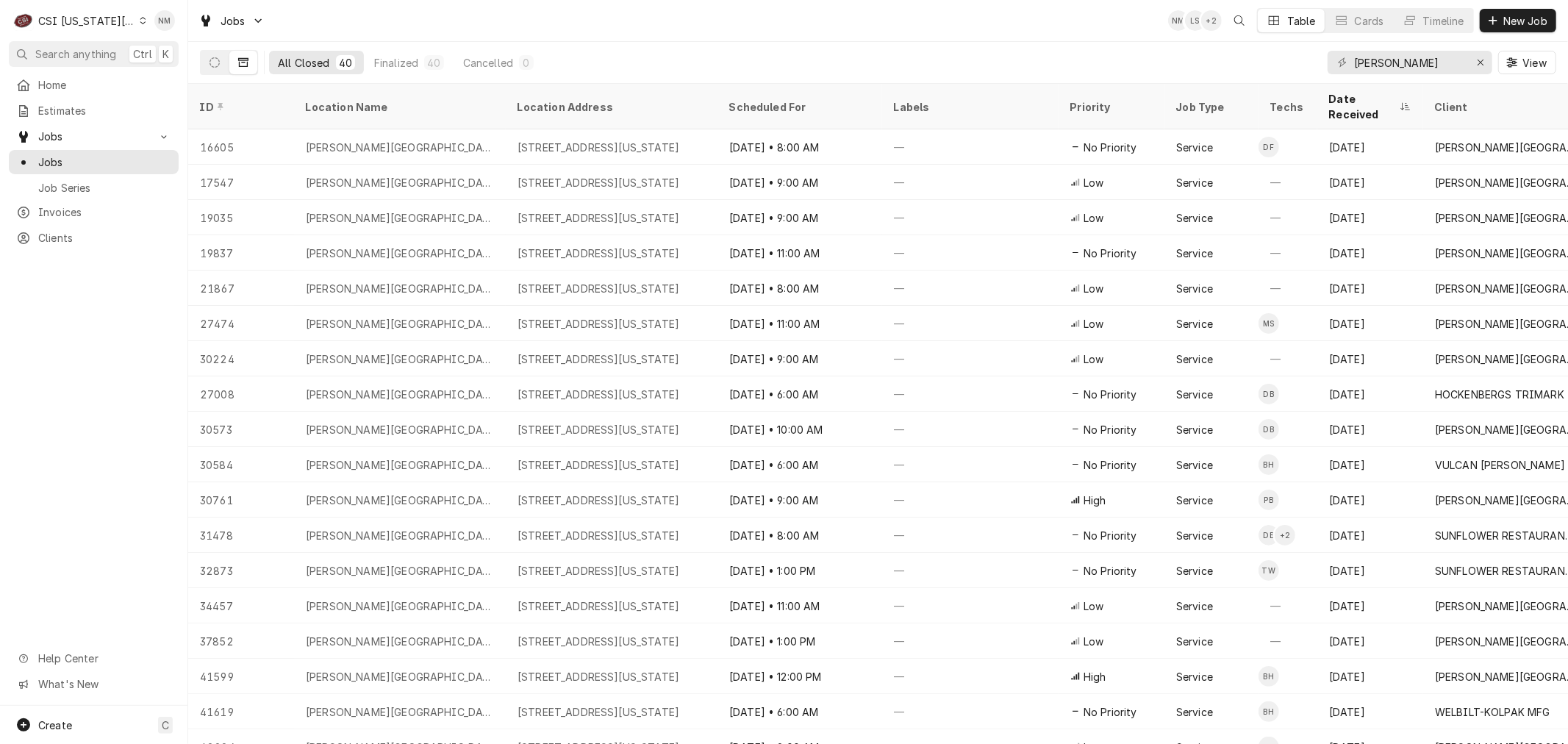
click at [1402, 102] on icon "Dynamic Content Wrapper" at bounding box center [1405, 106] width 10 height 8
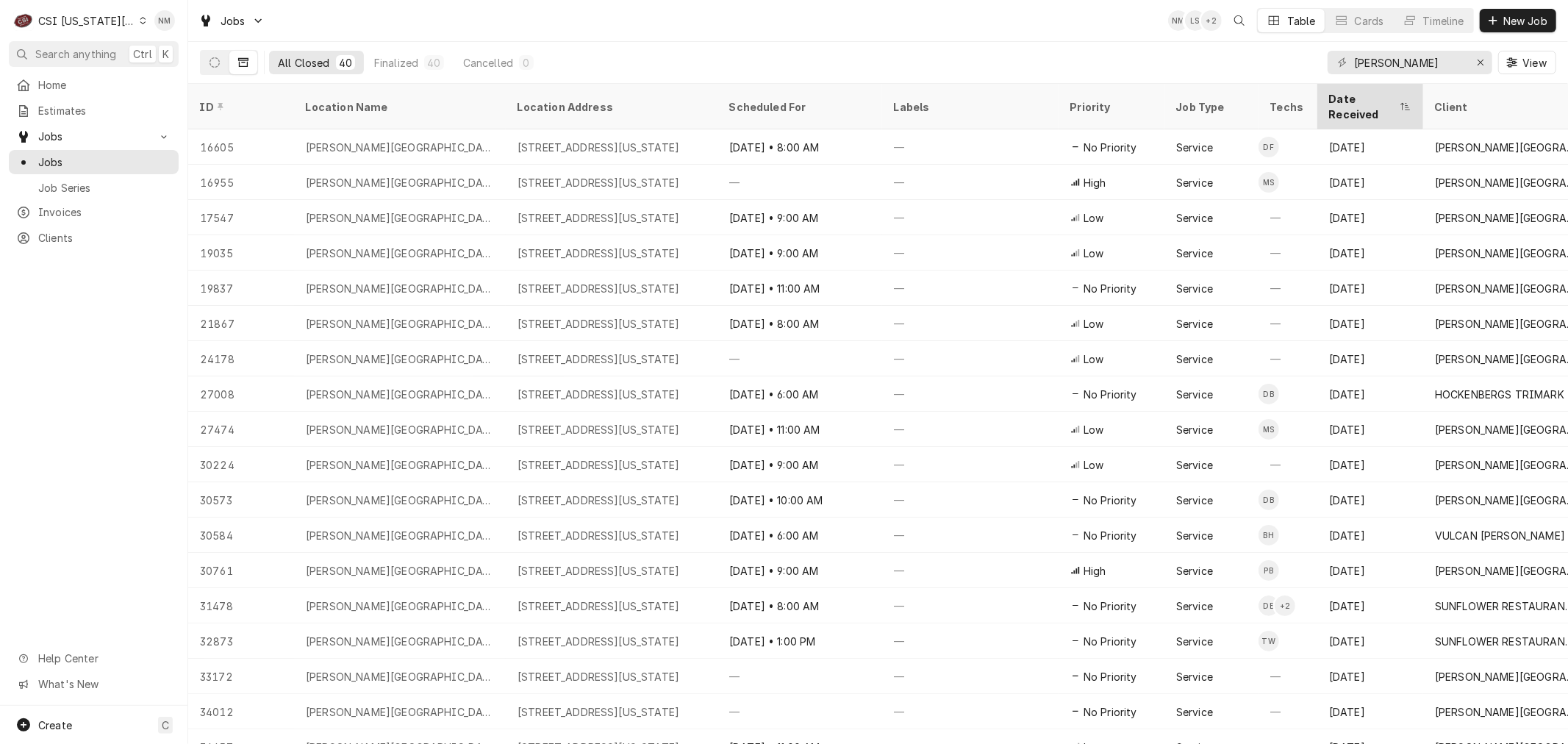
click at [1406, 103] on div "Dynamic Content Wrapper" at bounding box center [1405, 106] width 12 height 12
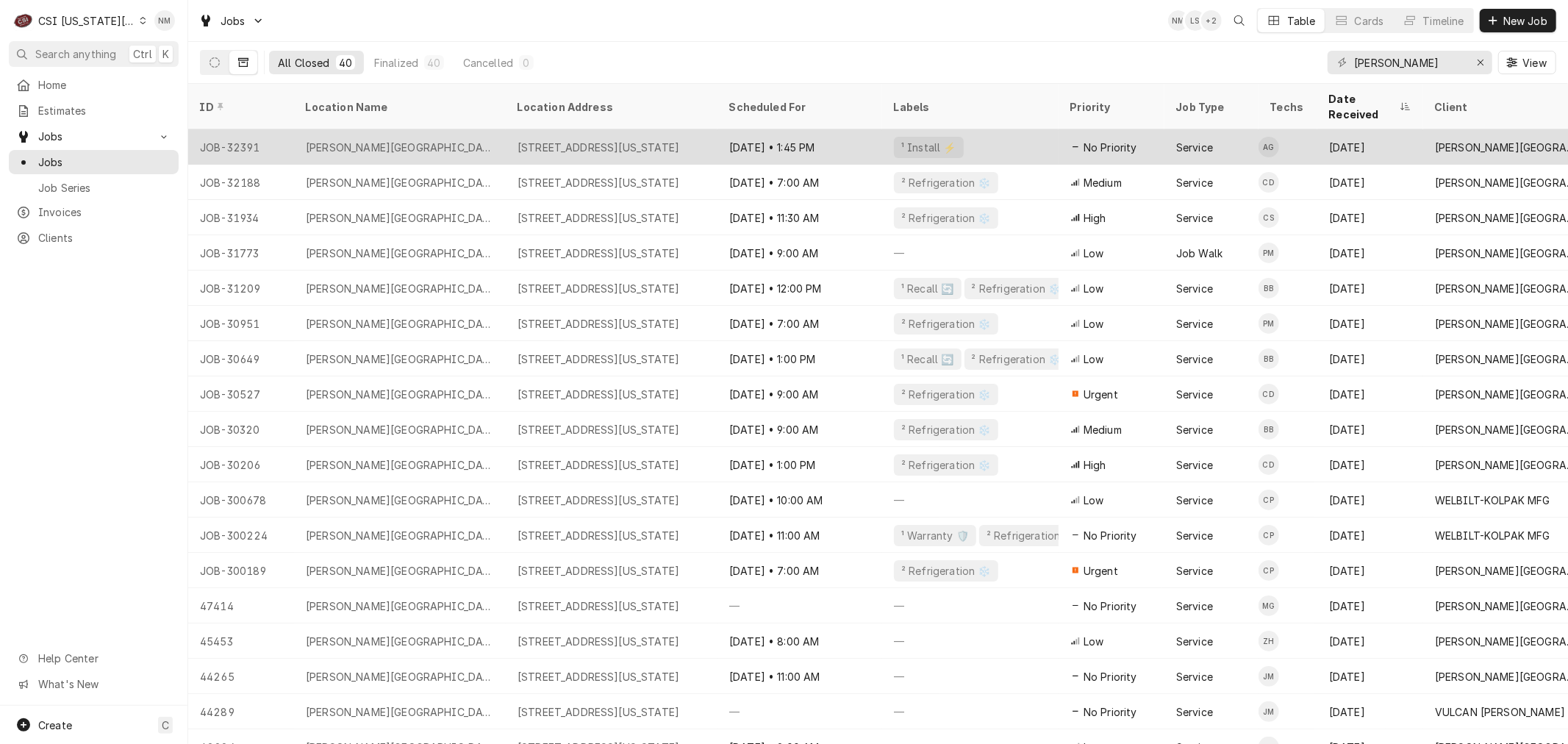
click at [473, 129] on div "Ingels Elementary School" at bounding box center [400, 147] width 212 height 35
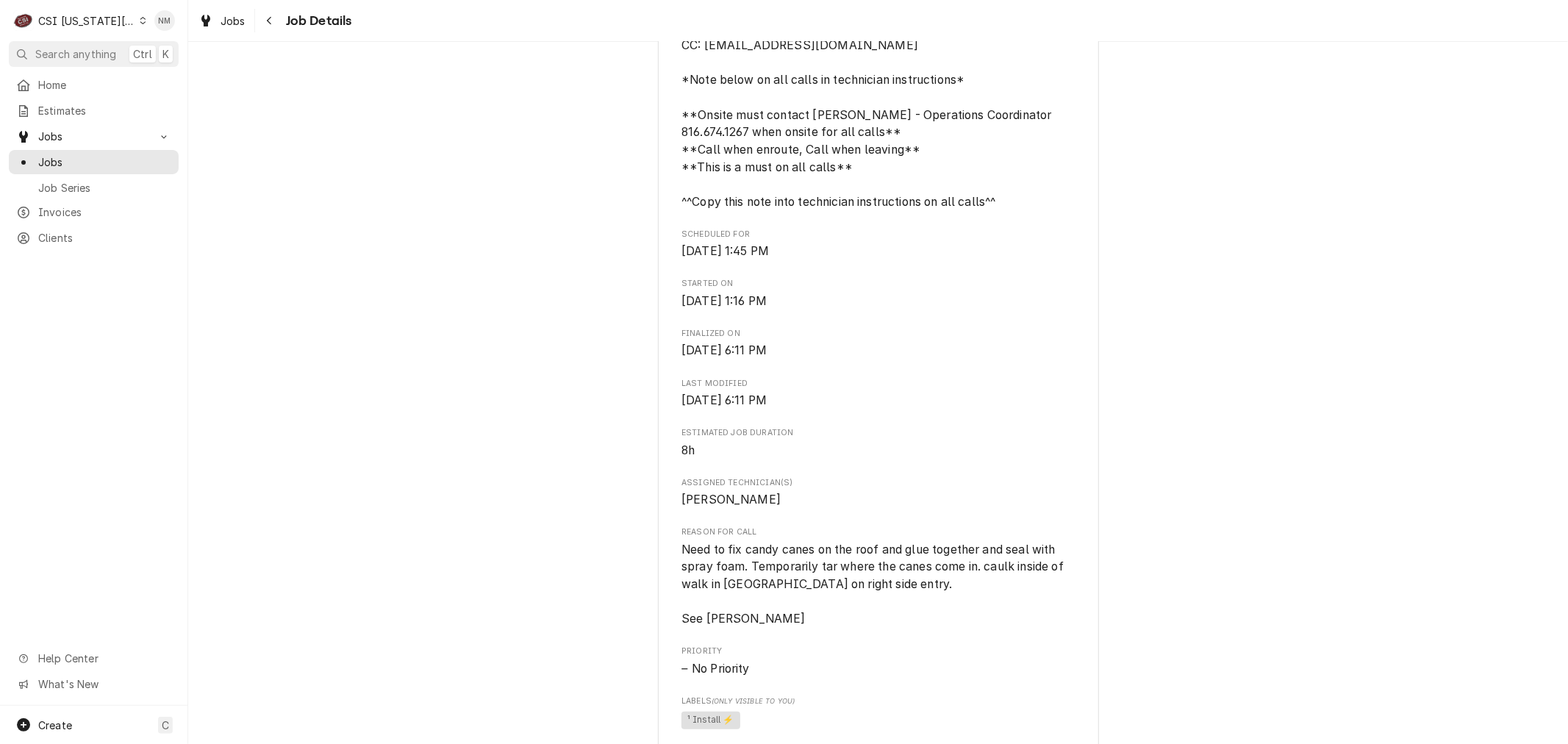
scroll to position [490, 0]
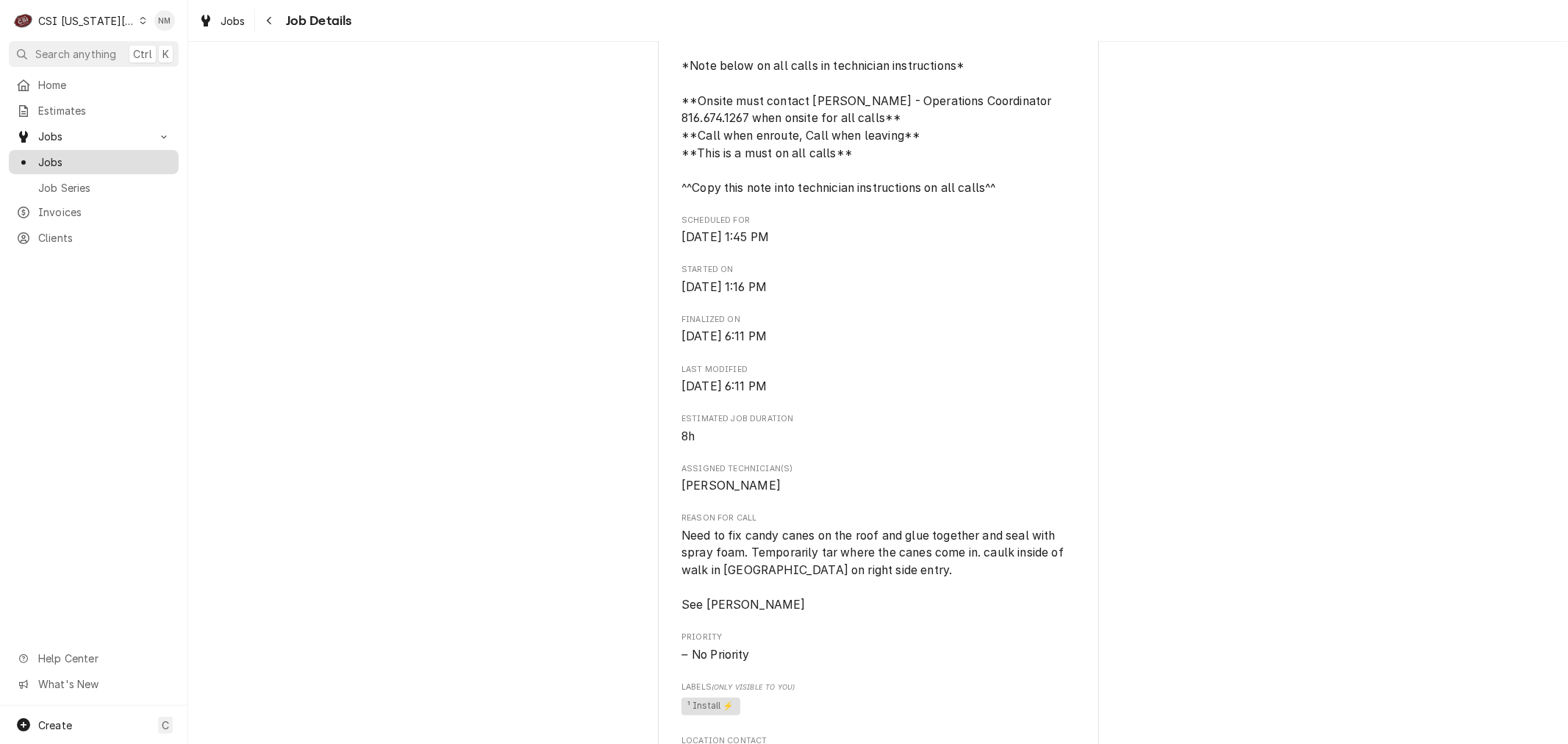
click at [51, 158] on span "Jobs" at bounding box center [104, 162] width 133 height 16
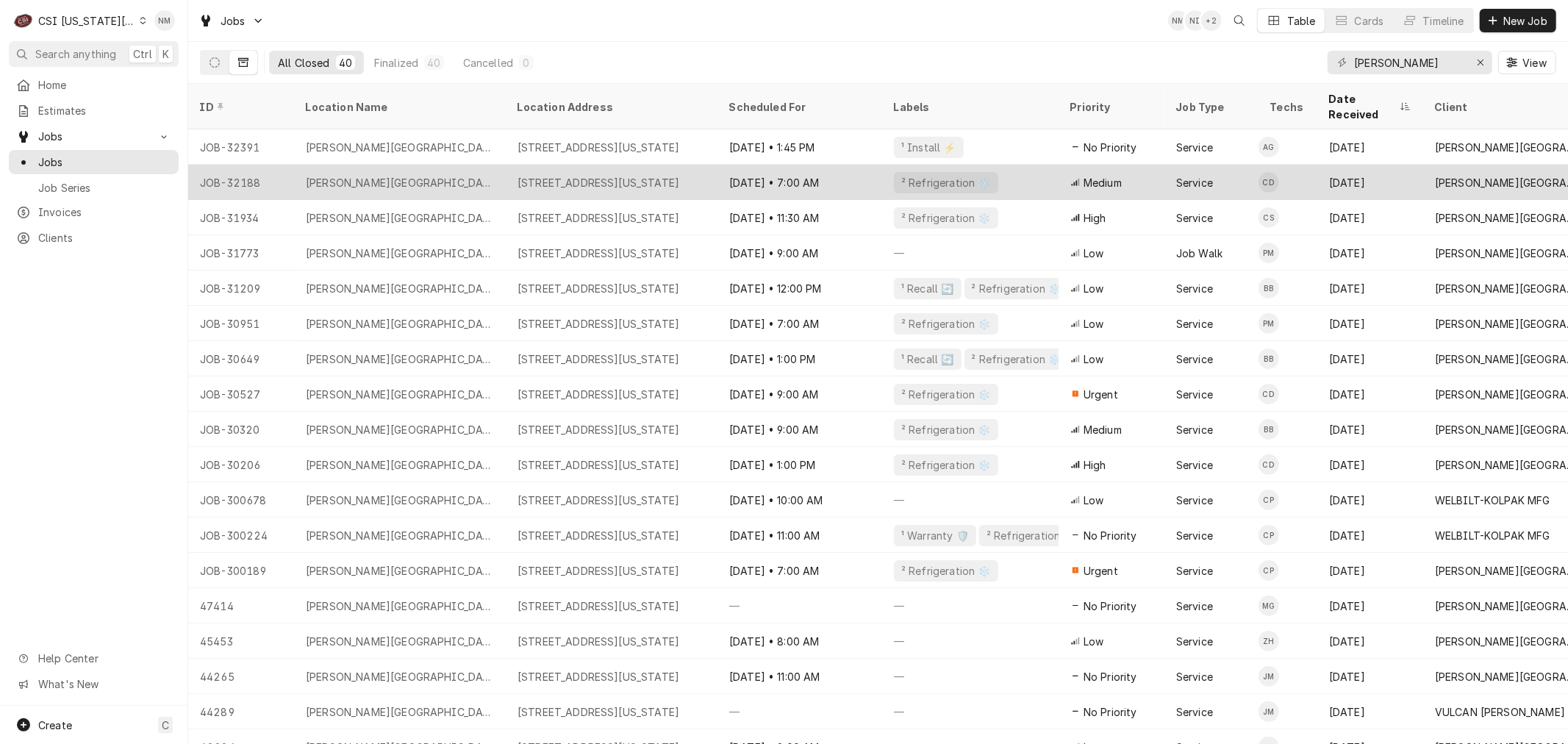
click at [848, 165] on div "[DATE] • 7:00 AM" at bounding box center [800, 182] width 165 height 35
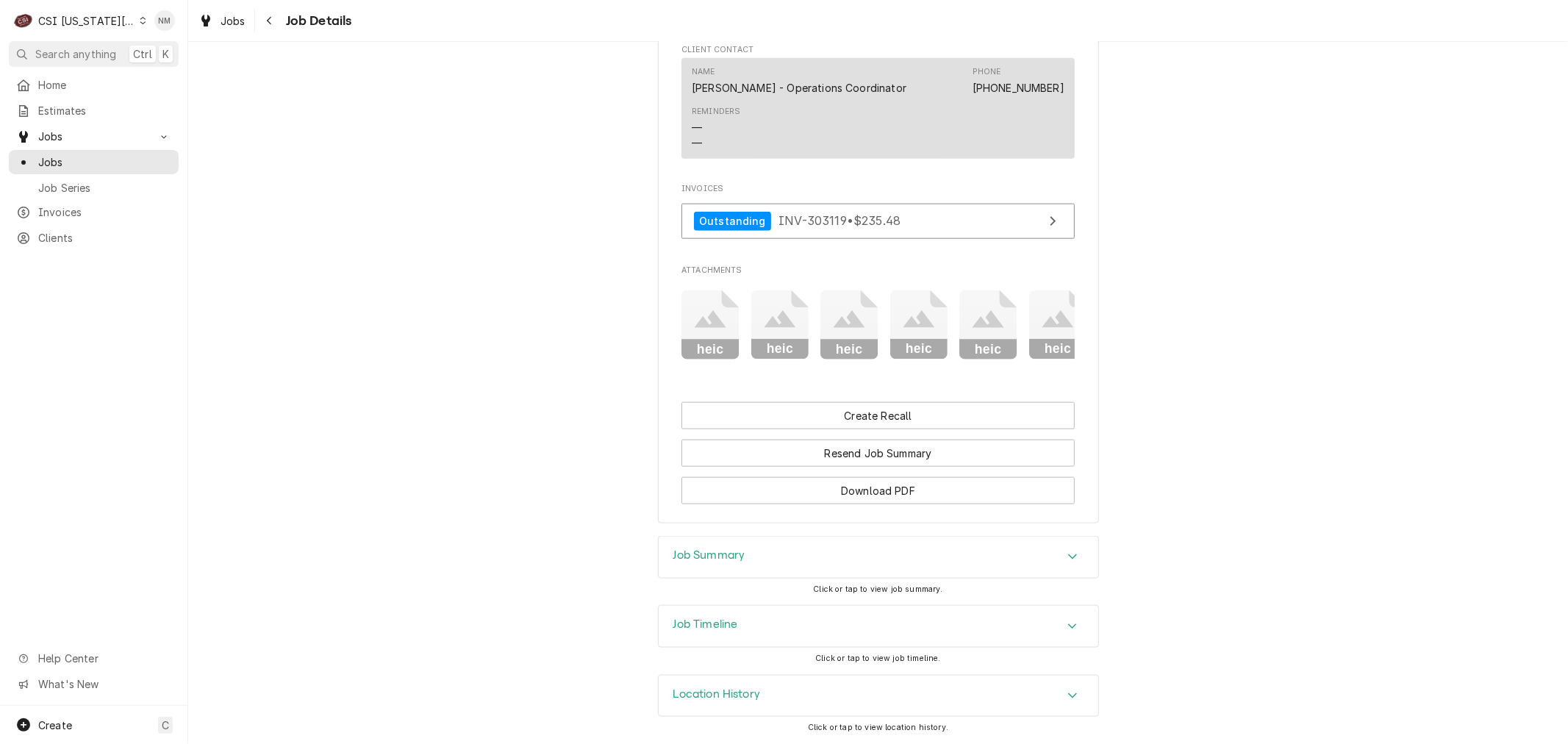
scroll to position [1435, 0]
click at [728, 555] on h3 "Job Summary" at bounding box center [709, 555] width 72 height 14
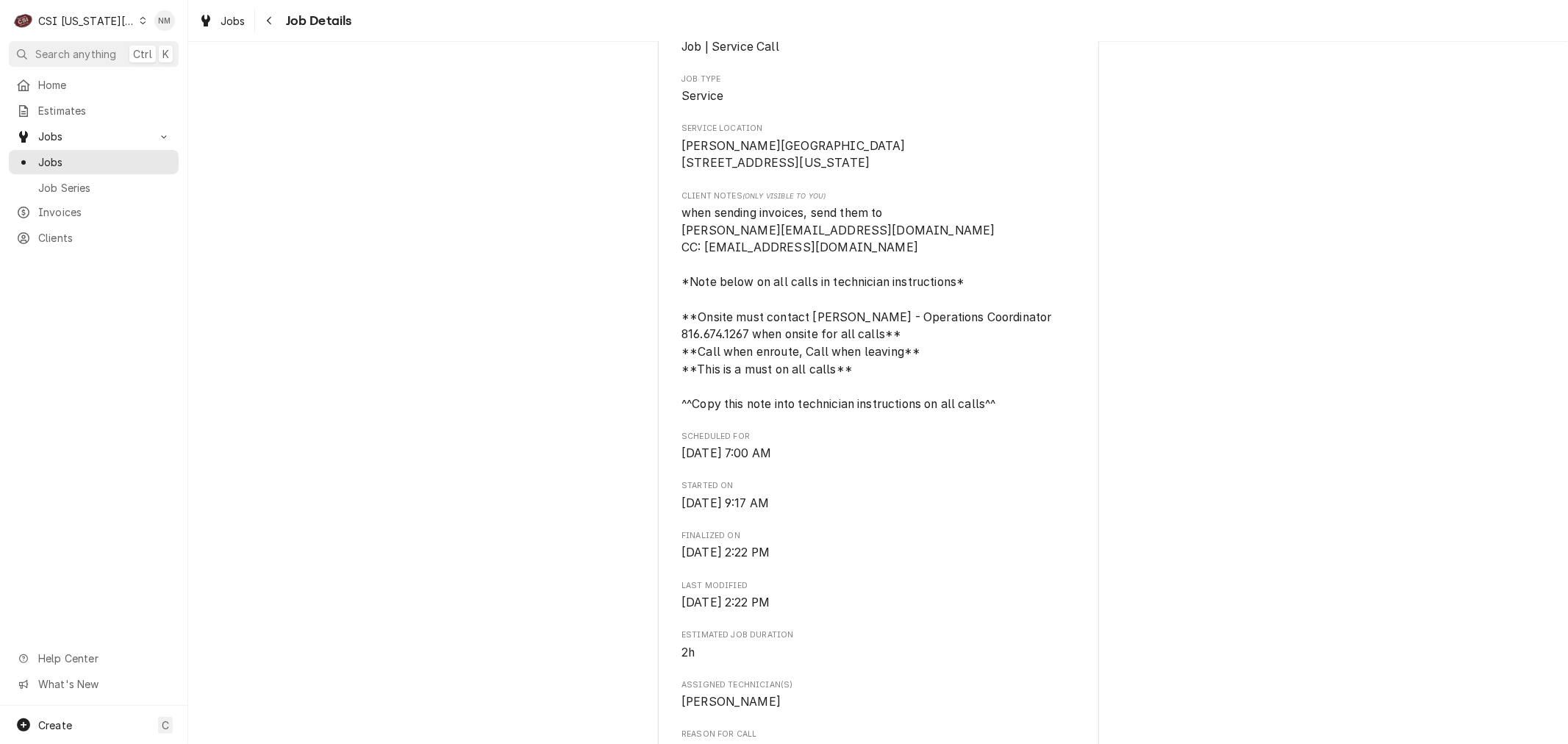
scroll to position [0, 0]
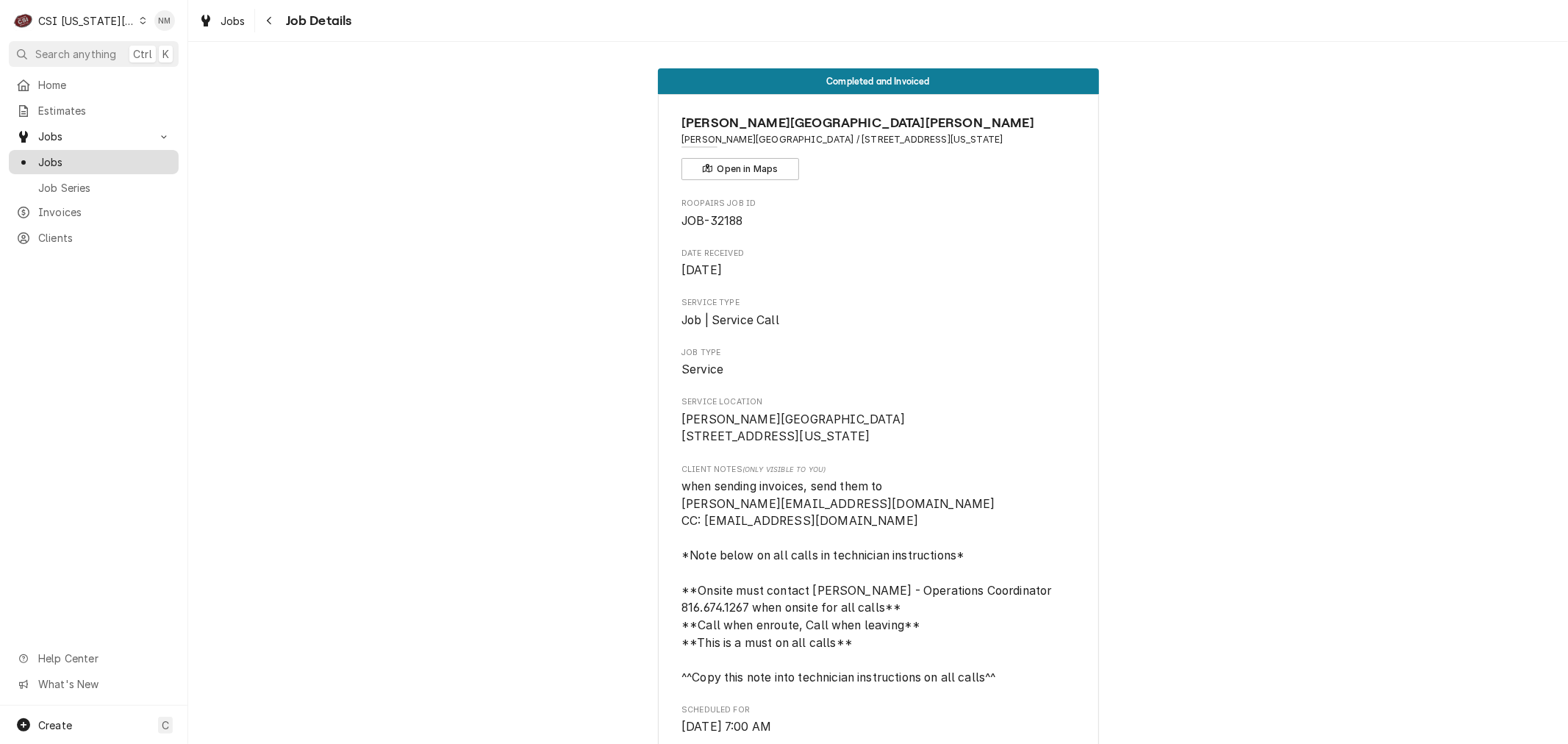
click at [85, 154] on span "Jobs" at bounding box center [104, 162] width 133 height 16
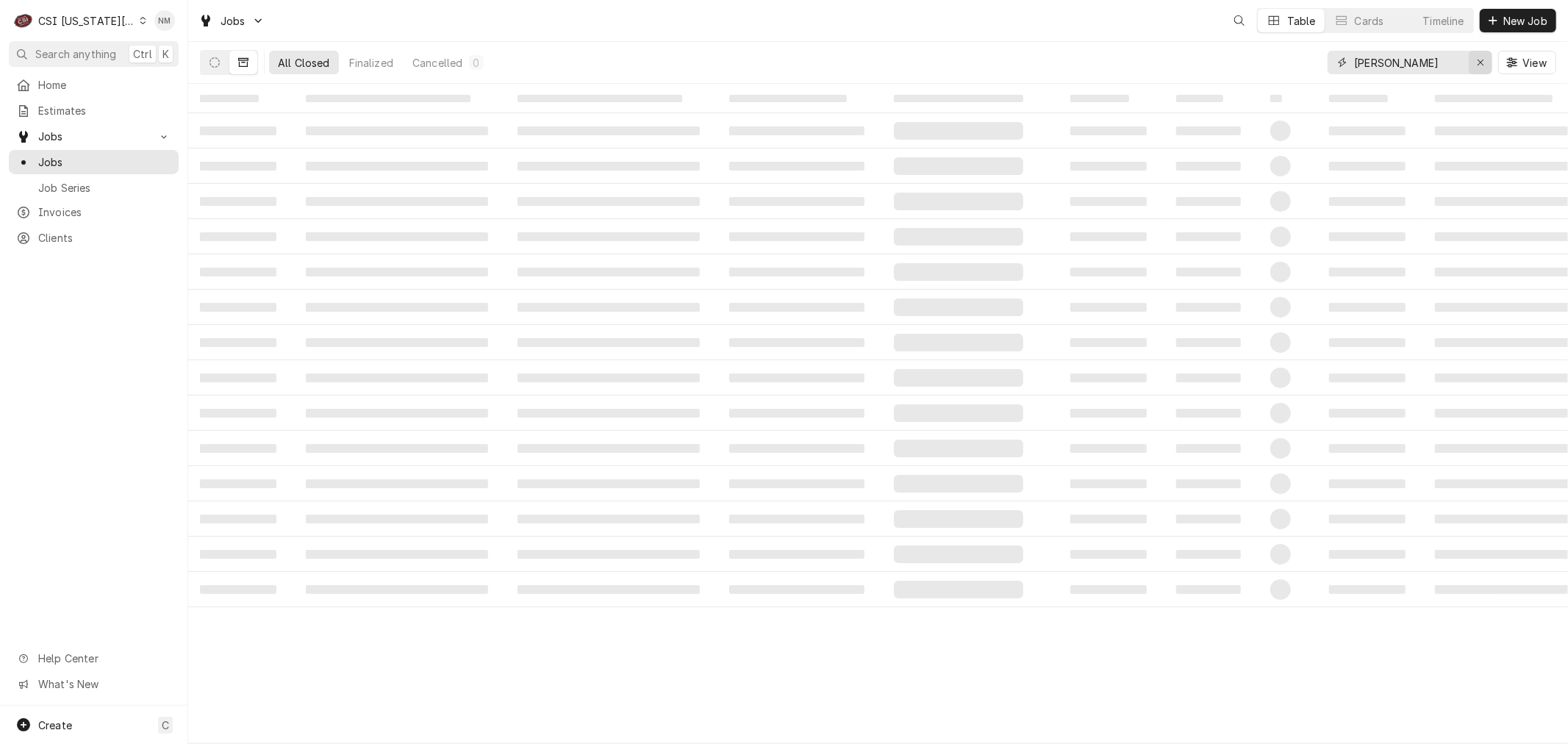
click at [1478, 59] on icon "Erase input" at bounding box center [1481, 62] width 8 height 10
click at [1508, 16] on span "New Job" at bounding box center [1526, 20] width 50 height 16
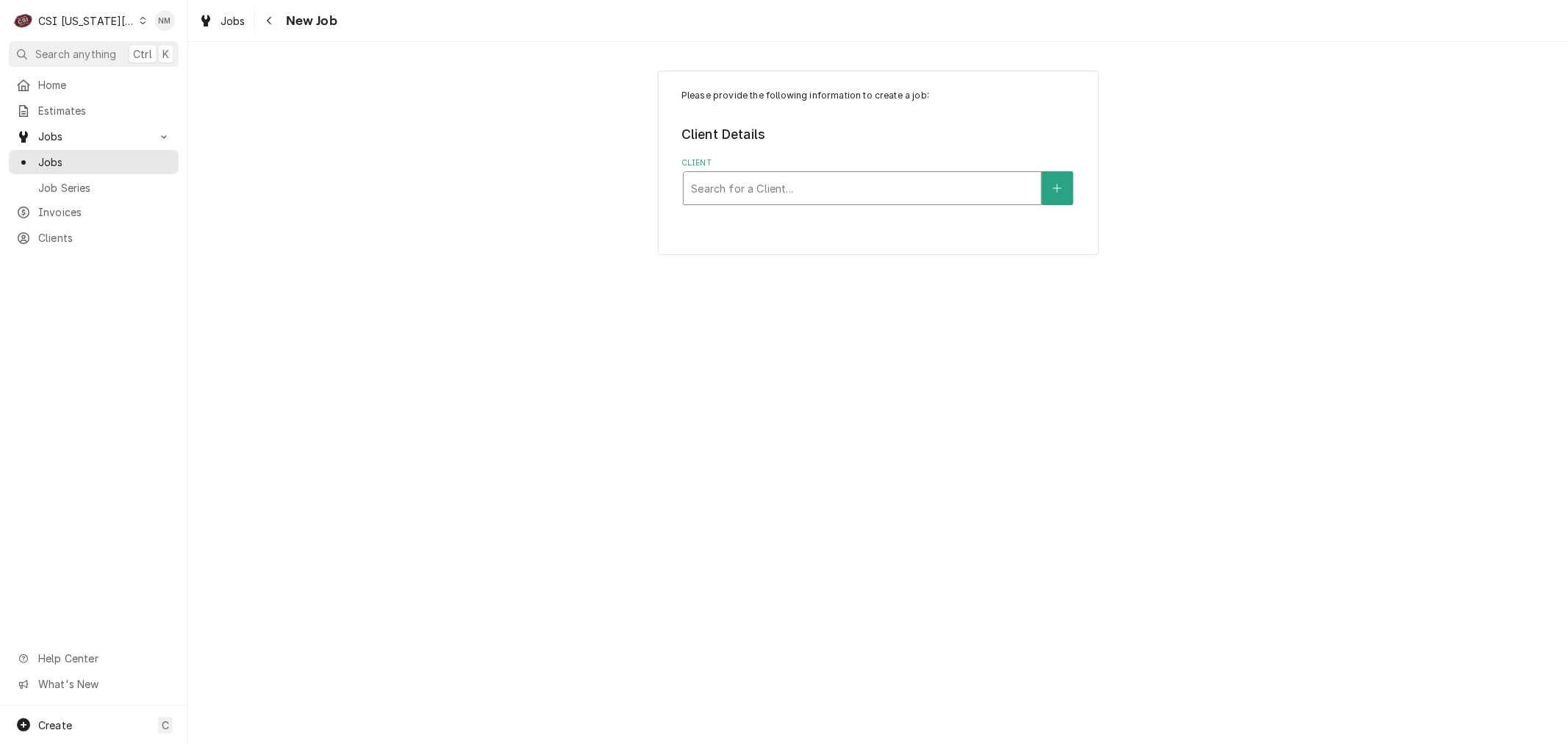
click at [779, 190] on div "Client" at bounding box center [862, 188] width 342 height 26
type input "ingels"
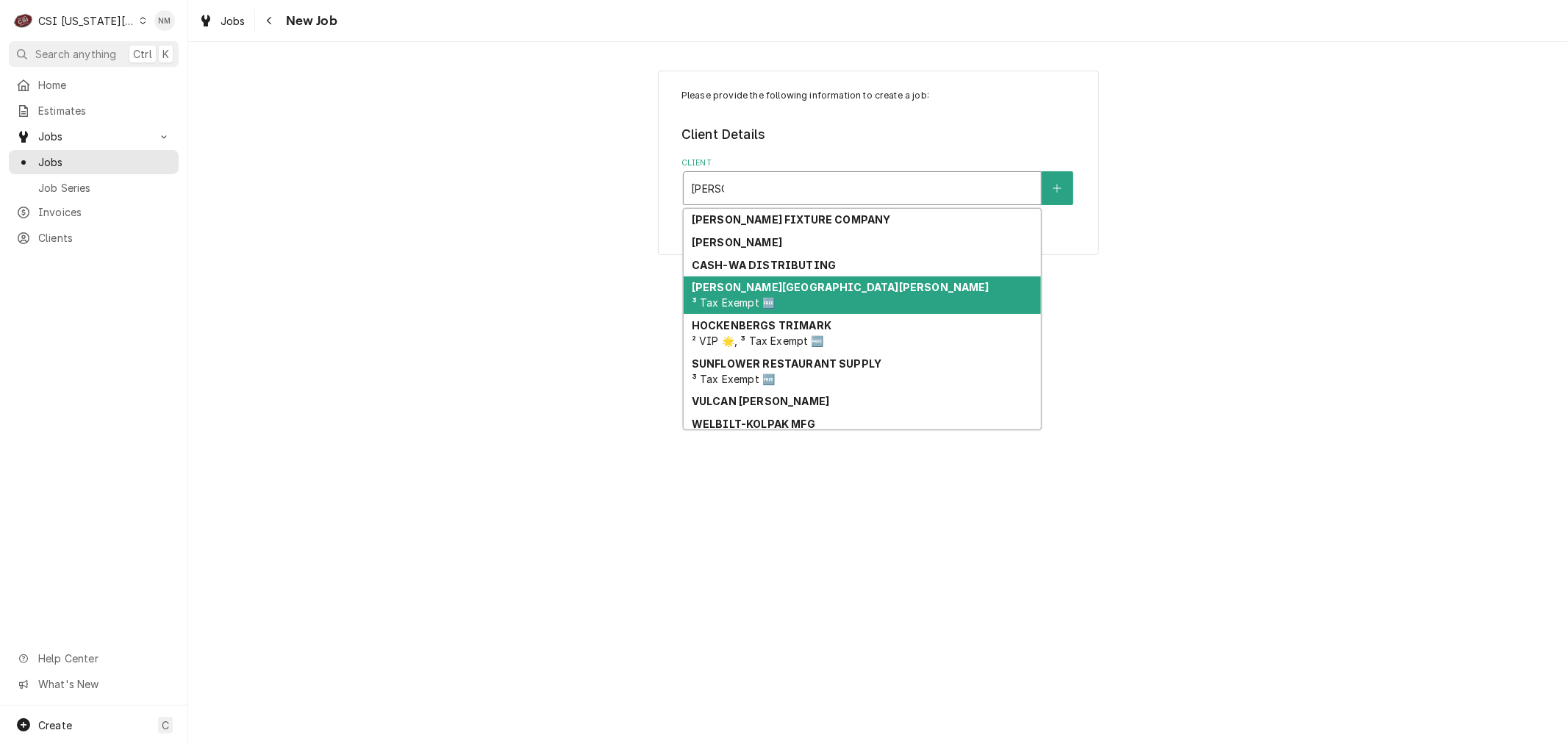
click at [810, 296] on div "HICKMAN MILLS SCHOOL DISTRICT ³ Tax Exempt 🆓" at bounding box center [862, 295] width 357 height 38
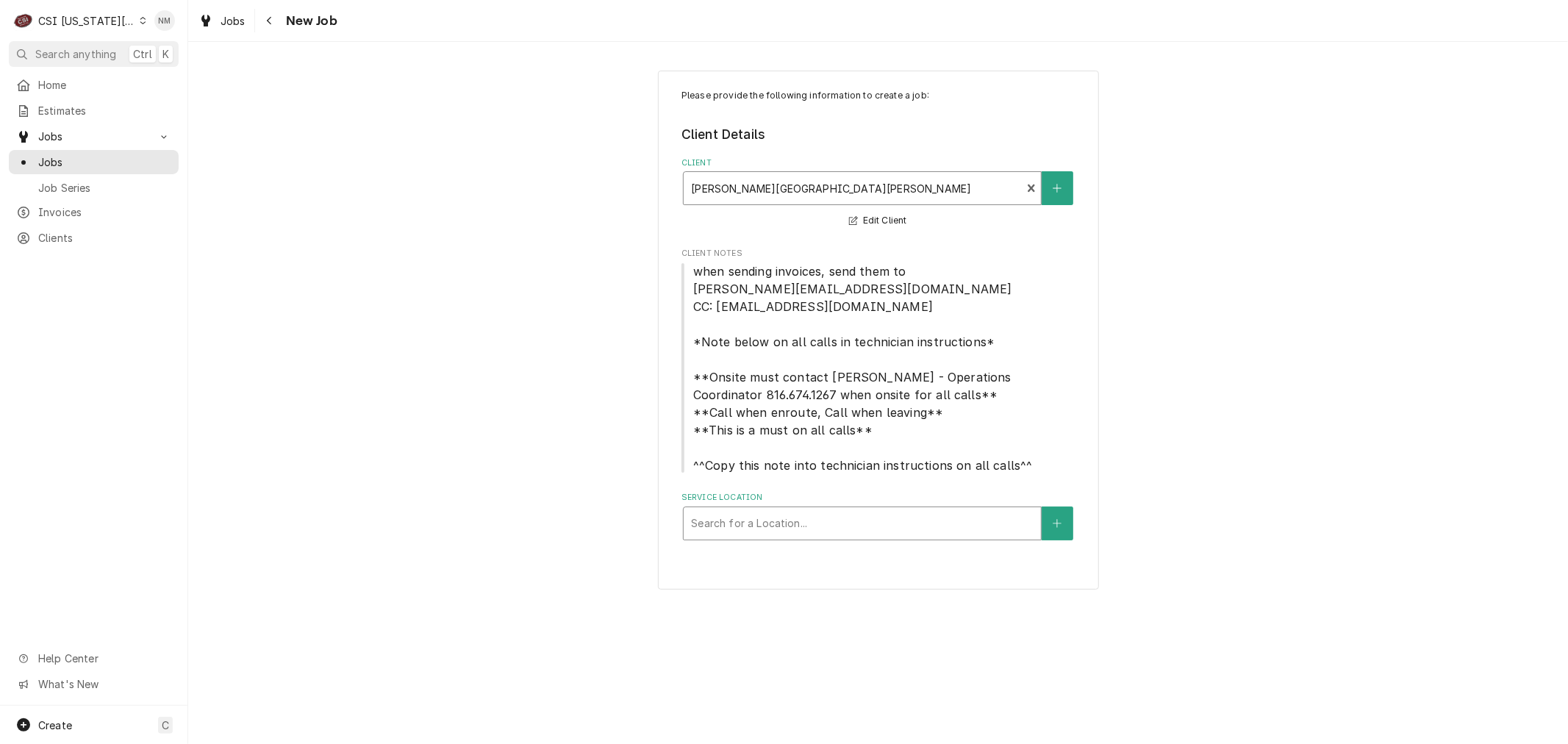
click at [857, 521] on div "Service Location" at bounding box center [862, 524] width 342 height 26
type input "ingel"
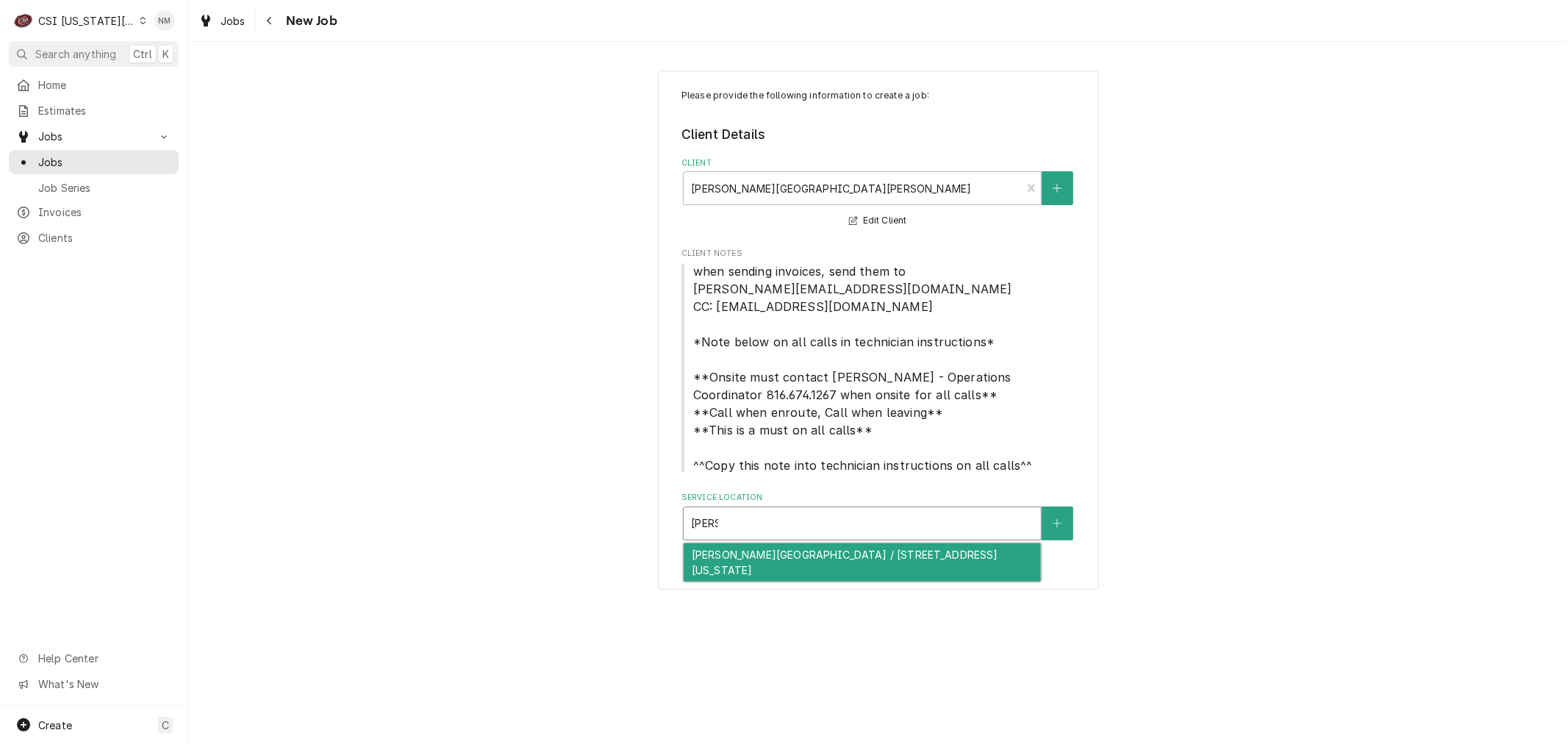
click at [866, 559] on div "Ingels Elementary School / 11600 Food Lane, Kansas City, MO 64134" at bounding box center [862, 562] width 357 height 38
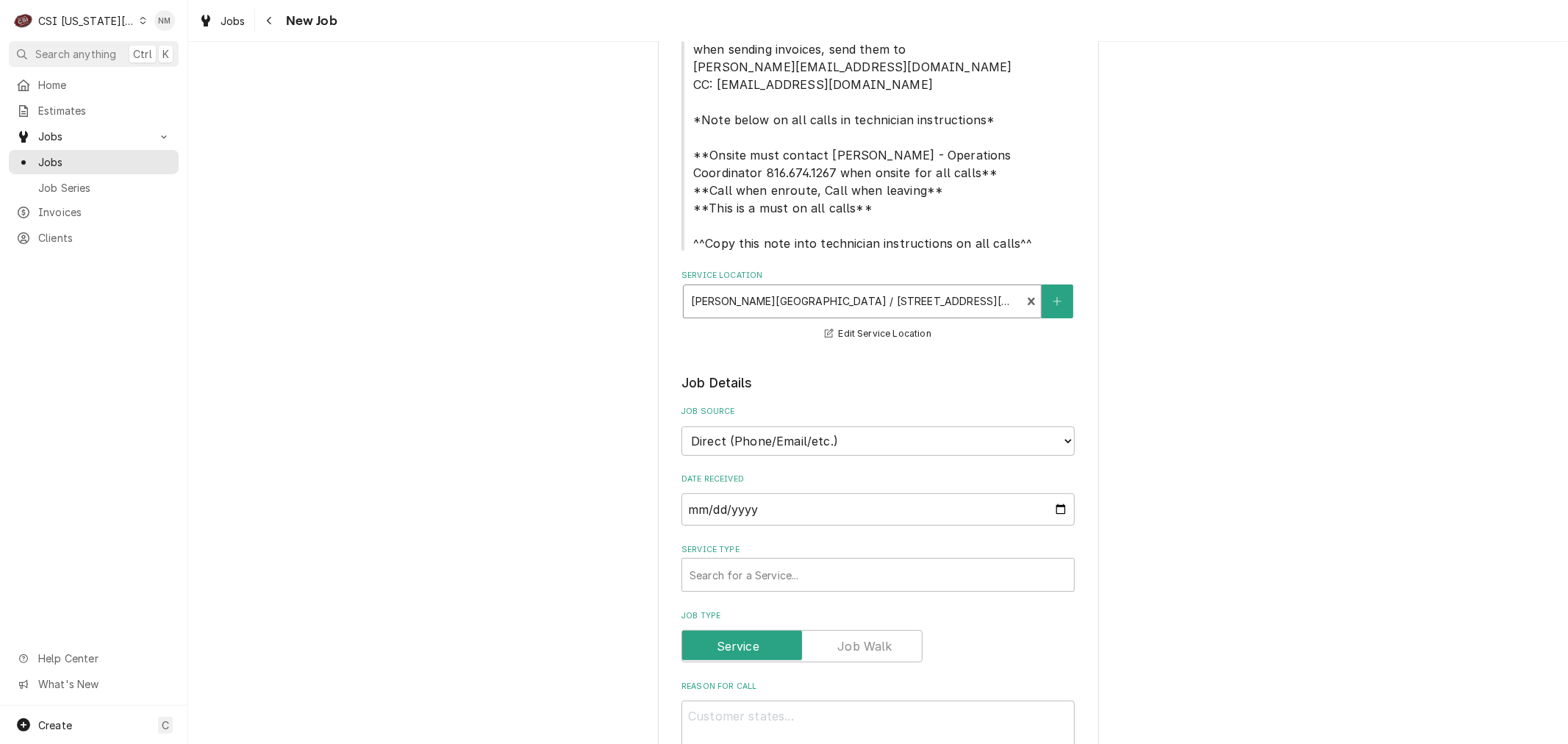
scroll to position [245, 0]
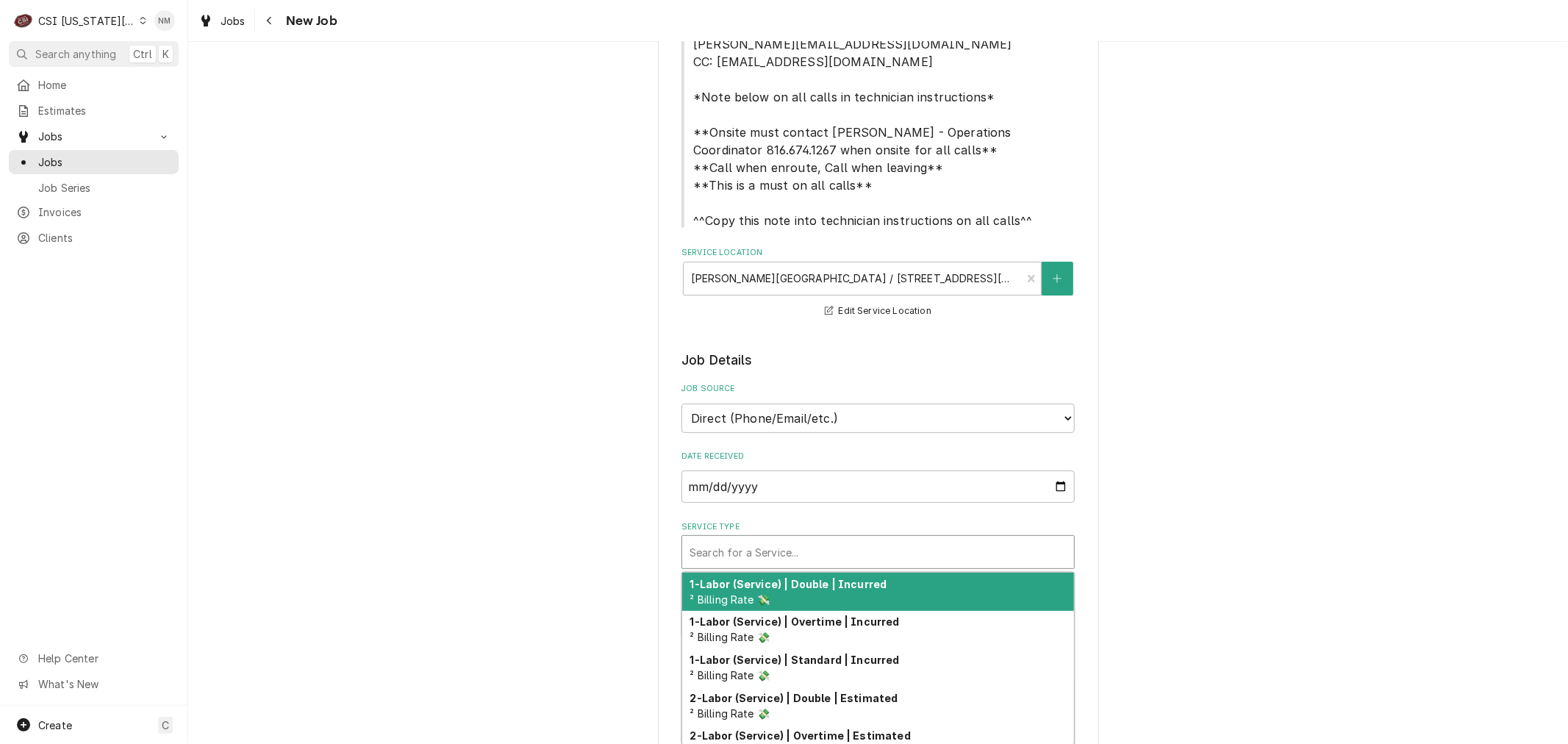
click at [962, 556] on div "Service Type" at bounding box center [879, 551] width 378 height 26
type textarea "x"
type input "s"
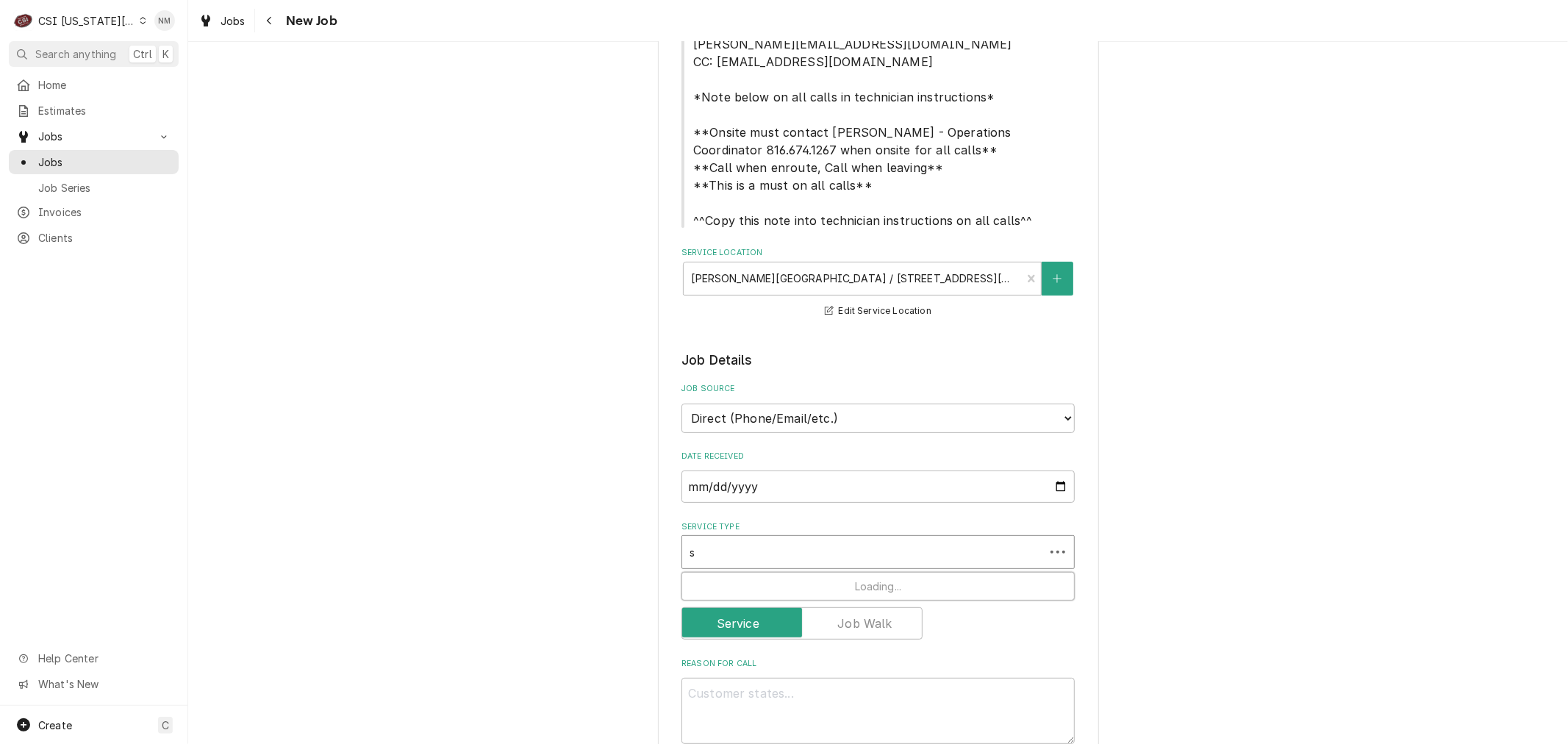
type textarea "x"
type input "se"
type textarea "x"
type input "ser"
type textarea "x"
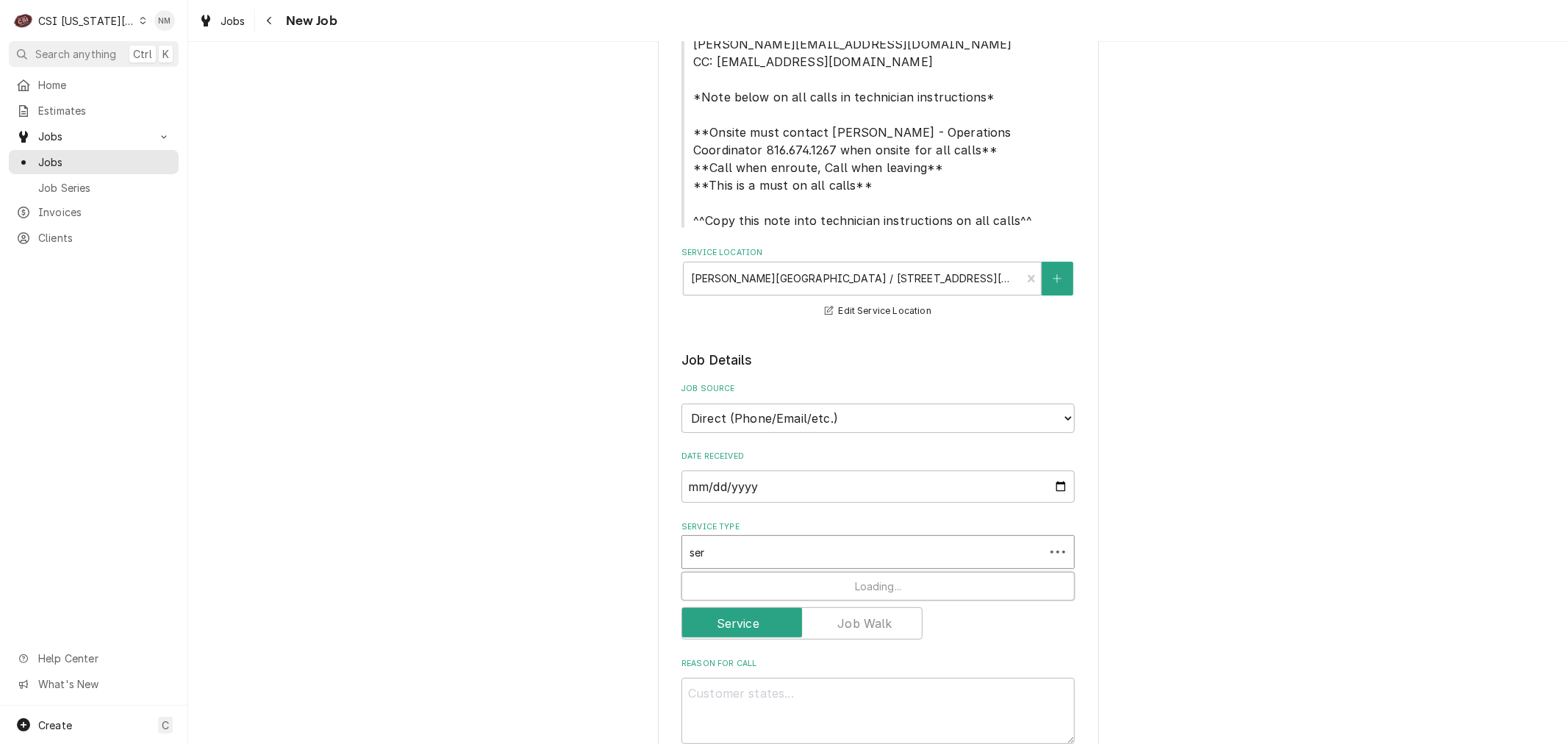
type input "serv"
type textarea "x"
type input "servi"
type textarea "x"
type input "servic"
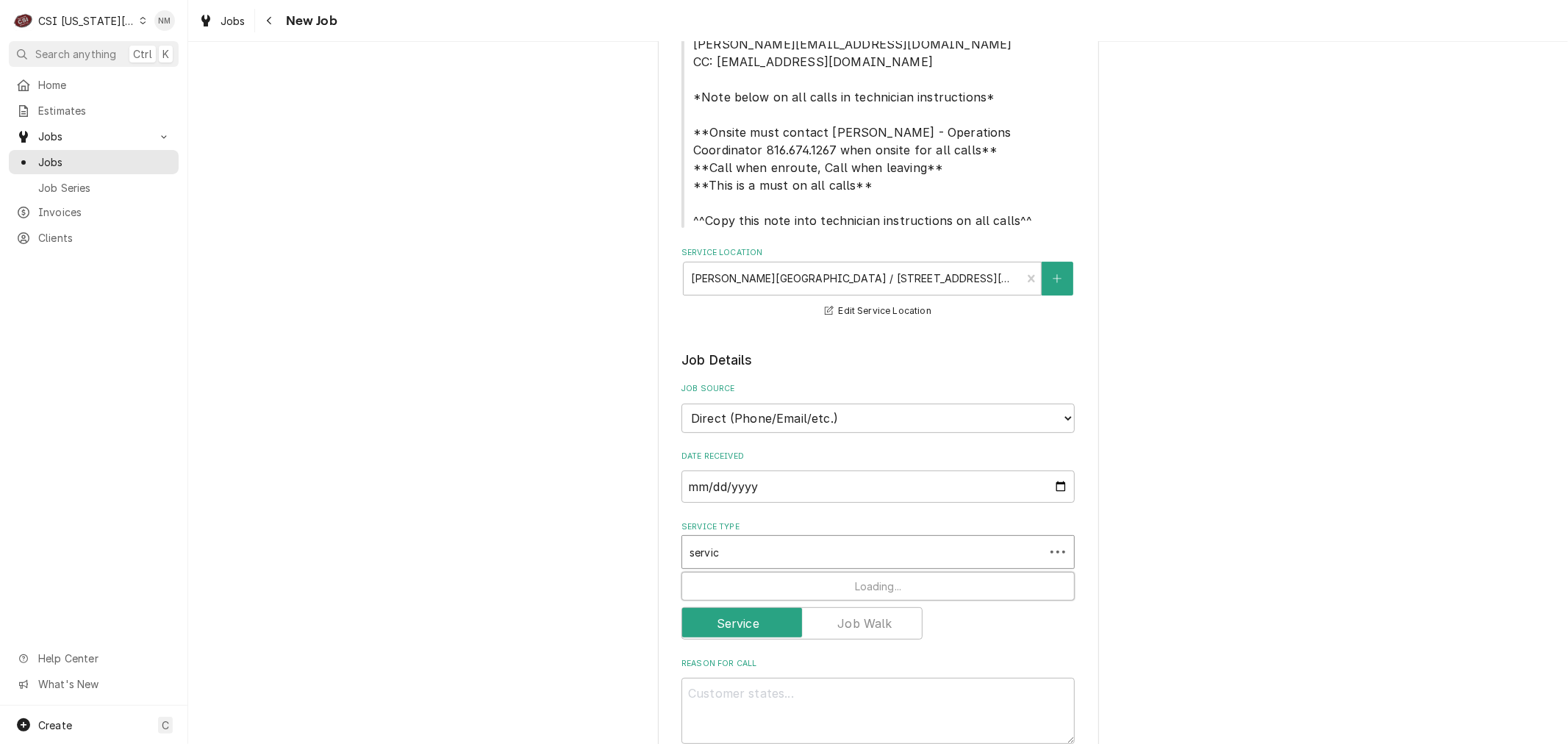
type textarea "x"
type input "service"
type textarea "x"
type input "service"
type textarea "x"
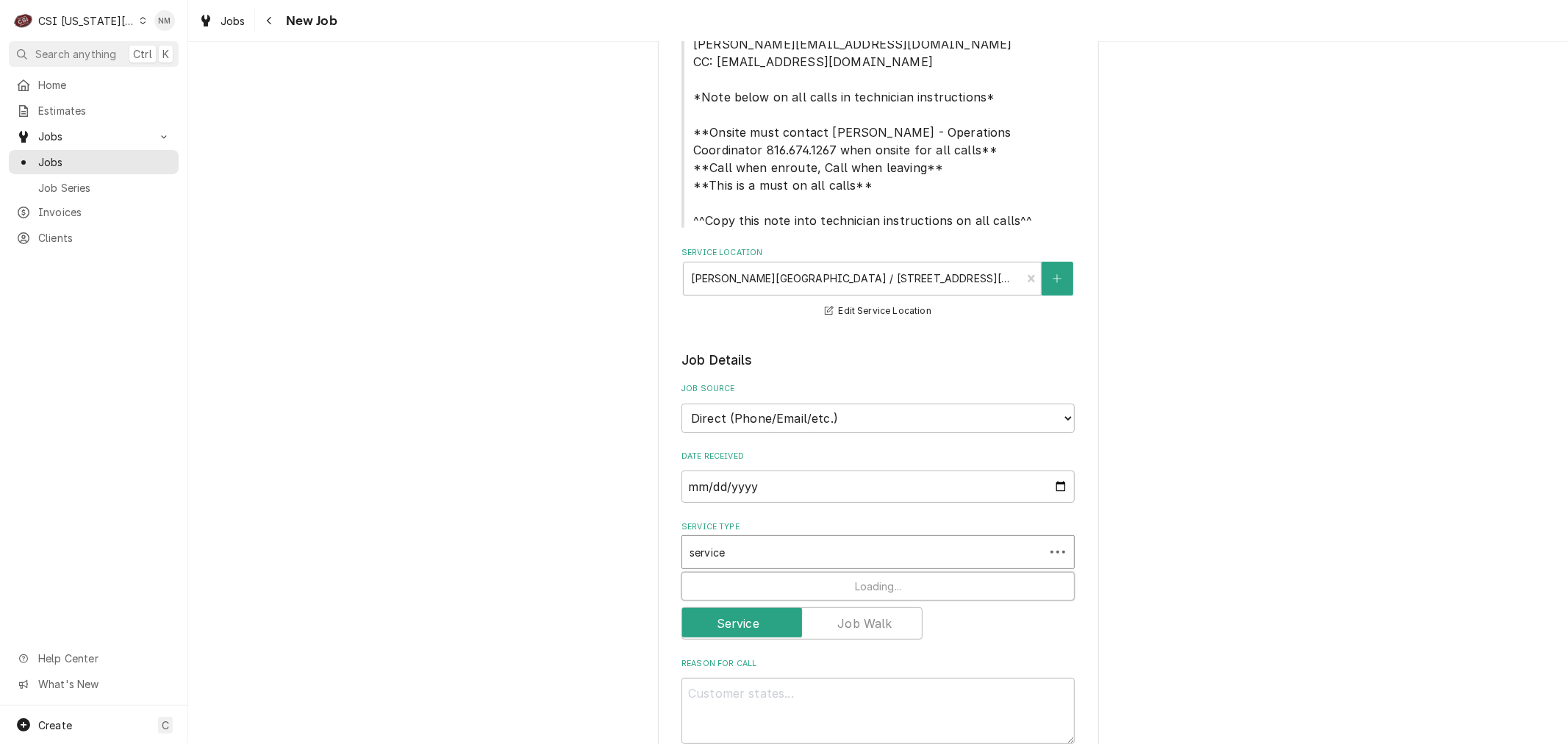
type input "service c"
type textarea "x"
type input "service ca"
type textarea "x"
type input "service cal"
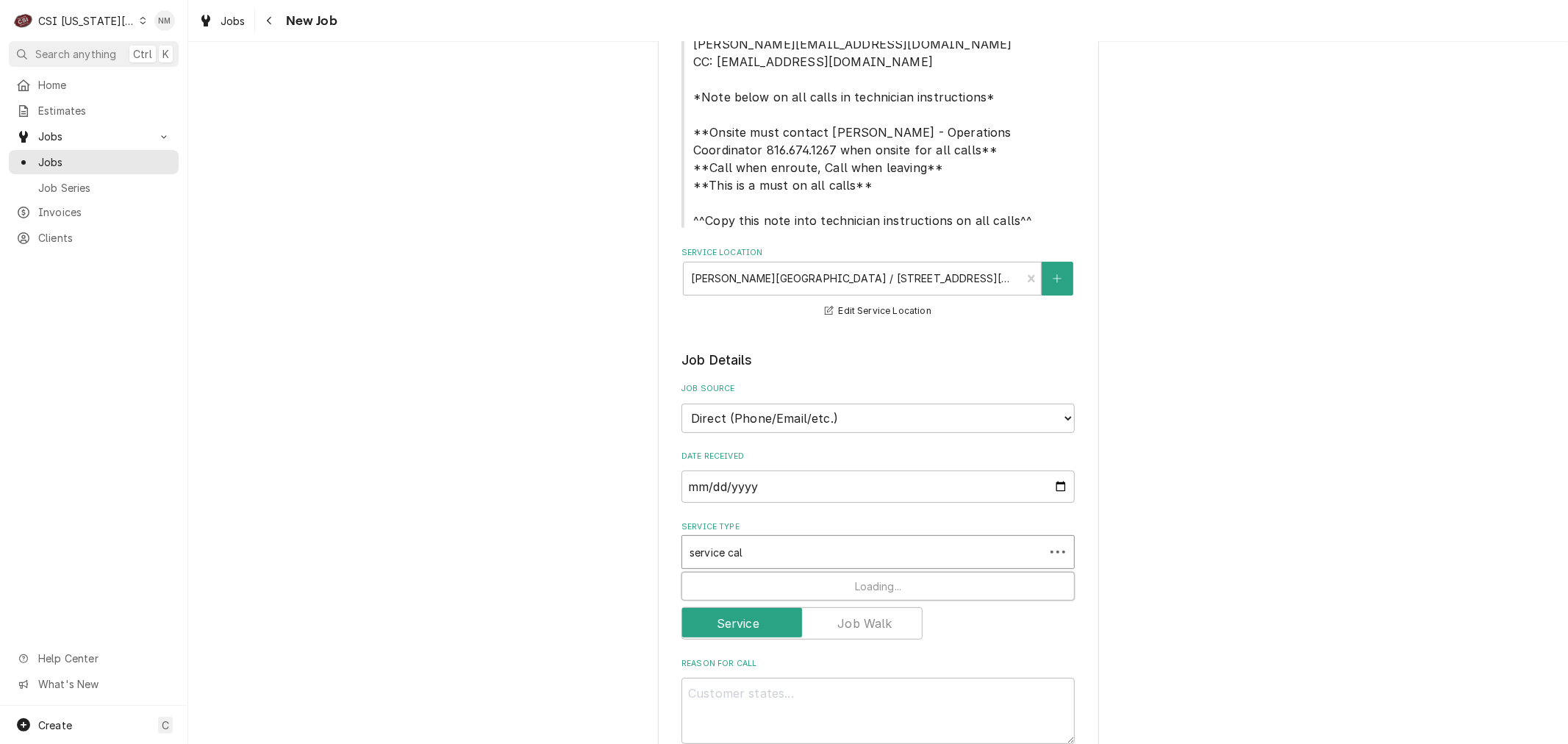
type textarea "x"
type input "service call"
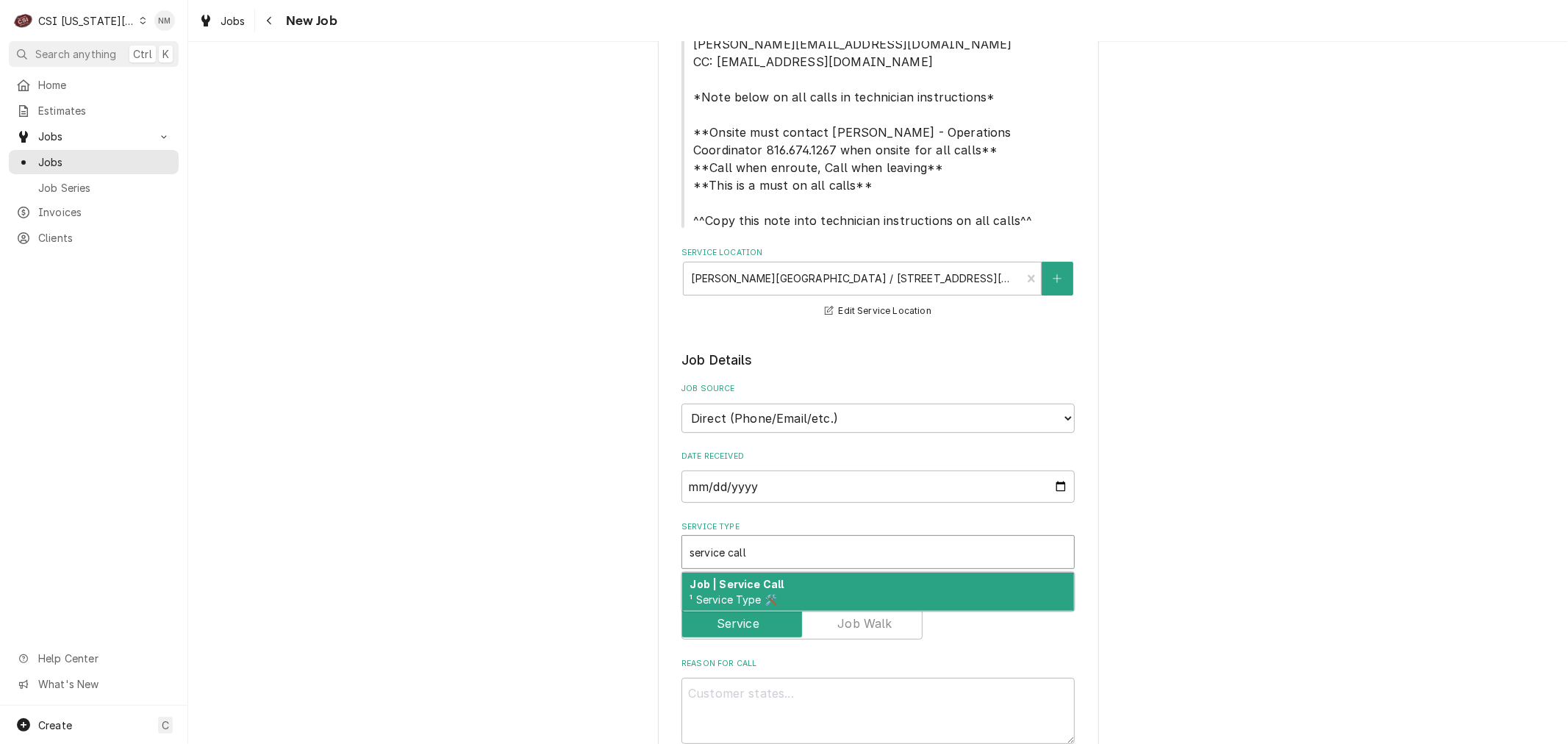
click at [962, 585] on div "Job | Service Call ¹ Service Type 🛠️" at bounding box center [878, 591] width 392 height 38
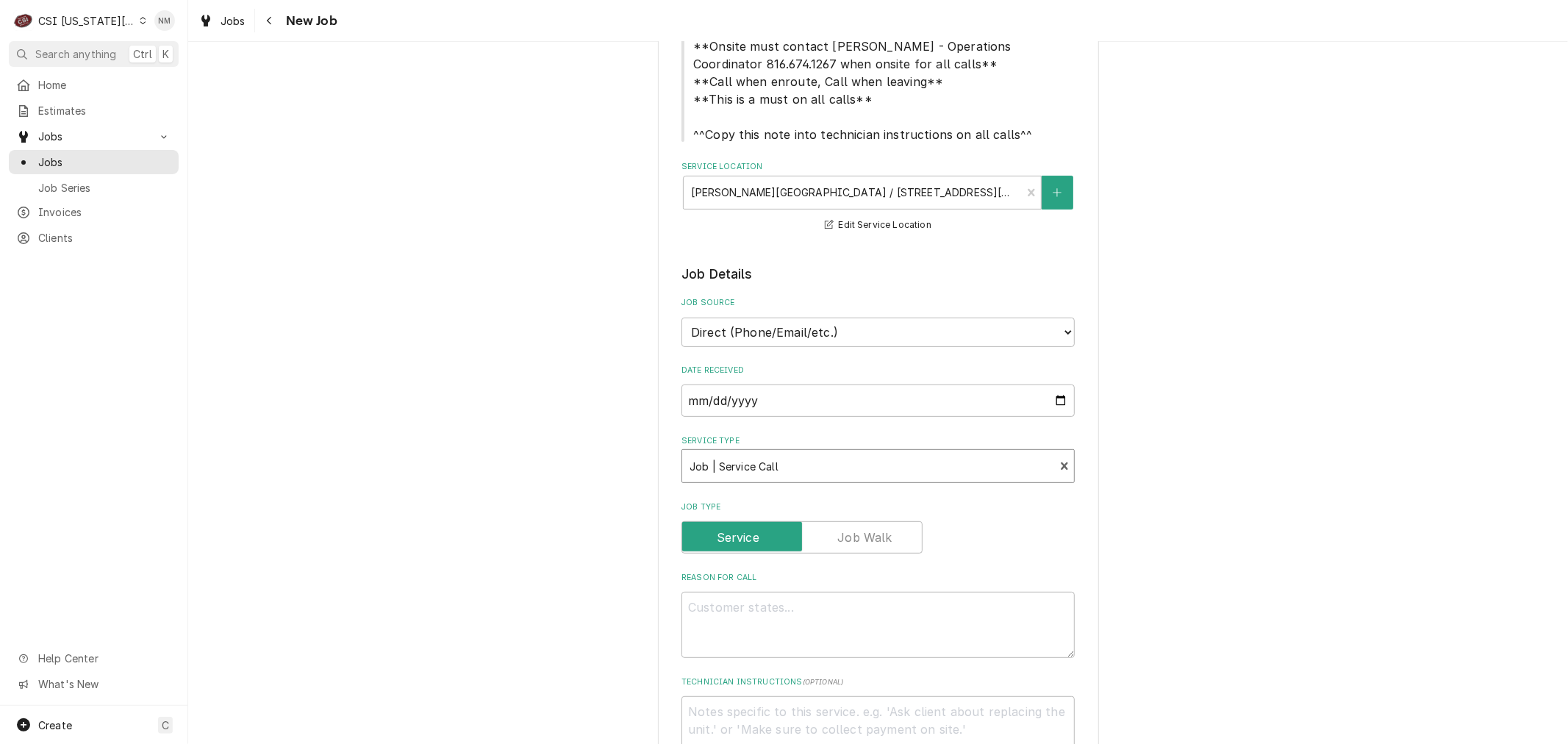
scroll to position [408, 0]
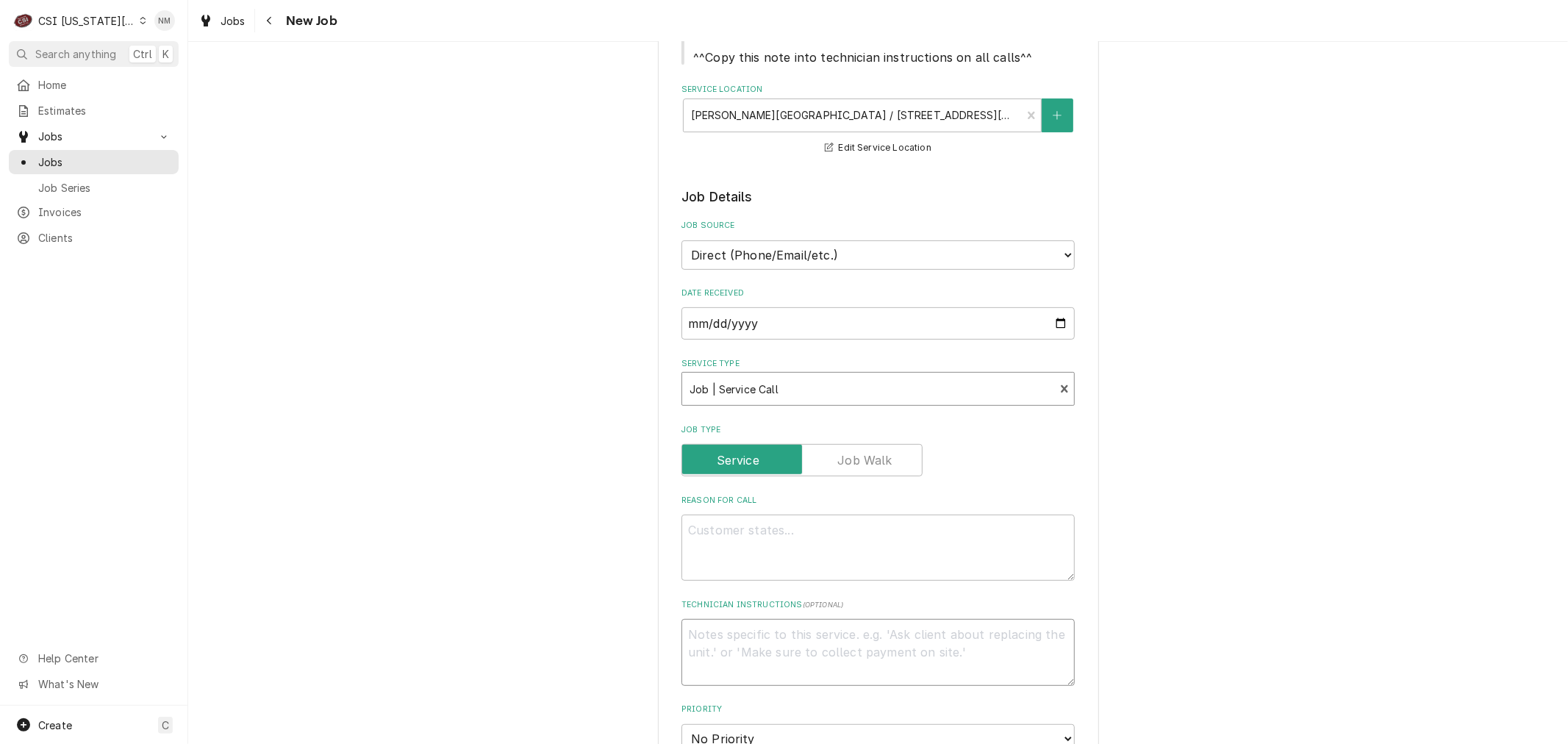
click at [780, 641] on textarea "Technician Instructions ( optional )" at bounding box center [878, 652] width 393 height 66
type textarea "x"
type textarea "r"
type textarea "x"
type textarea "re"
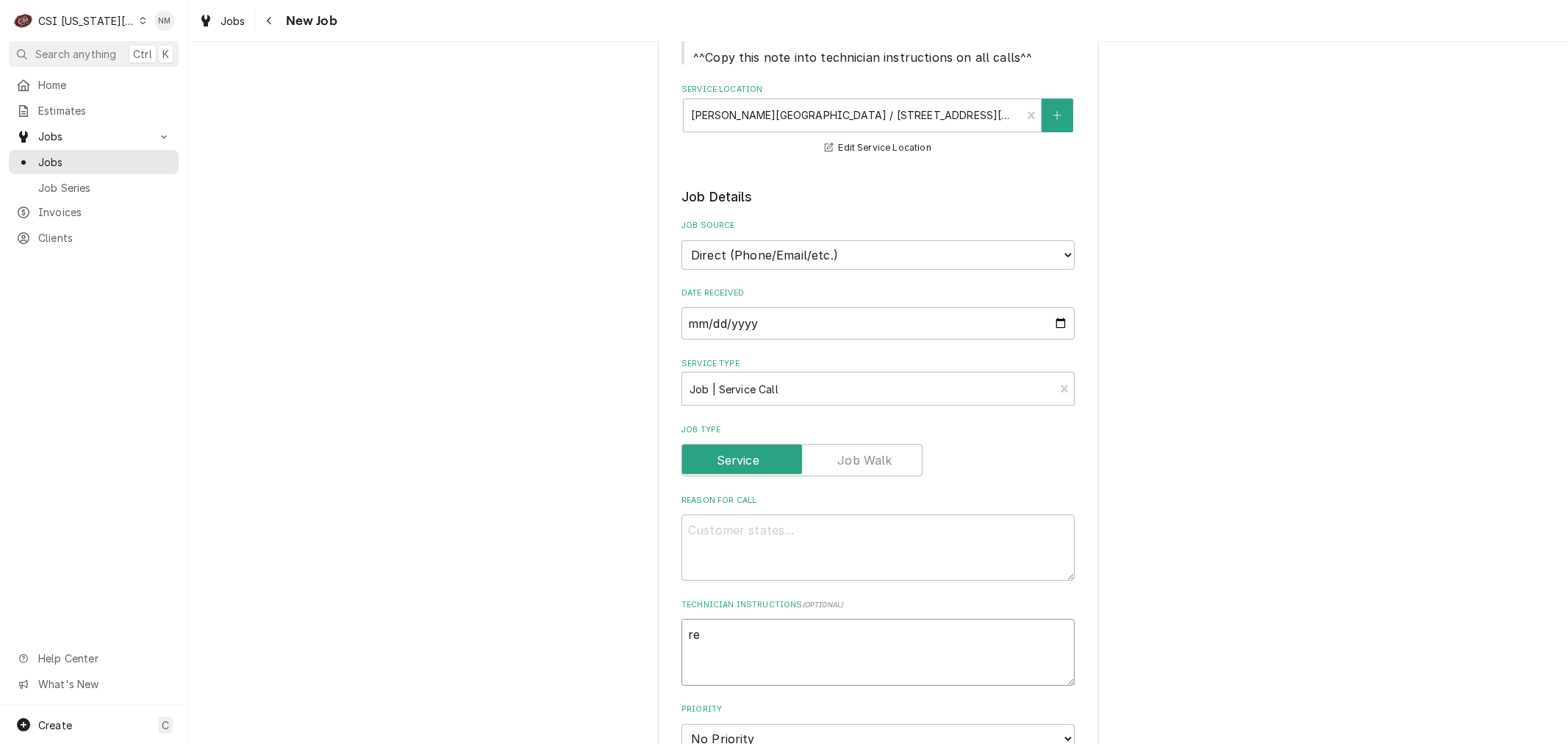
type textarea "x"
type textarea "rec"
type textarea "x"
type textarea "reca"
type textarea "x"
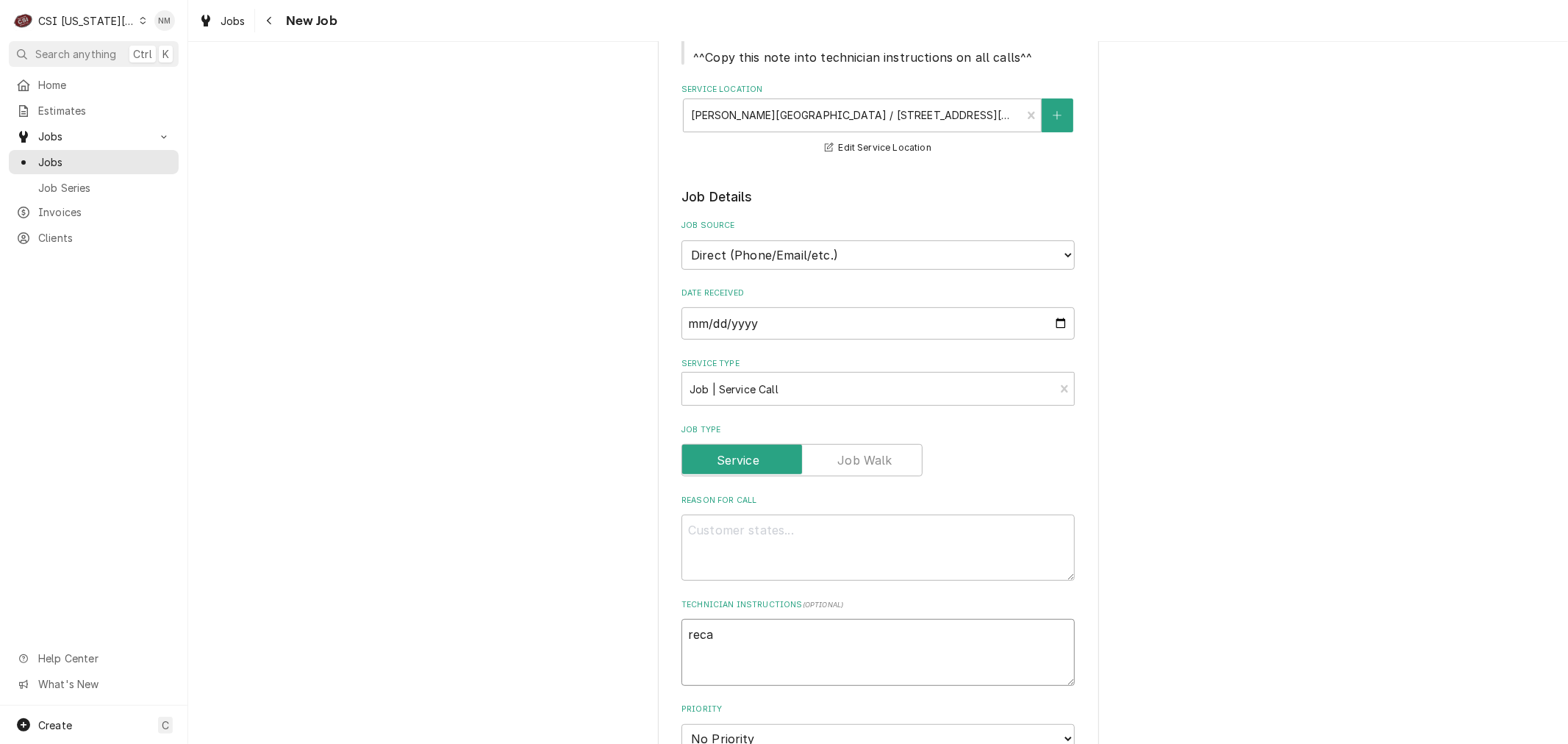
type textarea "recal"
type textarea "x"
type textarea "recall"
type textarea "x"
type textarea "recall"
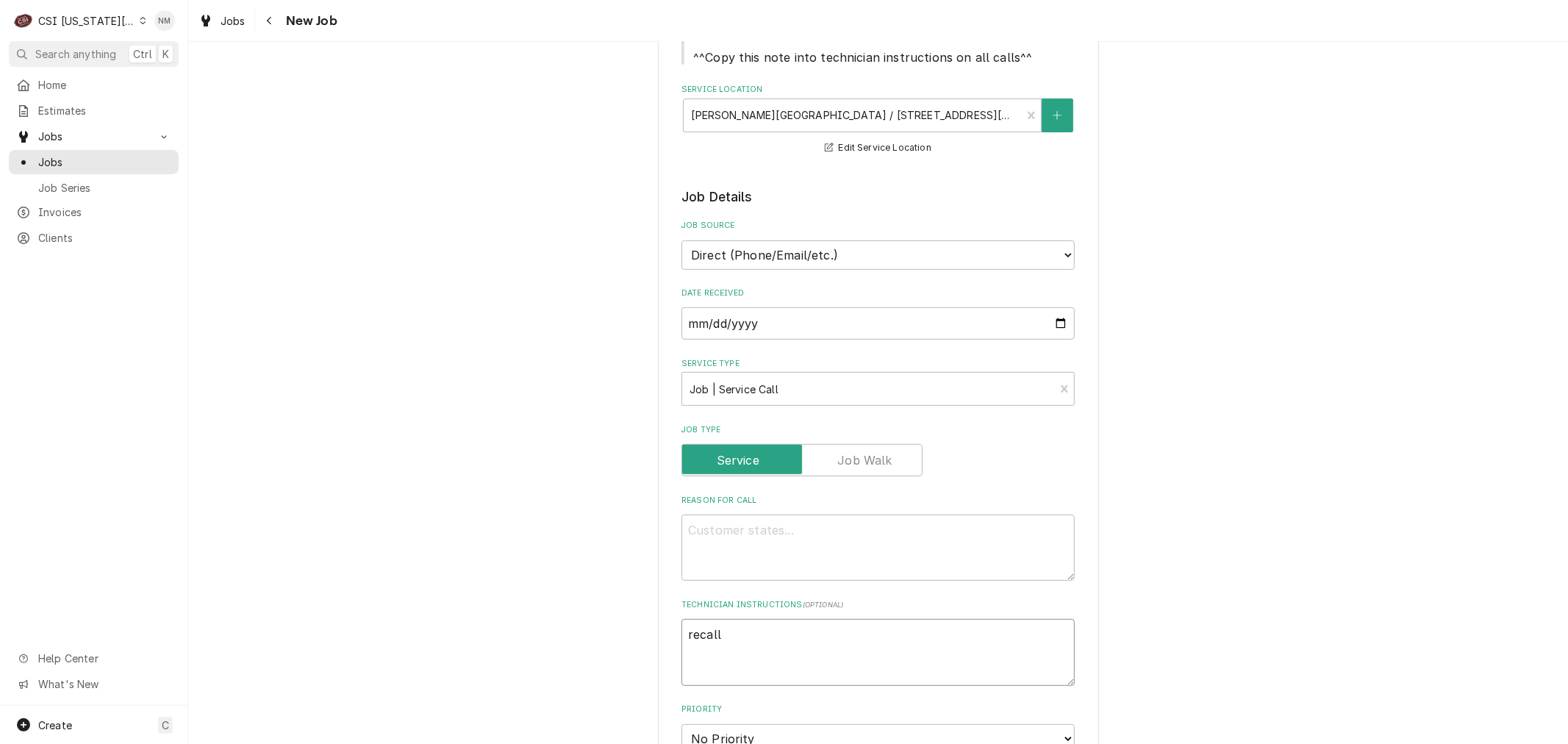
type textarea "x"
type textarea "recall 3"
type textarea "x"
type textarea "recall 32"
type textarea "x"
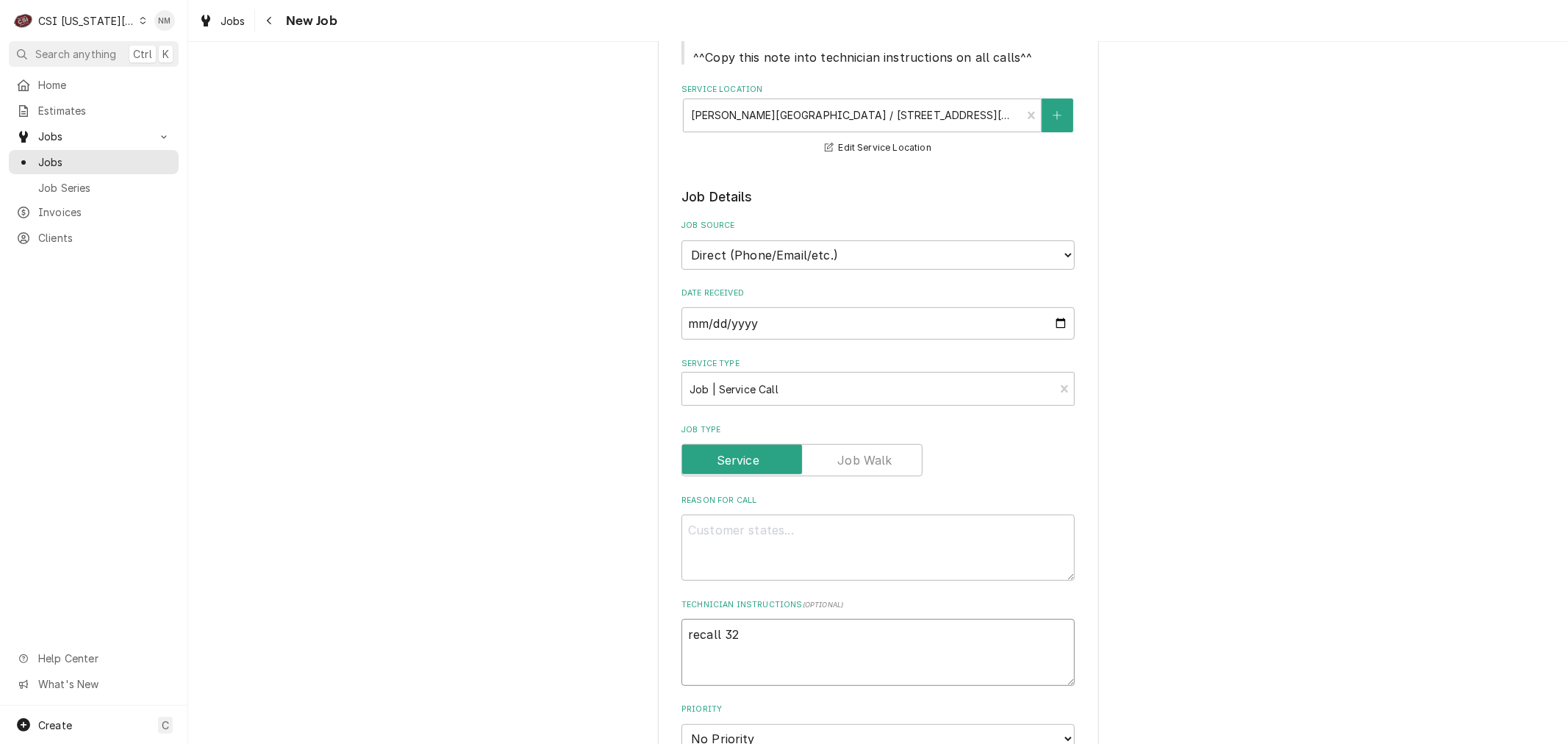
type textarea "recall 321"
type textarea "x"
type textarea "recall 3218"
type textarea "x"
type textarea "recall 32188"
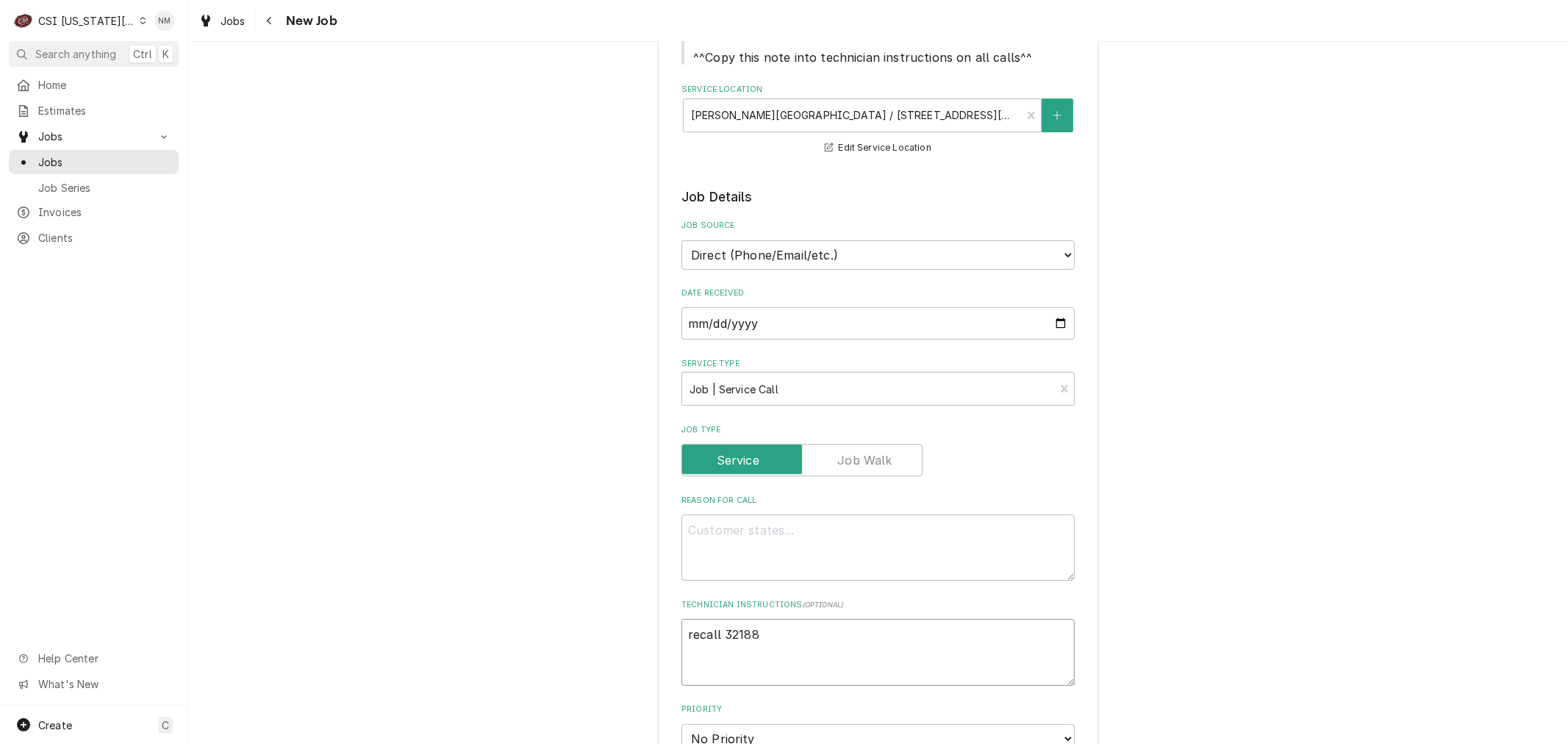
type textarea "x"
type textarea "recall 32188"
type textarea "x"
type textarea "recall 32188 K"
type textarea "x"
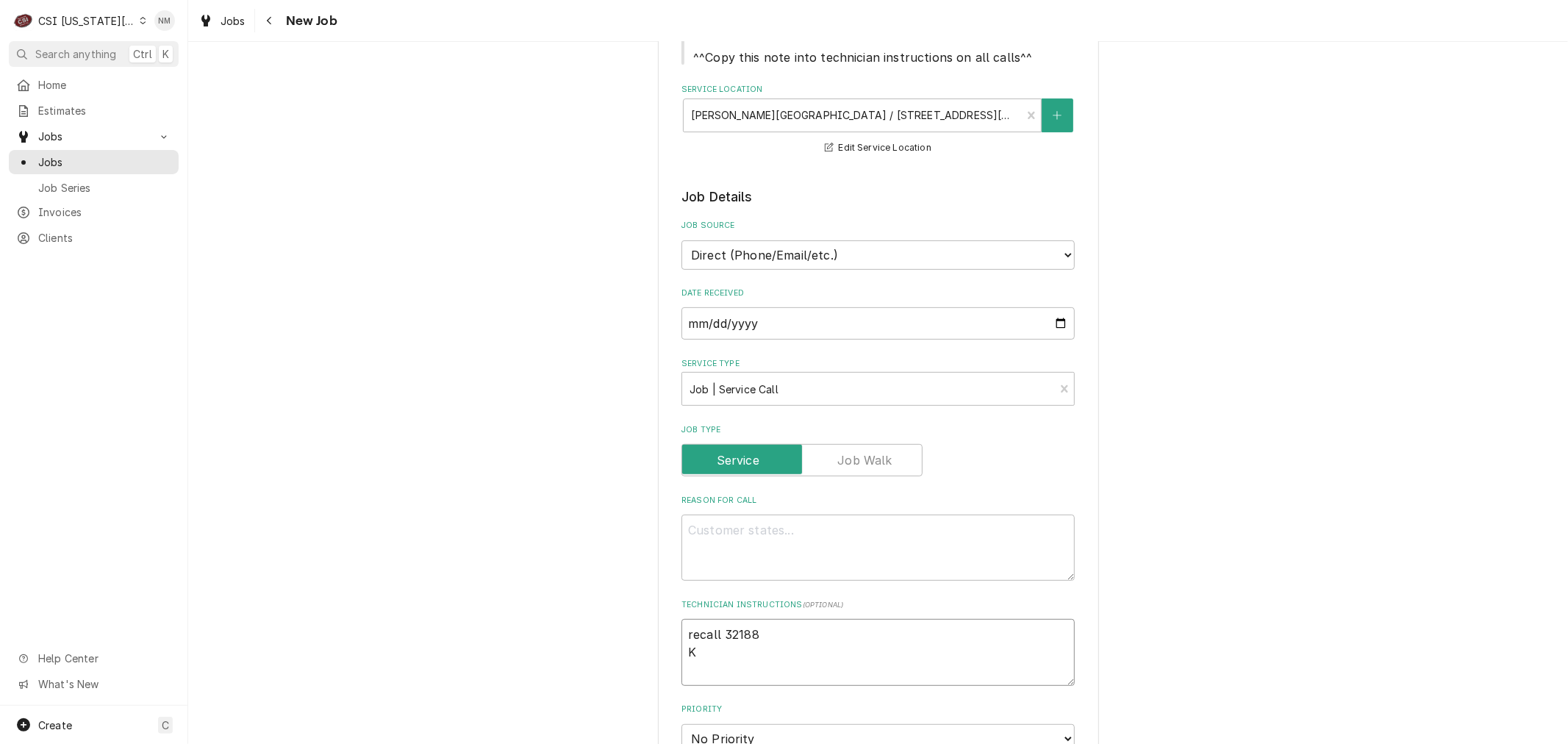
type textarea "recall 32188 Ki"
type textarea "x"
type textarea "recall 32188 Kim"
type textarea "x"
type textarea "recall 32188 Kim"
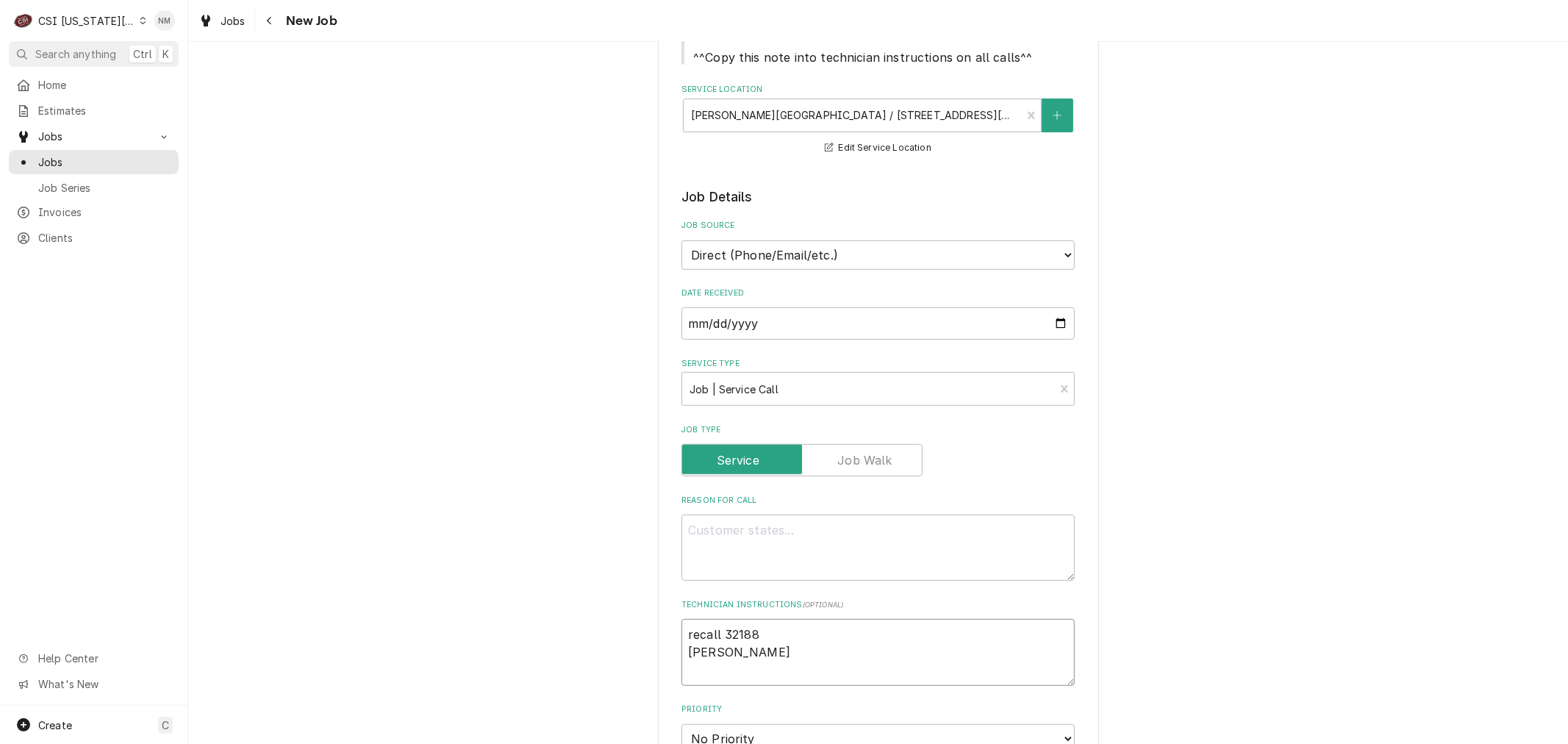
type textarea "x"
type textarea "recall 32188 Kim 8"
type textarea "x"
type textarea "recall 32188 Kim 81"
type textarea "x"
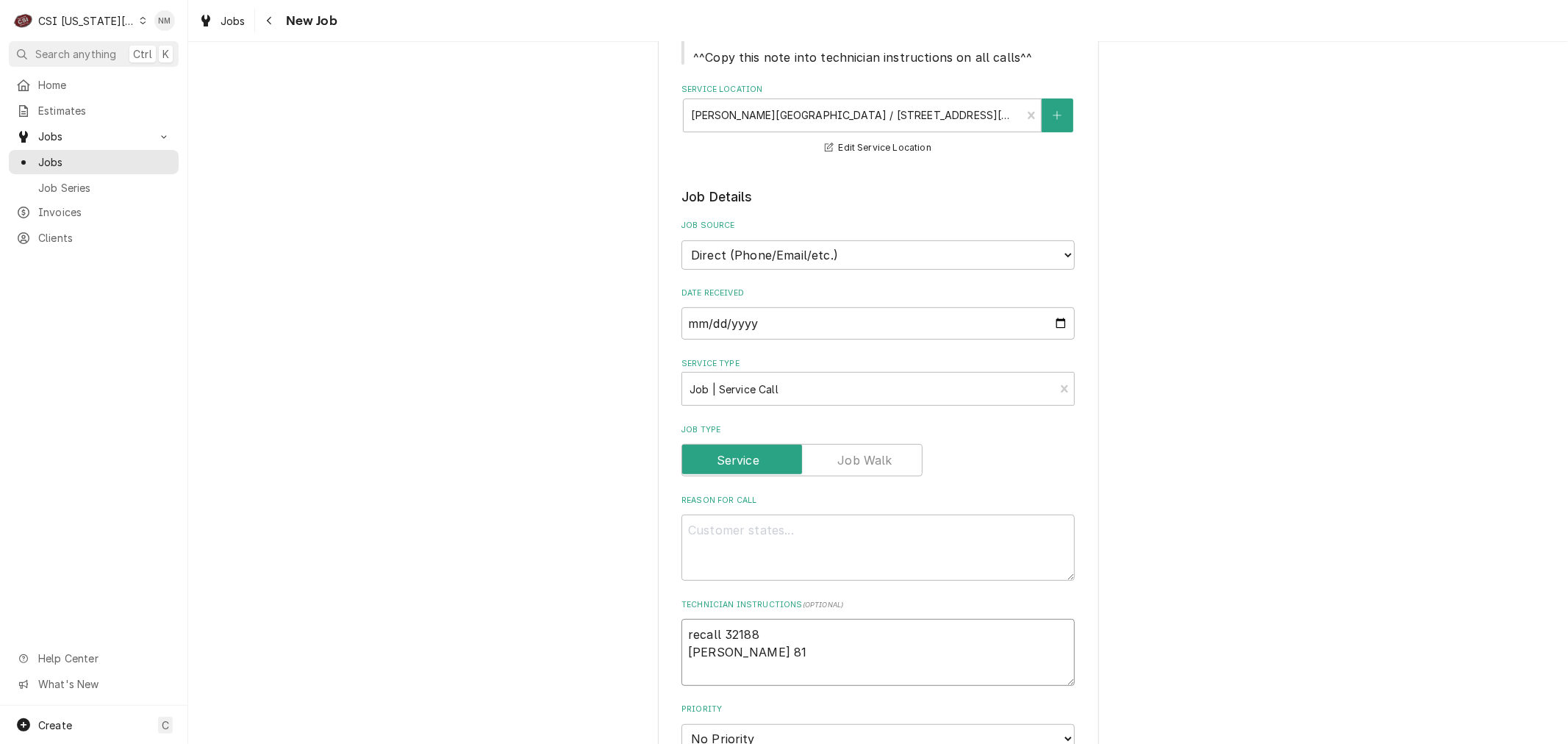
type textarea "recall 32188 Kim 816"
type textarea "x"
type textarea "recall 32188 Kim 816-"
type textarea "x"
type textarea "recall 32188 Kim 816-6"
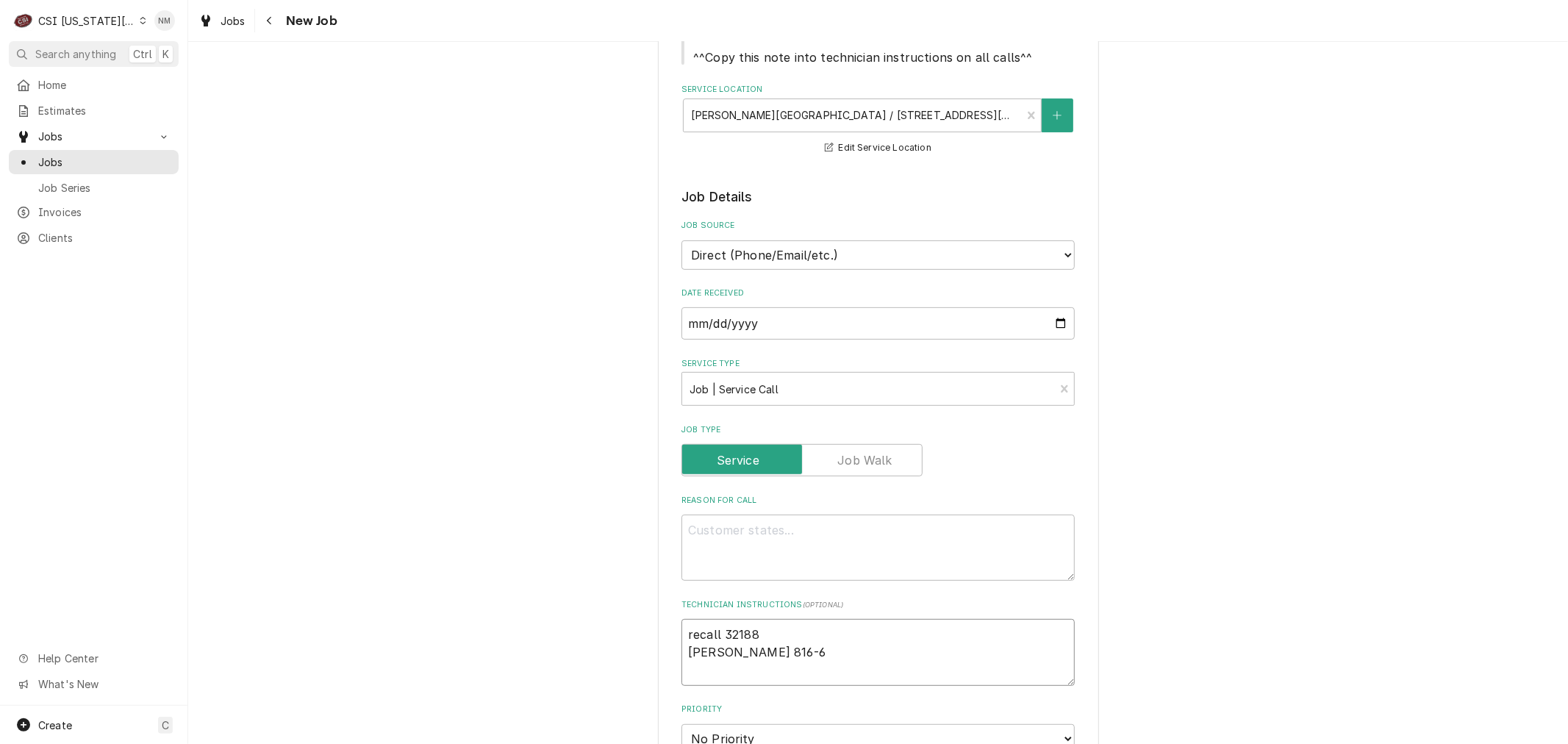
type textarea "x"
type textarea "recall 32188 Kim 816-67"
type textarea "x"
type textarea "recall 32188 Kim 816-674"
type textarea "x"
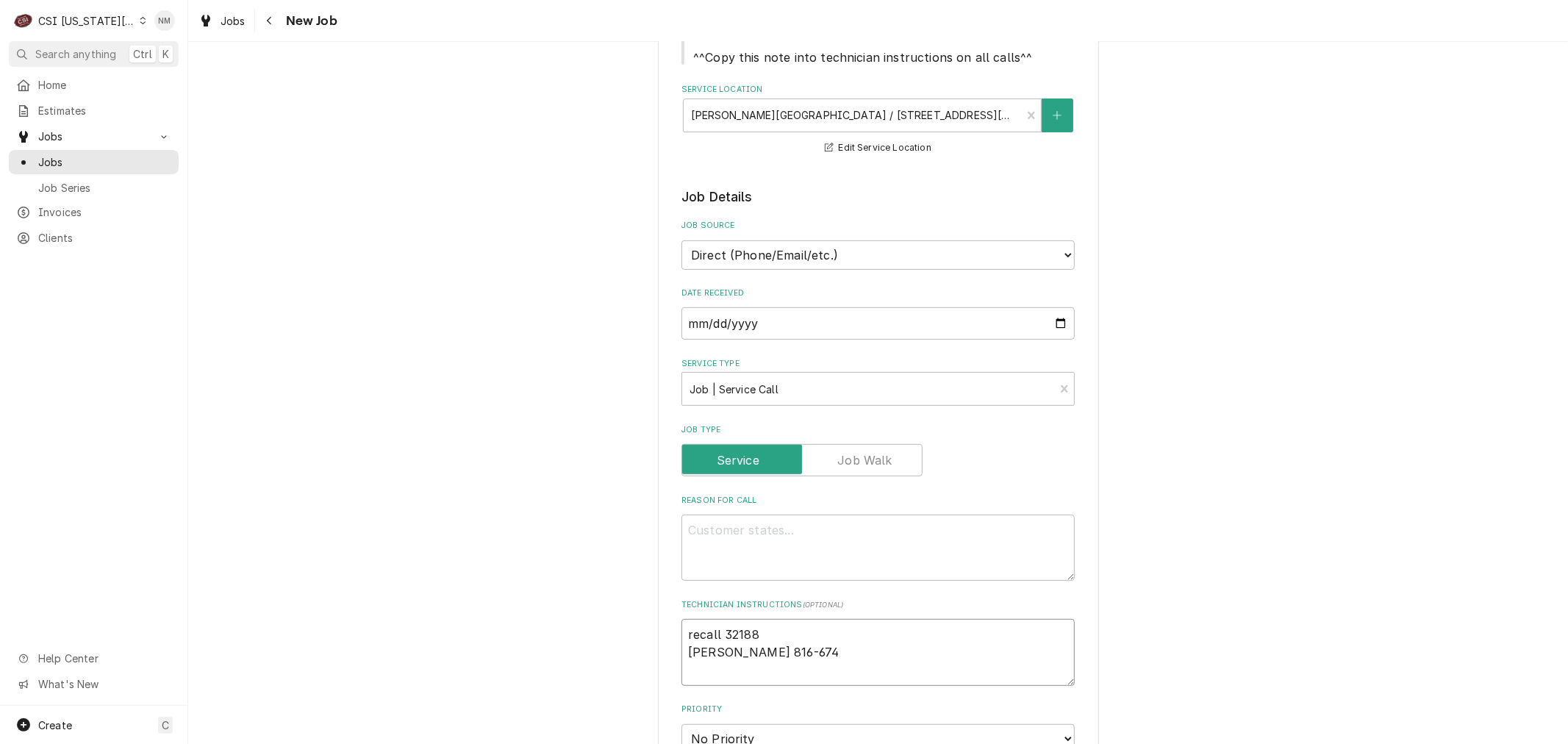
type textarea "recall 32188 Kim 816-674-"
type textarea "x"
type textarea "recall 32188 Kim 816-674-1"
type textarea "x"
type textarea "recall 32188 Kim 816-674-12"
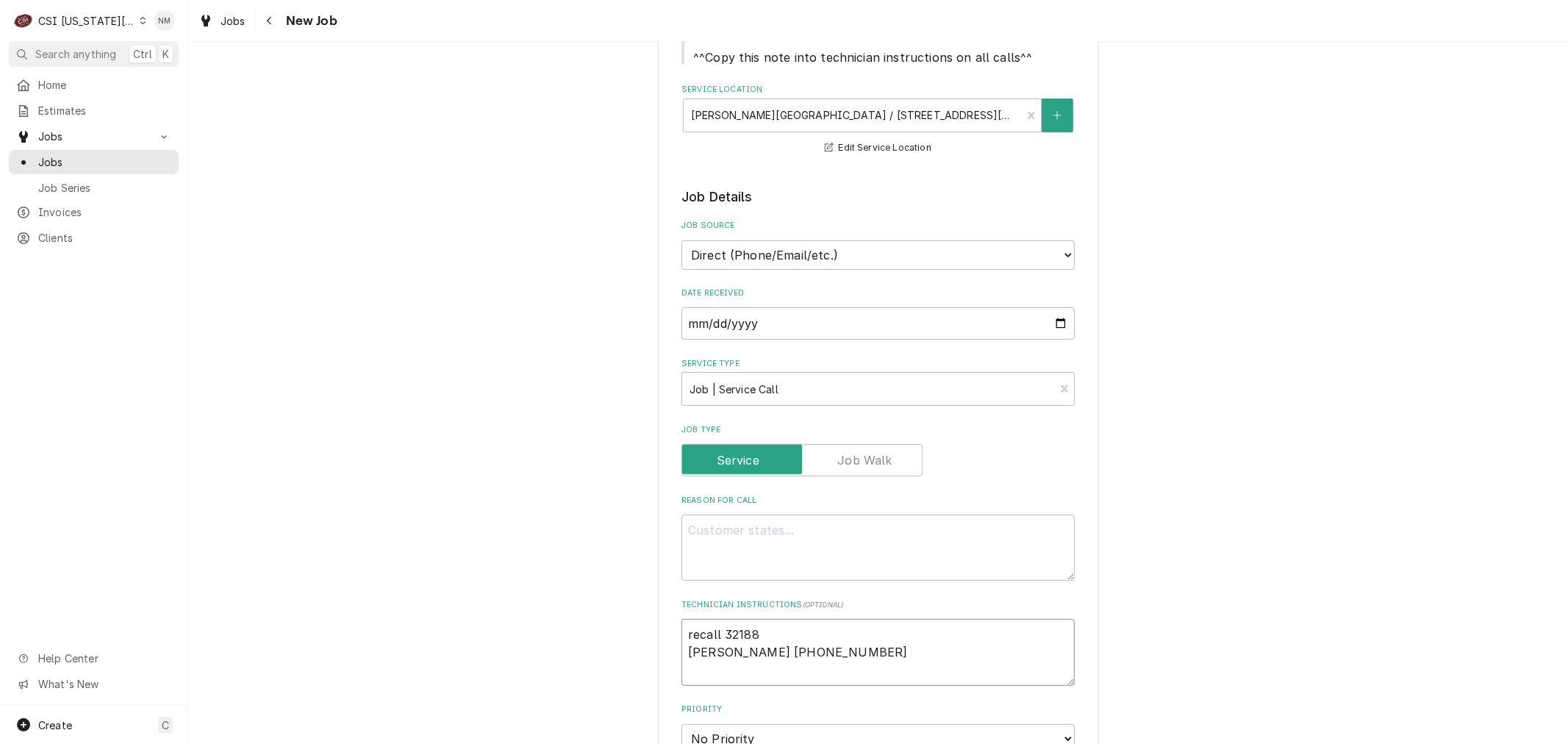
type textarea "x"
type textarea "recall 32188 Kim 816-674-126"
type textarea "x"
type textarea "recall 32188 Kim 816-674-1267"
type textarea "x"
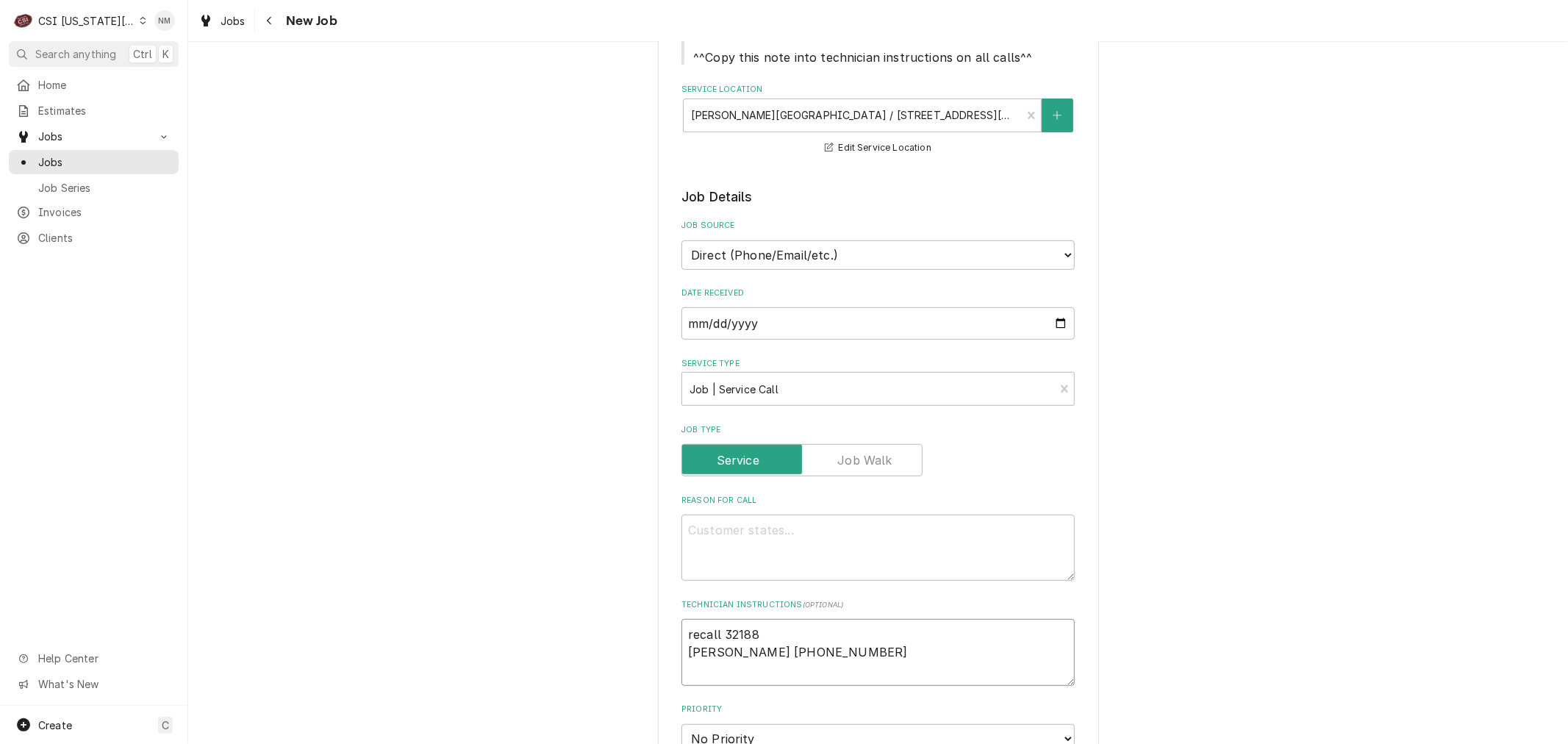
type textarea "recall 32188 Kim 816-674-1267"
click at [743, 529] on textarea "Reason For Call" at bounding box center [878, 547] width 393 height 66
type textarea "x"
type textarea "T"
type textarea "x"
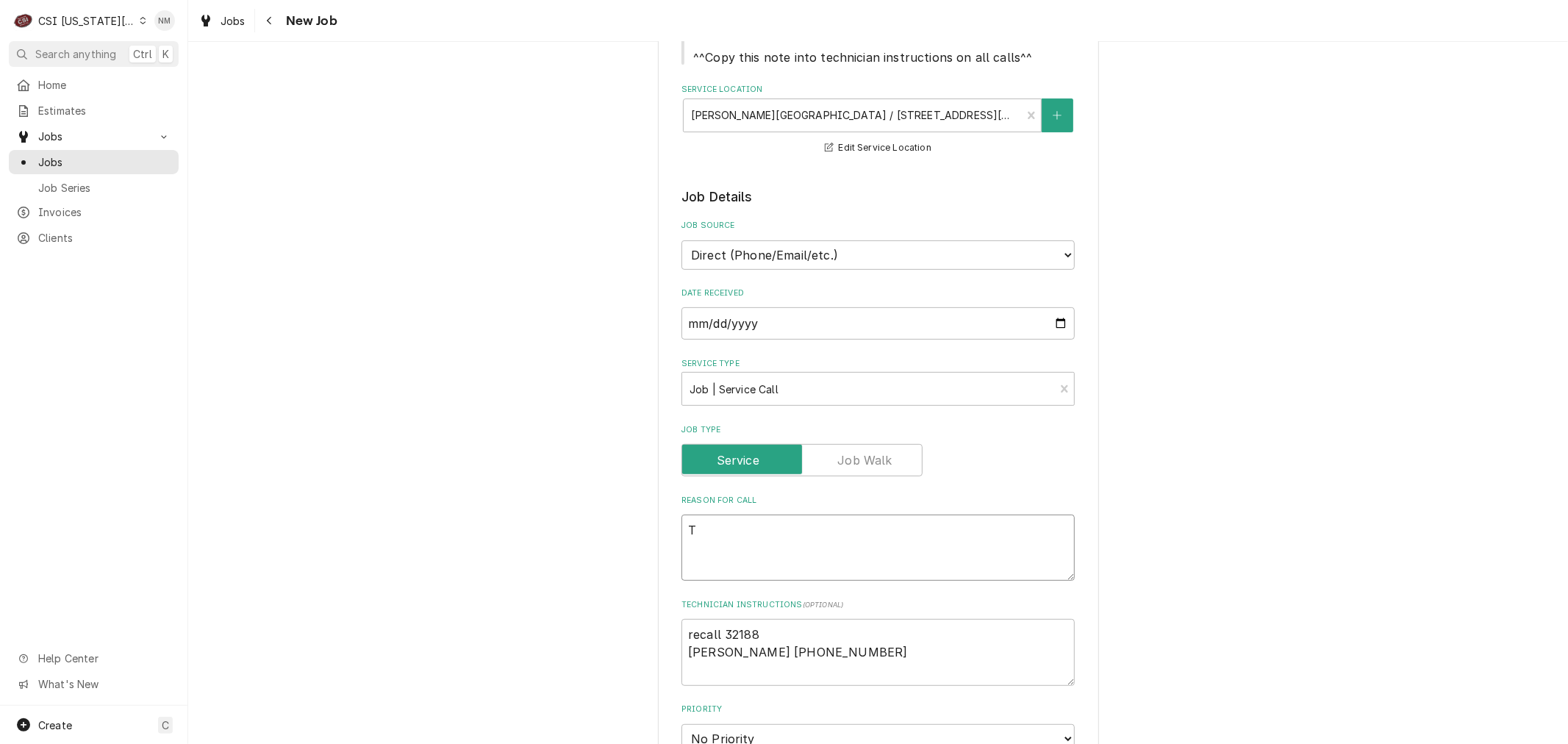
type textarea "Th"
type textarea "x"
type textarea "The"
type textarea "x"
type textarea "The"
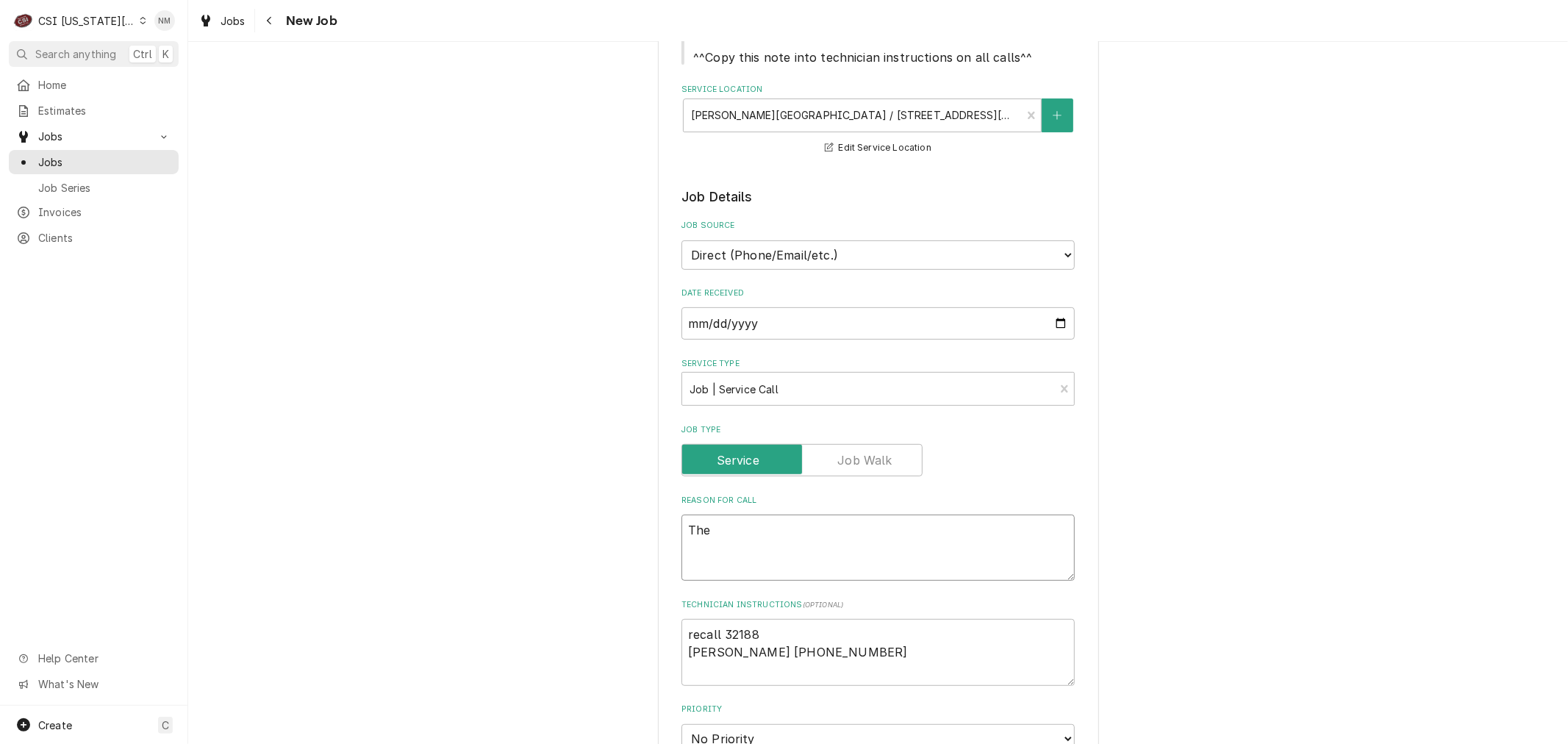
type textarea "x"
type textarea "The m"
type textarea "x"
type textarea "The mi"
type textarea "x"
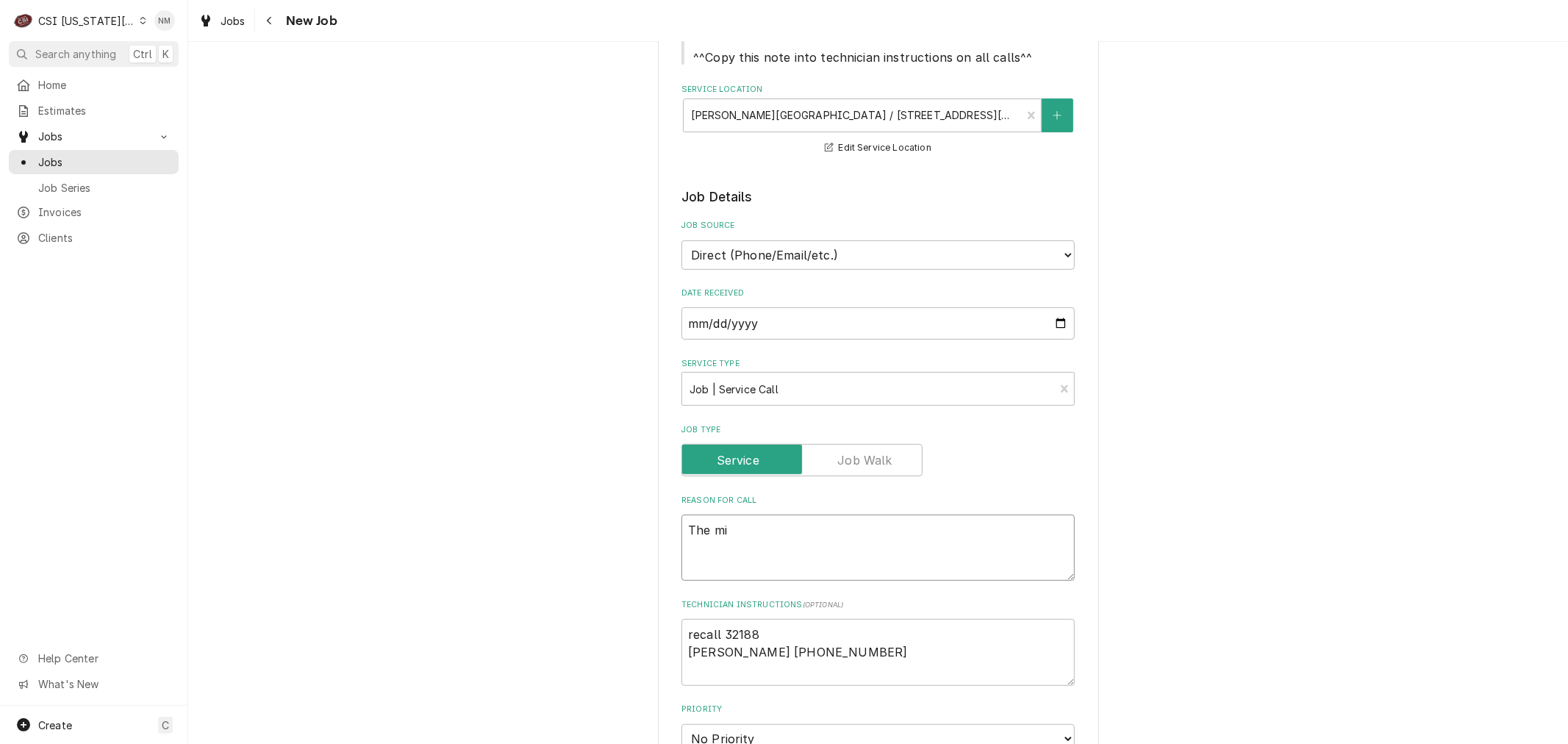
type textarea "The mil"
type textarea "x"
type textarea "The milk"
type textarea "x"
type textarea "The milk"
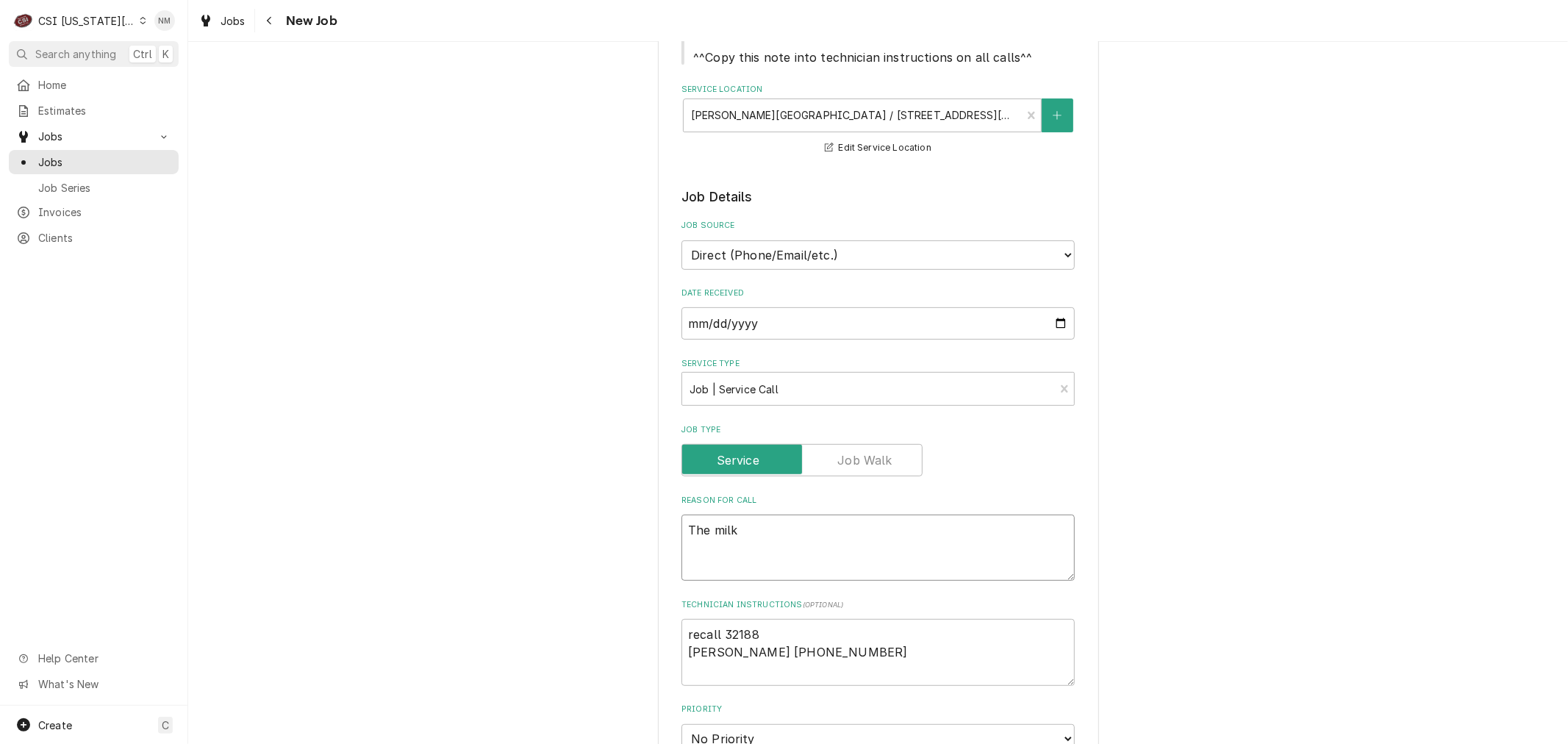
type textarea "x"
type textarea "The milk c"
type textarea "x"
type textarea "The milk co"
type textarea "x"
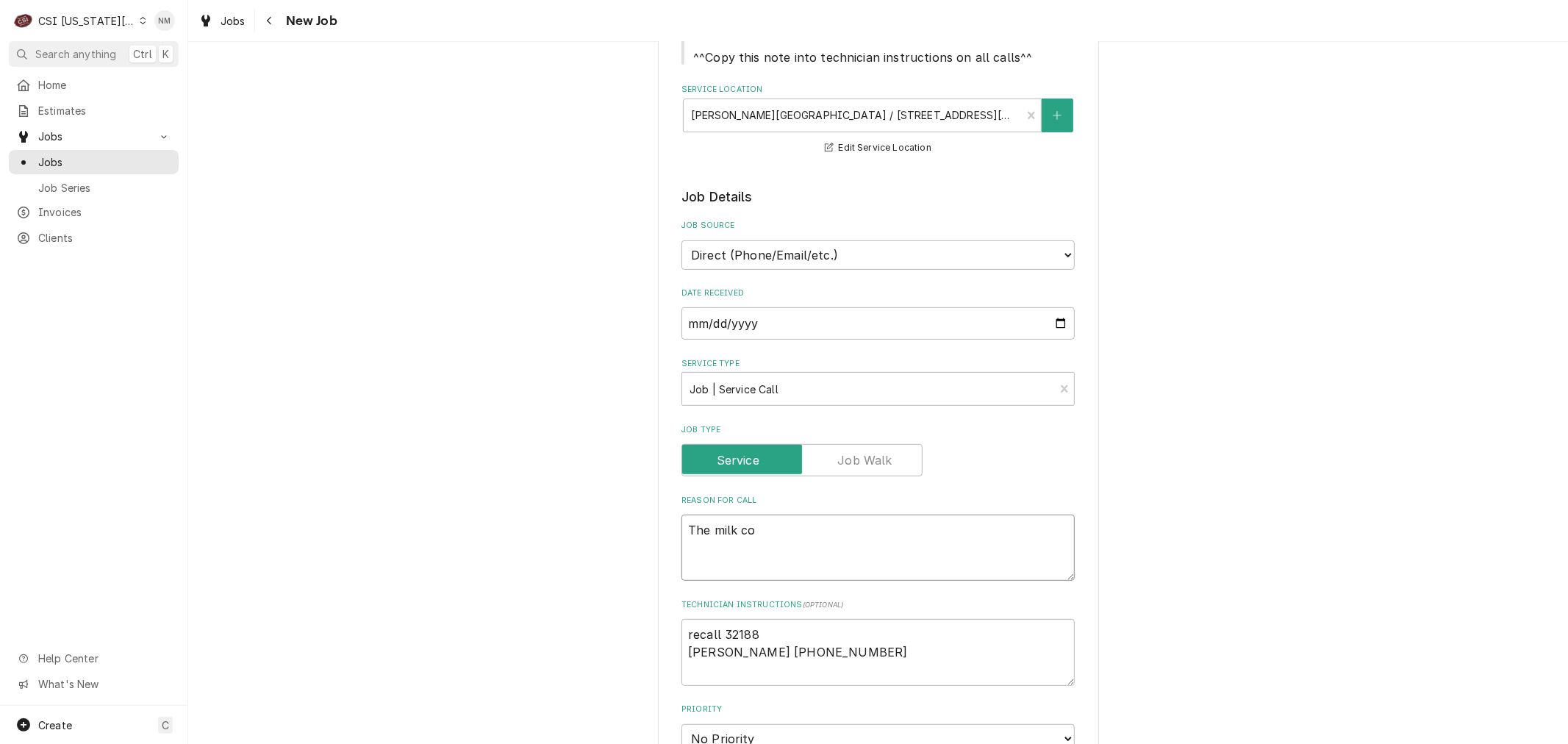
type textarea "The milk coo"
type textarea "x"
type textarea "The milk cool"
type textarea "x"
type textarea "The milk coole"
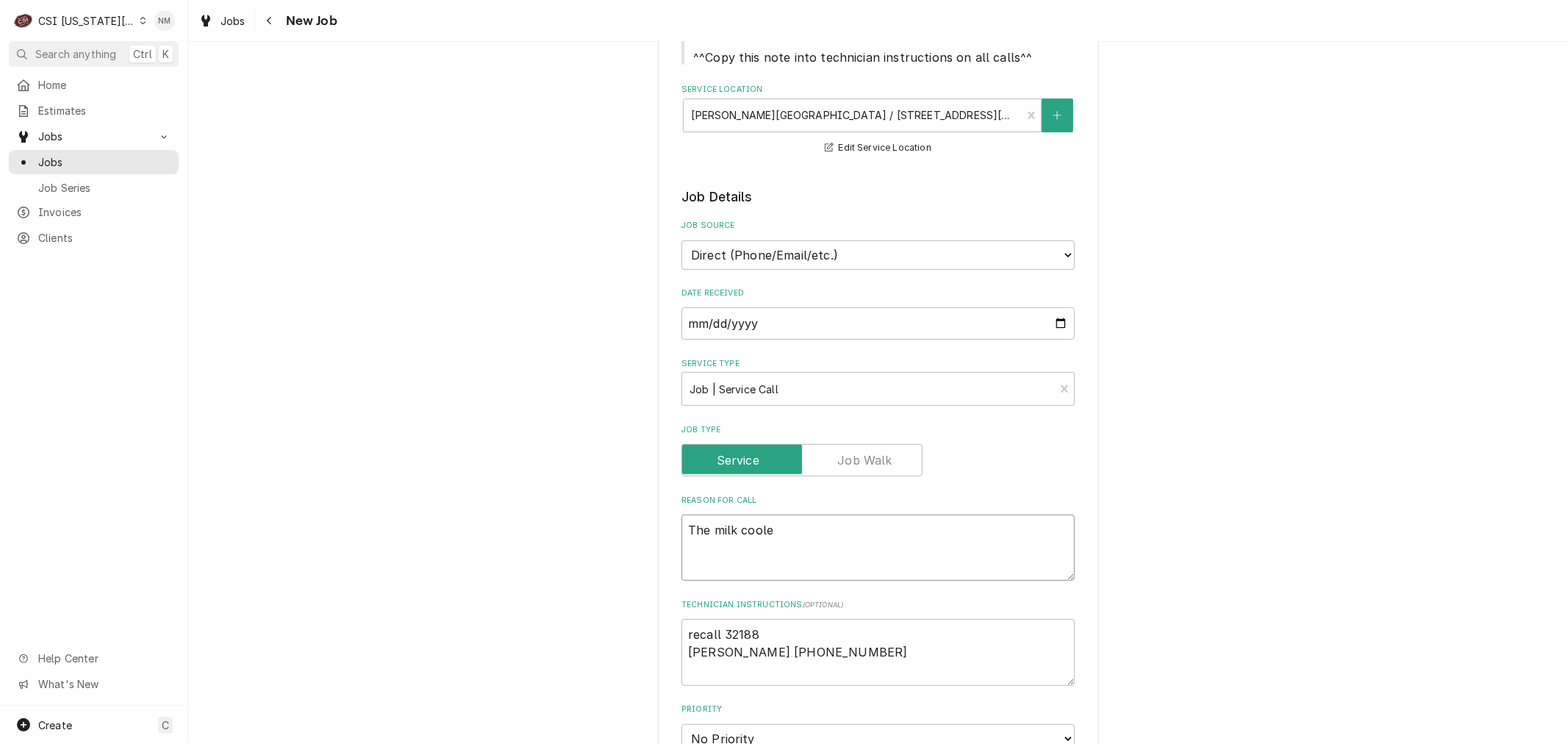
type textarea "x"
type textarea "The milk cooler"
type textarea "x"
type textarea "The milk cooler"
type textarea "x"
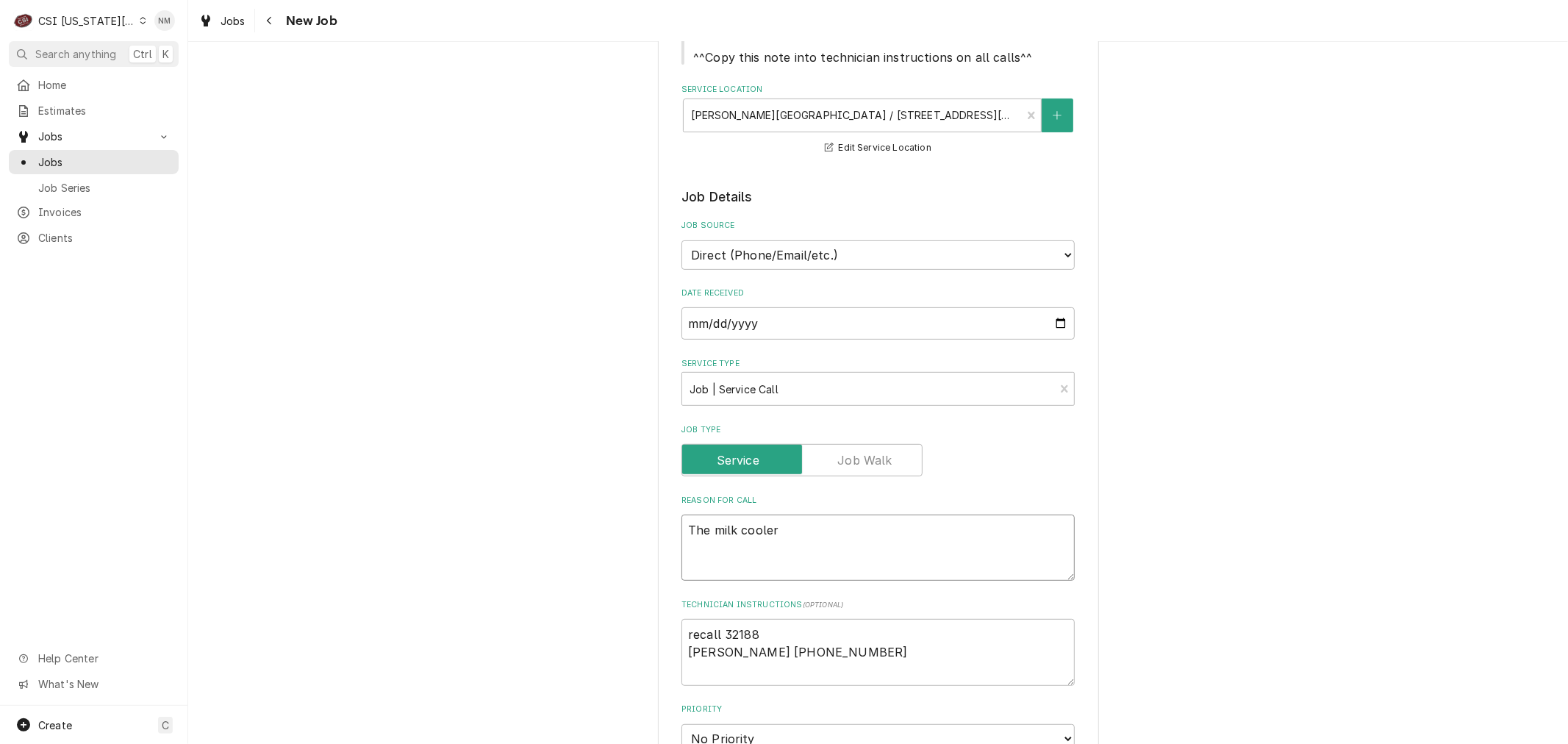
type textarea "The milk cooler h"
type textarea "x"
type textarea "The milk cooler ha"
type textarea "x"
type textarea "The milk cooler has"
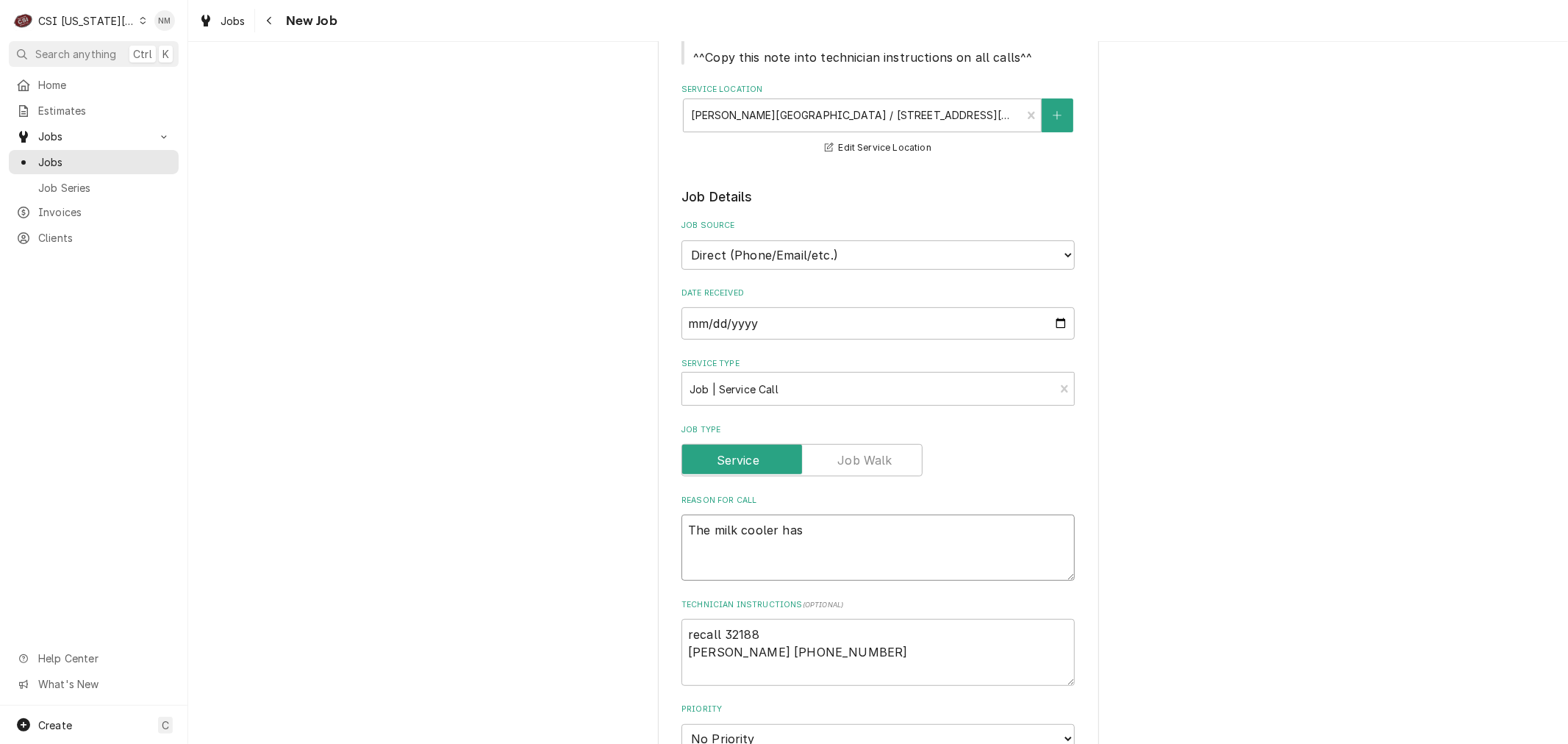
type textarea "x"
type textarea "The milk cooler has"
type textarea "x"
type textarea "The milk cooler has t"
type textarea "x"
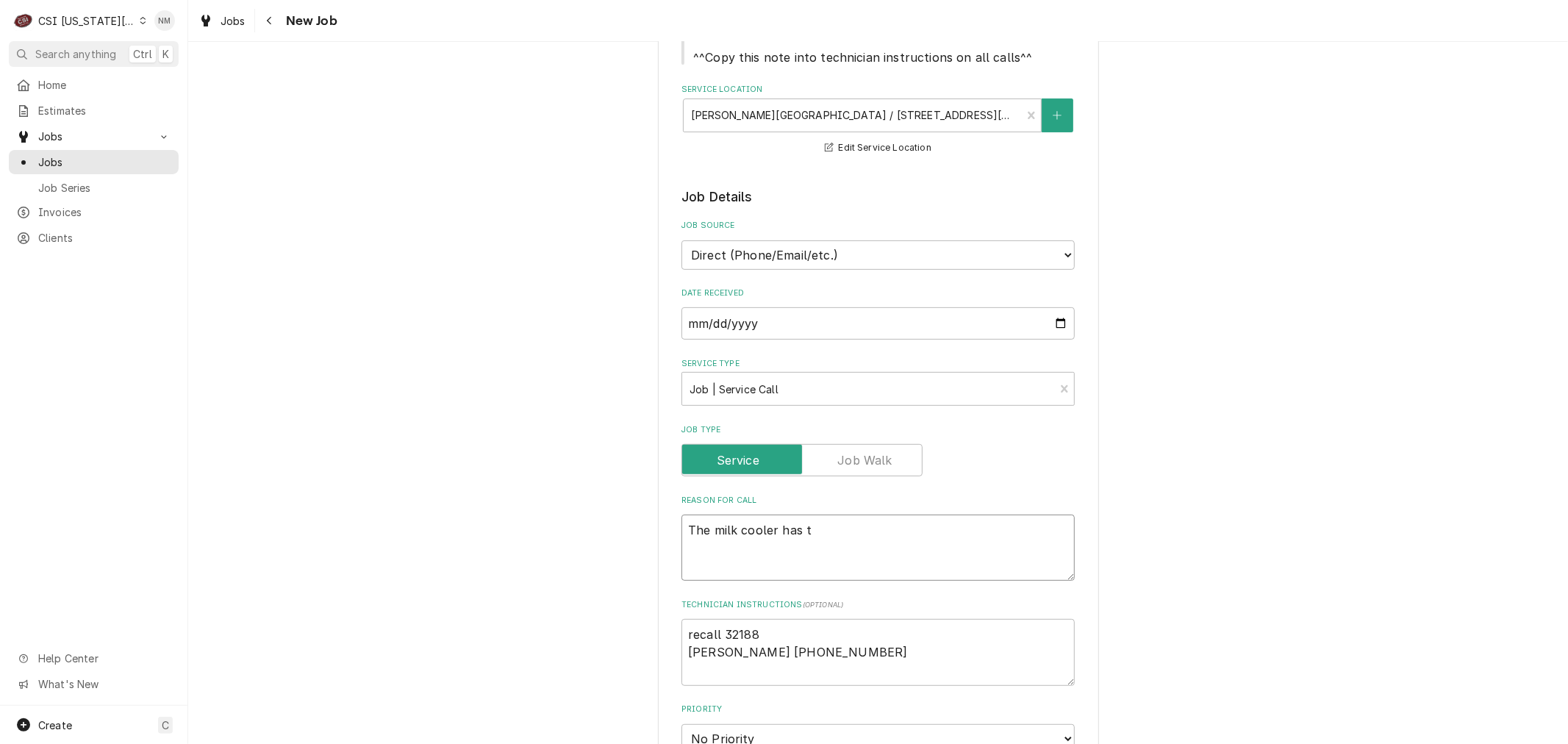
type textarea "The milk cooler has th"
type textarea "x"
type textarea "The milk cooler has the"
type textarea "x"
type textarea "The milk cooler has the"
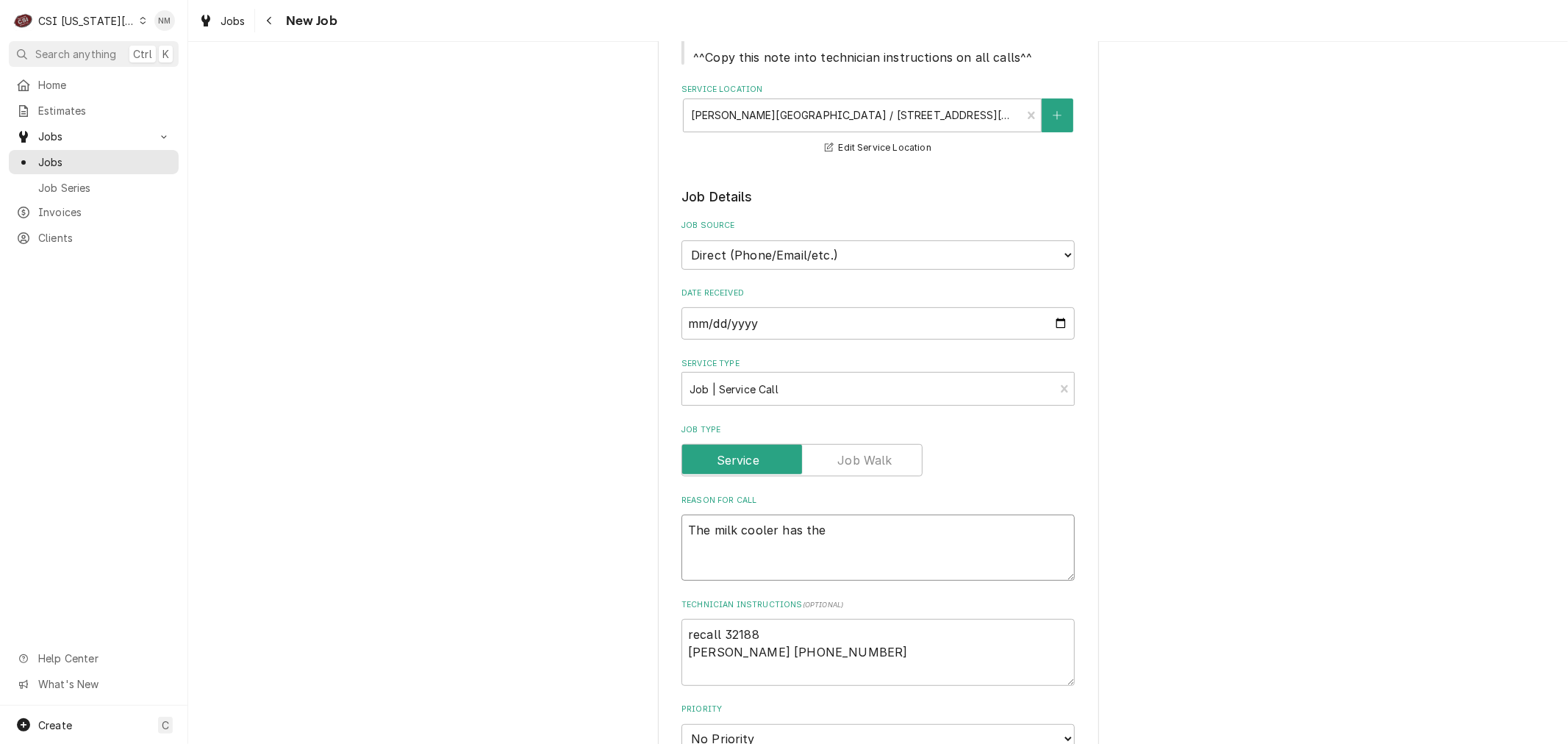
type textarea "x"
type textarea "The milk cooler has the w"
type textarea "x"
type textarea "The milk cooler has the wi"
type textarea "x"
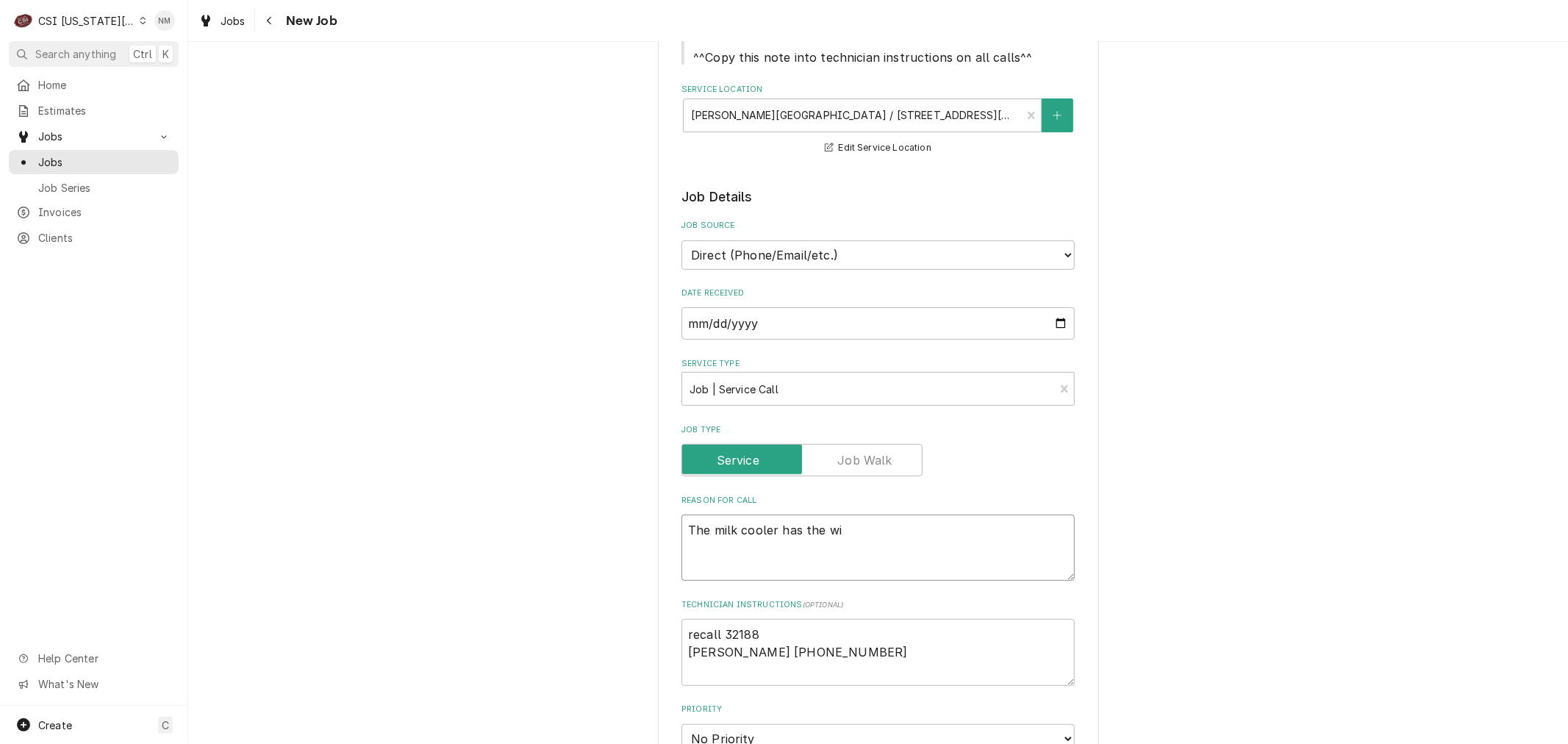
type textarea "The milk cooler has the wir"
type textarea "x"
type textarea "The milk cooler has the wire"
type textarea "x"
type textarea "The milk cooler has the wires"
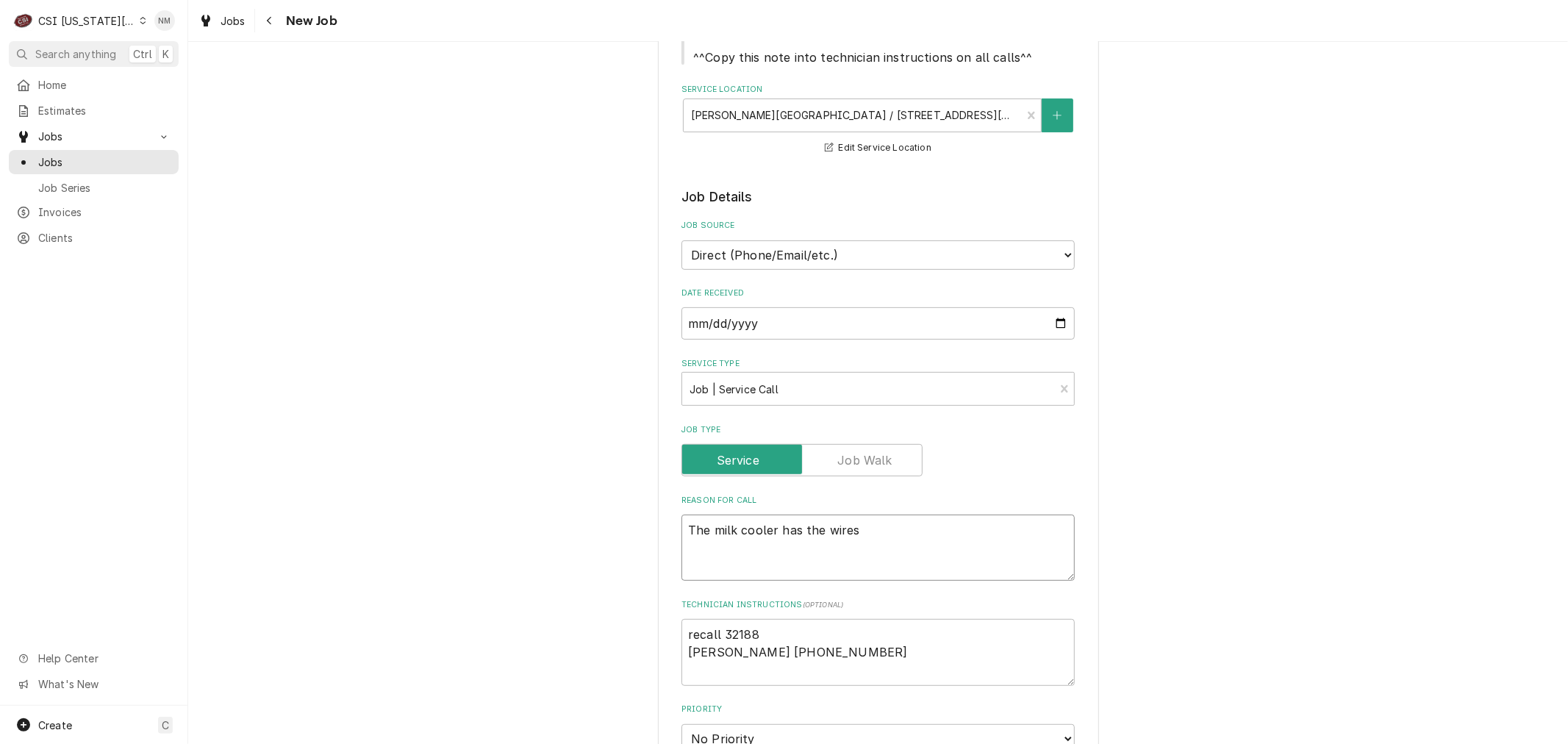
type textarea "x"
type textarea "The milk cooler has the wires"
type textarea "x"
type textarea "The milk cooler has the wires h"
type textarea "x"
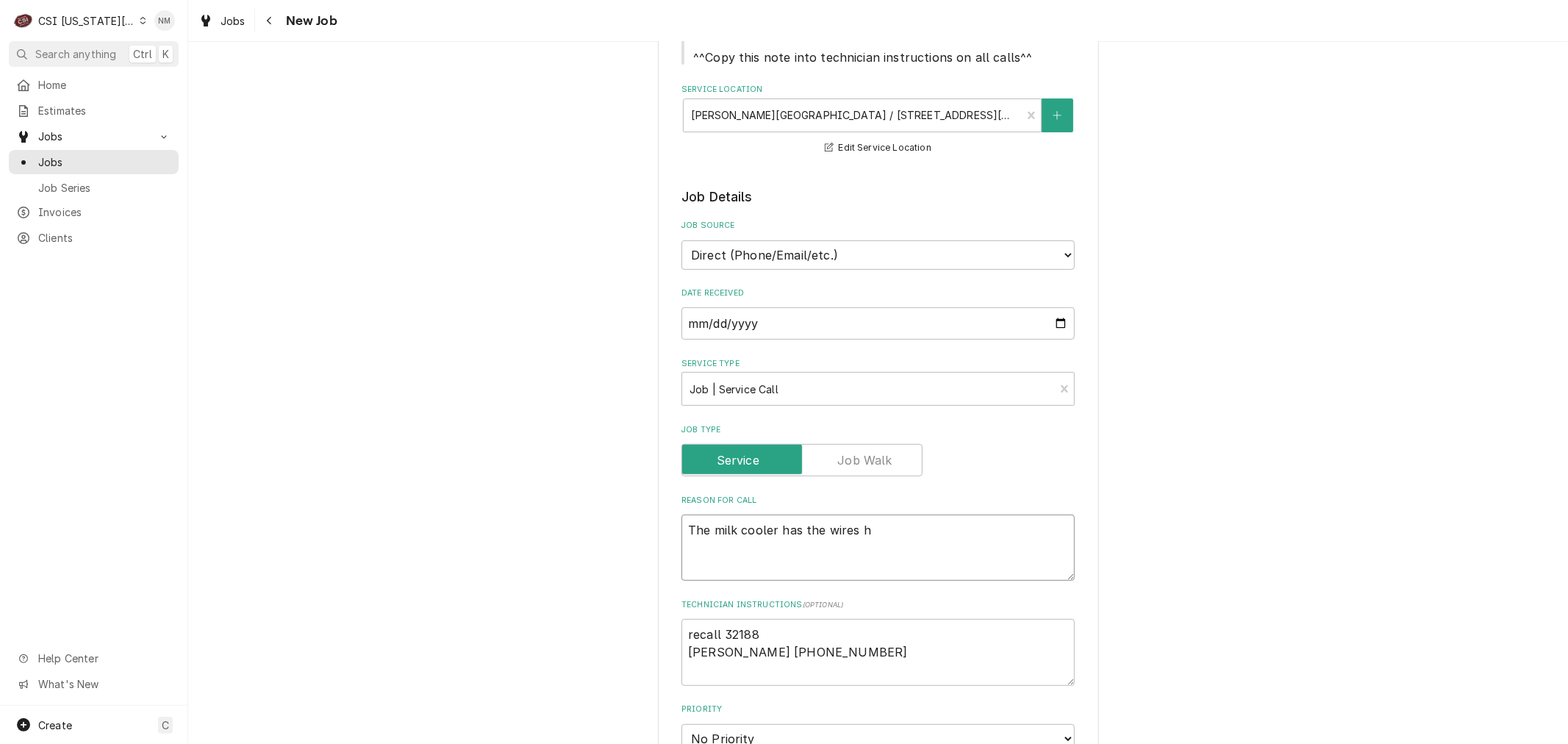
type textarea "The milk cooler has the wires ha"
type textarea "x"
type textarea "The milk cooler has the wires han"
type textarea "x"
type textarea "The milk cooler has the wires hang"
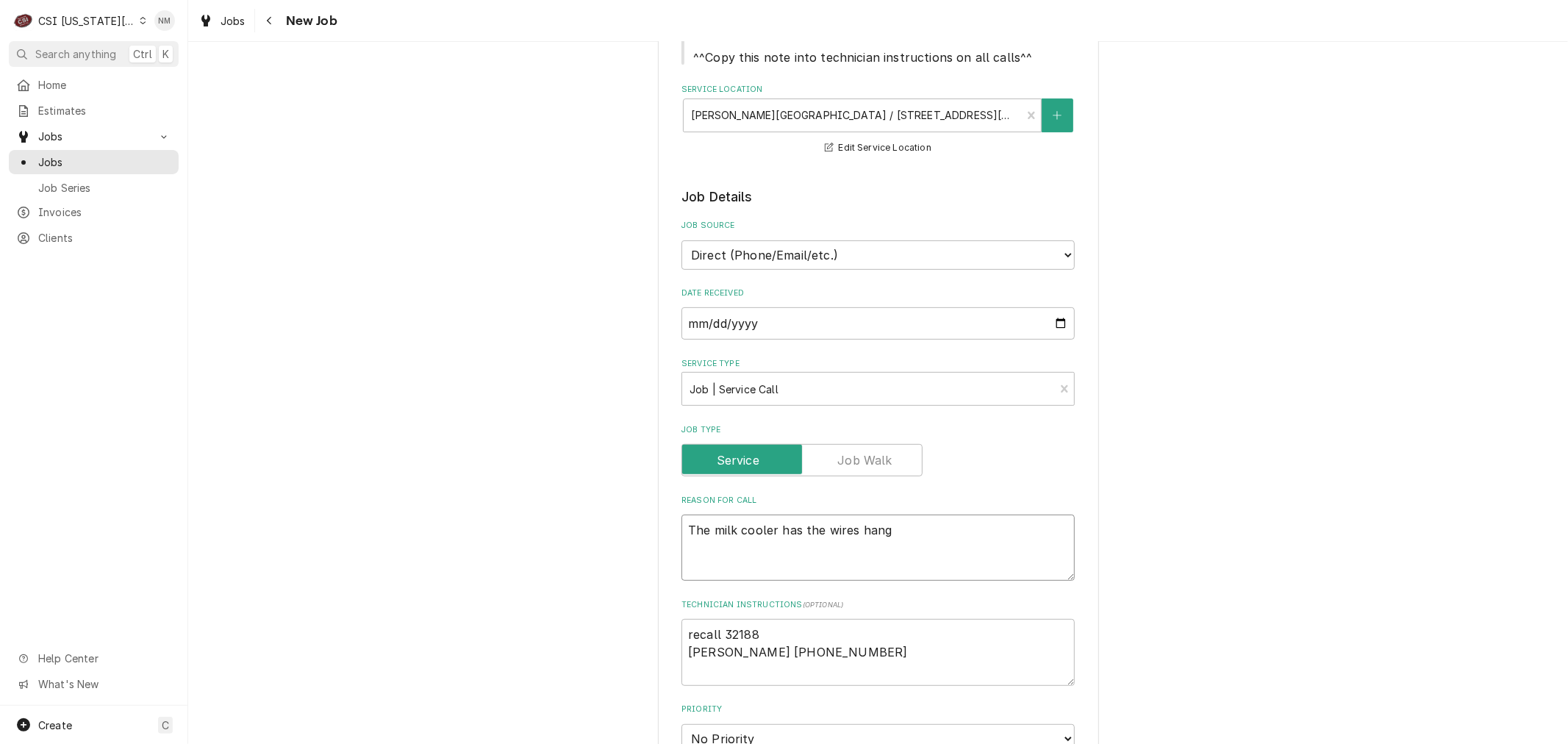
type textarea "x"
type textarea "The milk cooler has the wires hangi"
type textarea "x"
type textarea "The milk cooler has the wires hang"
type textarea "x"
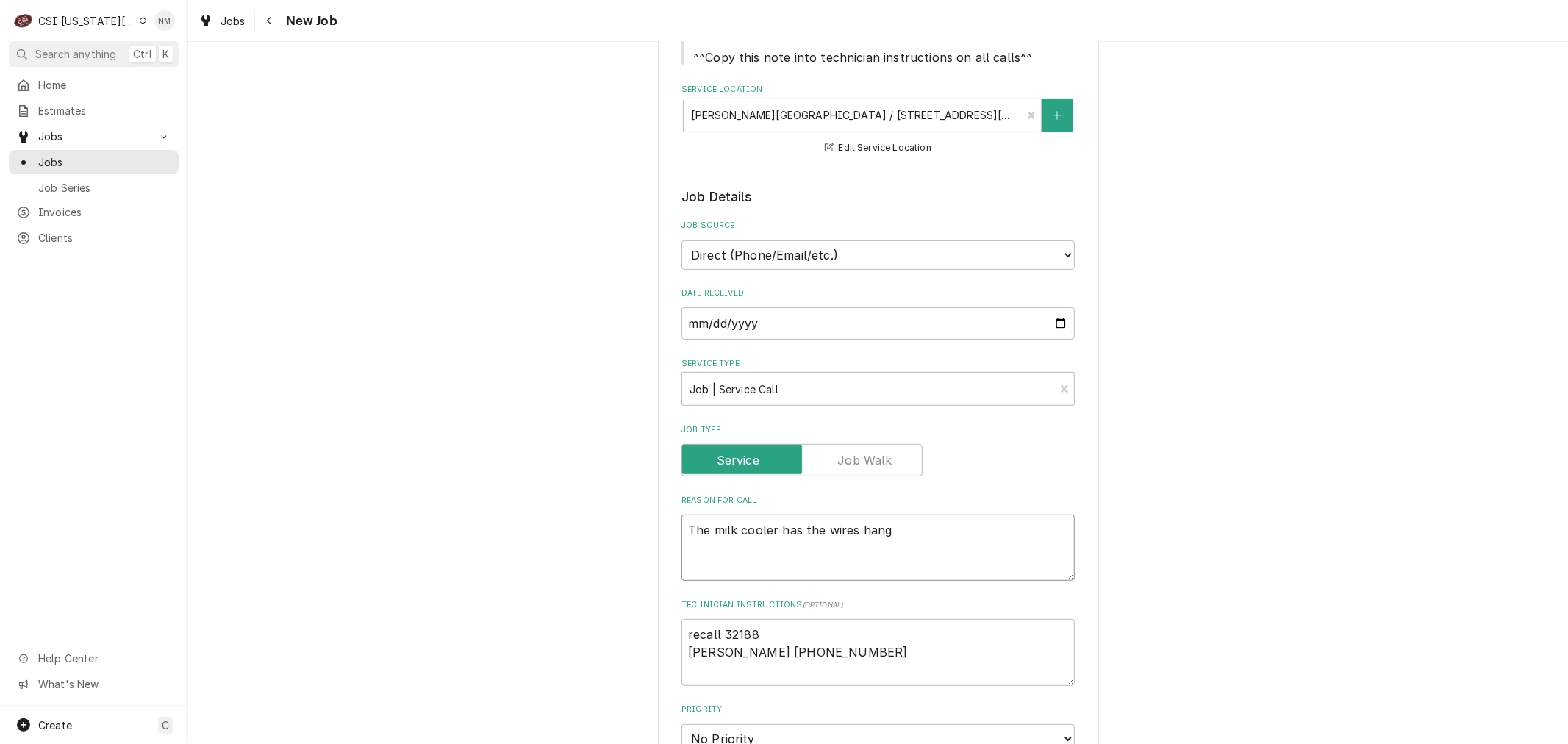
type textarea "The milk cooler has the wires hangi"
type textarea "x"
type textarea "The milk cooler has the wires hangin"
type textarea "x"
type textarea "The milk cooler has the wires hanging"
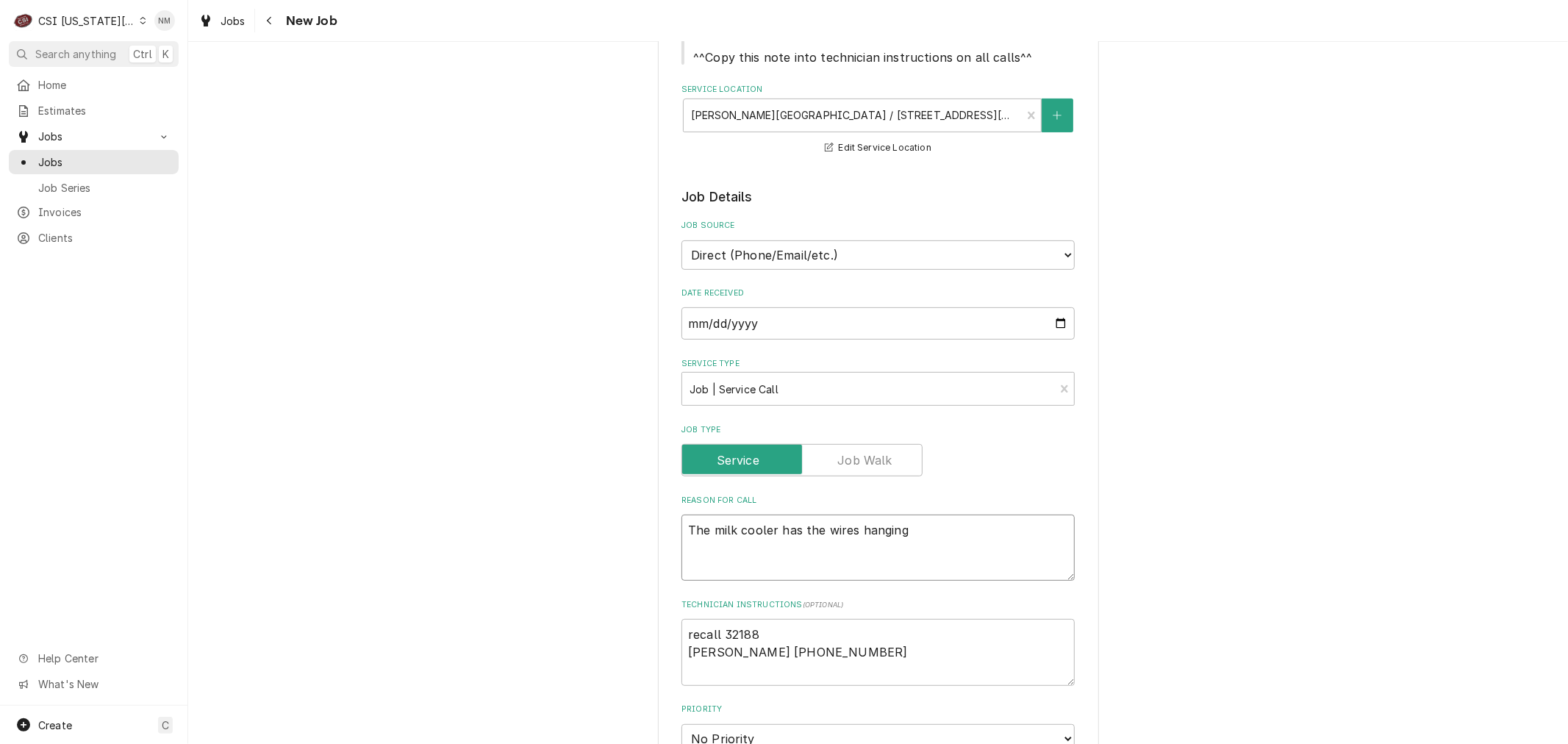
type textarea "x"
type textarea "The milk cooler has the wires hanging"
type textarea "x"
type textarea "The milk cooler has the wires hanging d"
type textarea "x"
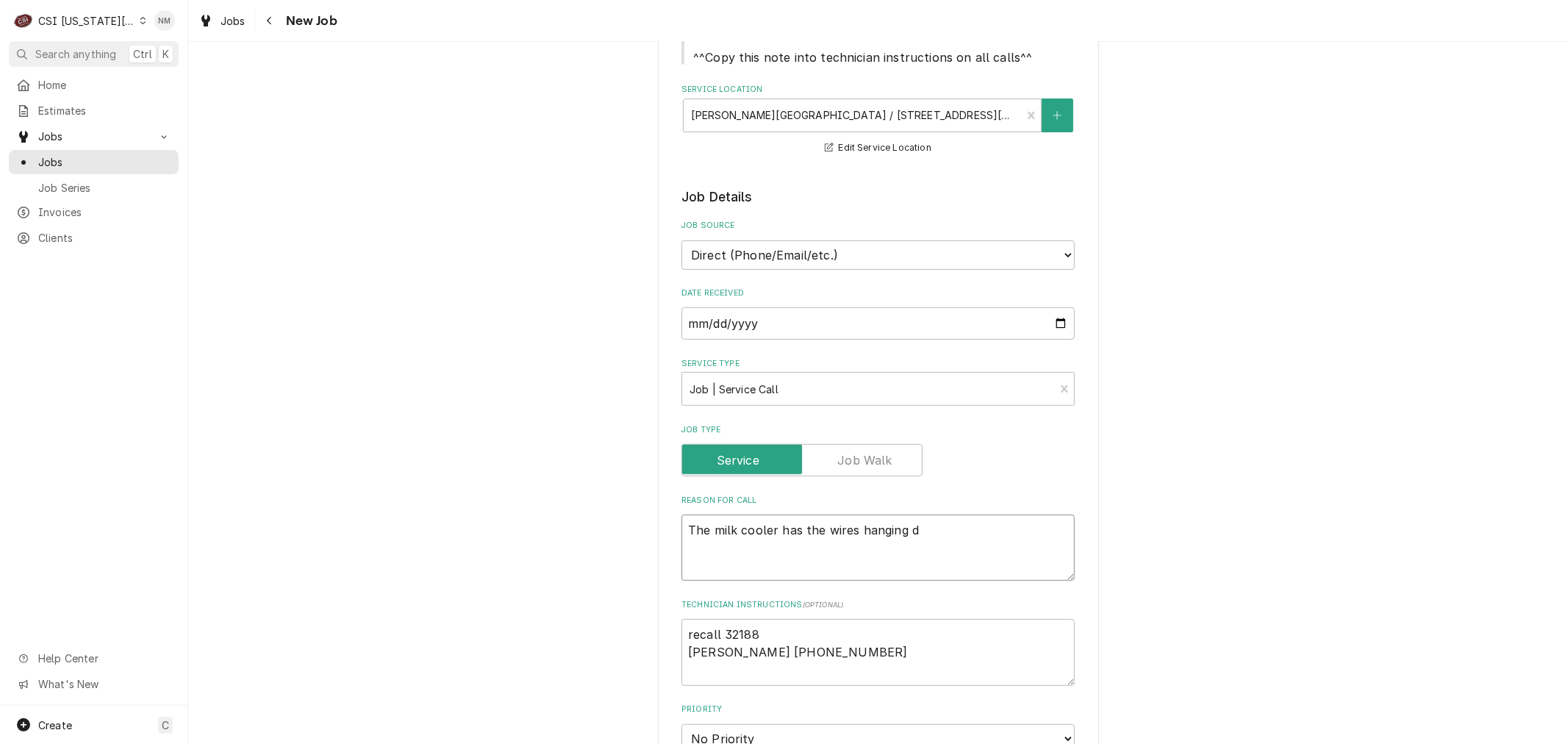
type textarea "The milk cooler has the wires hanging do"
type textarea "x"
type textarea "The milk cooler has the wires hanging dow"
type textarea "x"
type textarea "The milk cooler has the wires hanging down"
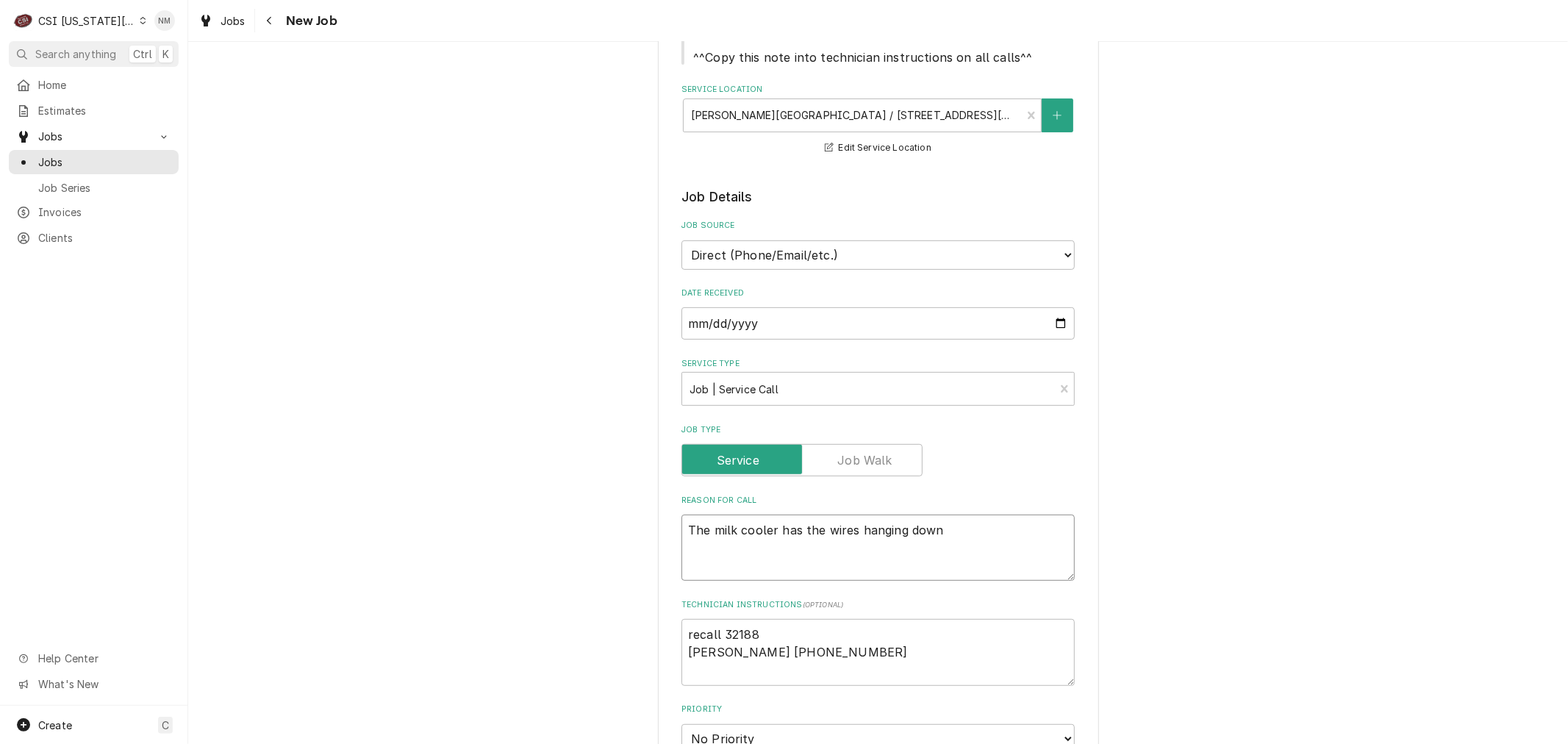
type textarea "x"
type textarea "The milk cooler has the wires hanging down"
type textarea "x"
type textarea "The milk cooler has the wires hanging down f"
type textarea "x"
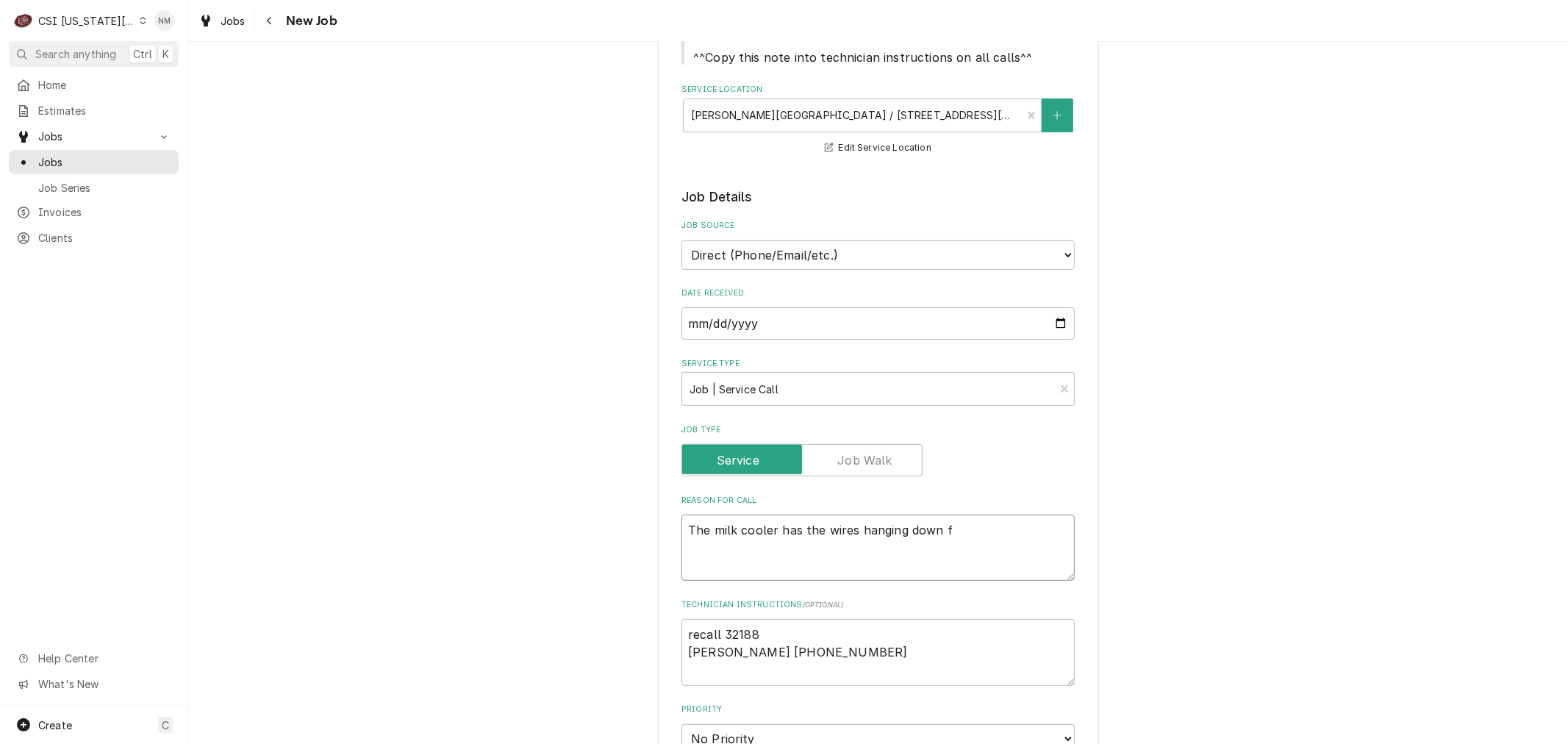
type textarea "The milk cooler has the wires hanging down fr"
type textarea "x"
type textarea "The milk cooler has the wires hanging down fro"
type textarea "x"
type textarea "The milk cooler has the wires hanging down from"
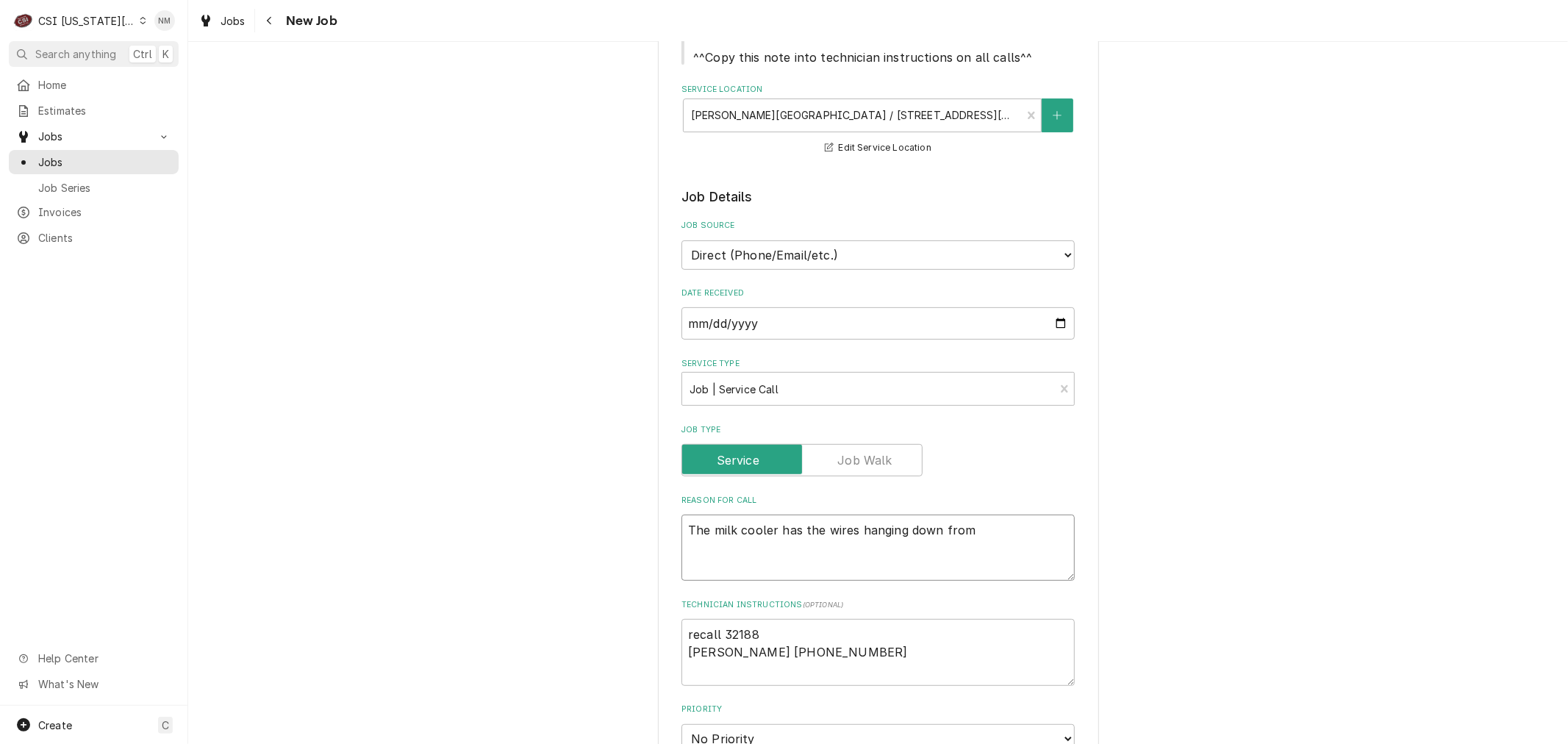
type textarea "x"
type textarea "The milk cooler has the wires hanging down from"
type textarea "x"
type textarea "The milk cooler has the wires hanging down from t"
type textarea "x"
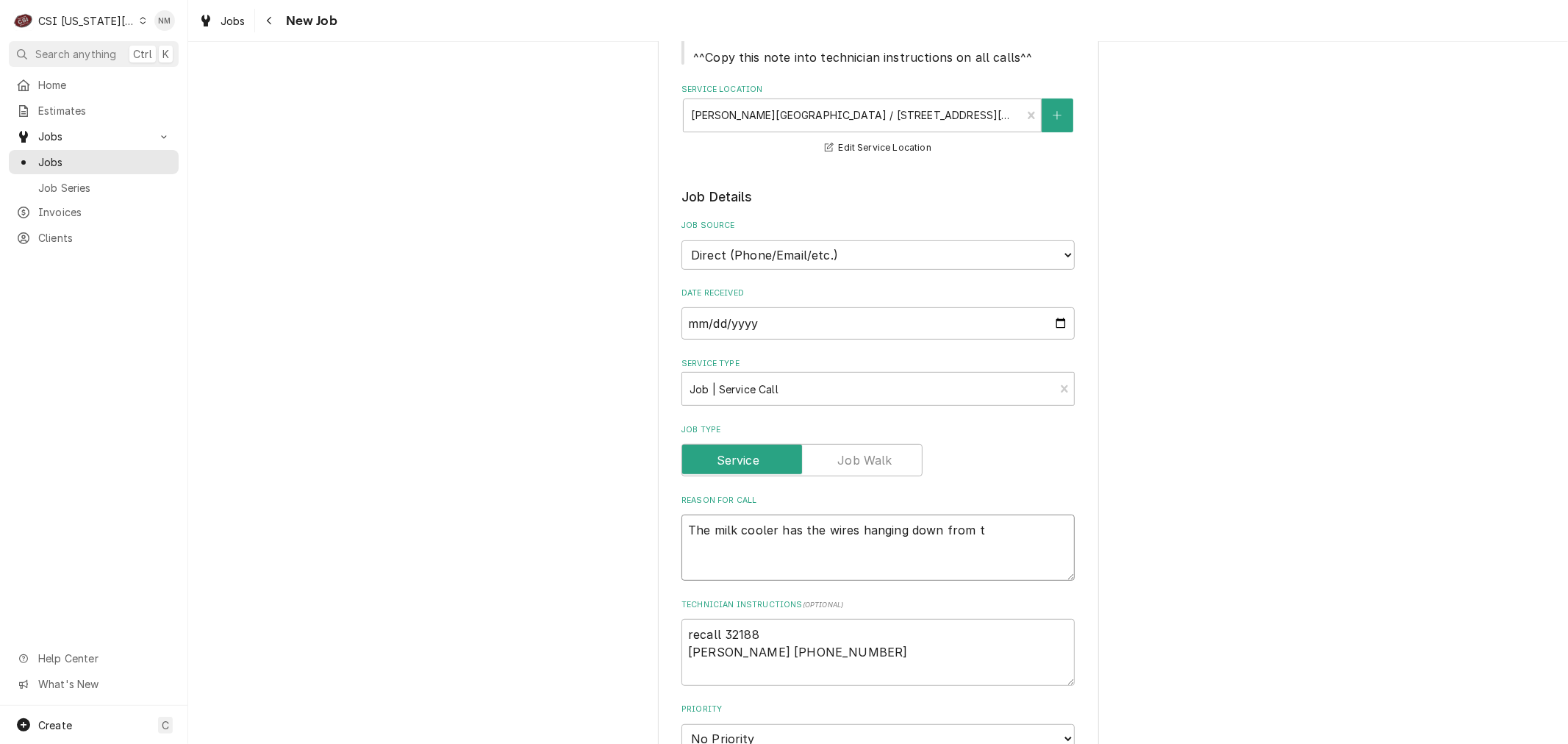
type textarea "The milk cooler has the wires hanging down from th"
type textarea "x"
type textarea "The milk cooler has the wires hanging down from the"
type textarea "x"
type textarea "The milk cooler has the wires hanging down from the"
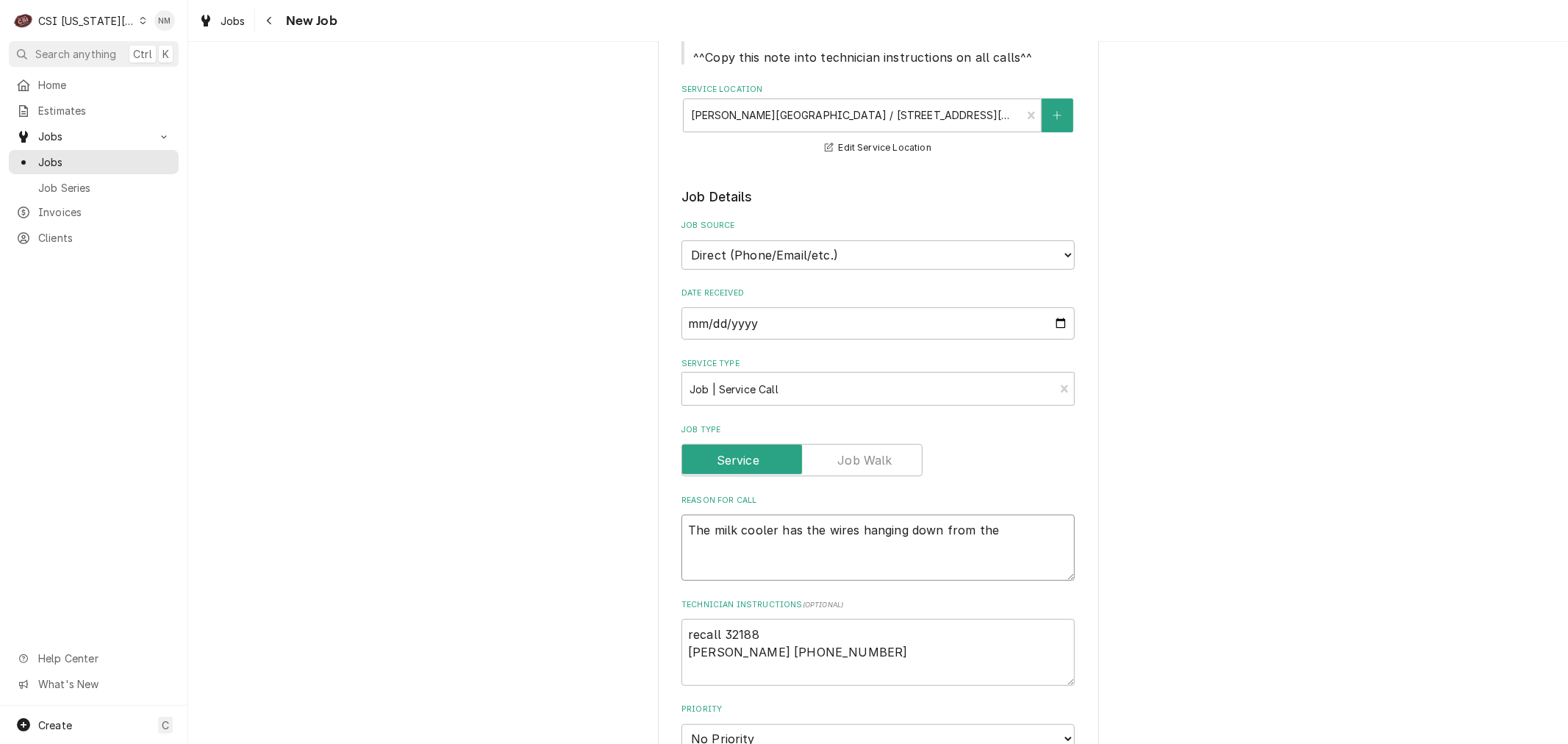
type textarea "x"
type textarea "The milk cooler has the wires hanging down from the S"
type textarea "x"
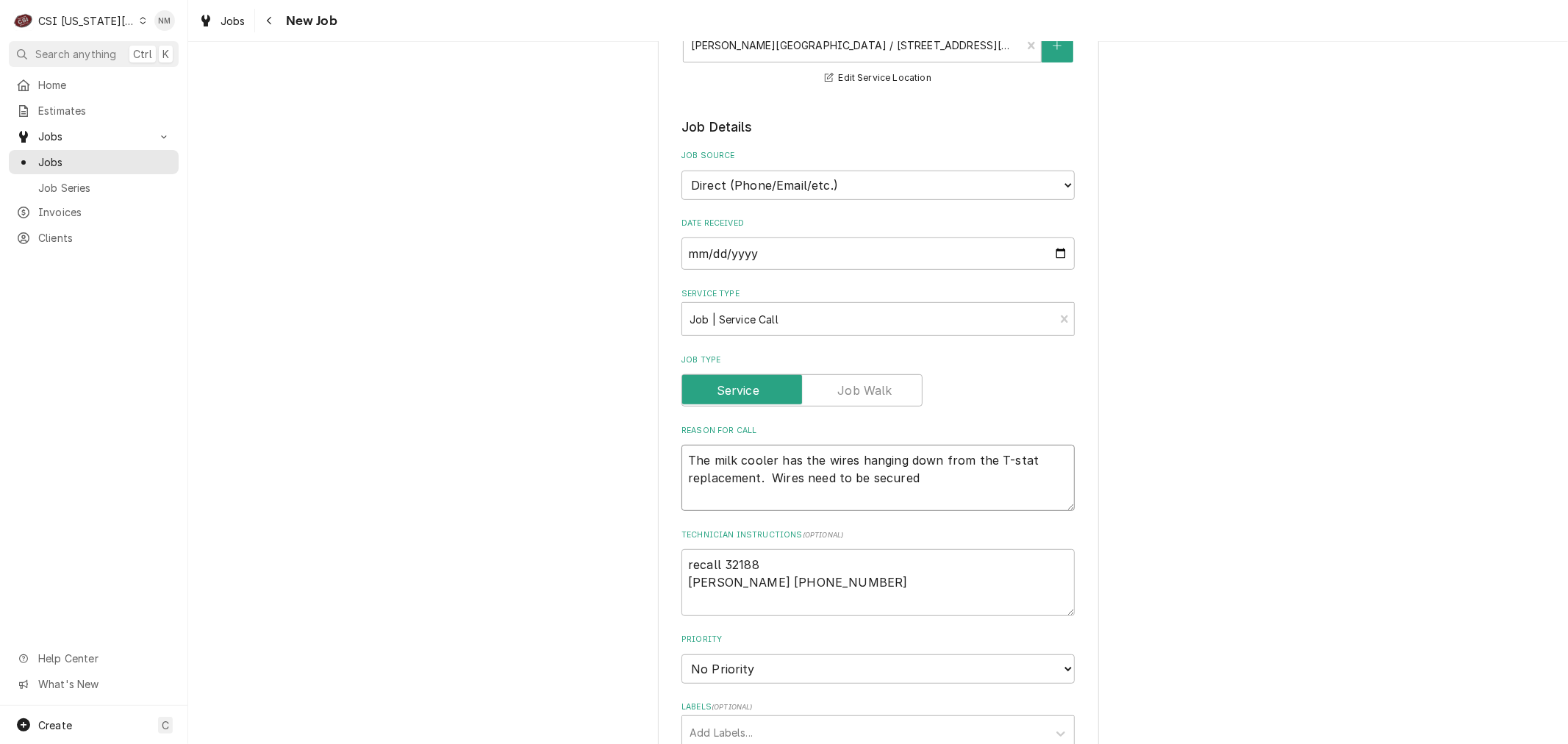
scroll to position [571, 0]
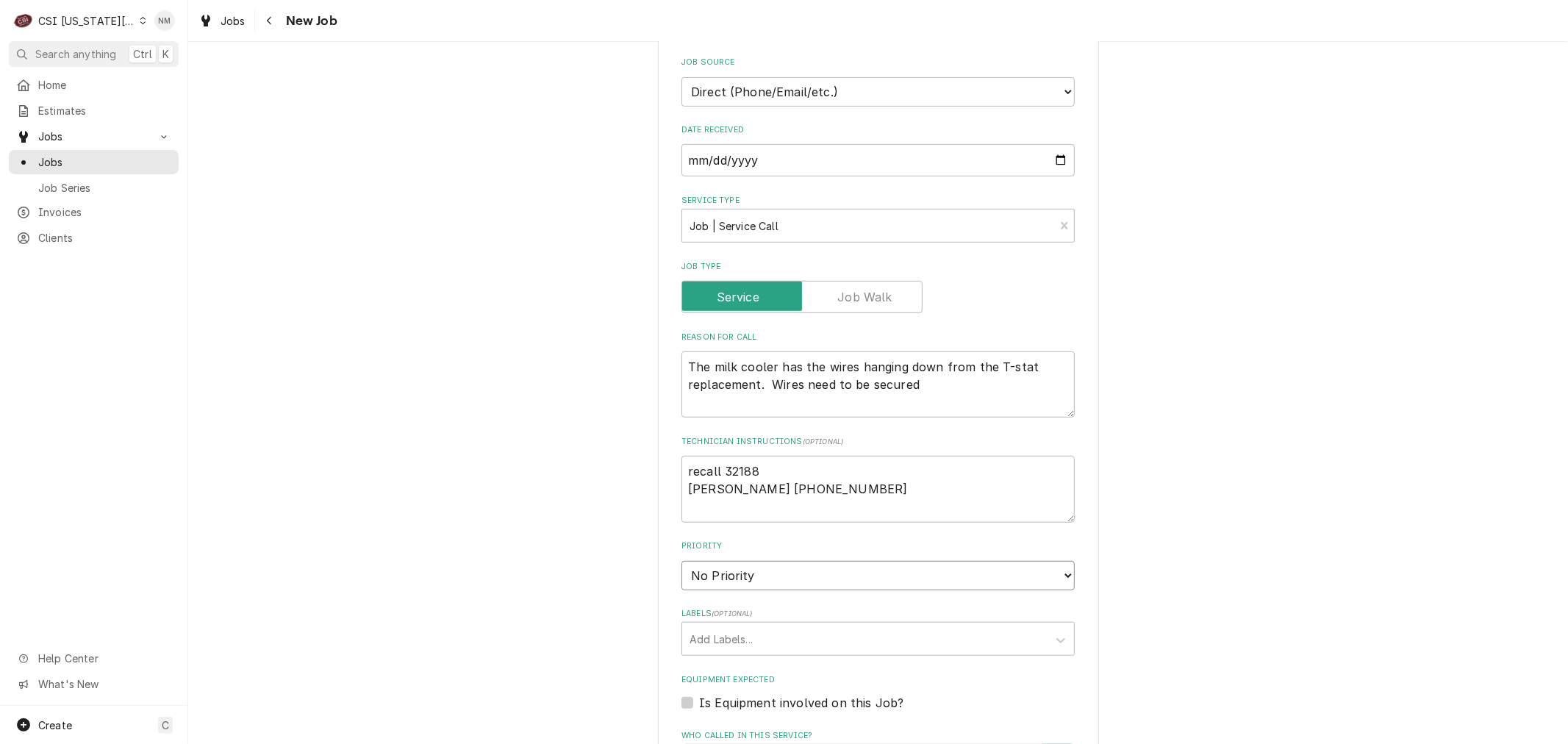
click at [825, 569] on select "No Priority Urgent High Medium Low" at bounding box center [878, 576] width 393 height 30
click at [682, 561] on select "No Priority Urgent High Medium Low" at bounding box center [878, 576] width 393 height 30
click at [780, 633] on div "Labels" at bounding box center [865, 639] width 351 height 26
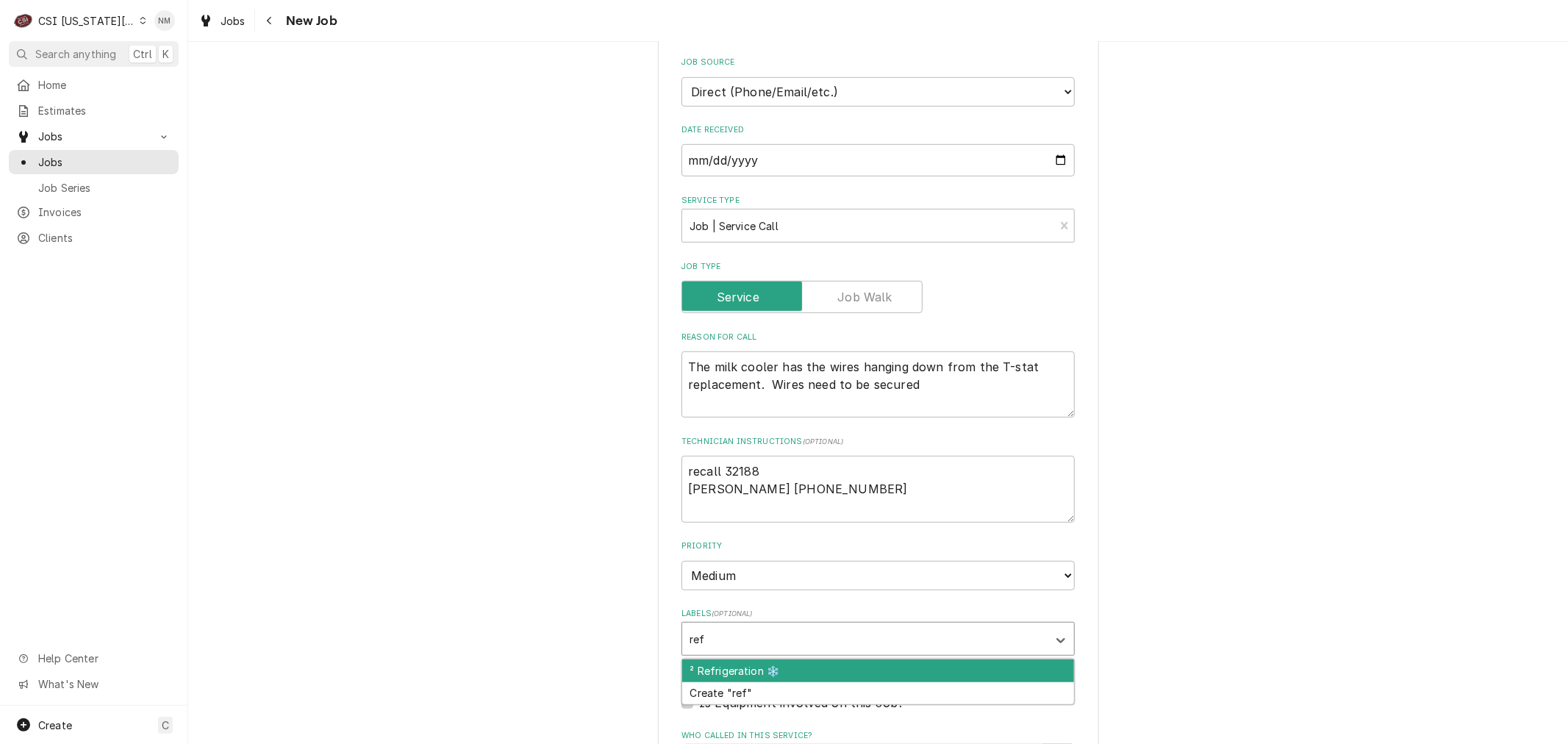
click at [782, 659] on div "² Refrigeration ❄️" at bounding box center [878, 671] width 392 height 23
click at [791, 666] on div "¹ Recall 🔄" at bounding box center [878, 671] width 392 height 23
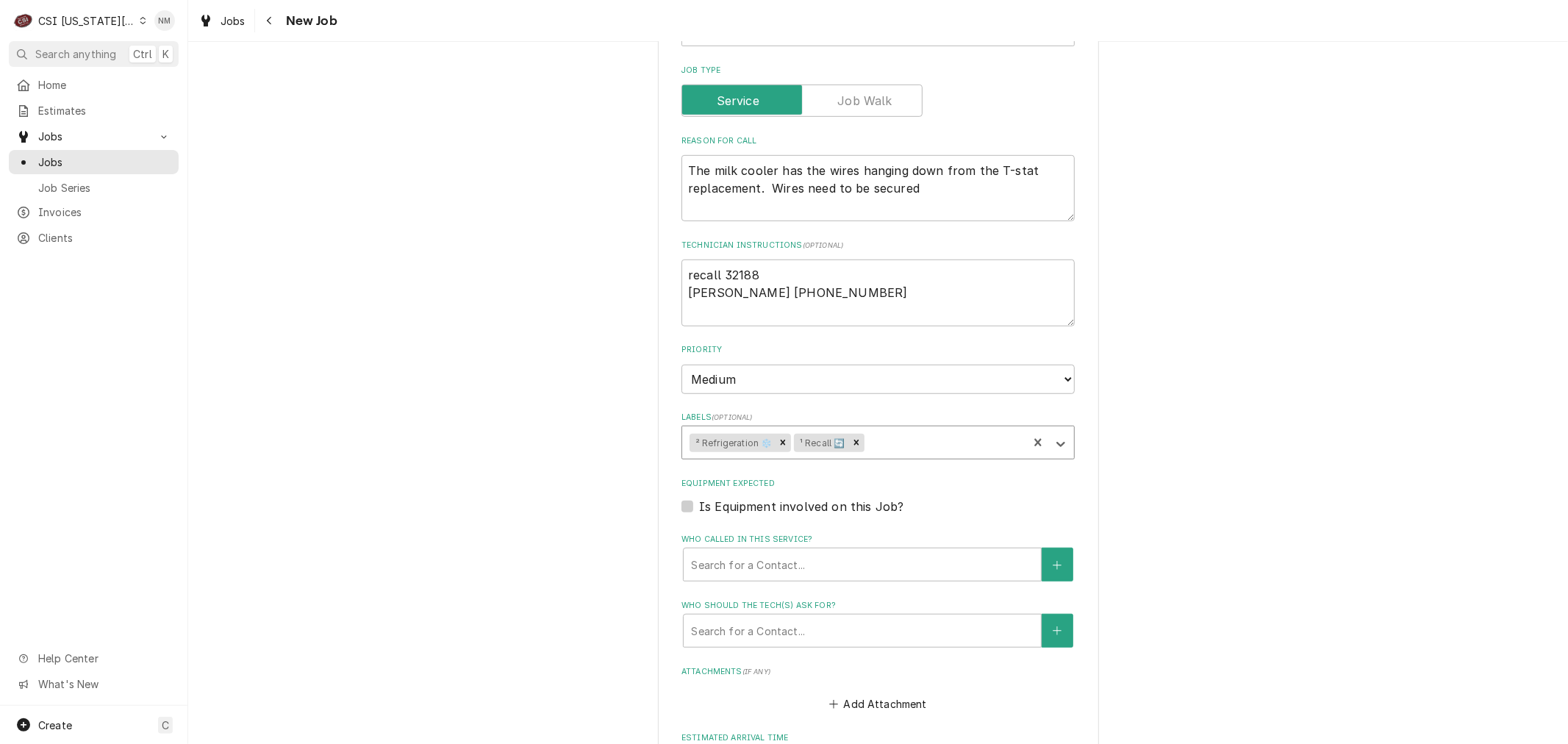
scroll to position [817, 0]
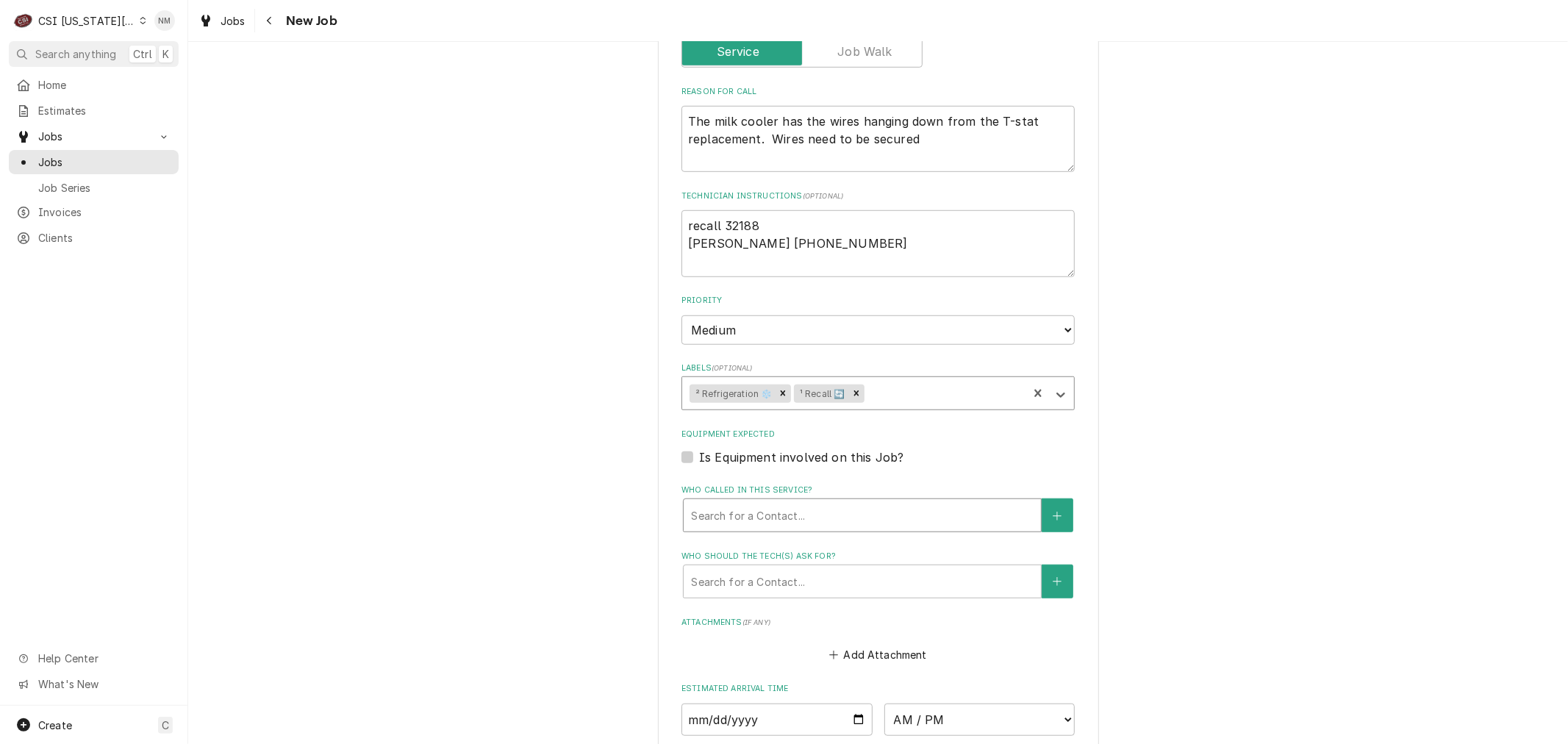
click at [843, 508] on div "Who called in this service?" at bounding box center [862, 515] width 342 height 26
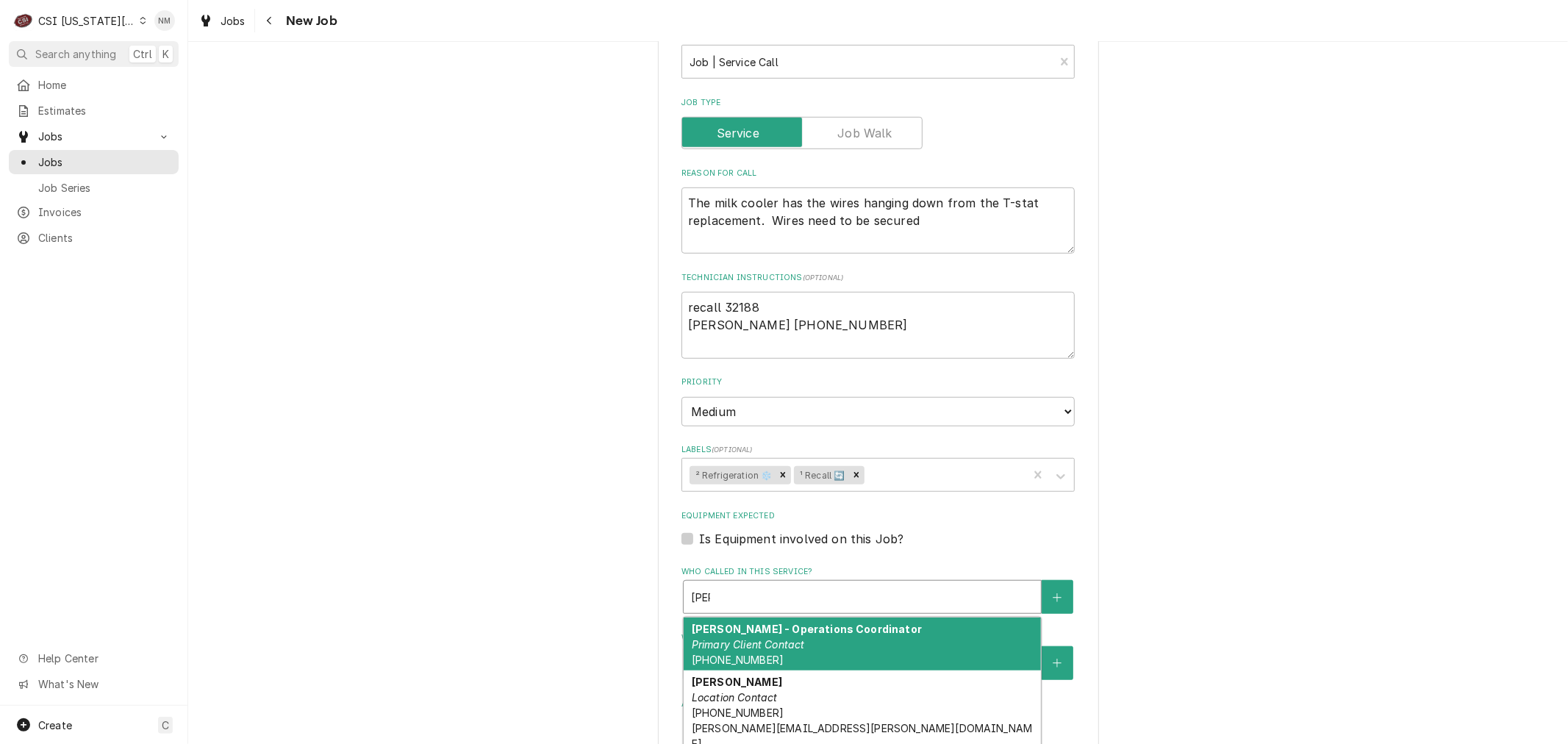
click at [846, 651] on div "Kim Branson - Operations Coordinator Primary Client Contact (816) 674-1267" at bounding box center [862, 644] width 357 height 54
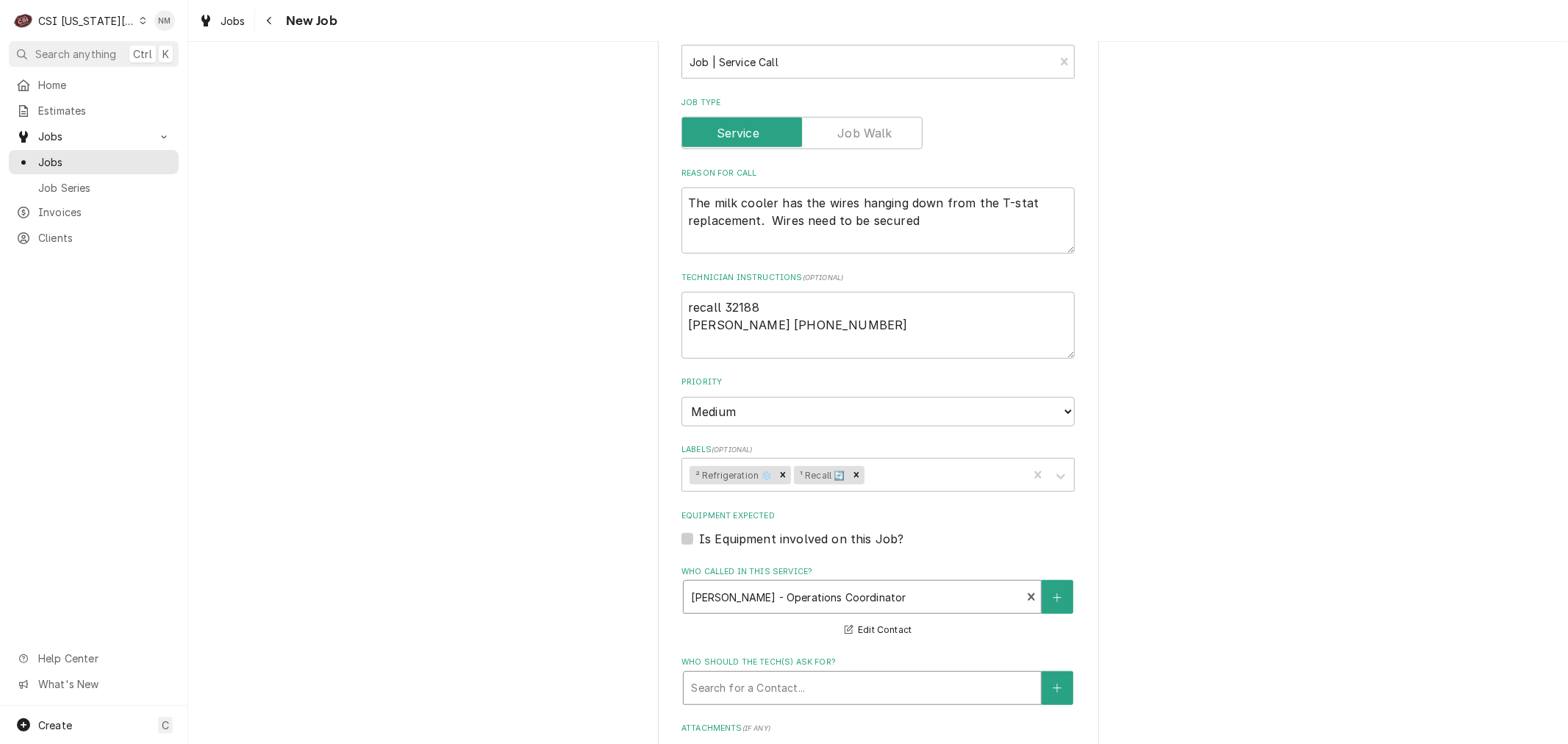
click at [853, 691] on div "Who should the tech(s) ask for?" at bounding box center [862, 688] width 342 height 26
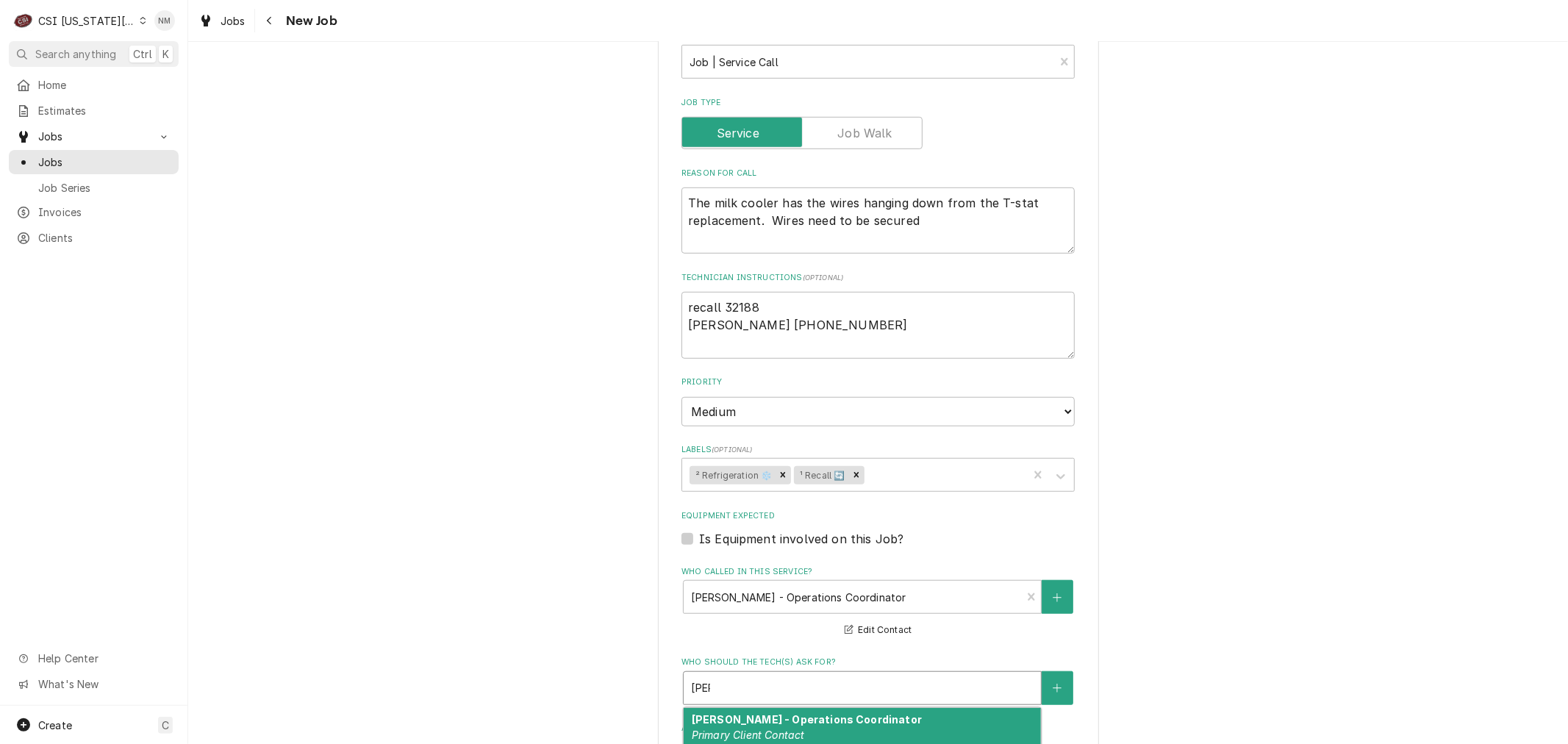
click at [860, 721] on strong "Kim Branson - Operations Coordinator" at bounding box center [806, 719] width 230 height 12
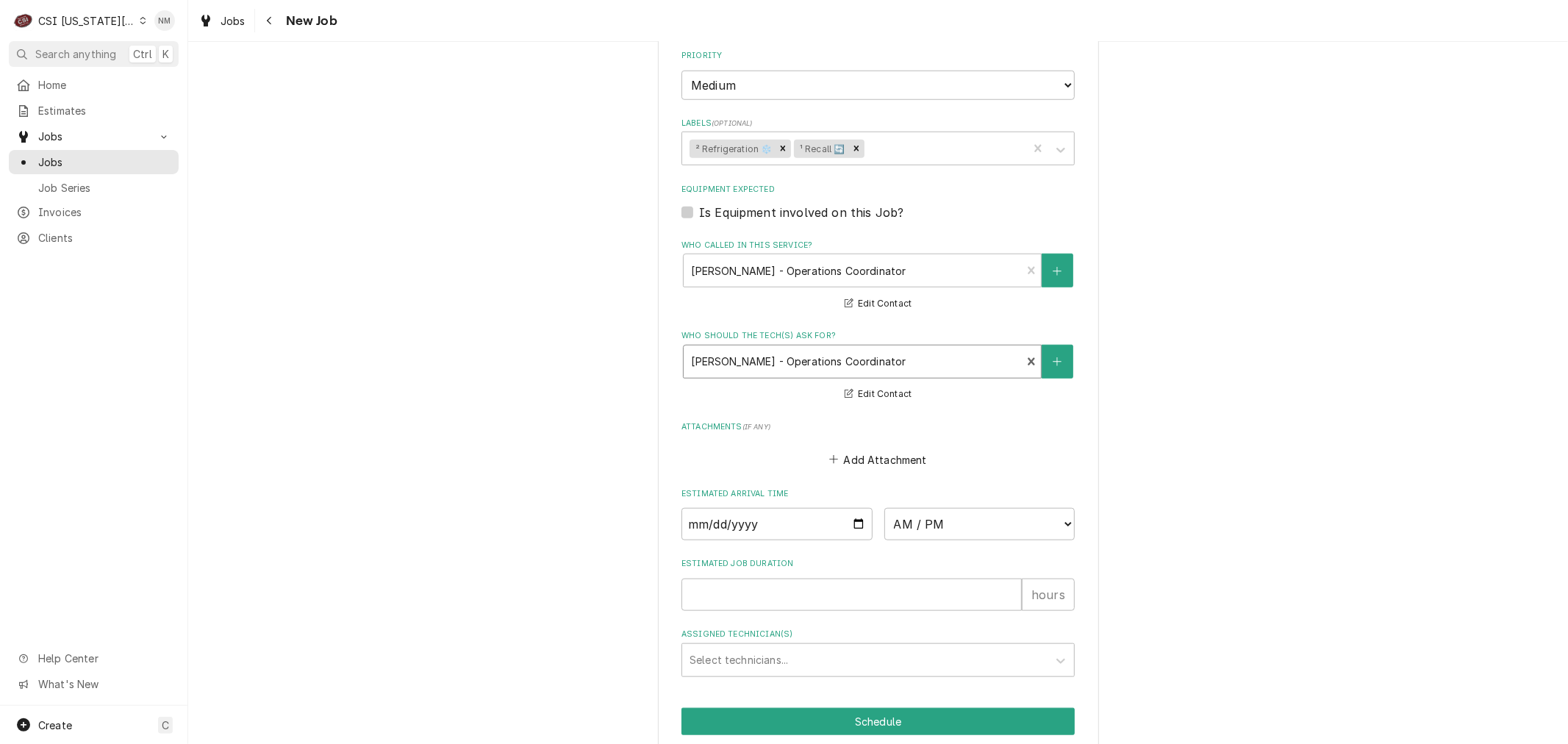
scroll to position [1118, 0]
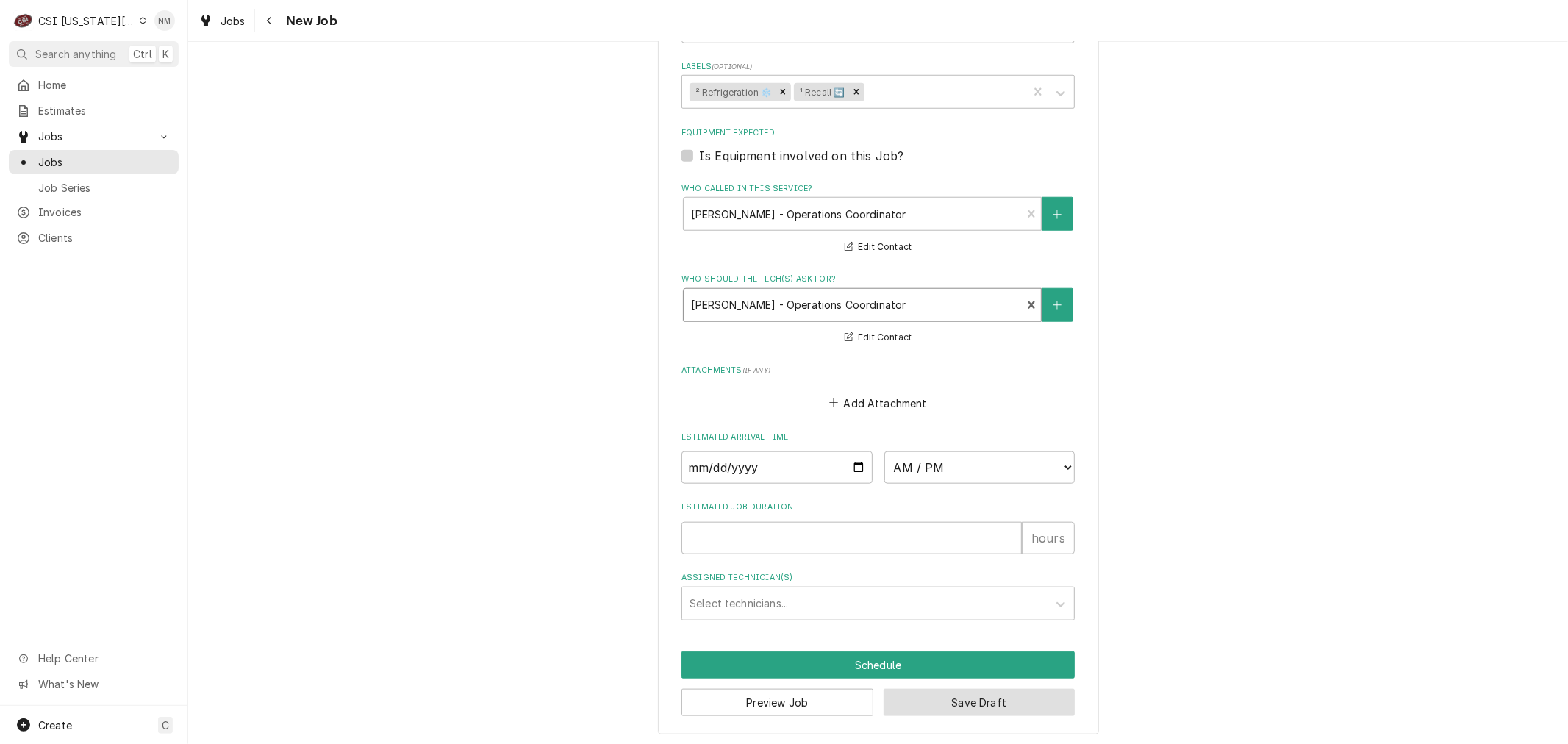
click at [967, 693] on button "Save Draft" at bounding box center [979, 702] width 192 height 27
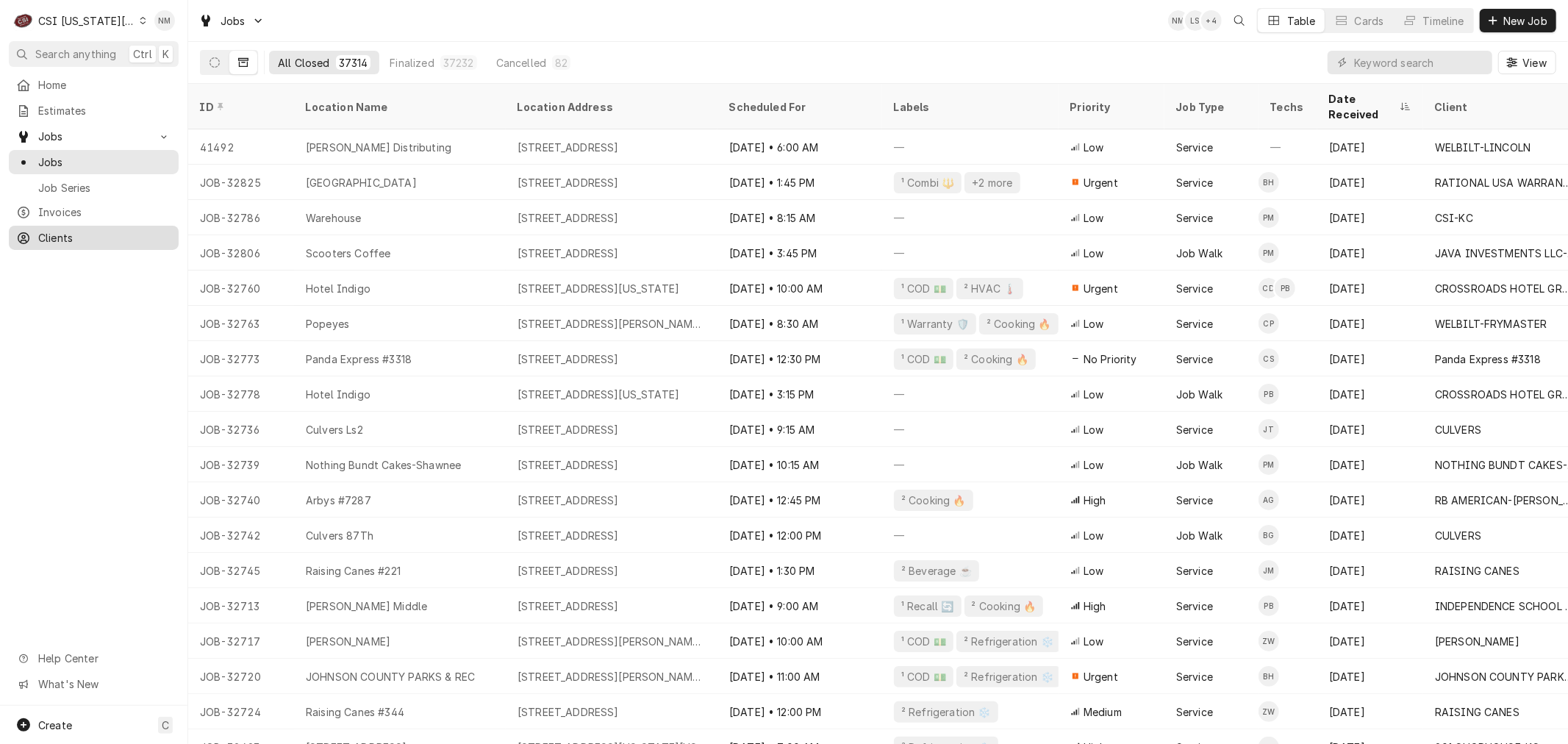
click at [72, 237] on span "Clients" at bounding box center [104, 237] width 133 height 16
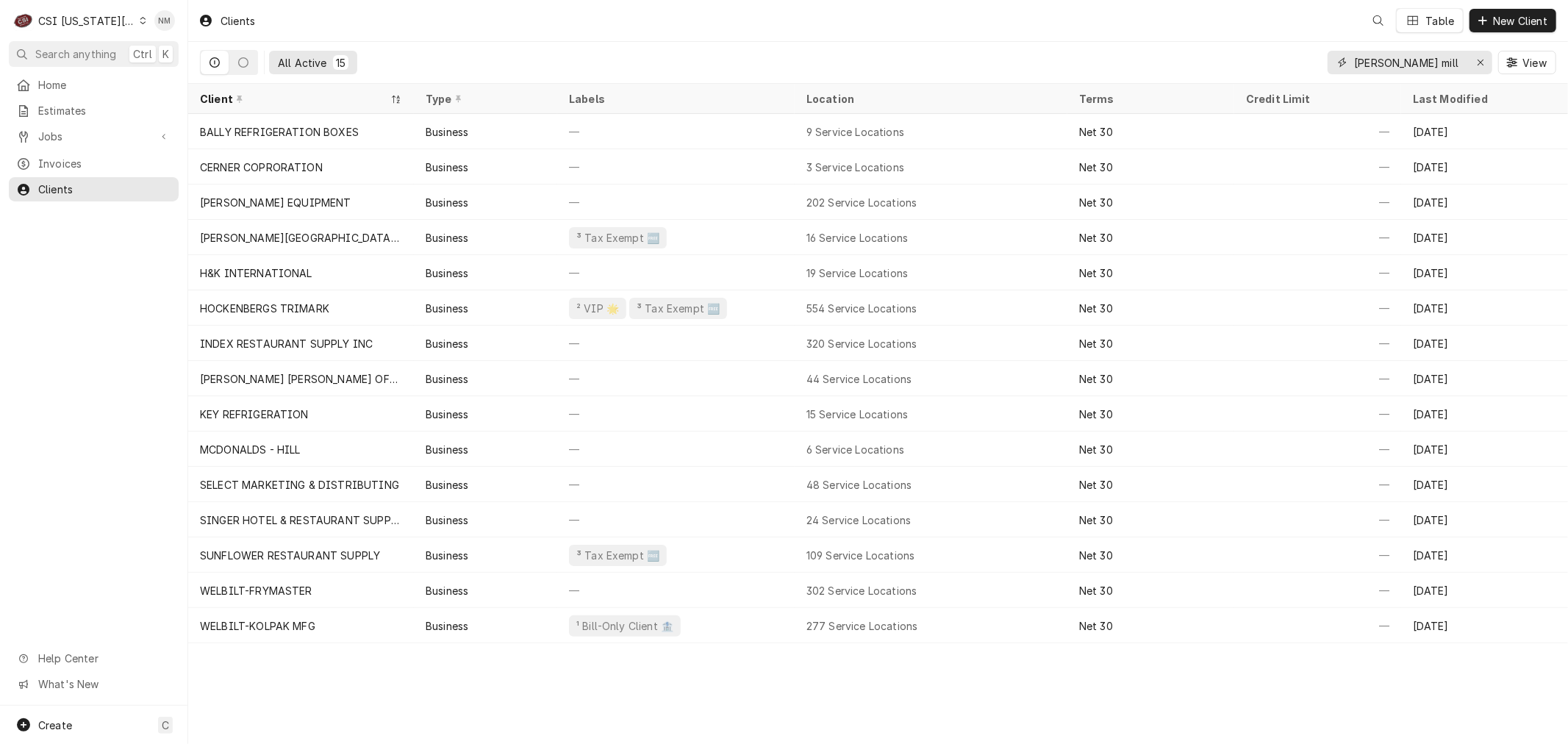
drag, startPoint x: 1428, startPoint y: 62, endPoint x: 1348, endPoint y: 60, distance: 80.0
click at [1348, 60] on div "[PERSON_NAME] mill" at bounding box center [1410, 62] width 165 height 23
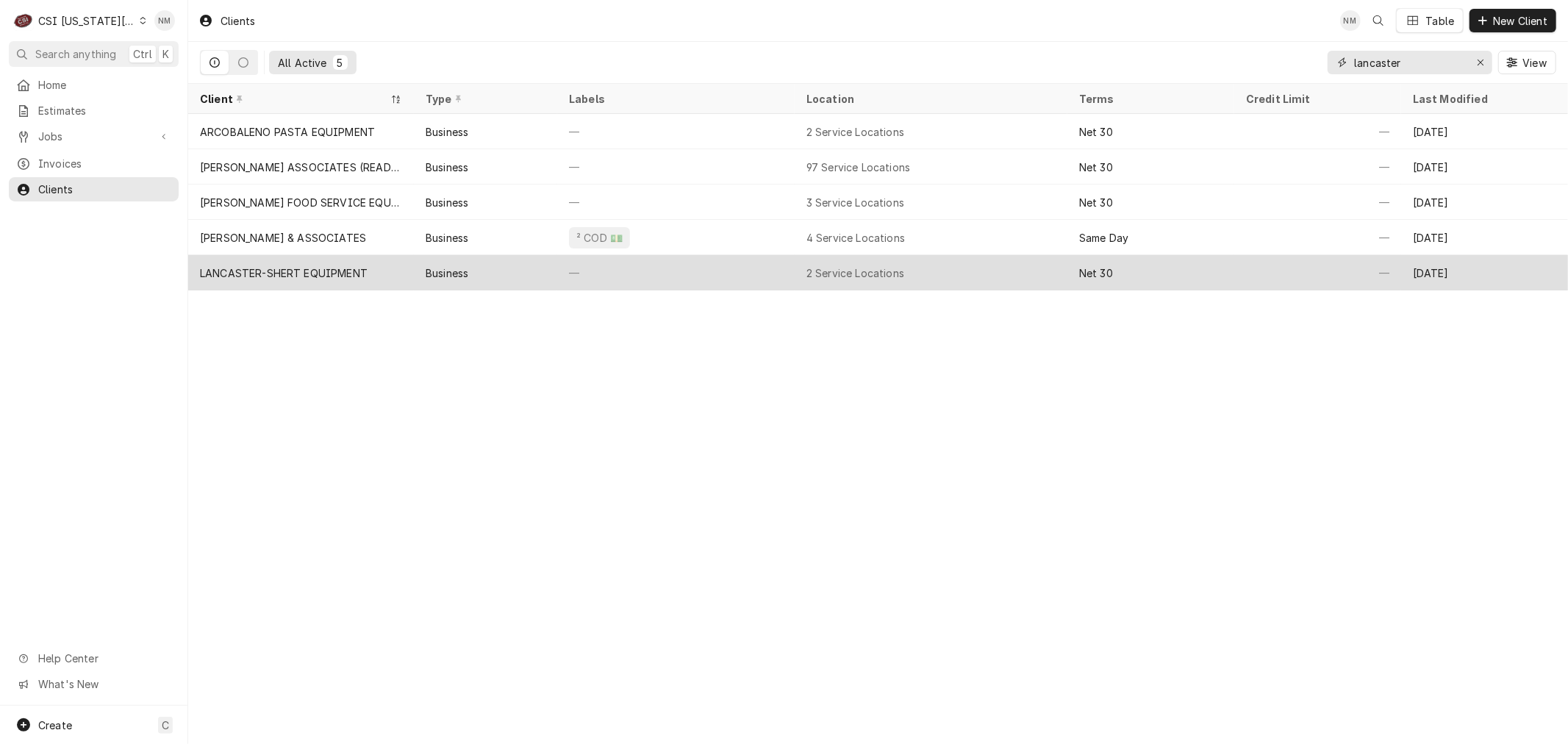
type input "lancaster"
click at [767, 270] on div "—" at bounding box center [675, 272] width 237 height 35
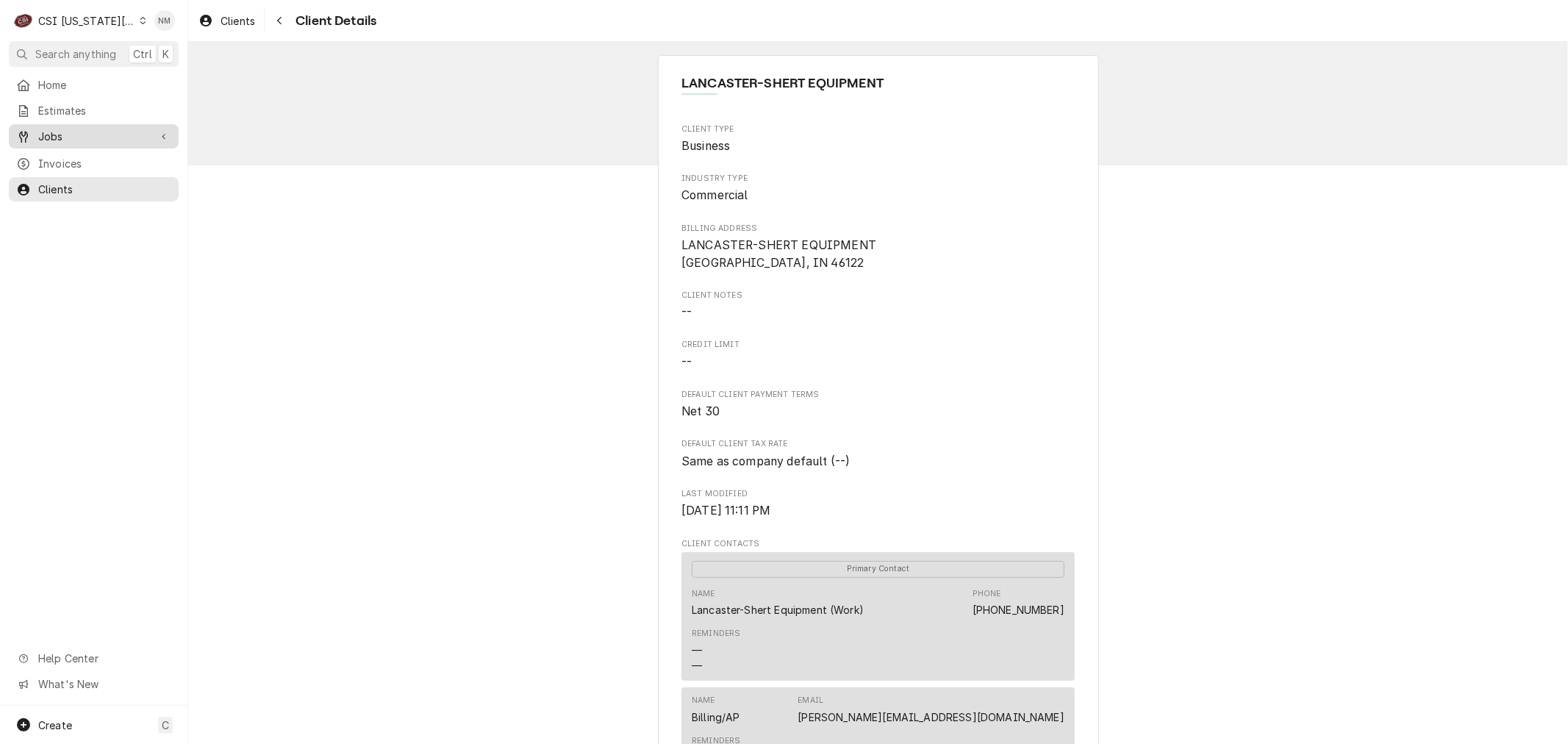
click at [59, 133] on span "Jobs" at bounding box center [93, 136] width 111 height 16
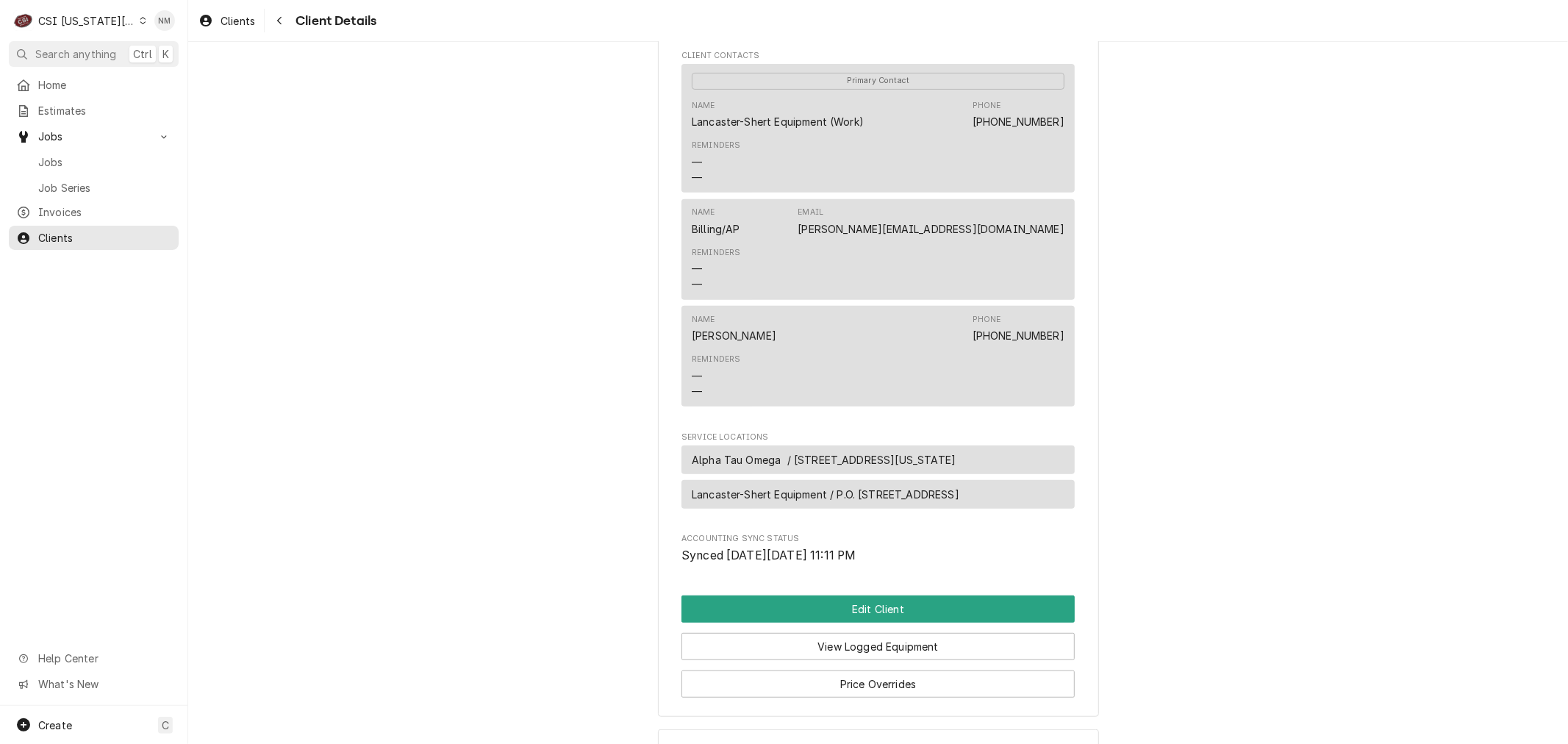
scroll to position [490, 0]
click at [140, 18] on icon "Dynamic Content Wrapper" at bounding box center [142, 20] width 7 height 7
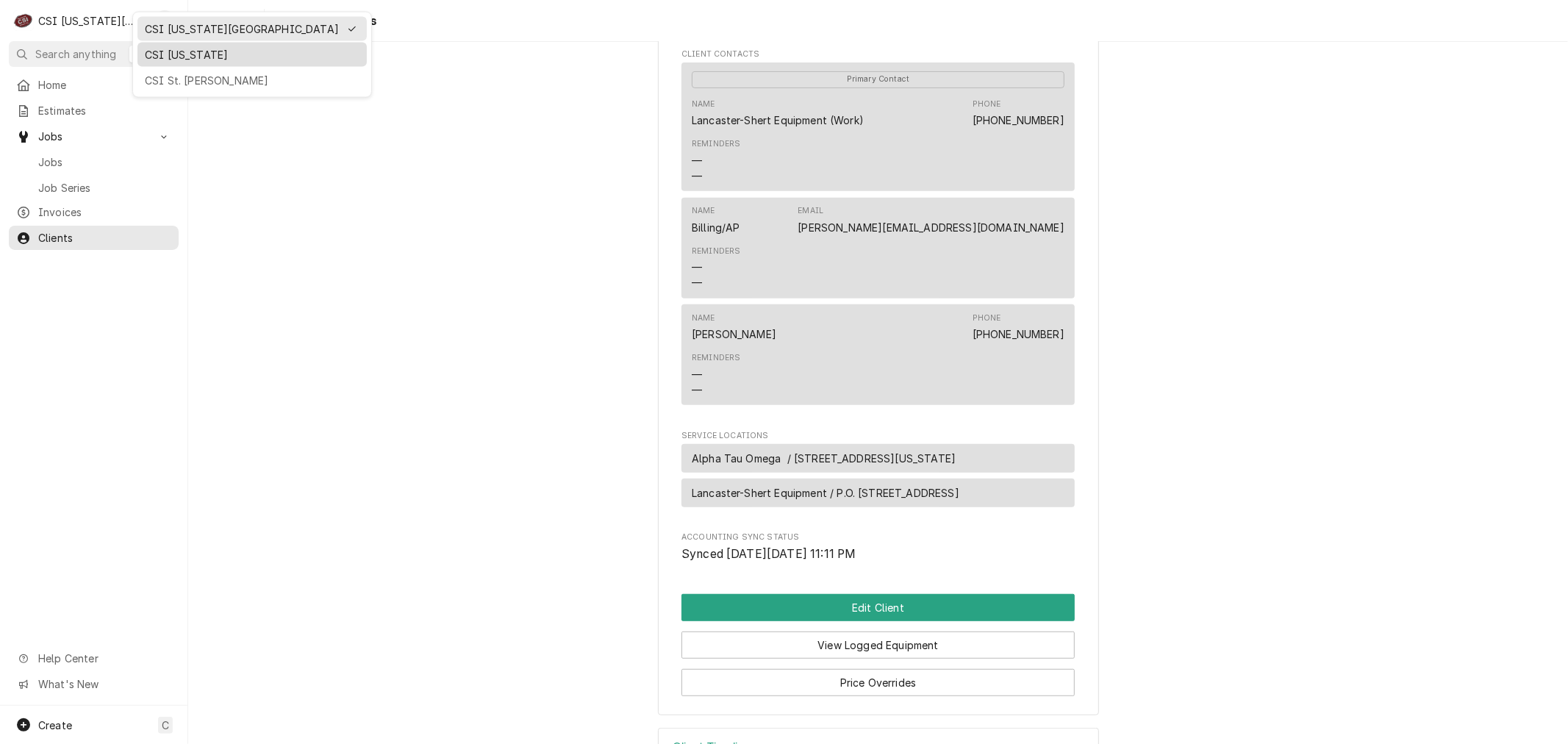
click at [178, 52] on div "CSI [US_STATE]" at bounding box center [252, 55] width 215 height 16
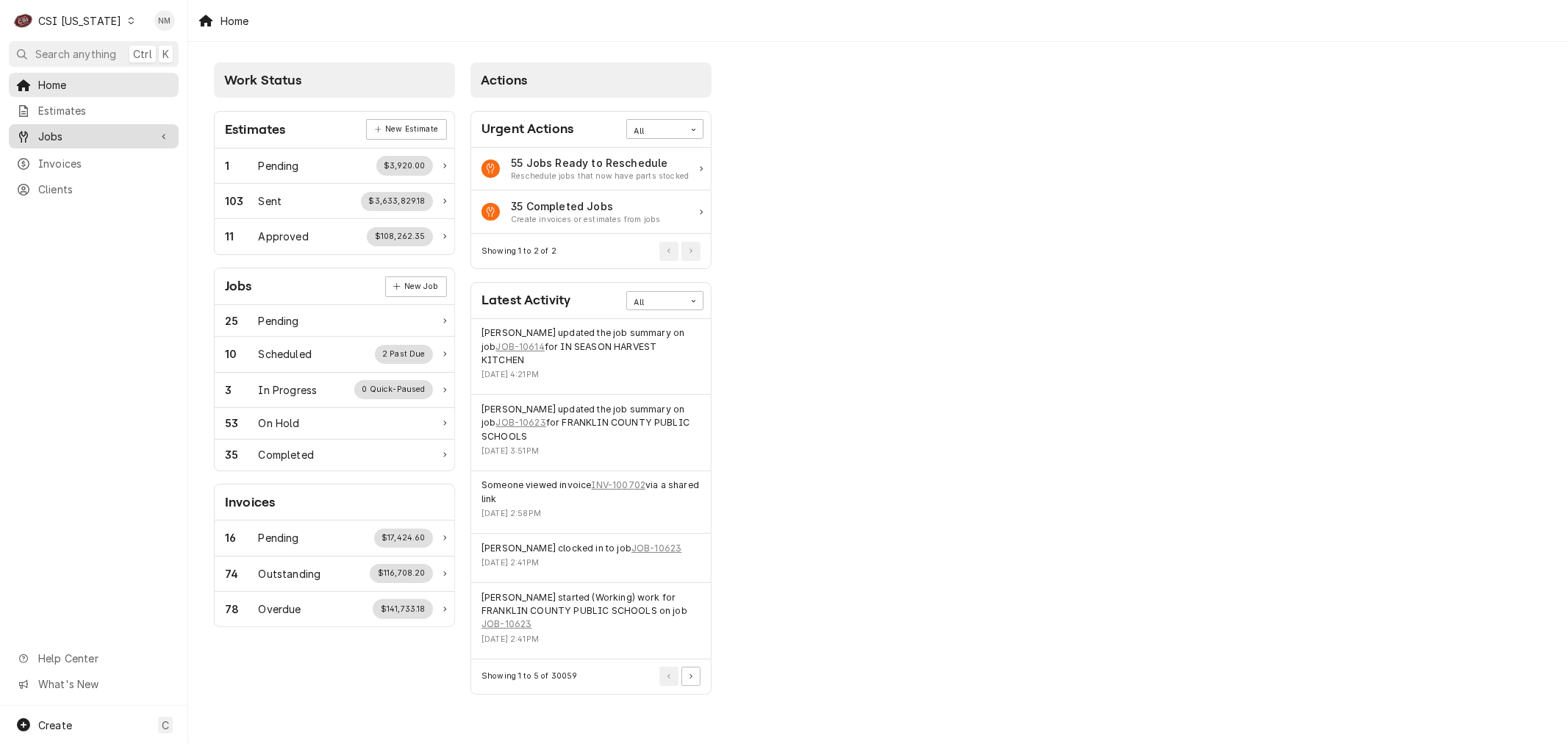
click at [66, 130] on span "Jobs" at bounding box center [93, 136] width 111 height 16
click at [60, 156] on span "Jobs" at bounding box center [104, 162] width 133 height 16
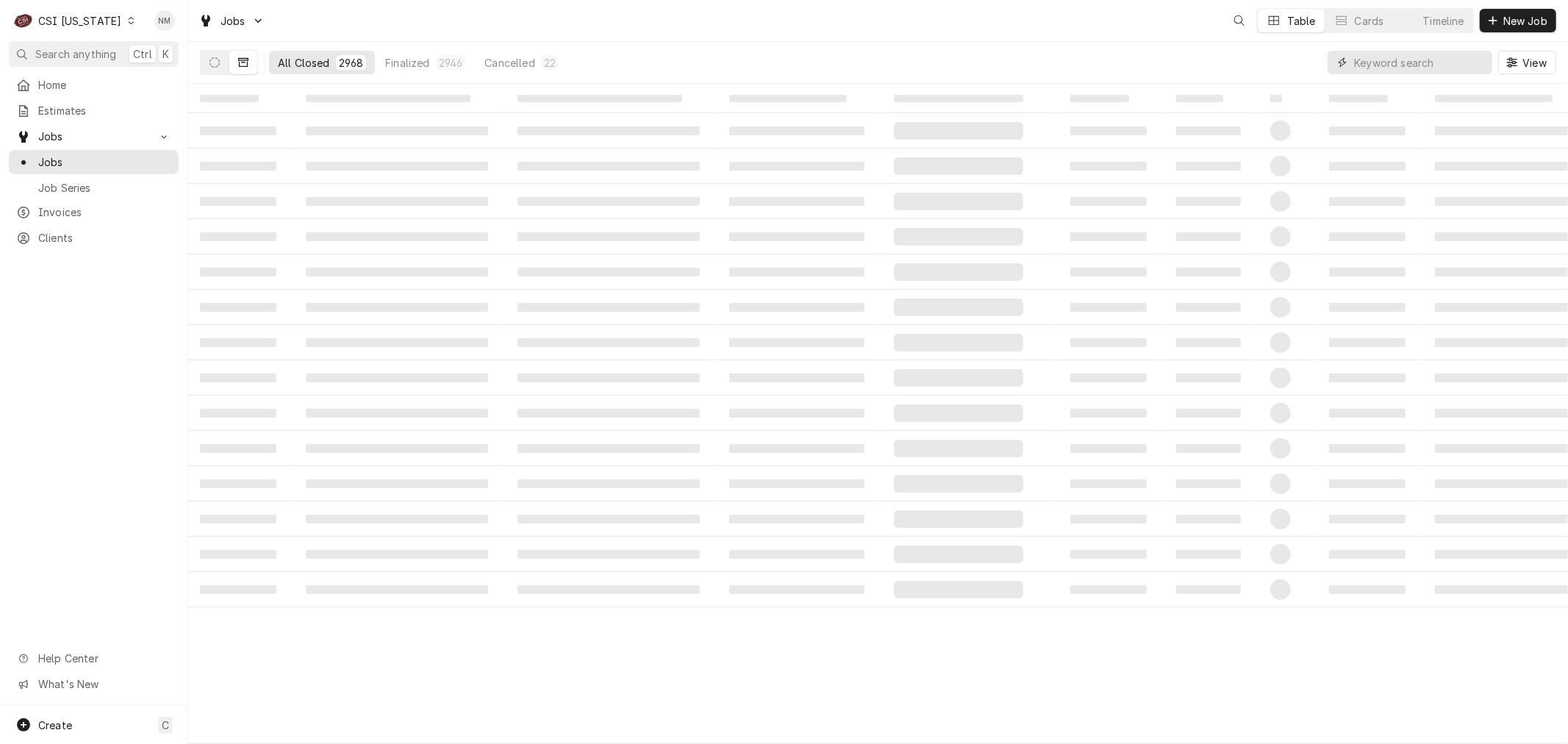
click at [1431, 64] on input "Dynamic Content Wrapper" at bounding box center [1419, 62] width 131 height 23
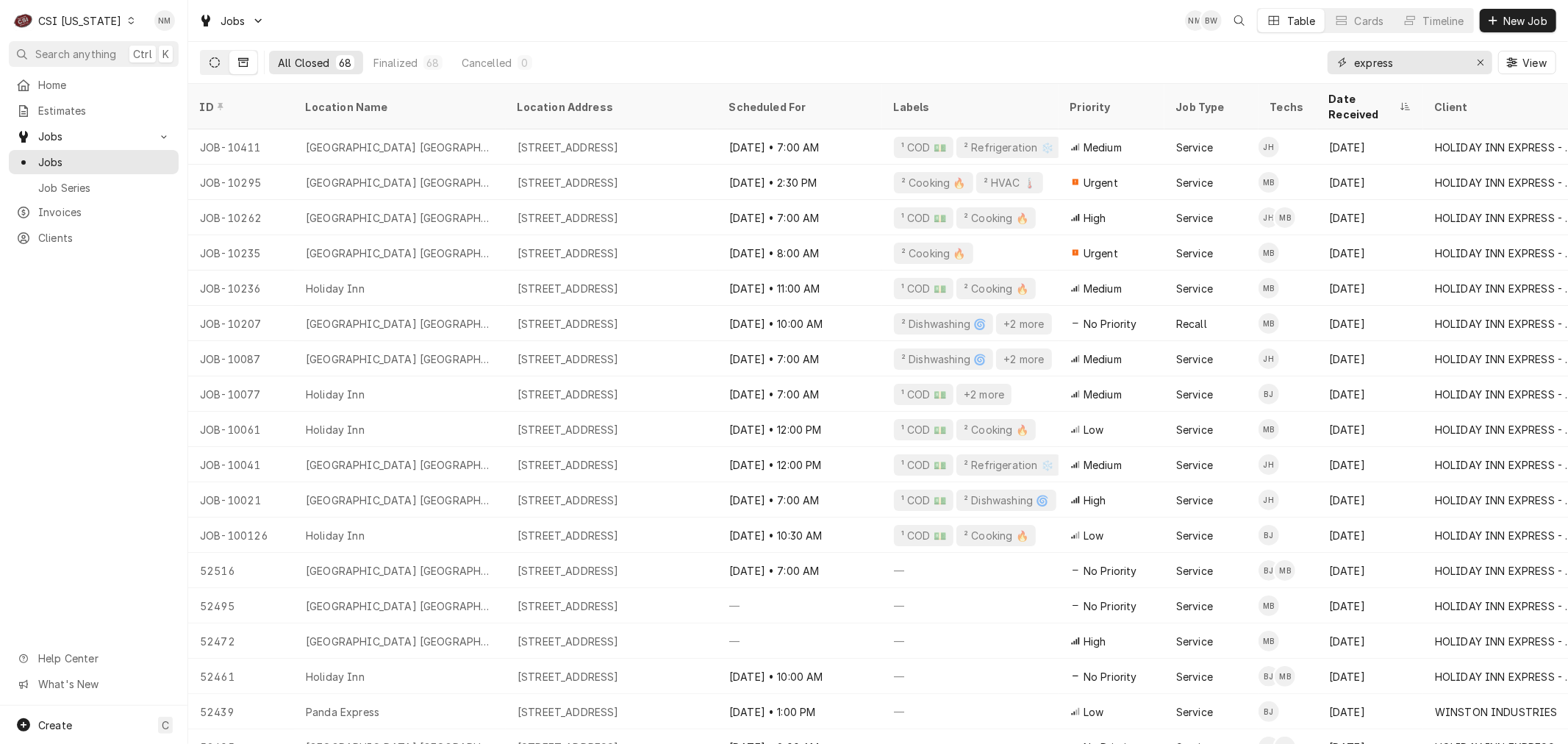
type input "express"
click at [226, 58] on button "Dynamic Content Wrapper" at bounding box center [215, 62] width 28 height 23
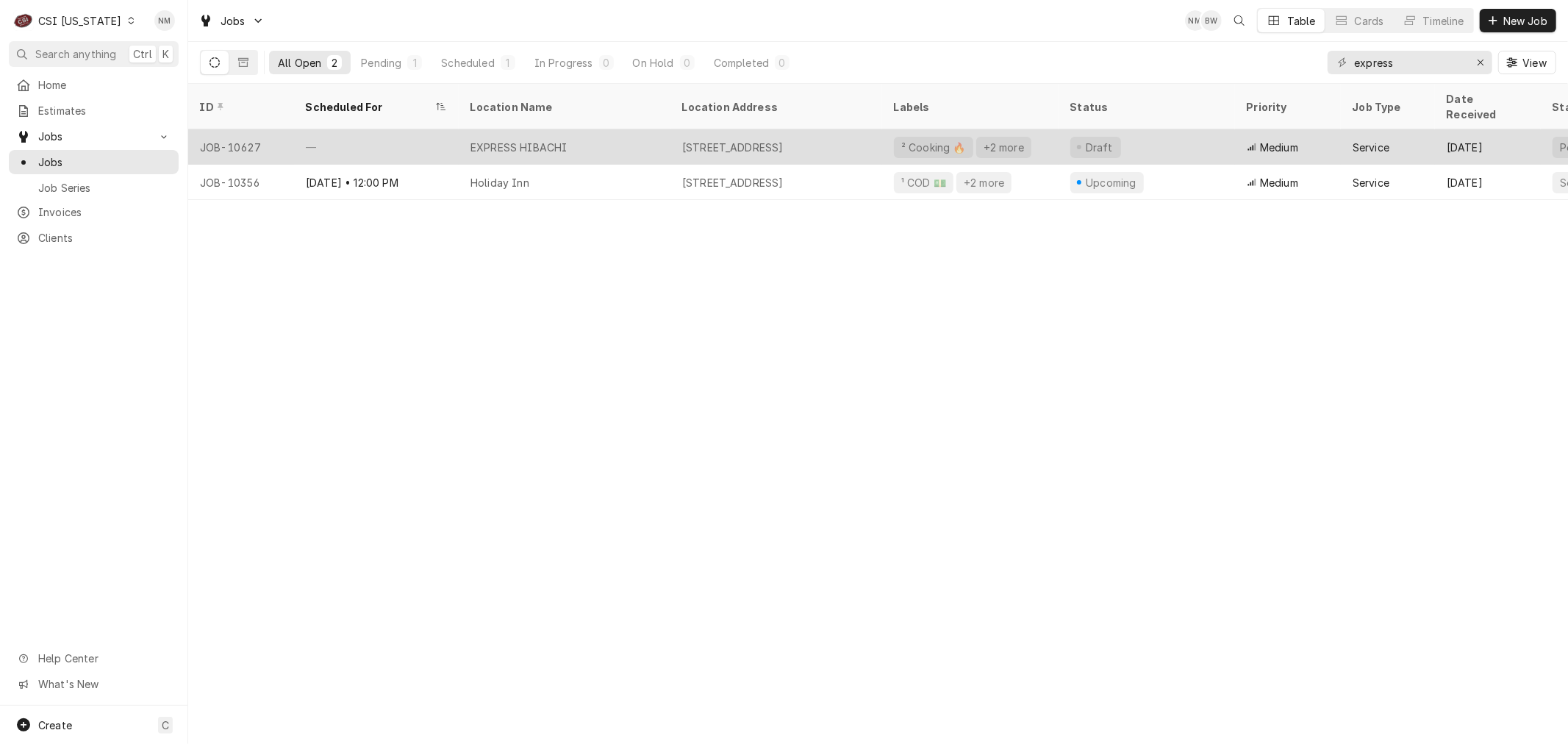
click at [432, 129] on div "—" at bounding box center [376, 147] width 165 height 35
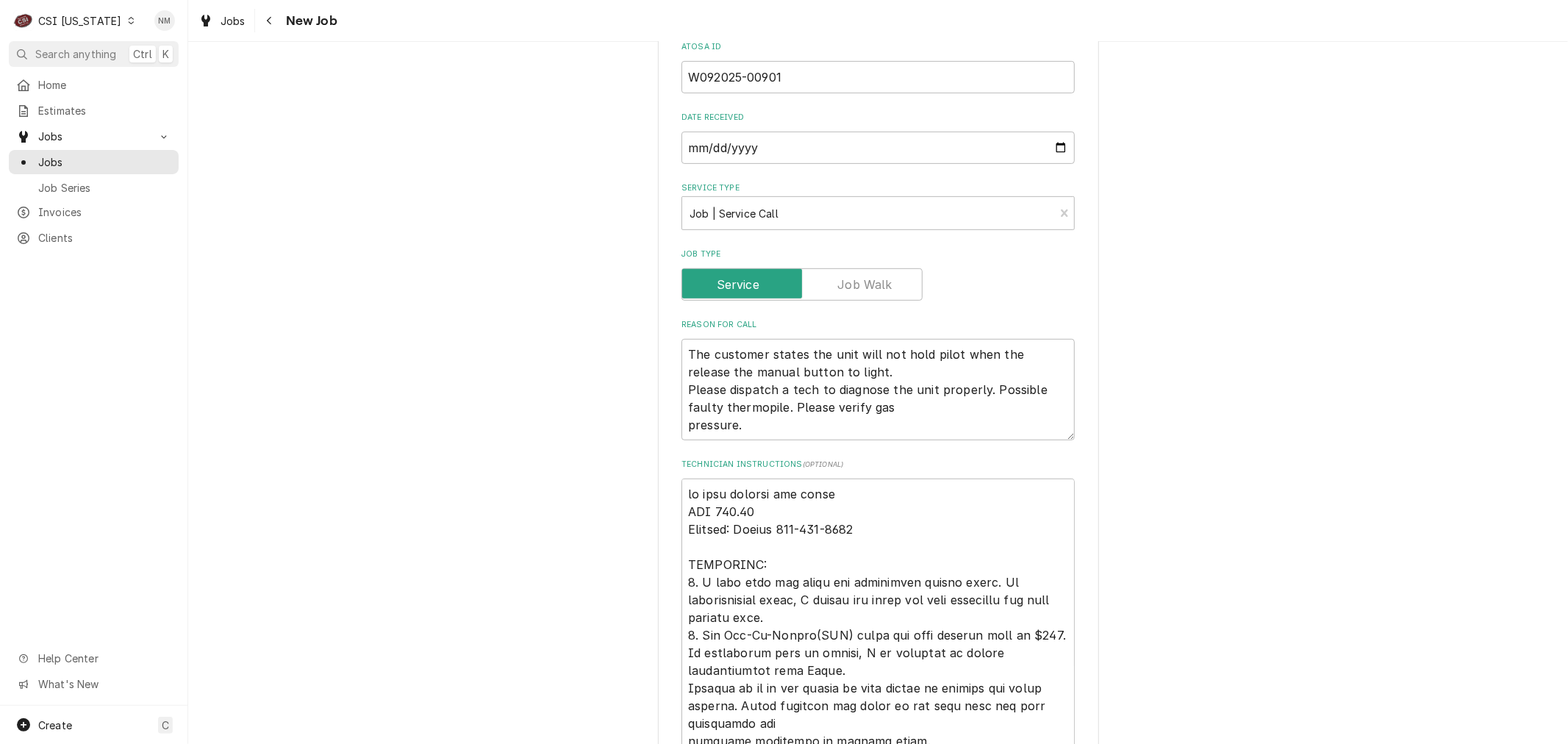
scroll to position [571, 0]
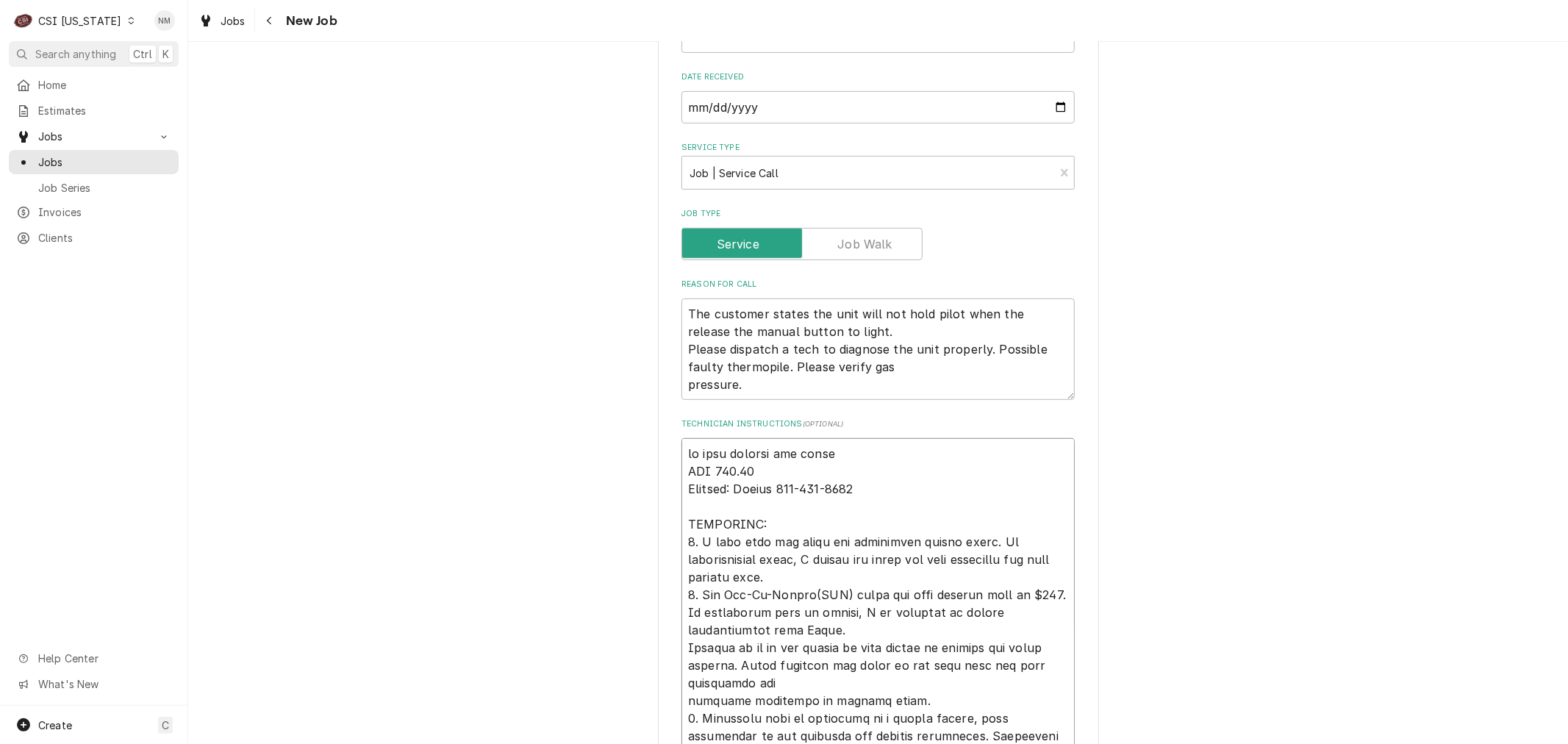
type textarea "x"
type textarea "on hold waiting for parts NTE 500.00 Contact: [PERSON_NAME] [PHONE_NUMBER] IMPO…"
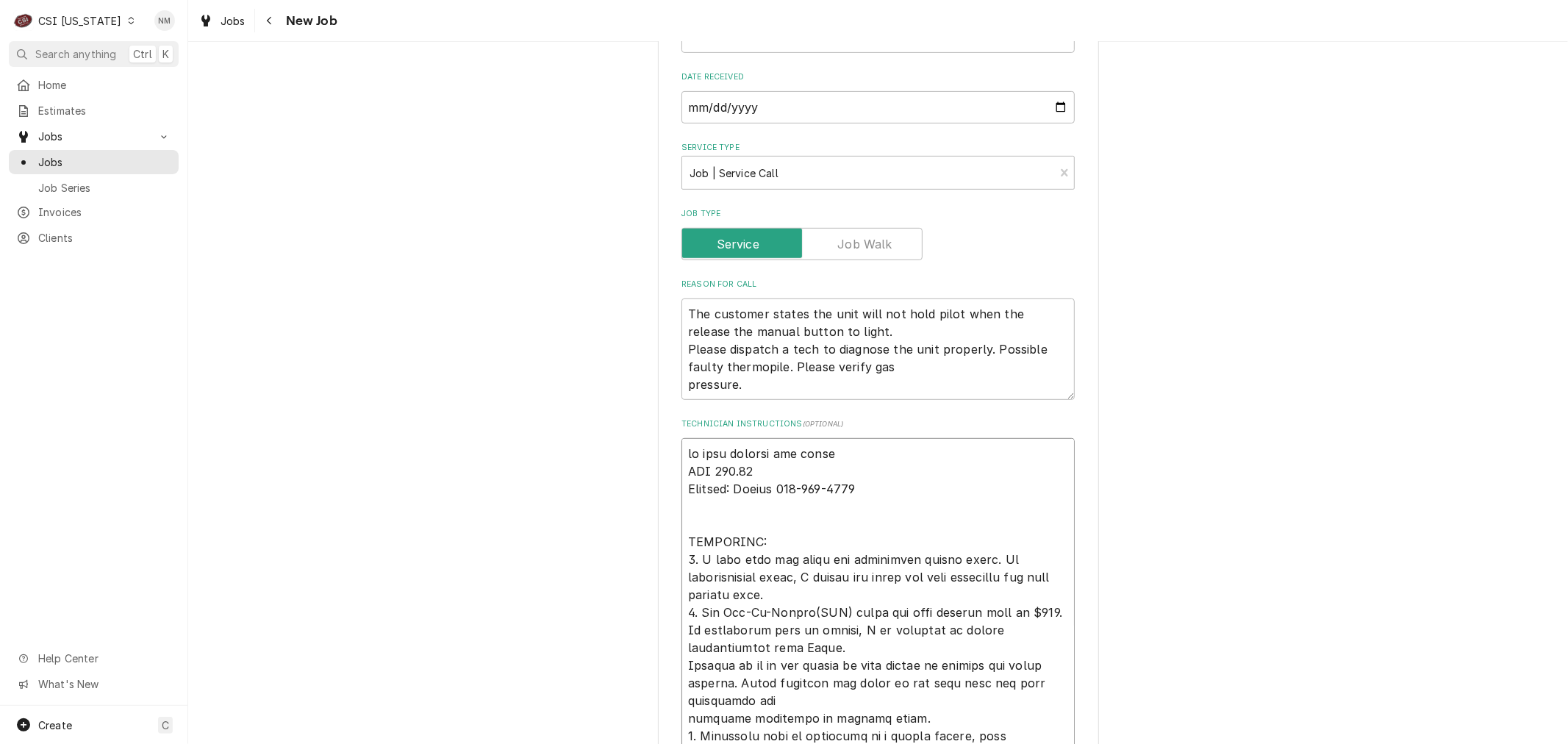
type textarea "x"
type textarea "on hold waiting for parts NTE 500.00 Contact: [PERSON_NAME] [PHONE_NUMBER] c IM…"
type textarea "x"
type textarea "on hold waiting for parts NTE 500.00 Contact: [PERSON_NAME] [PHONE_NUMBER] co I…"
type textarea "x"
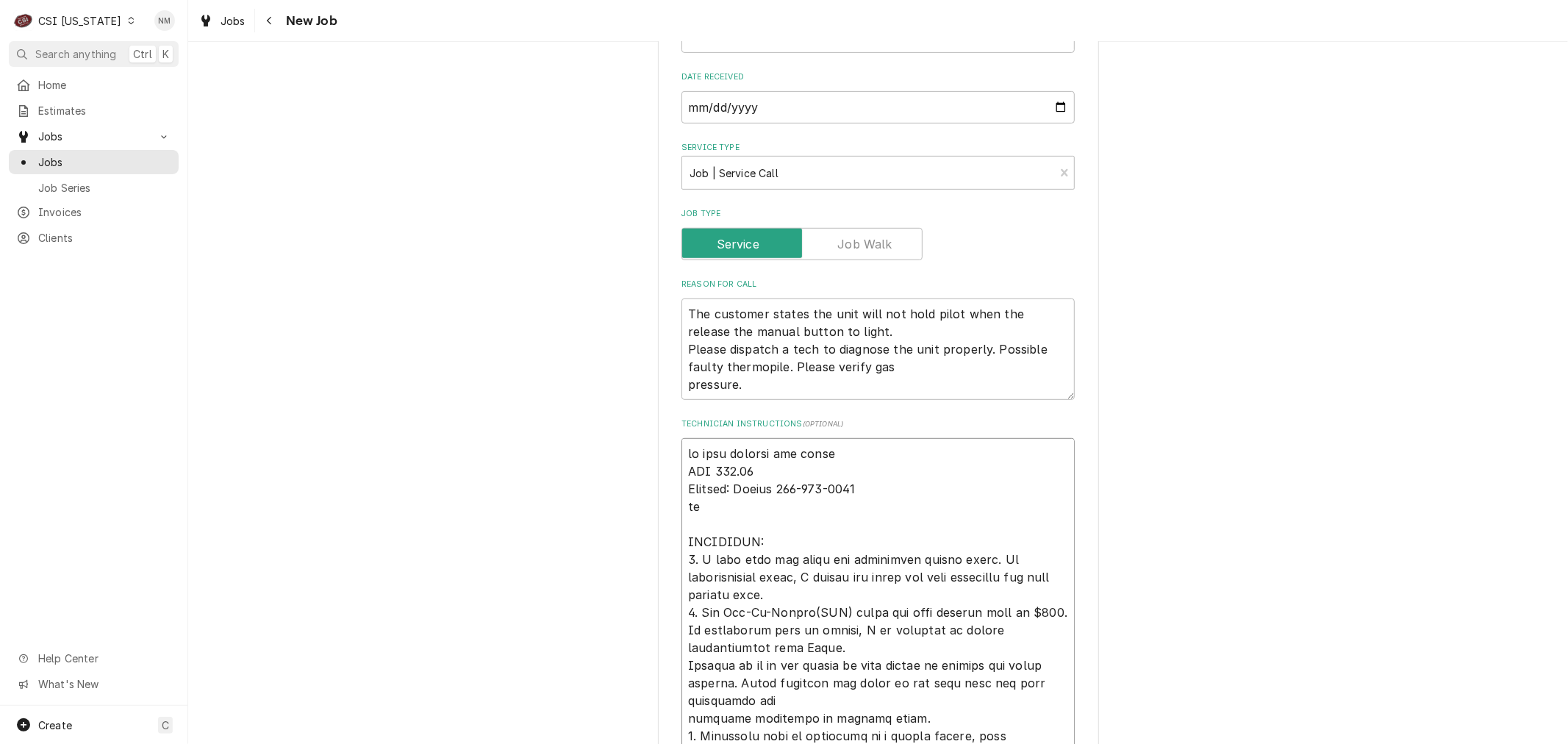
type textarea "on hold waiting for parts NTE 500.00 Contact: [PERSON_NAME] [PHONE_NUMBER] cov …"
type textarea "x"
type textarea "on hold waiting for parts NTE 500.00 Contact: [PERSON_NAME] [PHONE_NUMBER] cove…"
type textarea "x"
type textarea "on hold waiting for parts NTE 500.00 Contact: [PERSON_NAME] [PHONE_NUMBER] cove…"
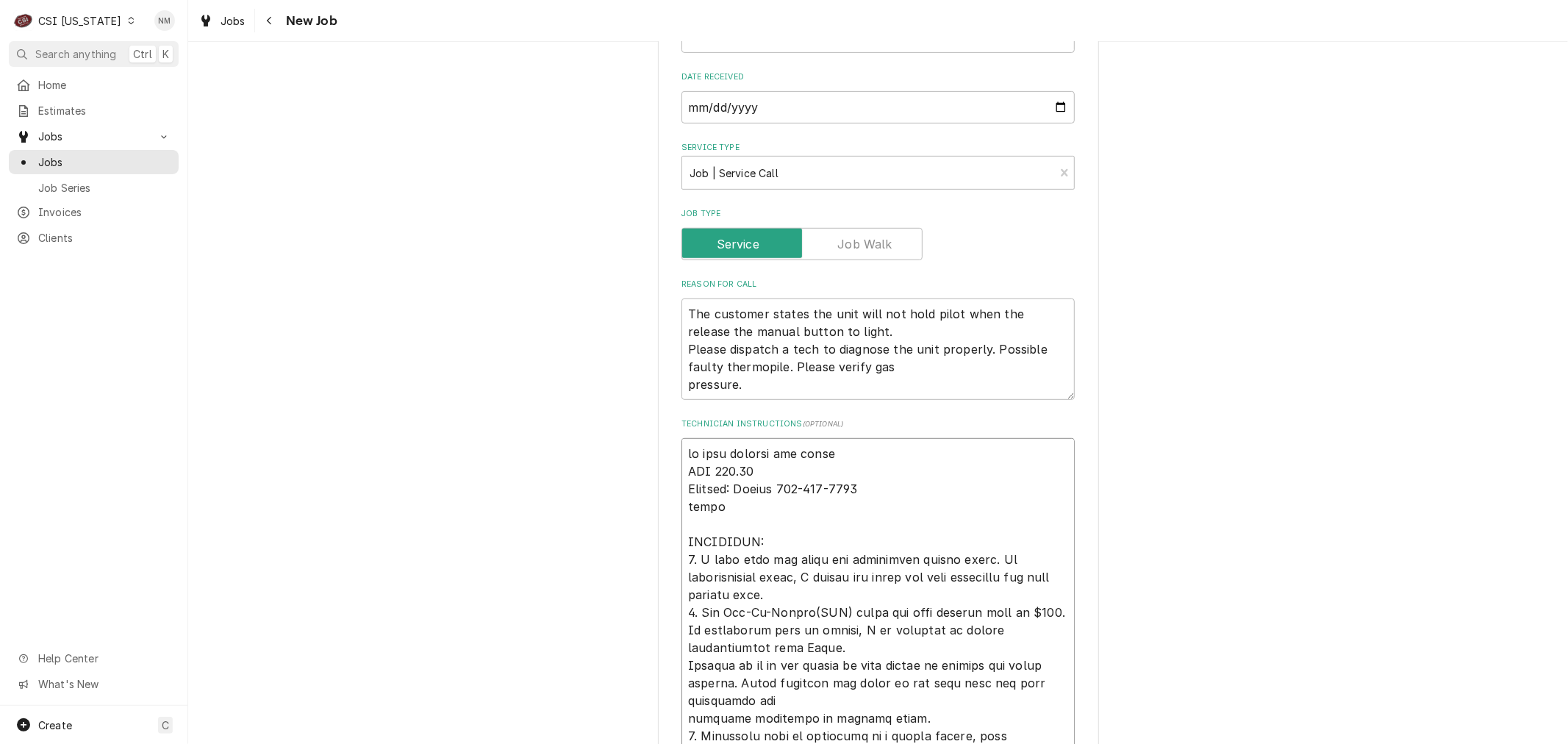
type textarea "x"
type textarea "on hold waiting for parts NTE 500.00 Contact: [PERSON_NAME] [PHONE_NUMBER] cove…"
type textarea "x"
type textarea "on hold waiting for parts NTE 500.00 Contact: [PERSON_NAME] [PHONE_NUMBER] cove…"
type textarea "x"
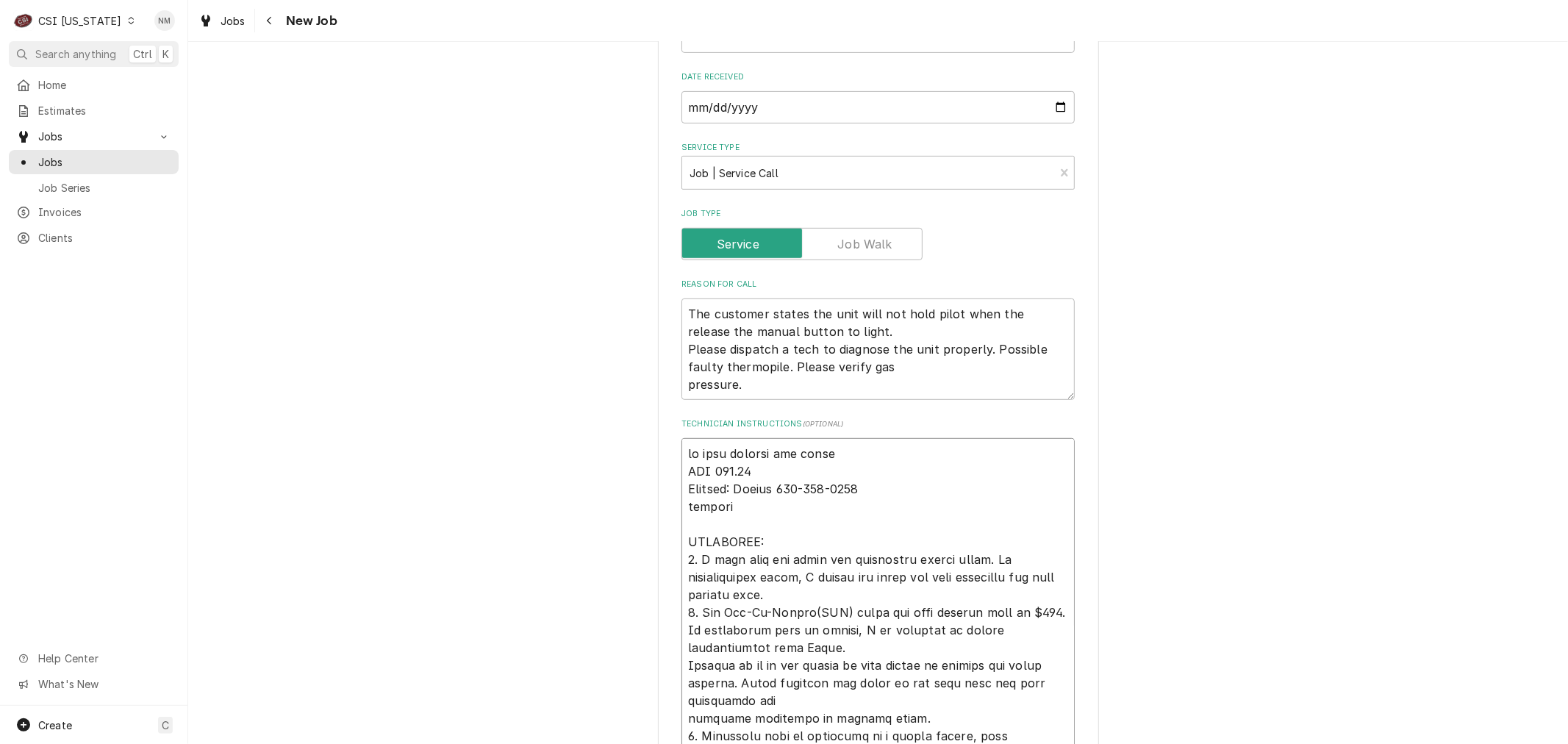
type textarea "on hold waiting for parts NTE 500.00 Contact: [PERSON_NAME] [PHONE_NUMBER] cove…"
type textarea "x"
type textarea "on hold waiting for parts NTE 500.00 Contact: [PERSON_NAME] [PHONE_NUMBER] cove…"
type textarea "x"
type textarea "on hold waiting for parts NTE 500.00 Contact: [PERSON_NAME] [PHONE_NUMBER] cove…"
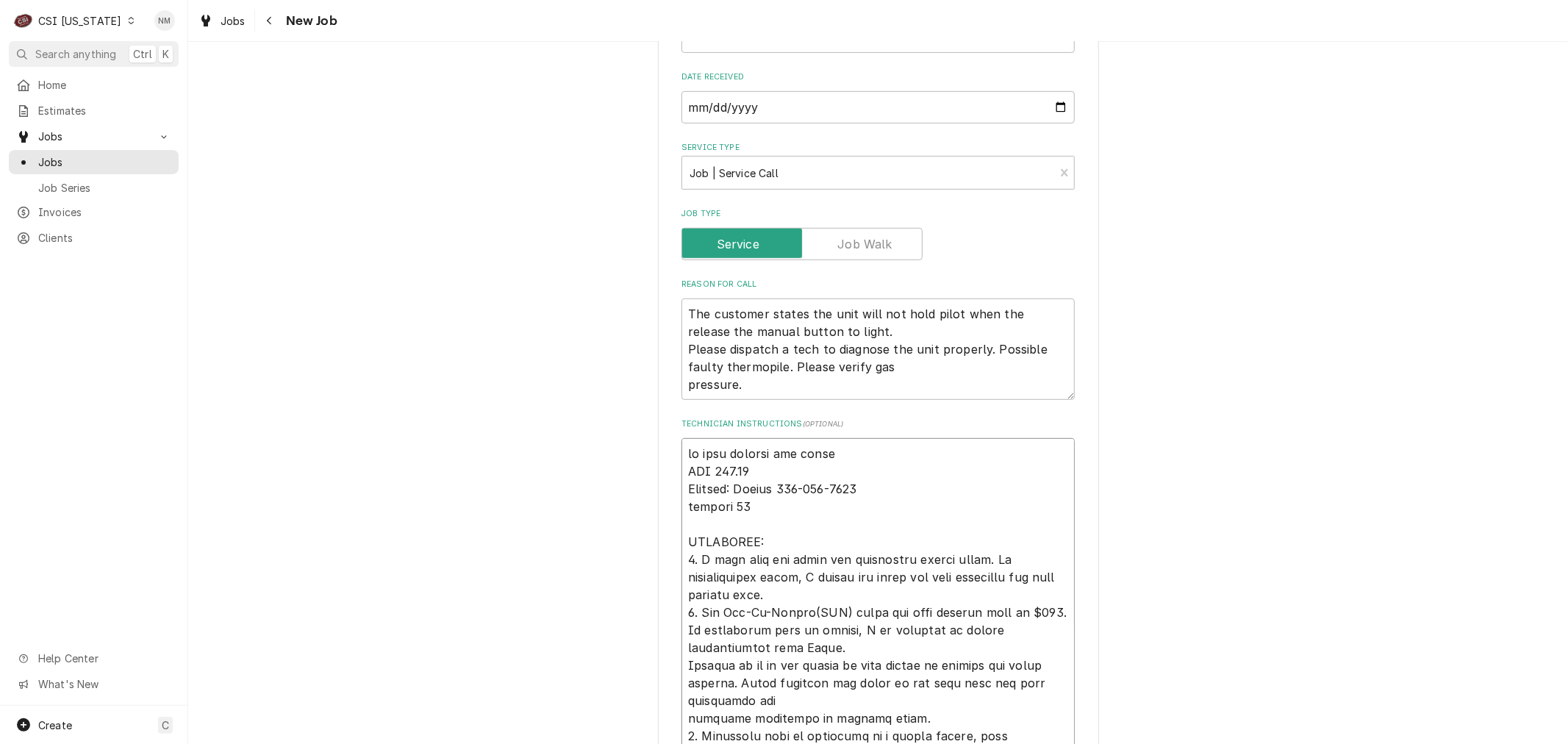
type textarea "x"
type textarea "on hold waiting for parts NTE 500.00 Contact: [PERSON_NAME] [PHONE_NUMBER] cove…"
type textarea "x"
type textarea "on hold waiting for parts NTE 500.00 Contact: [PERSON_NAME] [PHONE_NUMBER] cove…"
type textarea "x"
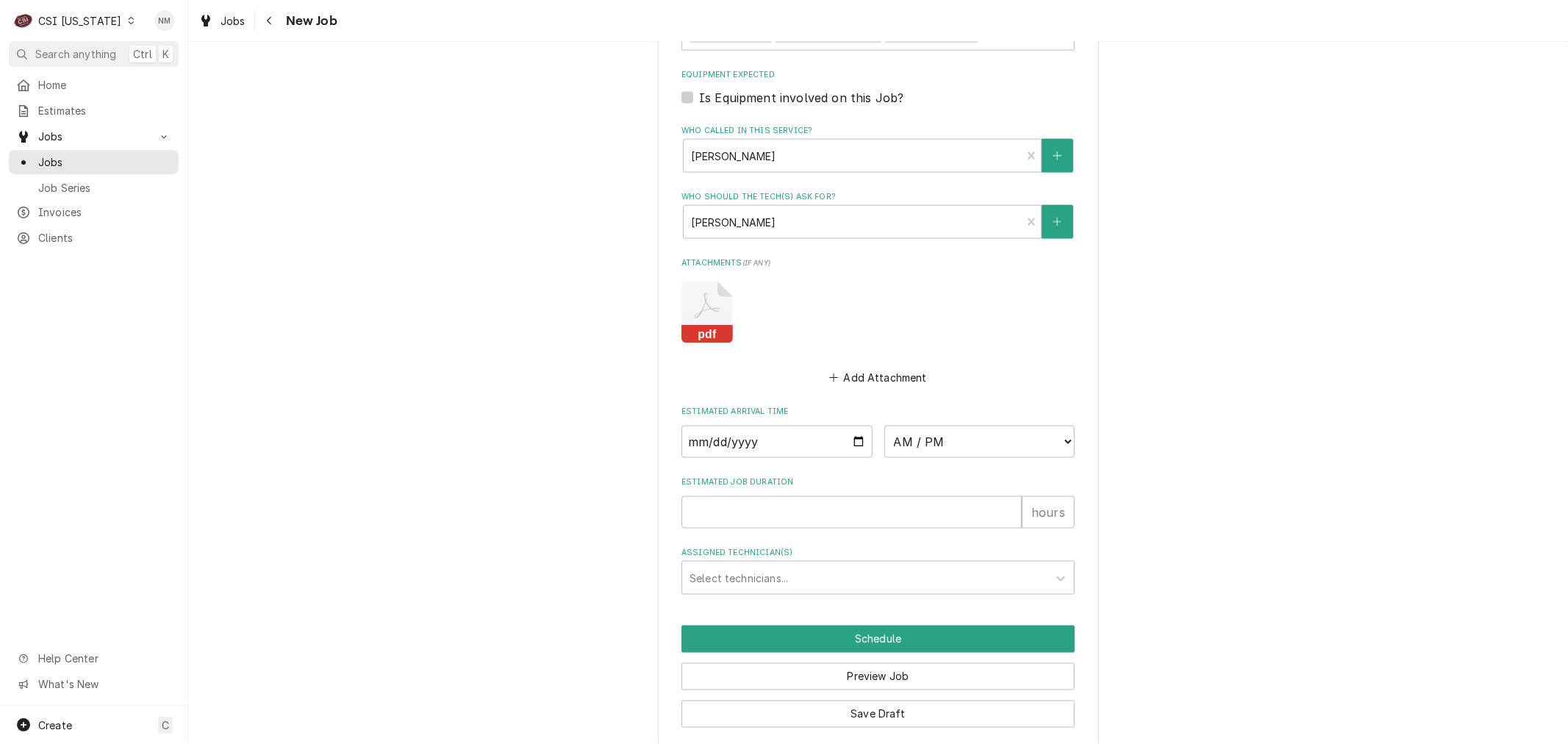
scroll to position [1806, 0]
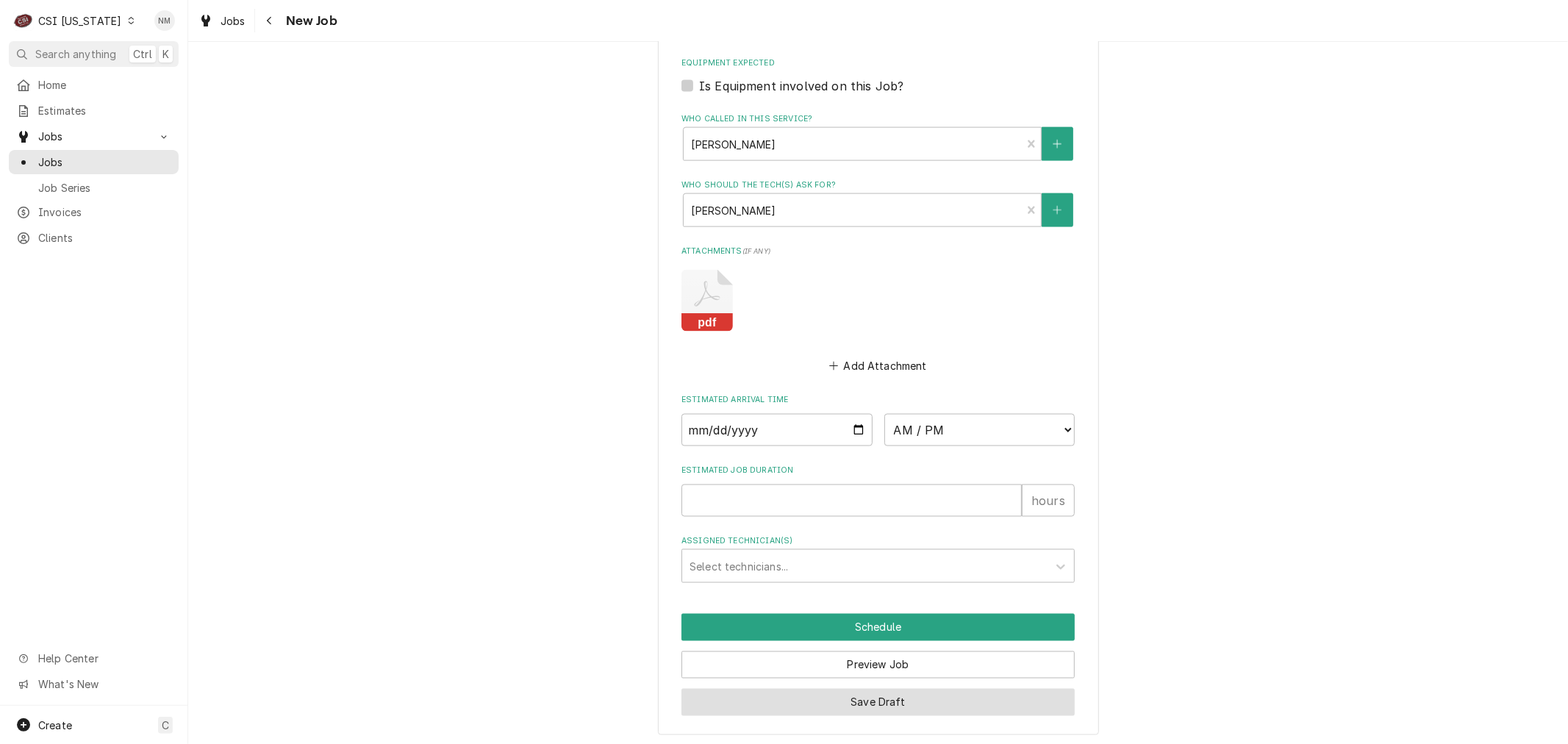
type textarea "on hold waiting for parts NTE 500.00 Contact: [PERSON_NAME] [PHONE_NUMBER] cove…"
click at [880, 697] on button "Save Draft" at bounding box center [878, 702] width 393 height 27
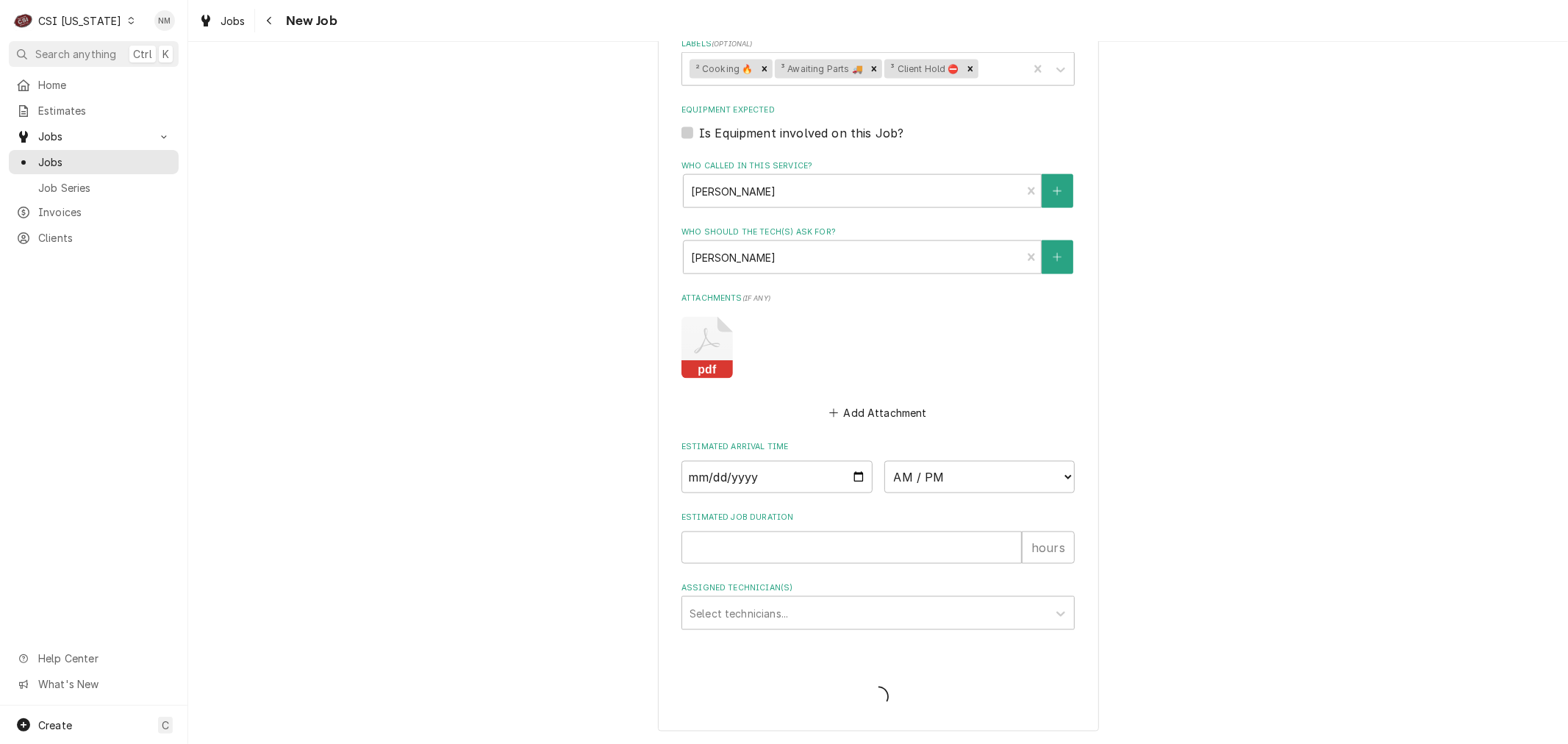
scroll to position [1754, 0]
type textarea "x"
